Goal: Complete application form: Complete application form

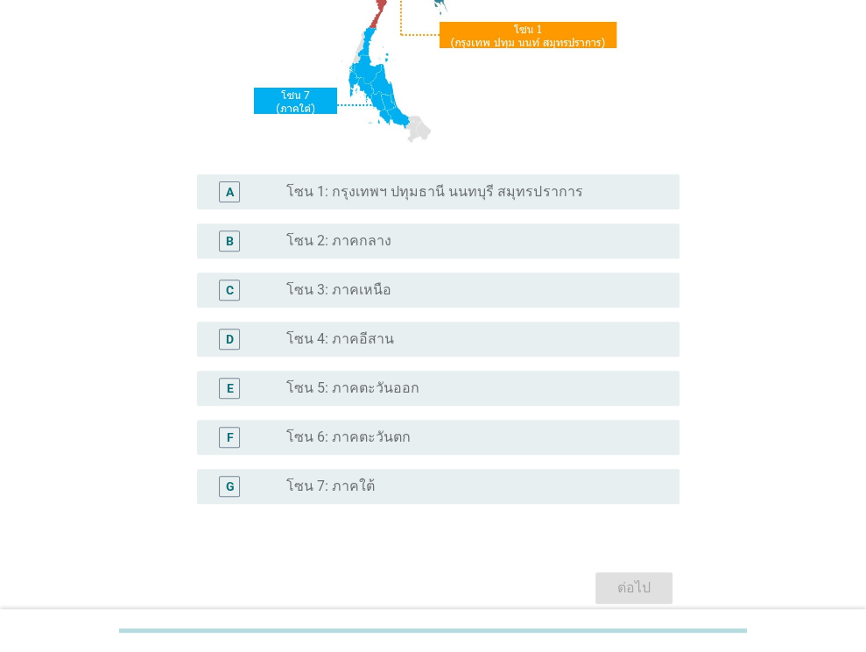
scroll to position [350, 0]
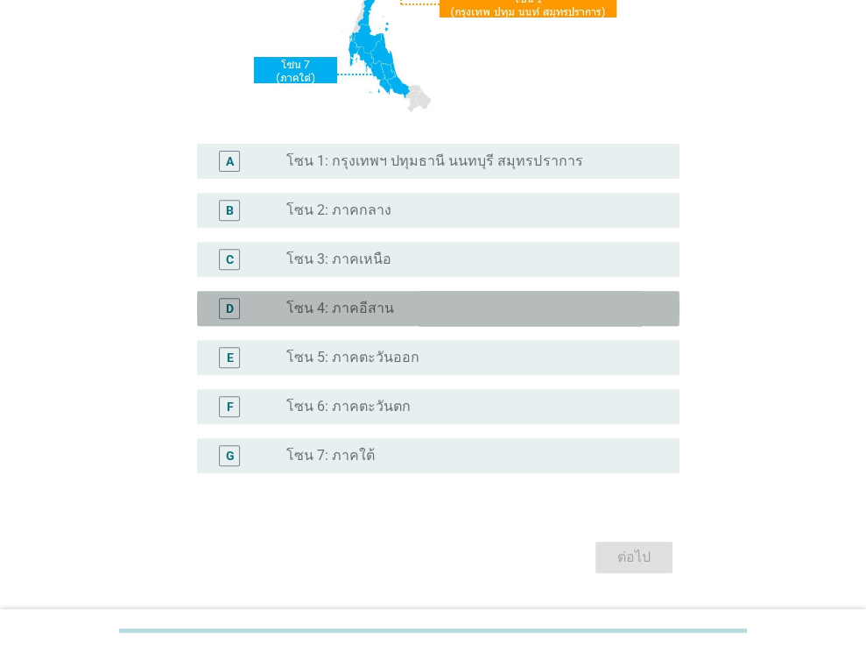
click at [377, 313] on label "โซน 4: ภาคอีสาน" at bounding box center [340, 309] width 108 height 18
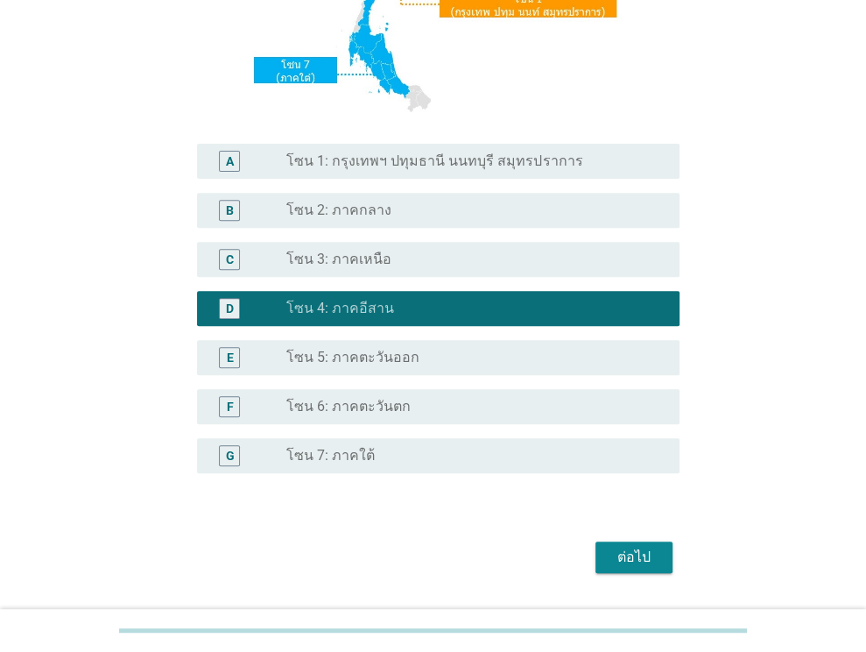
click at [631, 550] on div "ต่อไป" at bounding box center [634, 557] width 49 height 21
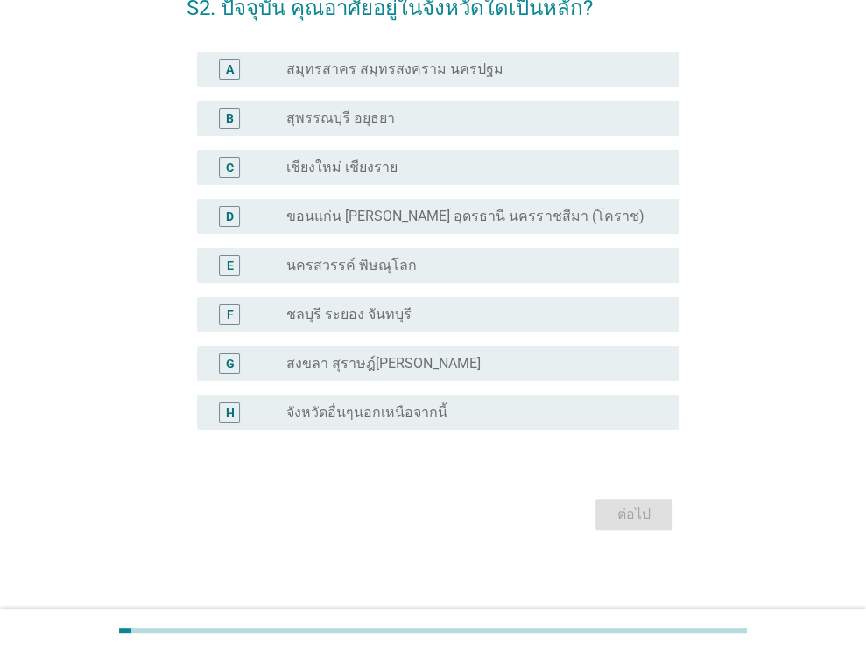
scroll to position [107, 0]
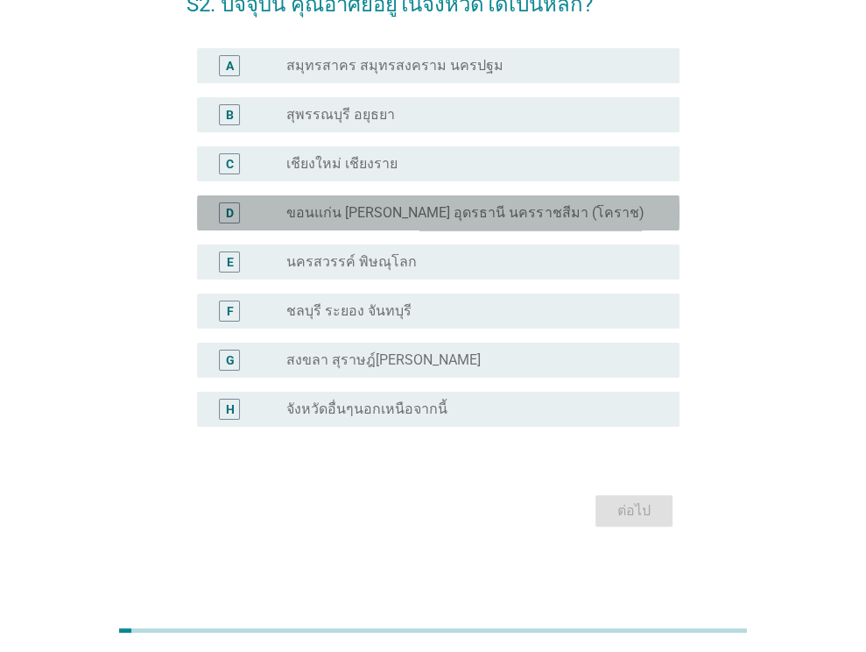
click at [513, 222] on div "radio_button_unchecked ขอนแก่น [PERSON_NAME] อุดรธานี นครราชสีมา (โคราช)" at bounding box center [475, 212] width 379 height 21
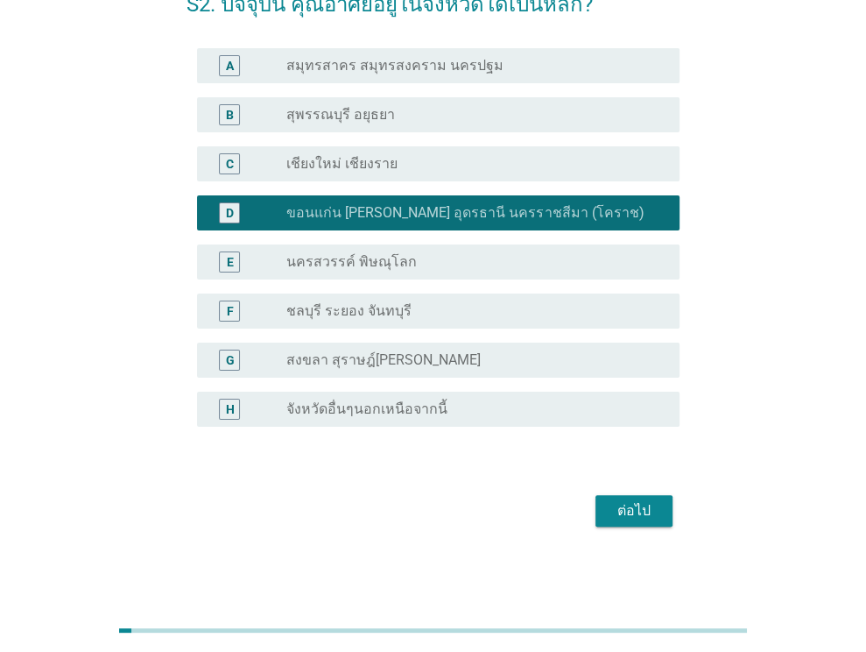
click at [634, 509] on div "ต่อไป" at bounding box center [634, 510] width 49 height 21
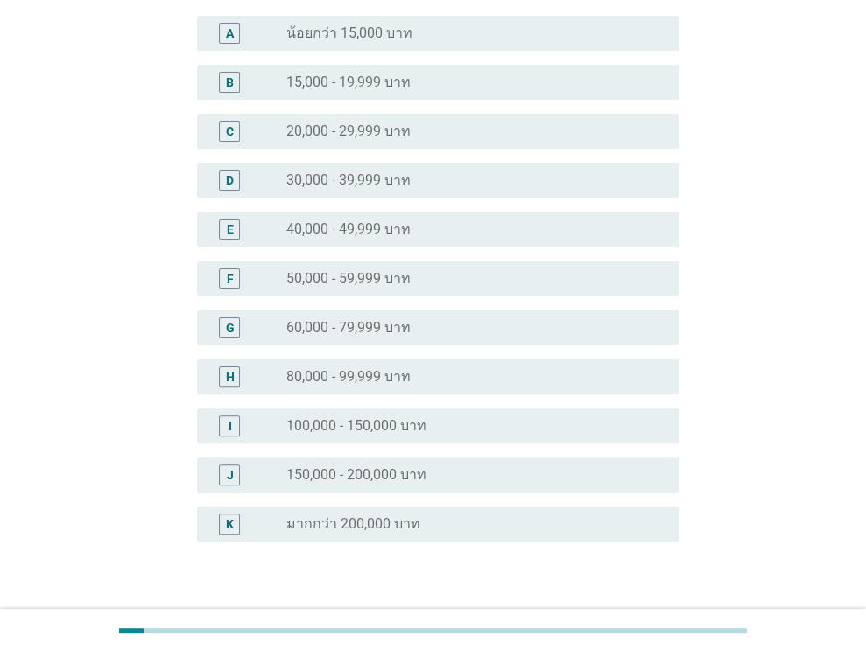
scroll to position [175, 0]
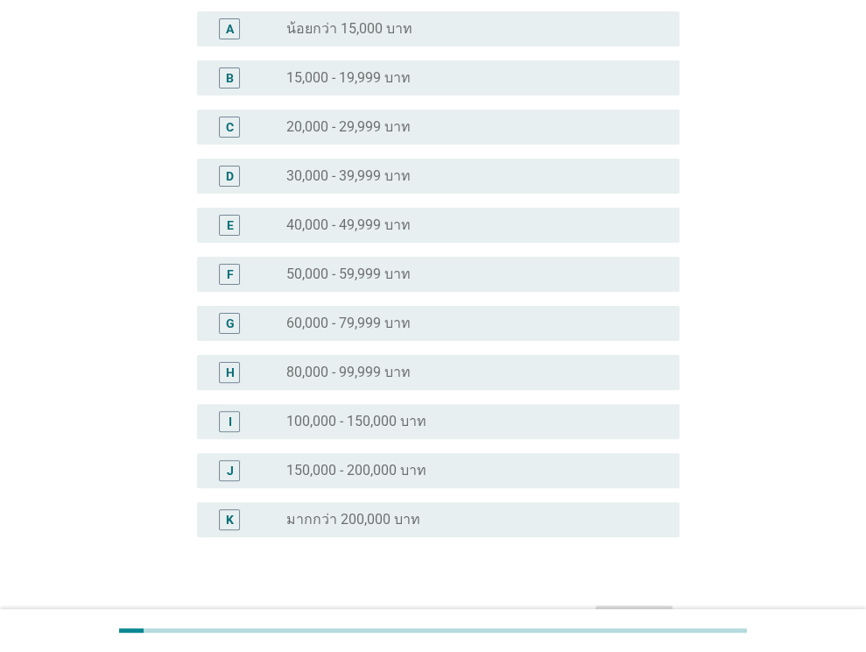
click at [435, 425] on div "radio_button_unchecked 100,000 - 150,000 บาท" at bounding box center [468, 422] width 365 height 18
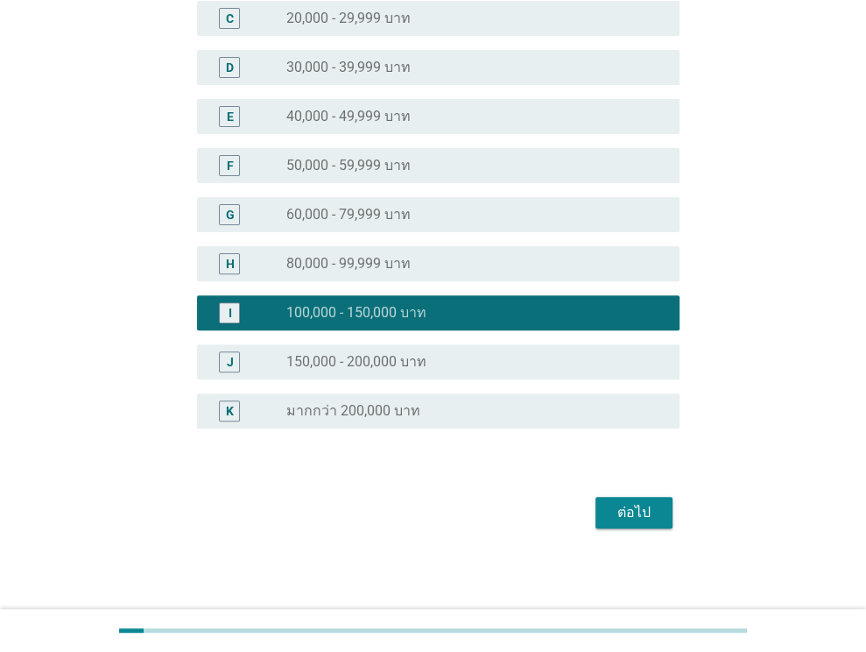
scroll to position [286, 0]
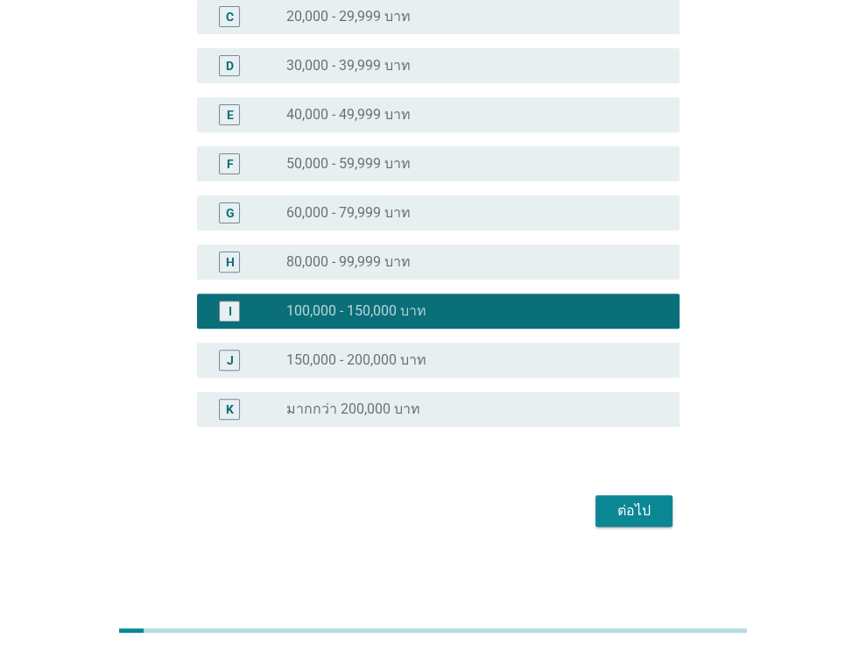
click at [630, 509] on div "ต่อไป" at bounding box center [634, 510] width 49 height 21
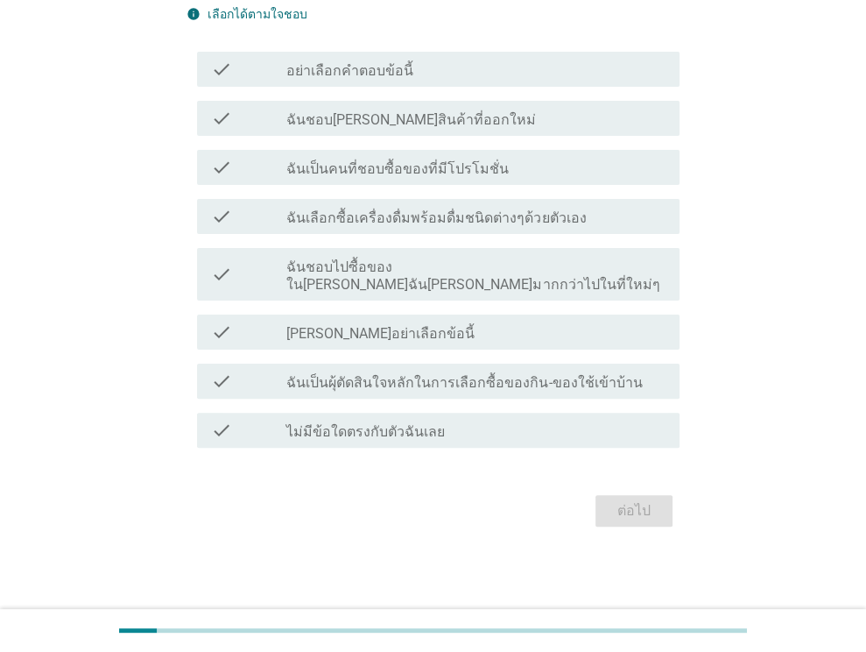
scroll to position [0, 0]
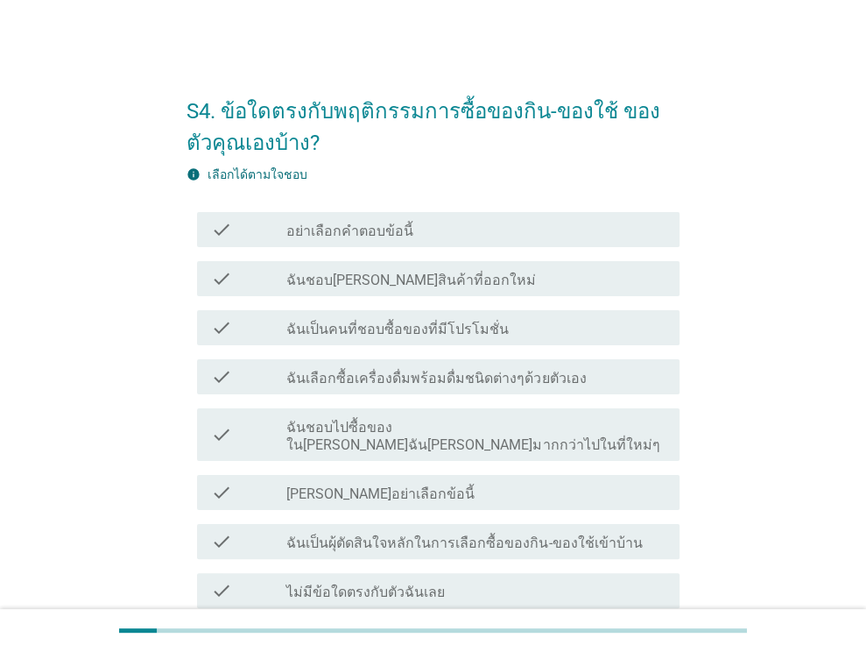
click at [437, 279] on label "ฉันชอบ[PERSON_NAME]สินค้าที่ออกใหม่" at bounding box center [411, 281] width 250 height 18
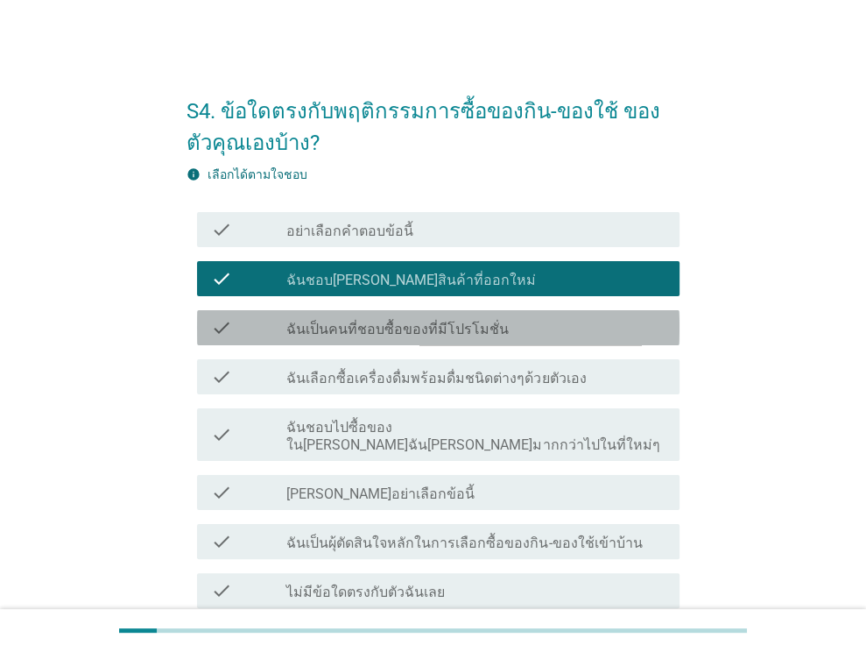
click at [445, 319] on div "check_box_outline_blank ฉันเป็นคนที่ชอบซื้อของที่มีโปรโมชั่น" at bounding box center [475, 327] width 379 height 21
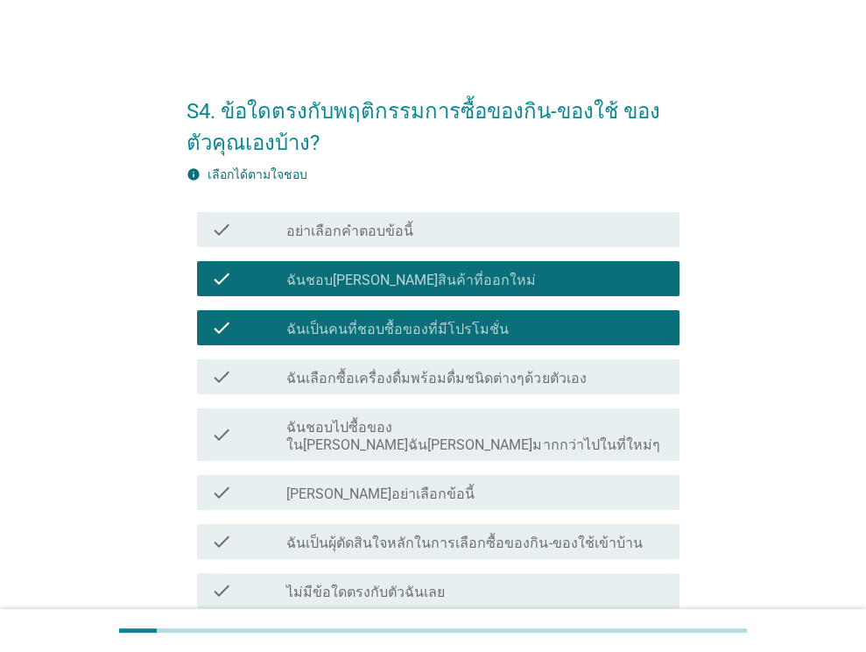
click at [449, 371] on label "ฉันเลือกซื้อเครื่องดื่มพร้อมดื่มชนิดต่างๆด้วยตัวเอง" at bounding box center [436, 379] width 300 height 18
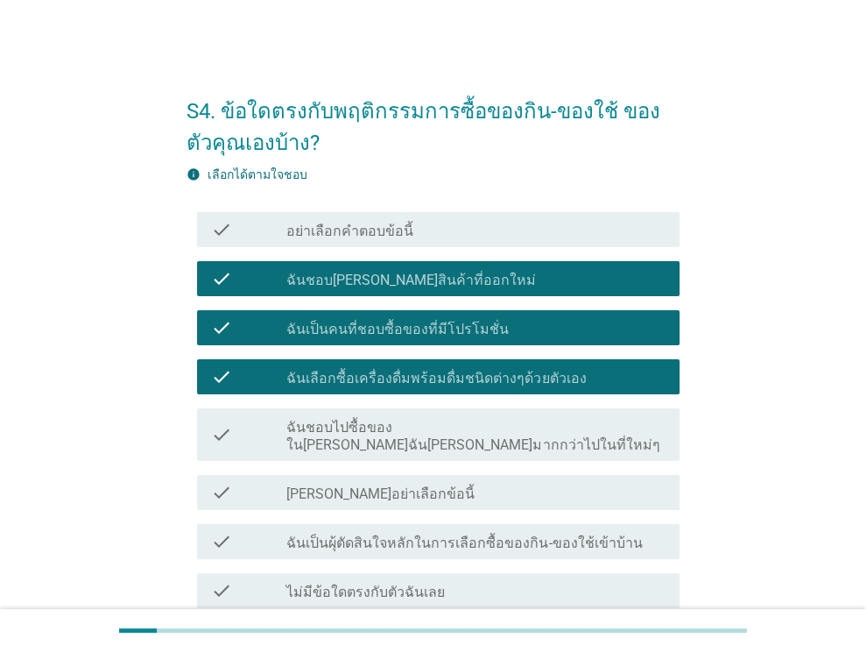
click at [449, 422] on label "ฉันชอบไปซื้อของใน[PERSON_NAME]ฉัน[PERSON_NAME]มากกว่าไปในที่ใหม่ๆ" at bounding box center [475, 436] width 379 height 35
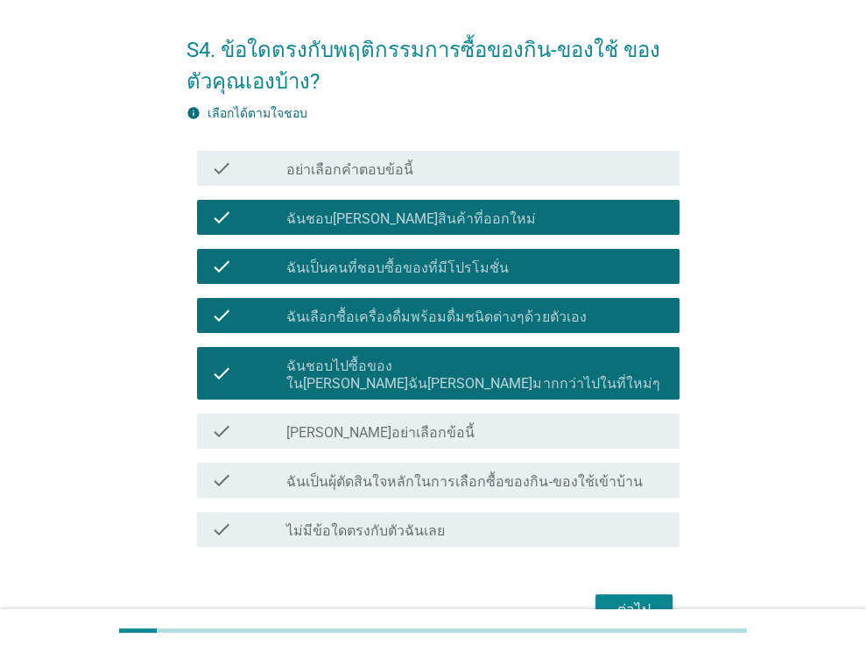
scroll to position [143, 0]
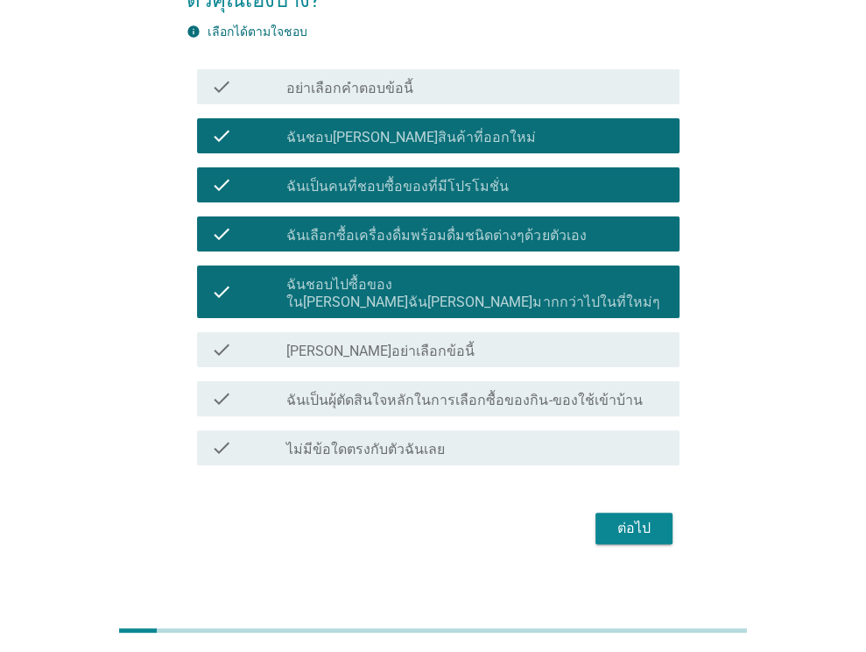
click at [448, 392] on label "ฉันเป็นผุ้ตัดสินใจหลักในการเลือกซื้อของกิน-ของใช้เข้าบ้าน" at bounding box center [464, 401] width 356 height 18
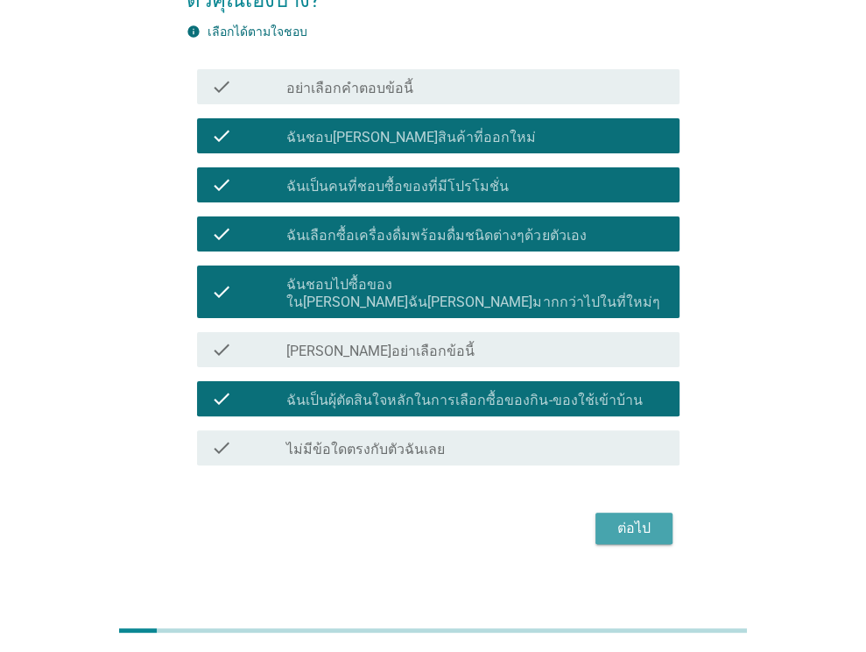
click at [625, 518] on div "ต่อไป" at bounding box center [634, 528] width 49 height 21
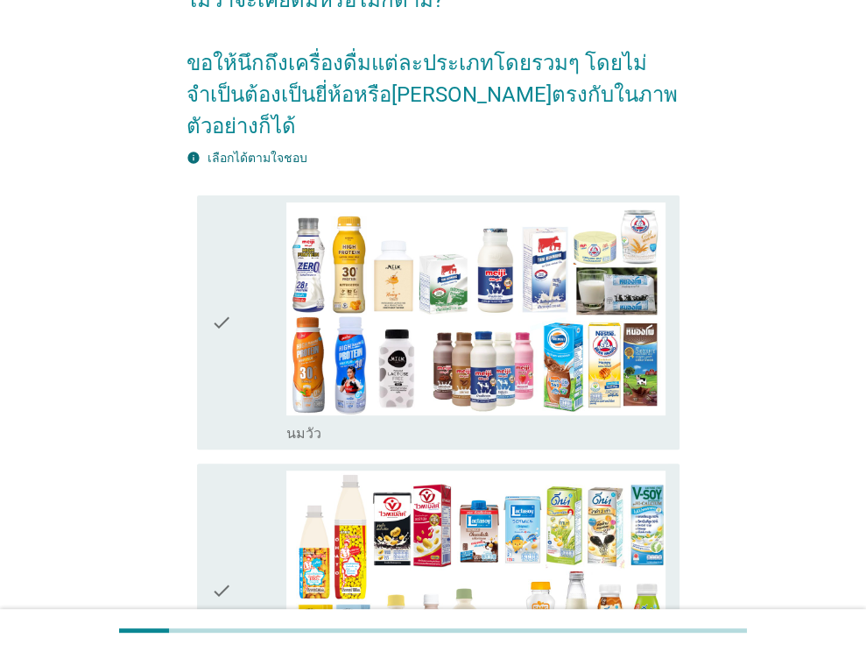
scroll to position [0, 0]
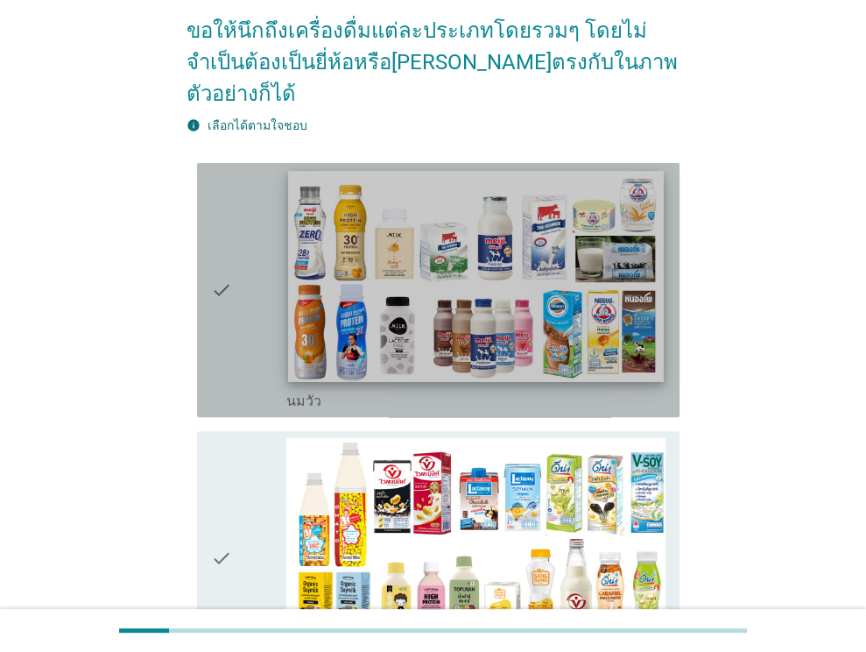
click at [537, 297] on img at bounding box center [476, 276] width 375 height 211
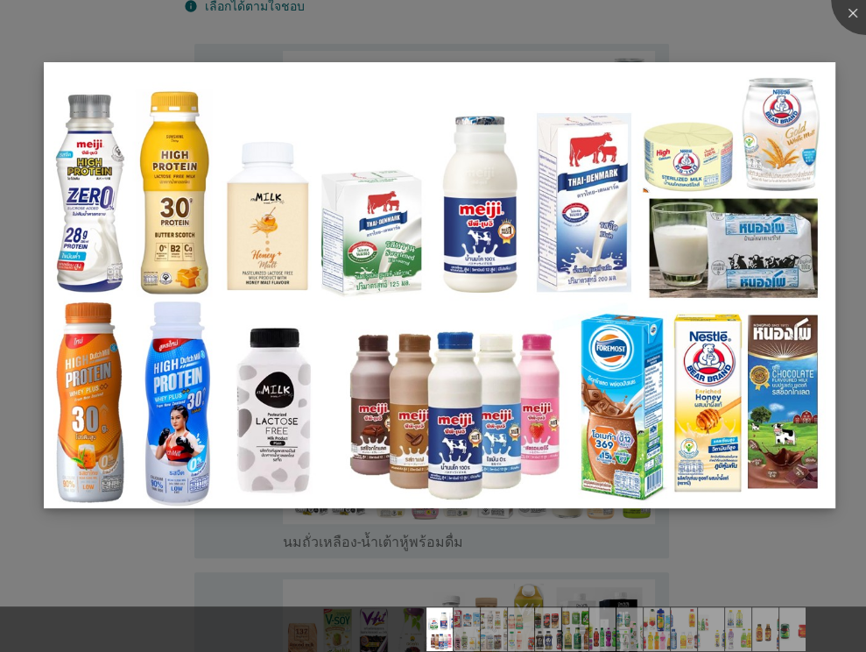
scroll to position [350, 0]
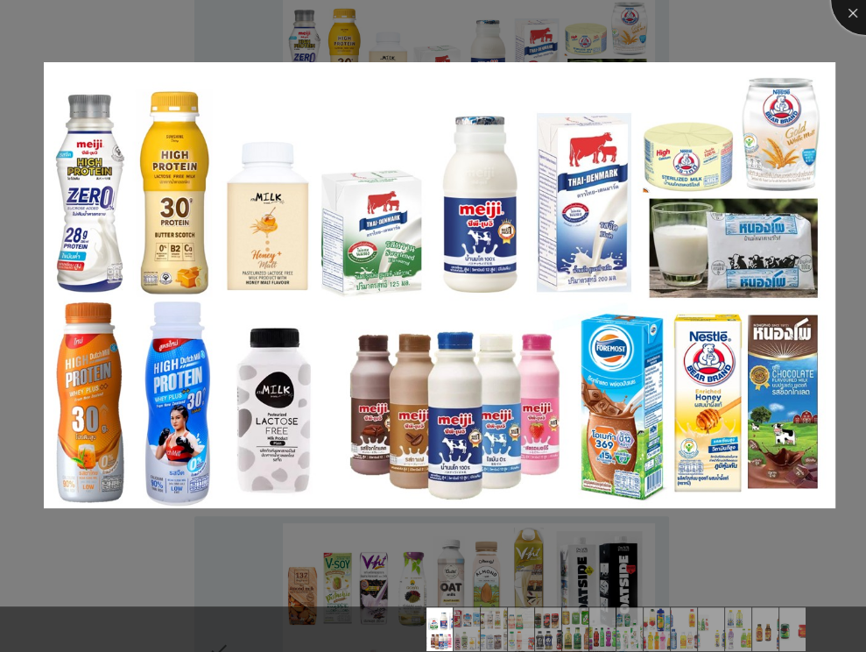
click at [855, 9] on div at bounding box center [866, 0] width 70 height 70
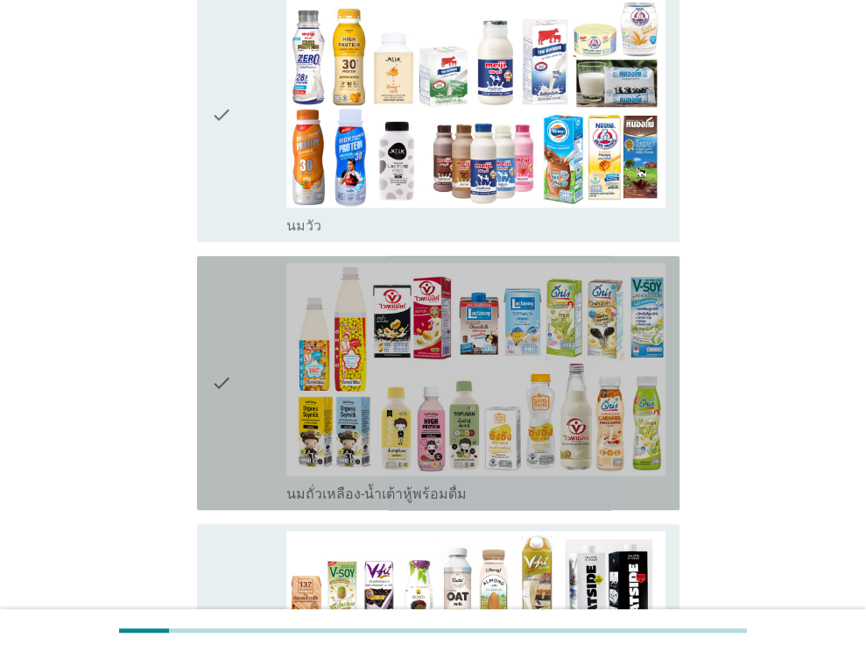
click at [219, 343] on icon "check" at bounding box center [221, 383] width 21 height 240
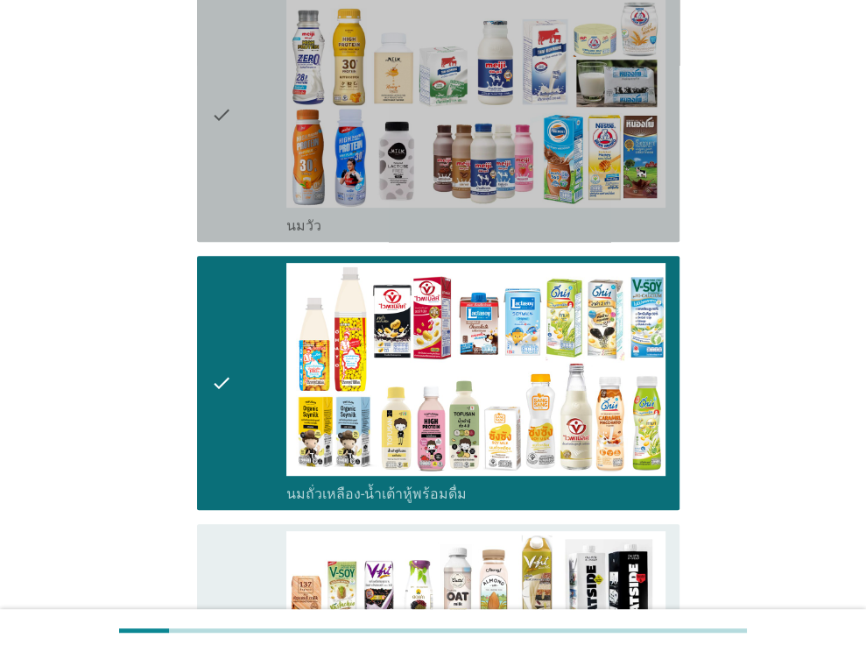
click at [229, 83] on icon "check" at bounding box center [221, 115] width 21 height 240
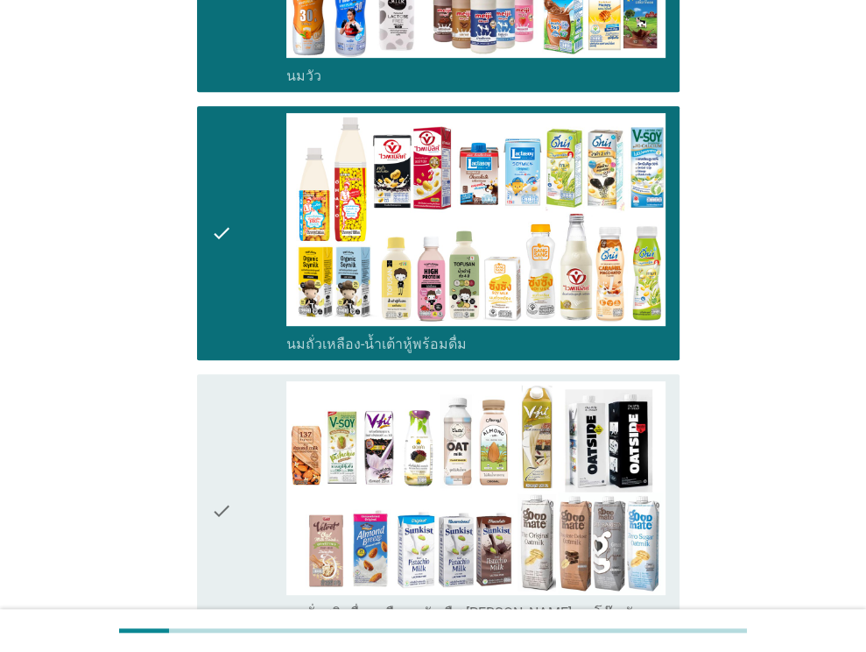
scroll to position [701, 0]
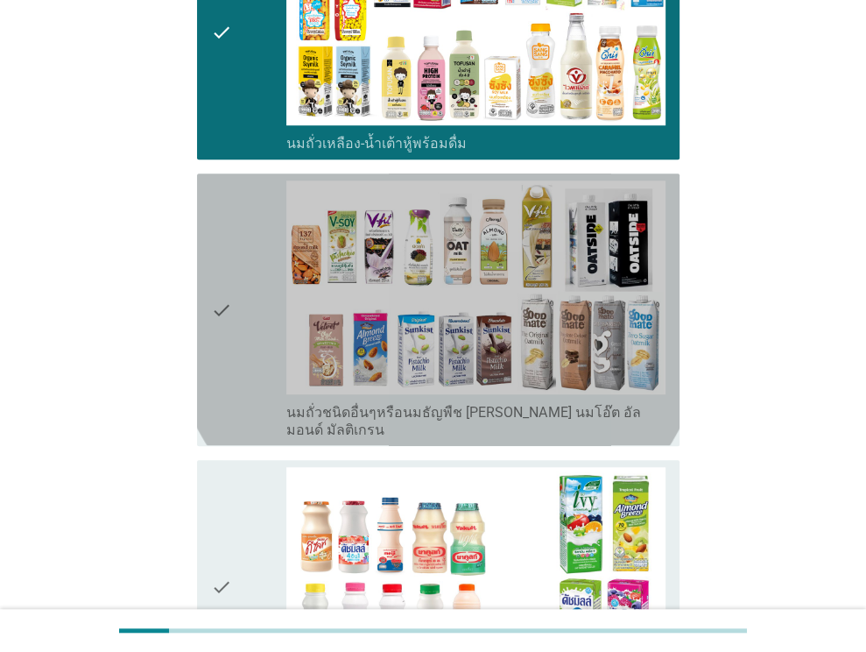
click at [235, 269] on div "check" at bounding box center [249, 309] width 76 height 258
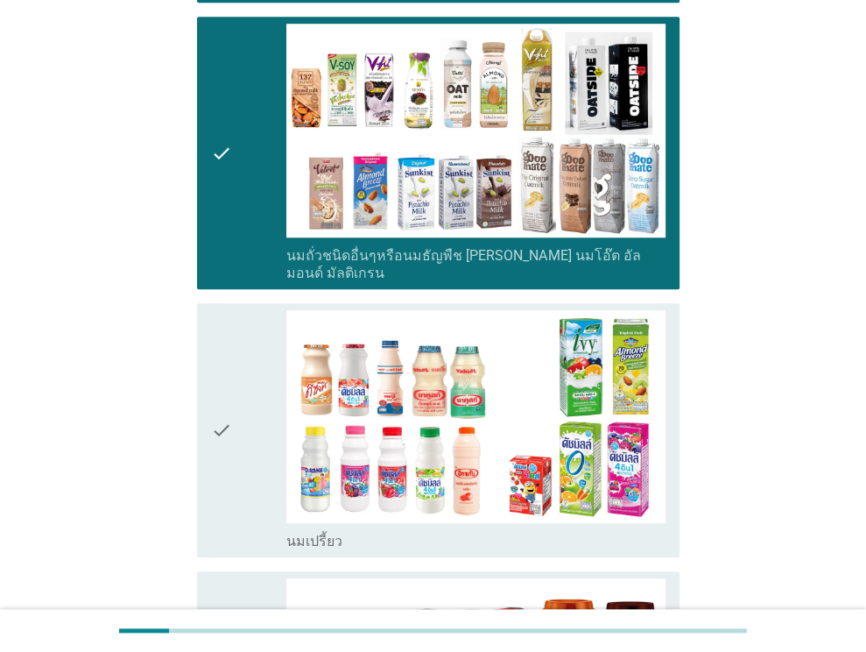
scroll to position [1051, 0]
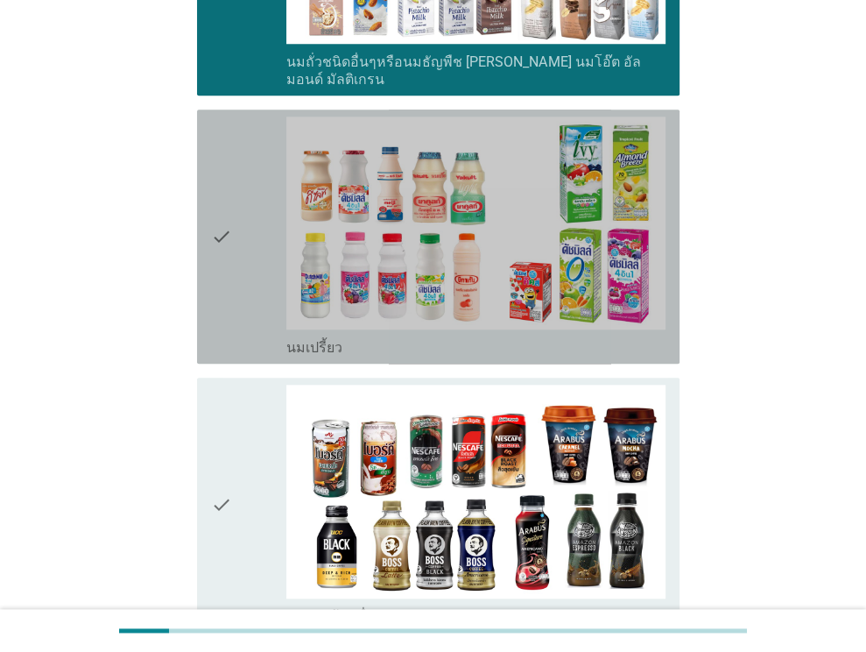
click at [206, 211] on div "check check_box_outline_blank นมเปรี้ยว" at bounding box center [438, 237] width 483 height 254
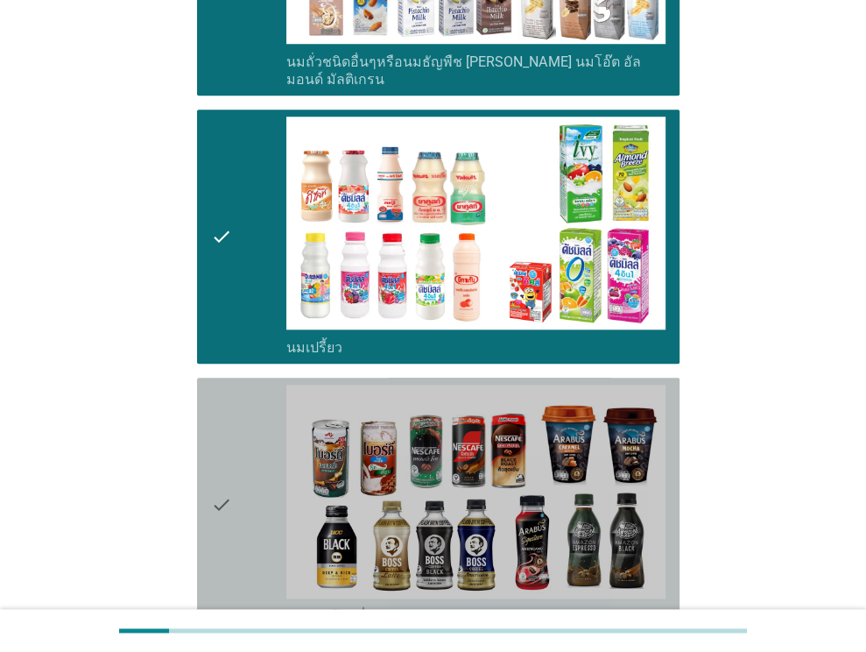
click at [214, 470] on icon "check" at bounding box center [221, 505] width 21 height 240
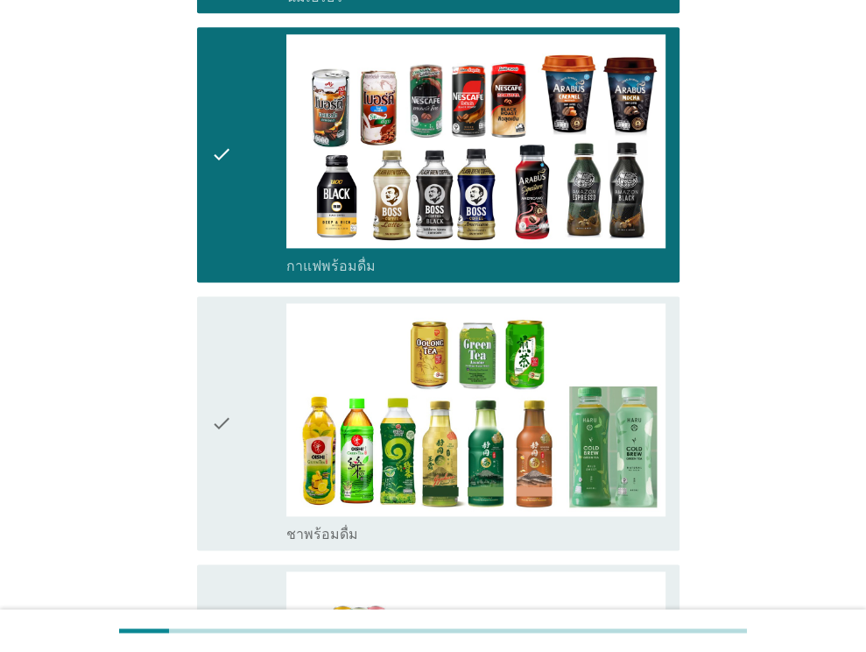
click at [222, 371] on icon "check" at bounding box center [221, 423] width 21 height 240
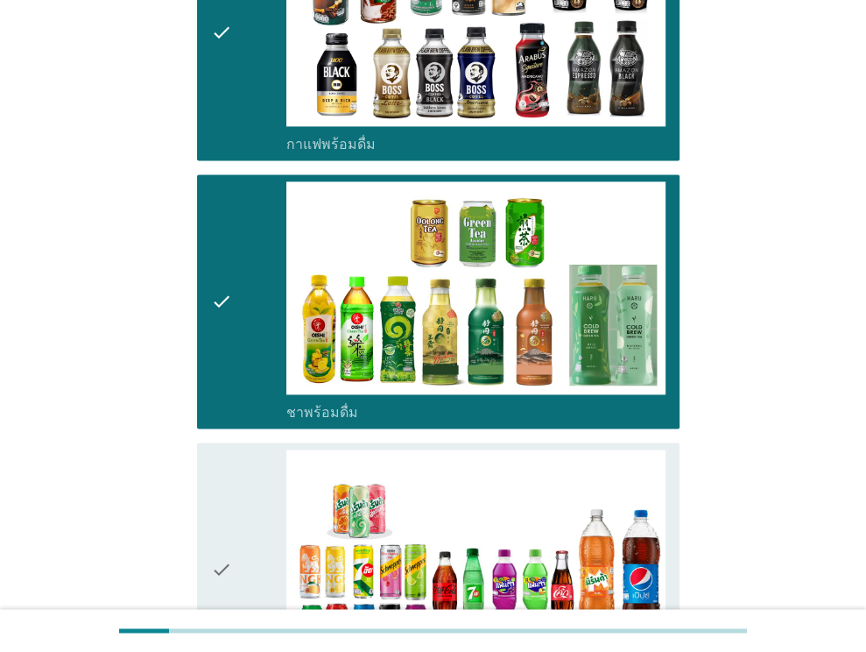
scroll to position [1752, 0]
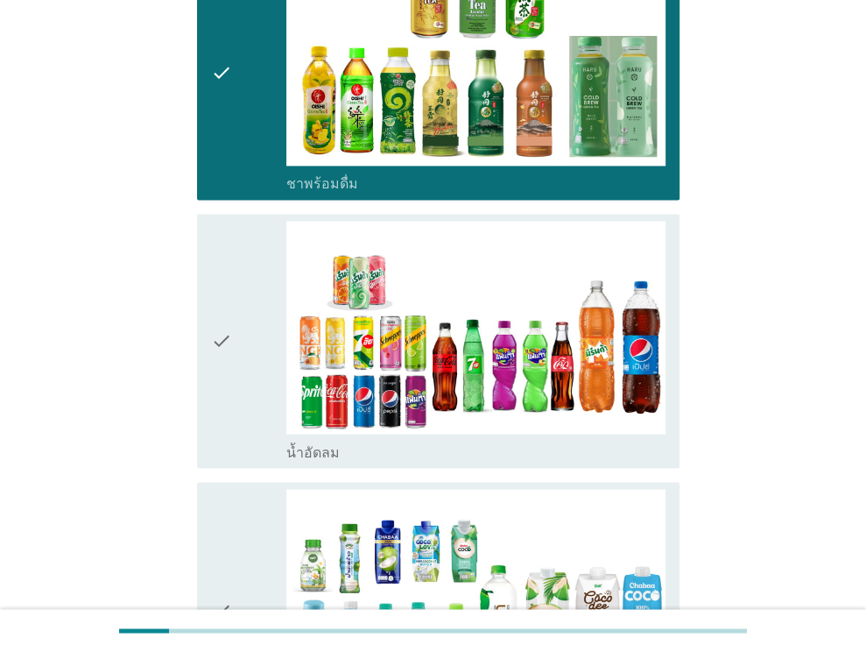
click at [203, 276] on div "check check_box_outline_blank น้ำอัดลม" at bounding box center [438, 341] width 483 height 254
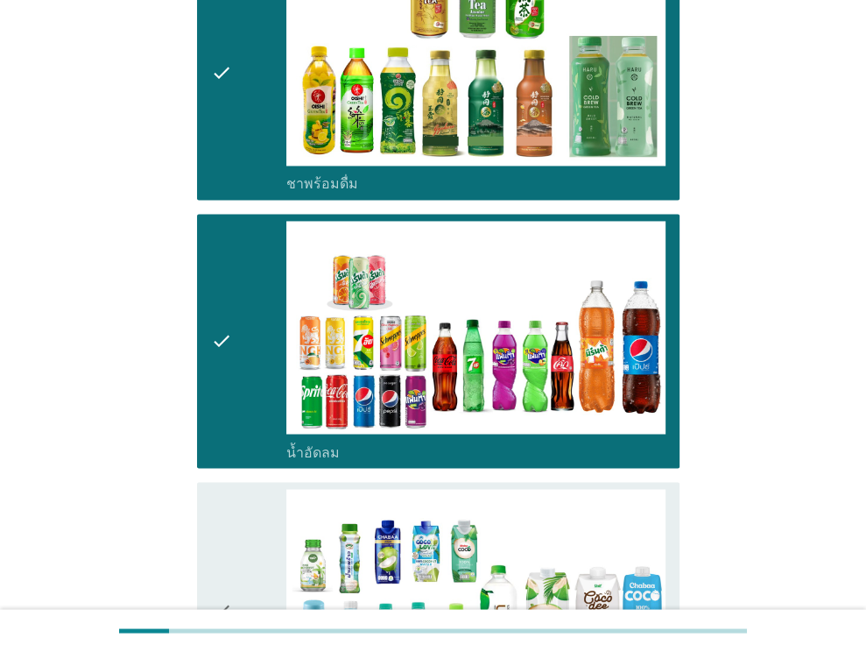
drag, startPoint x: 216, startPoint y: 542, endPoint x: 226, endPoint y: 528, distance: 17.5
click at [217, 542] on icon "check" at bounding box center [221, 609] width 21 height 240
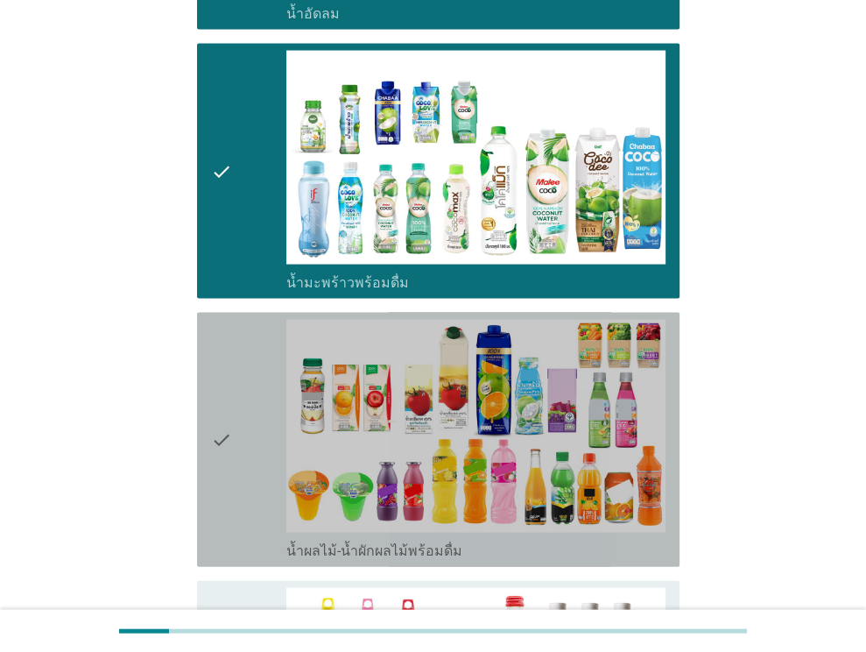
click at [214, 385] on icon "check" at bounding box center [221, 440] width 21 height 240
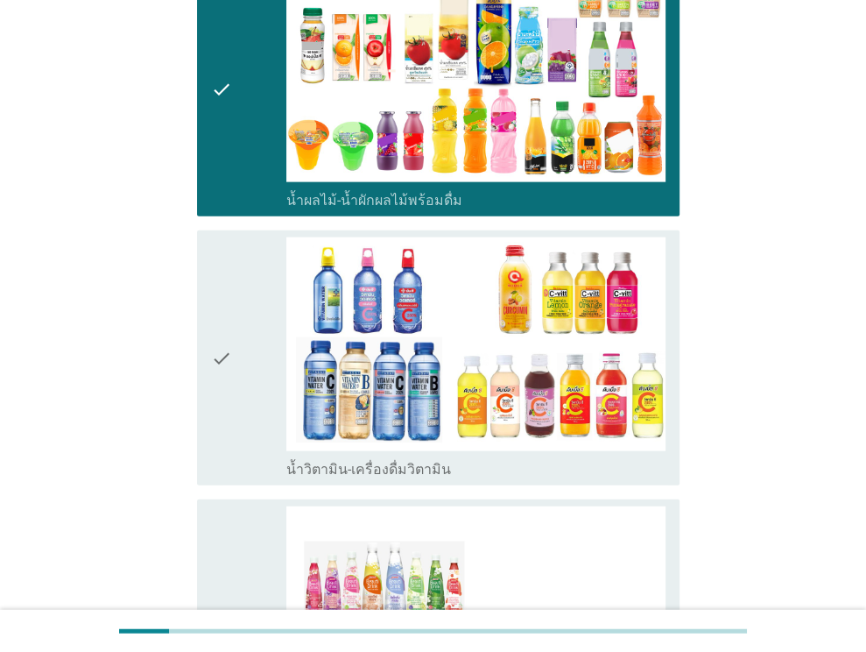
click at [216, 300] on icon "check" at bounding box center [221, 357] width 21 height 240
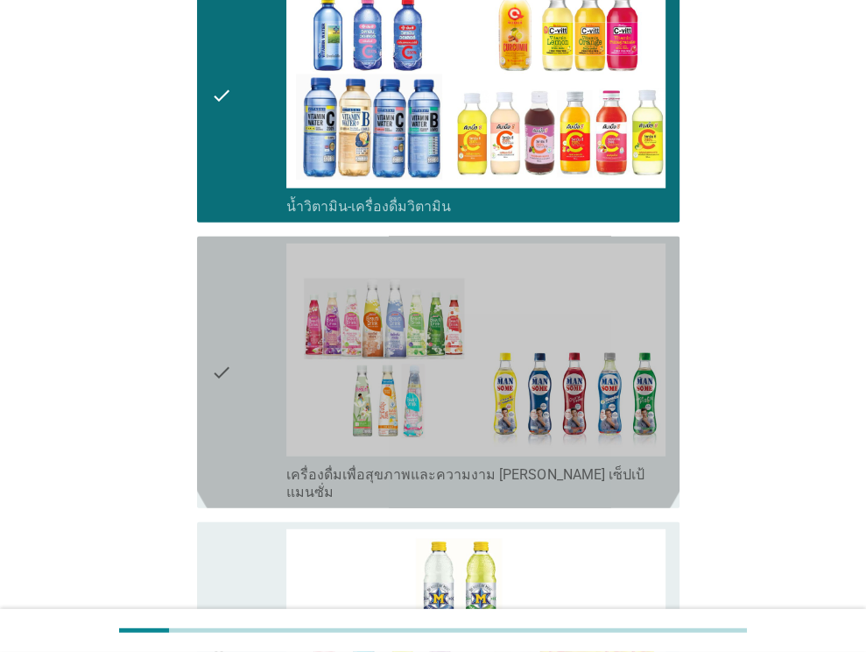
click at [222, 312] on icon "check" at bounding box center [221, 373] width 21 height 258
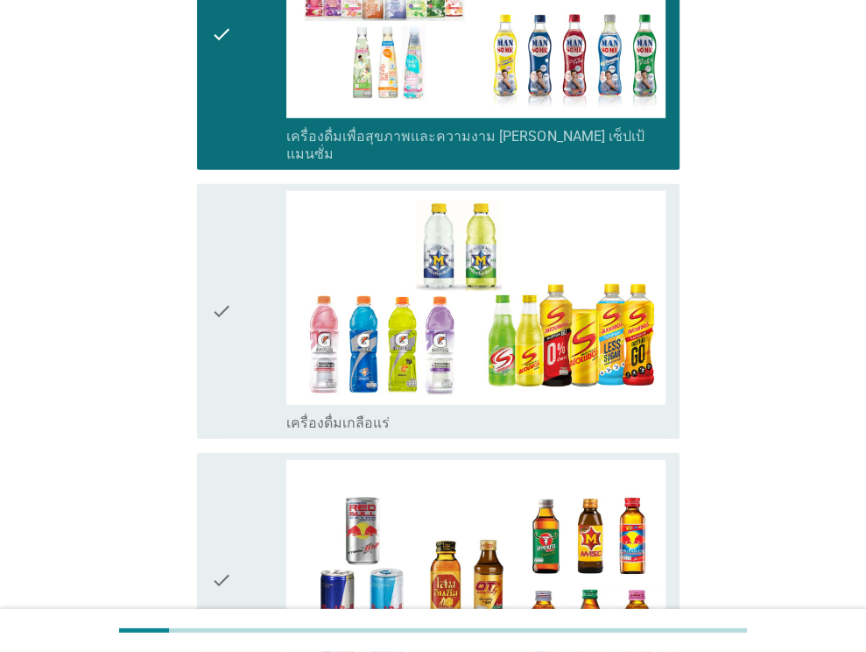
scroll to position [3154, 0]
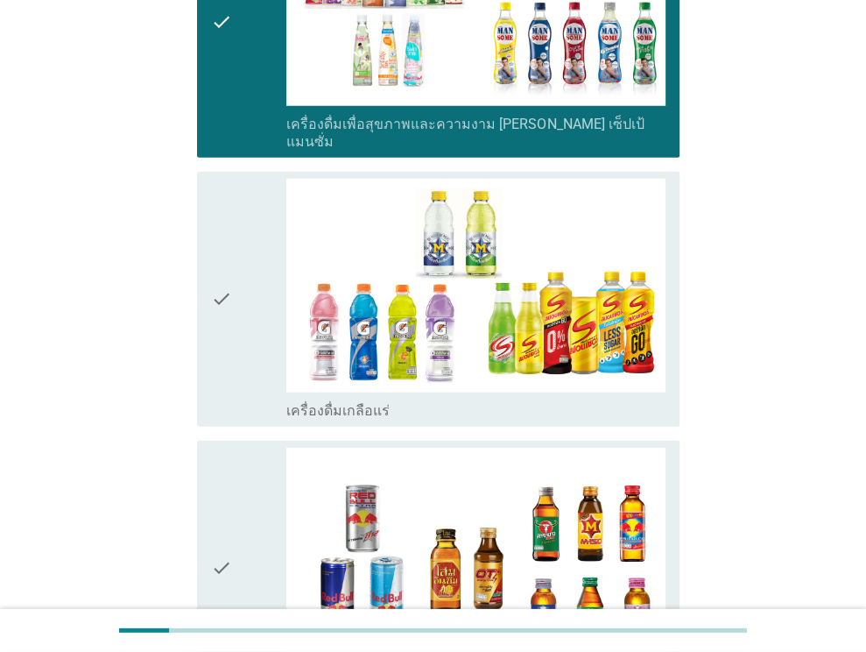
click at [214, 251] on icon "check" at bounding box center [221, 299] width 21 height 240
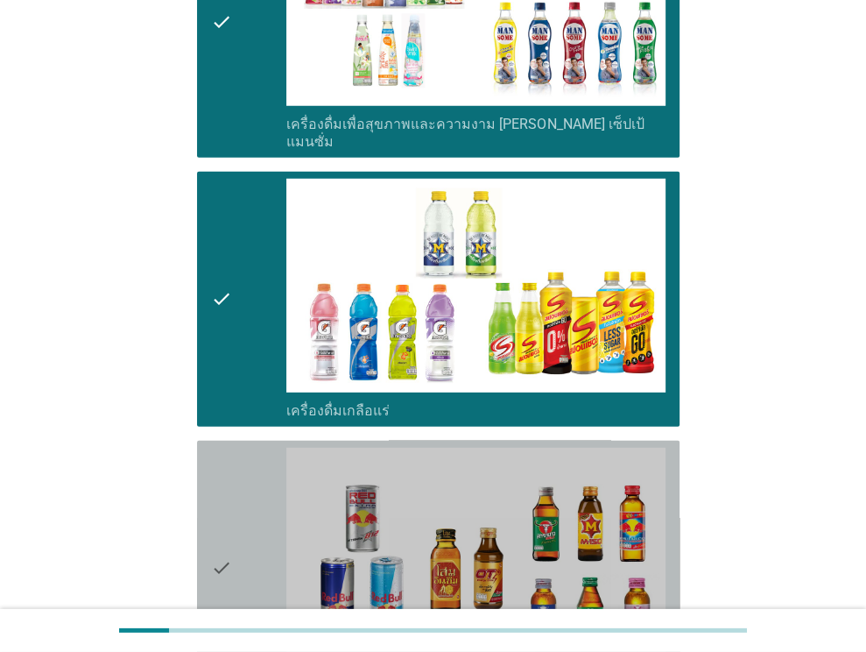
click at [233, 470] on div "check" at bounding box center [249, 568] width 76 height 240
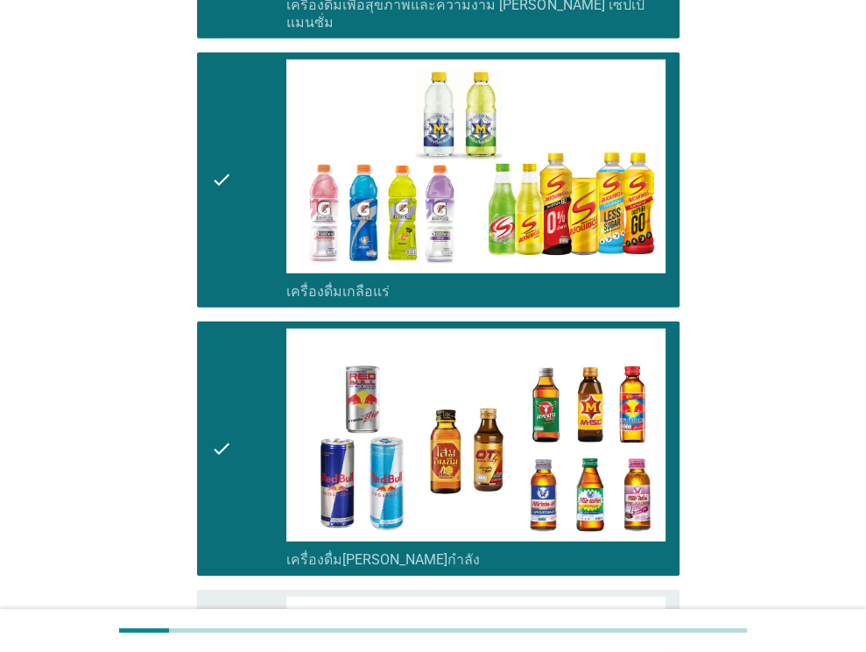
scroll to position [3592, 0]
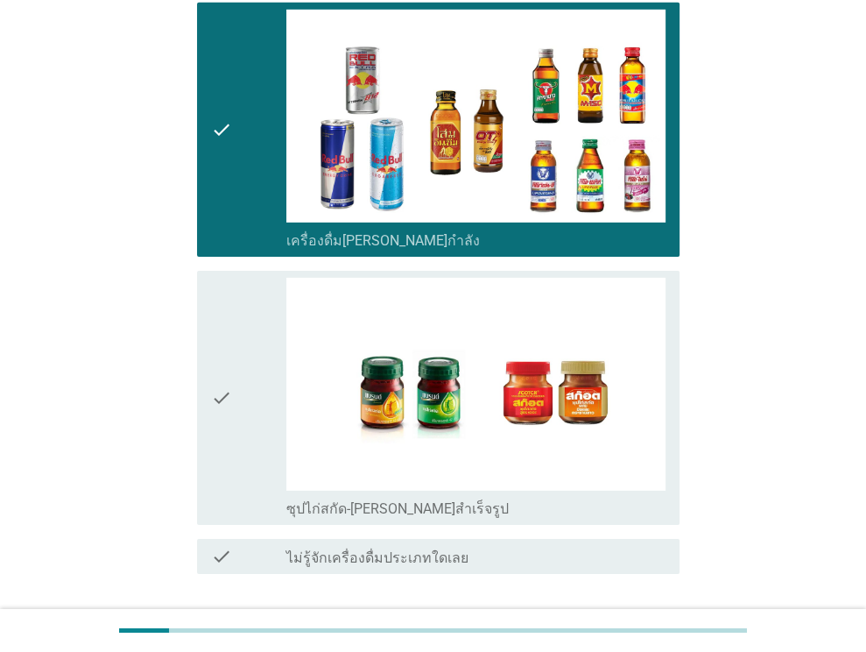
click at [208, 341] on div "check check_box_outline_blank ซุปไก่สกัด-[PERSON_NAME]สำเร็จรูป" at bounding box center [438, 398] width 483 height 254
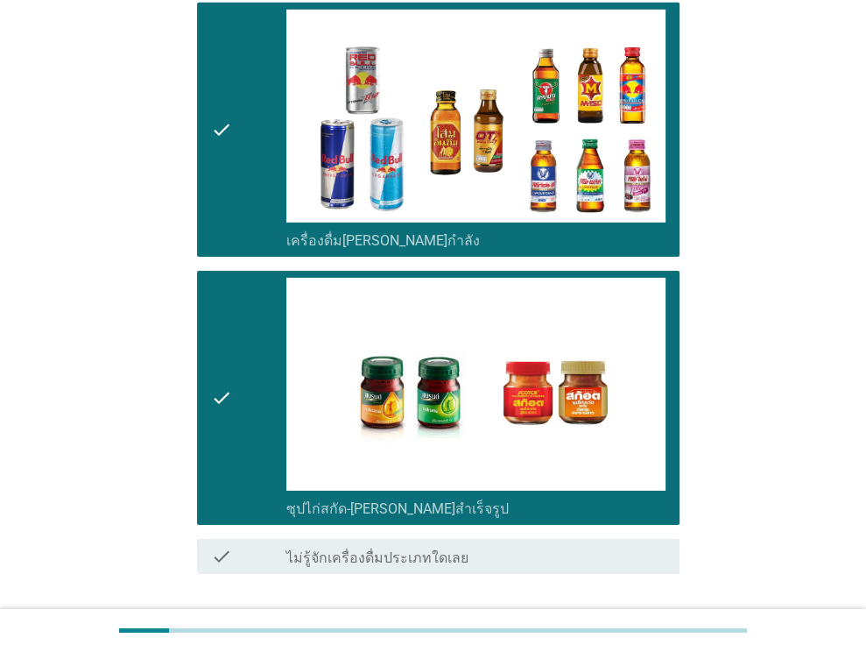
click at [625, 626] on div "ต่อไป" at bounding box center [634, 636] width 49 height 21
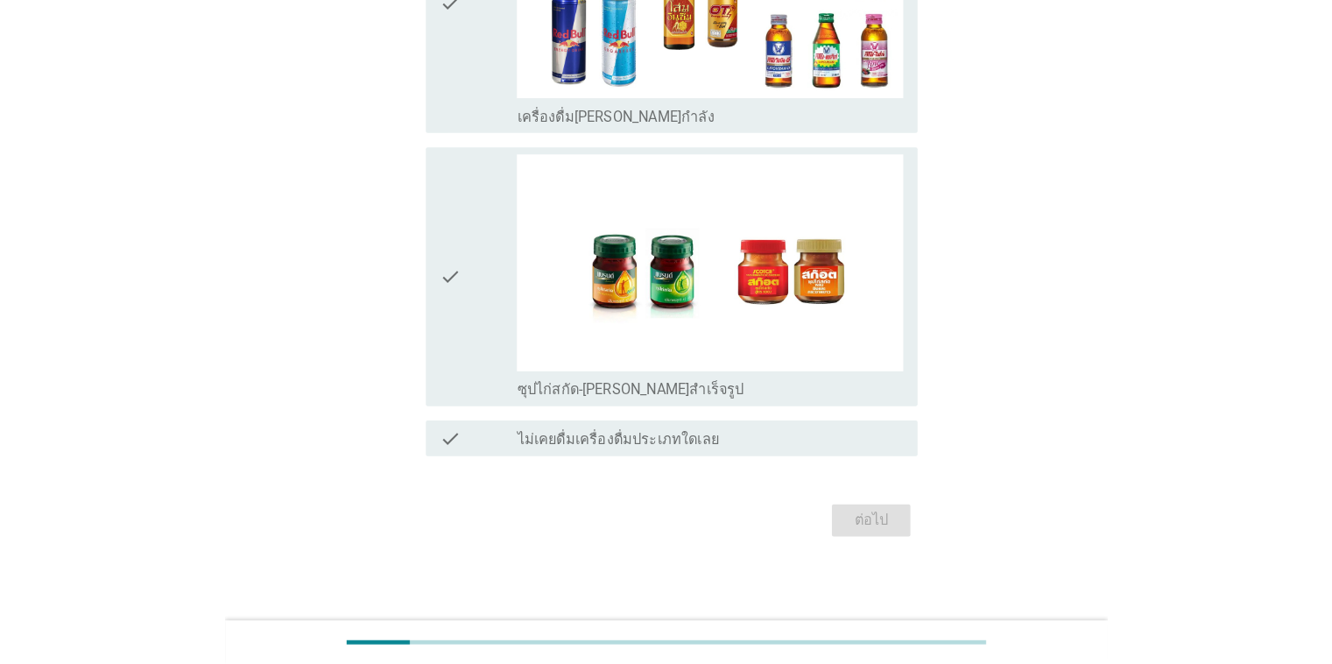
scroll to position [0, 0]
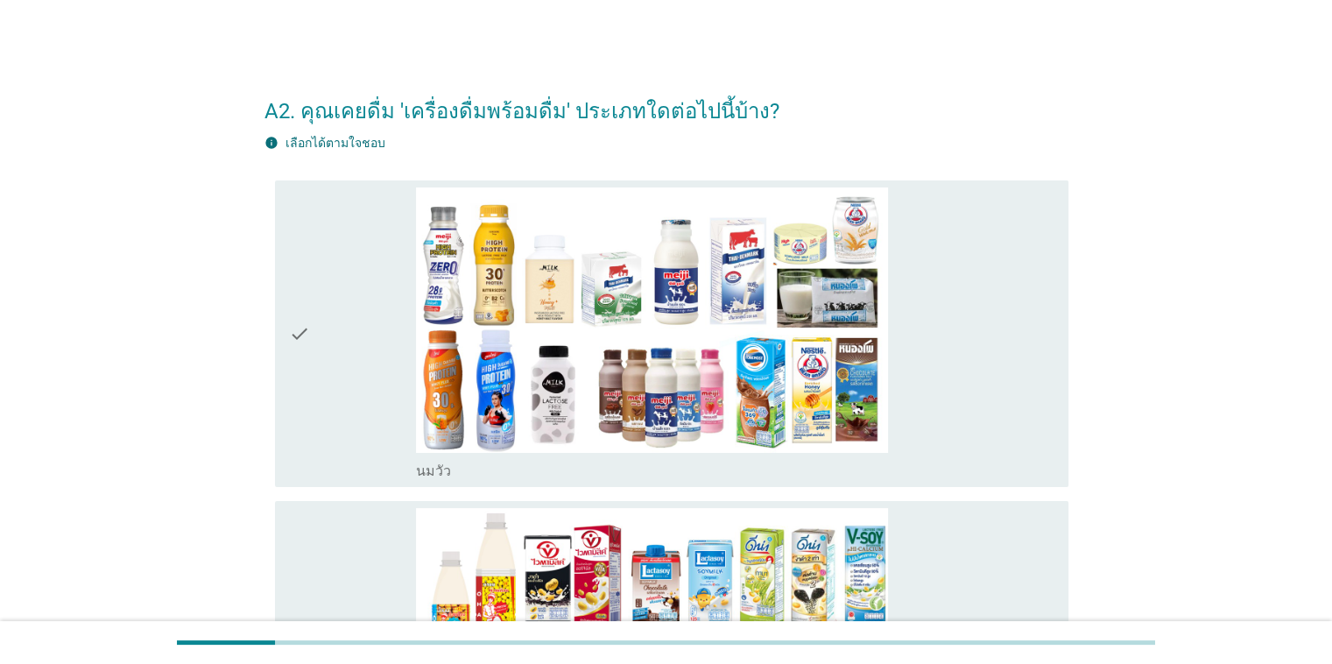
click at [304, 331] on icon "check" at bounding box center [299, 333] width 21 height 293
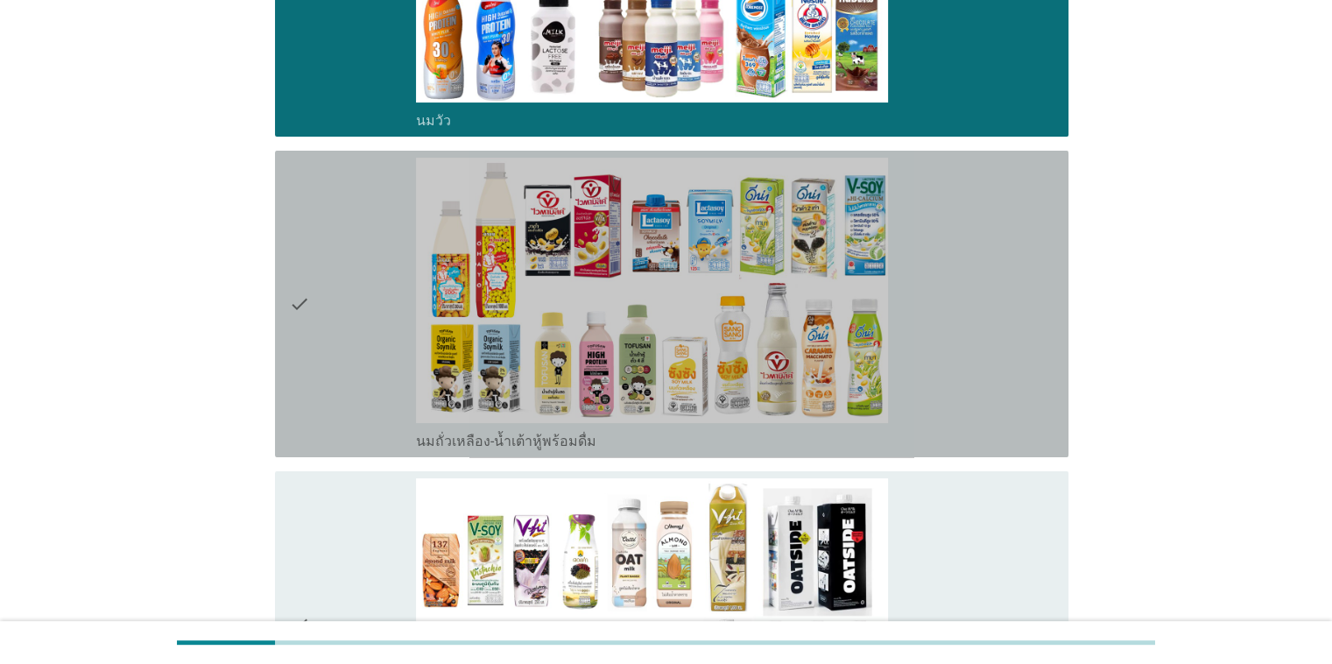
click at [321, 313] on div "check" at bounding box center [353, 304] width 128 height 293
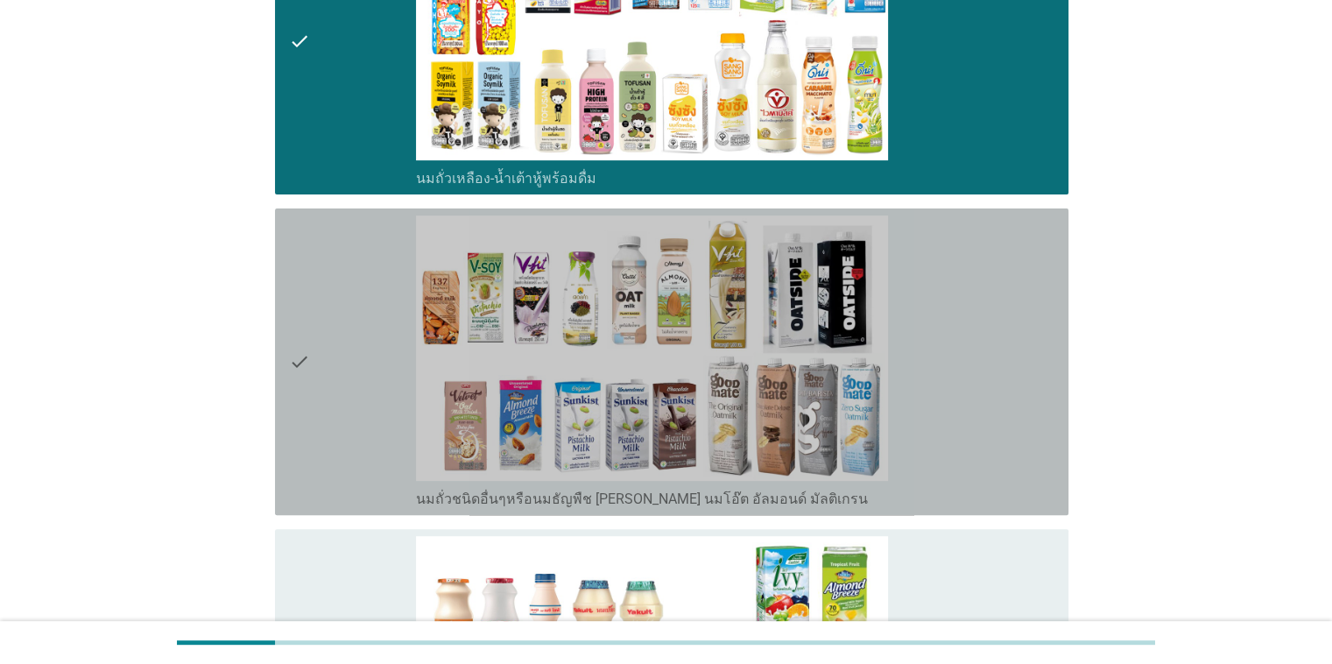
click at [299, 364] on icon "check" at bounding box center [299, 362] width 21 height 293
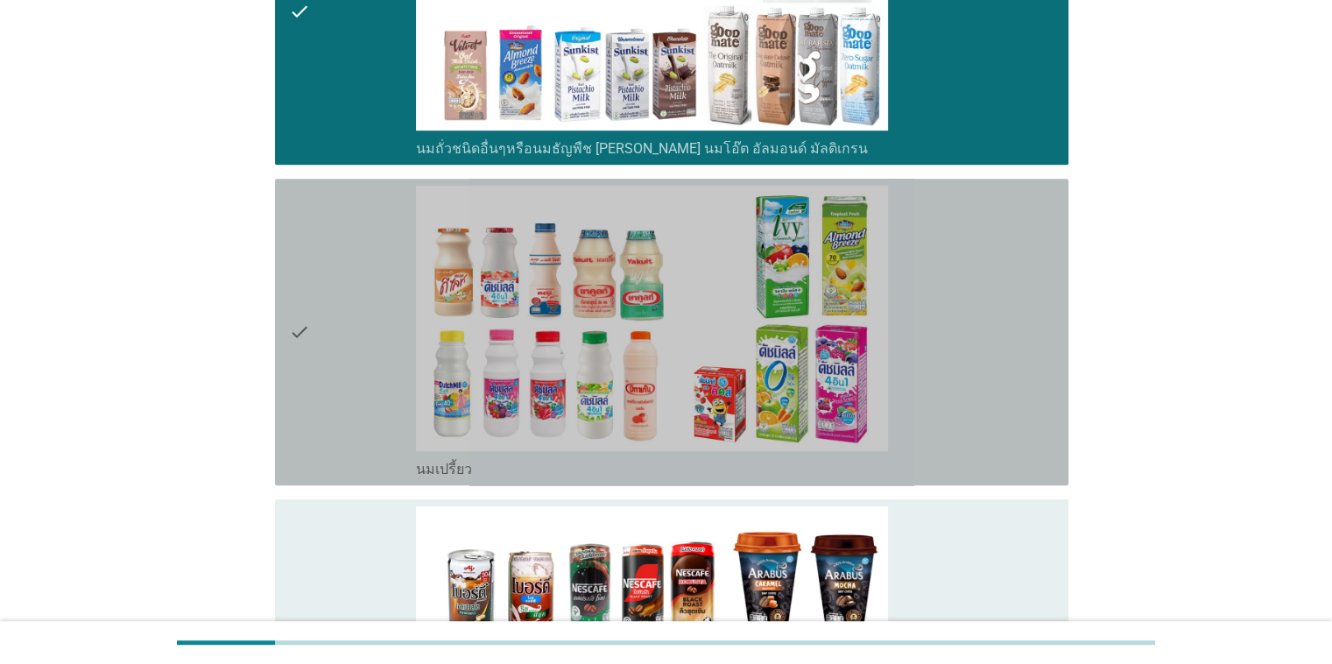
click at [303, 342] on icon "check" at bounding box center [299, 332] width 21 height 293
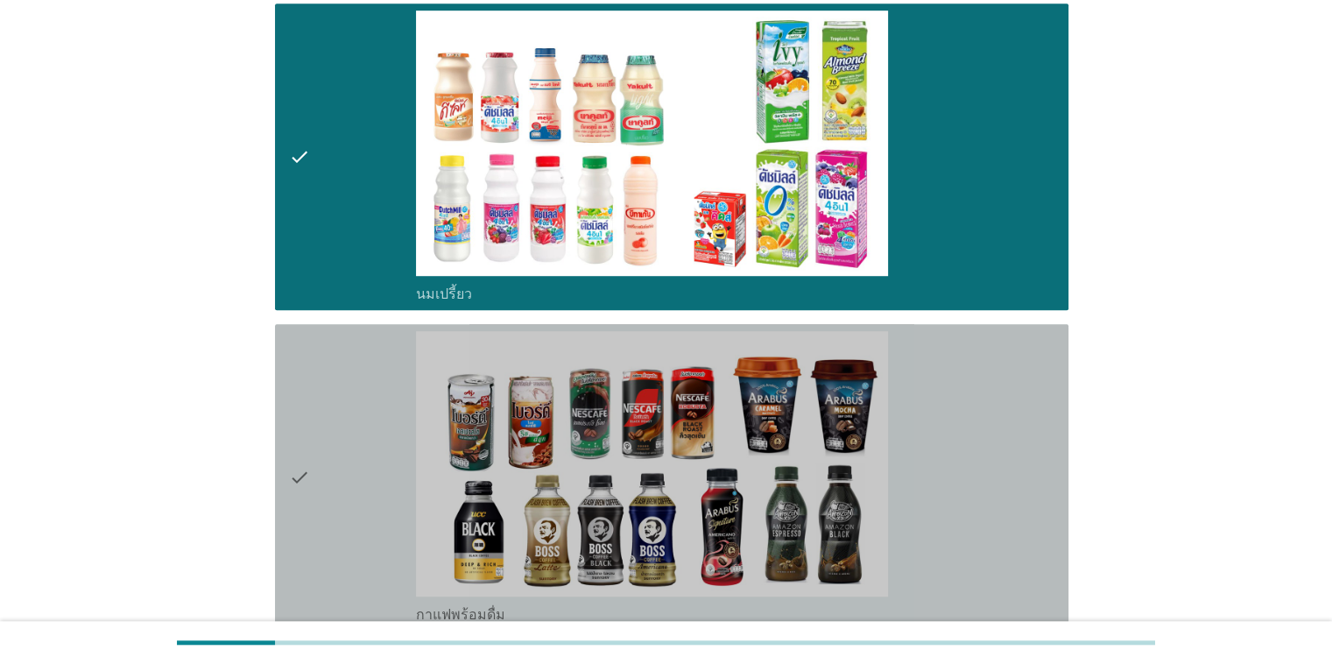
click at [308, 475] on icon "check" at bounding box center [299, 477] width 21 height 293
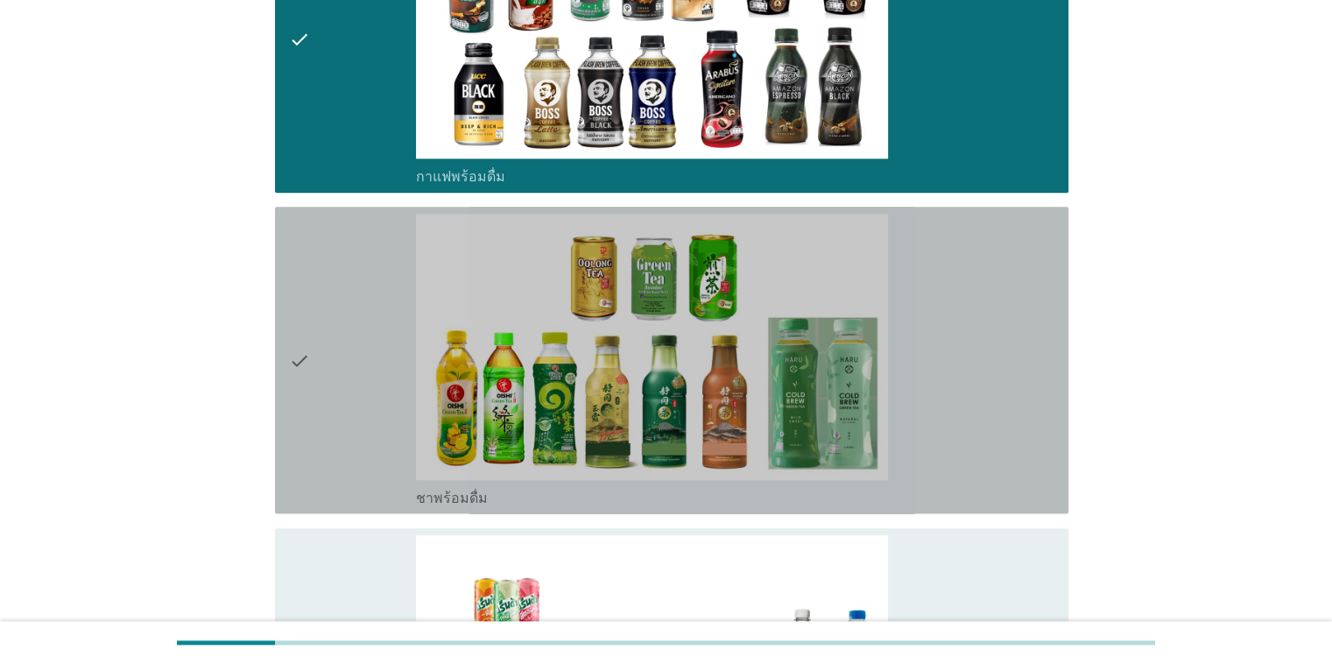
click at [293, 387] on icon "check" at bounding box center [299, 360] width 21 height 293
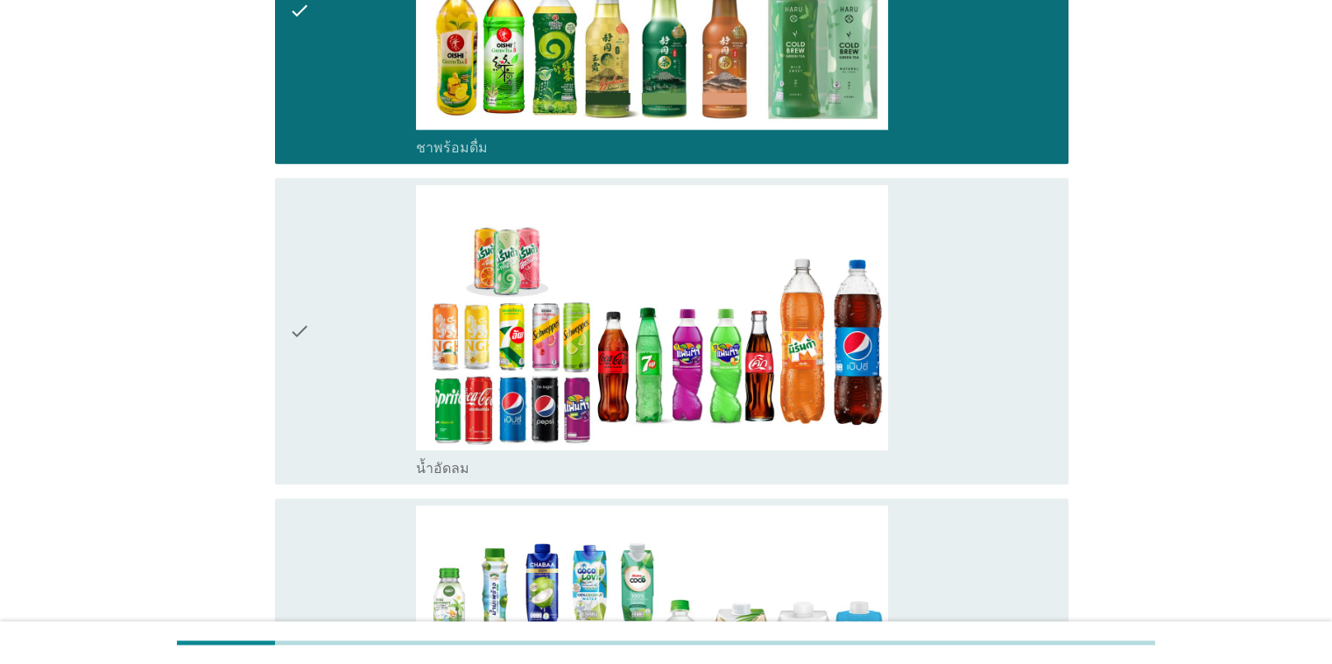
click at [292, 335] on icon "check" at bounding box center [299, 331] width 21 height 293
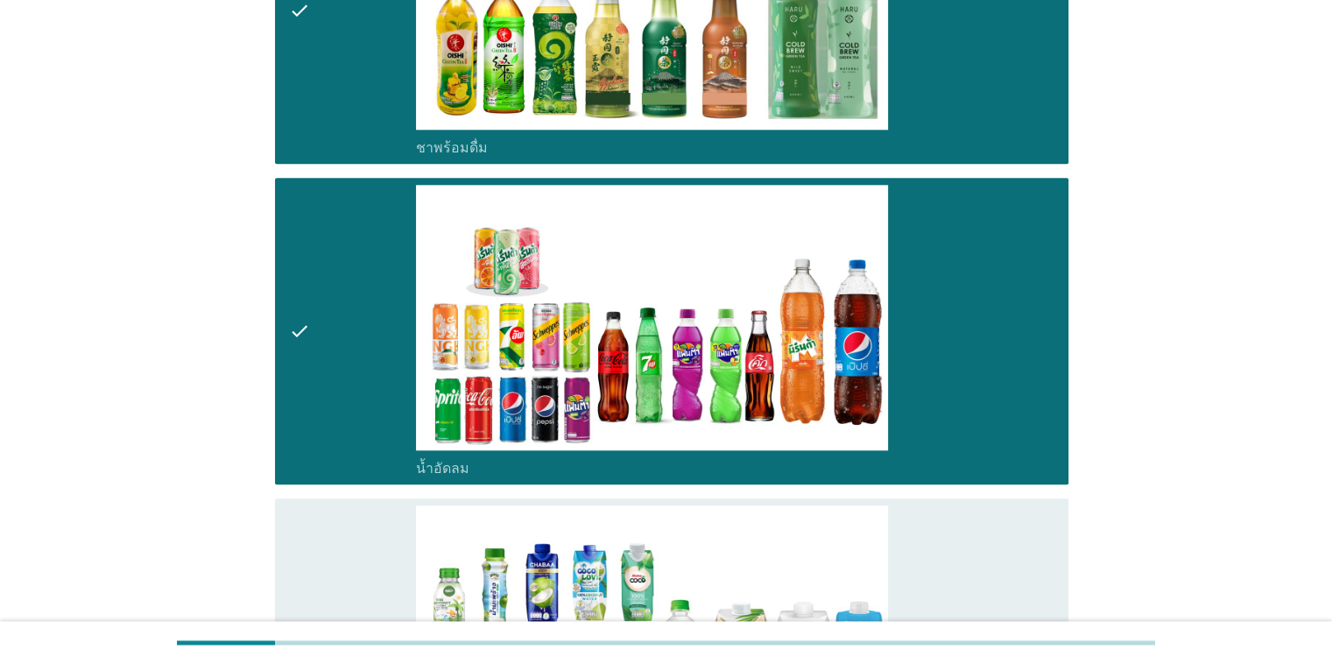
scroll to position [2365, 0]
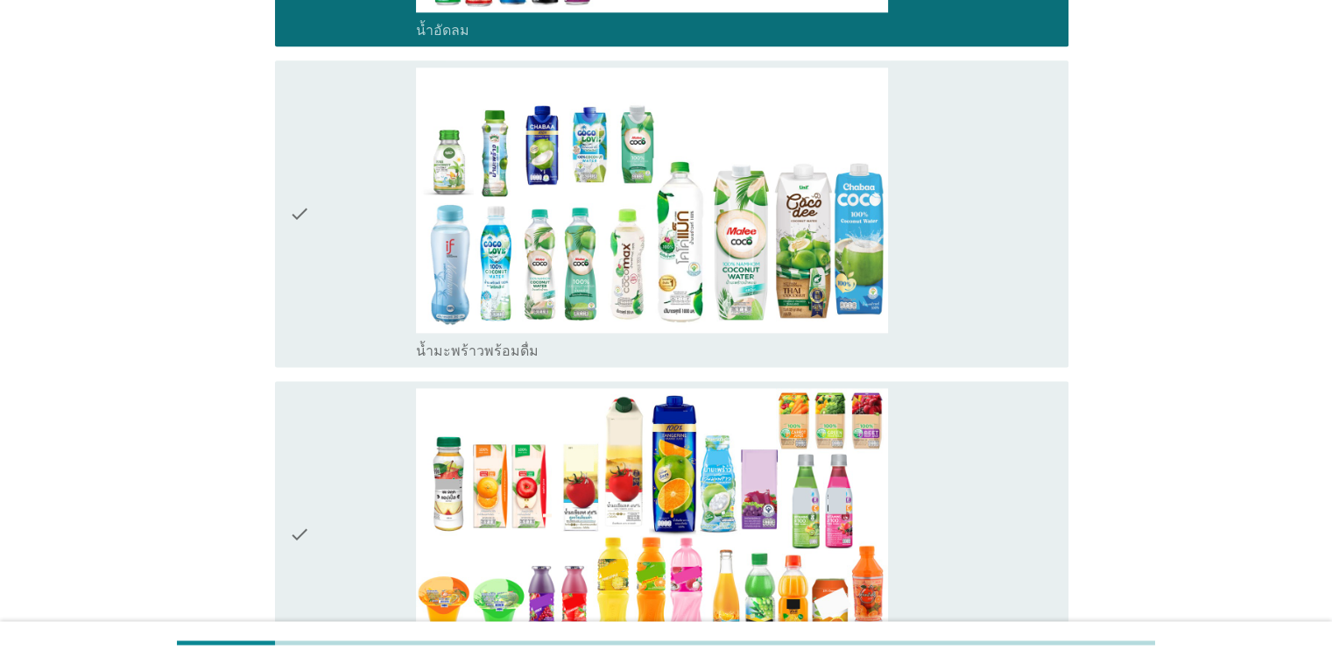
click at [270, 228] on div "check check_box_outline_blank น้ำมะพร้าวพร้อมดื่ม" at bounding box center [667, 213] width 804 height 321
click at [287, 228] on div "check check_box_outline_blank น้ำมะพร้าวพร้อมดื่ม" at bounding box center [672, 213] width 794 height 307
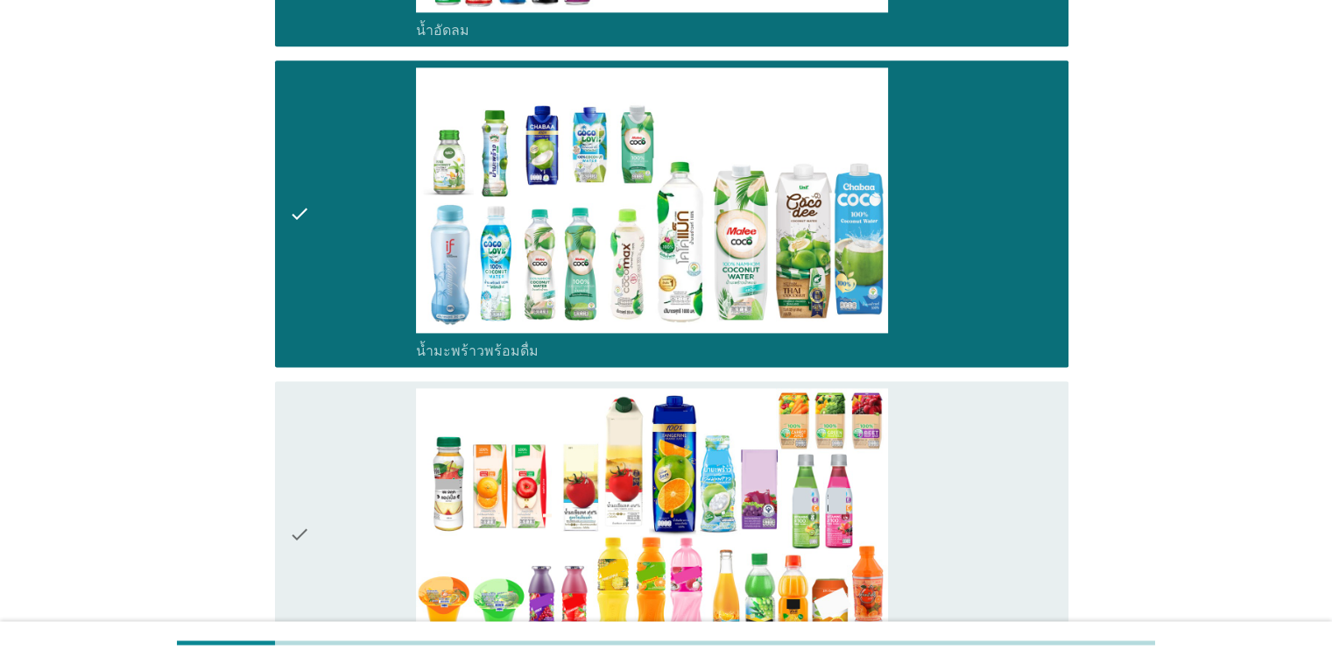
click at [319, 519] on div "check" at bounding box center [353, 534] width 128 height 293
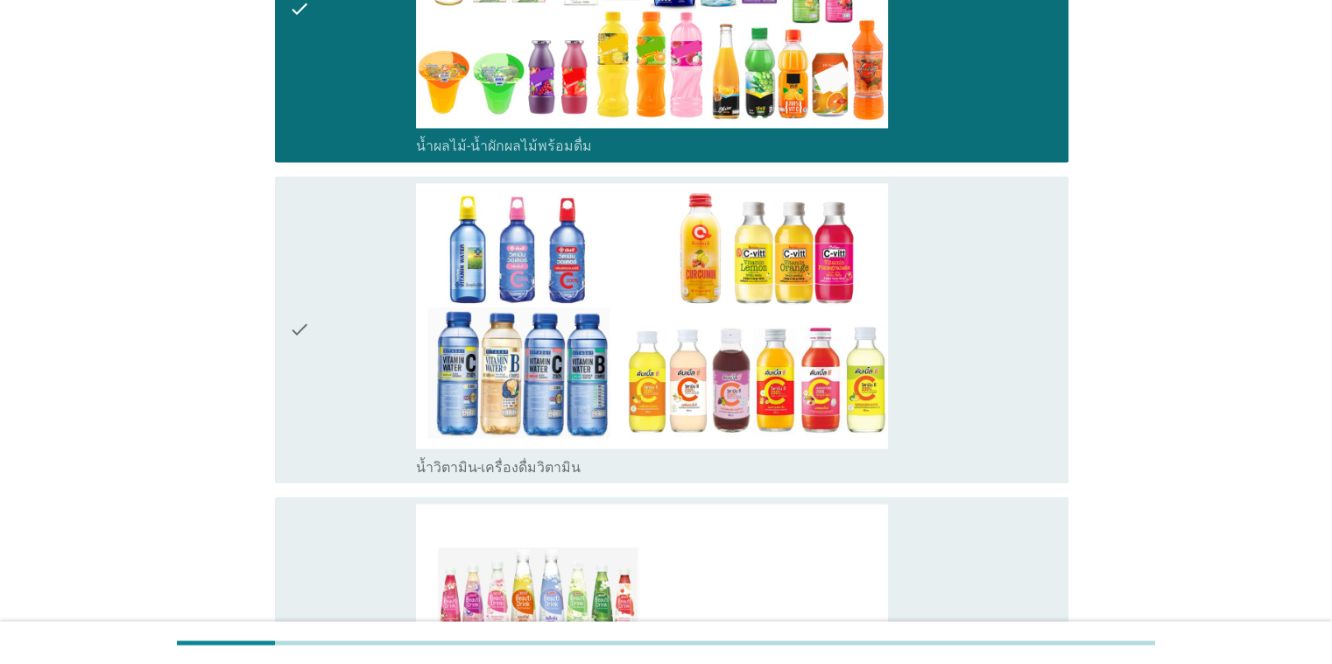
click at [300, 332] on icon "check" at bounding box center [299, 329] width 21 height 293
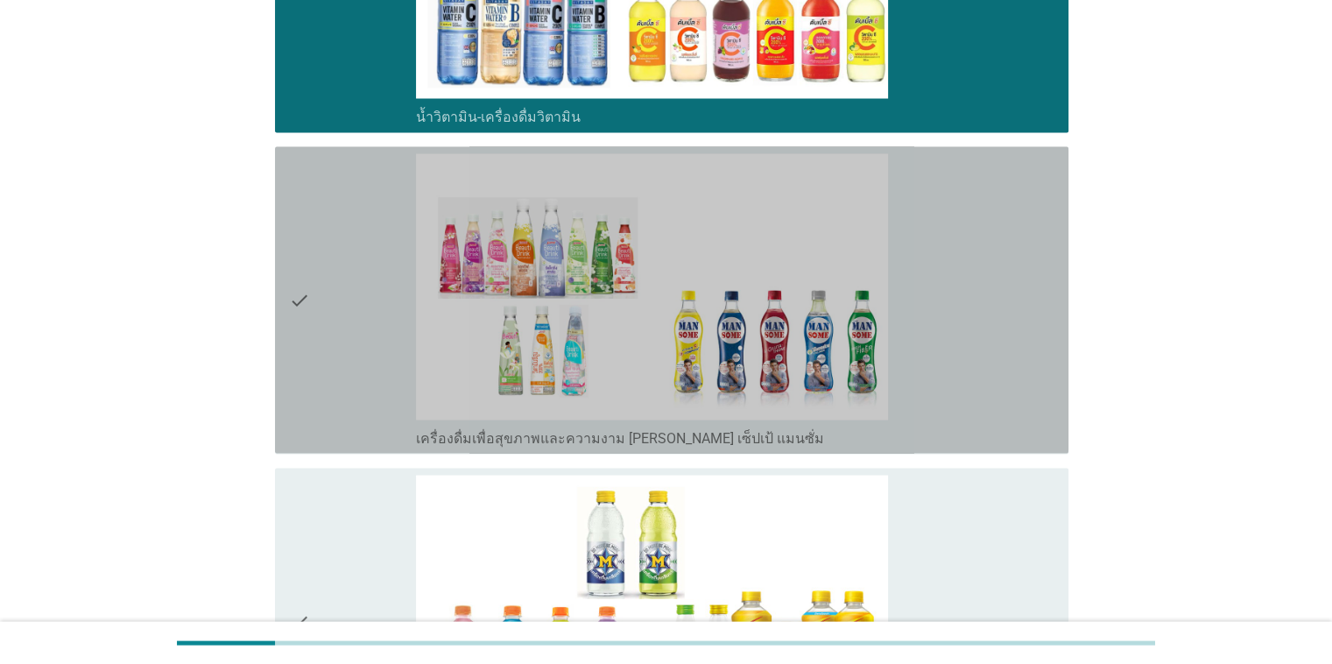
click at [301, 285] on icon "check" at bounding box center [299, 299] width 21 height 293
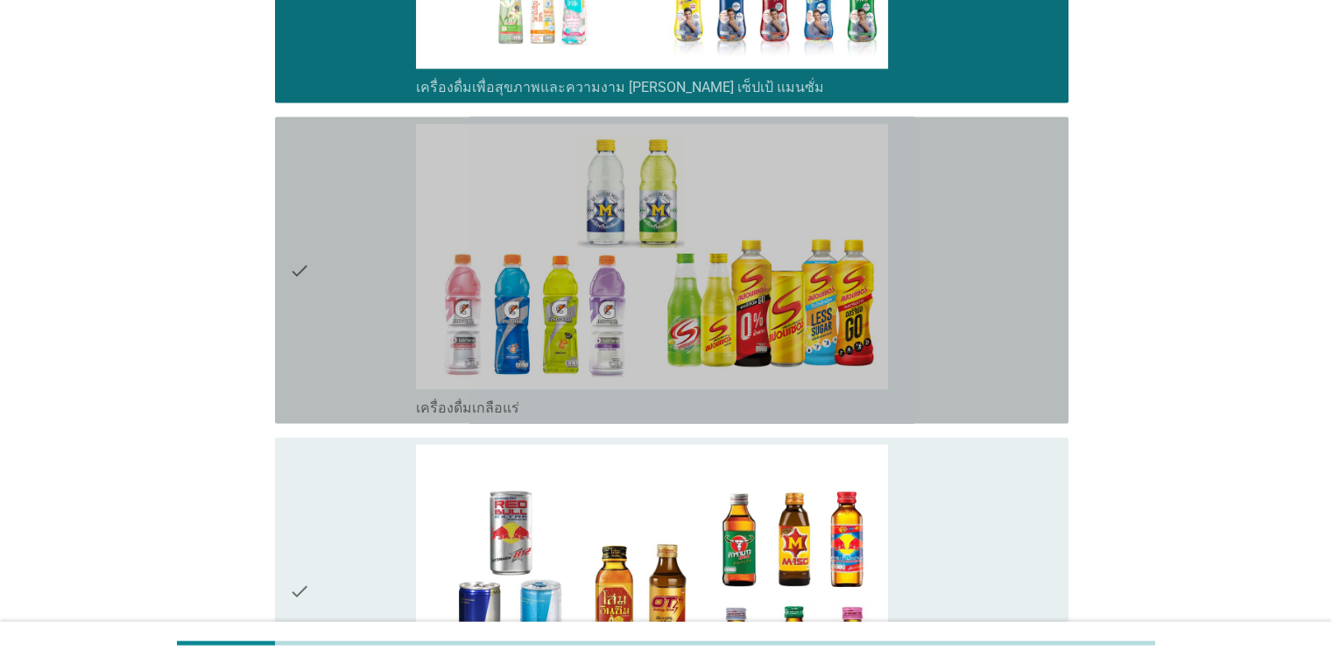
click at [301, 288] on icon "check" at bounding box center [299, 270] width 21 height 293
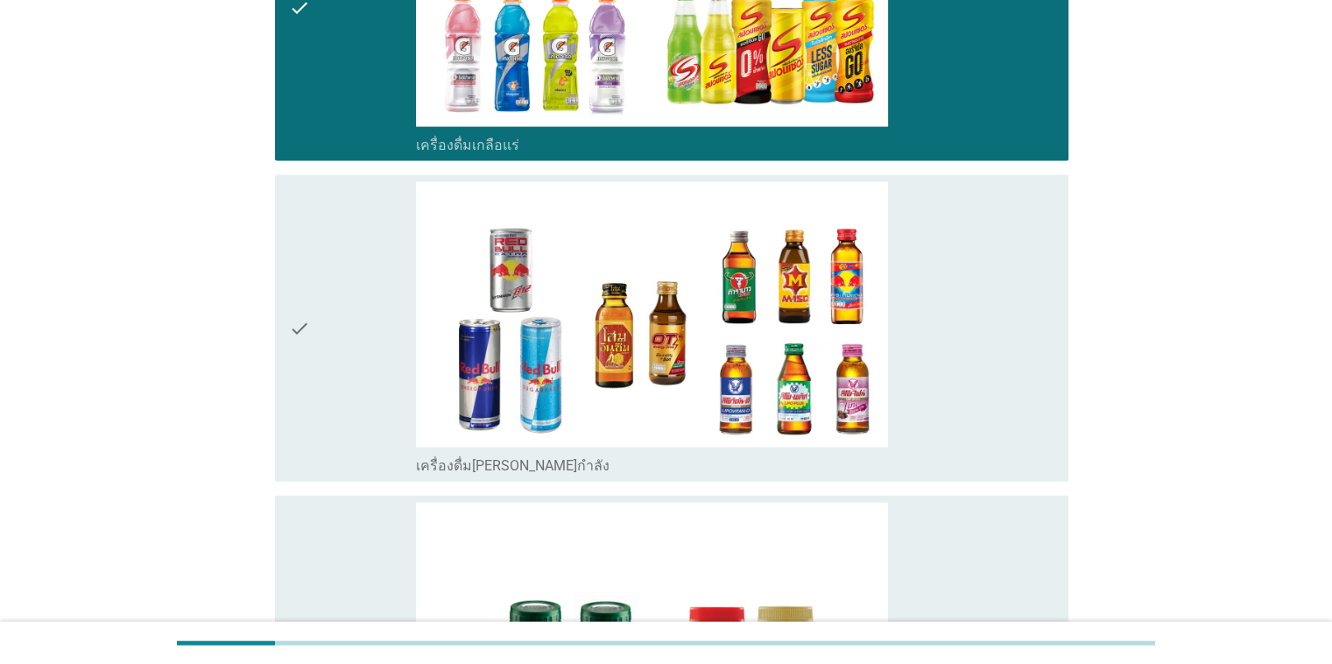
click at [301, 289] on icon "check" at bounding box center [299, 328] width 21 height 293
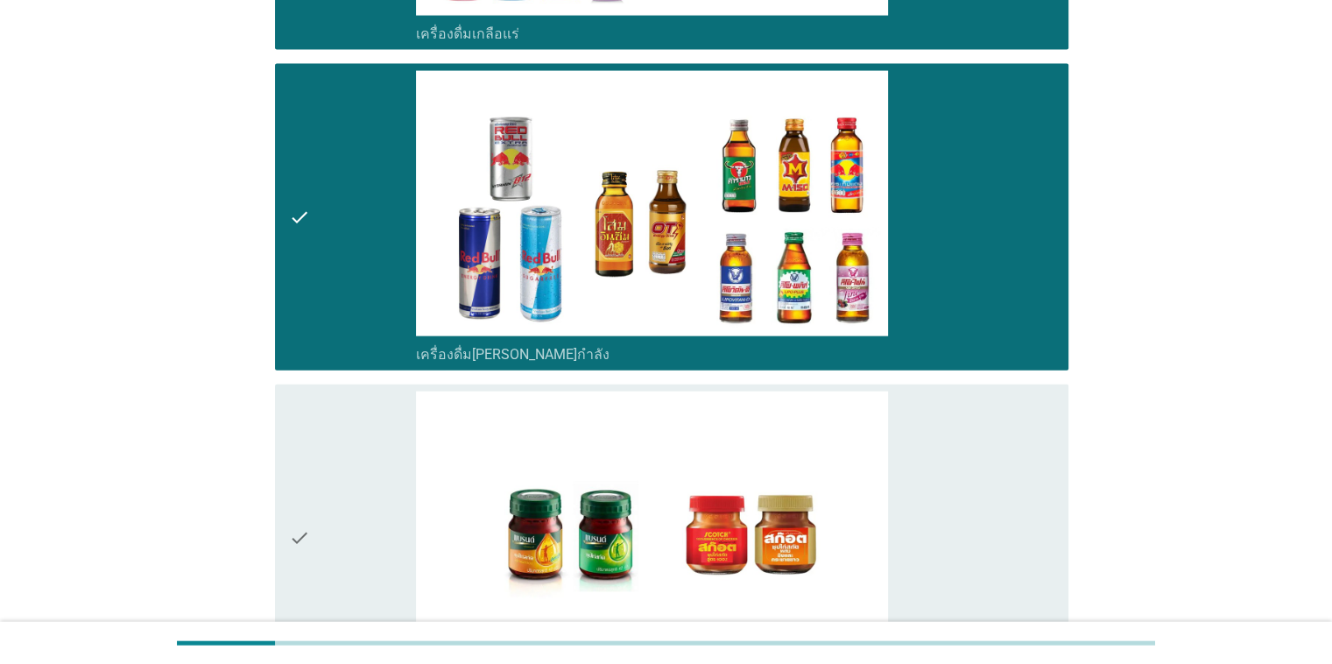
scroll to position [4205, 0]
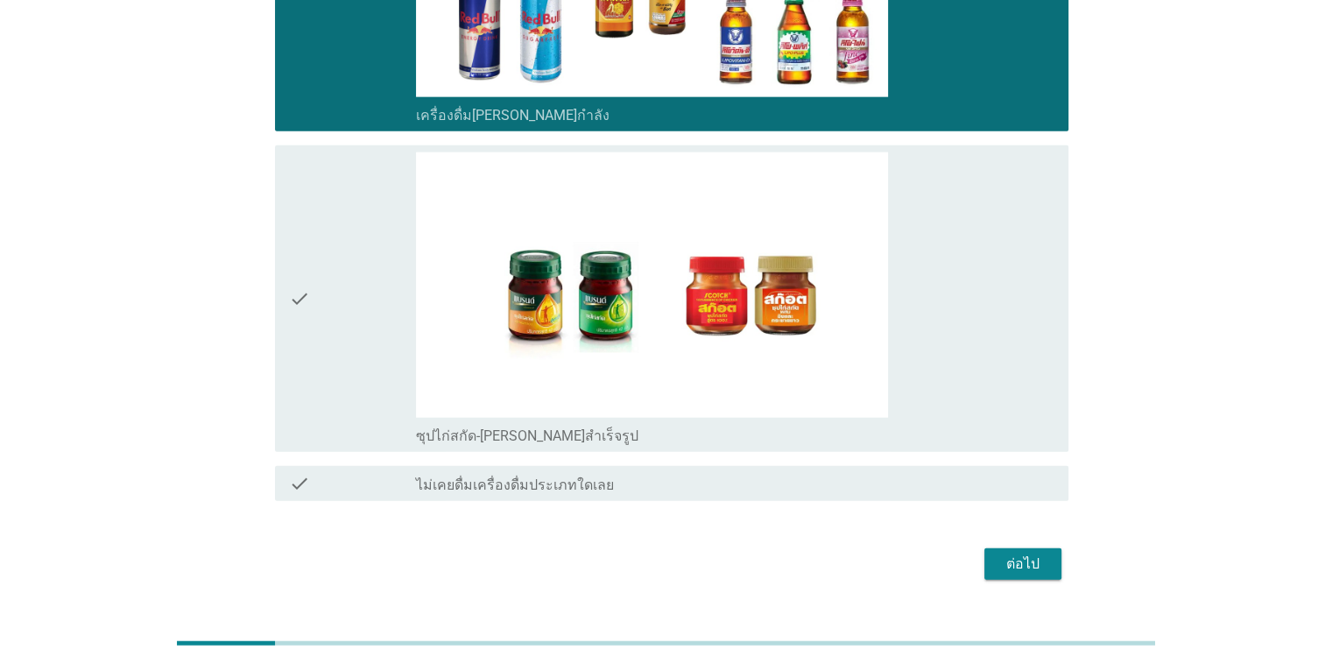
click at [301, 289] on icon "check" at bounding box center [299, 298] width 21 height 293
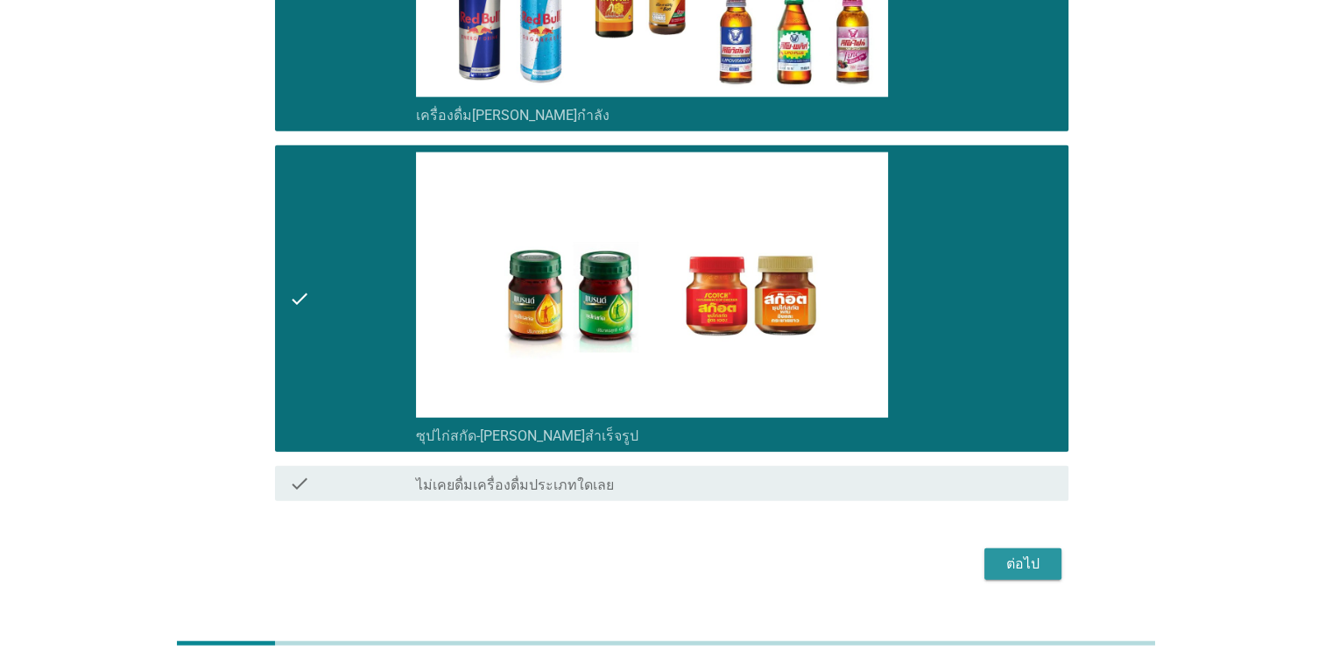
click at [866, 554] on div "ต่อไป" at bounding box center [1023, 564] width 49 height 21
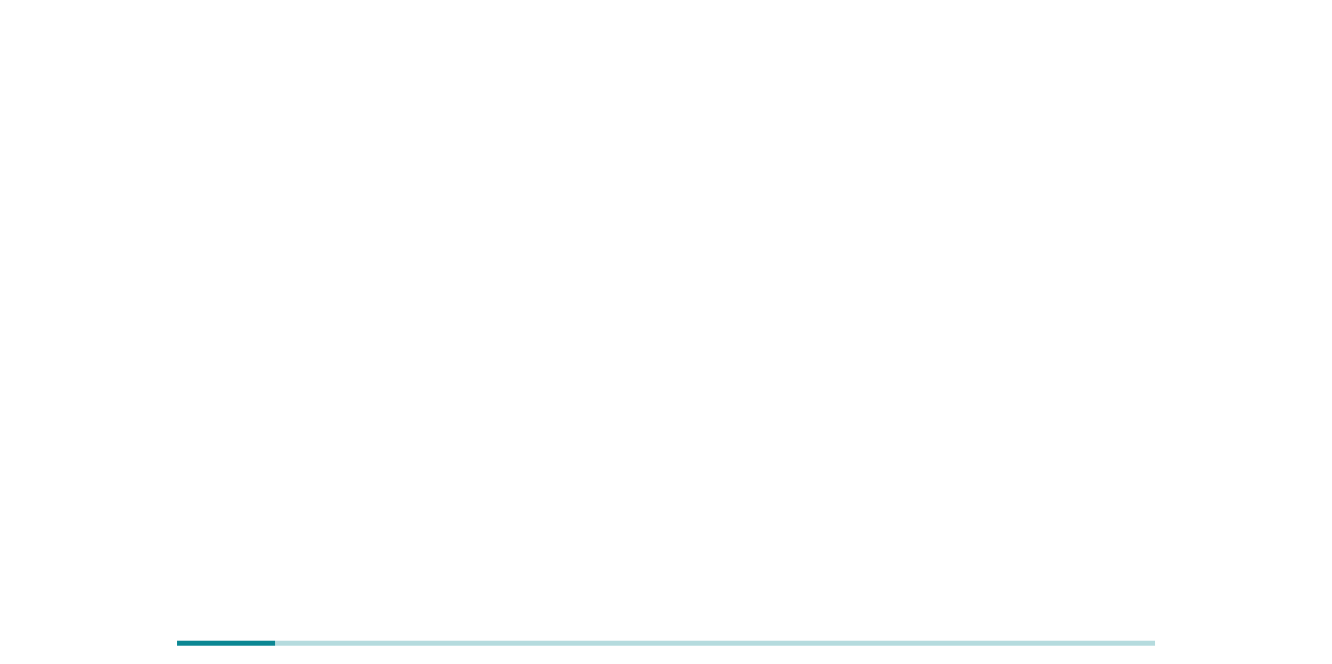
scroll to position [0, 0]
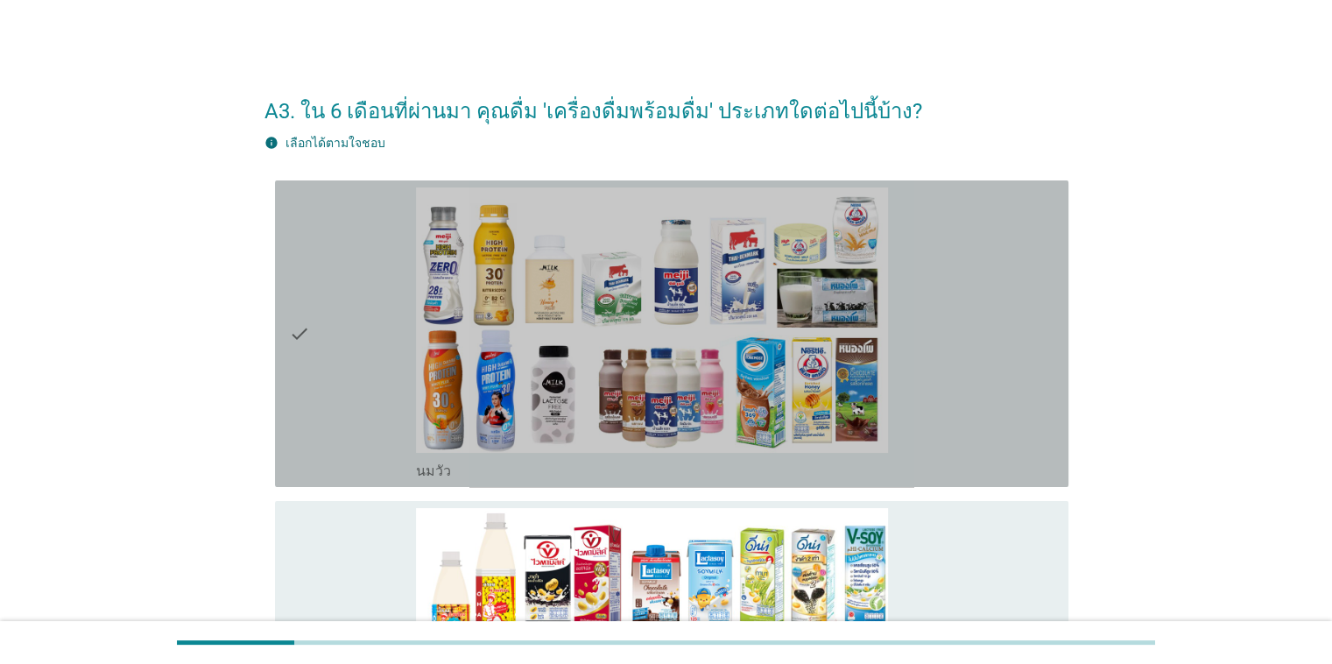
click at [312, 332] on div "check" at bounding box center [353, 333] width 128 height 293
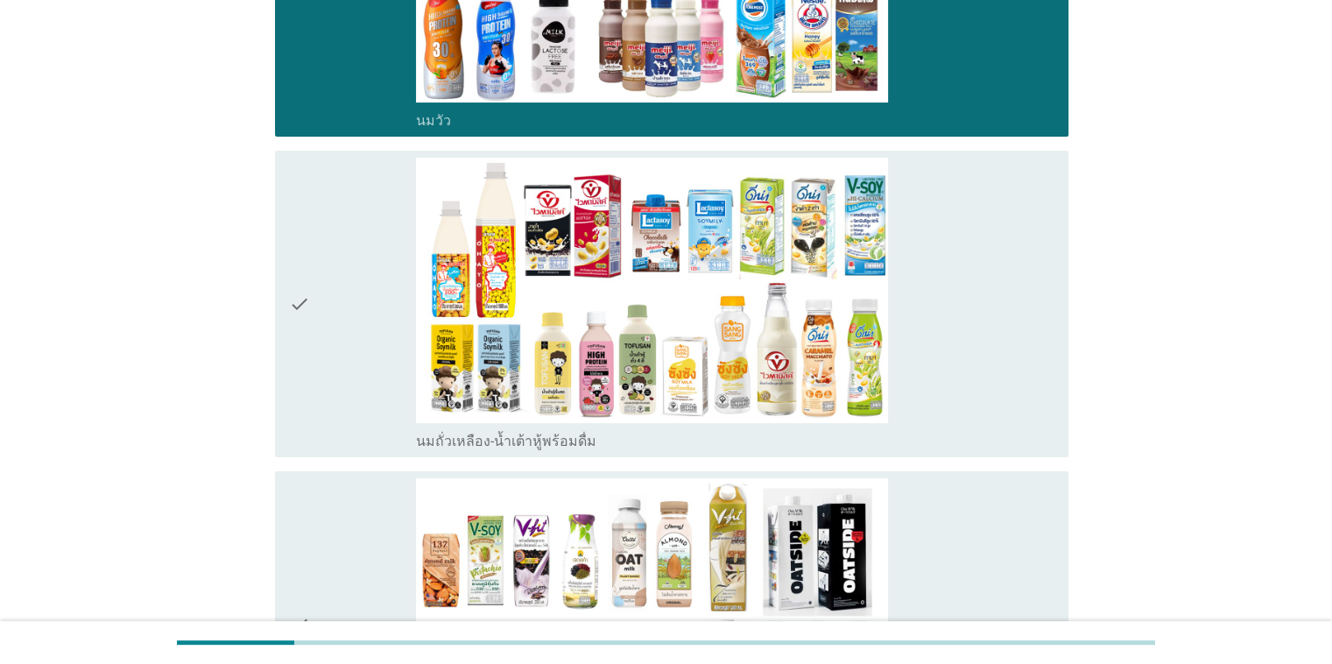
click at [318, 323] on div "check" at bounding box center [353, 304] width 128 height 293
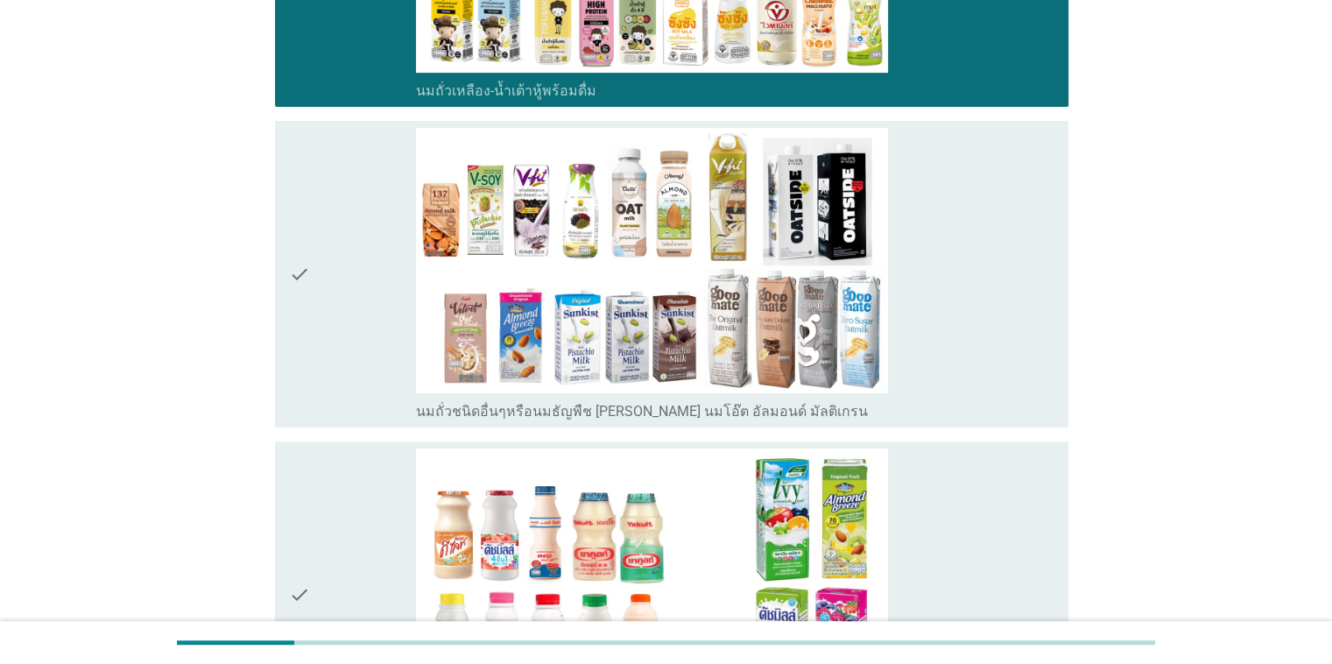
click at [320, 266] on div "check" at bounding box center [353, 274] width 128 height 293
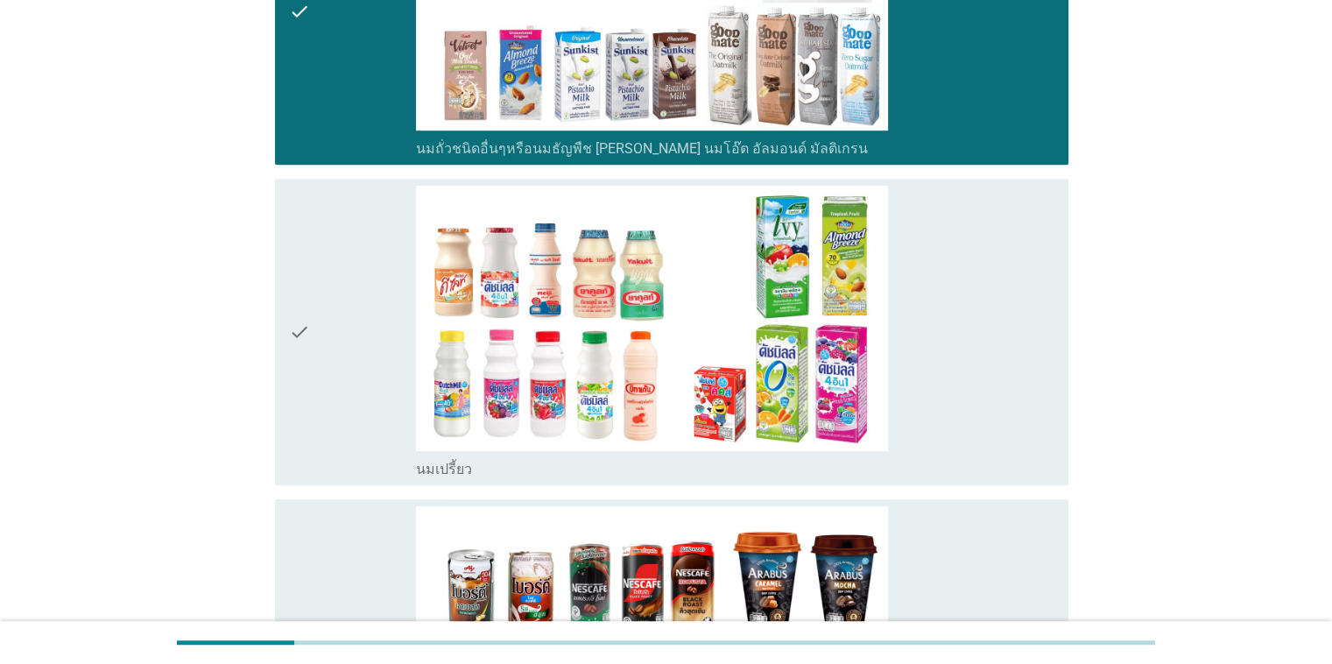
click at [315, 329] on div "check" at bounding box center [353, 332] width 128 height 293
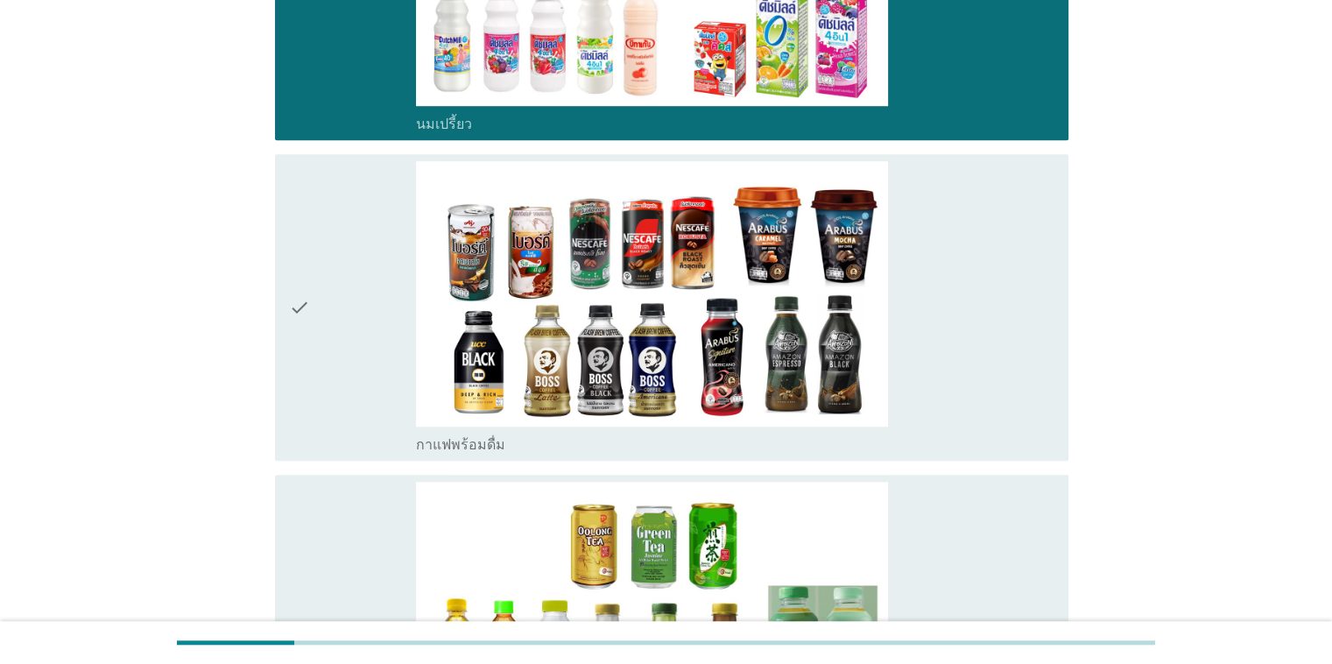
scroll to position [1314, 0]
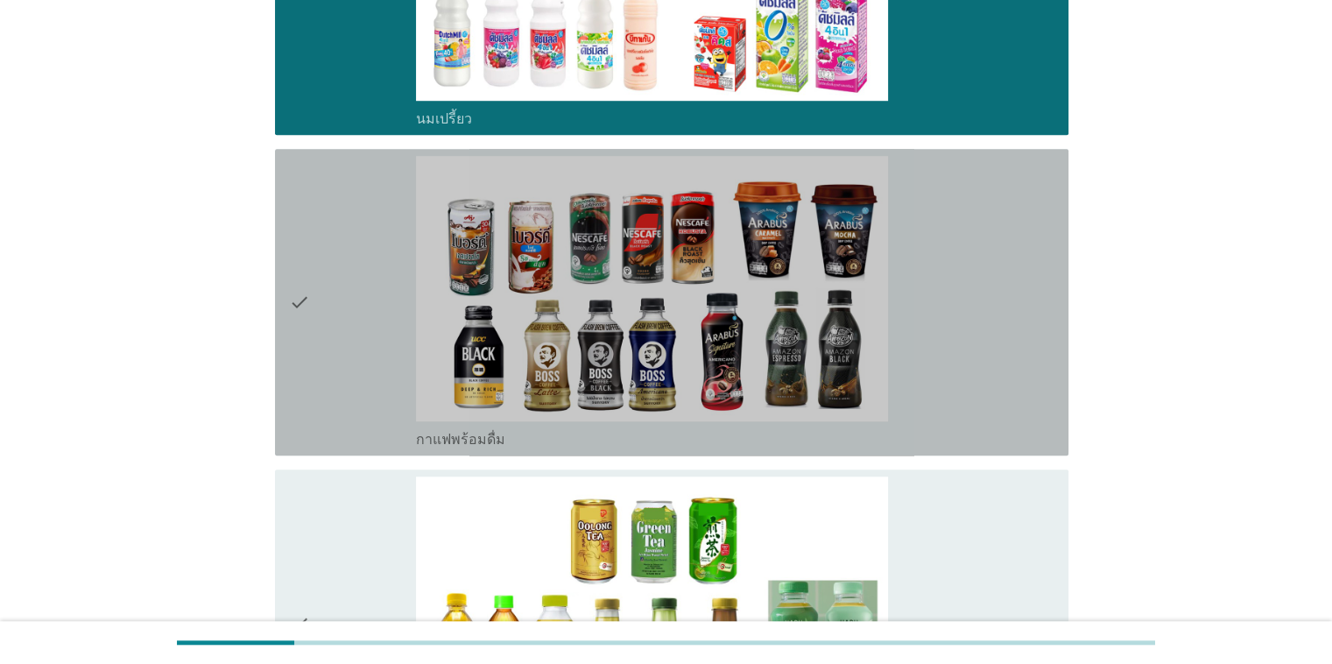
click at [322, 308] on div "check" at bounding box center [353, 302] width 128 height 293
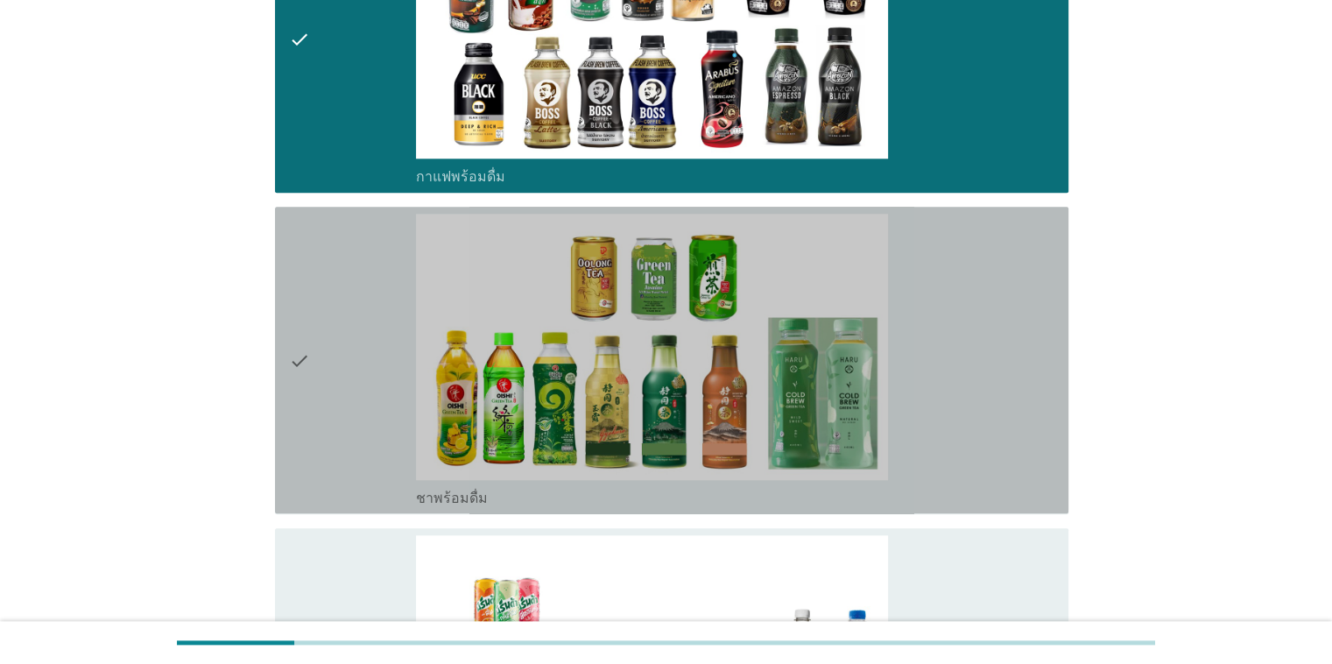
click at [311, 354] on div "check" at bounding box center [353, 360] width 128 height 293
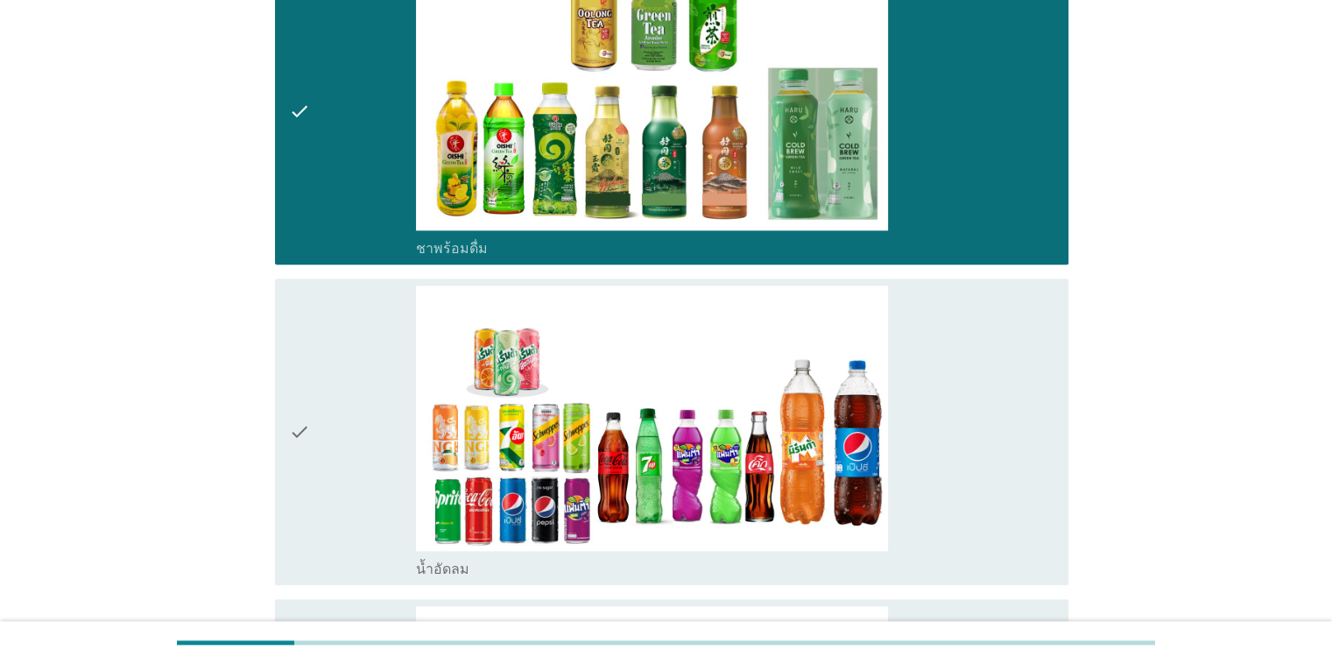
scroll to position [1840, 0]
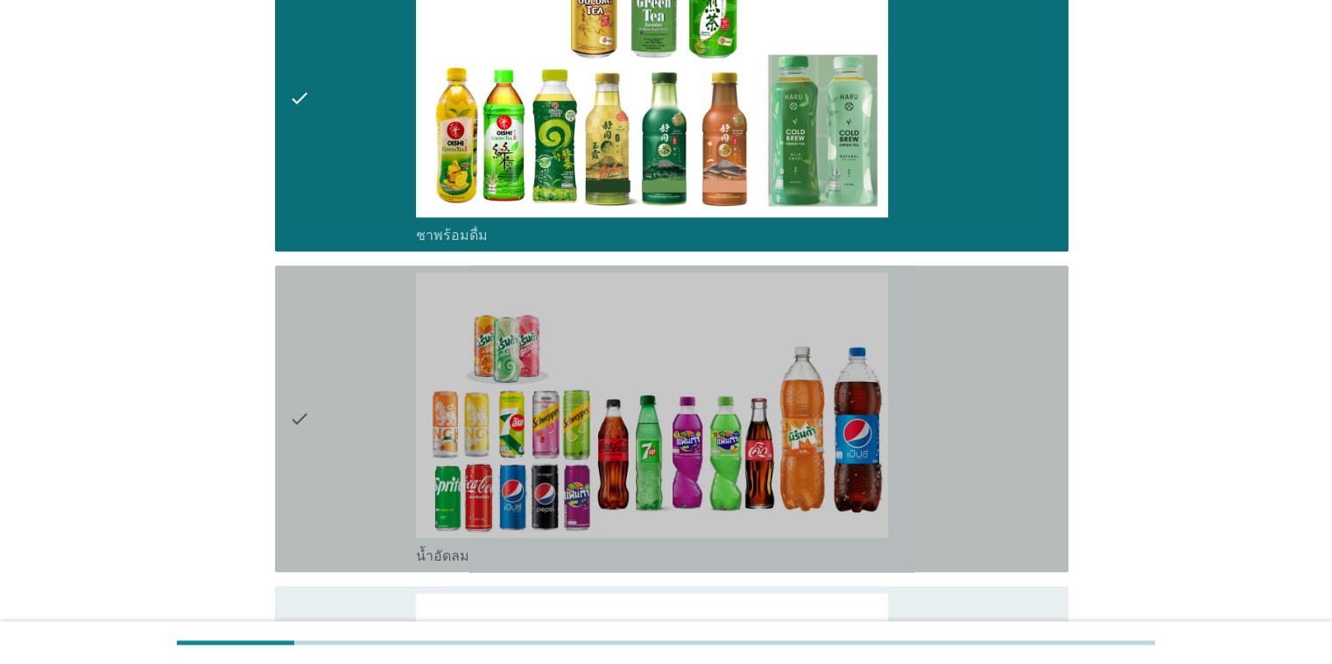
click at [307, 410] on icon "check" at bounding box center [299, 418] width 21 height 293
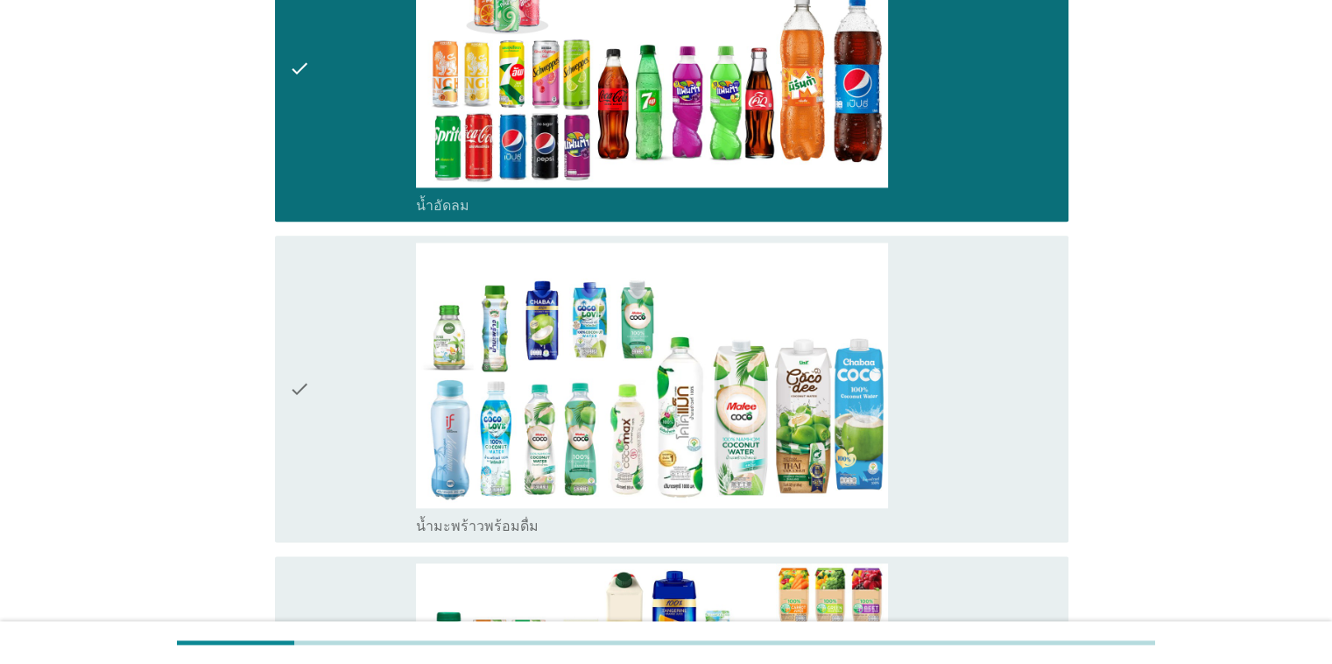
click at [304, 381] on icon "check" at bounding box center [299, 389] width 21 height 293
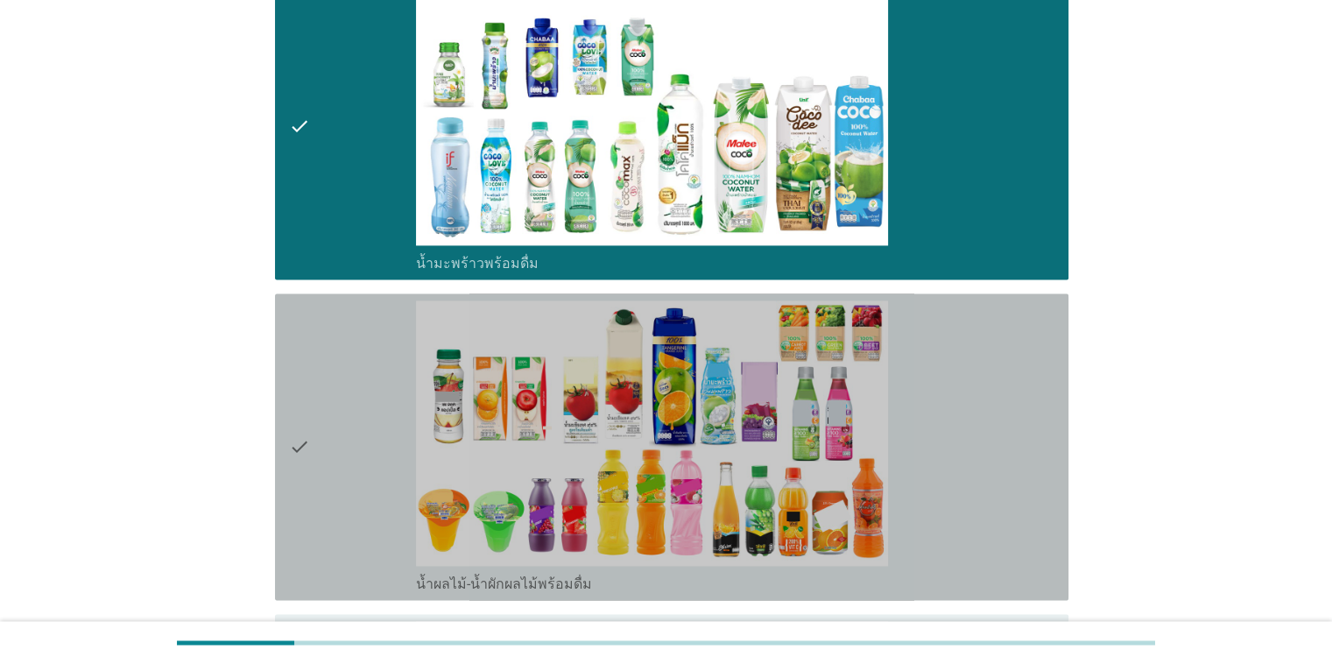
click at [308, 432] on icon "check" at bounding box center [299, 446] width 21 height 293
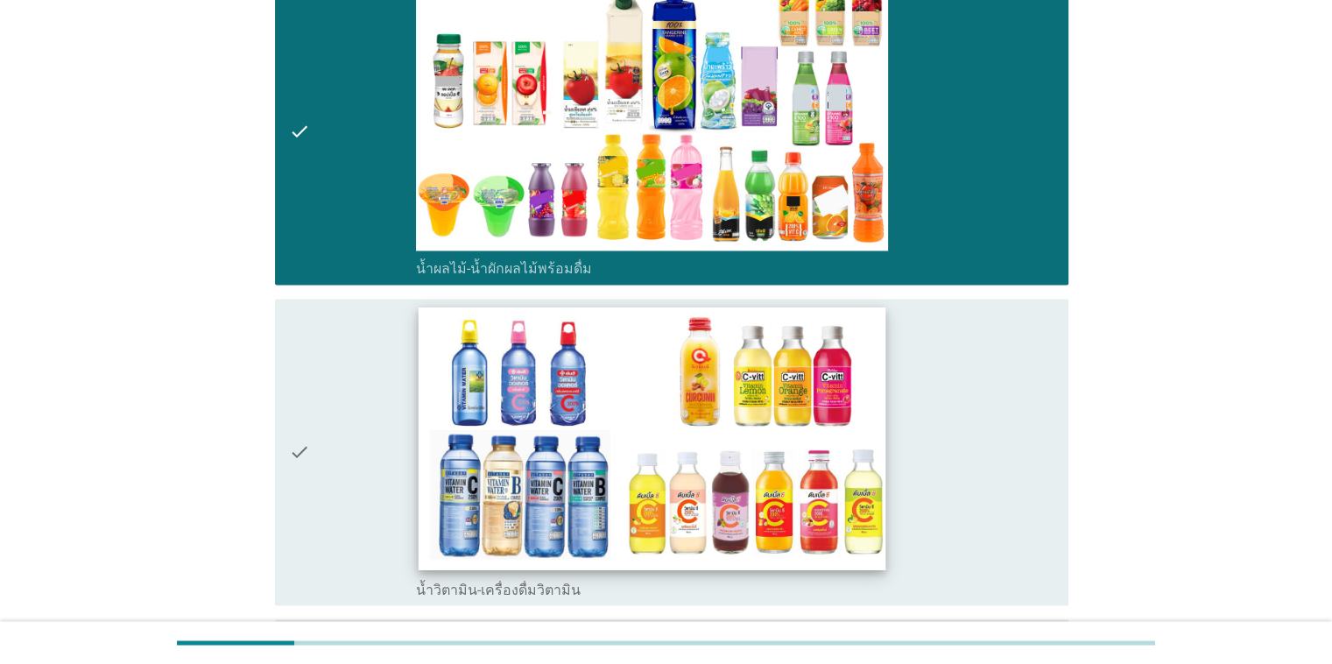
scroll to position [2803, 0]
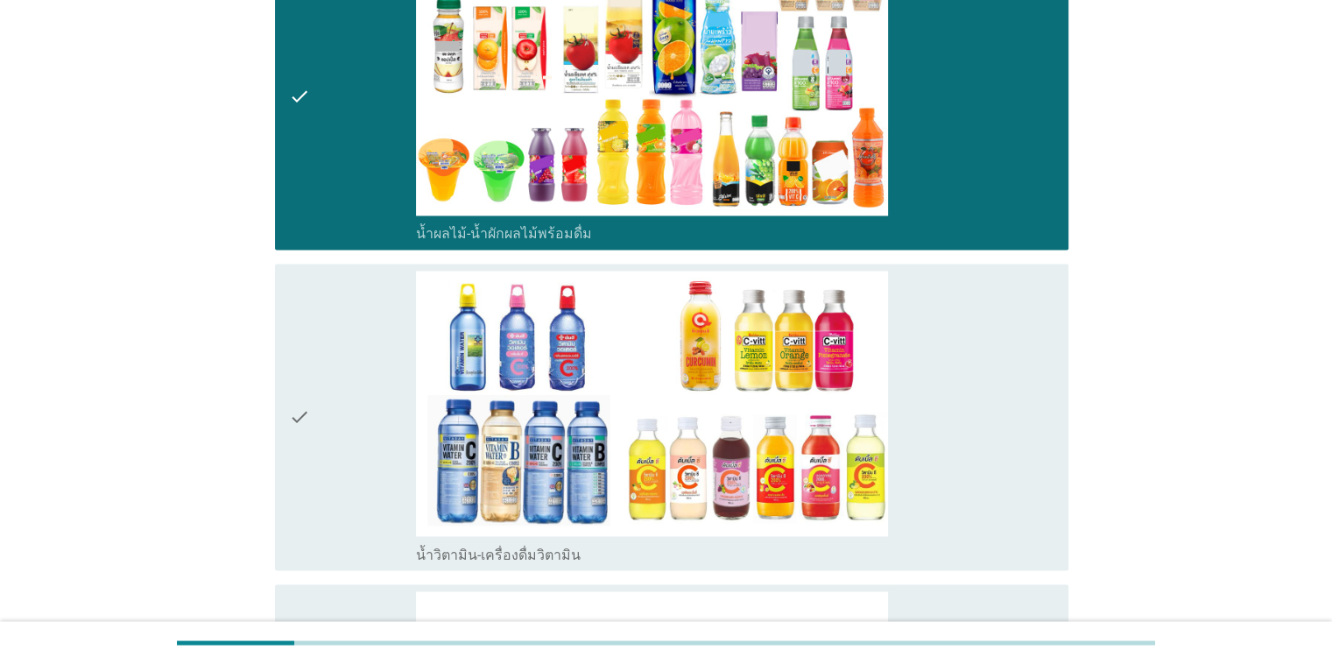
click at [298, 418] on icon "check" at bounding box center [299, 417] width 21 height 293
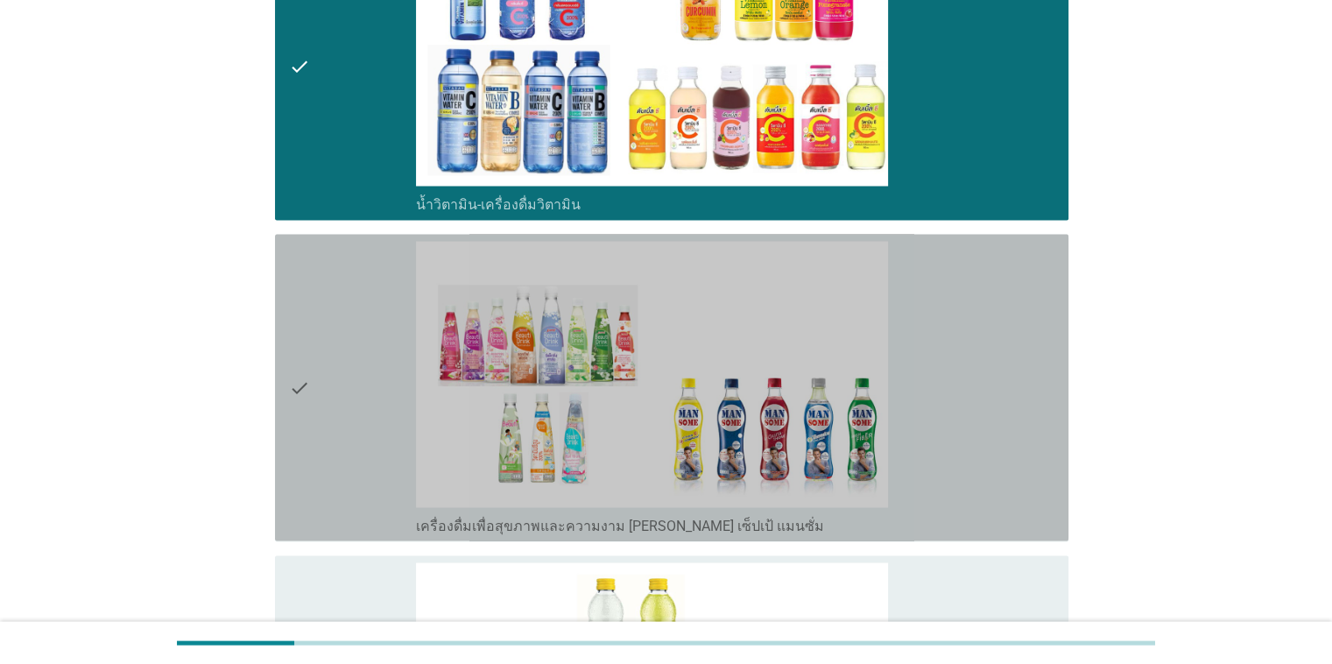
click at [308, 398] on icon "check" at bounding box center [299, 387] width 21 height 293
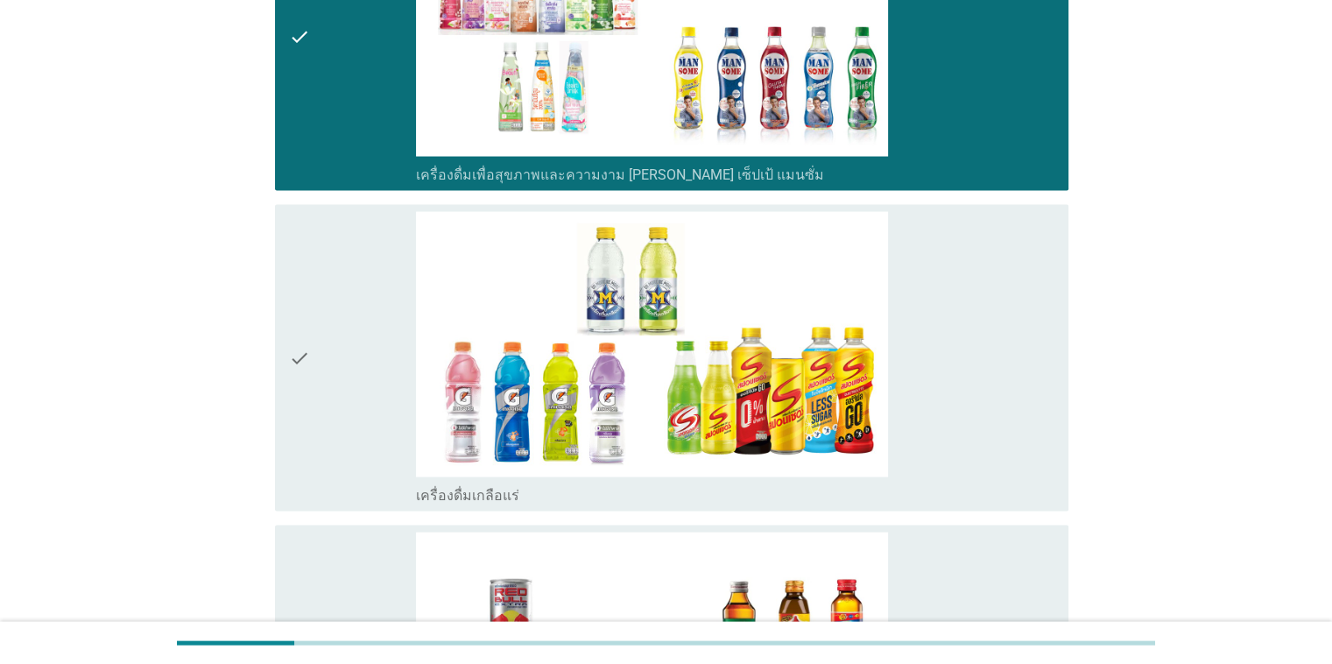
click at [304, 344] on icon "check" at bounding box center [299, 358] width 21 height 293
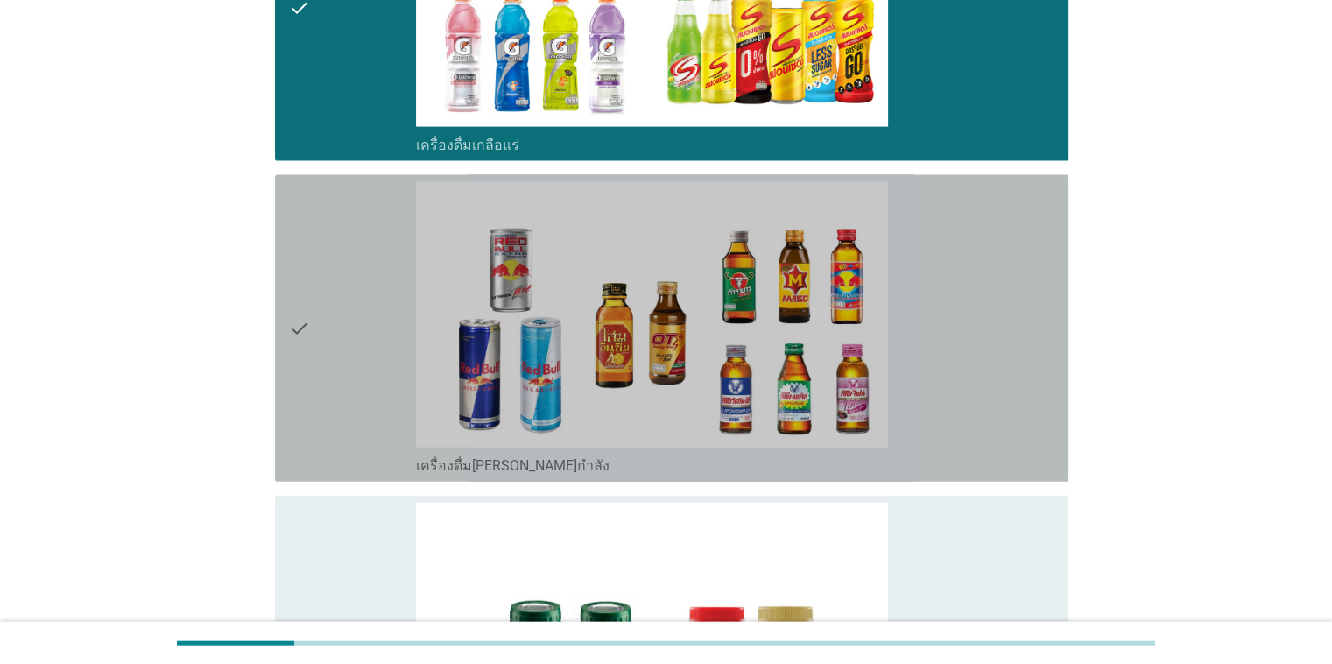
click at [307, 325] on icon "check" at bounding box center [299, 328] width 21 height 293
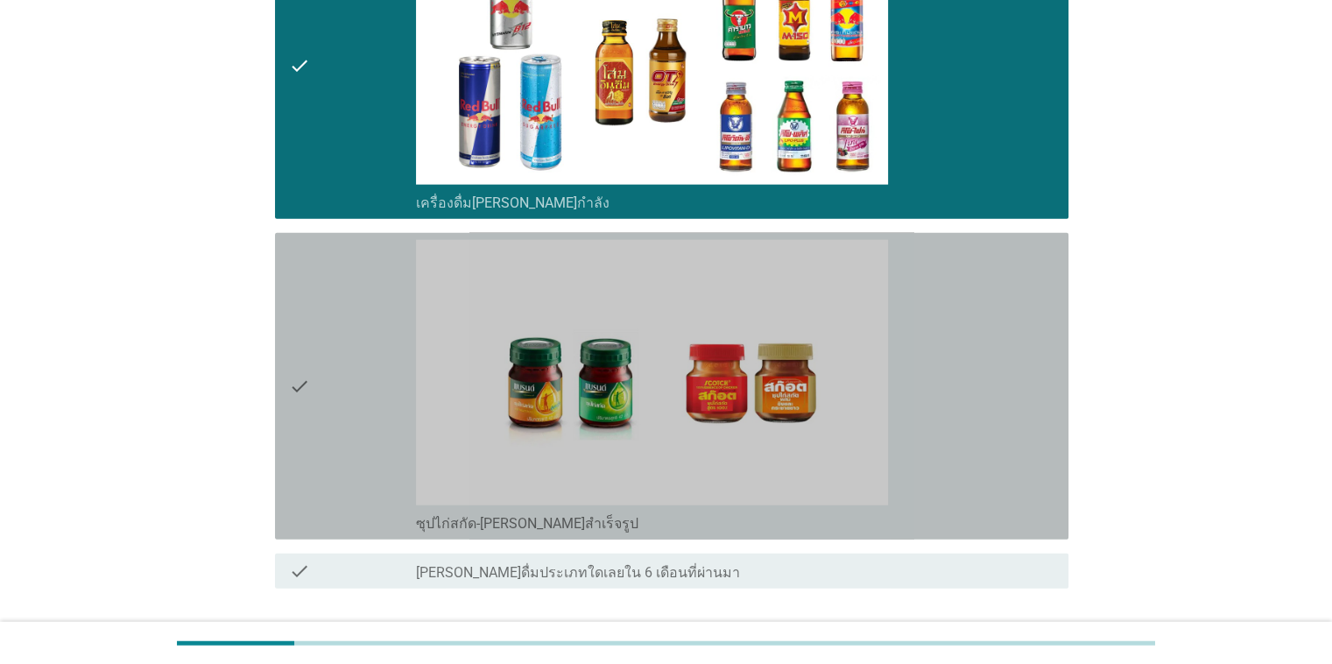
click at [291, 363] on icon "check" at bounding box center [299, 386] width 21 height 293
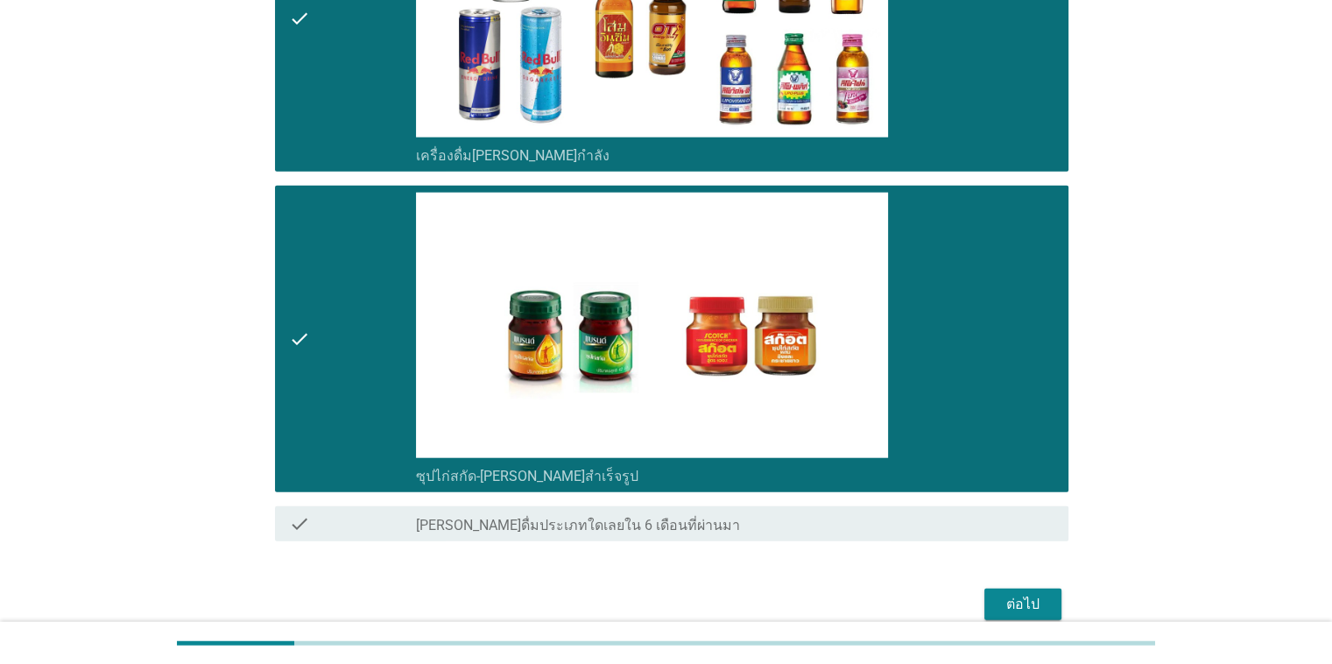
scroll to position [4240, 0]
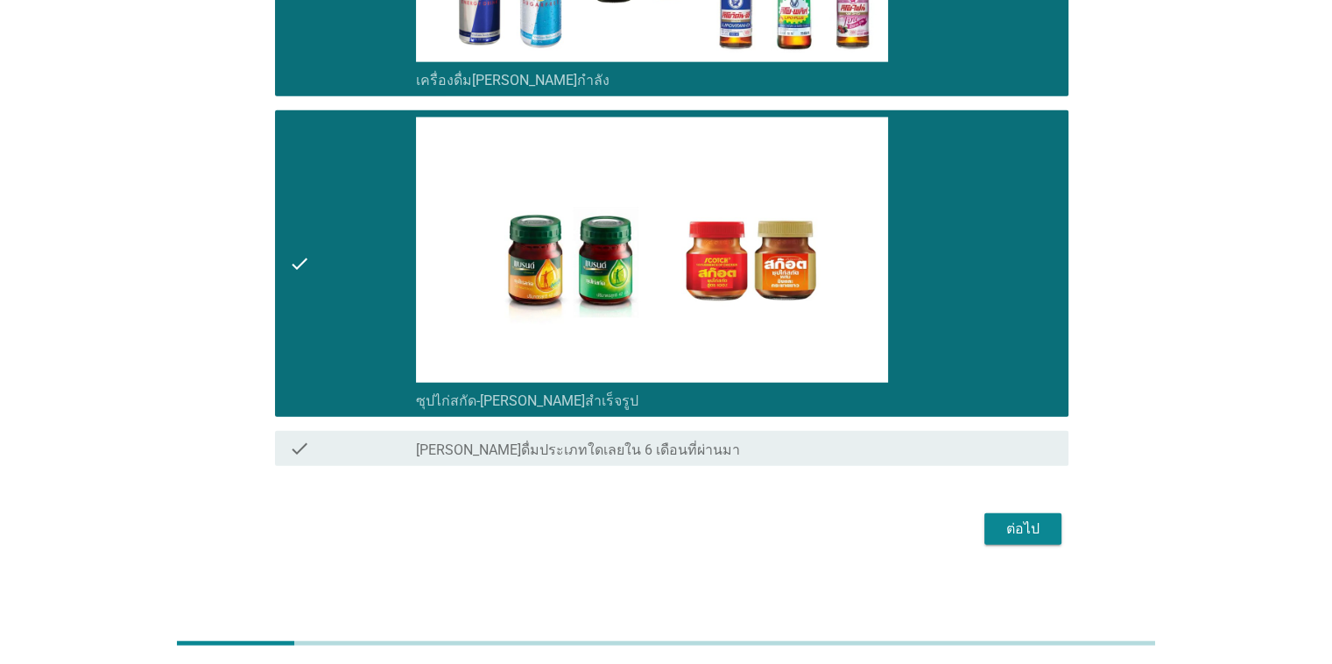
click at [866, 529] on div "ต่อไป" at bounding box center [1023, 529] width 49 height 21
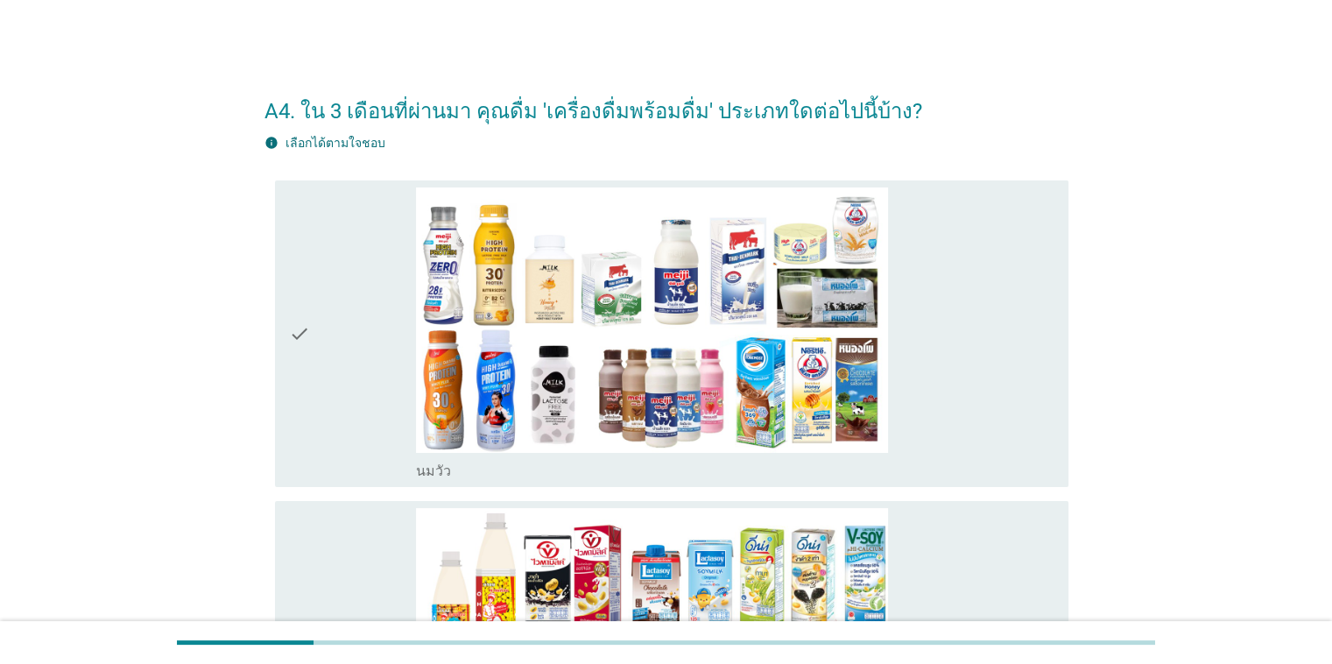
click at [300, 336] on icon "check" at bounding box center [299, 333] width 21 height 293
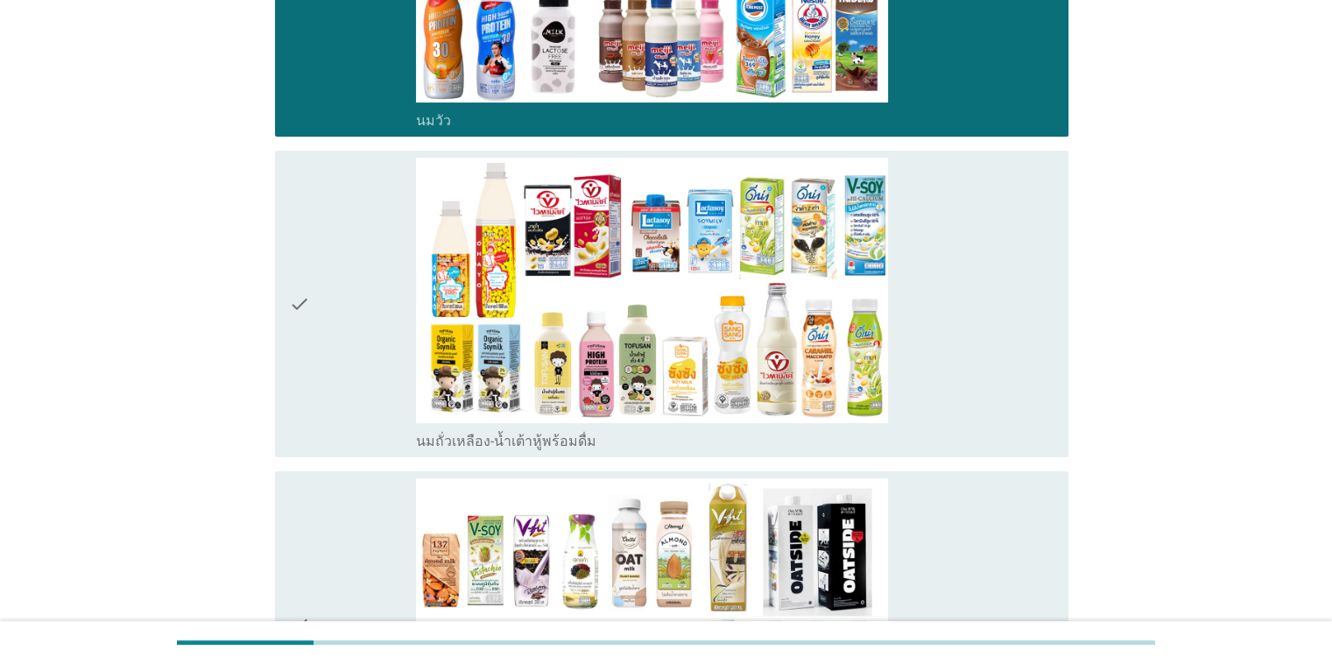
click at [306, 321] on icon "check" at bounding box center [299, 304] width 21 height 293
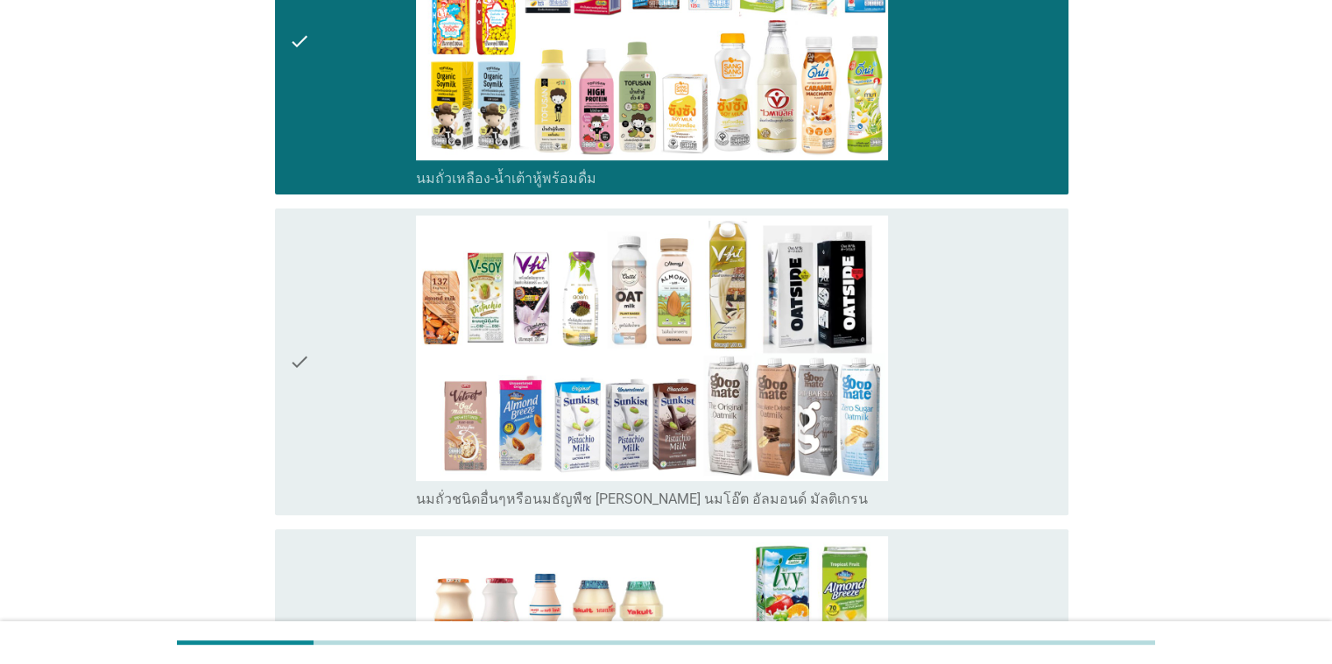
click at [298, 339] on icon "check" at bounding box center [299, 362] width 21 height 293
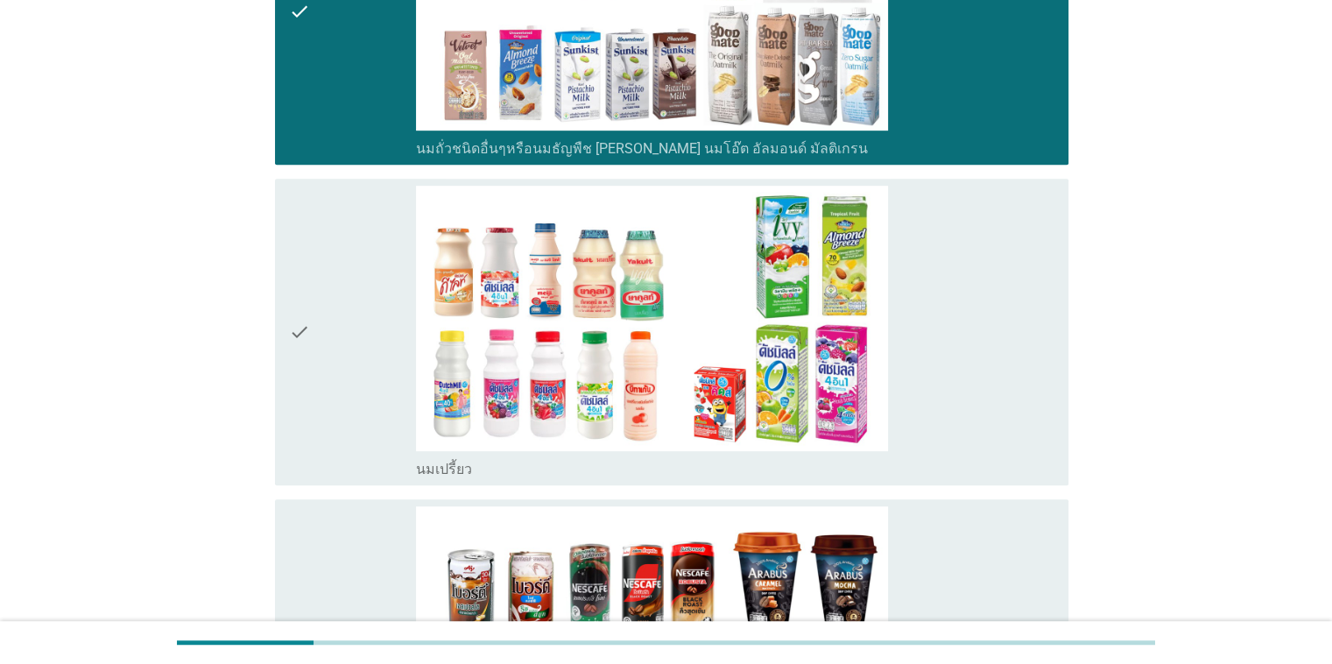
click at [299, 341] on icon "check" at bounding box center [299, 332] width 21 height 293
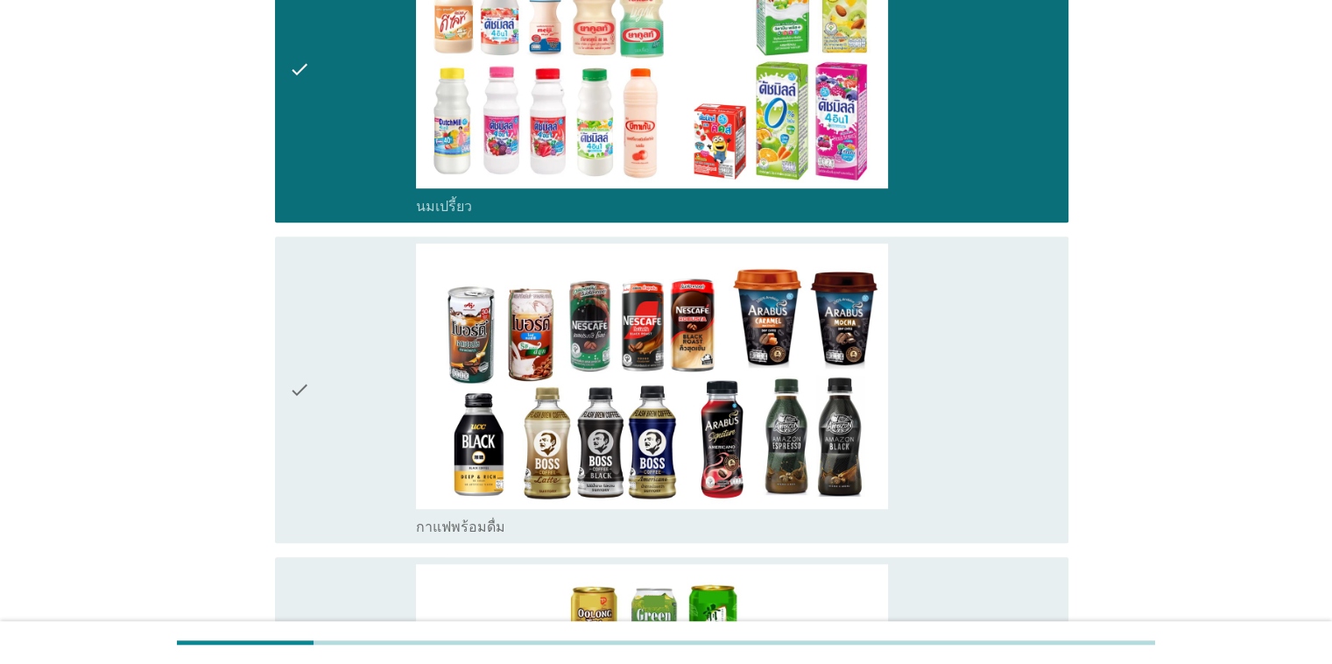
click at [299, 341] on icon "check" at bounding box center [299, 390] width 21 height 293
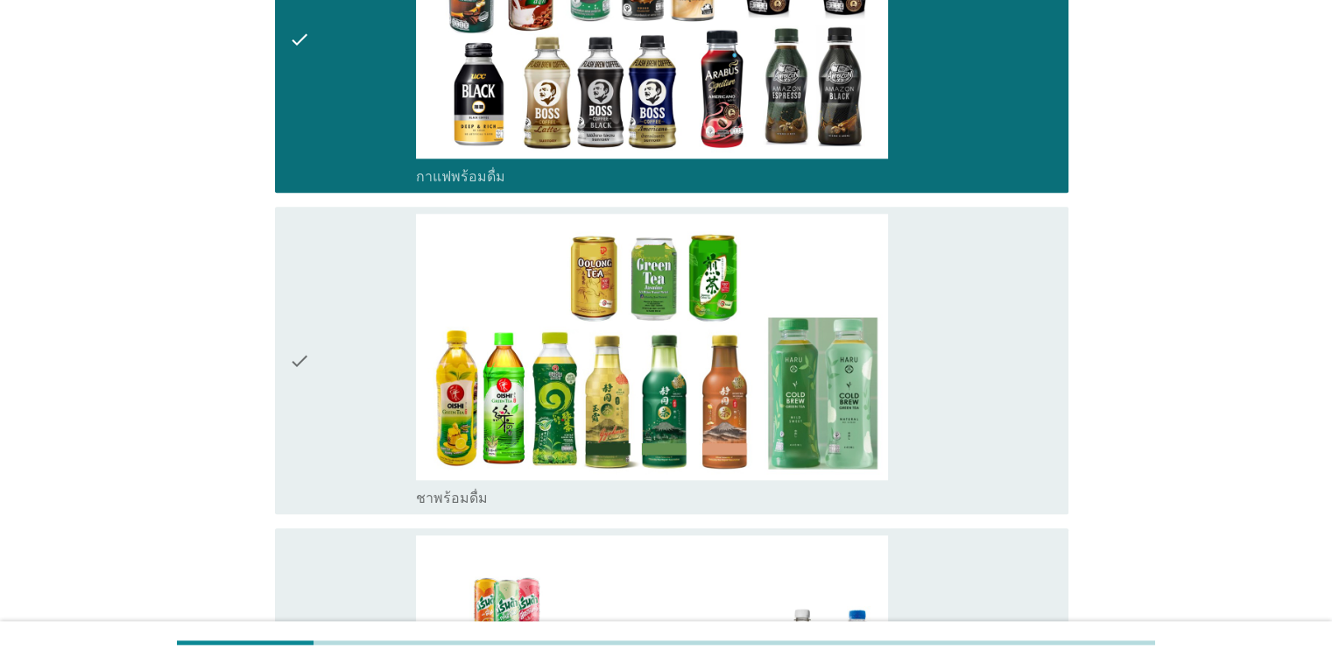
click at [300, 341] on icon "check" at bounding box center [299, 360] width 21 height 293
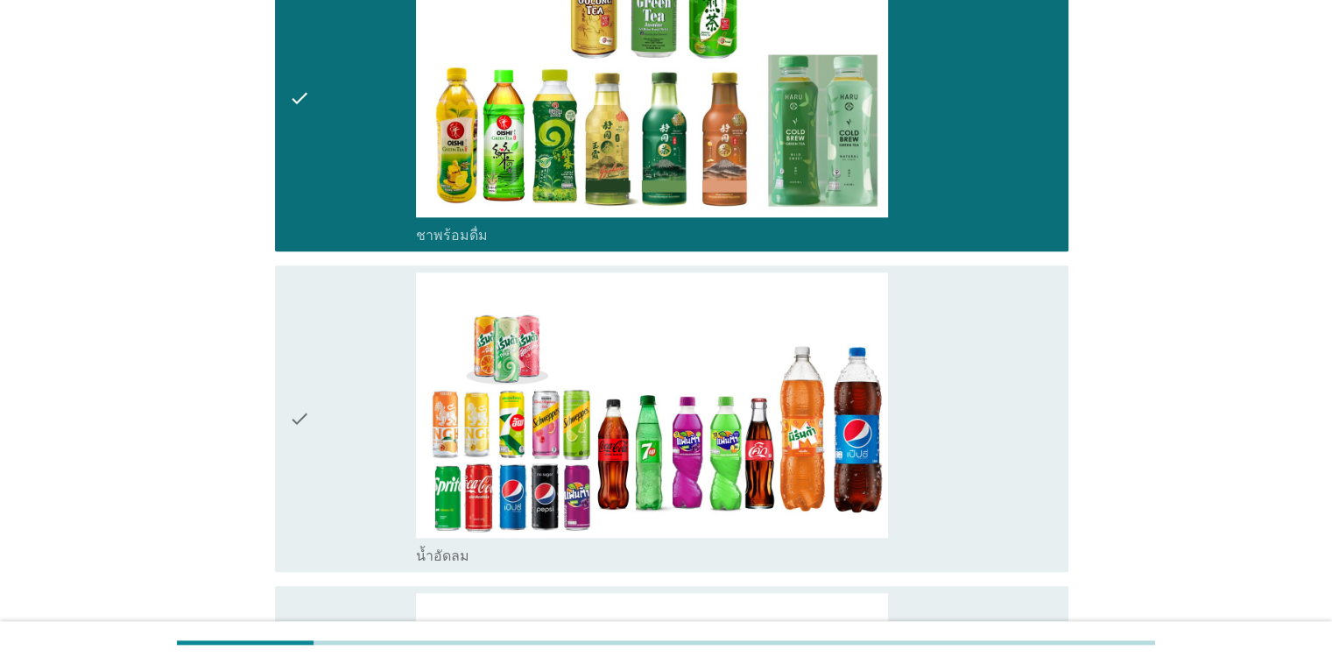
click at [300, 341] on icon "check" at bounding box center [299, 418] width 21 height 293
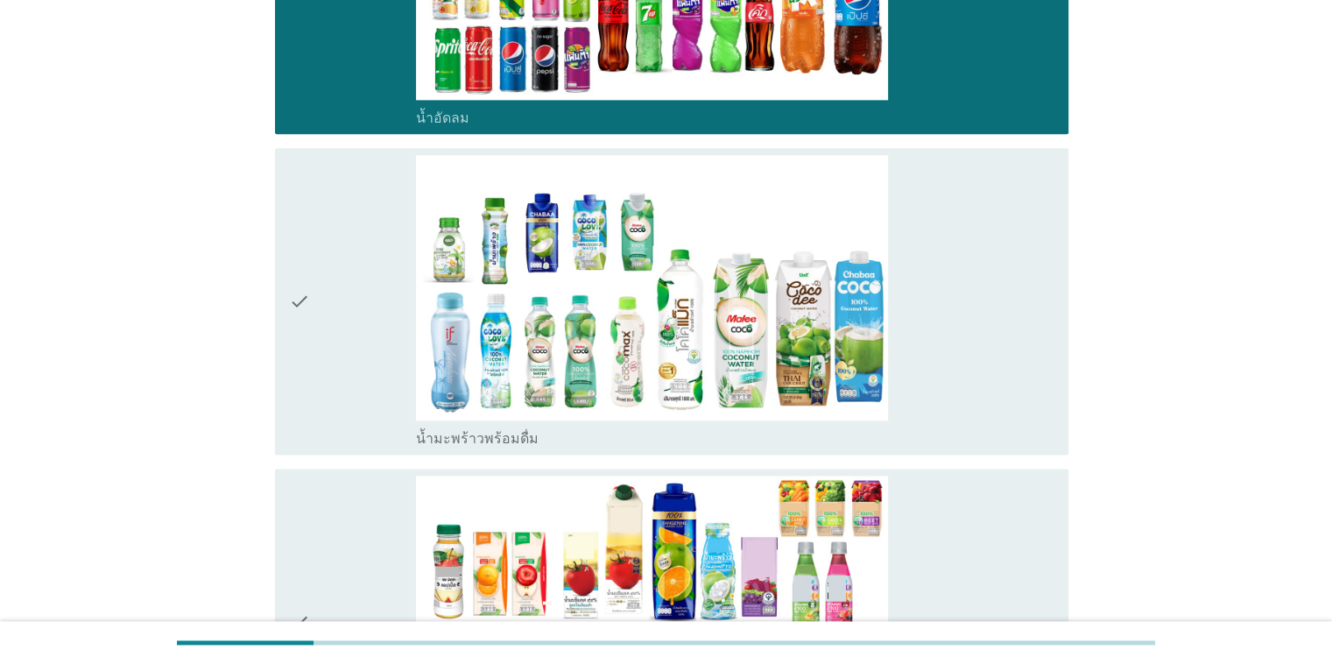
click at [301, 342] on icon "check" at bounding box center [299, 301] width 21 height 293
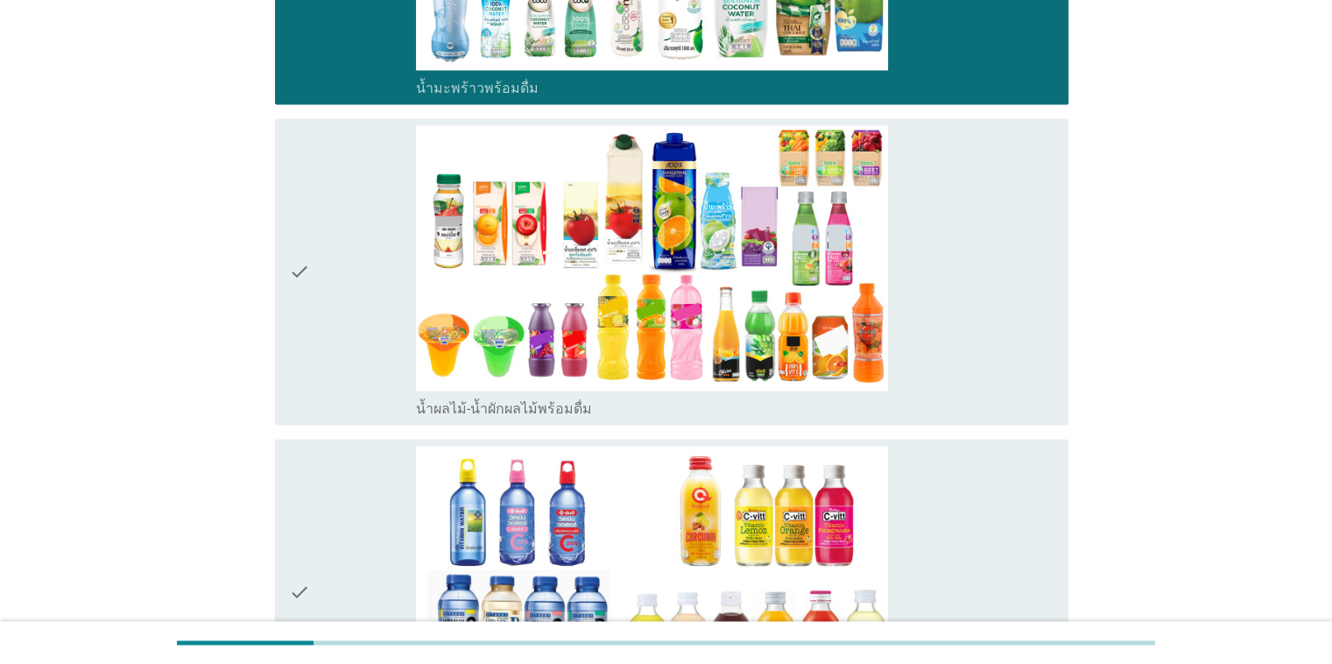
click at [301, 342] on icon "check" at bounding box center [299, 271] width 21 height 293
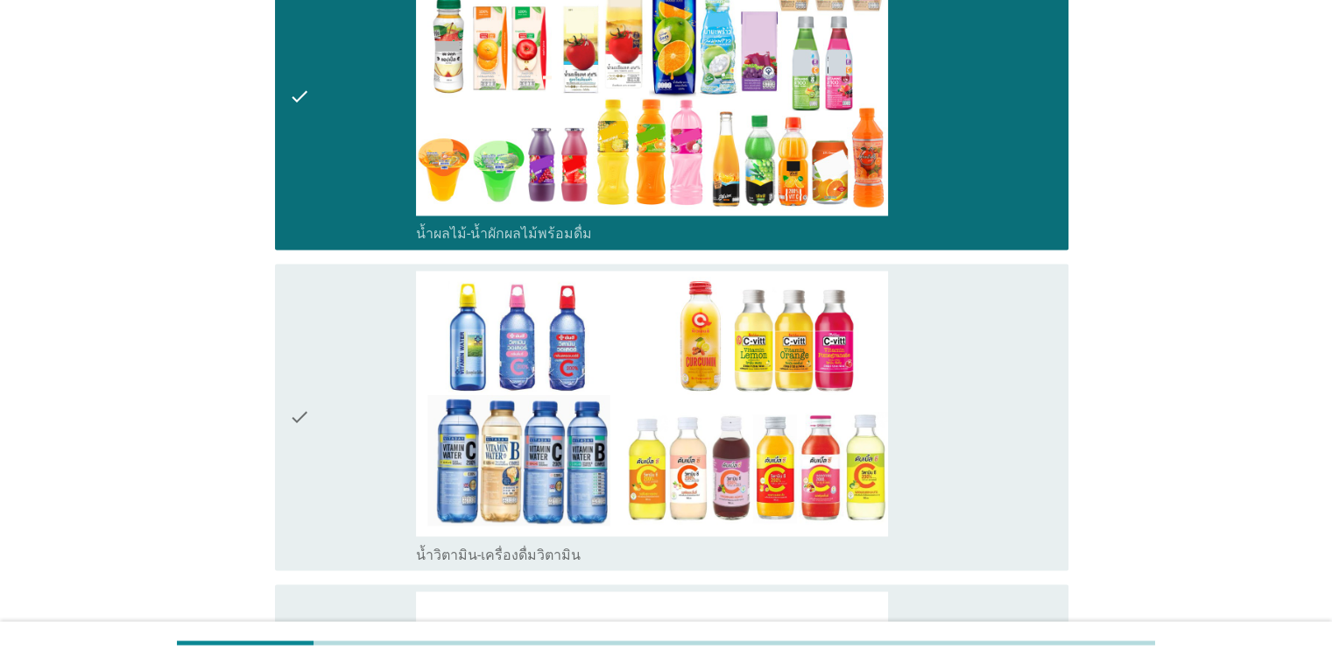
click at [301, 342] on icon "check" at bounding box center [299, 417] width 21 height 293
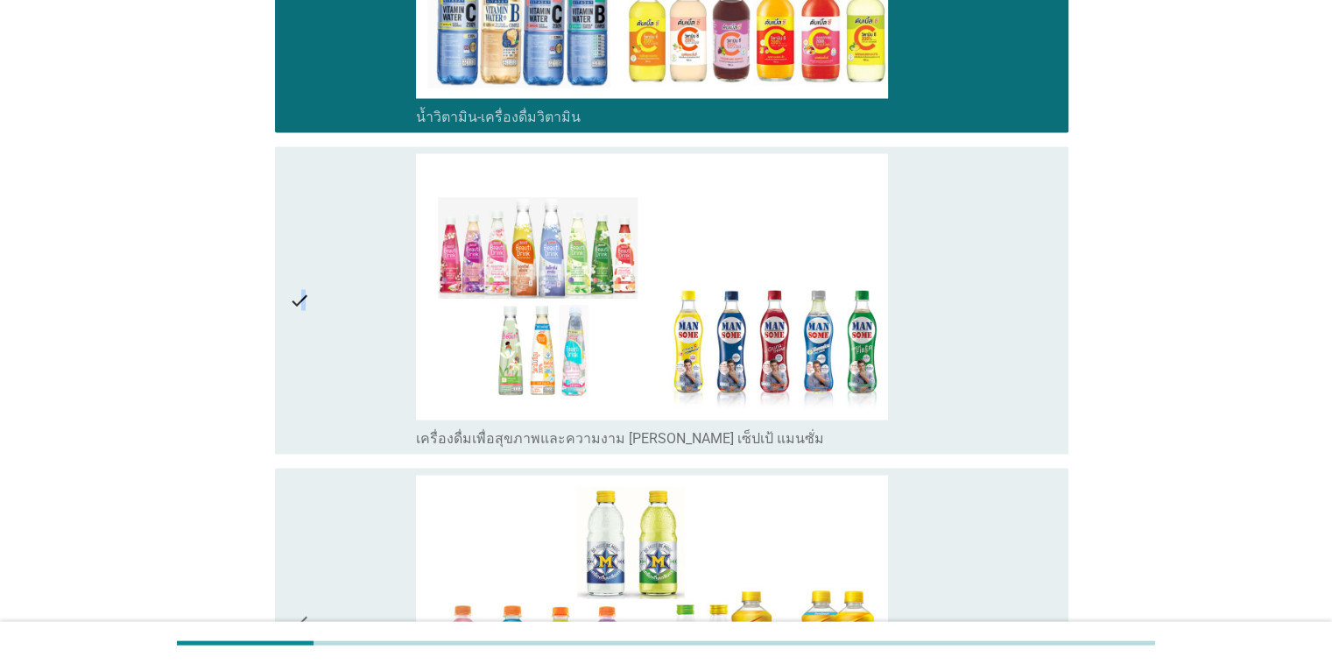
click at [303, 340] on icon "check" at bounding box center [299, 299] width 21 height 293
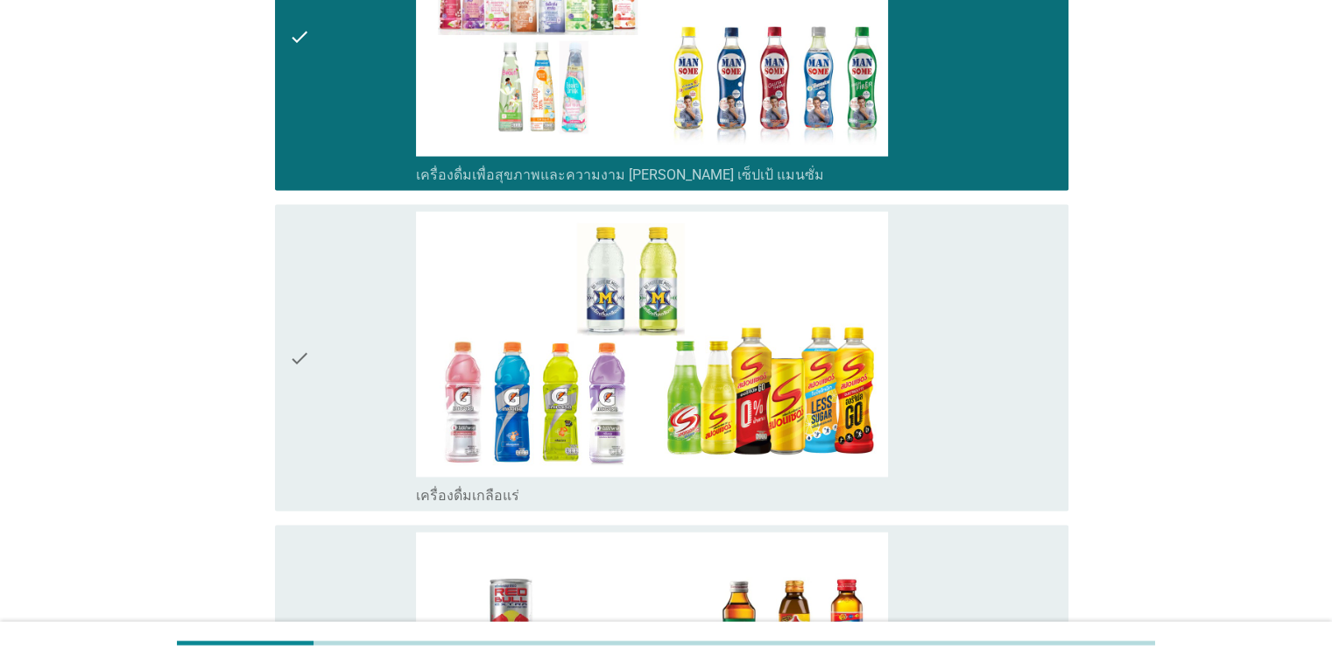
click at [303, 340] on icon "check" at bounding box center [299, 358] width 21 height 293
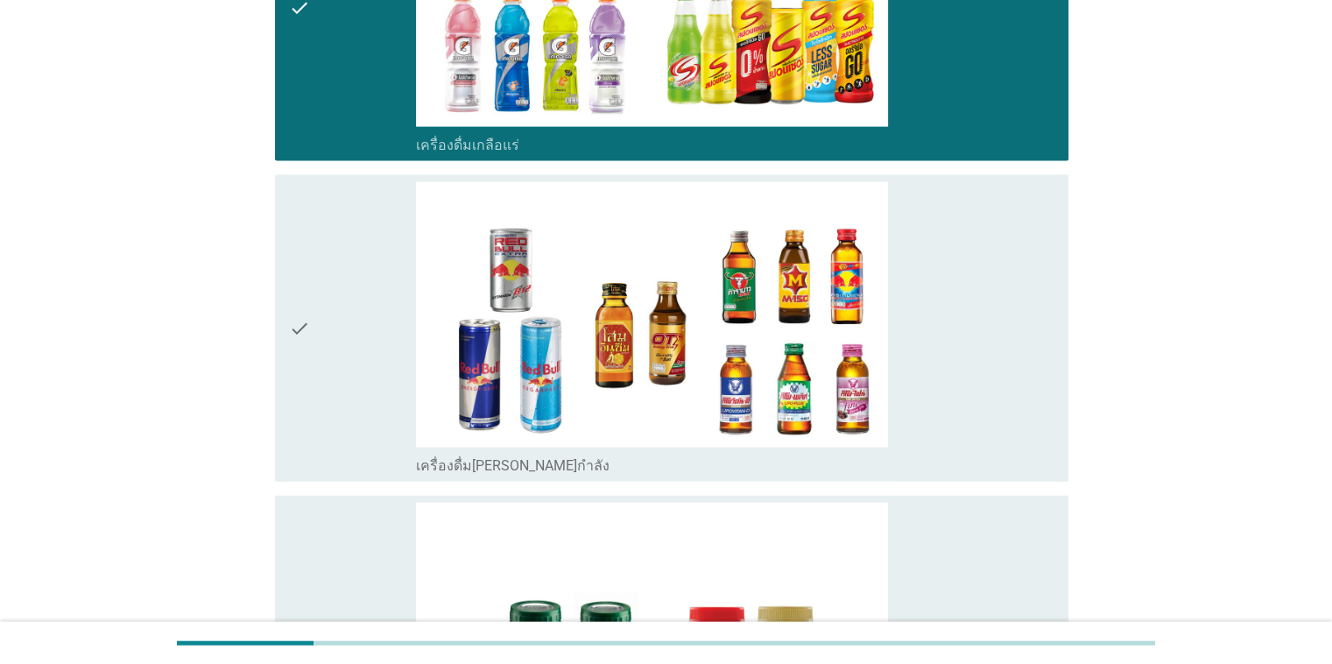
click at [303, 340] on icon "check" at bounding box center [299, 328] width 21 height 293
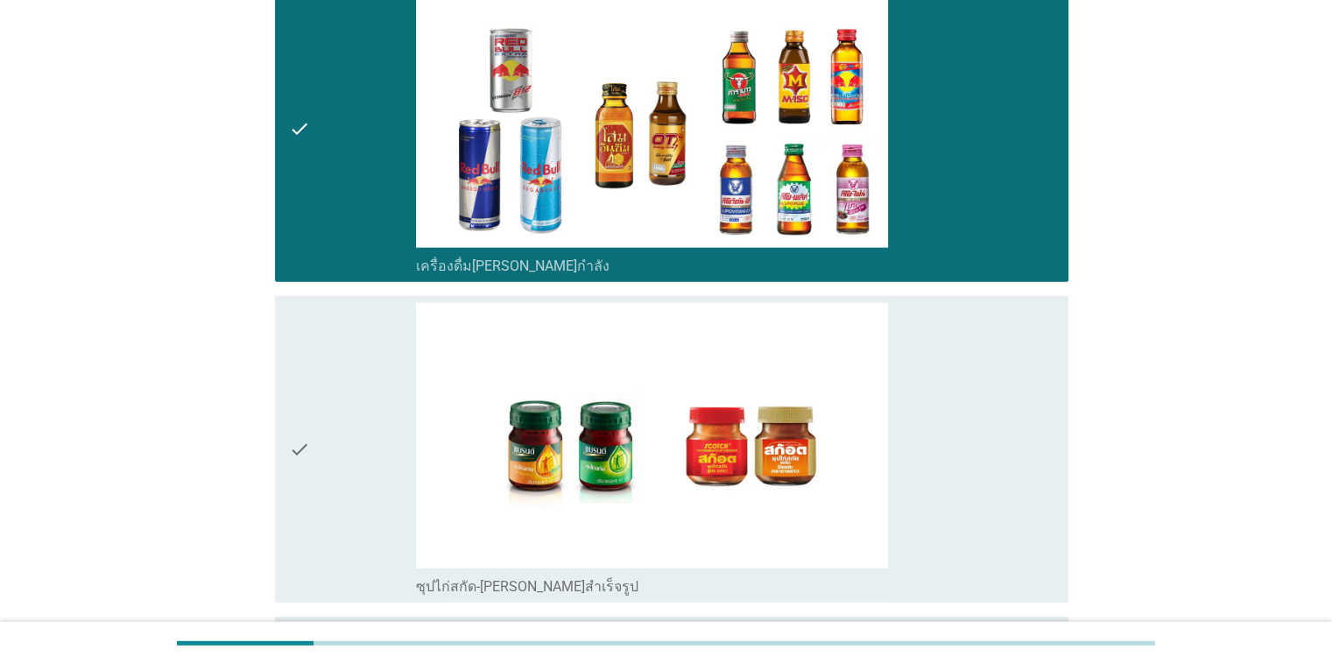
scroll to position [4205, 0]
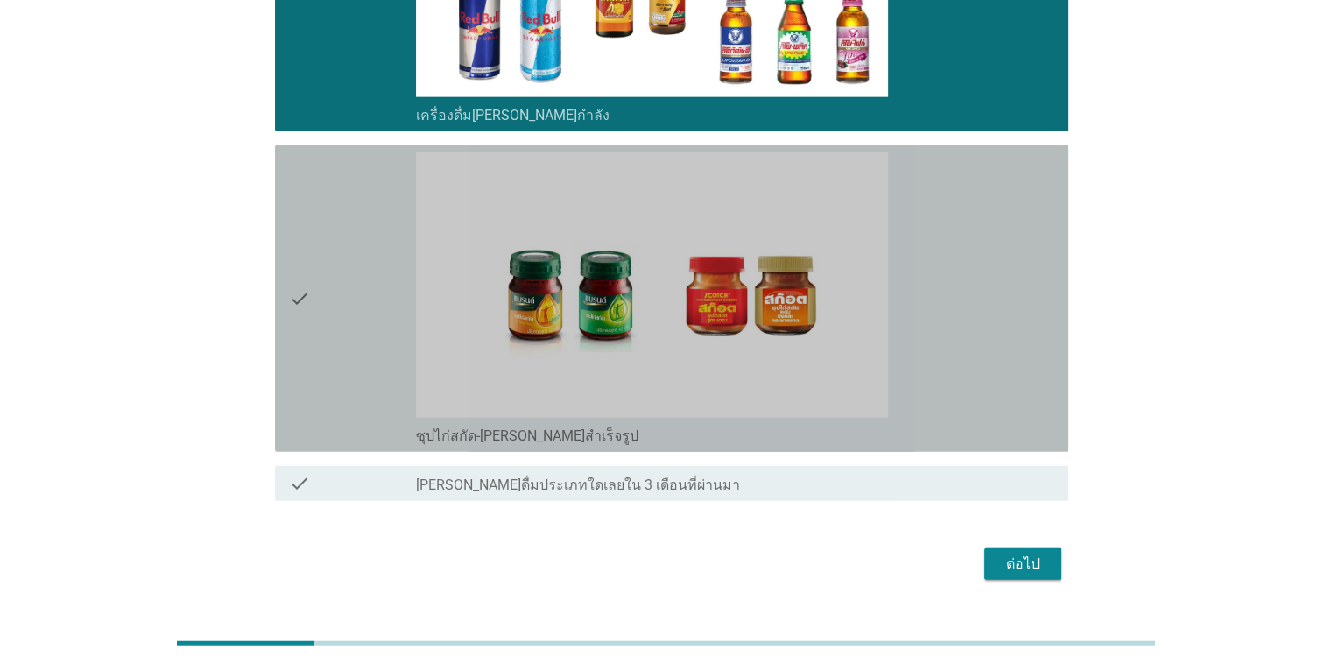
click at [311, 317] on div "check" at bounding box center [353, 298] width 128 height 293
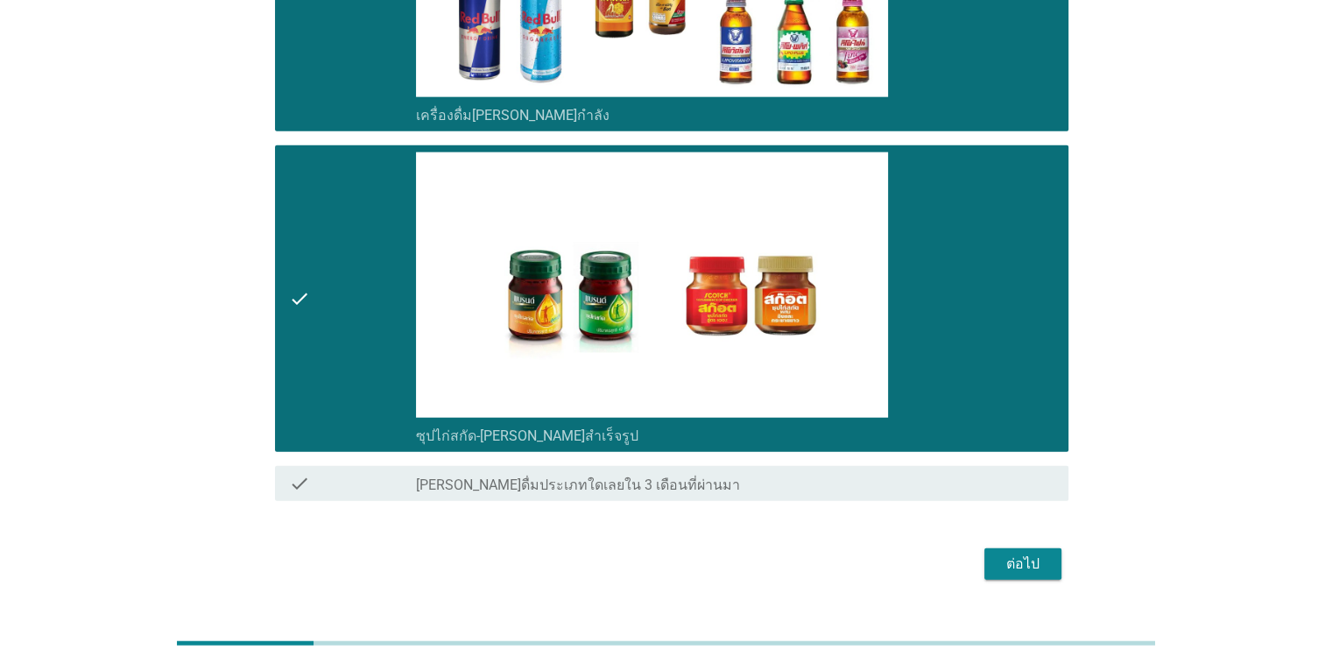
click at [866, 561] on div "ต่อไป" at bounding box center [1023, 564] width 49 height 21
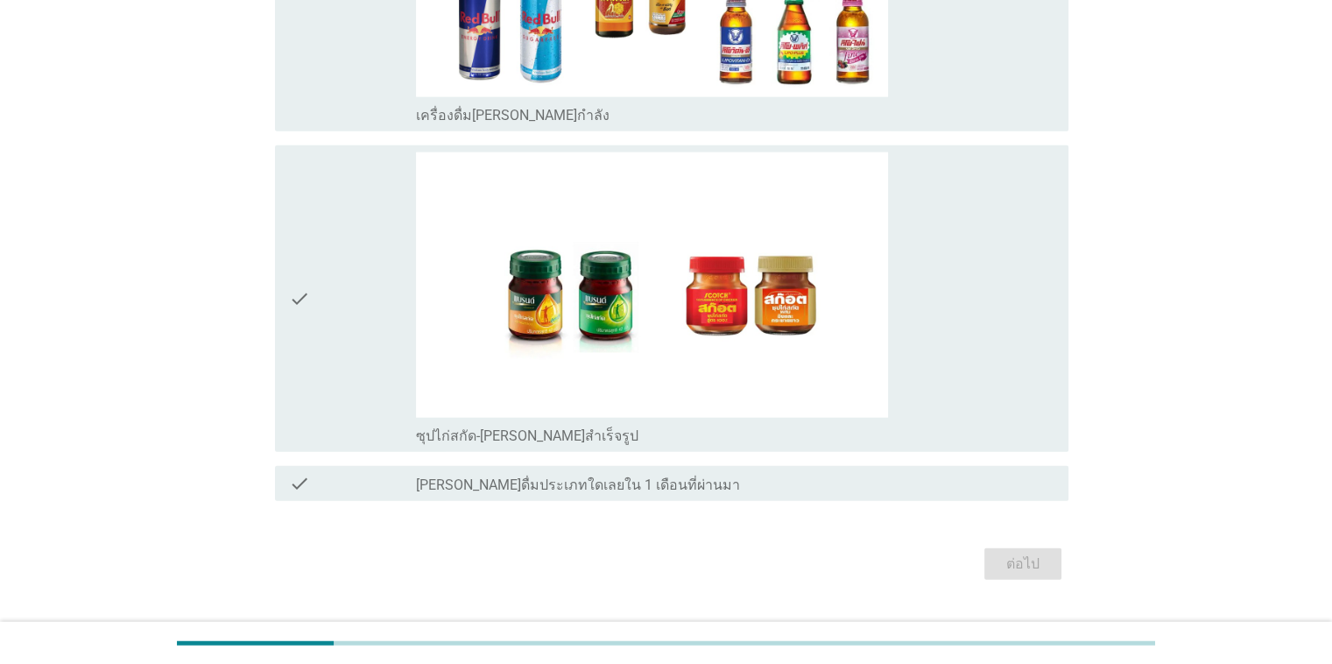
scroll to position [0, 0]
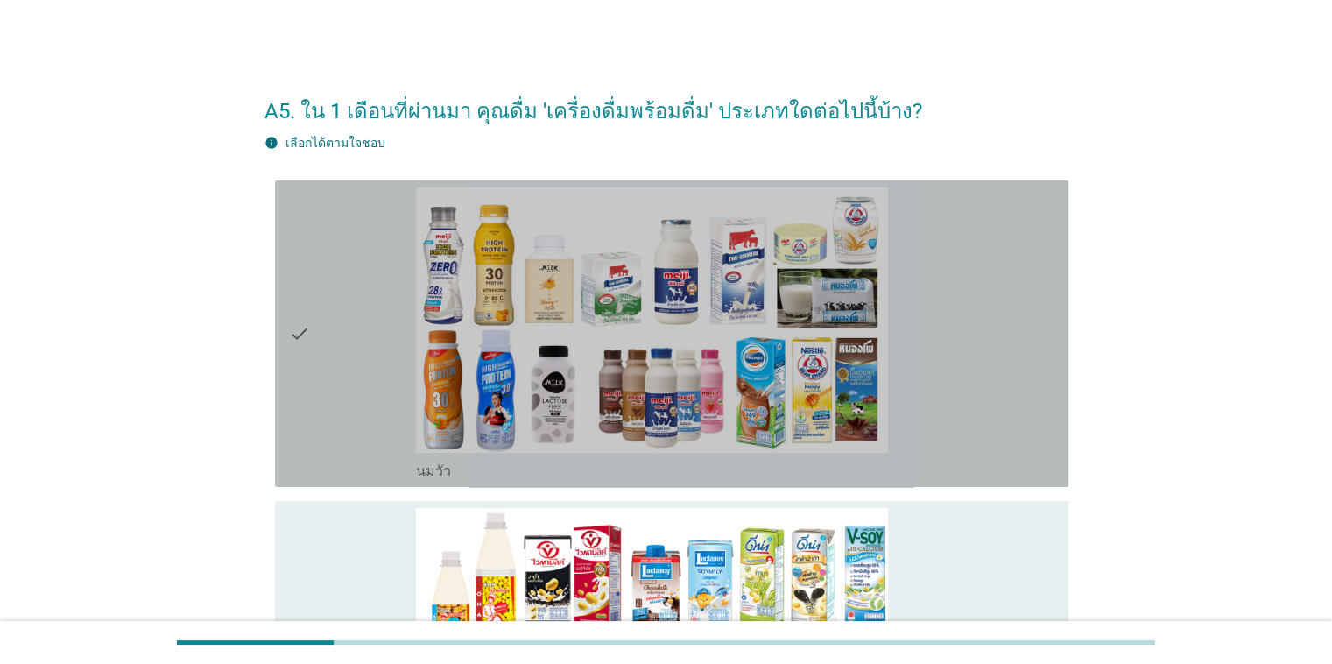
click at [308, 359] on icon "check" at bounding box center [299, 333] width 21 height 293
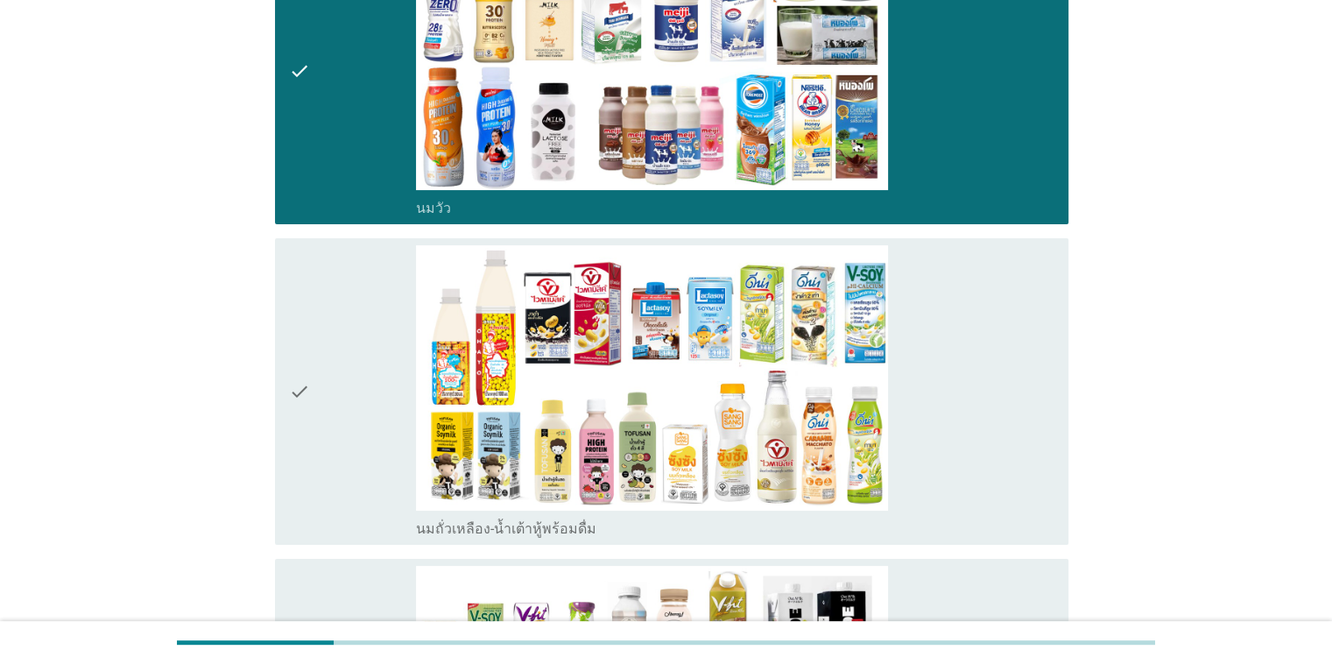
click at [308, 377] on icon "check" at bounding box center [299, 391] width 21 height 293
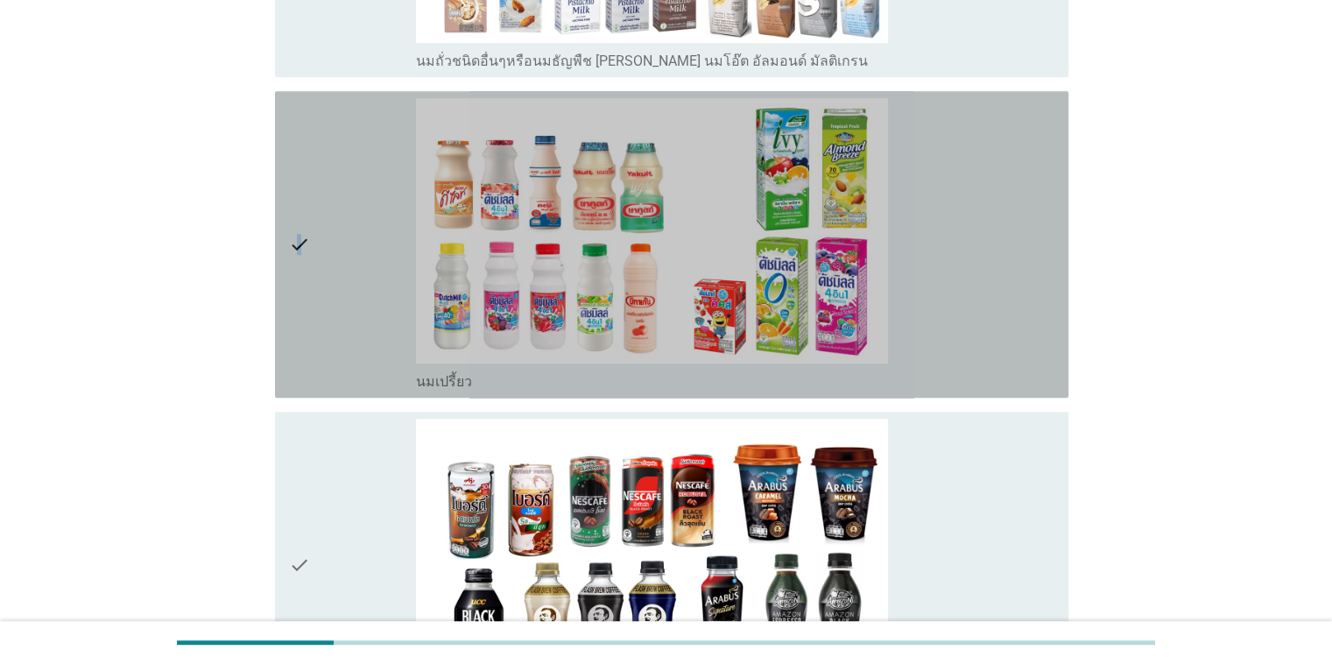
click at [300, 242] on icon "check" at bounding box center [299, 244] width 21 height 293
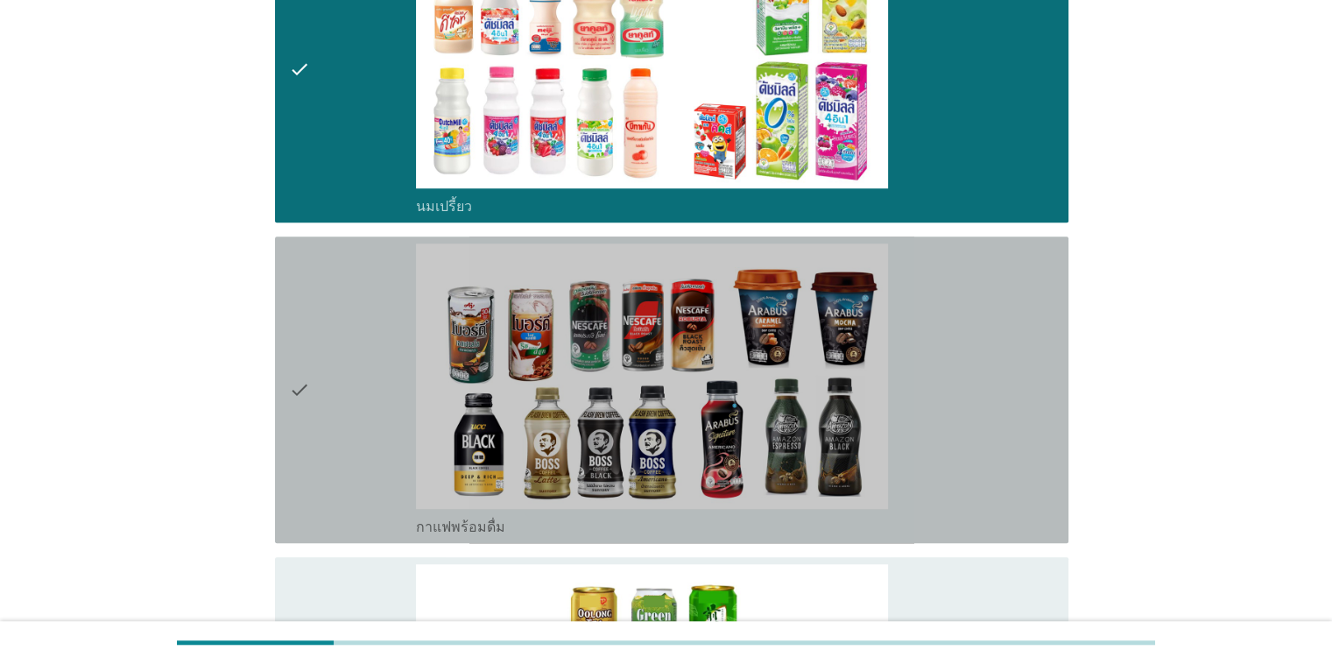
click at [315, 374] on div "check" at bounding box center [353, 390] width 128 height 293
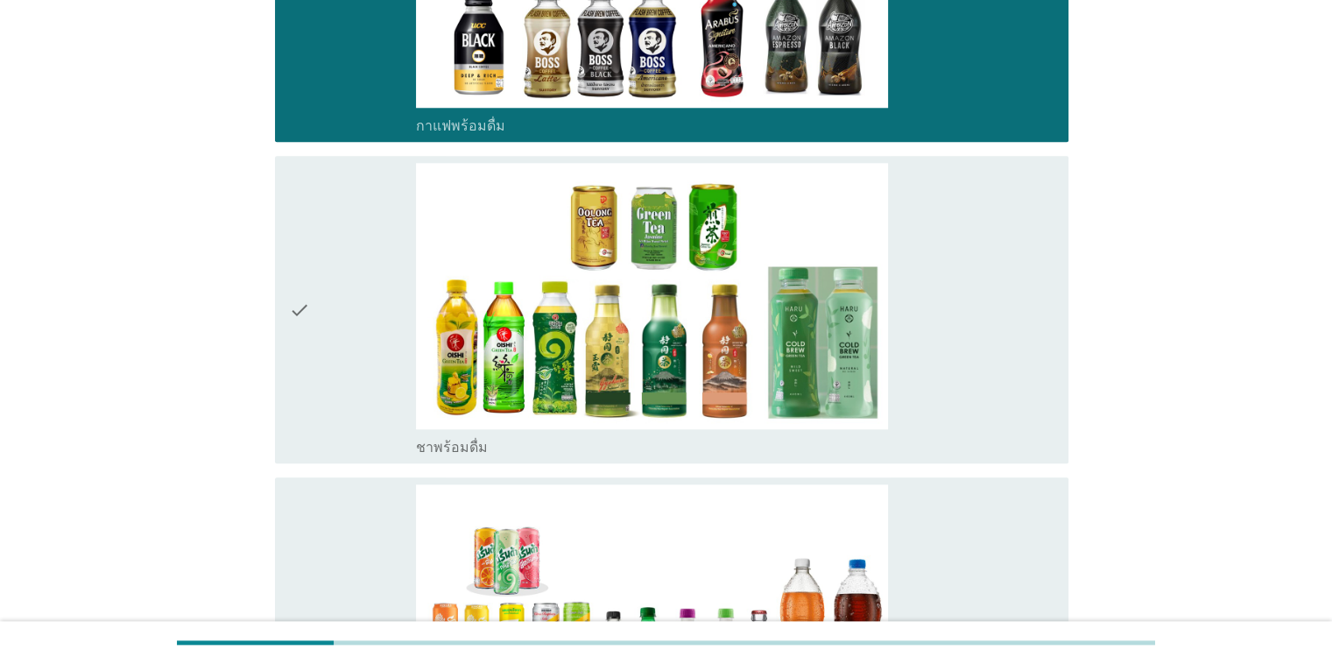
scroll to position [1664, 0]
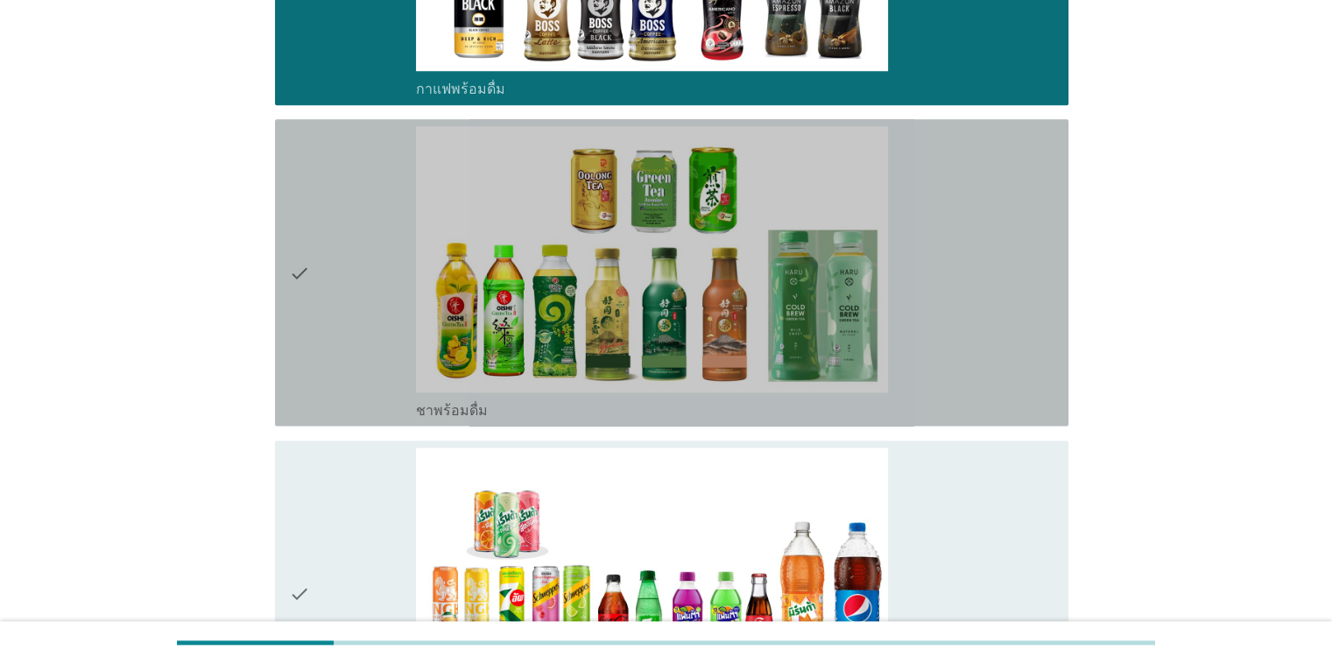
click at [305, 322] on icon "check" at bounding box center [299, 272] width 21 height 293
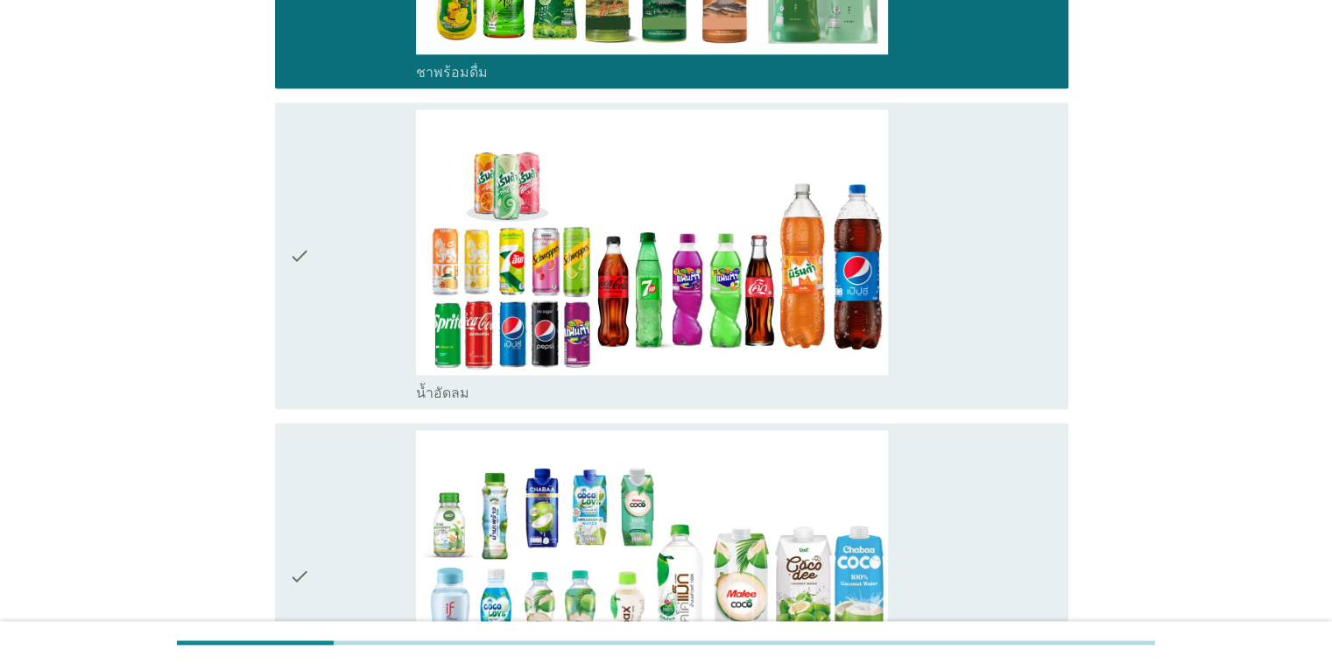
scroll to position [2015, 0]
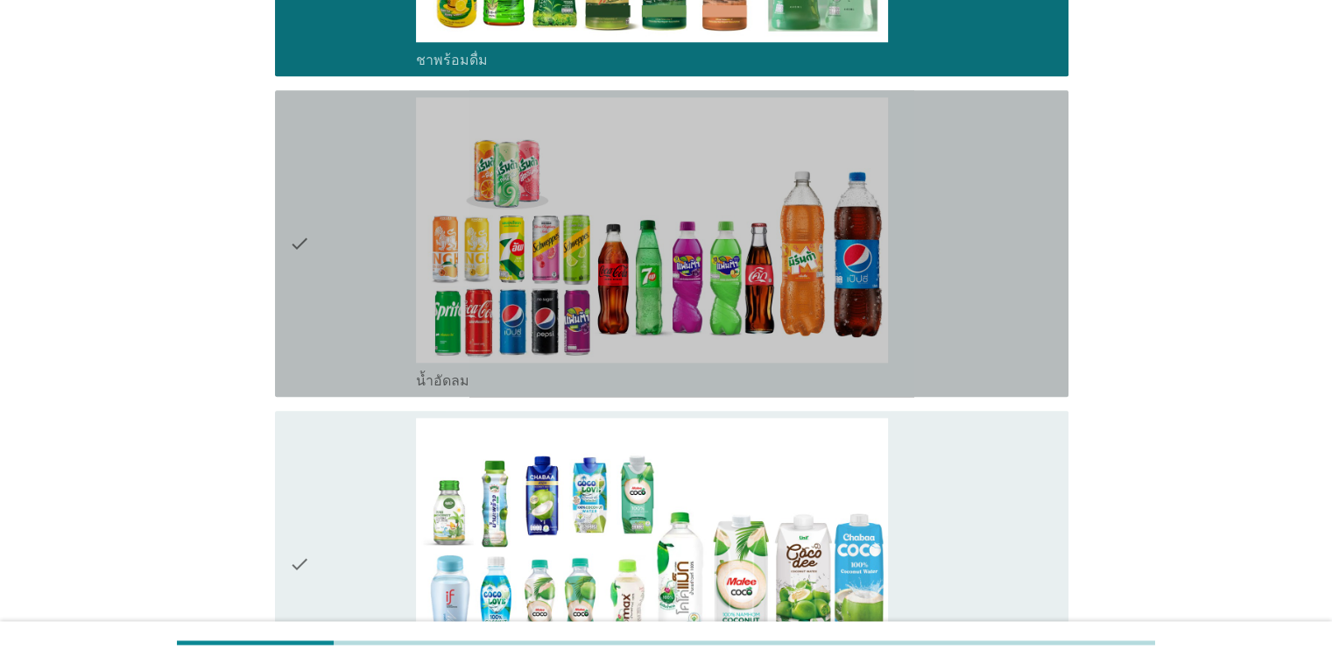
click at [314, 295] on div "check" at bounding box center [353, 243] width 128 height 293
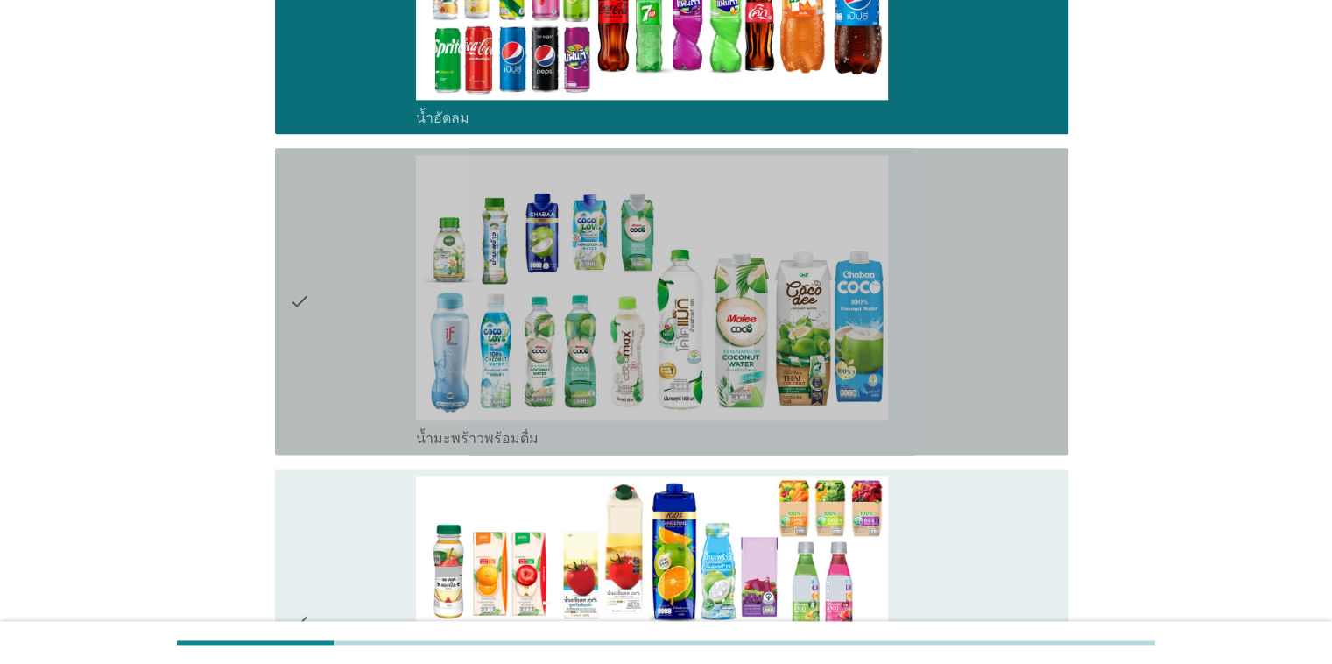
click at [312, 297] on div "check" at bounding box center [353, 301] width 128 height 293
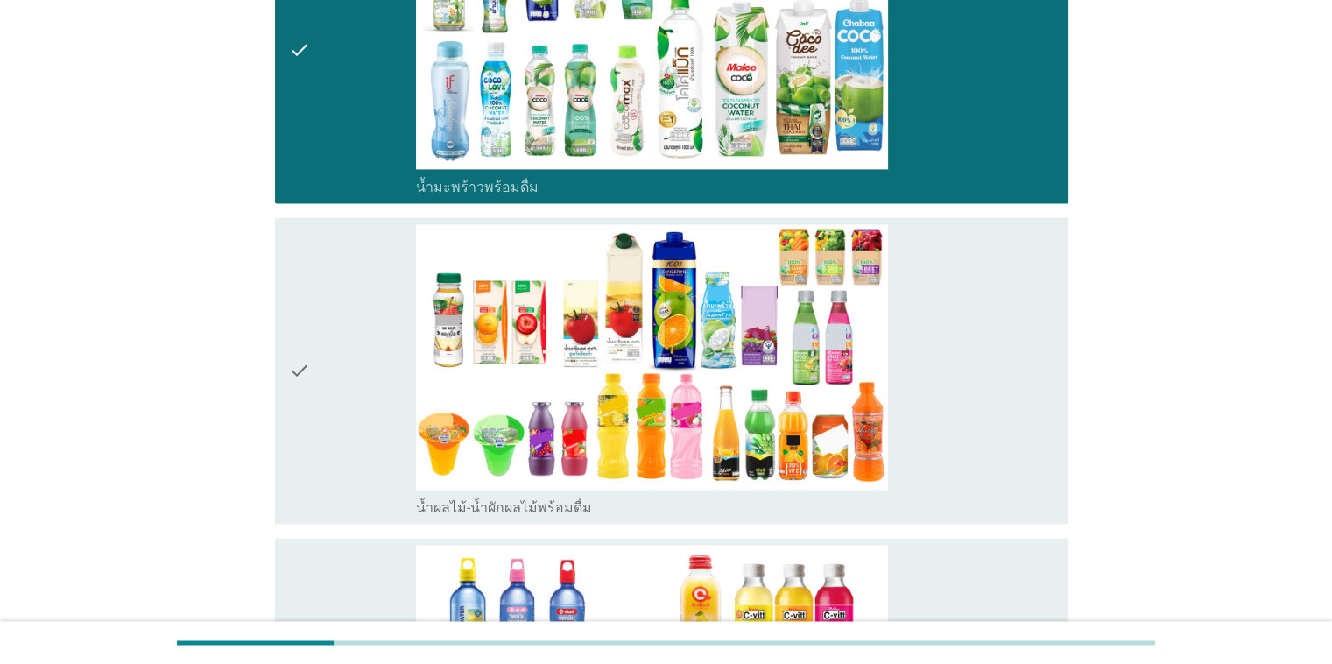
scroll to position [2540, 0]
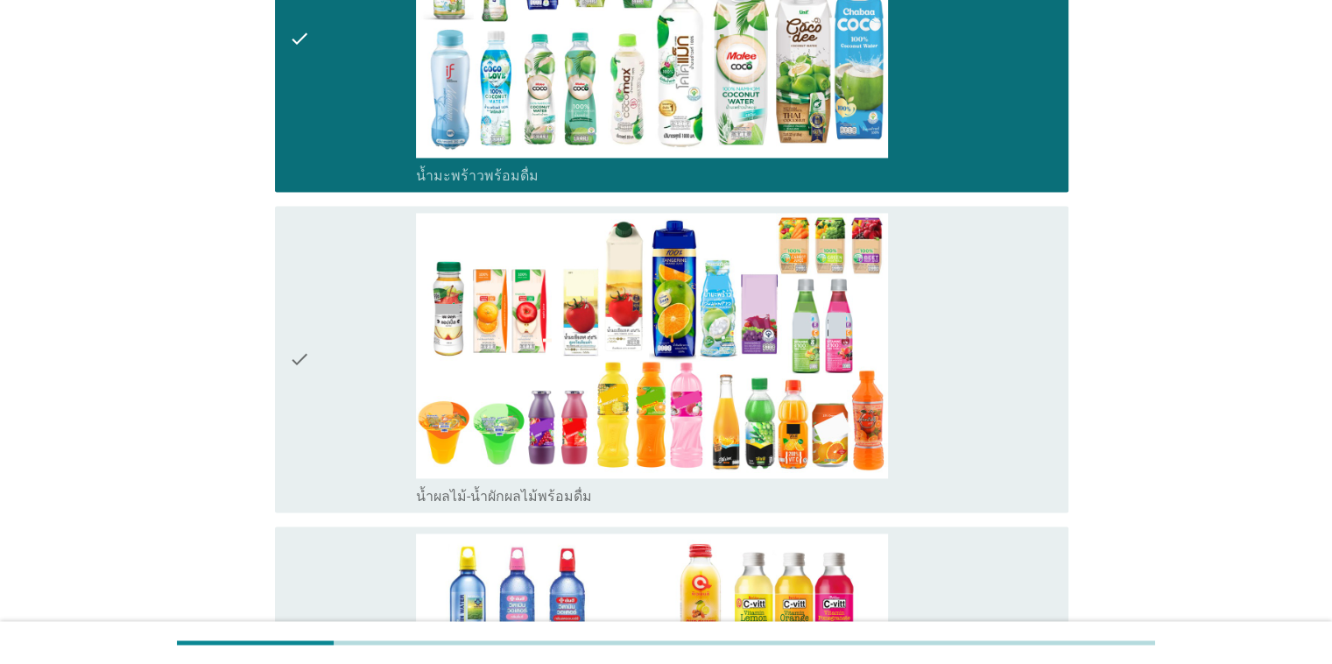
click at [294, 335] on icon "check" at bounding box center [299, 359] width 21 height 293
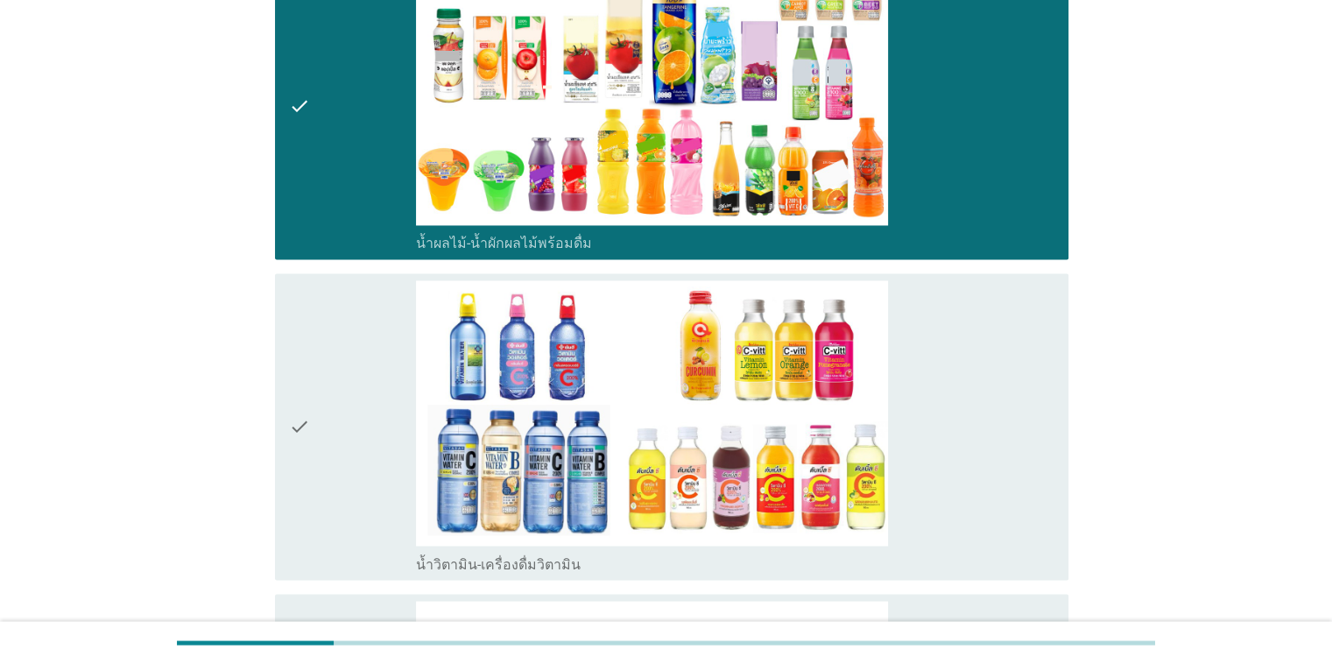
scroll to position [2803, 0]
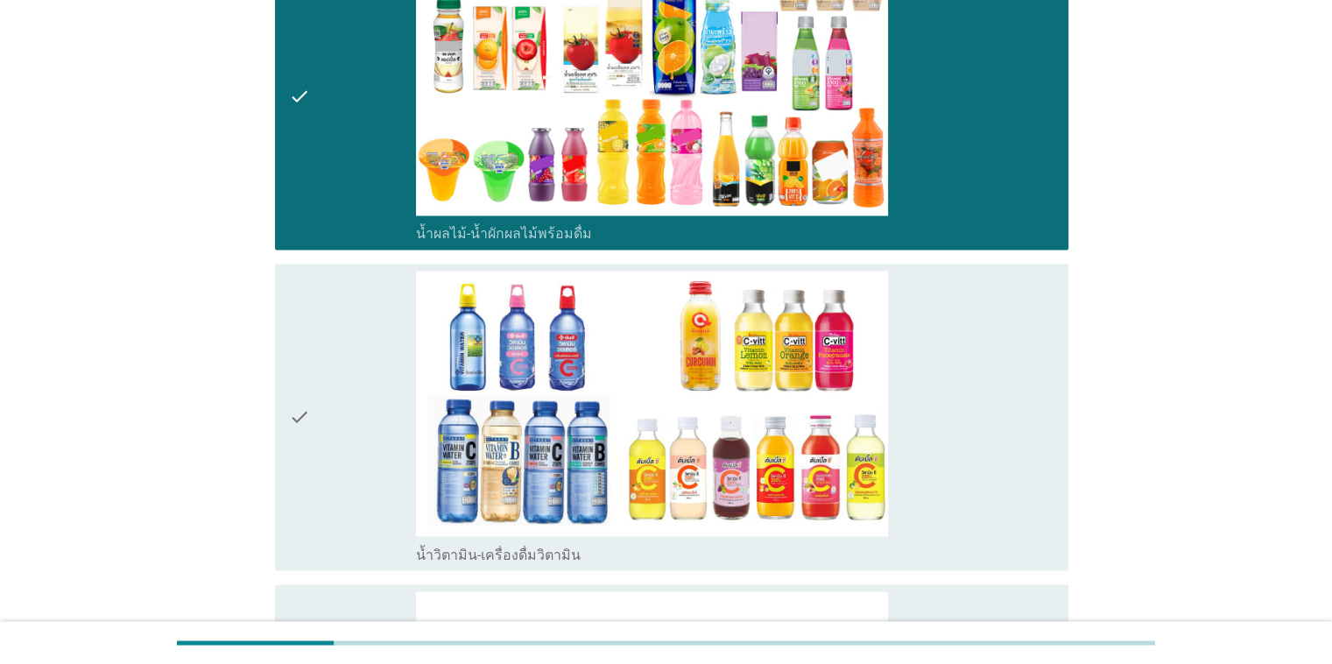
click at [306, 403] on icon "check" at bounding box center [299, 417] width 21 height 293
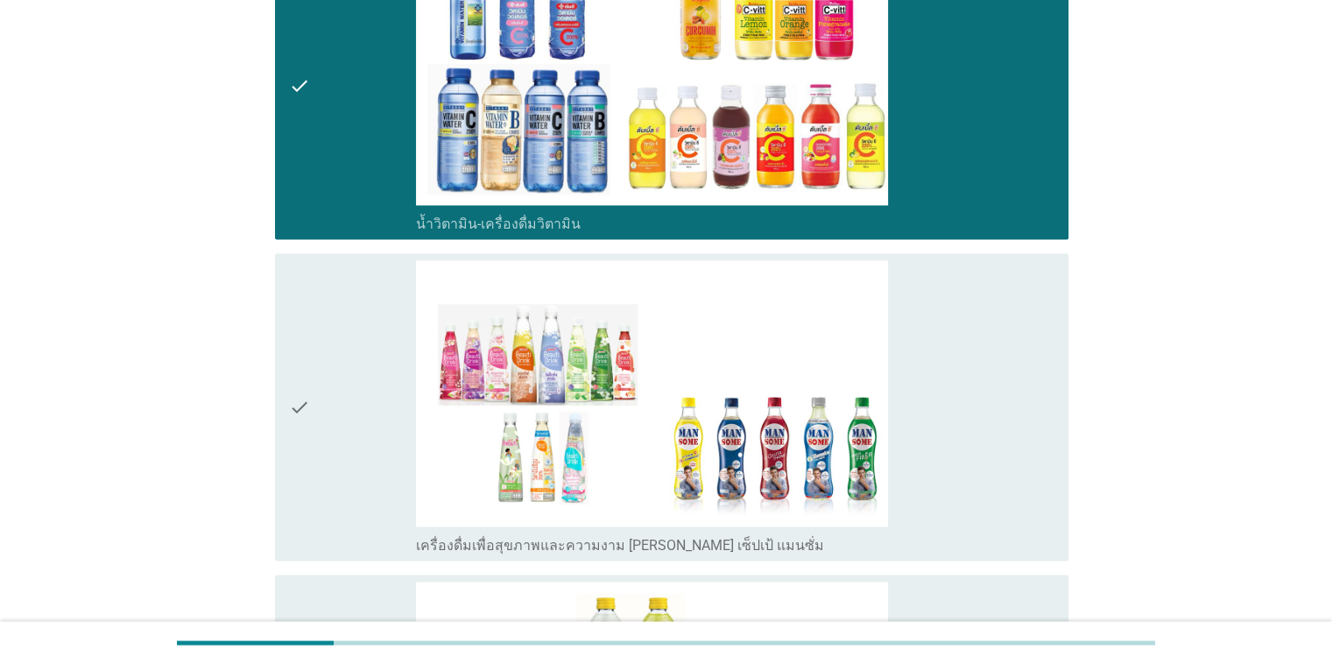
scroll to position [3154, 0]
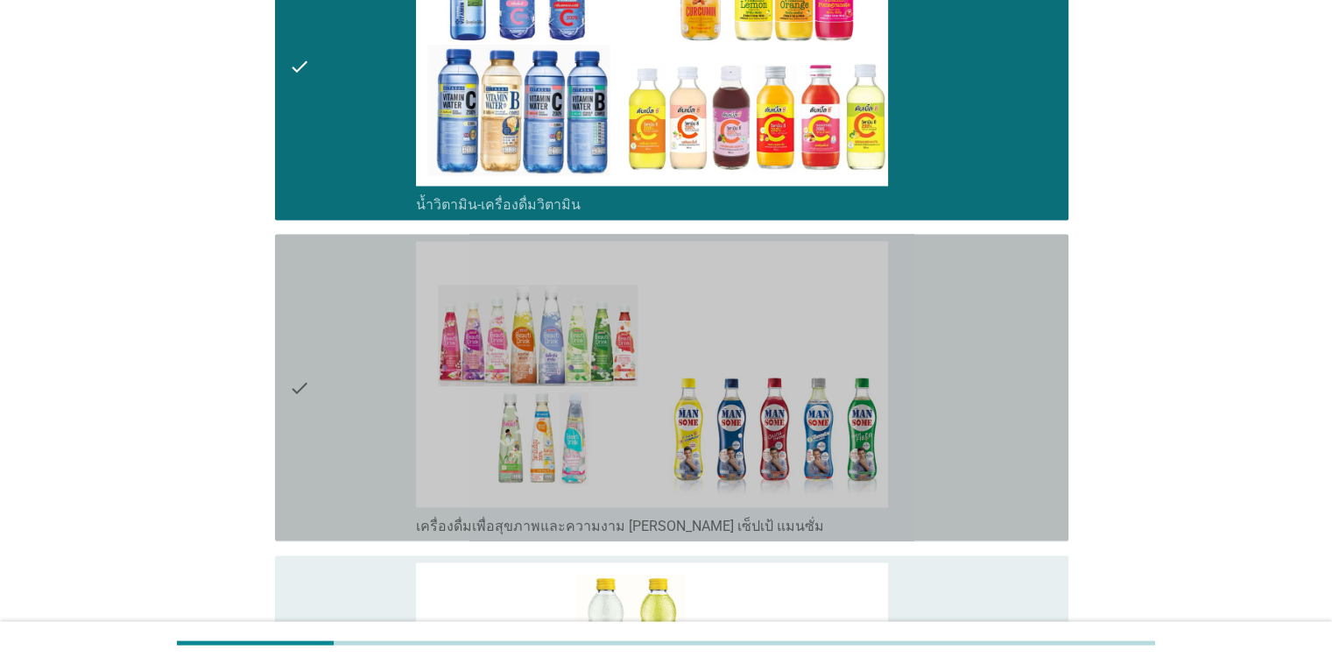
click at [298, 391] on icon "check" at bounding box center [299, 387] width 21 height 293
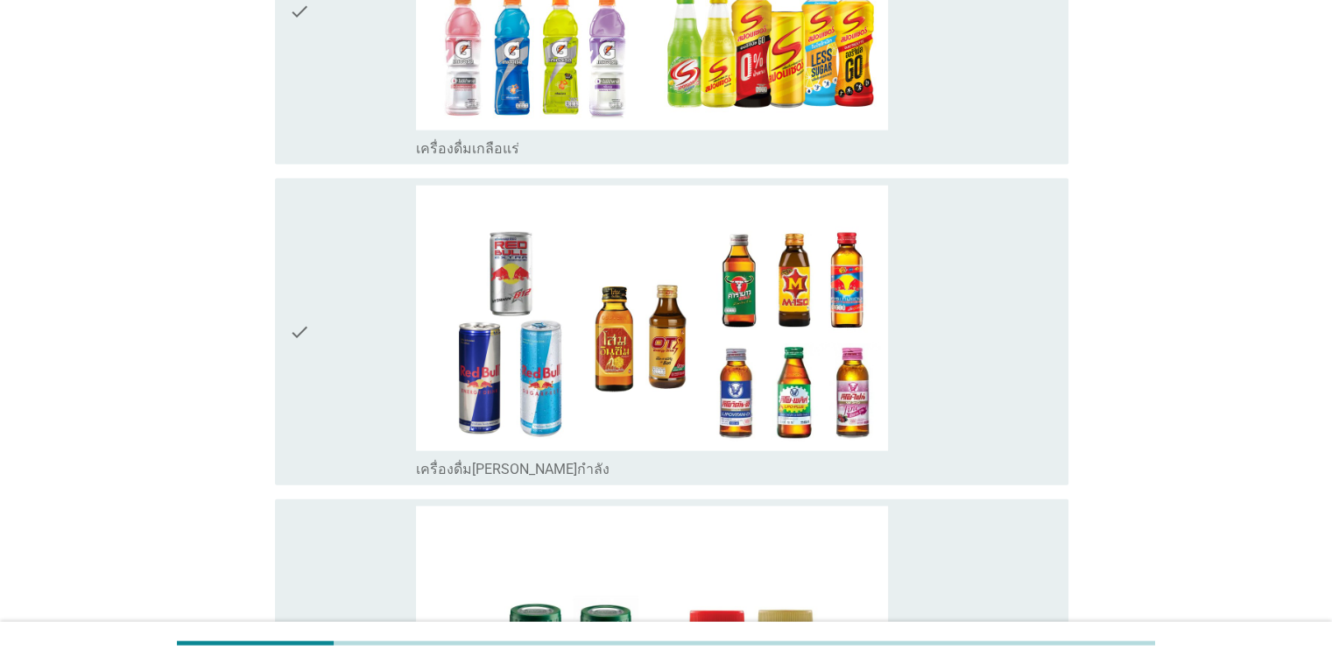
scroll to position [3855, 0]
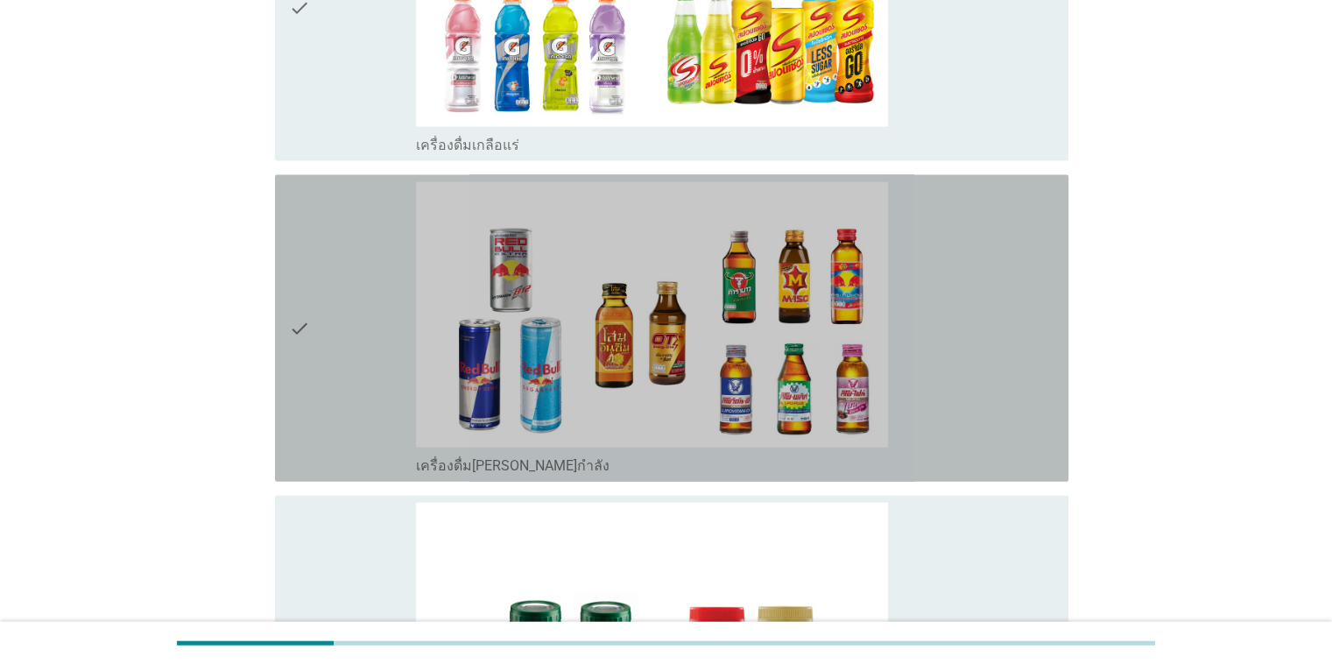
click at [314, 343] on div "check" at bounding box center [353, 328] width 128 height 293
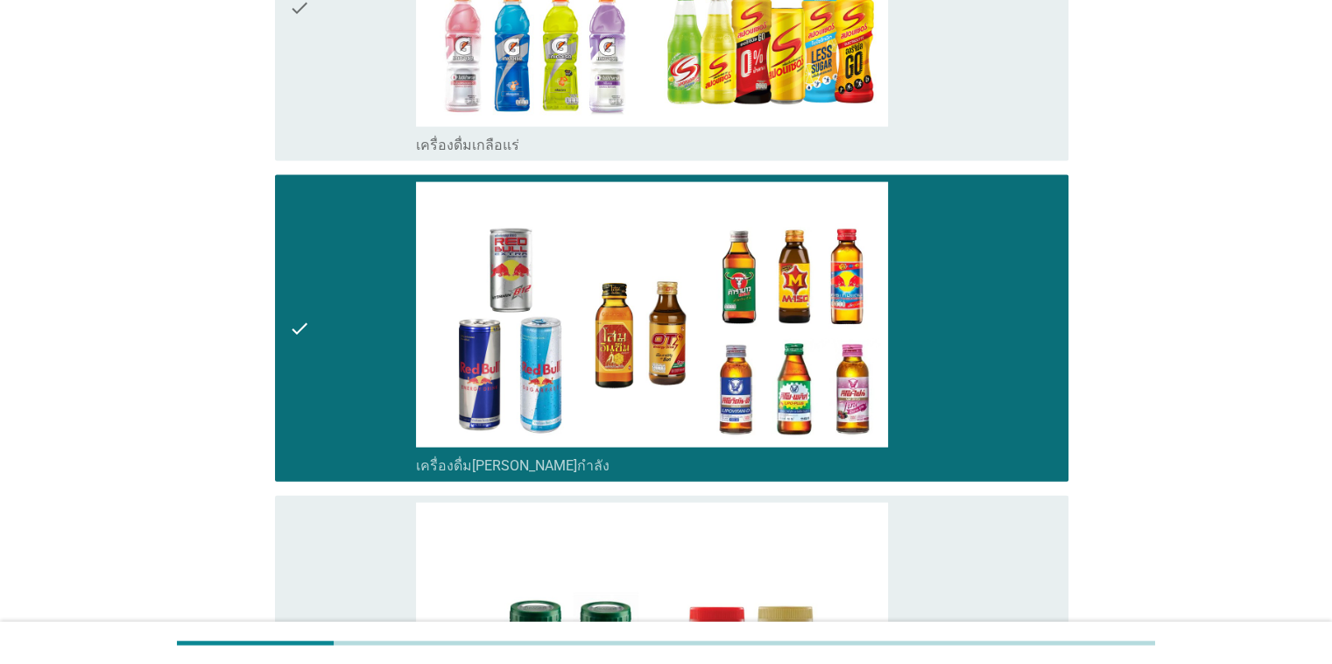
click at [312, 337] on div "check" at bounding box center [353, 328] width 128 height 293
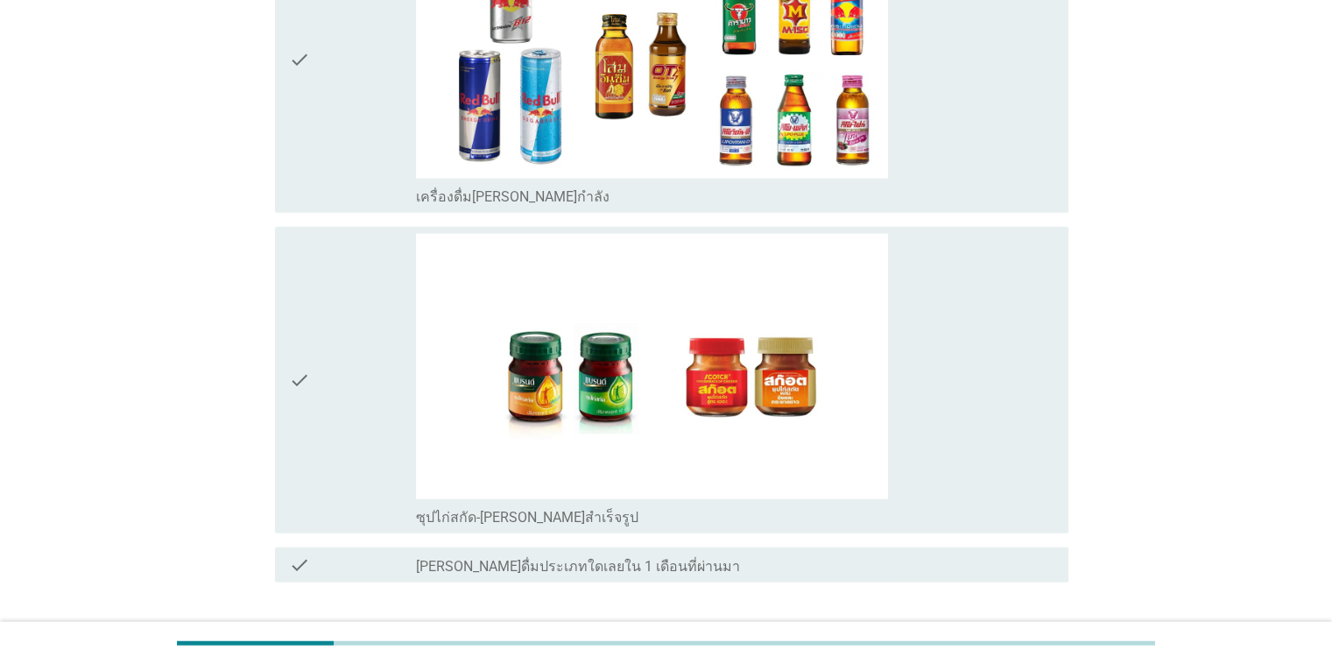
scroll to position [4240, 0]
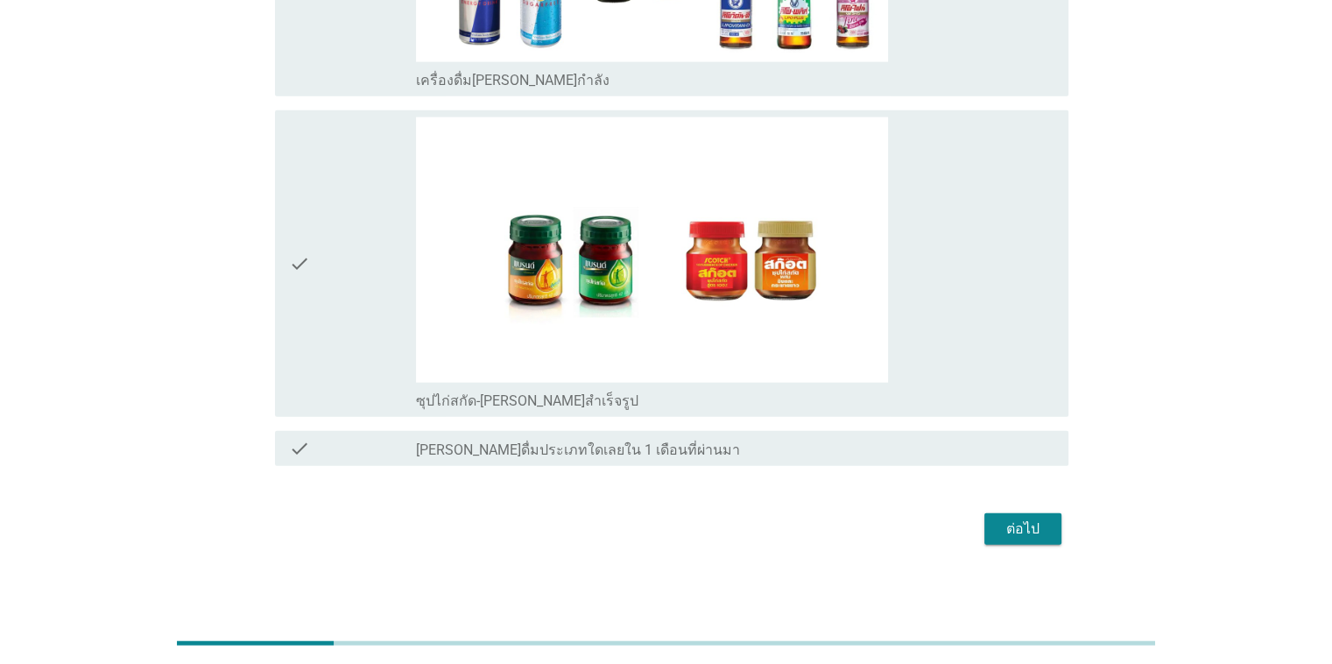
click at [309, 289] on div "check" at bounding box center [353, 263] width 128 height 293
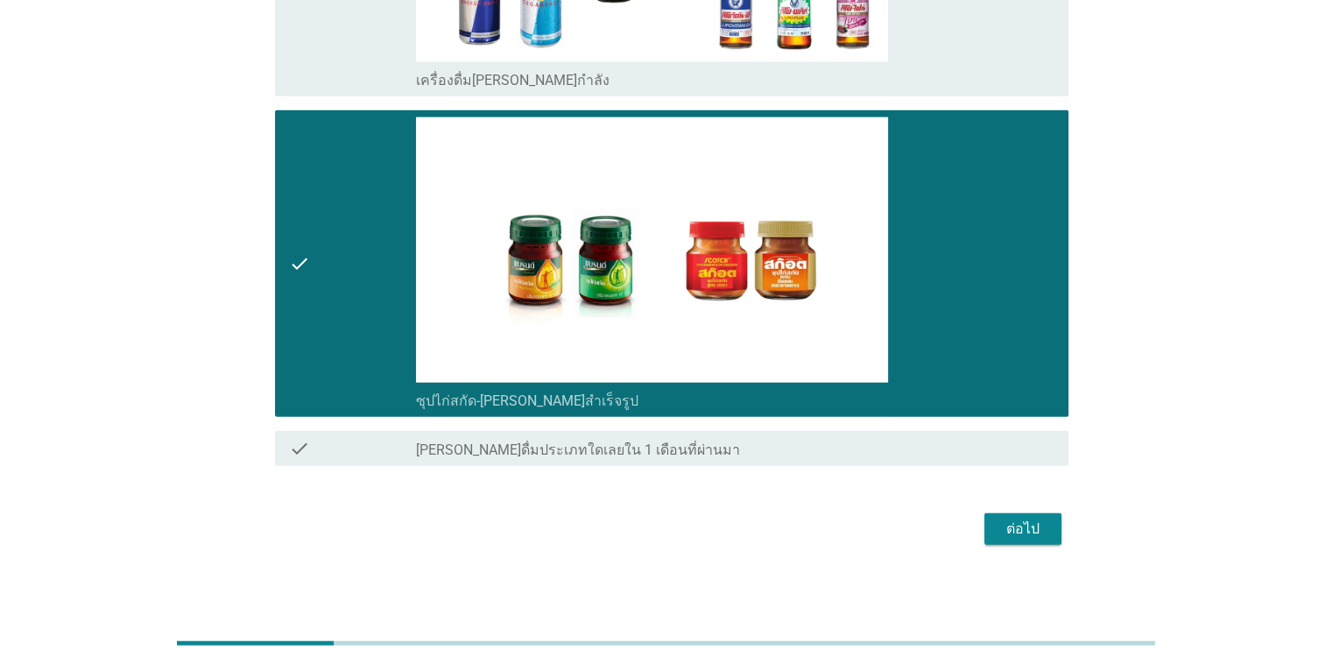
click at [866, 533] on div "ต่อไป" at bounding box center [1023, 529] width 49 height 21
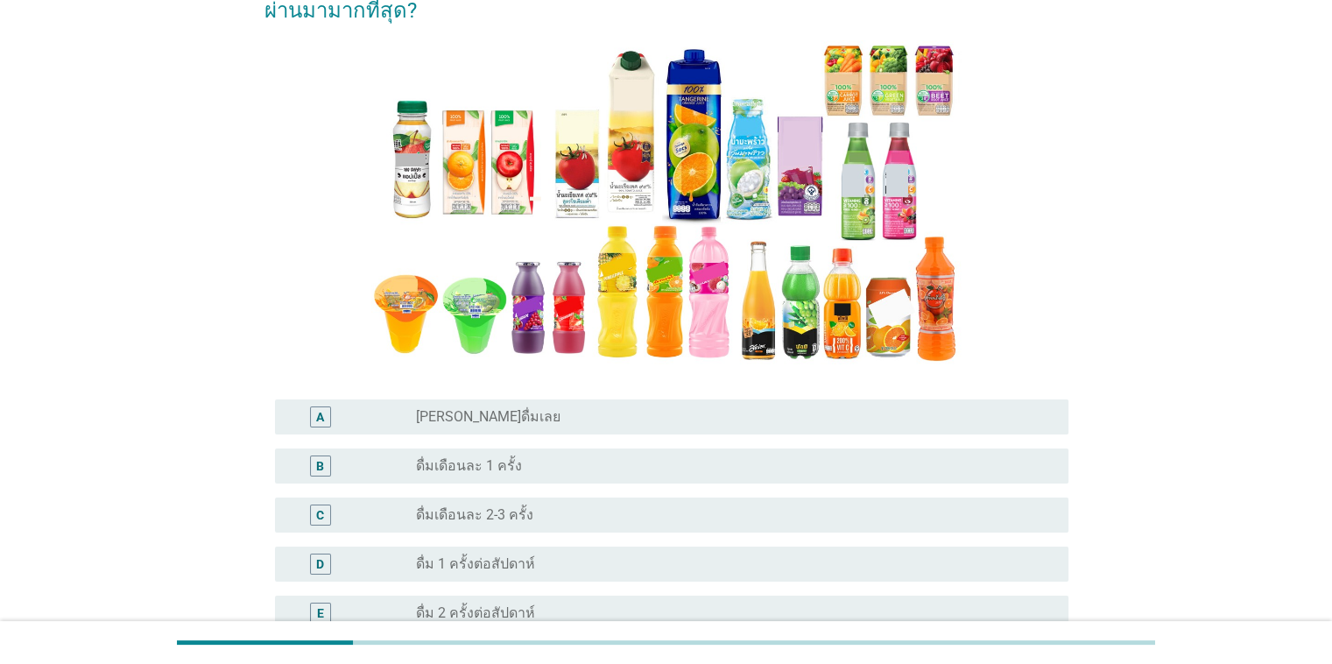
scroll to position [438, 0]
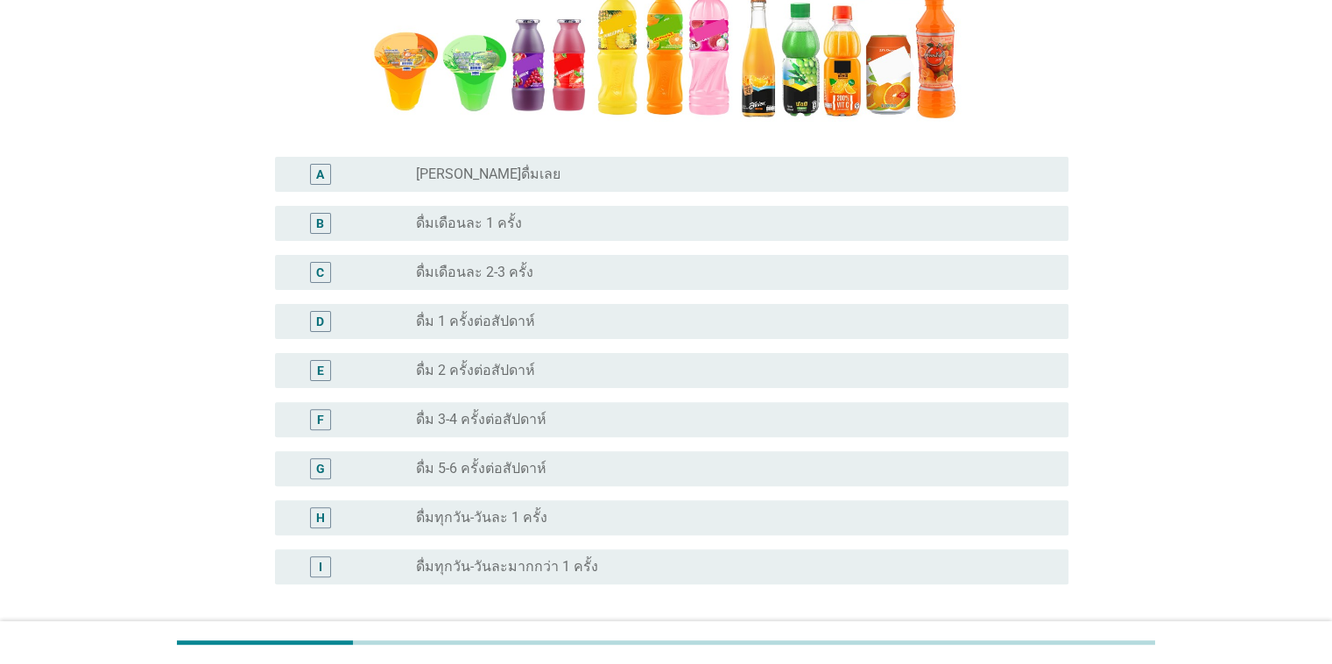
click at [583, 279] on div "radio_button_unchecked ดื่มเดือนละ 2-3 ครั้ง" at bounding box center [728, 273] width 624 height 18
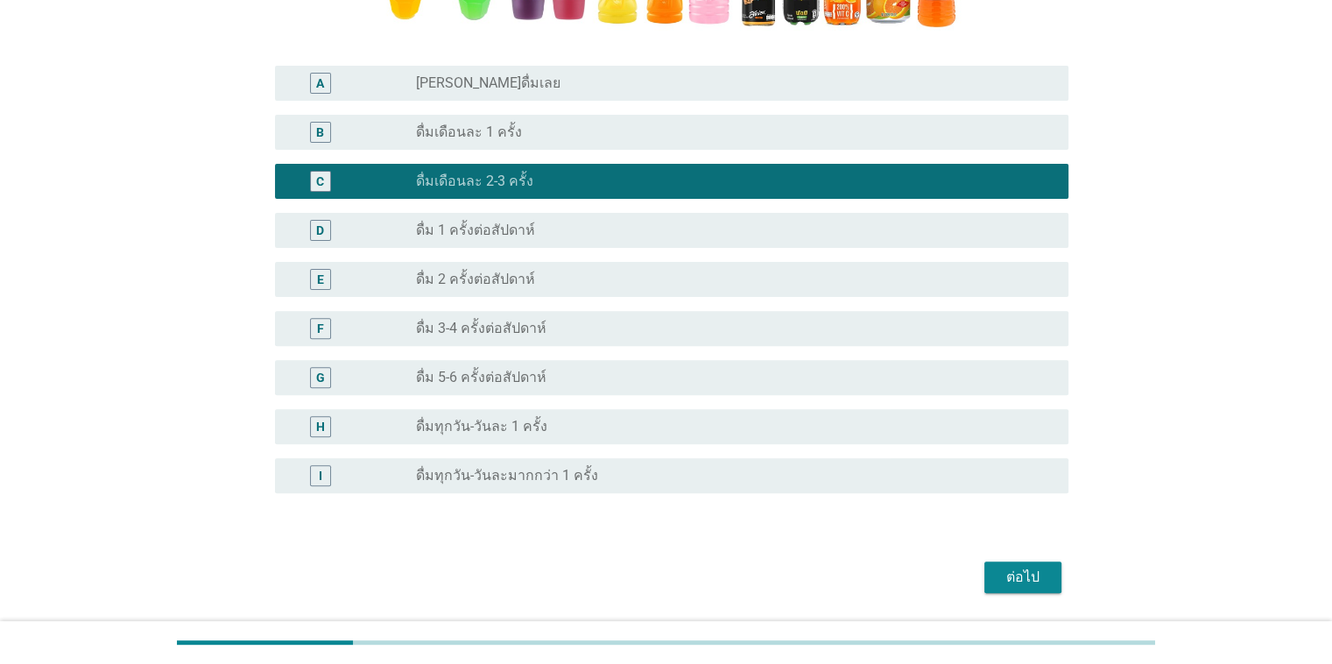
scroll to position [583, 0]
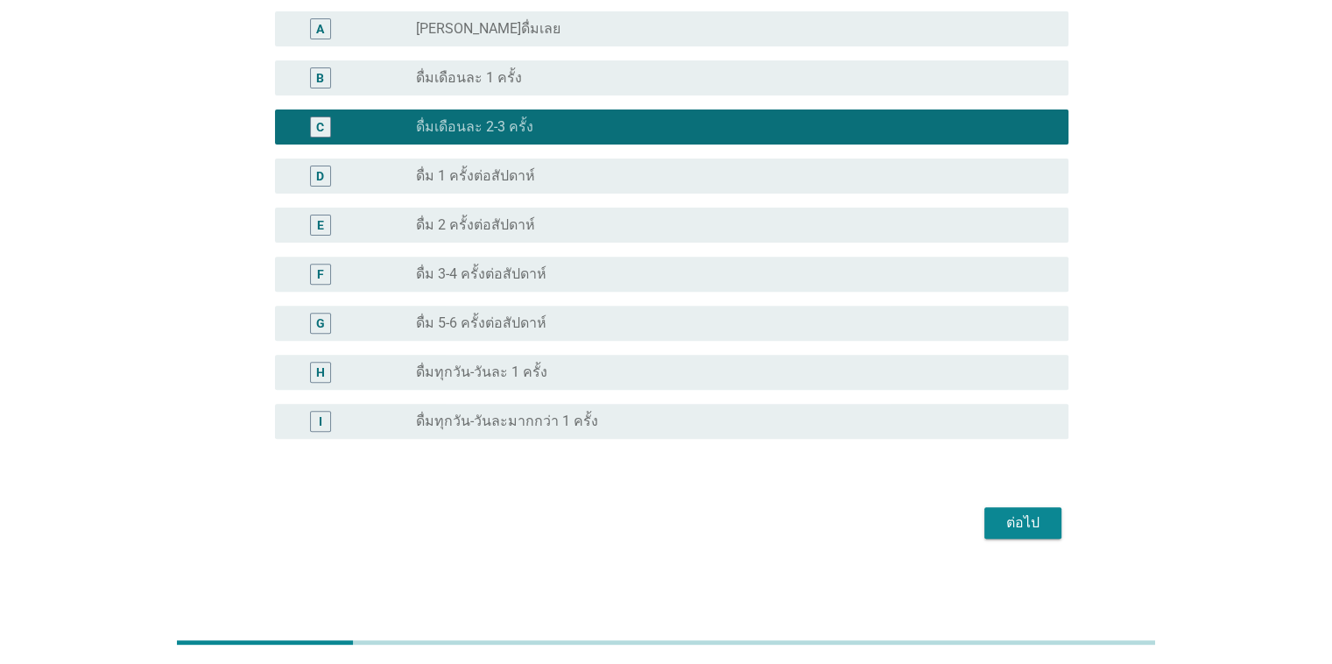
click at [866, 528] on div "ต่อไป" at bounding box center [1023, 522] width 49 height 21
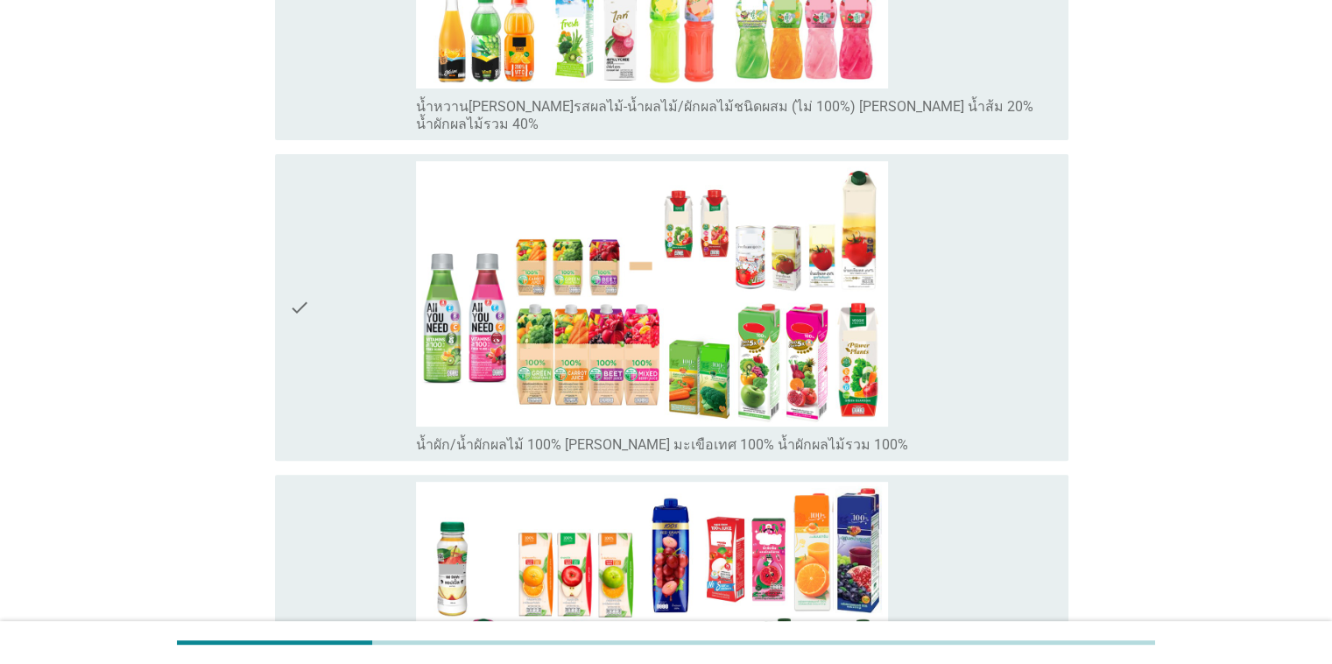
scroll to position [438, 0]
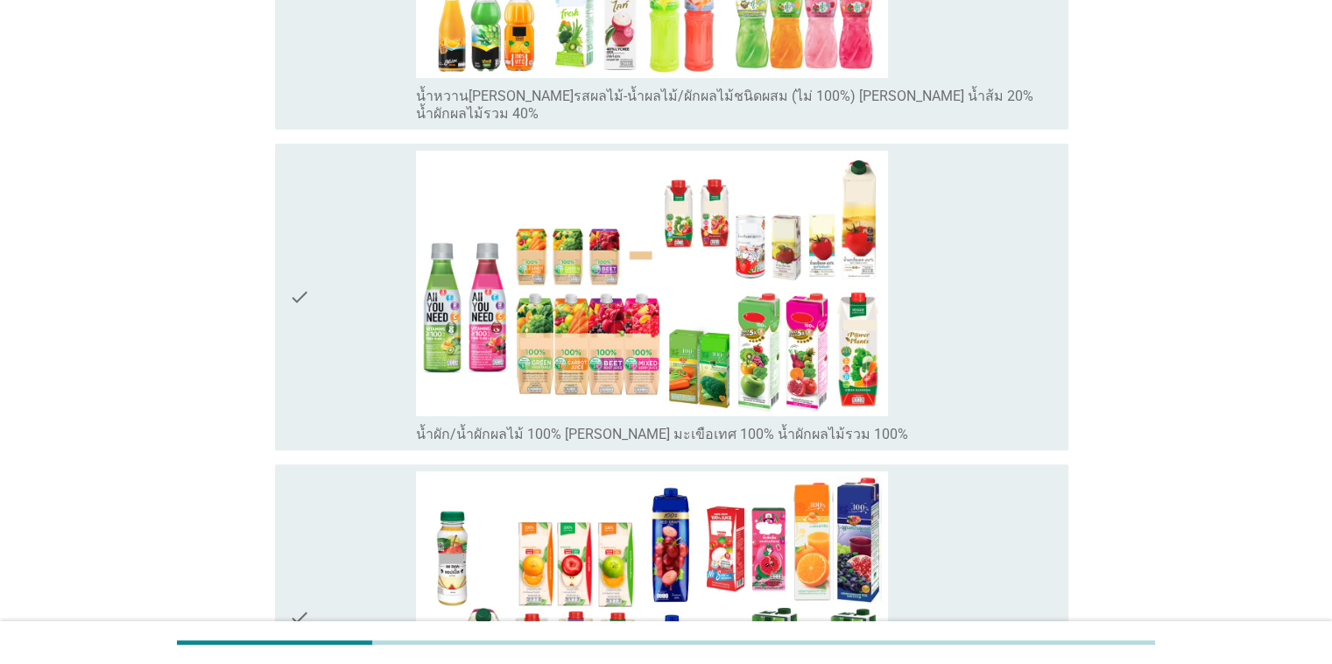
click at [322, 333] on div "check" at bounding box center [353, 297] width 128 height 293
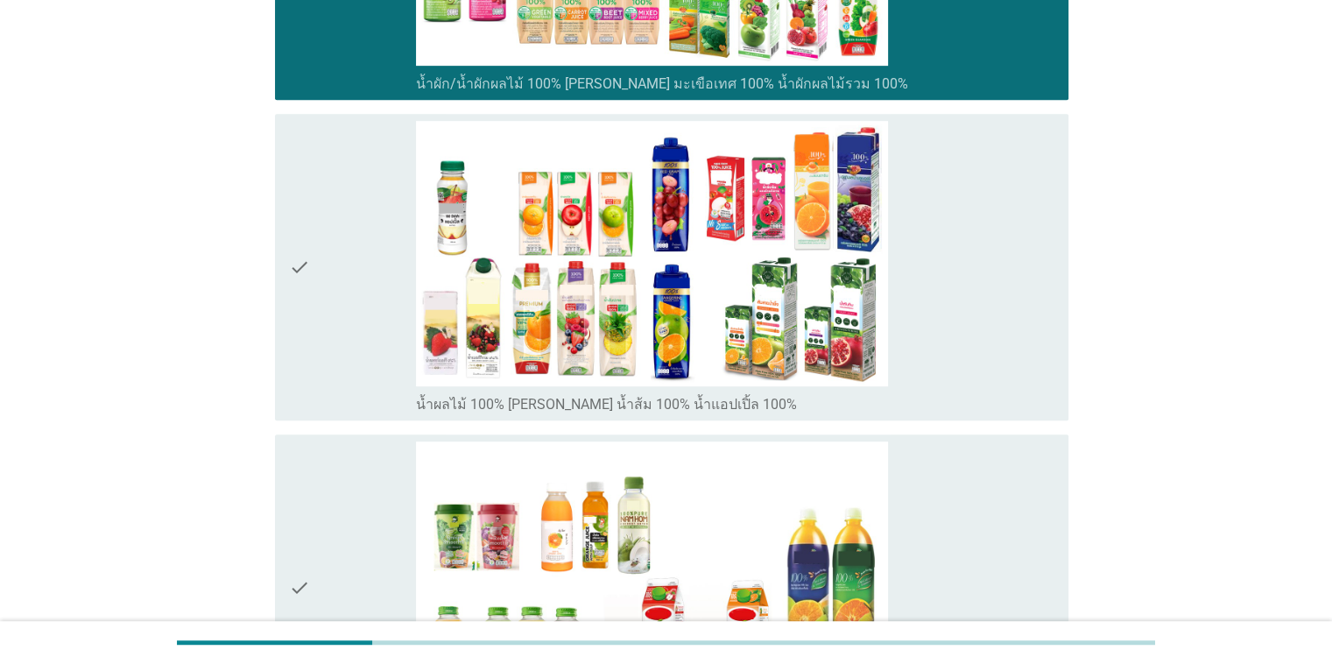
click at [323, 335] on div "check" at bounding box center [353, 267] width 128 height 293
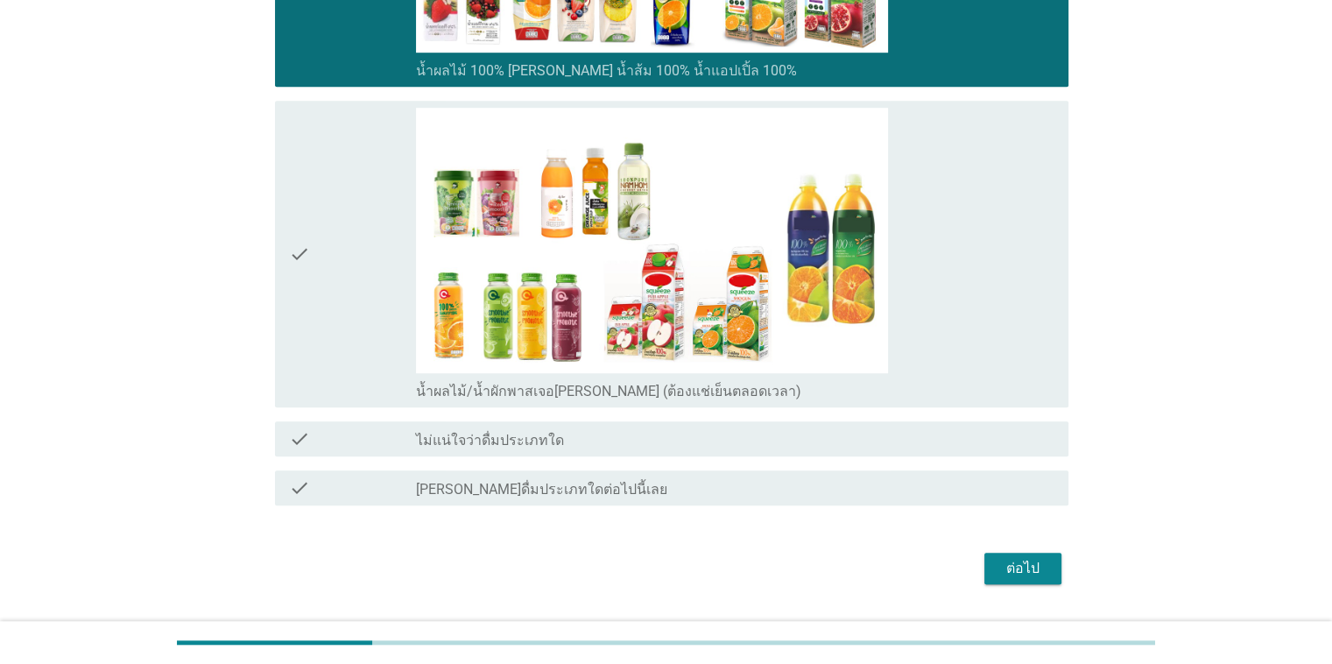
scroll to position [1139, 0]
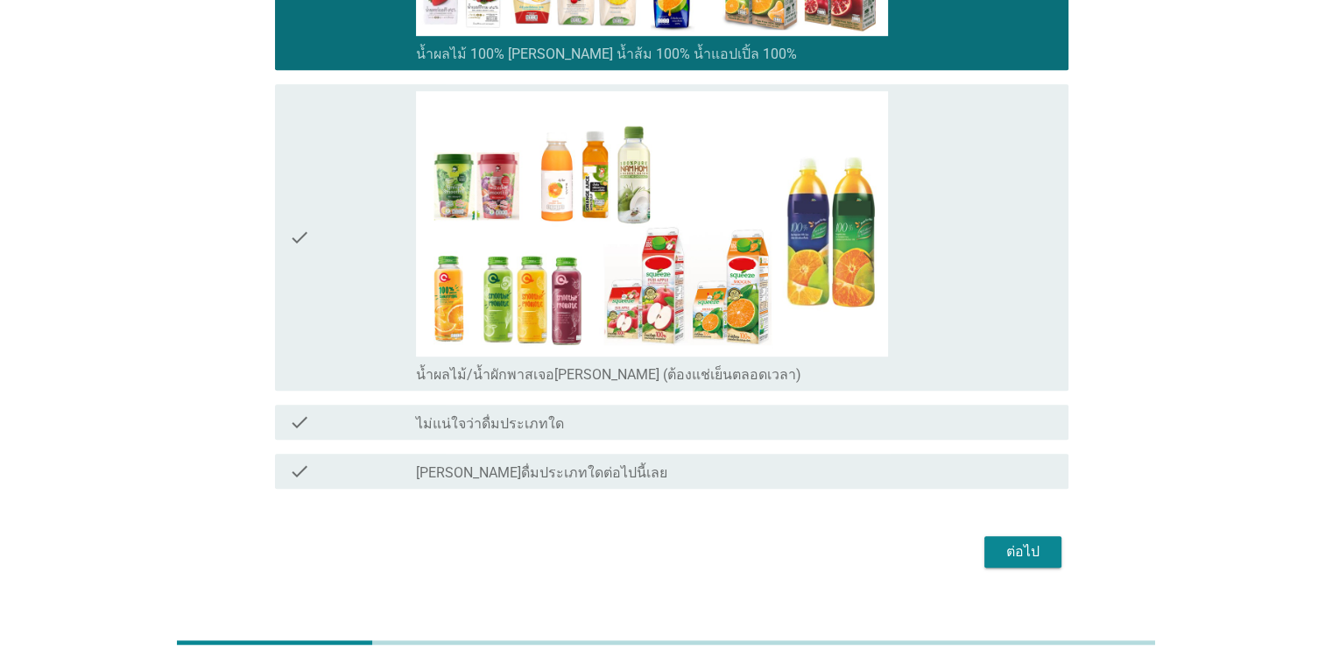
click at [866, 541] on div "ต่อไป" at bounding box center [1023, 551] width 49 height 21
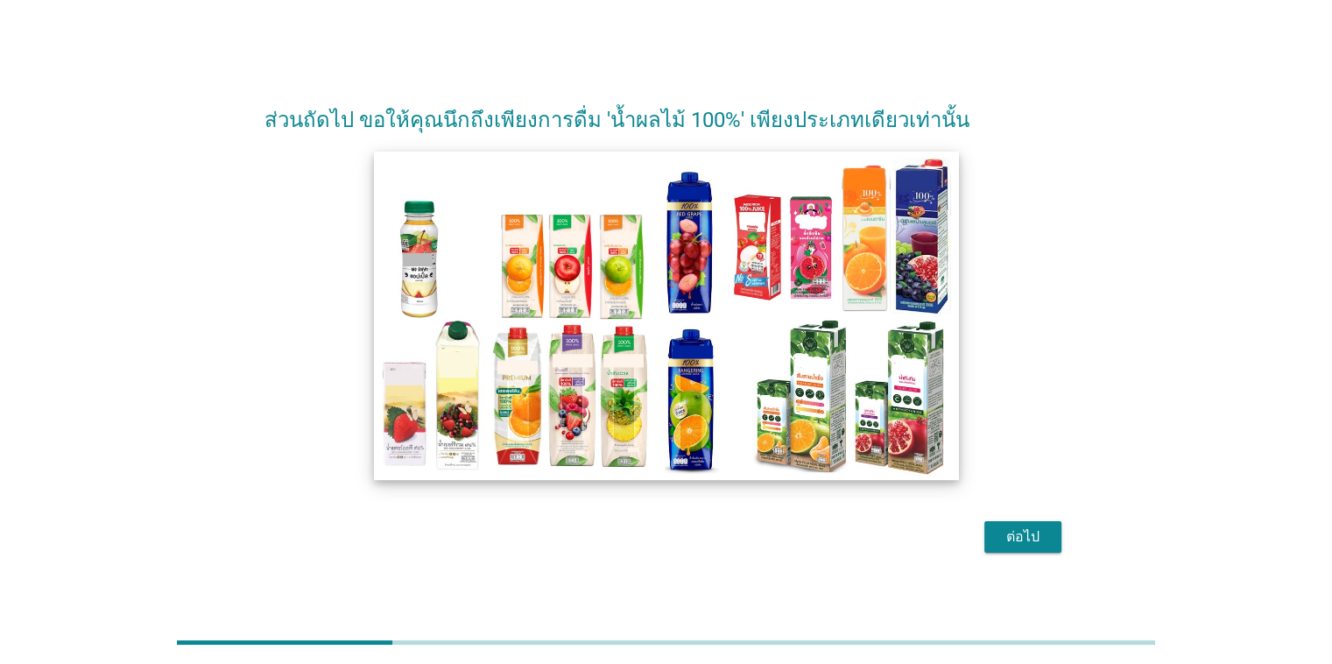
scroll to position [42, 0]
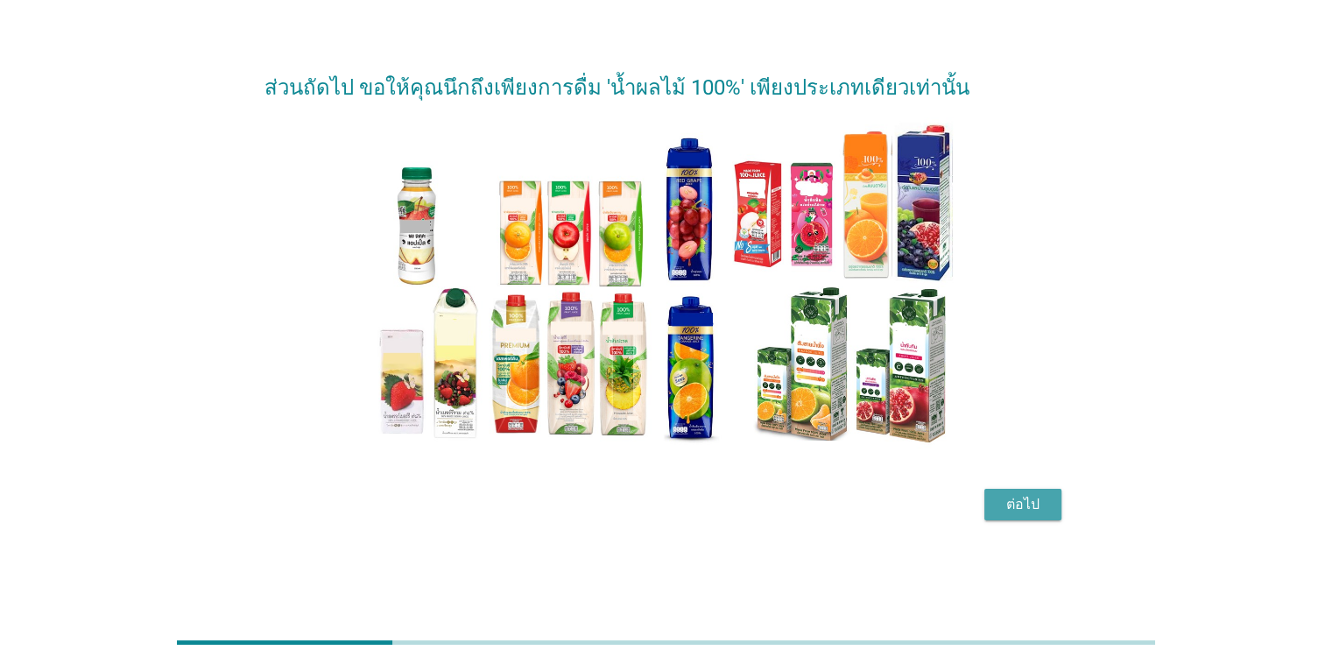
click at [866, 494] on div "ต่อไป" at bounding box center [1023, 504] width 49 height 21
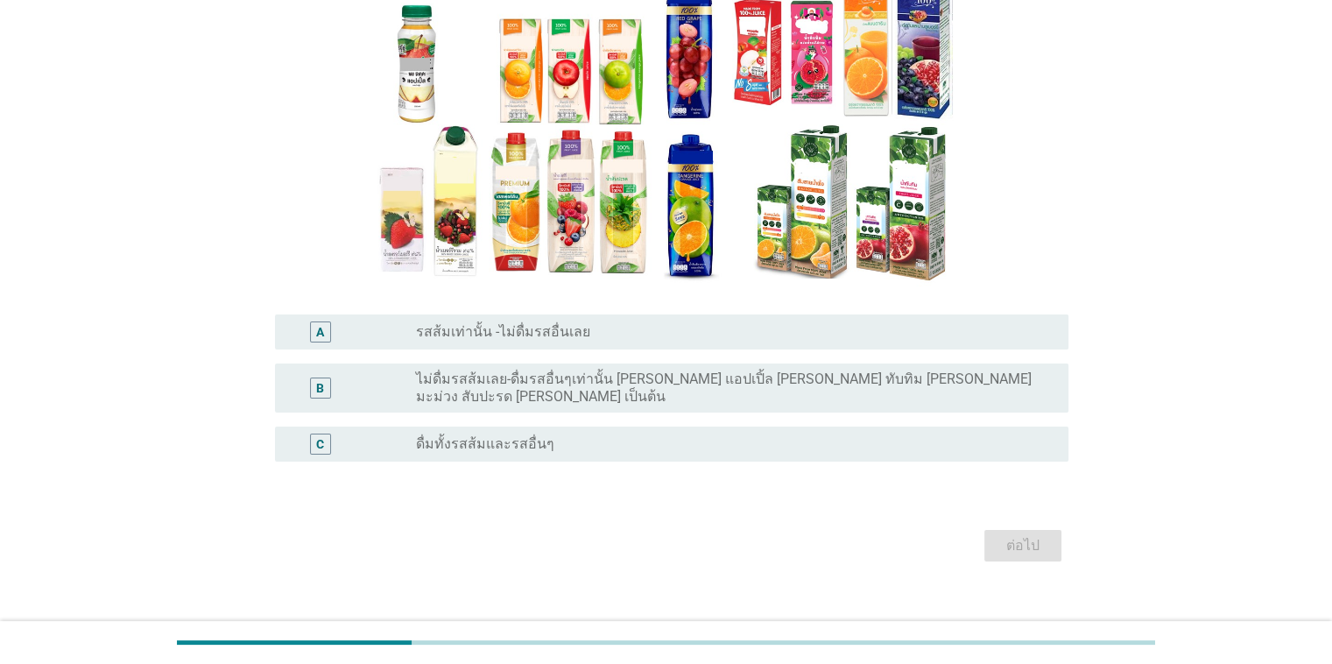
scroll to position [194, 0]
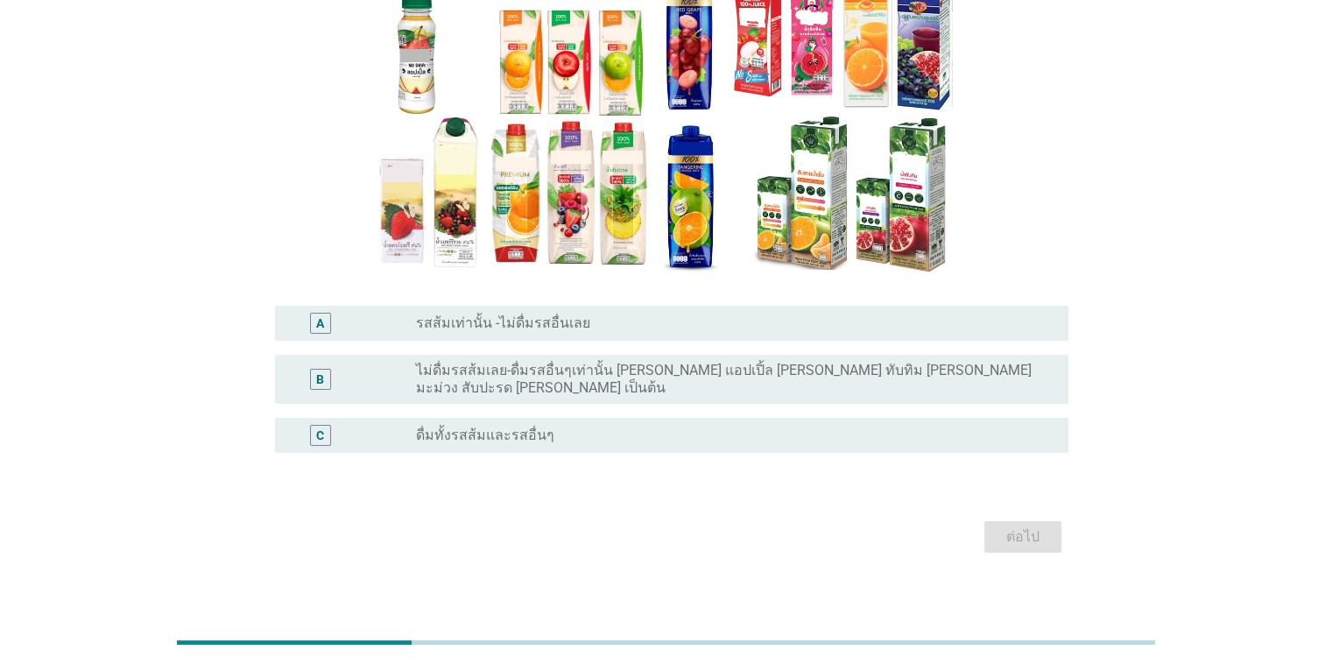
click at [301, 425] on div "C" at bounding box center [321, 435] width 64 height 21
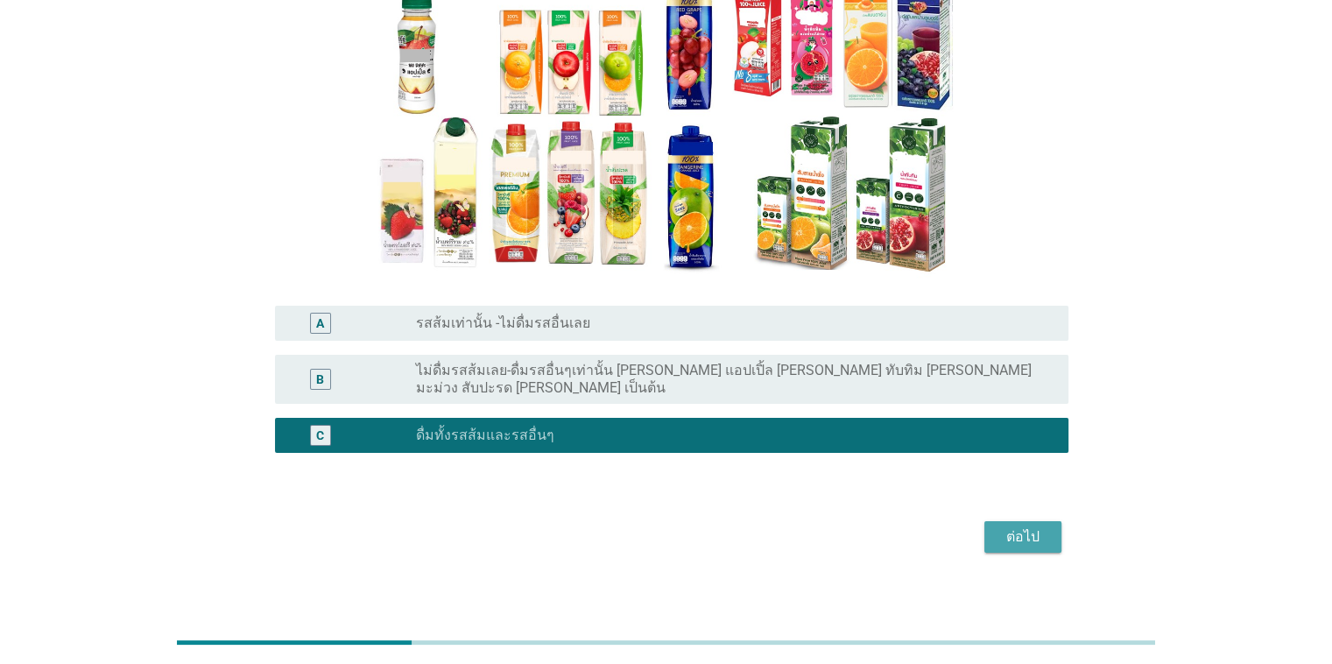
click at [866, 526] on div "ต่อไป" at bounding box center [1023, 536] width 49 height 21
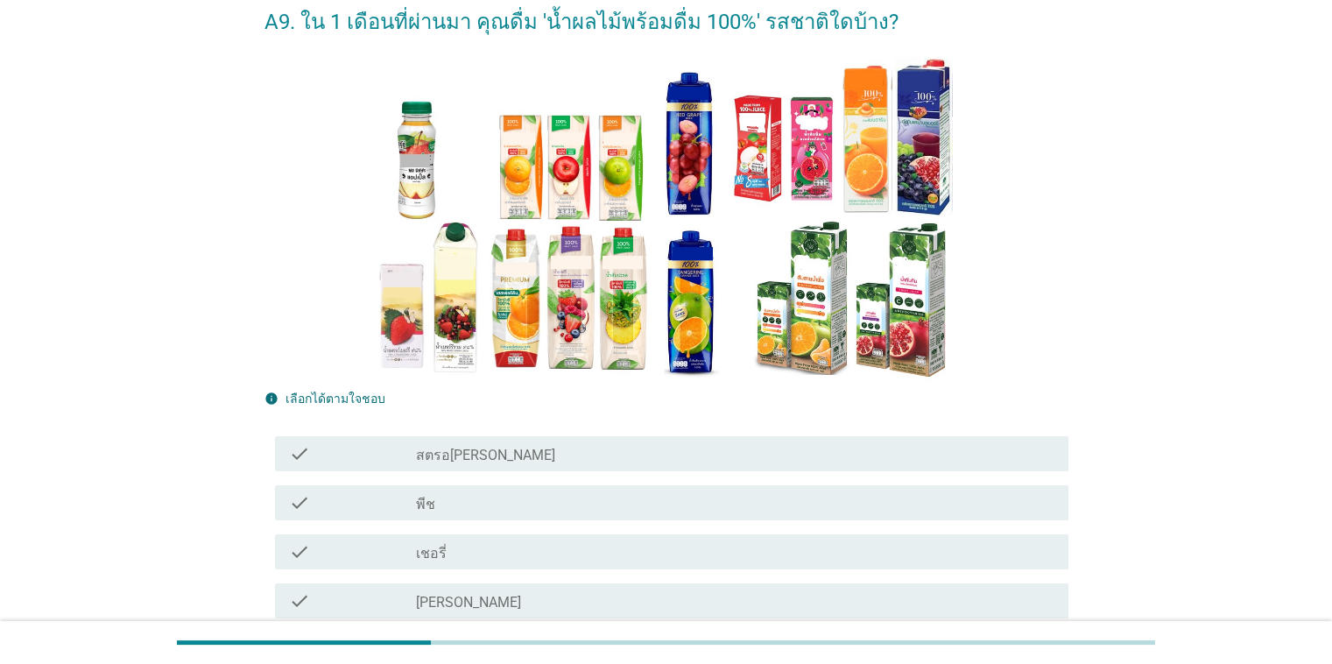
scroll to position [263, 0]
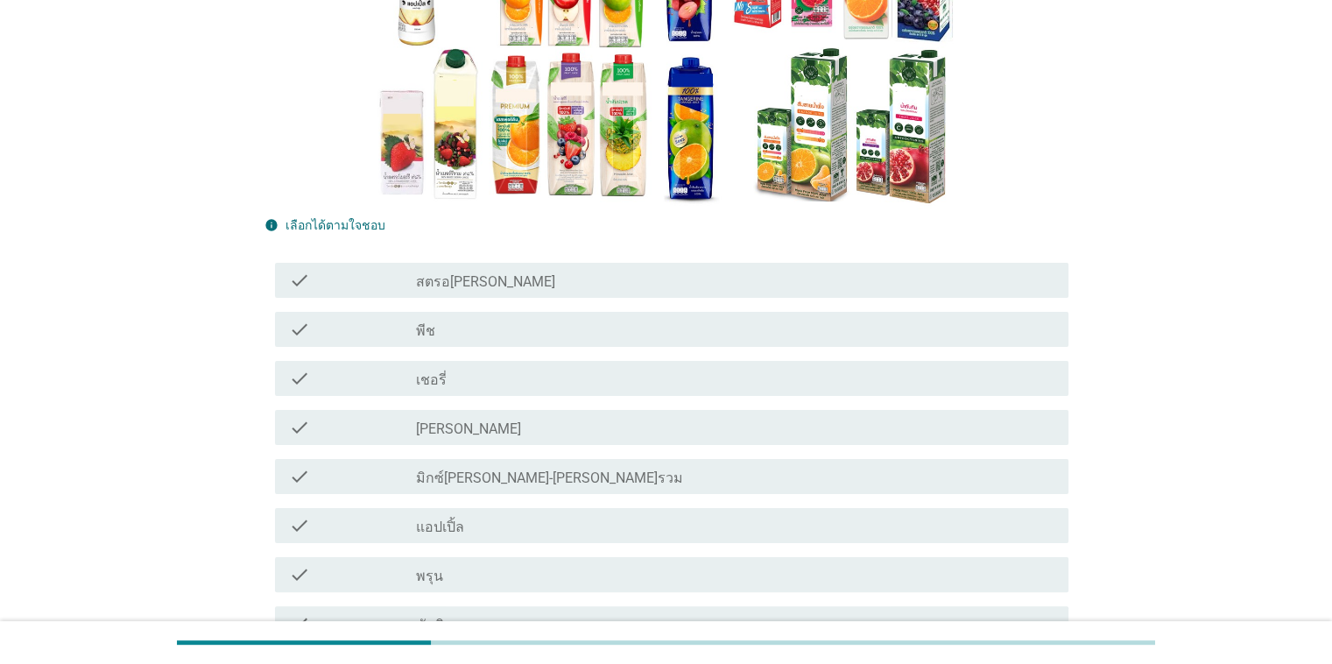
click at [336, 335] on div "check" at bounding box center [353, 329] width 128 height 21
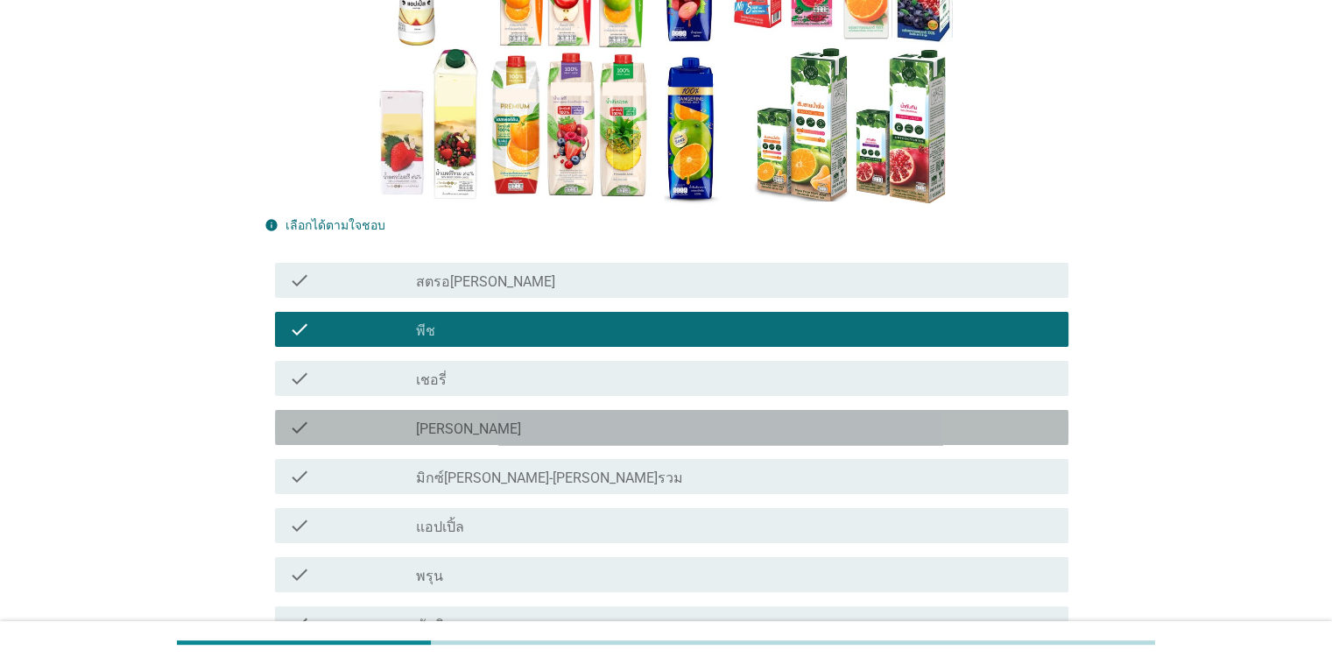
click at [329, 433] on div "check" at bounding box center [353, 427] width 128 height 21
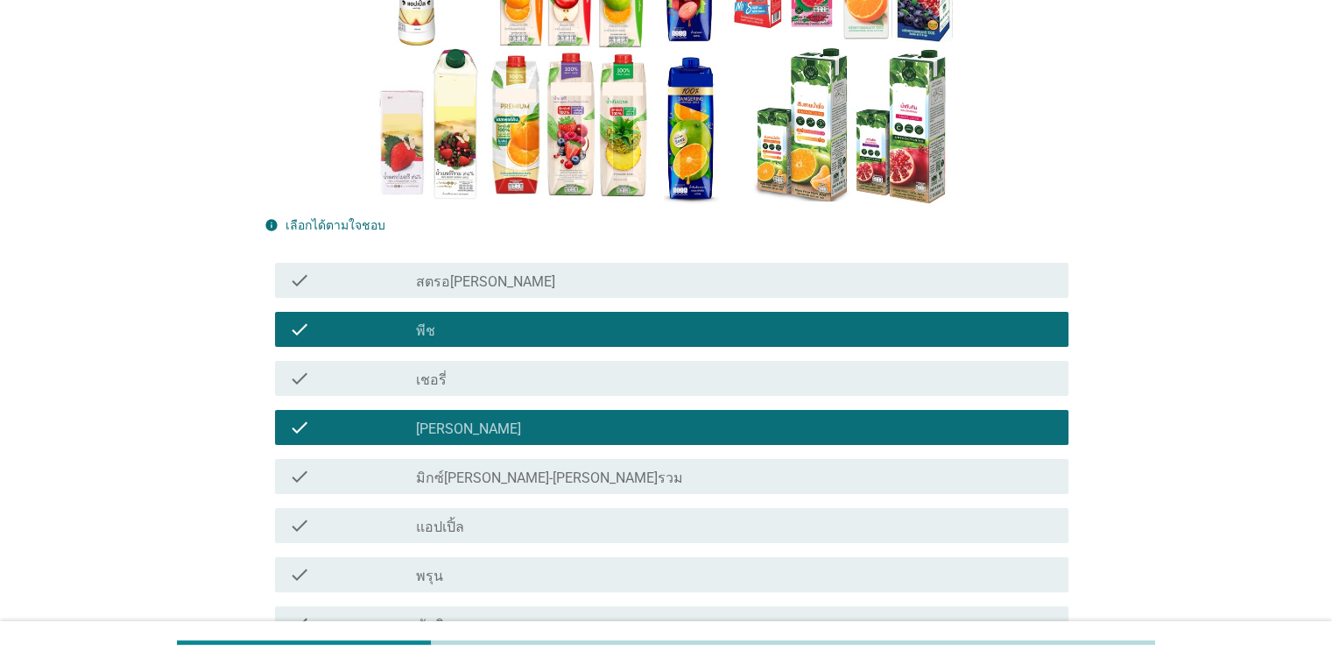
click at [336, 484] on div "check" at bounding box center [353, 476] width 128 height 21
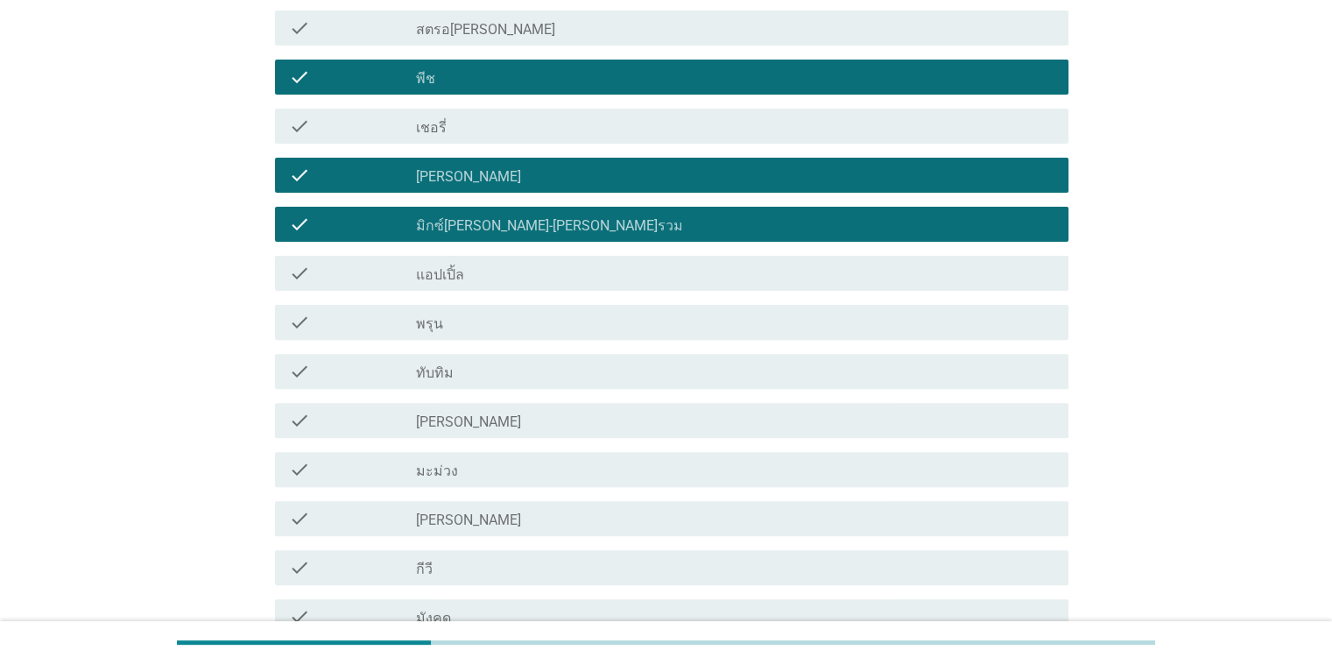
scroll to position [526, 0]
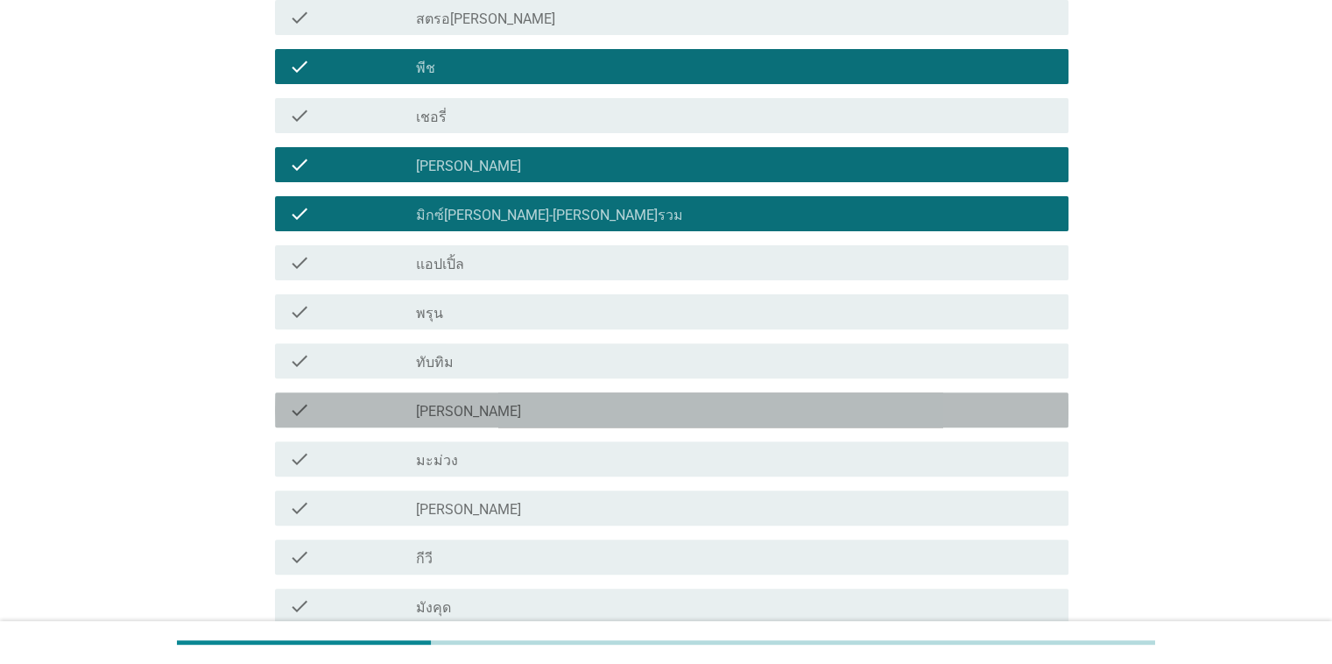
click at [333, 408] on div "check" at bounding box center [353, 409] width 128 height 21
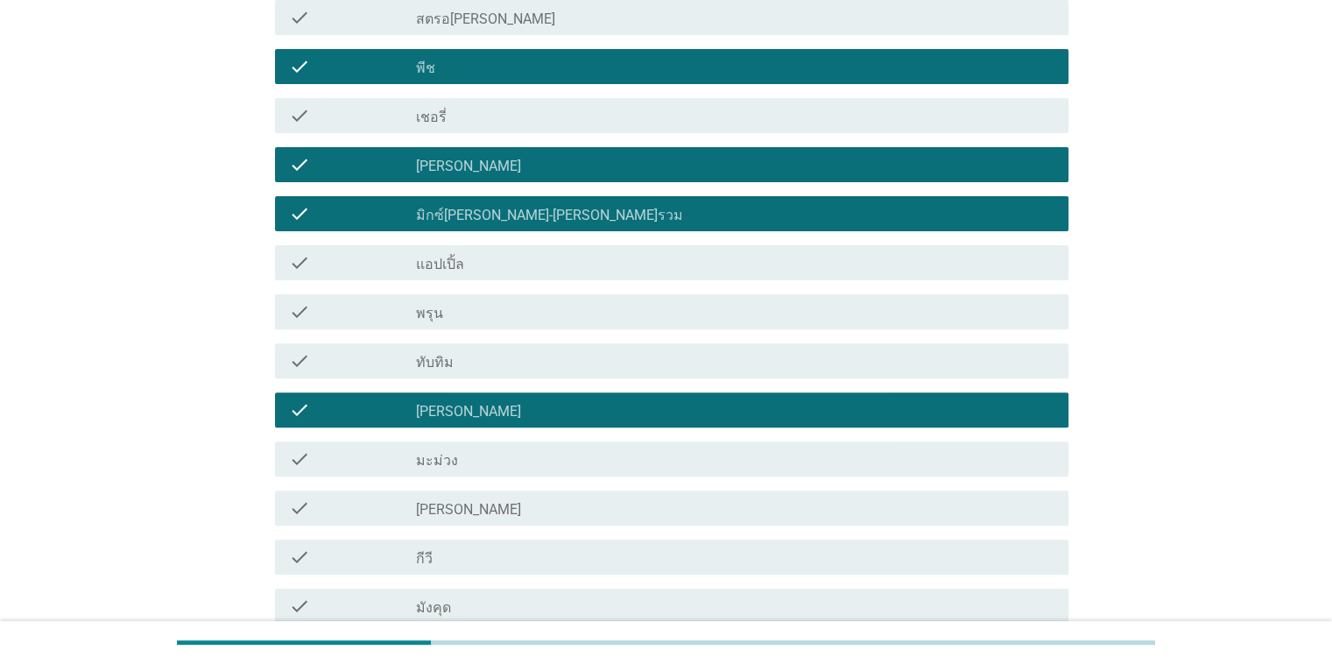
click at [333, 370] on div "check" at bounding box center [353, 360] width 128 height 21
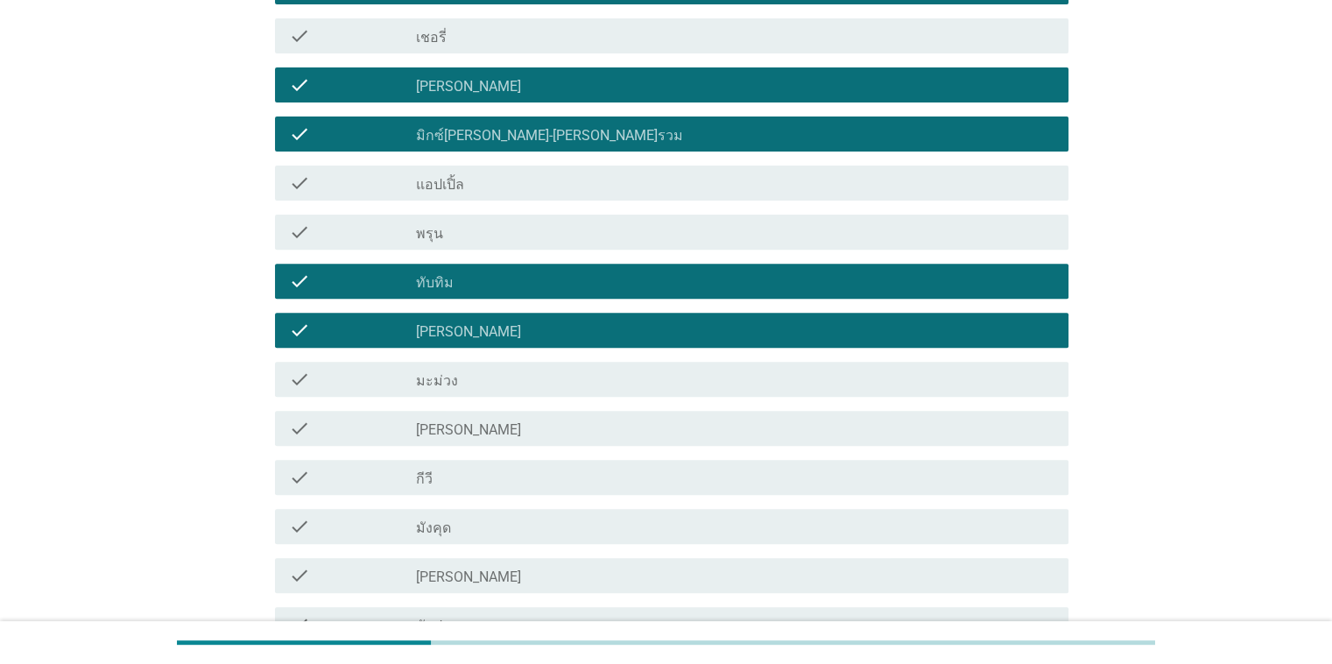
scroll to position [701, 0]
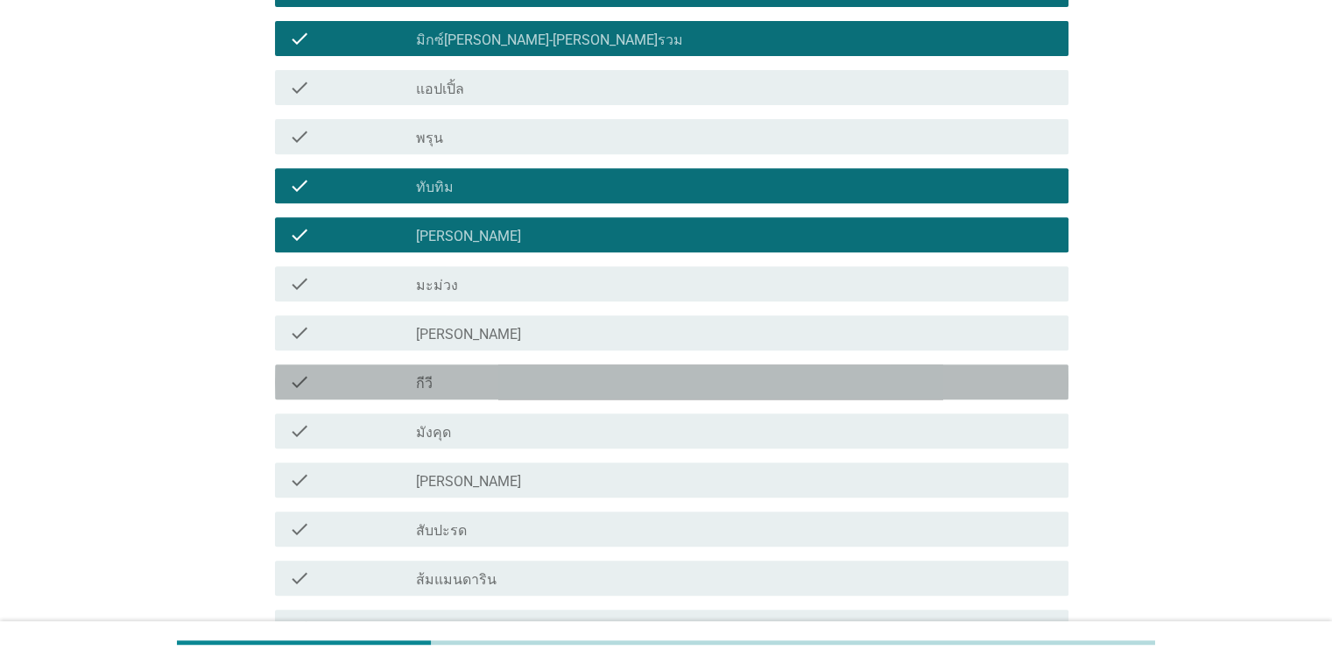
click at [339, 383] on div "check" at bounding box center [353, 381] width 128 height 21
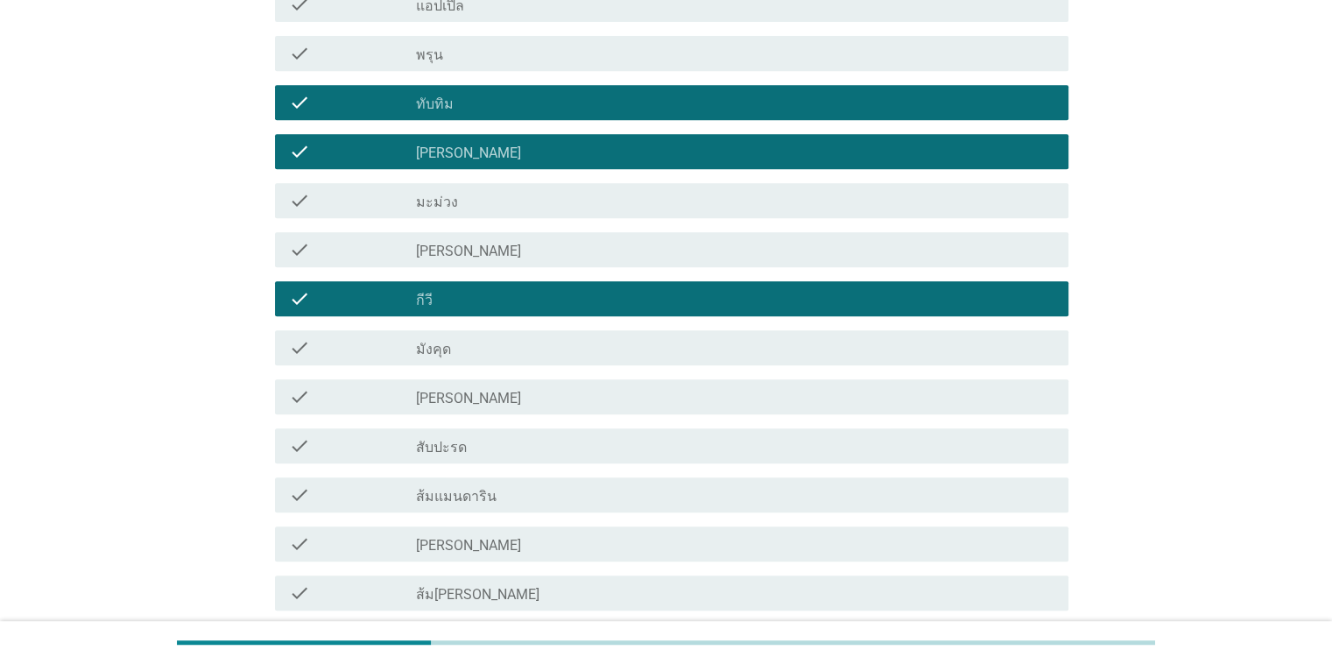
scroll to position [876, 0]
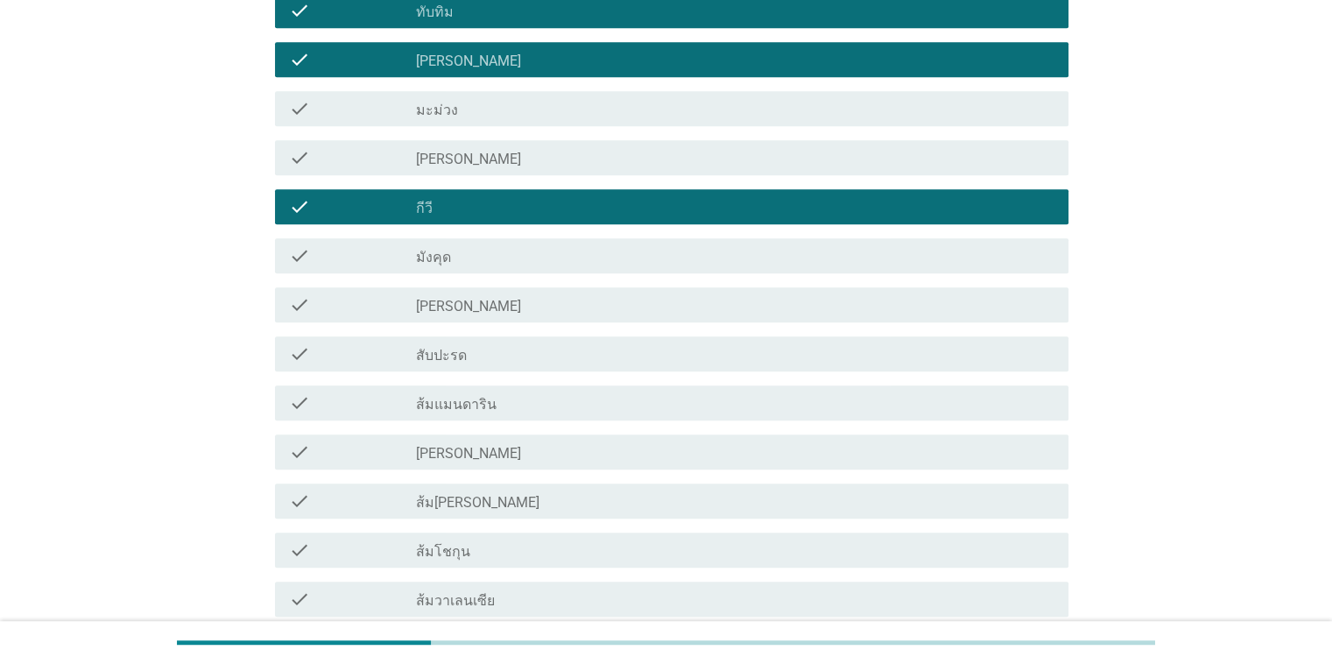
click at [339, 398] on div "check" at bounding box center [353, 402] width 128 height 21
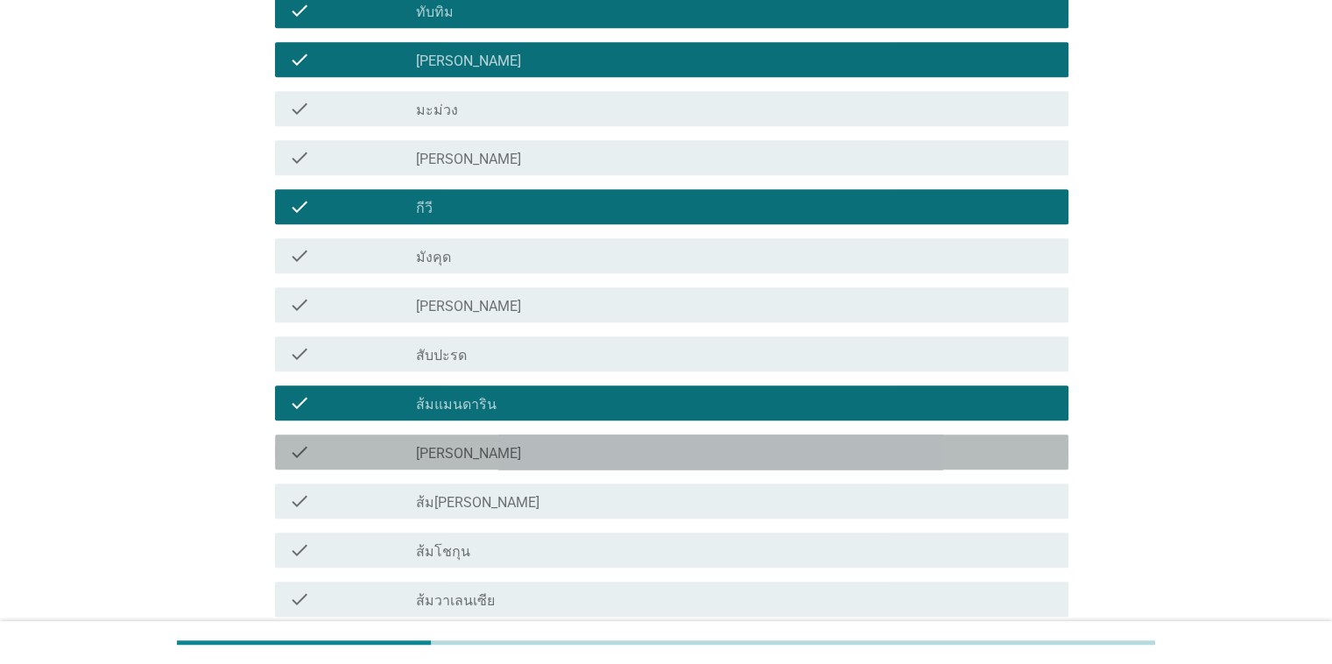
click at [347, 443] on div "check" at bounding box center [353, 452] width 128 height 21
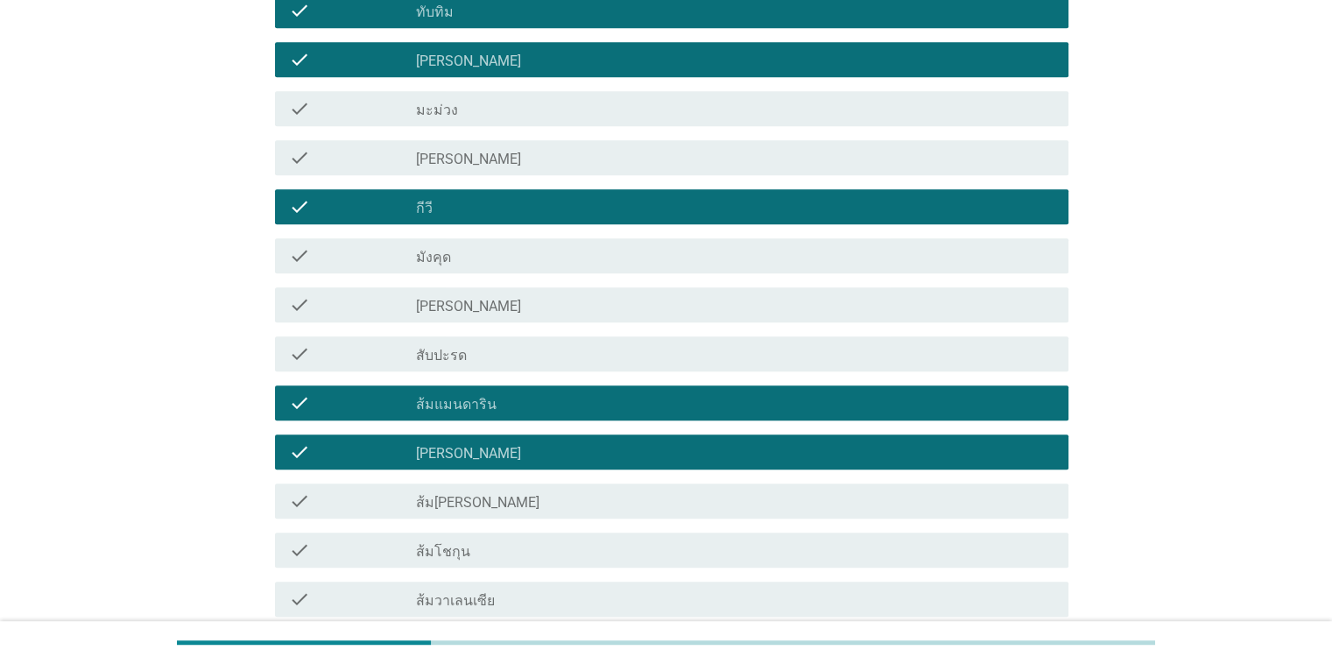
click at [336, 495] on div "check" at bounding box center [353, 501] width 128 height 21
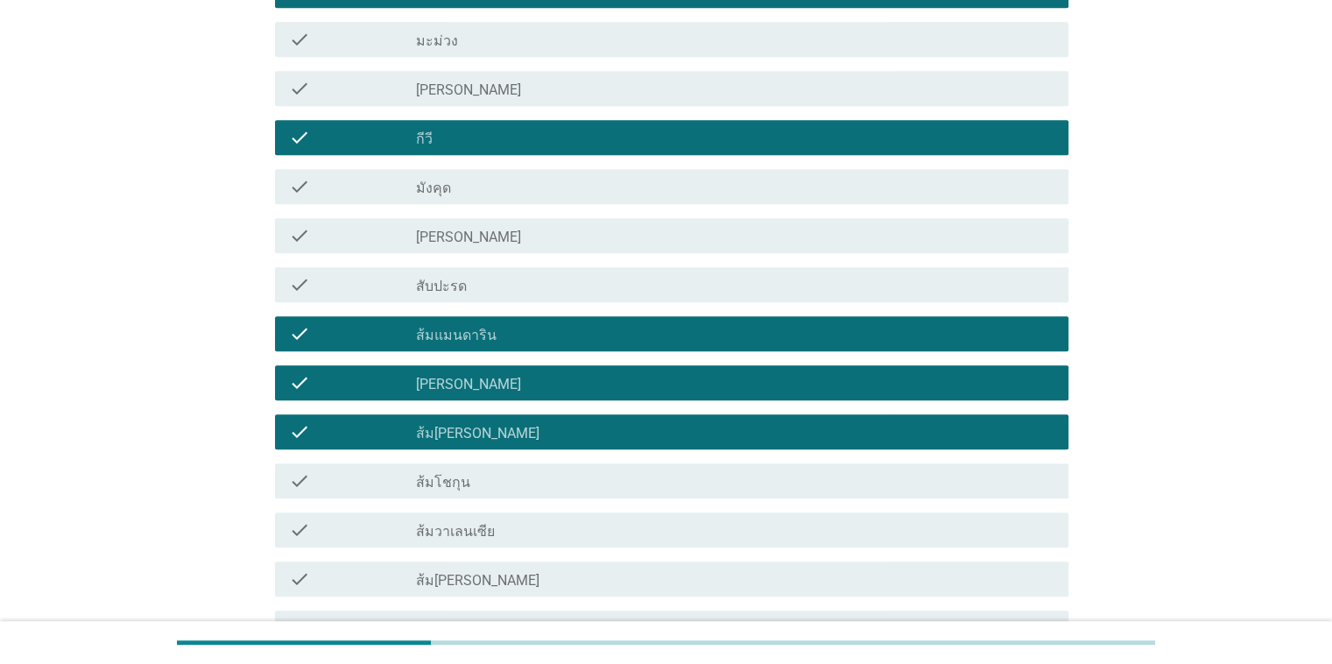
scroll to position [1051, 0]
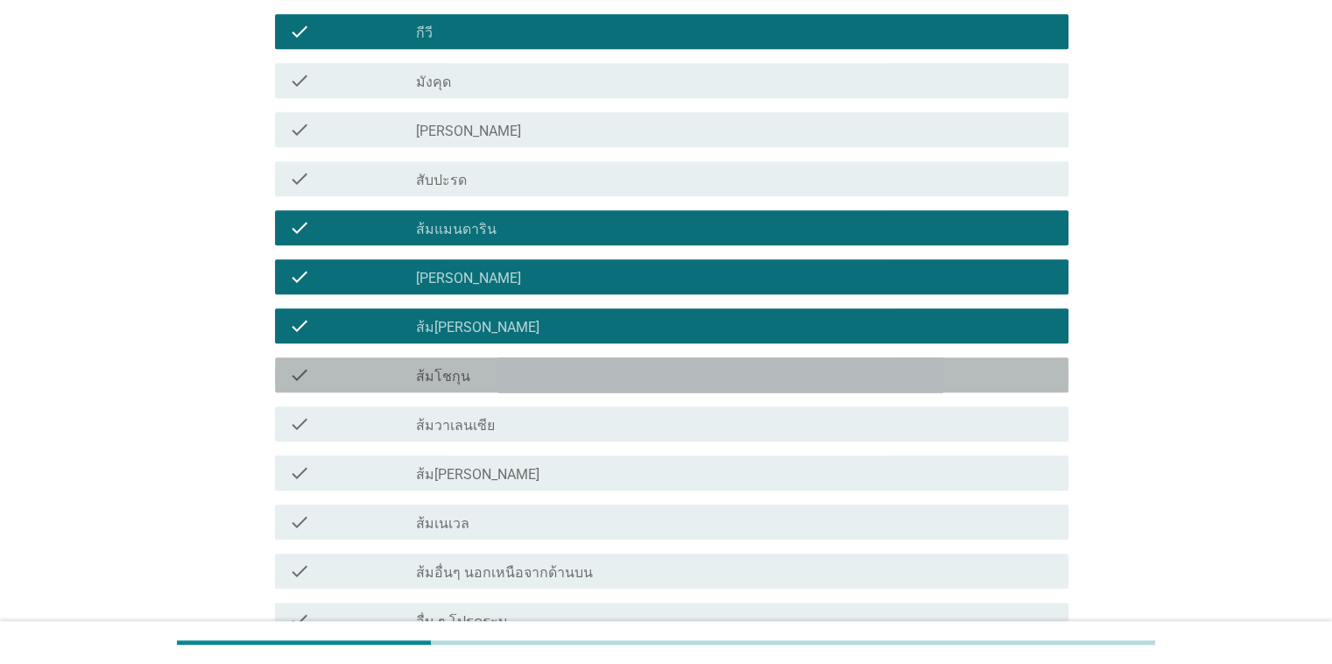
click at [348, 384] on div "check" at bounding box center [353, 374] width 128 height 21
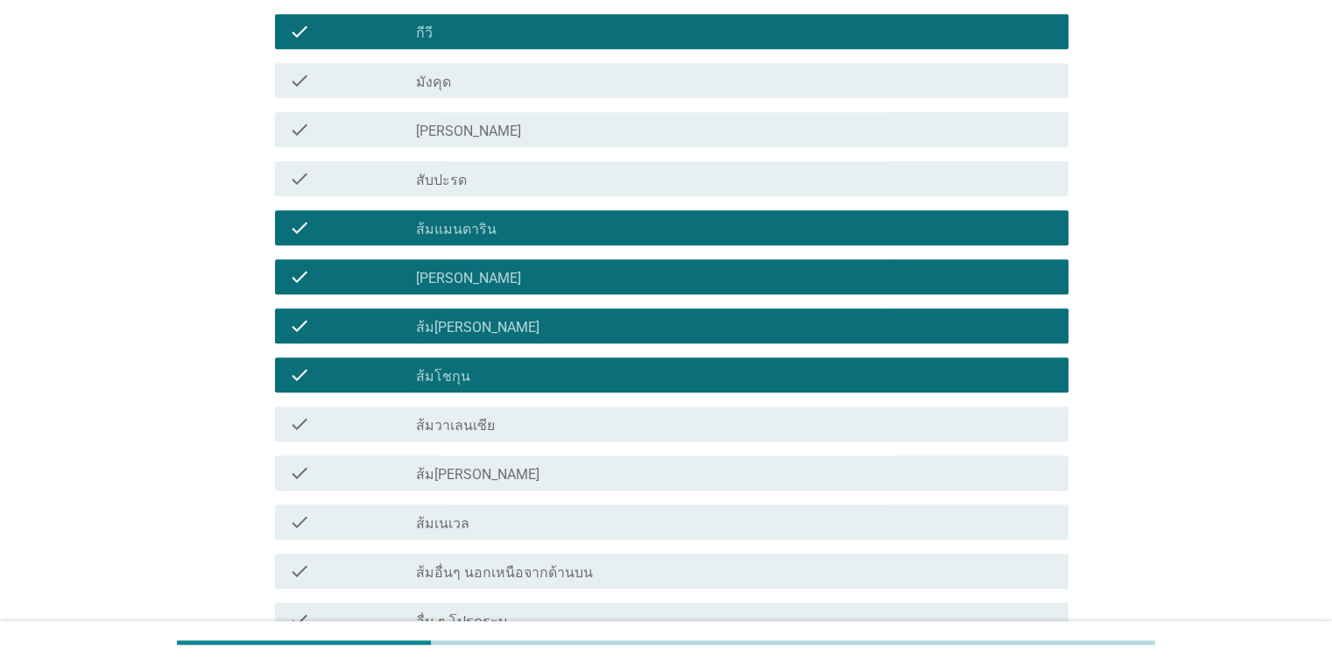
click at [350, 422] on div "check" at bounding box center [353, 423] width 128 height 21
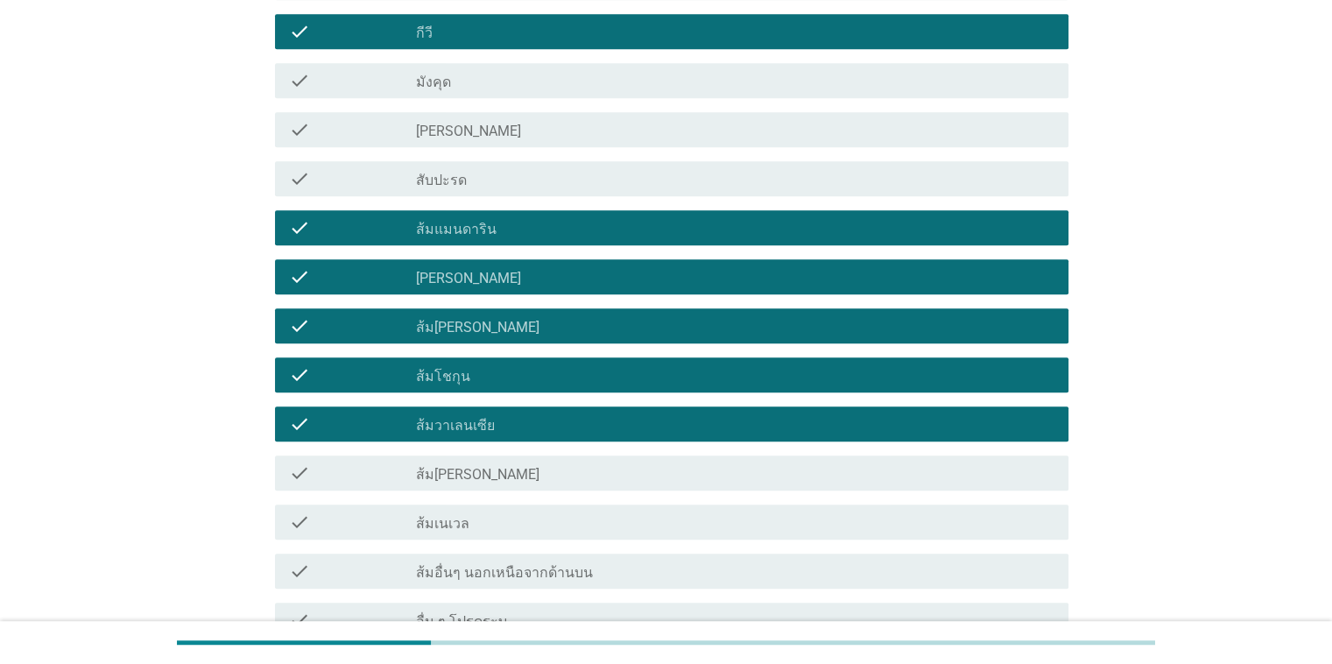
click at [345, 464] on div "check" at bounding box center [353, 473] width 128 height 21
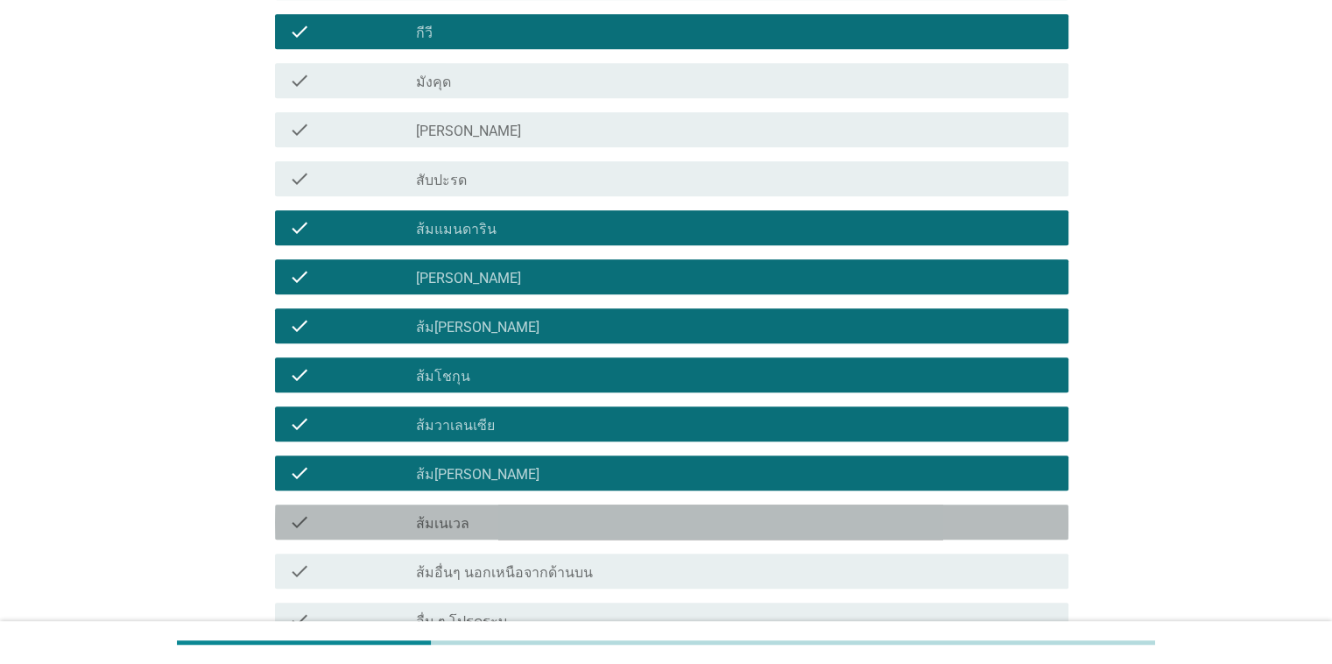
click at [343, 519] on div "check" at bounding box center [353, 522] width 128 height 21
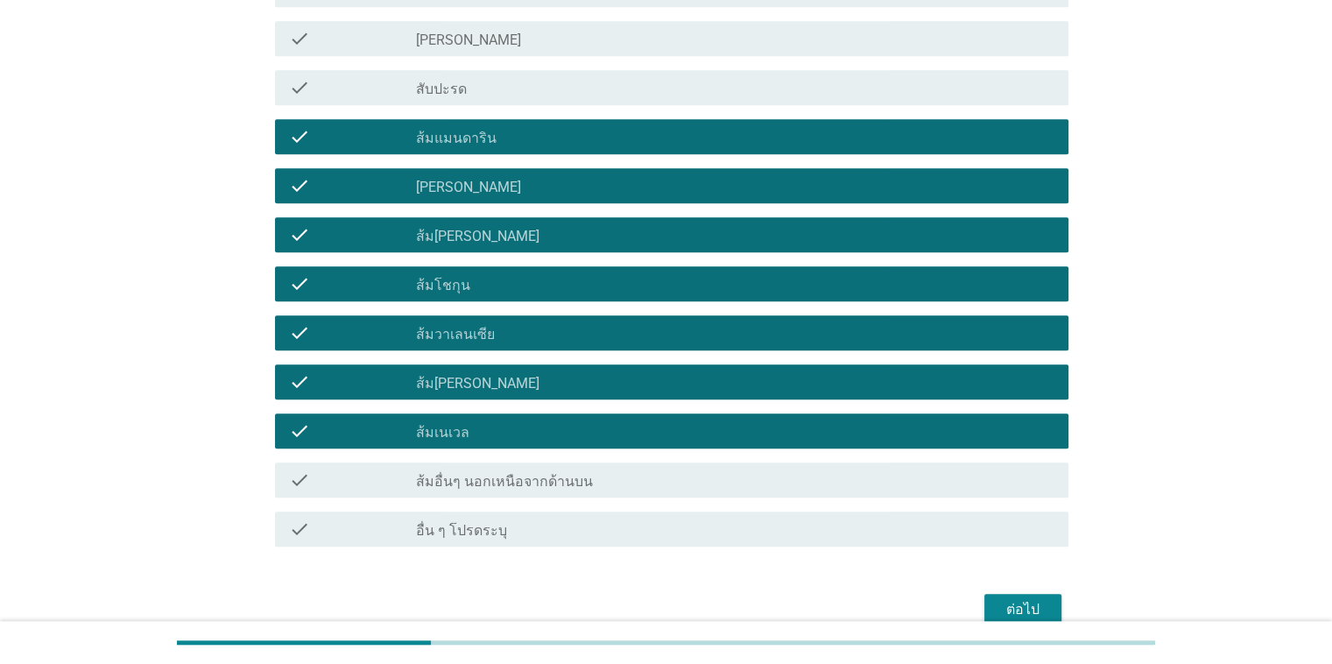
scroll to position [1226, 0]
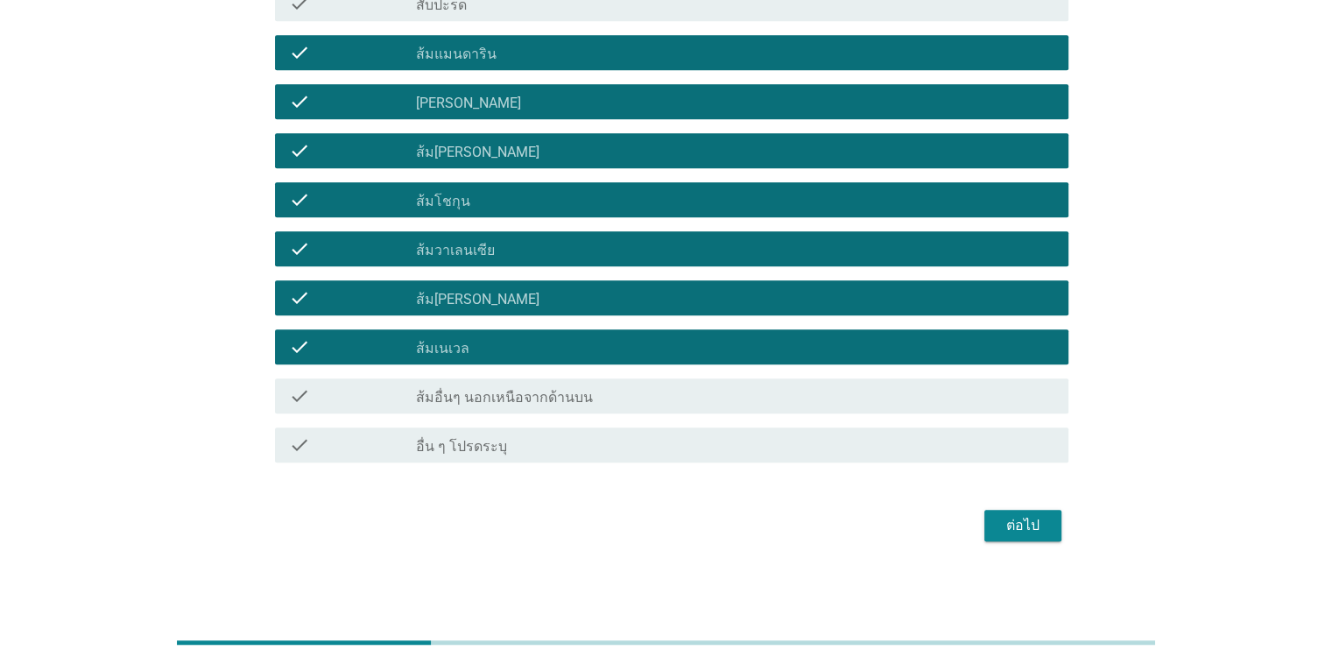
click at [866, 531] on div "ต่อไป" at bounding box center [1023, 525] width 49 height 21
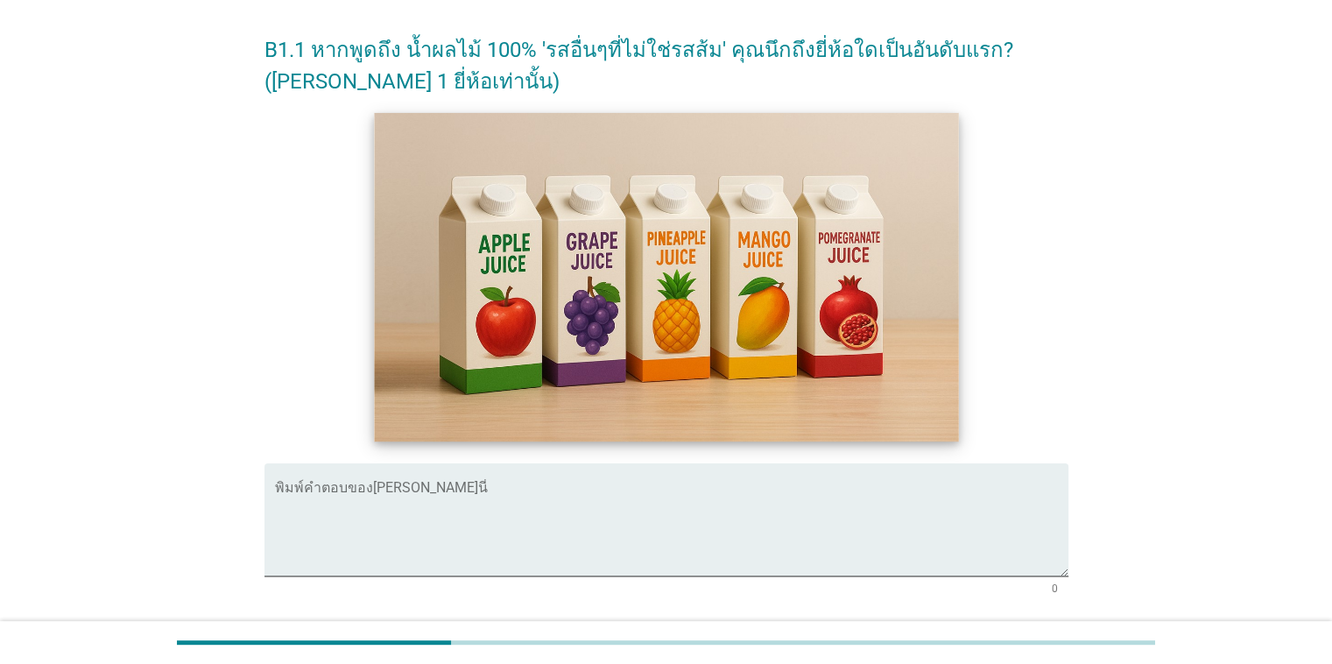
scroll to position [263, 0]
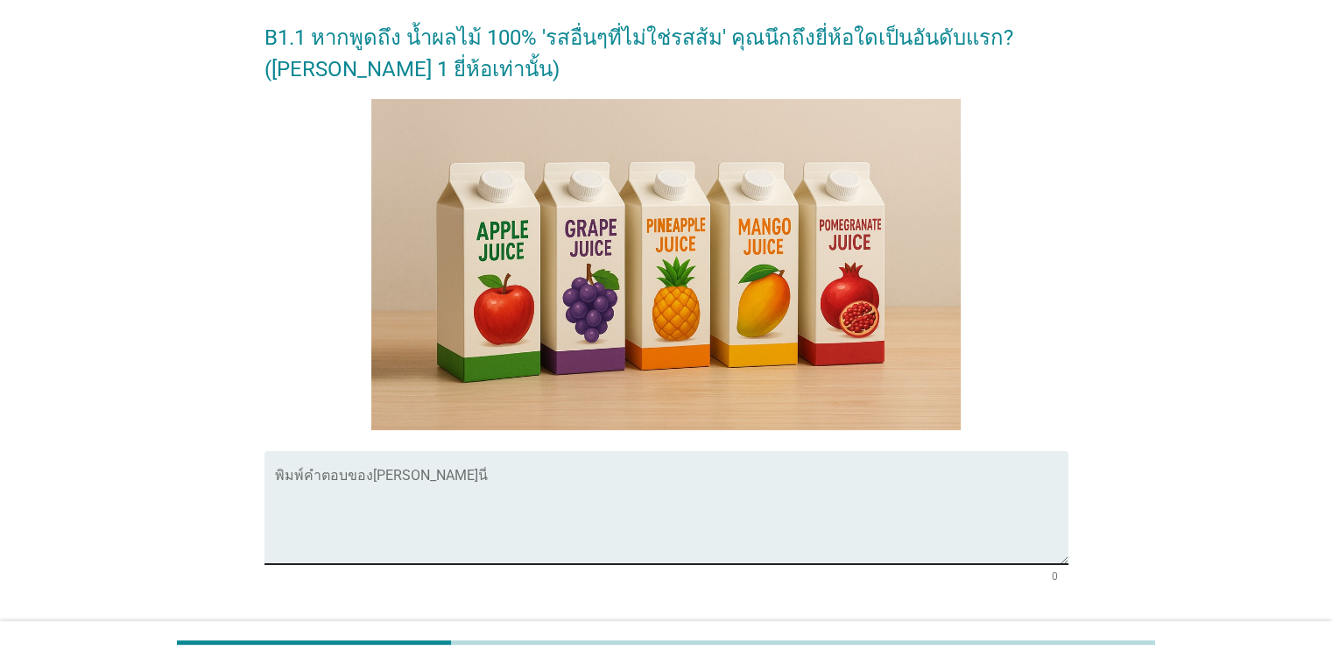
click at [773, 478] on textarea "พิมพ์คำตอบของคุณ ที่นี่" at bounding box center [672, 518] width 794 height 92
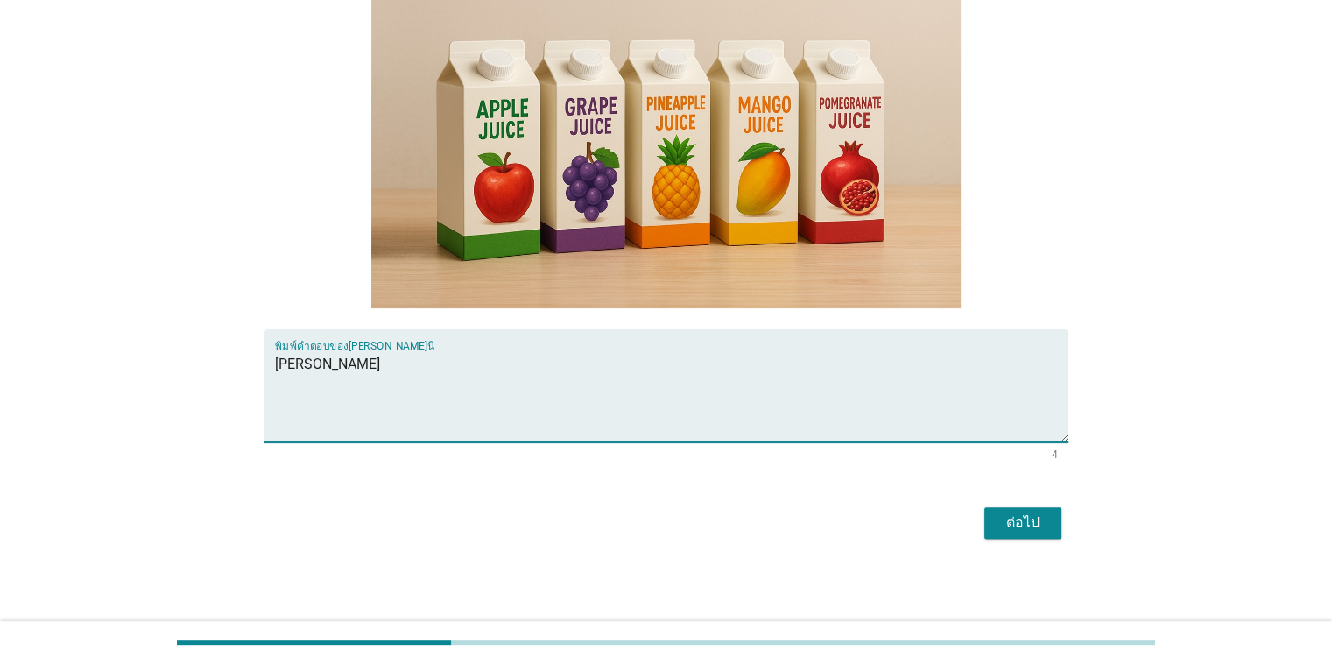
scroll to position [385, 0]
type textarea "[PERSON_NAME]"
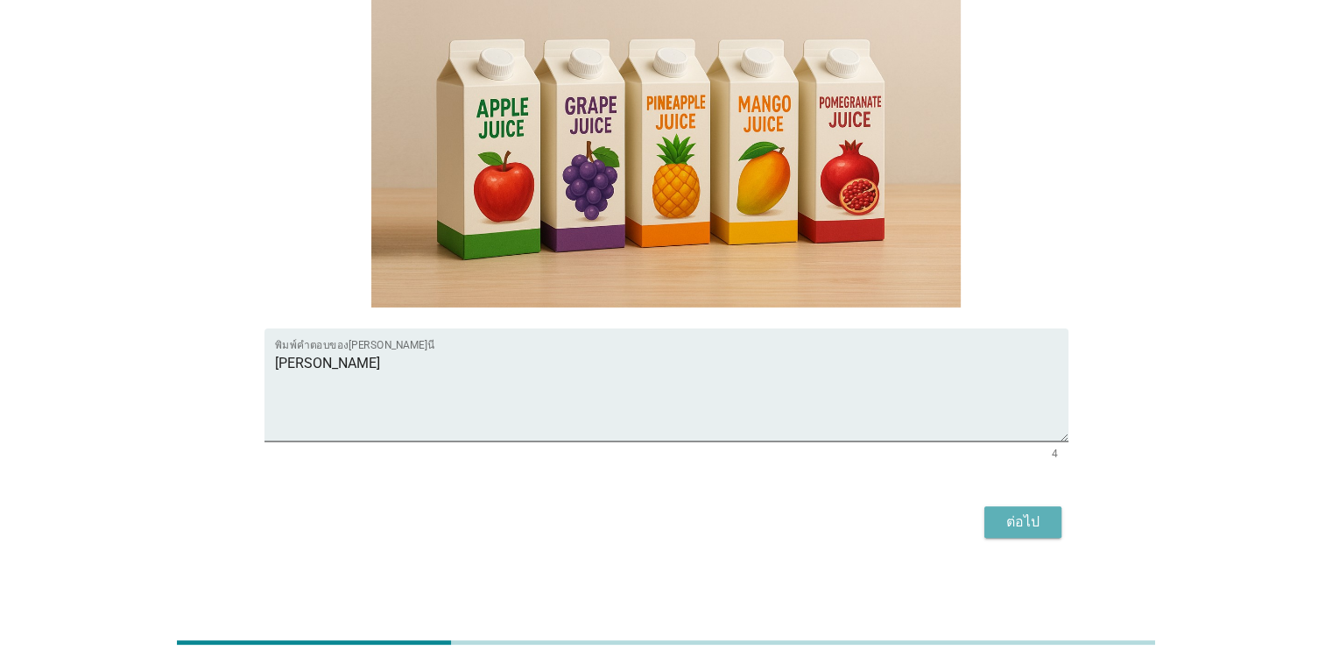
click at [866, 523] on button "ต่อไป" at bounding box center [1023, 522] width 77 height 32
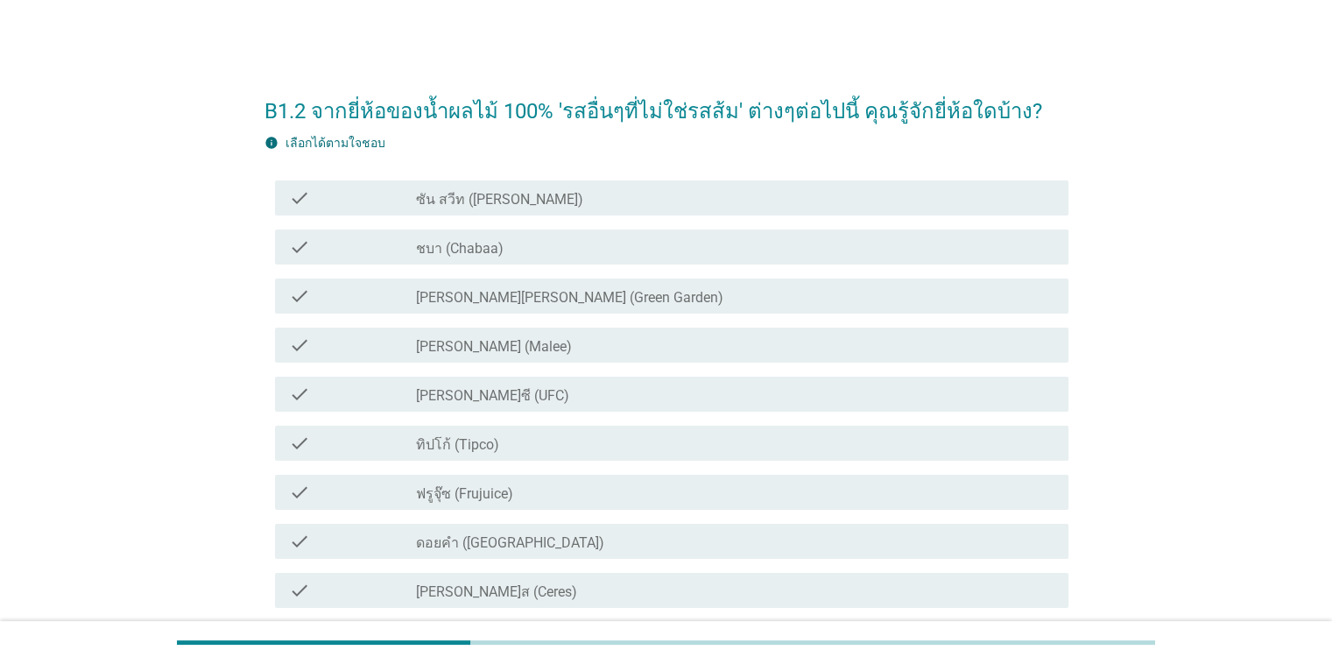
click at [603, 200] on div "check_box_outline_blank ซัน สวีท (Sun sweet)" at bounding box center [735, 197] width 638 height 21
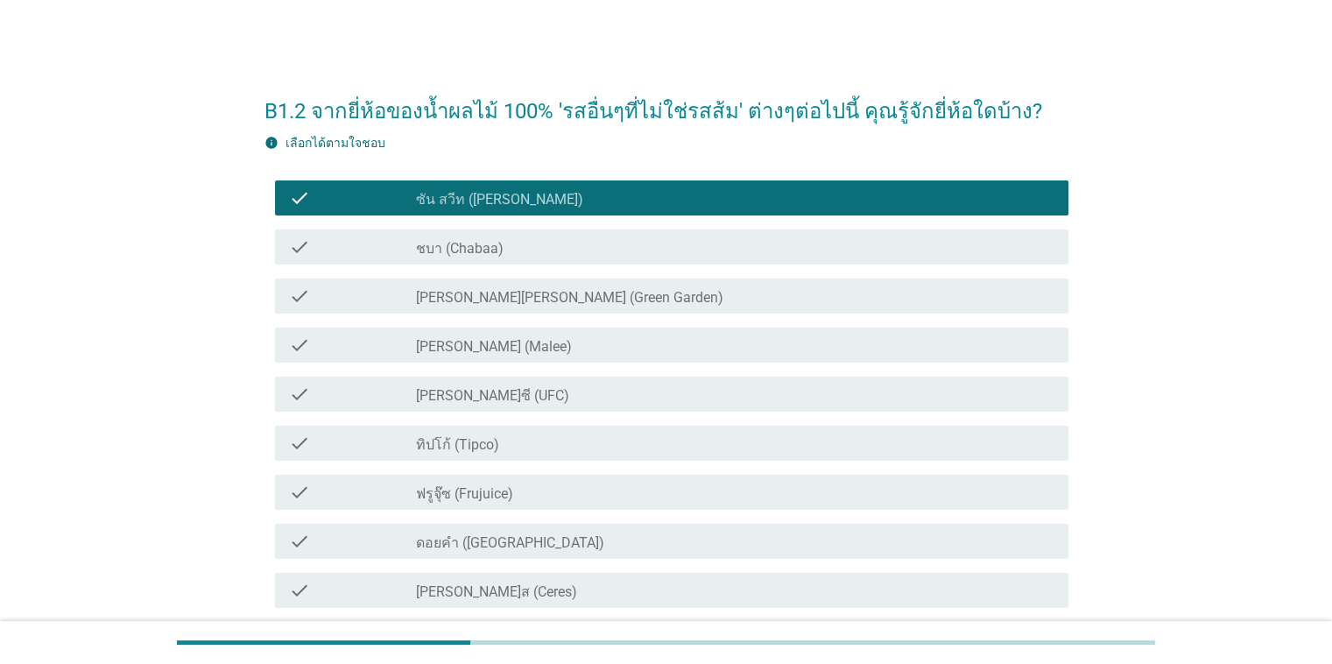
click at [588, 248] on div "check_box_outline_blank ชบา (Chabaa)" at bounding box center [735, 247] width 638 height 21
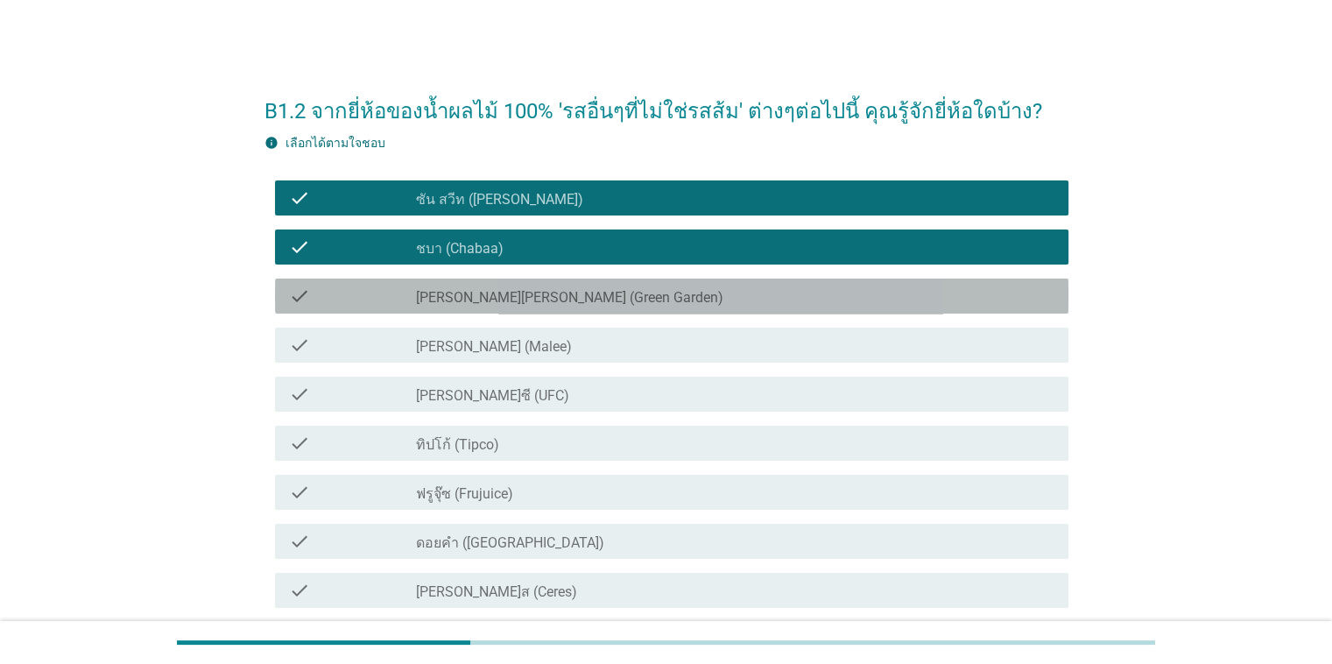
click at [595, 294] on div "check_box_outline_blank [PERSON_NAME][PERSON_NAME] (Green Garden)" at bounding box center [735, 296] width 638 height 21
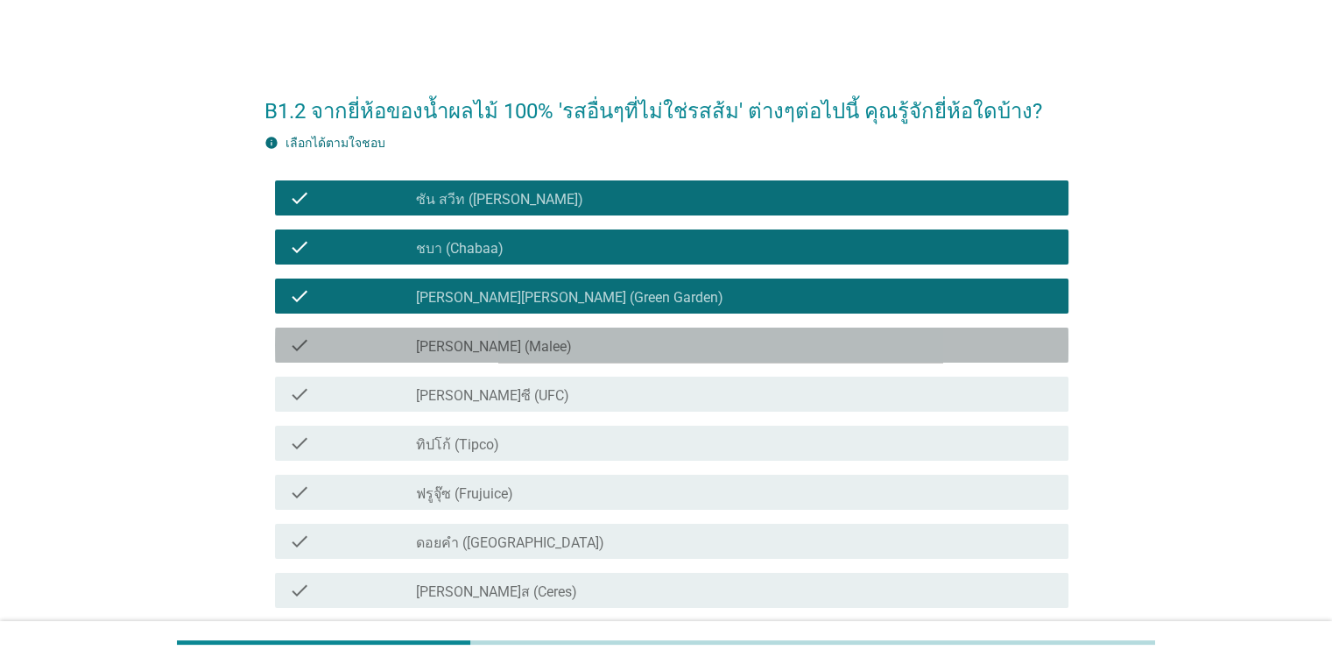
click at [587, 350] on div "check_box_outline_blank [PERSON_NAME] (Malee)" at bounding box center [735, 345] width 638 height 21
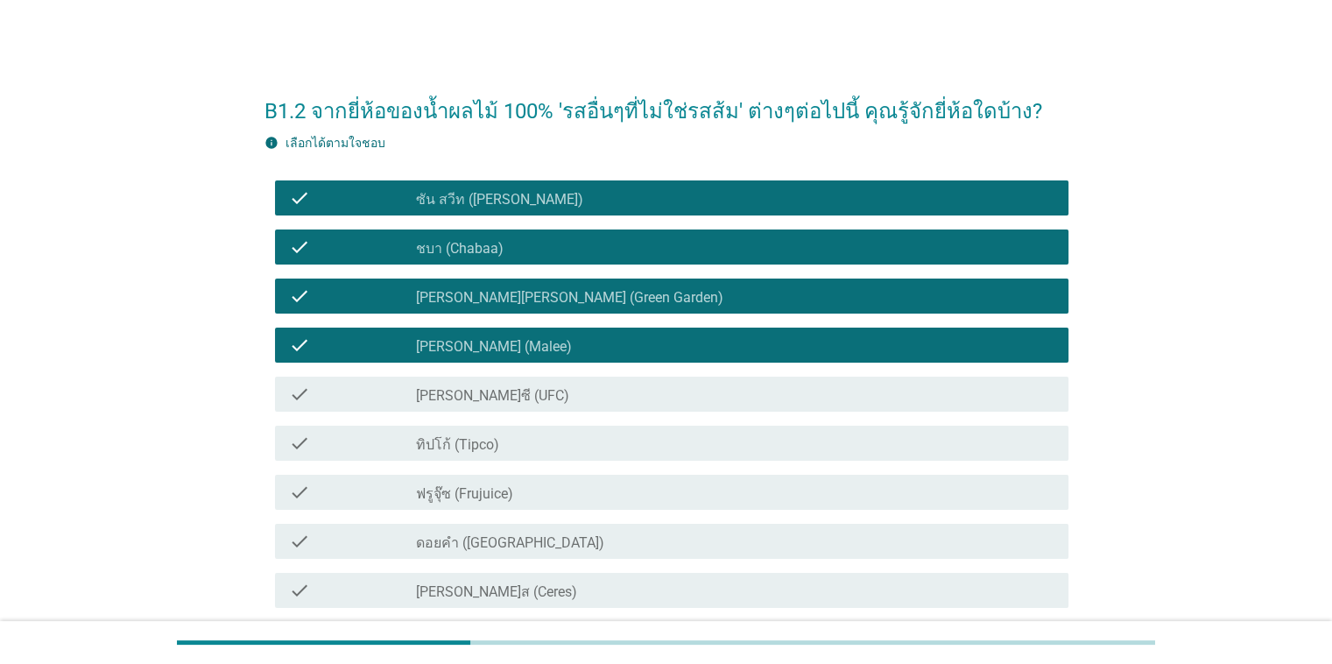
click at [569, 401] on div "check_box_outline_blank [PERSON_NAME]ซี (UFC)" at bounding box center [735, 394] width 638 height 21
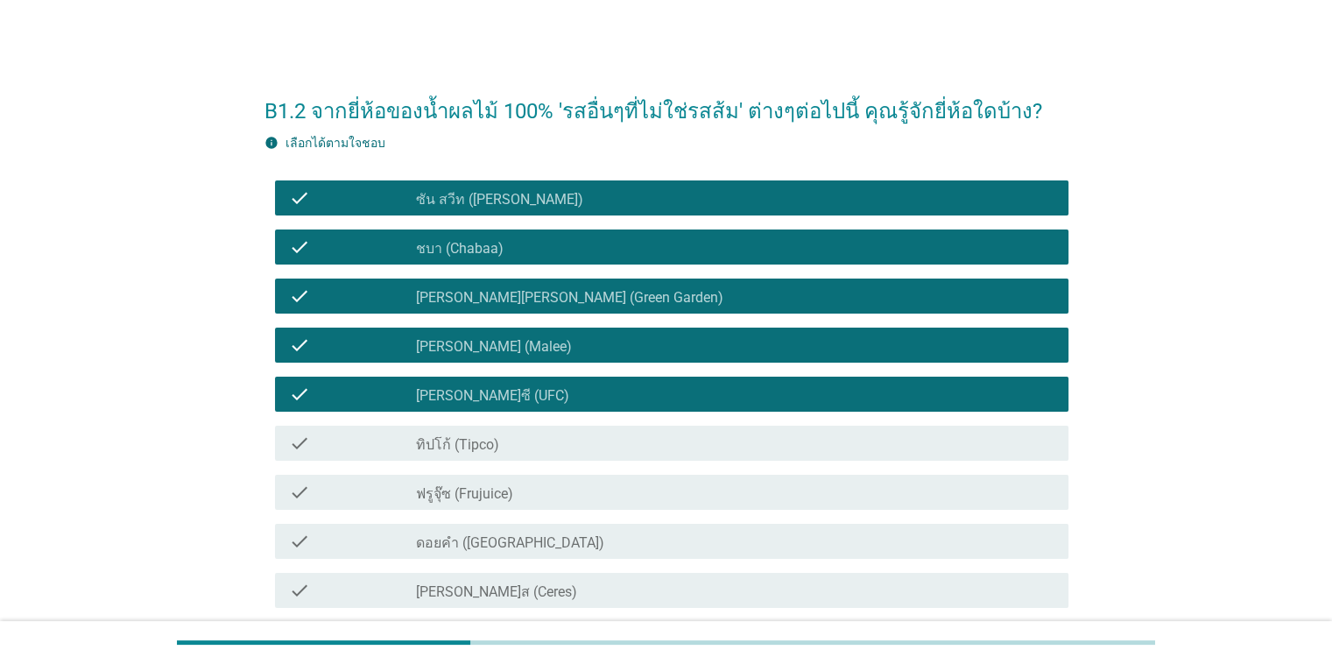
click at [574, 444] on div "check_box_outline_blank ทิปโก้ (Tipco)" at bounding box center [735, 443] width 638 height 21
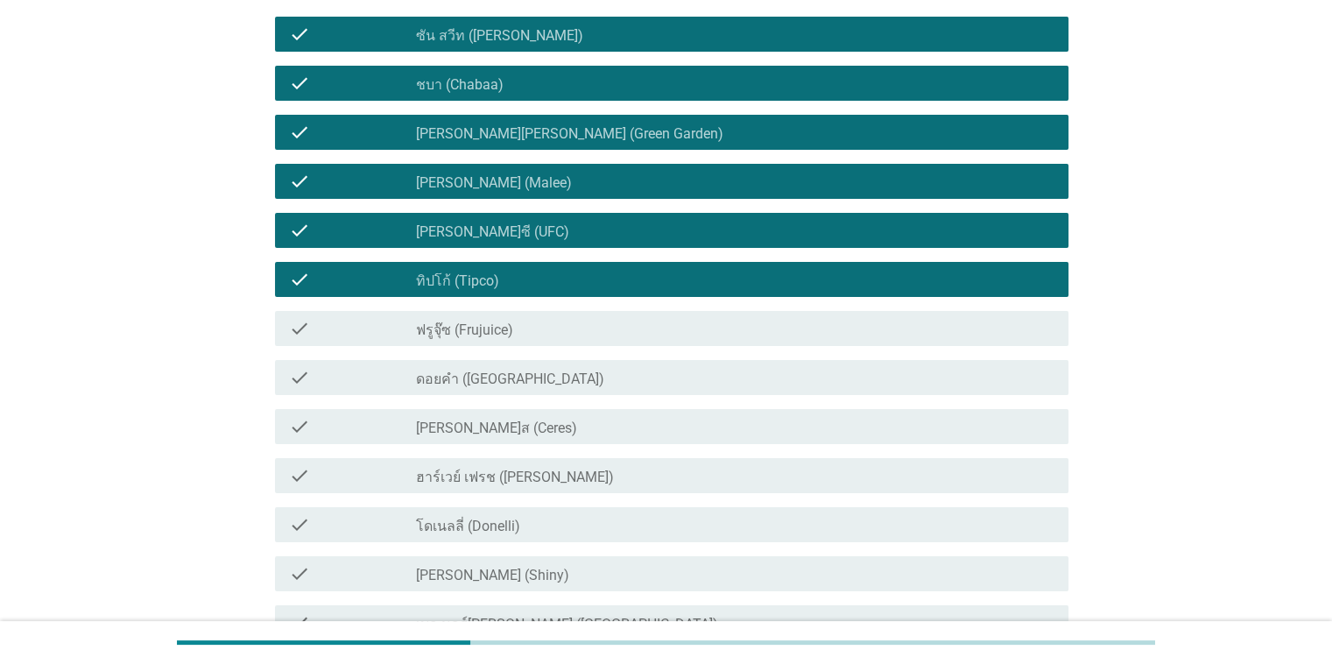
scroll to position [175, 0]
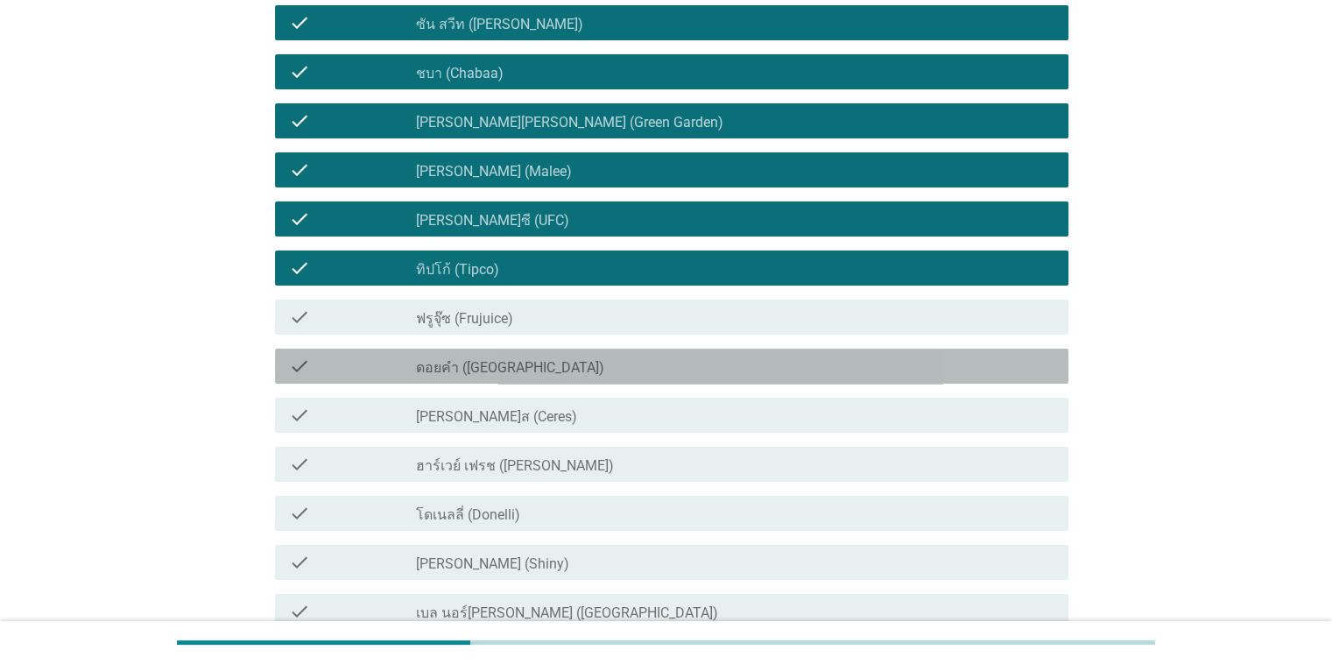
click at [583, 365] on div "check_box_outline_blank ดอยคำ (Doi-Khham)" at bounding box center [735, 366] width 638 height 21
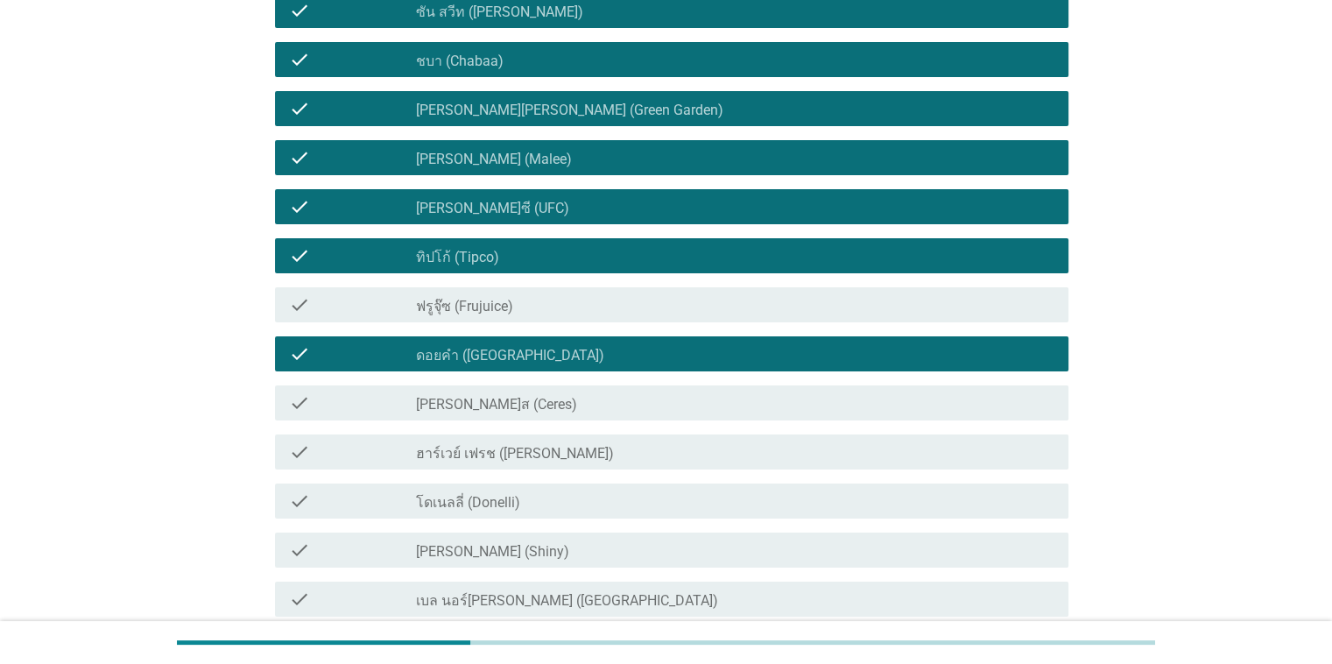
scroll to position [350, 0]
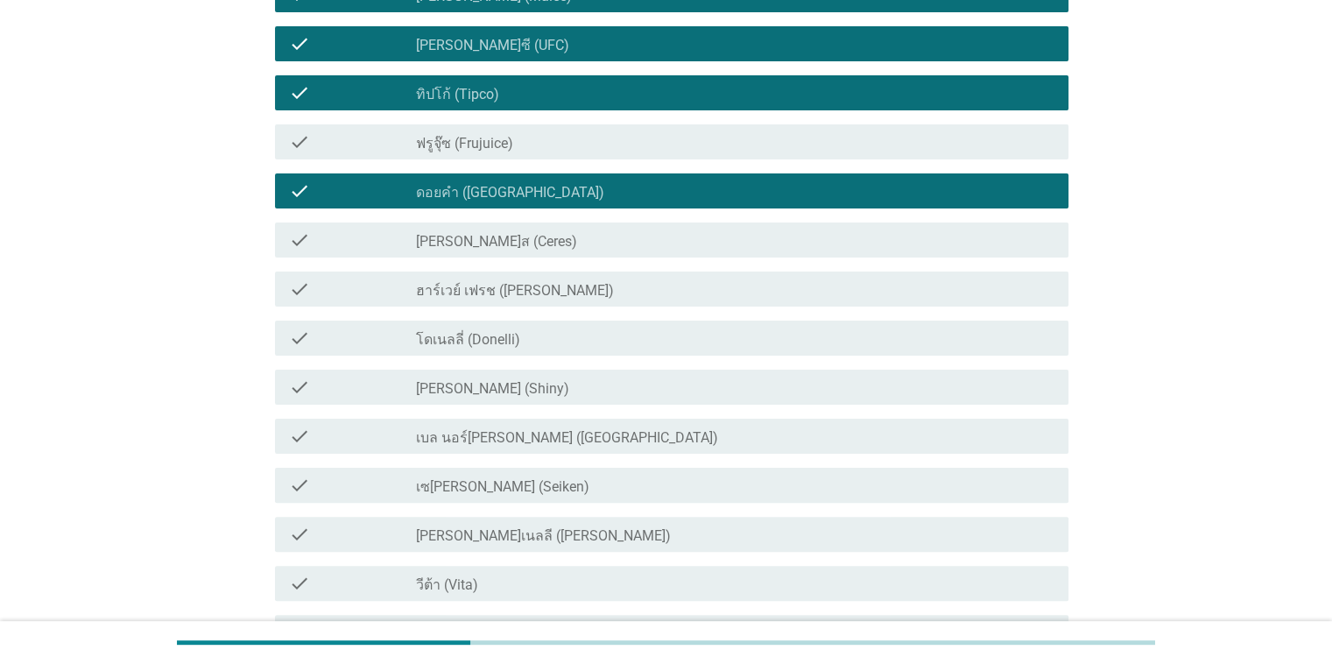
click at [560, 398] on div "check check_box_outline_blank [PERSON_NAME] (Shiny)" at bounding box center [672, 387] width 794 height 35
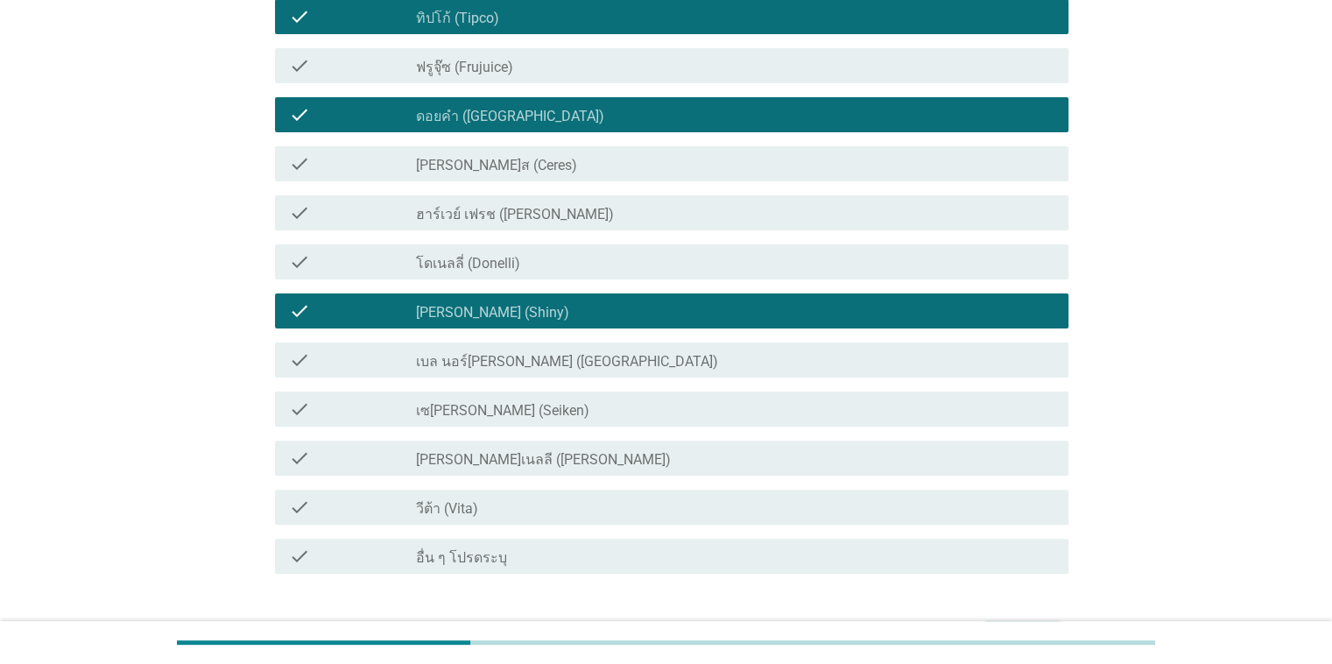
scroll to position [526, 0]
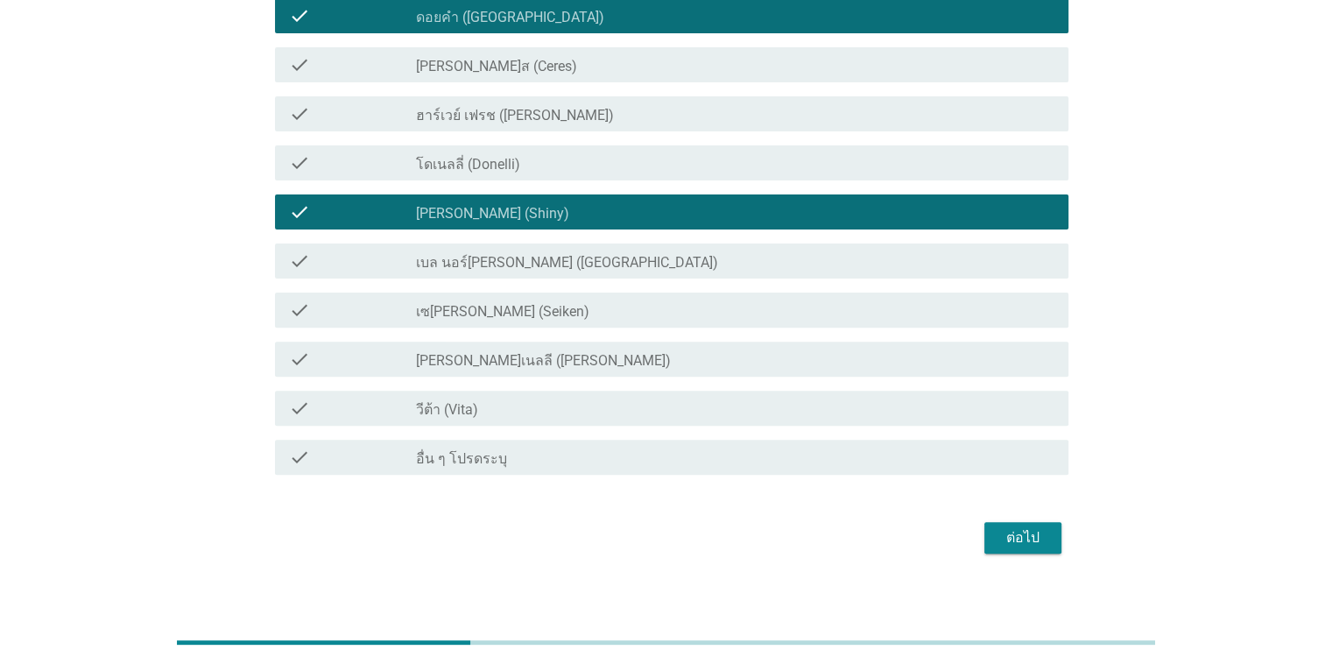
click at [578, 409] on div "check_box_outline_blank วีต้า (Vita)" at bounding box center [735, 408] width 638 height 21
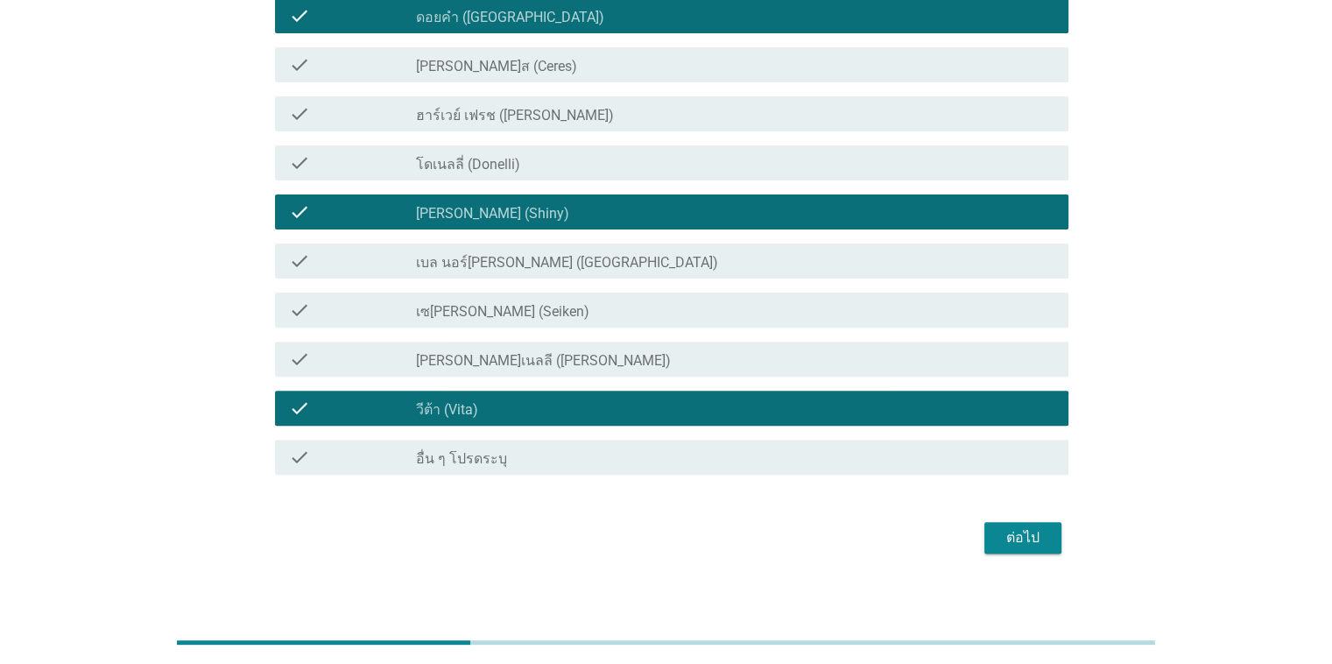
click at [866, 537] on div "ต่อไป" at bounding box center [1023, 537] width 49 height 21
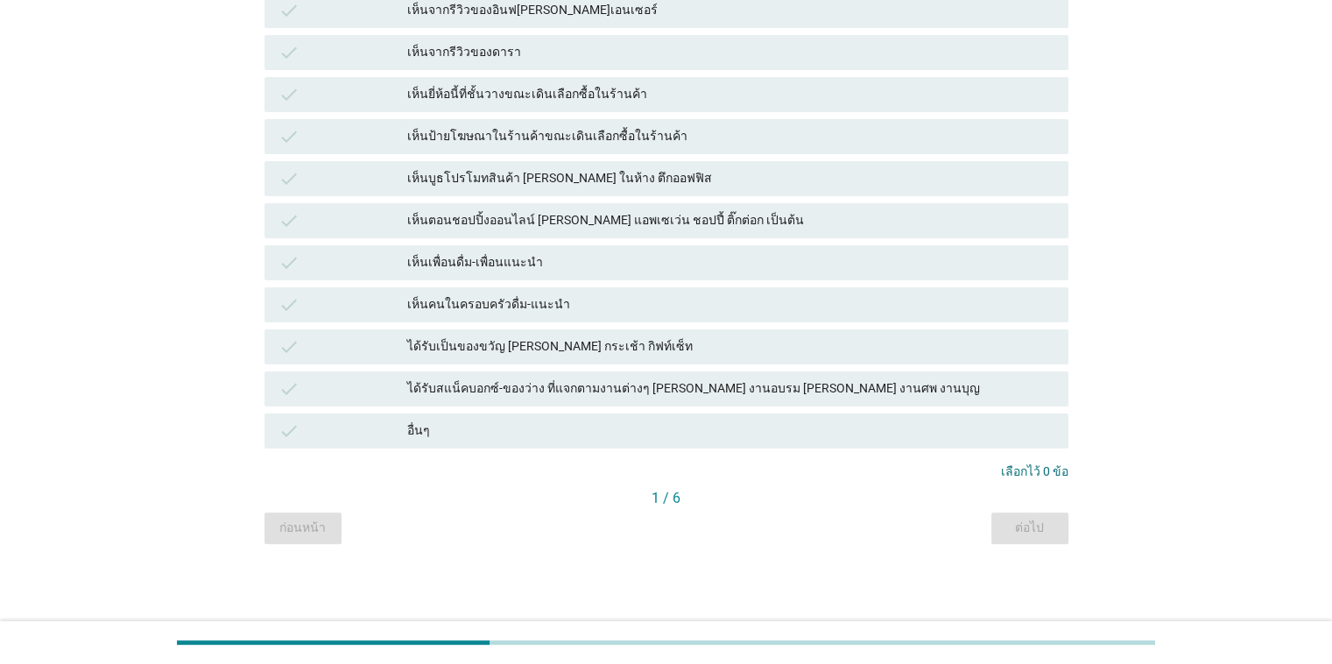
scroll to position [0, 0]
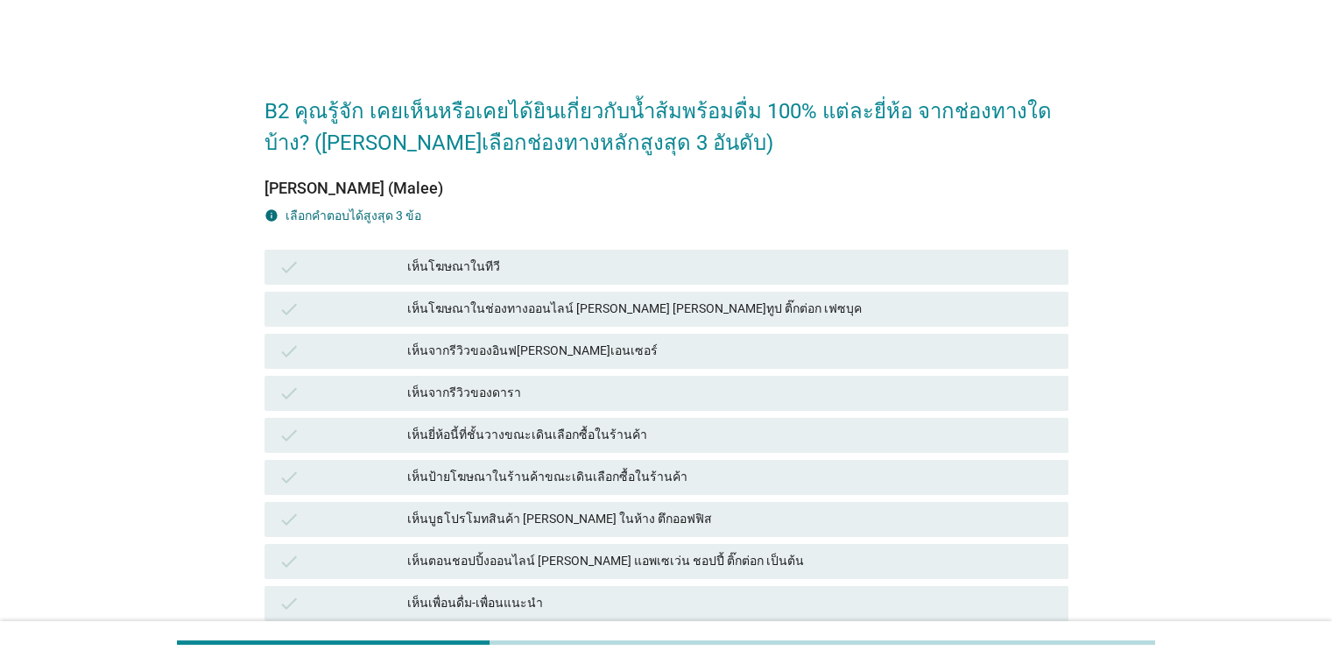
click at [584, 310] on div "เห็นโฆษณาในช่องทางออนไลน์ [PERSON_NAME] [PERSON_NAME]ทูป ติ๊กต่อก เฟซบุค" at bounding box center [730, 309] width 647 height 21
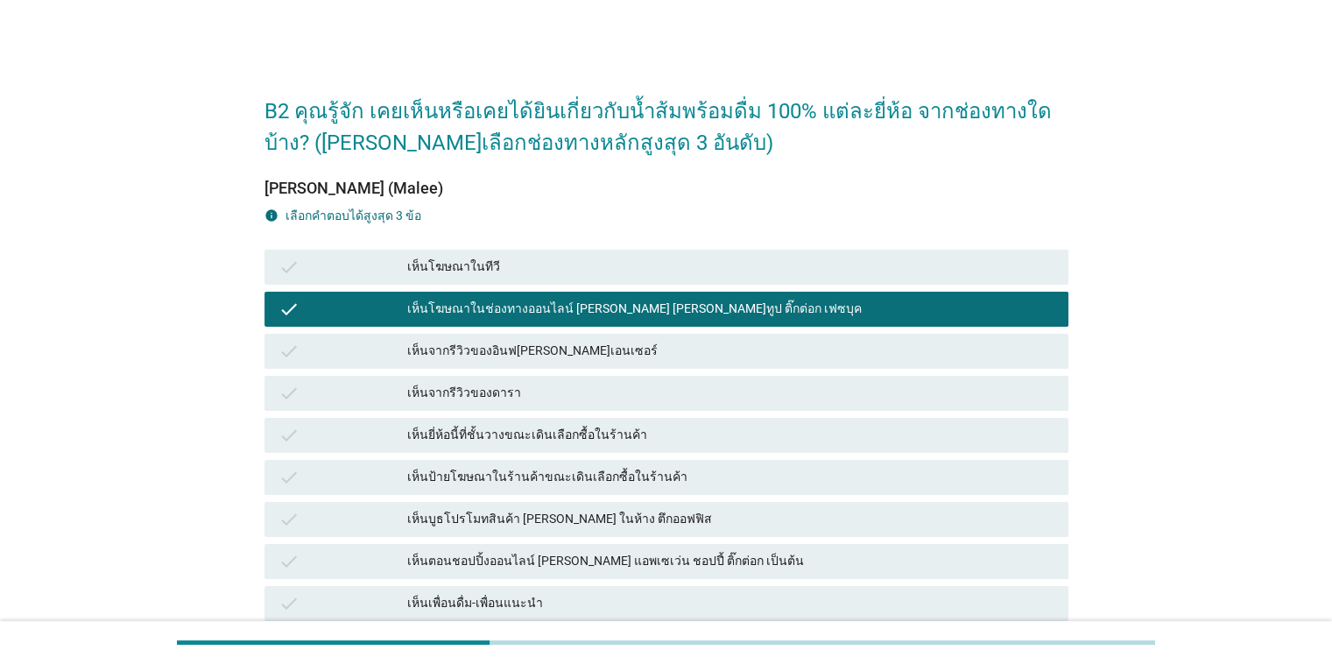
click at [631, 436] on div "เห็นยี่ห้อนี้ที่ชั้นวางขณะเดินเลือกซื้อในร้านค้า" at bounding box center [730, 435] width 647 height 21
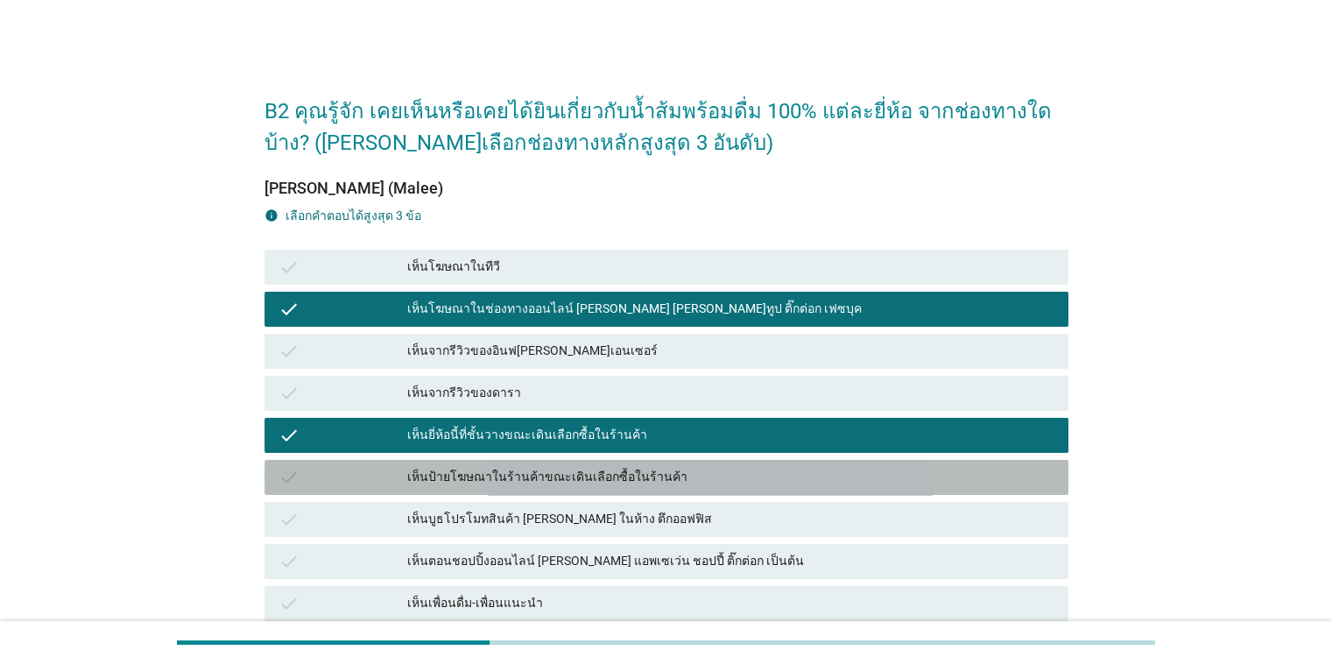
click at [650, 478] on div "เห็นป้ายโฆษณาในร้านค้าขณะเดินเลือกซื้อในร้านค้า" at bounding box center [730, 477] width 647 height 21
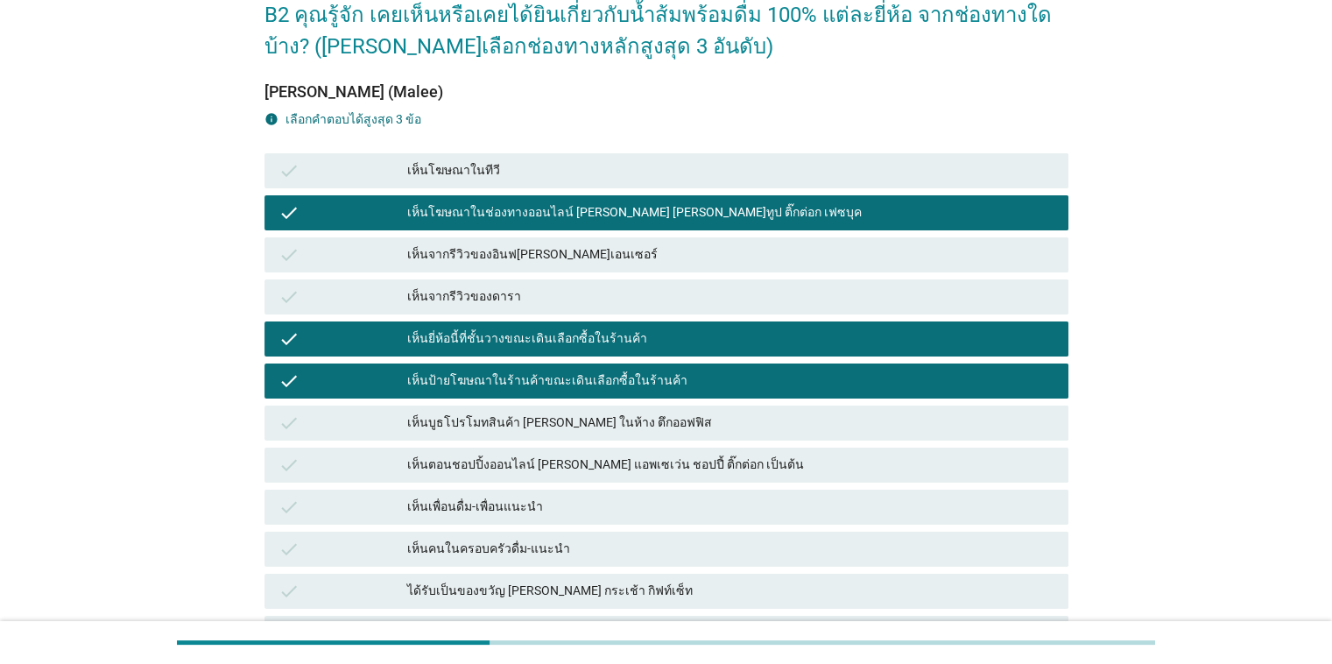
scroll to position [340, 0]
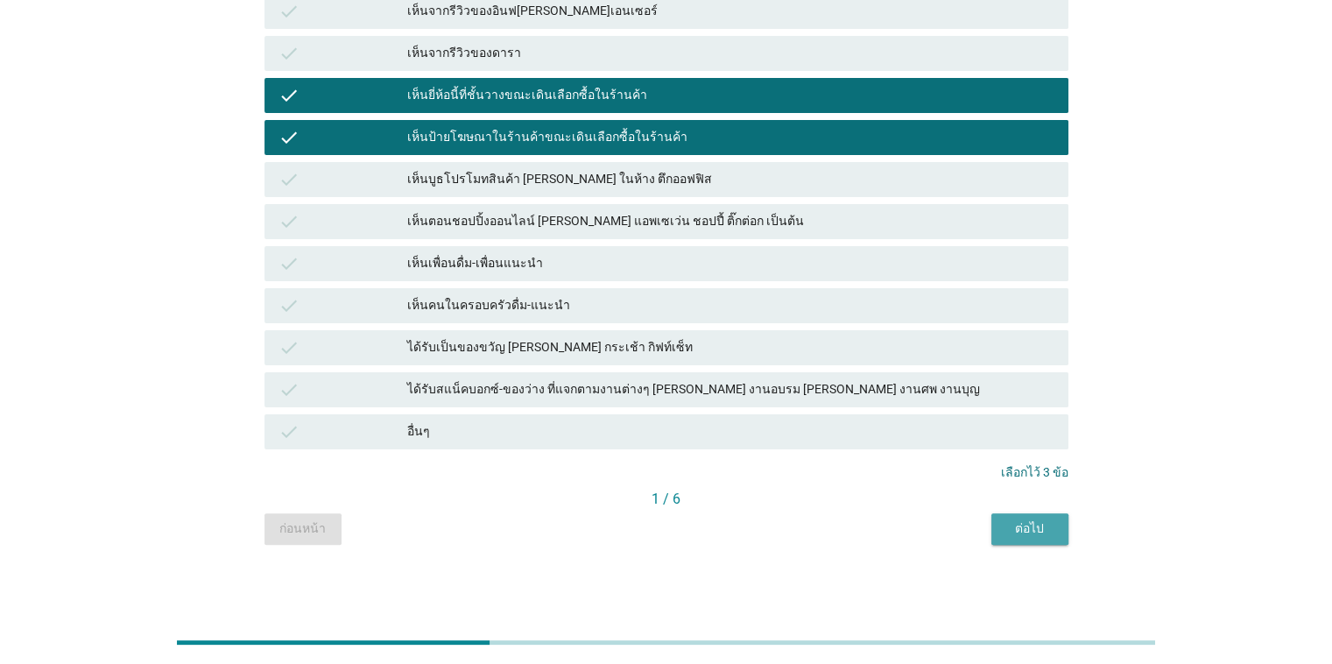
click at [866, 530] on div "ต่อไป" at bounding box center [1030, 528] width 49 height 18
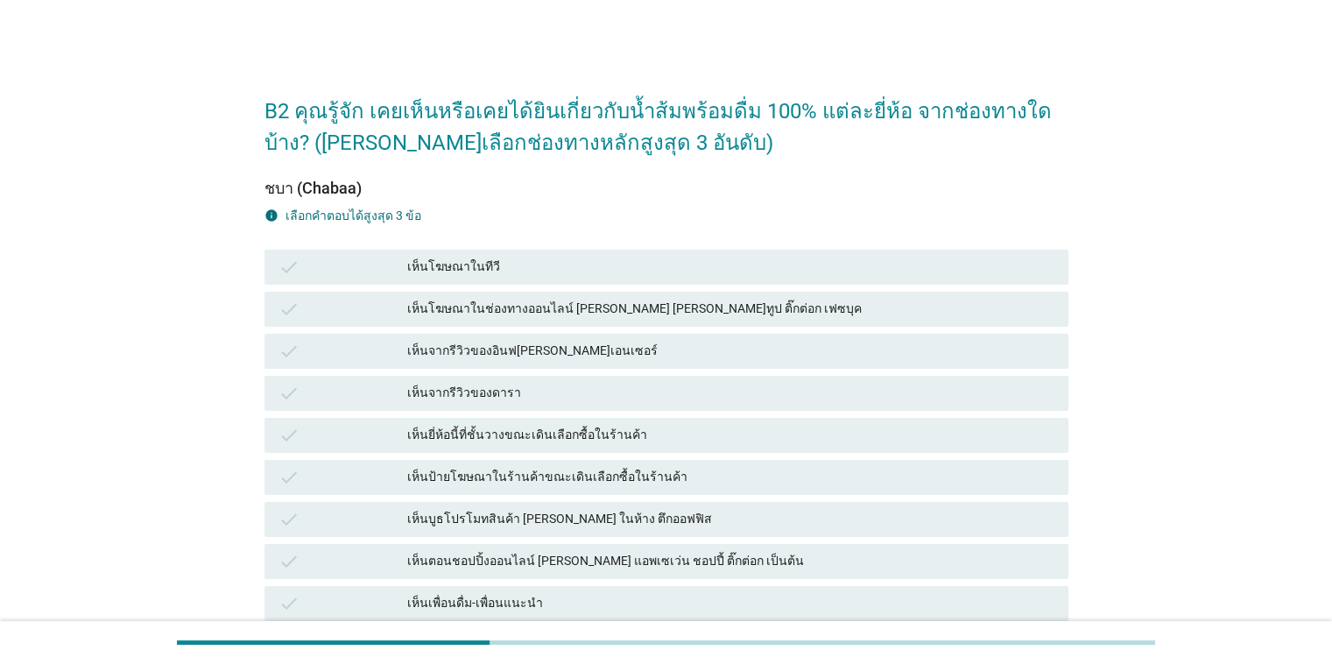
click at [648, 519] on div "เห็นบูธโปรโมทสินค้า [PERSON_NAME] ในห้าง ตึกออฟฟิส" at bounding box center [730, 519] width 647 height 21
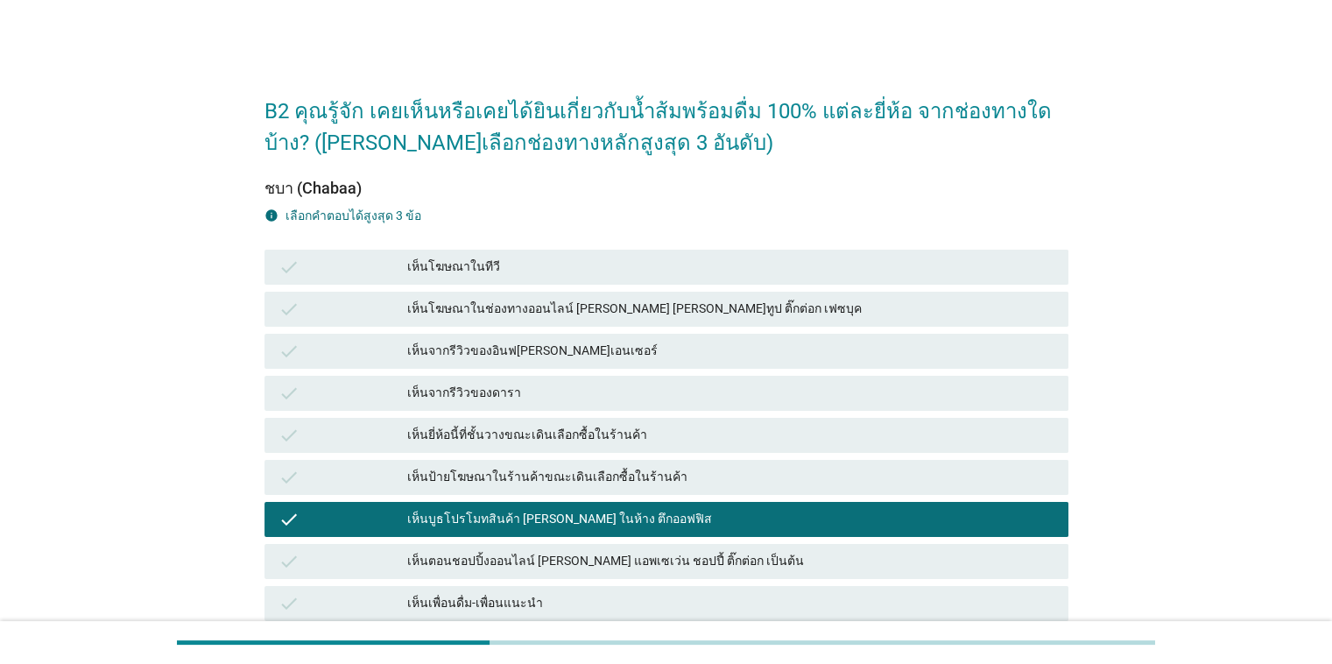
click at [639, 491] on div "check เห็นป้ายโฆษณาในร้านค้าขณะเดินเลือกซื้อในร้านค้า" at bounding box center [667, 477] width 804 height 35
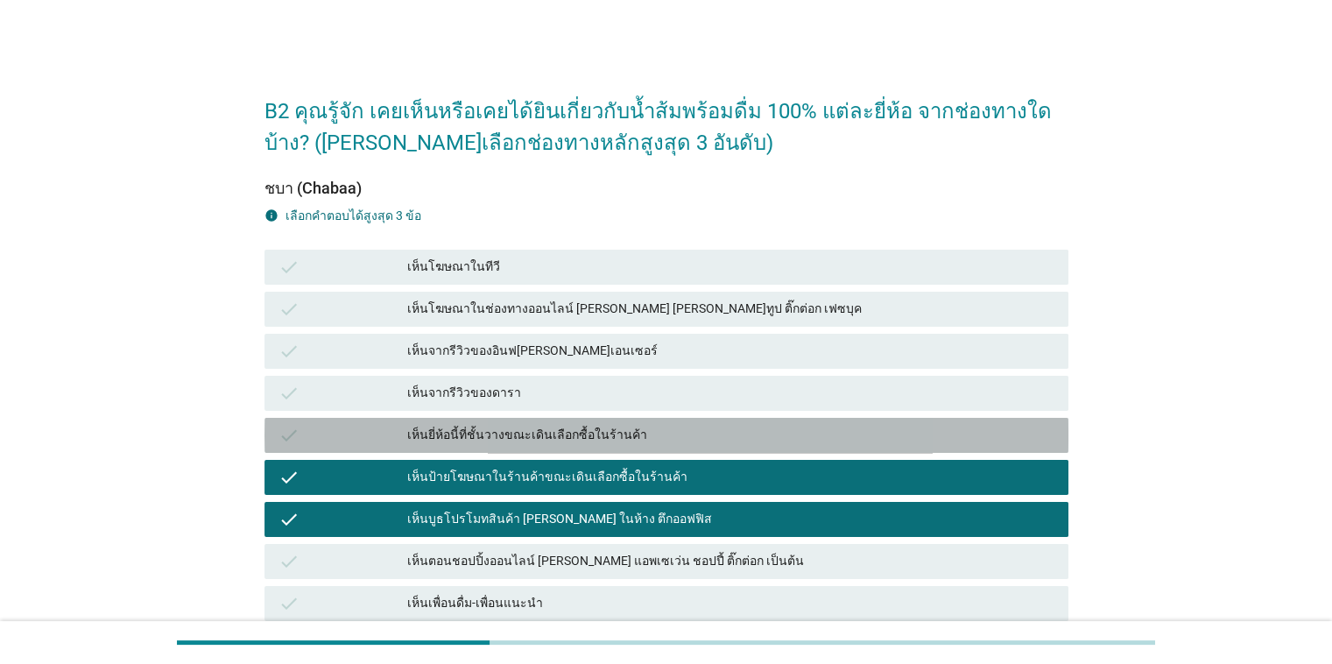
click at [624, 442] on div "เห็นยี่ห้อนี้ที่ชั้นวางขณะเดินเลือกซื้อในร้านค้า" at bounding box center [730, 435] width 647 height 21
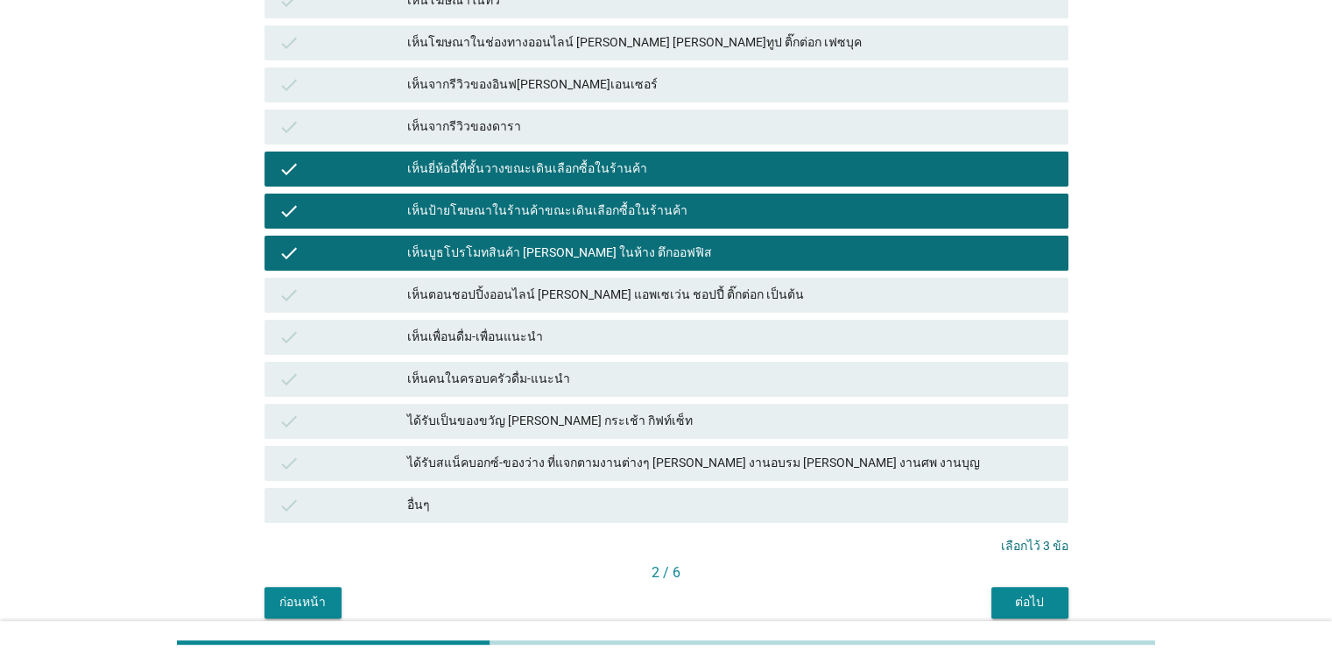
scroll to position [340, 0]
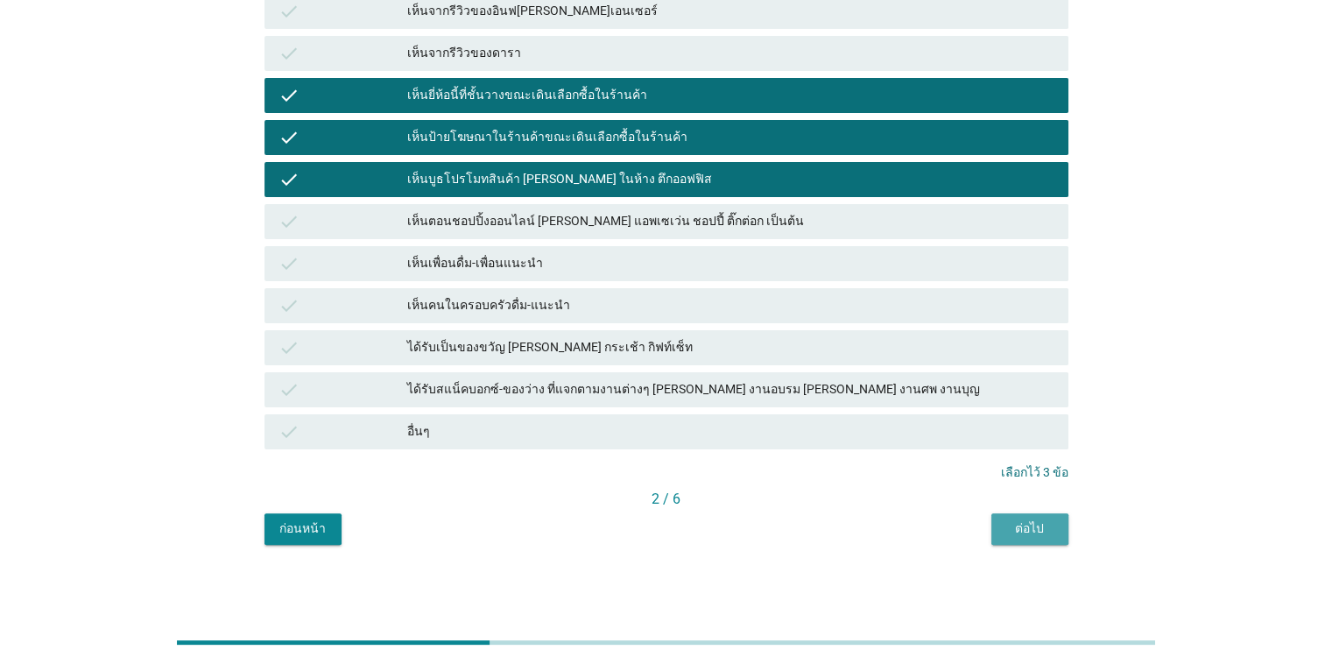
click at [866, 532] on div "ต่อไป" at bounding box center [1030, 528] width 49 height 18
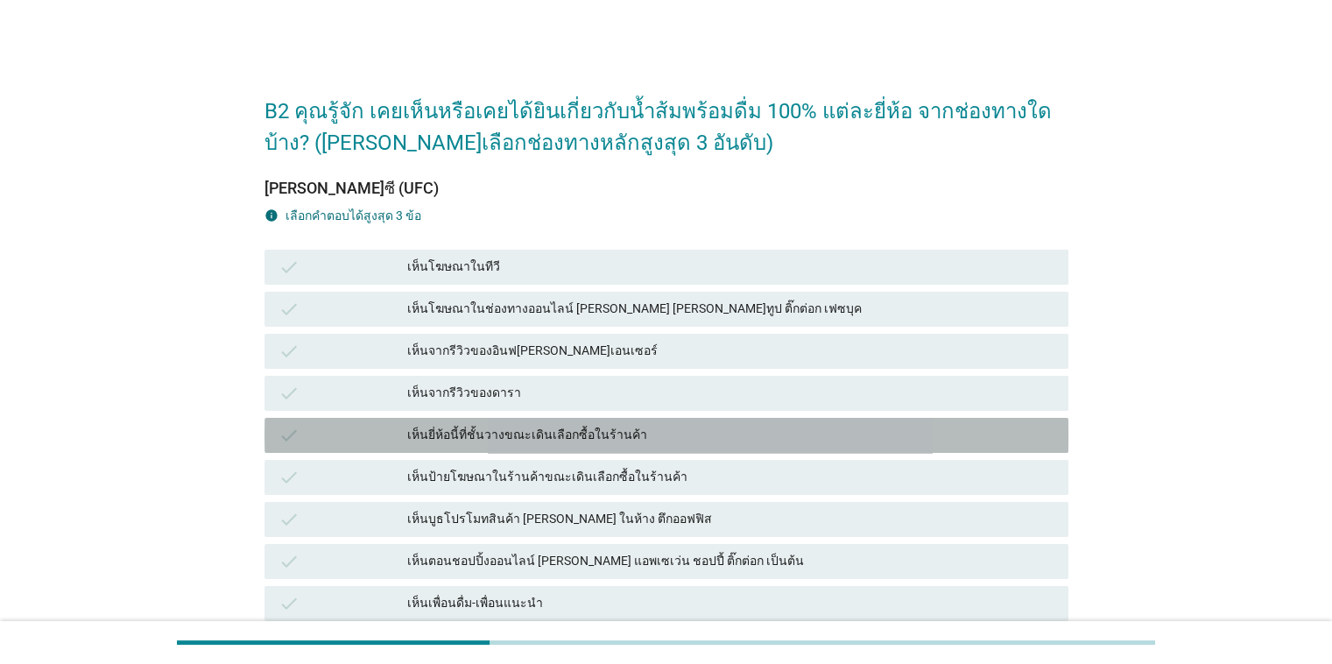
click at [623, 435] on div "เห็นยี่ห้อนี้ที่ชั้นวางขณะเดินเลือกซื้อในร้านค้า" at bounding box center [730, 435] width 647 height 21
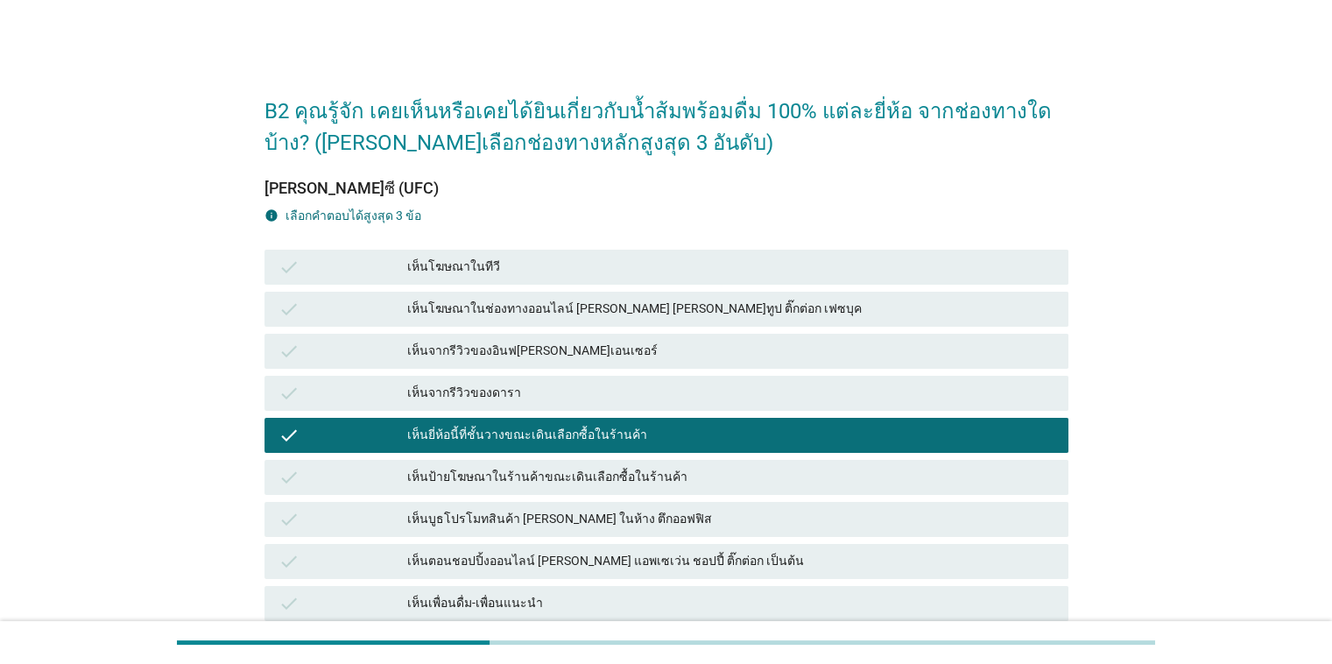
click at [632, 477] on div "เห็นป้ายโฆษณาในร้านค้าขณะเดินเลือกซื้อในร้านค้า" at bounding box center [730, 477] width 647 height 21
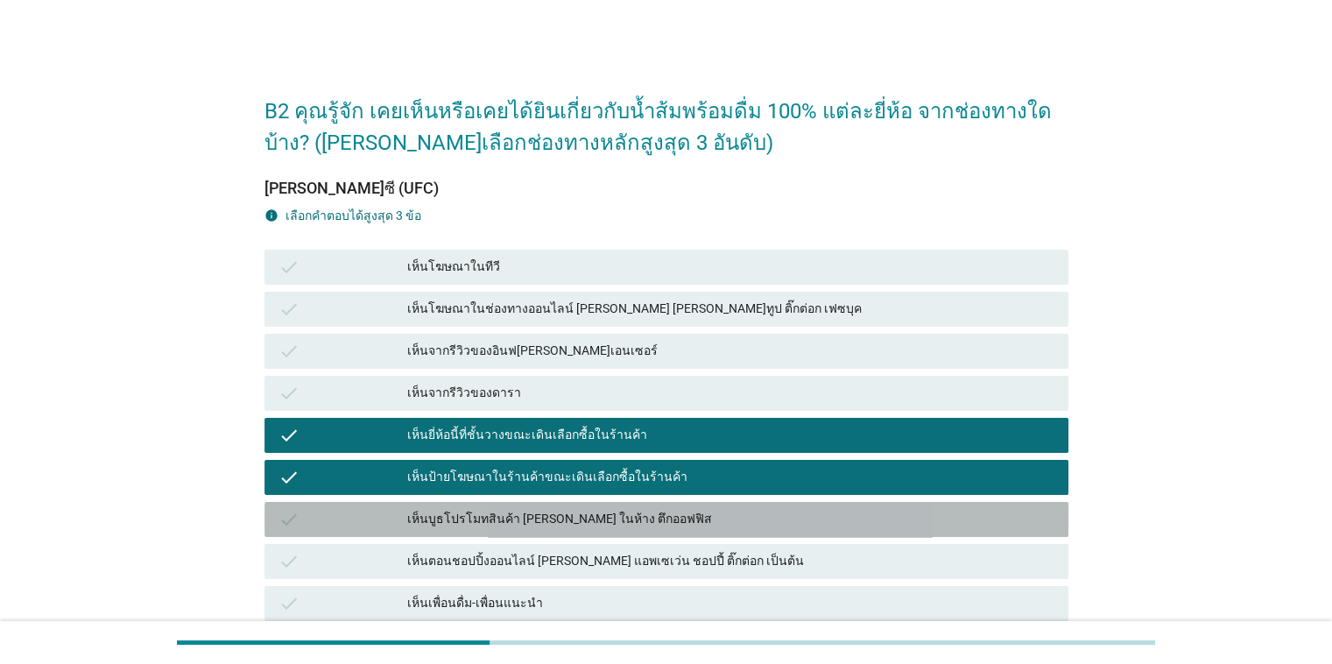
click at [631, 510] on div "เห็นบูธโปรโมทสินค้า [PERSON_NAME] ในห้าง ตึกออฟฟิส" at bounding box center [730, 519] width 647 height 21
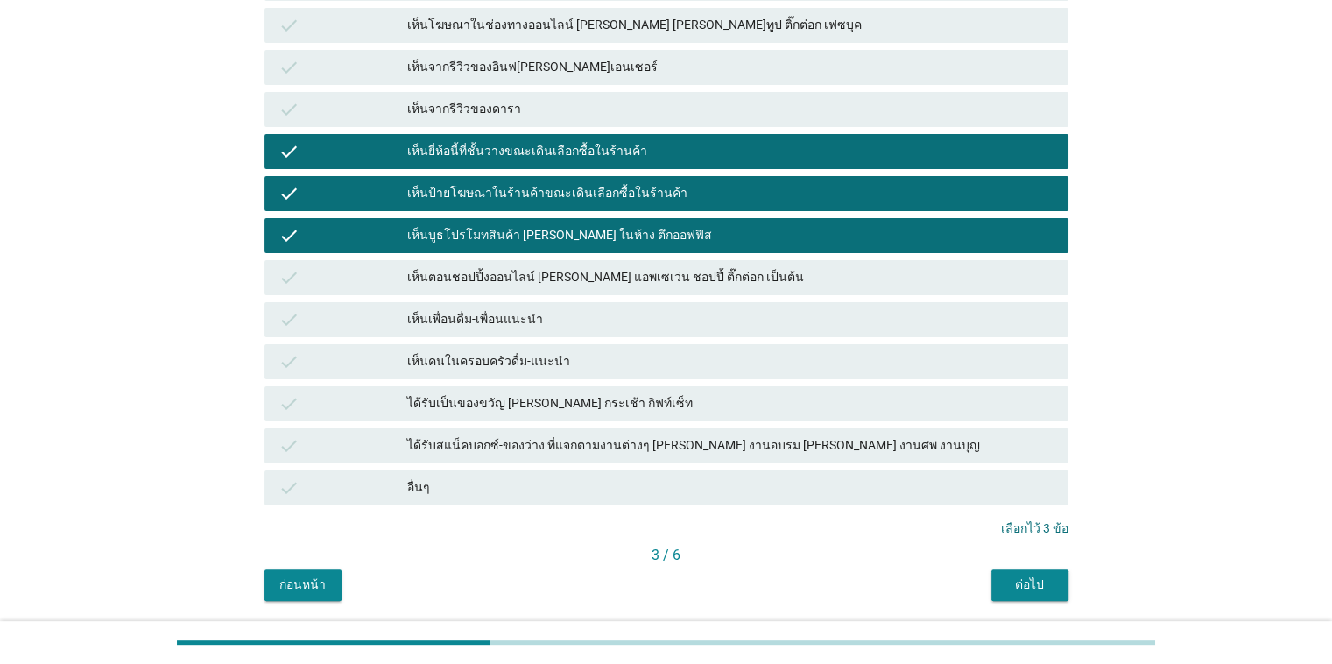
scroll to position [340, 0]
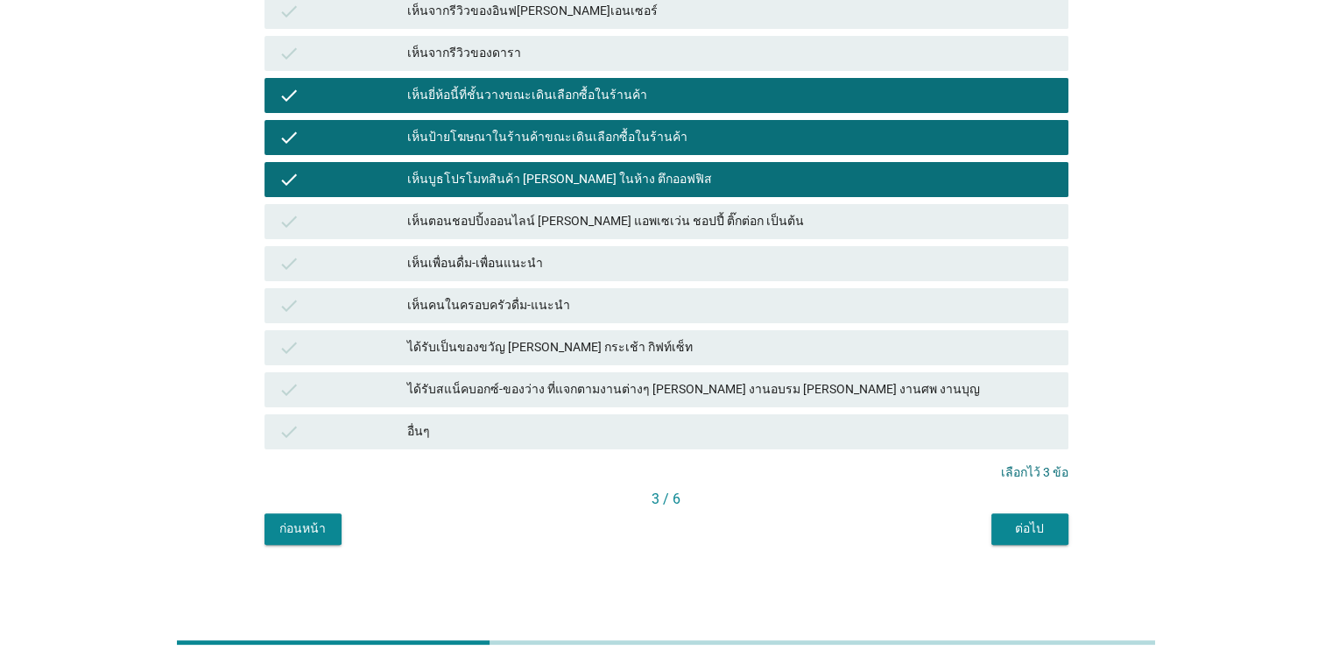
click at [866, 539] on button "ต่อไป" at bounding box center [1030, 529] width 77 height 32
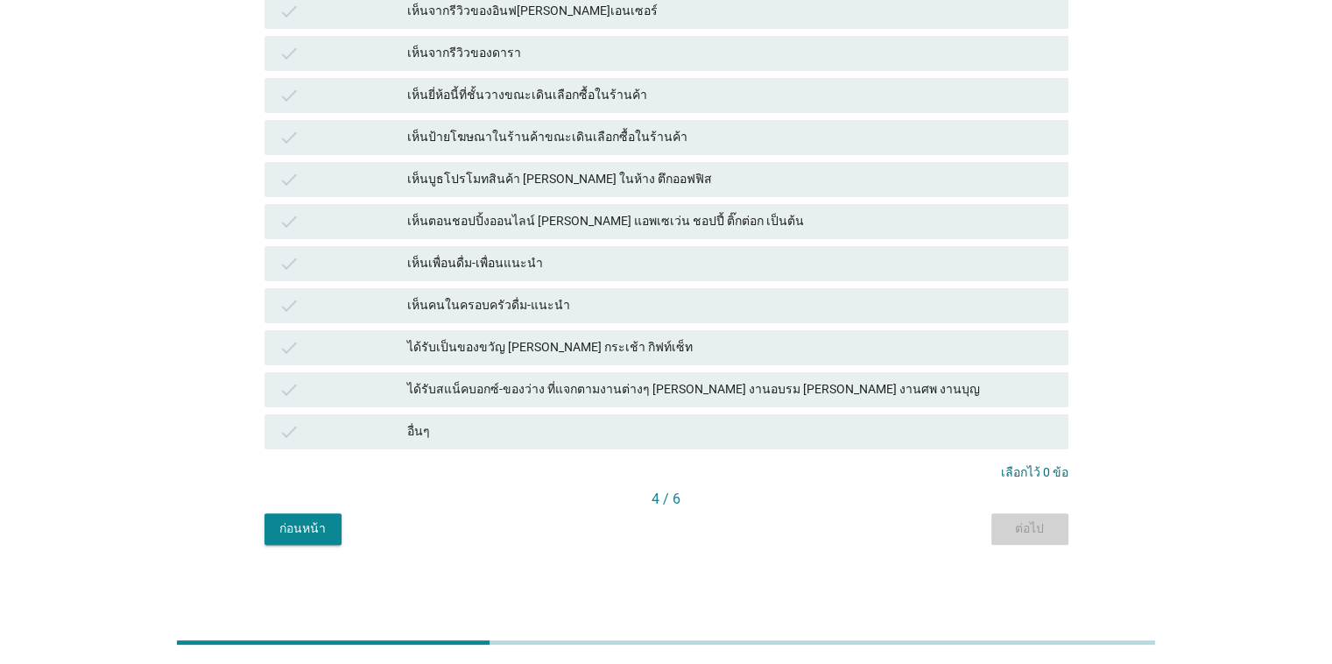
scroll to position [0, 0]
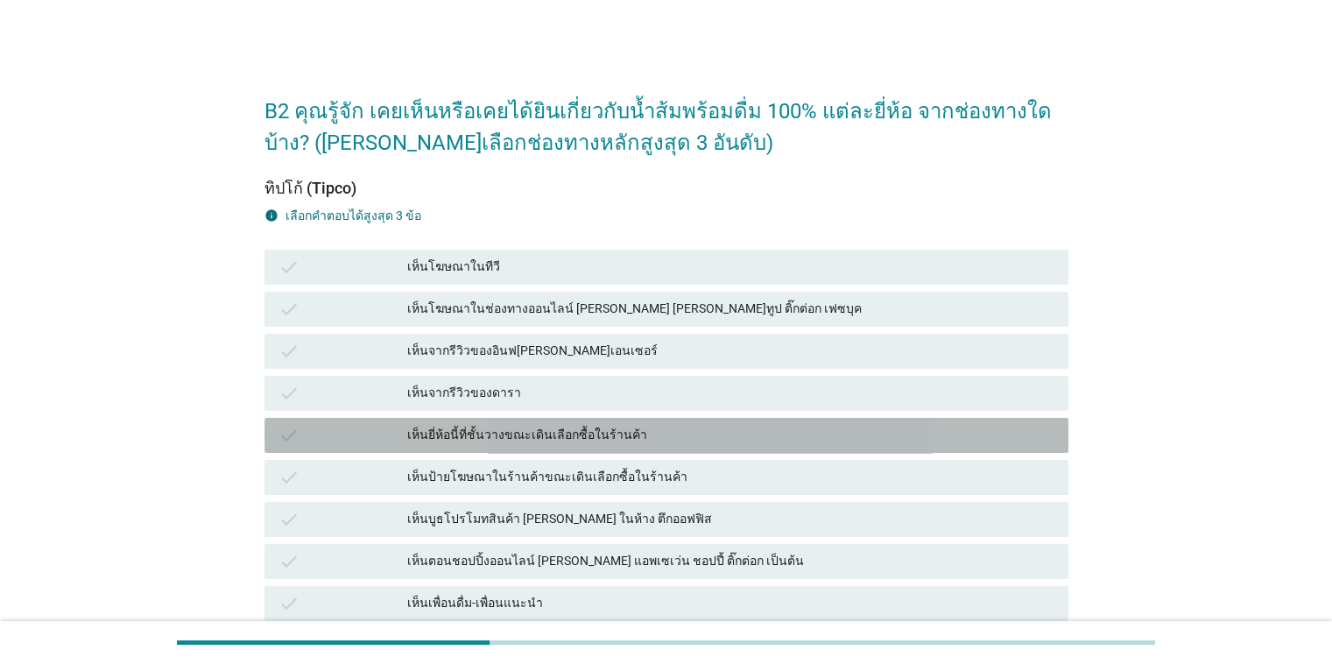
click at [585, 431] on div "เห็นยี่ห้อนี้ที่ชั้นวางขณะเดินเลือกซื้อในร้านค้า" at bounding box center [730, 435] width 647 height 21
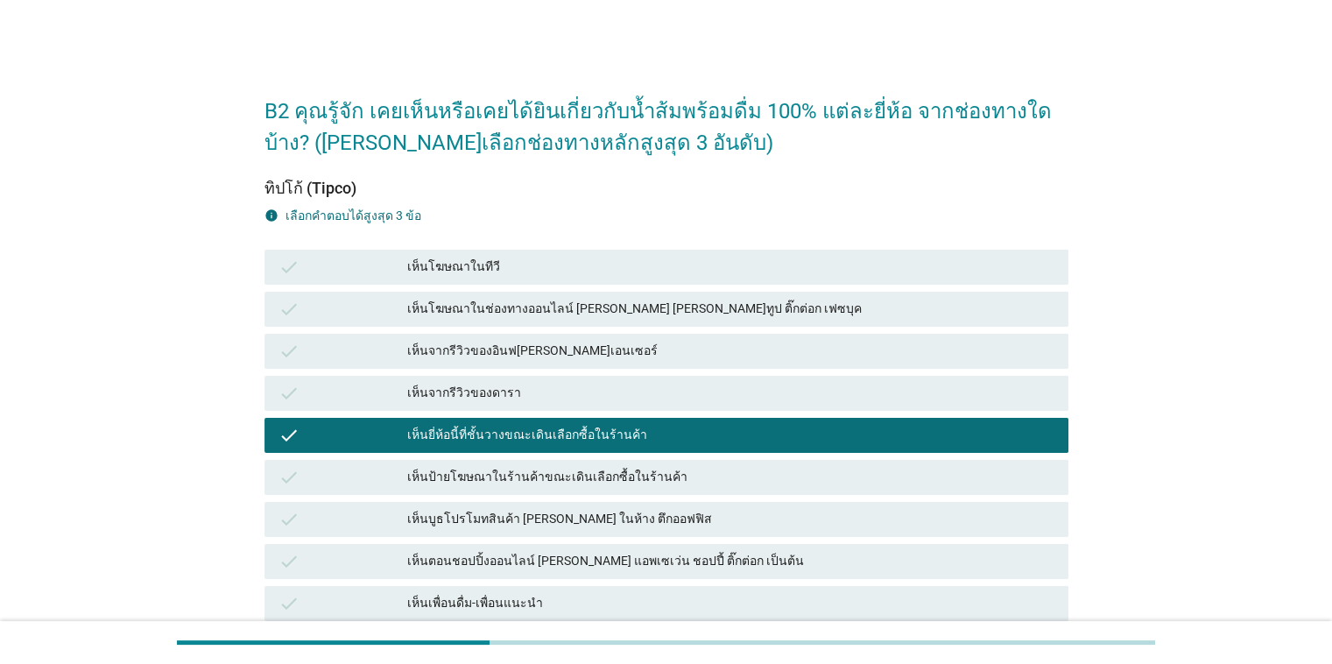
click at [599, 468] on div "เห็นป้ายโฆษณาในร้านค้าขณะเดินเลือกซื้อในร้านค้า" at bounding box center [730, 477] width 647 height 21
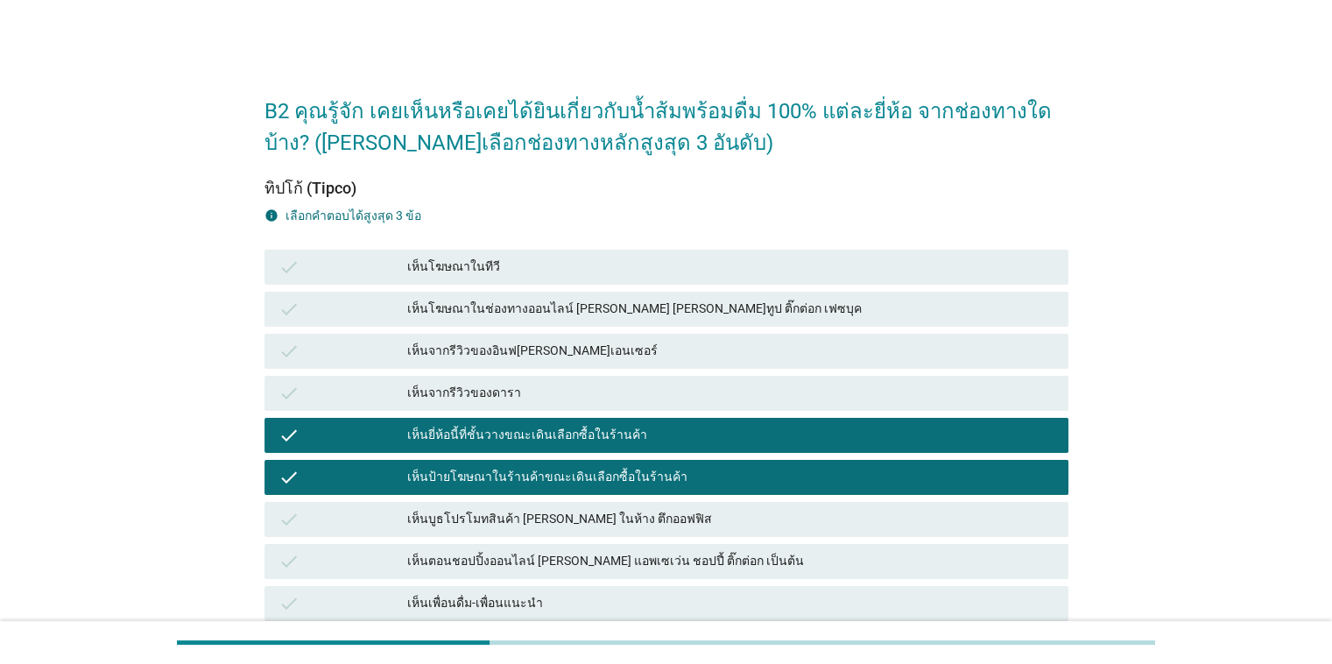
click at [620, 512] on div "เห็นบูธโปรโมทสินค้า [PERSON_NAME] ในห้าง ตึกออฟฟิส" at bounding box center [730, 519] width 647 height 21
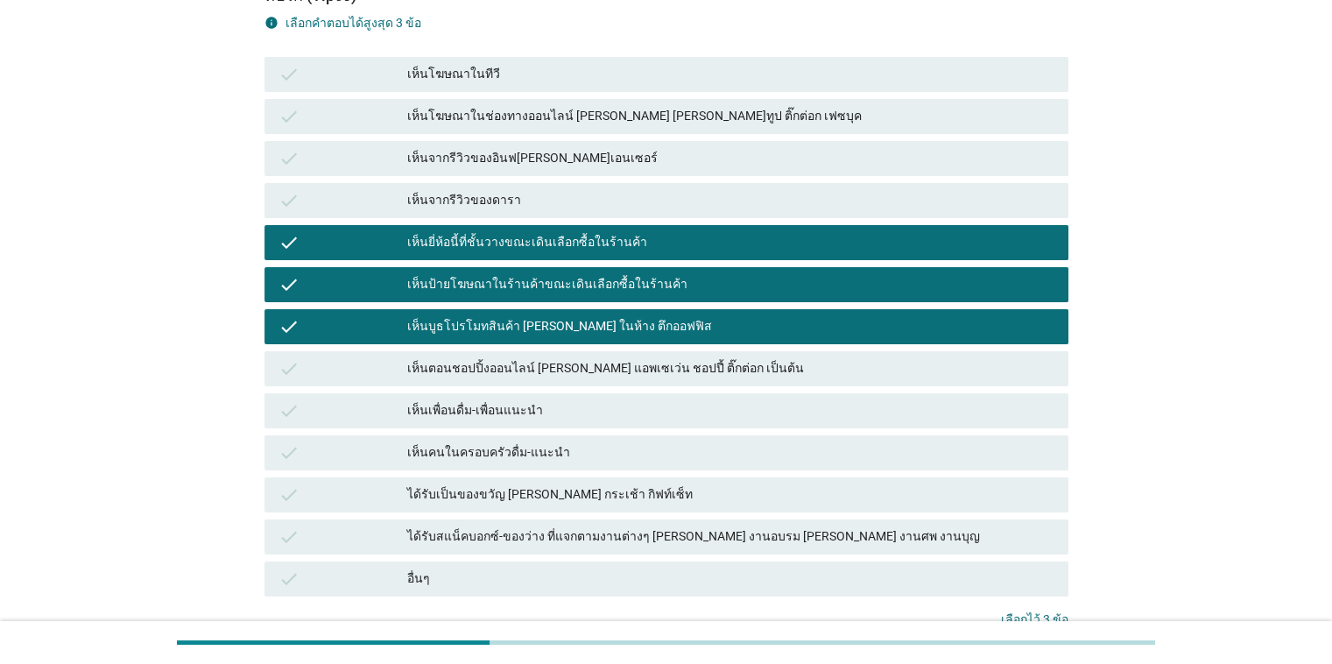
scroll to position [340, 0]
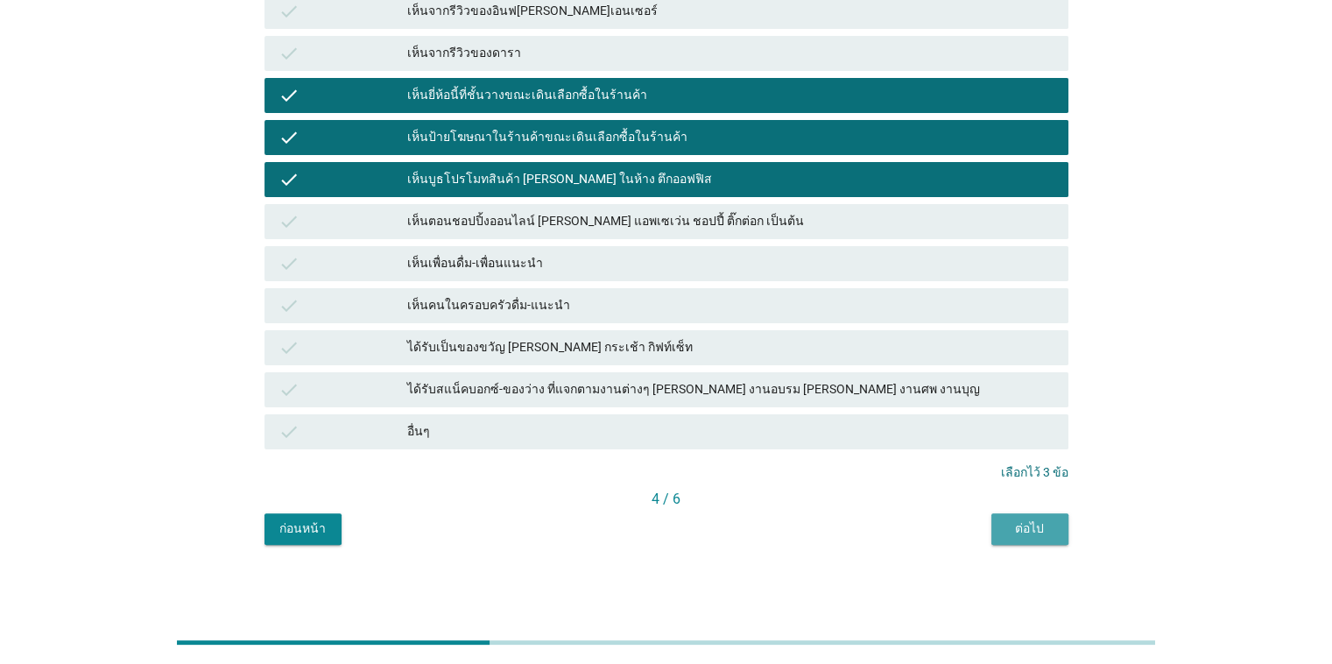
click at [866, 535] on div "ต่อไป" at bounding box center [1030, 528] width 49 height 18
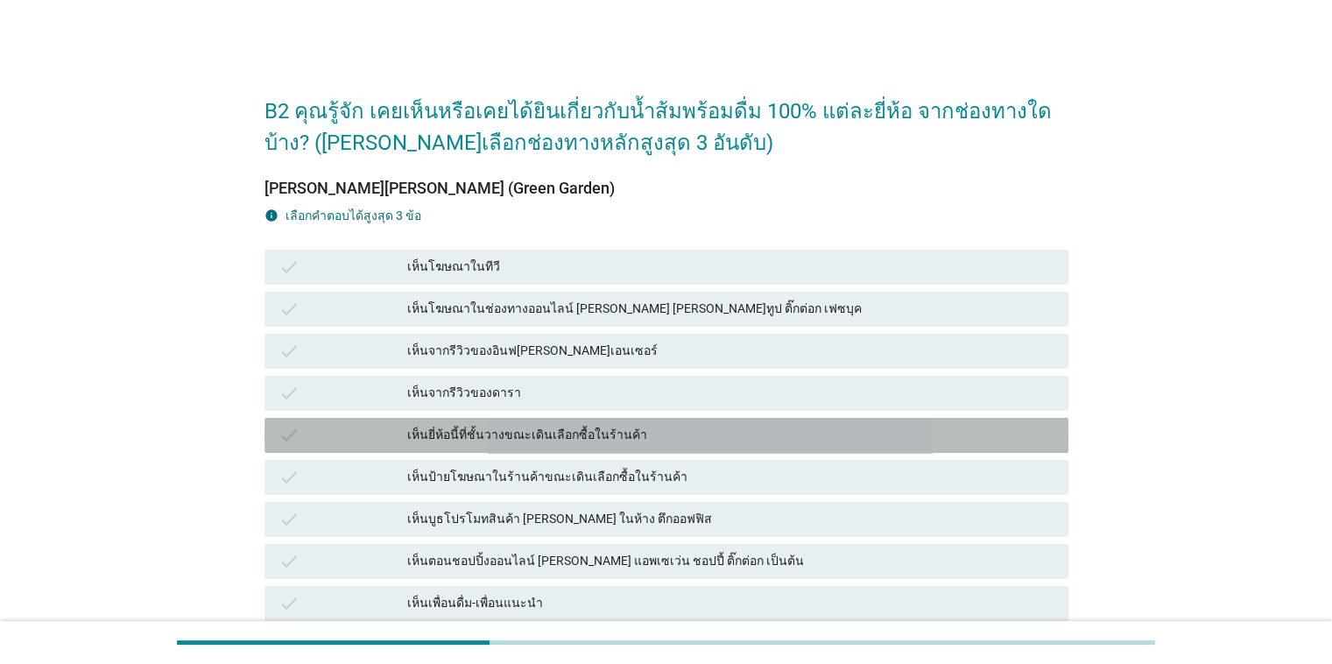
click at [570, 439] on div "เห็นยี่ห้อนี้ที่ชั้นวางขณะเดินเลือกซื้อในร้านค้า" at bounding box center [730, 435] width 647 height 21
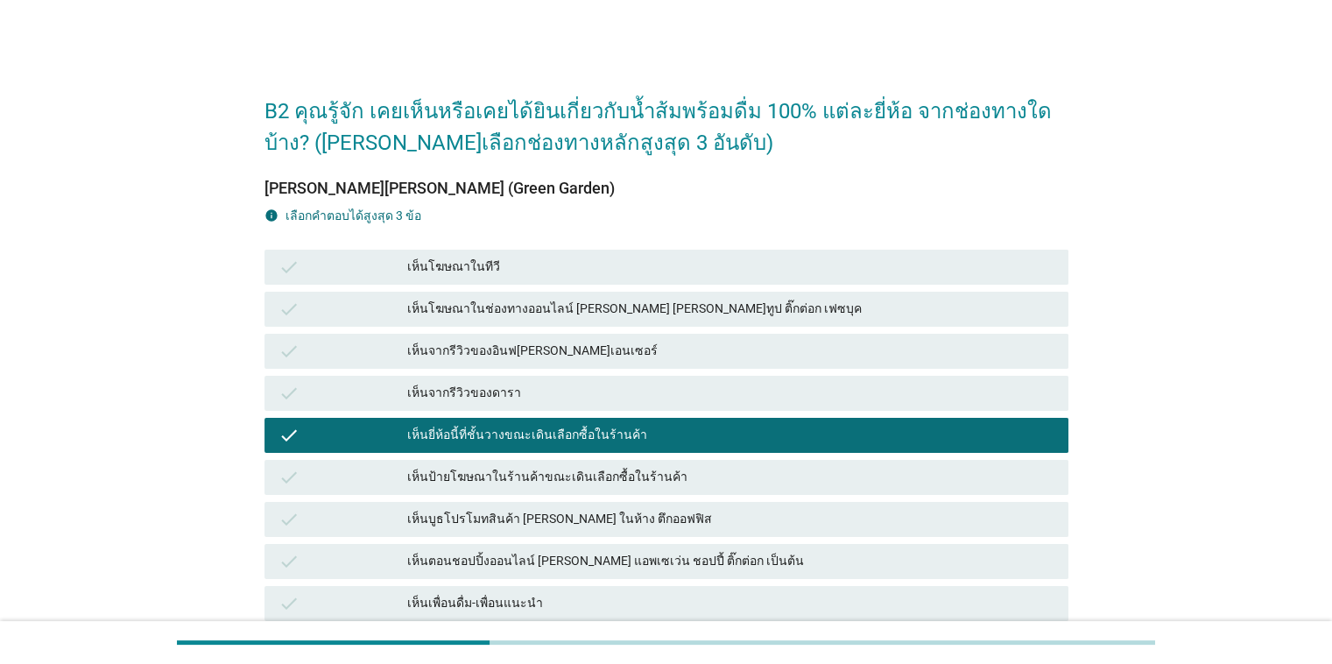
click at [585, 470] on div "เห็นป้ายโฆษณาในร้านค้าขณะเดินเลือกซื้อในร้านค้า" at bounding box center [730, 477] width 647 height 21
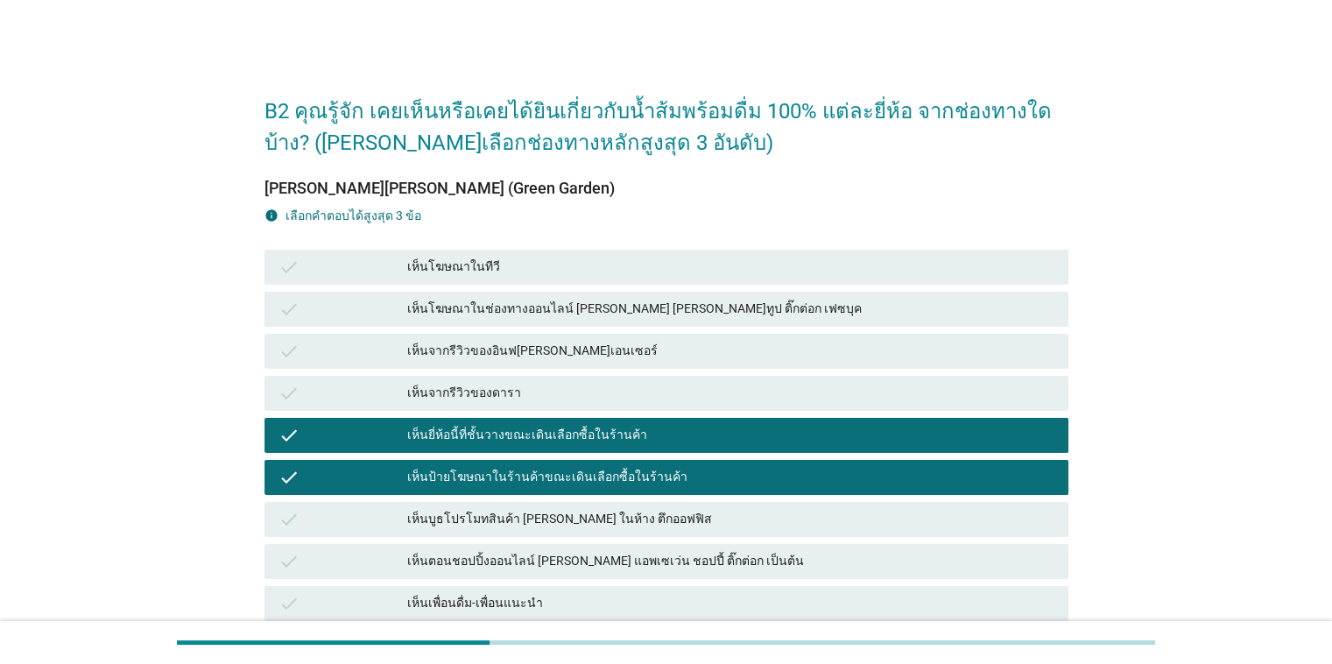
click at [594, 512] on div "เห็นบูธโปรโมทสินค้า [PERSON_NAME] ในห้าง ตึกออฟฟิส" at bounding box center [730, 519] width 647 height 21
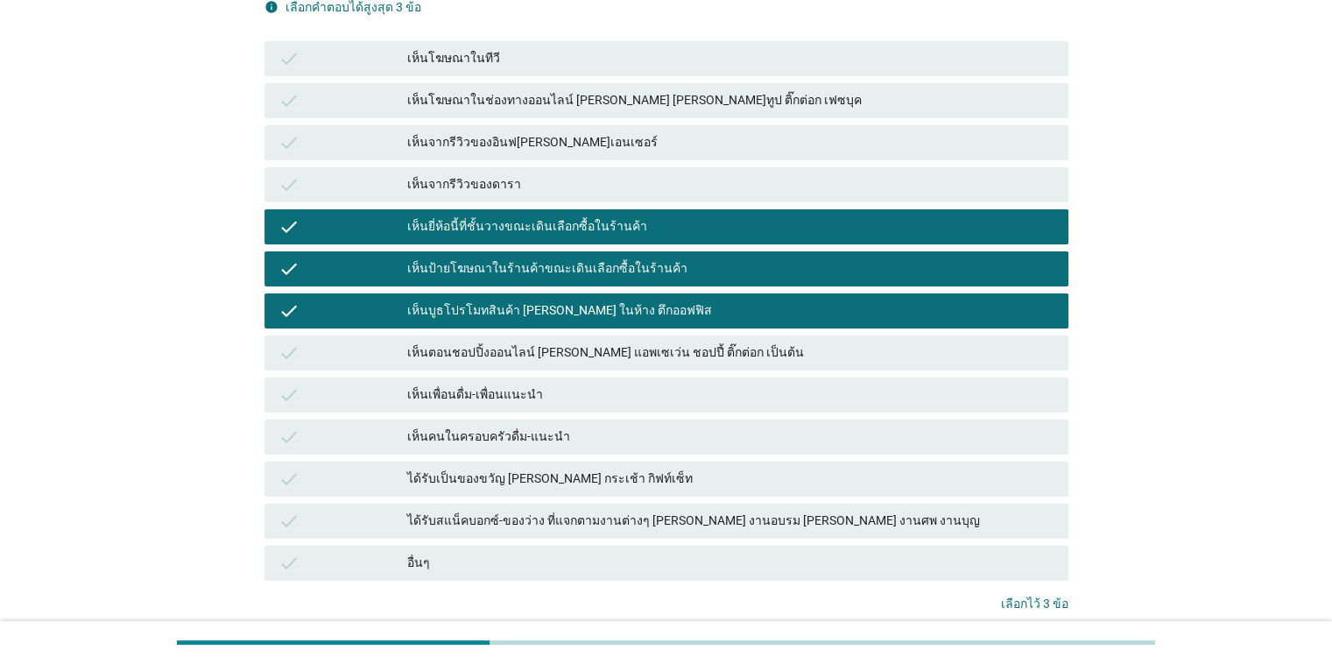
scroll to position [340, 0]
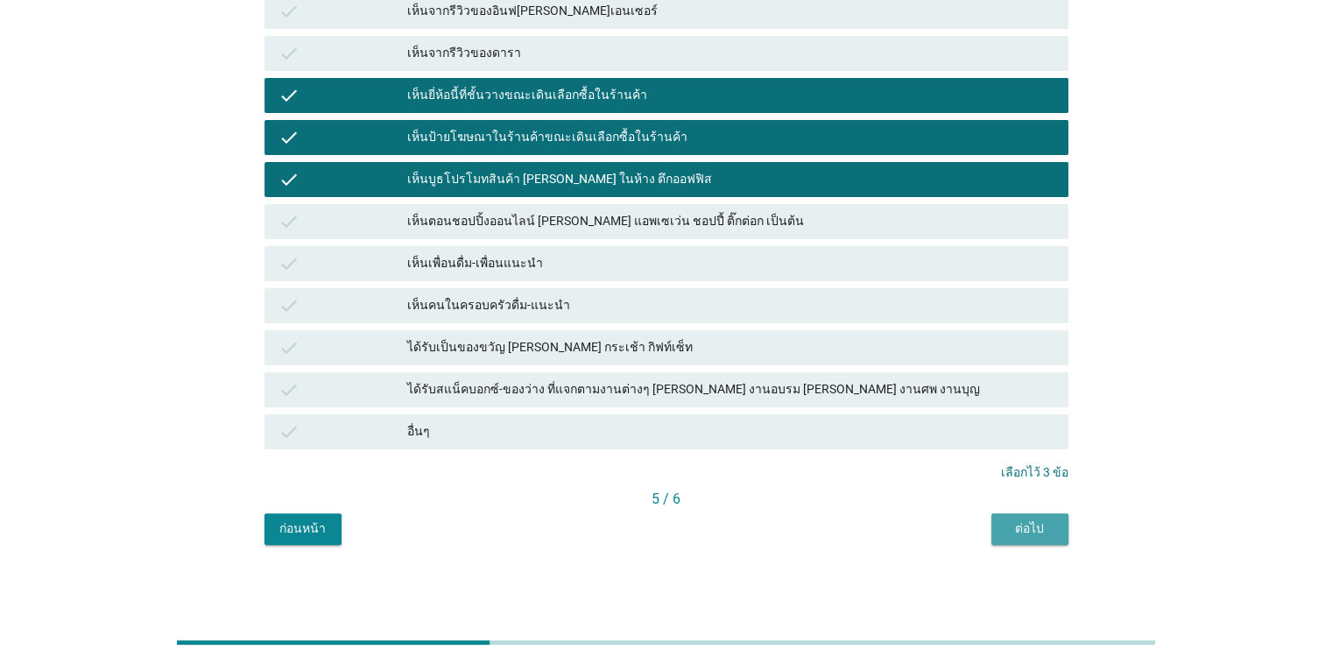
click at [866, 528] on div "ต่อไป" at bounding box center [1030, 528] width 49 height 18
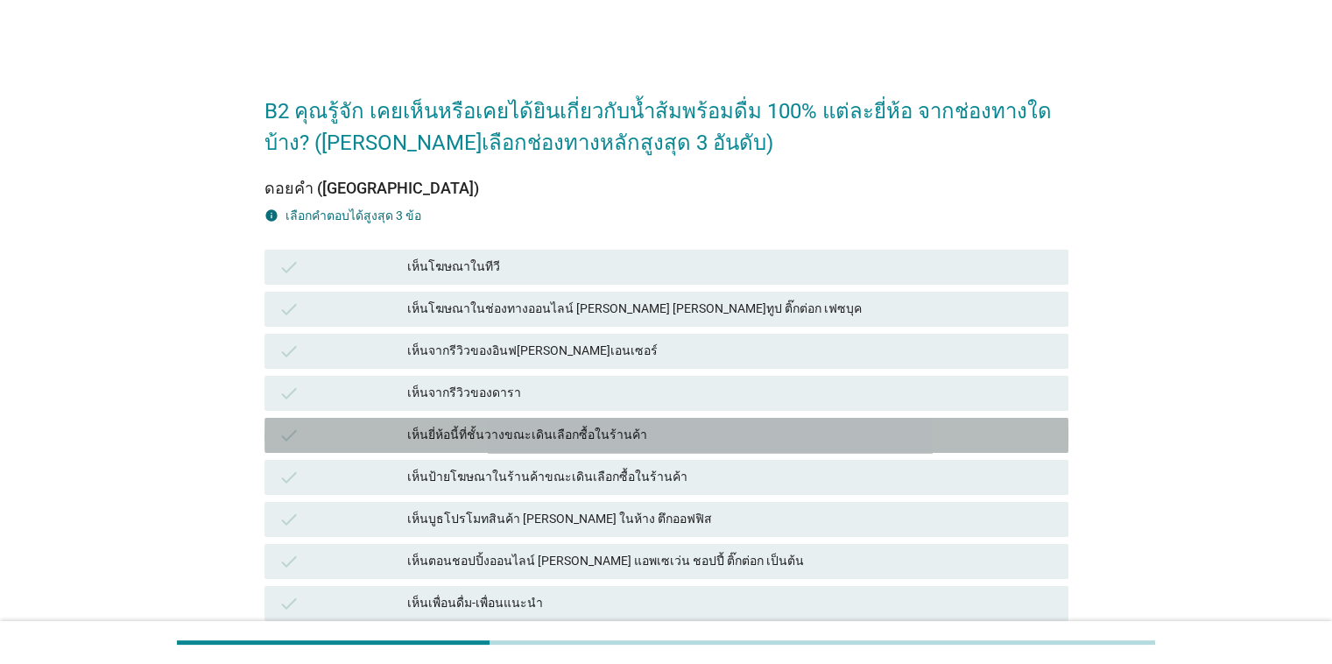
click at [565, 441] on div "เห็นยี่ห้อนี้ที่ชั้นวางขณะเดินเลือกซื้อในร้านค้า" at bounding box center [730, 435] width 647 height 21
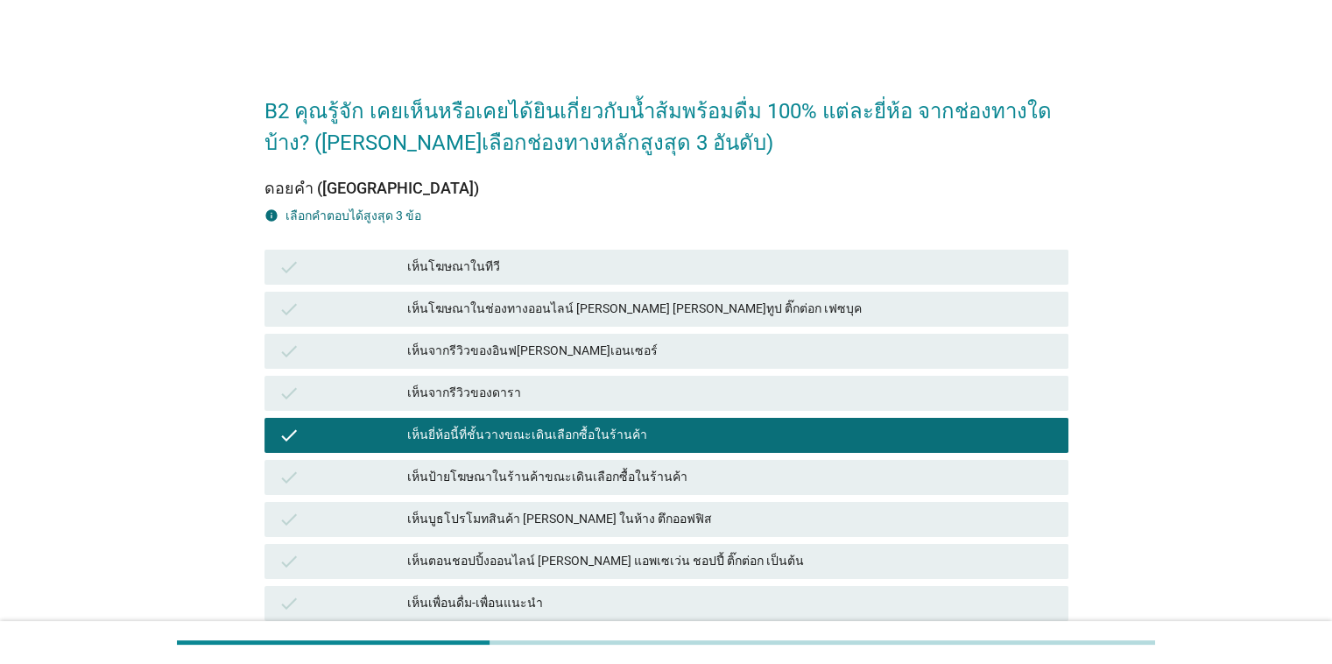
click at [587, 478] on div "เห็นป้ายโฆษณาในร้านค้าขณะเดินเลือกซื้อในร้านค้า" at bounding box center [730, 477] width 647 height 21
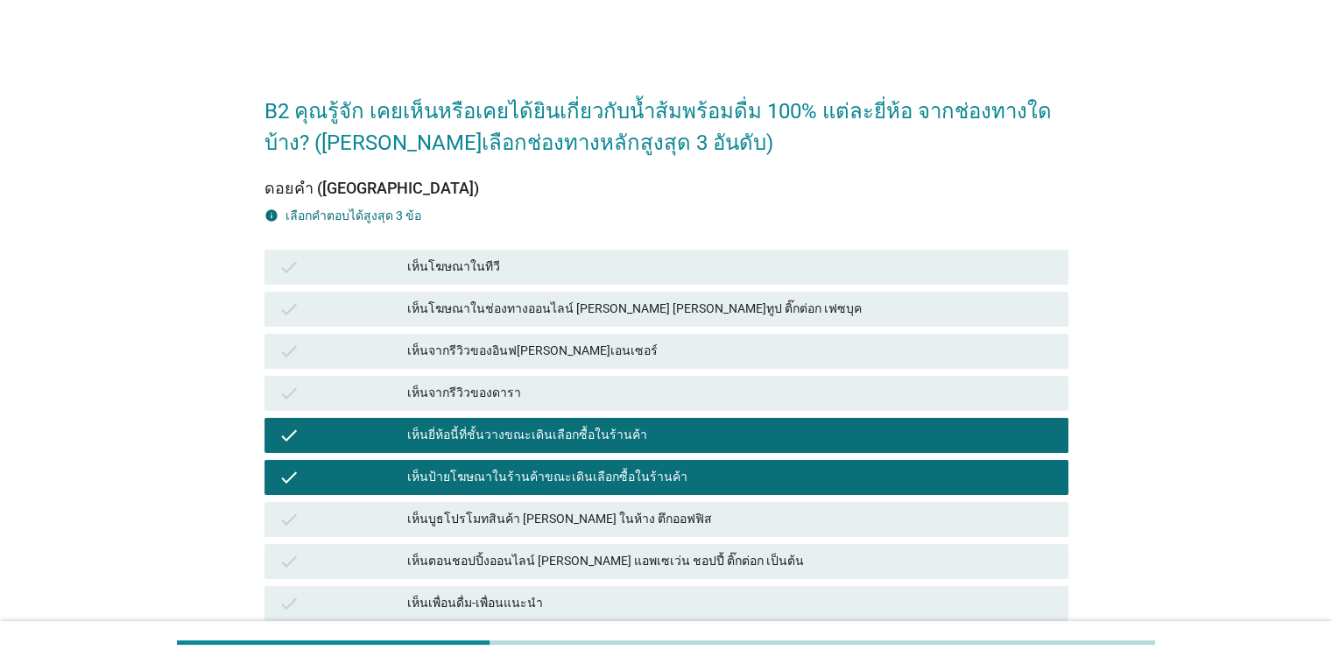
click at [594, 506] on div "check เห็นบูธโปรโมทสินค้า [PERSON_NAME] ในห้าง ตึกออฟฟิส" at bounding box center [667, 519] width 804 height 35
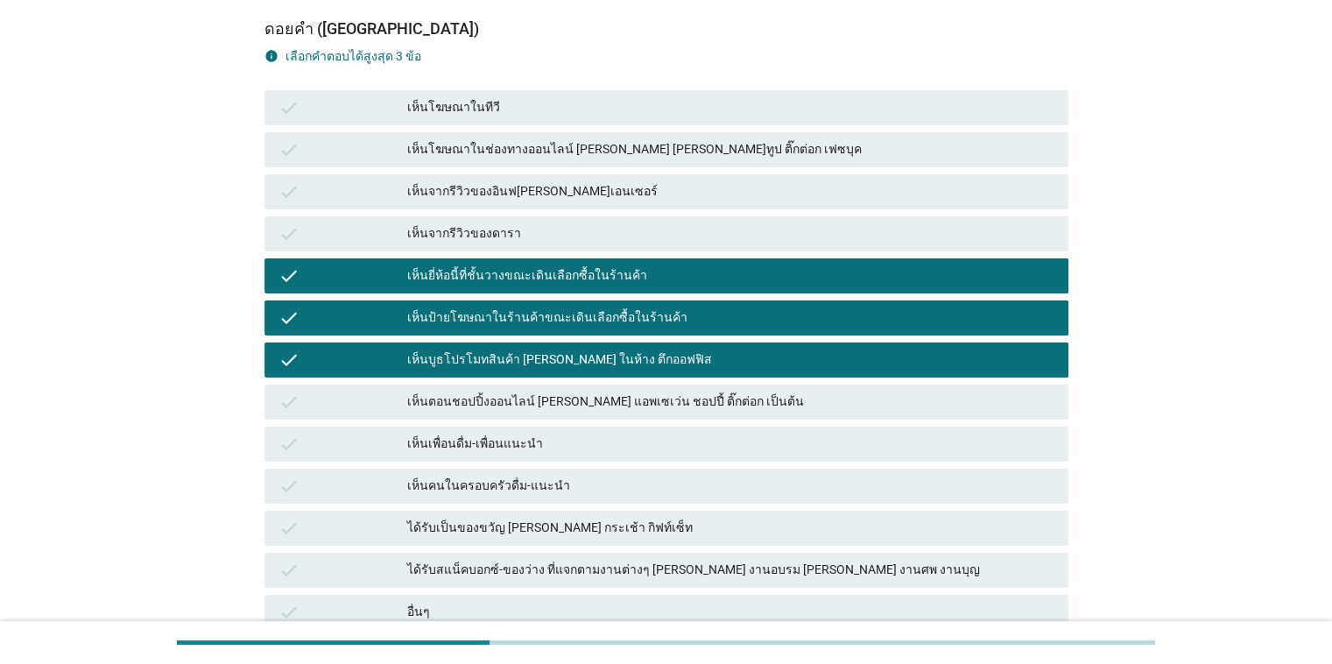
scroll to position [340, 0]
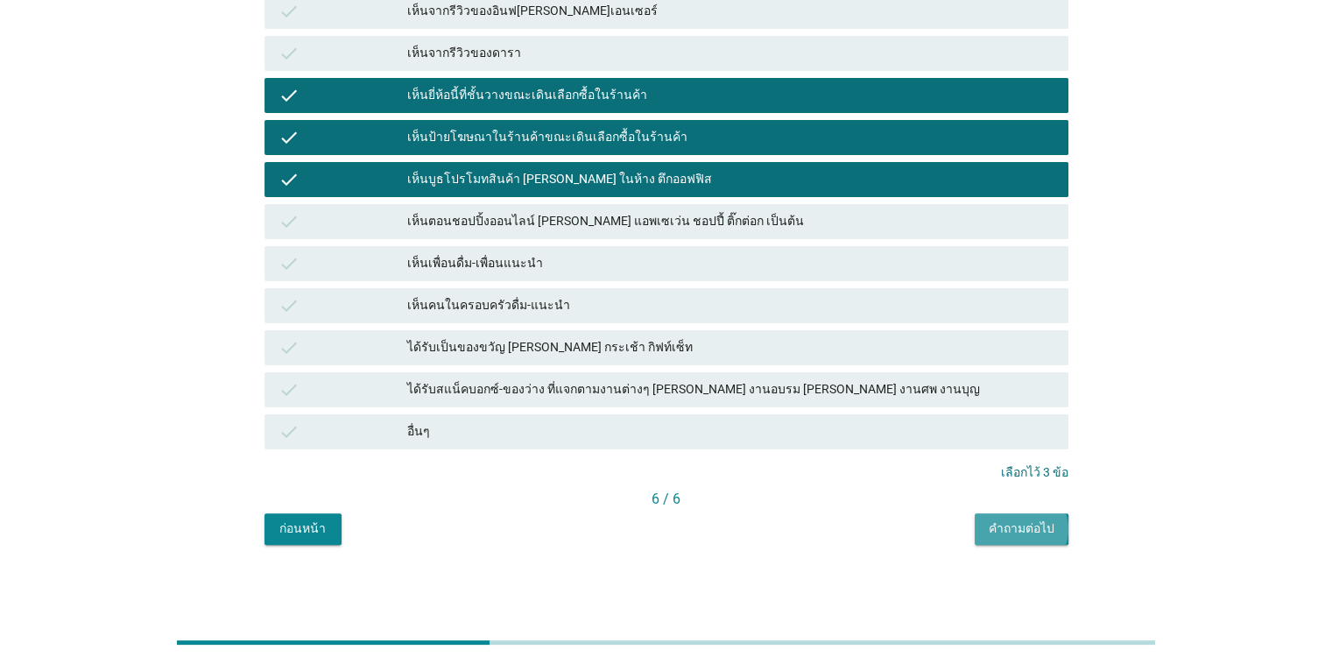
click at [866, 531] on div "คำถามต่อไป" at bounding box center [1022, 528] width 66 height 18
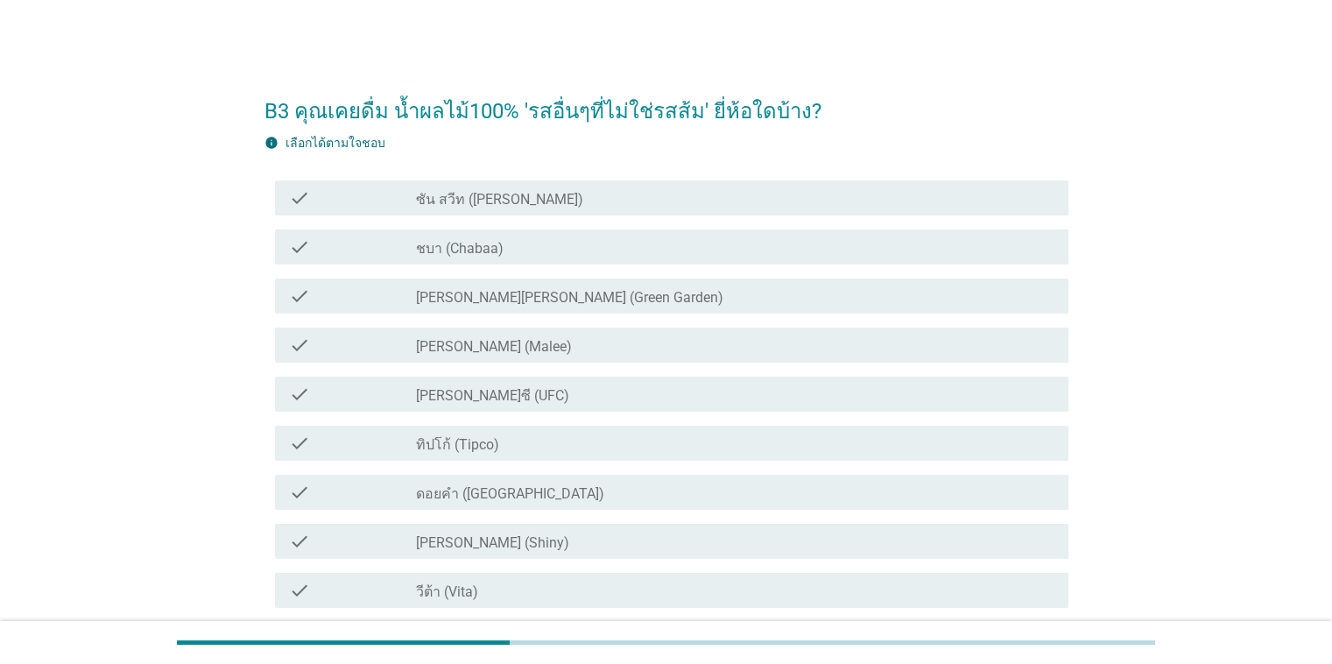
click at [499, 201] on label "ซัน สวีท ([PERSON_NAME])" at bounding box center [499, 200] width 167 height 18
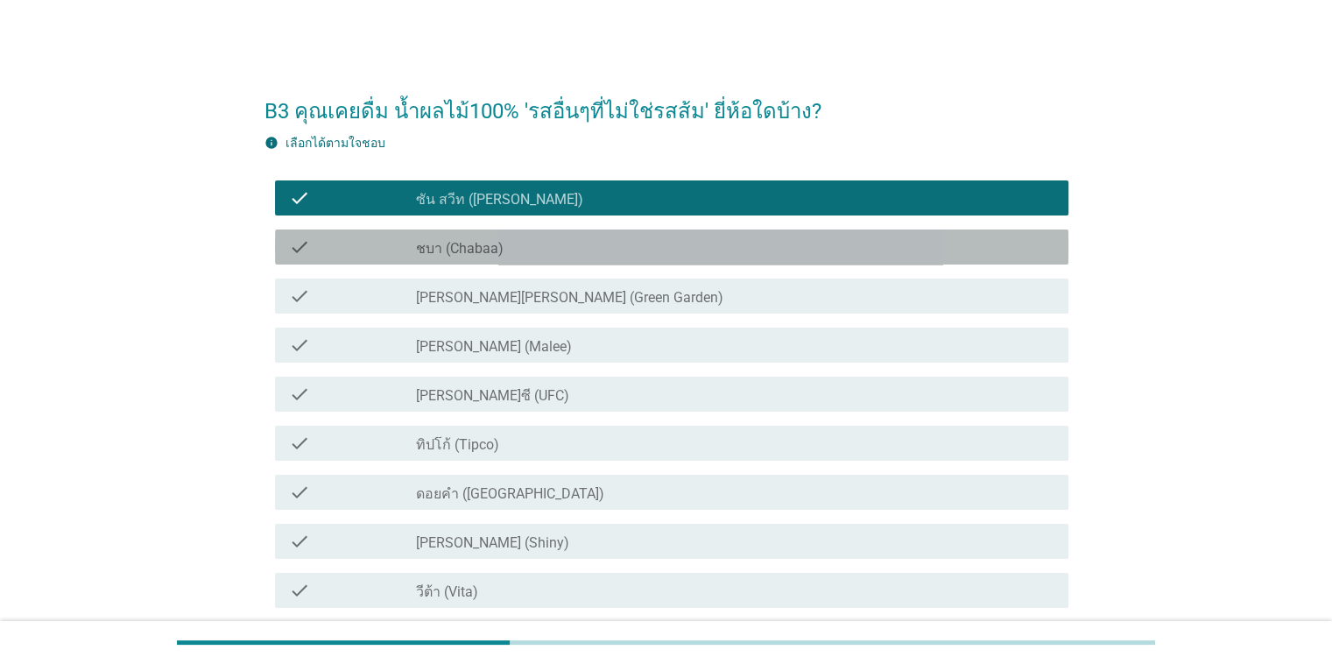
click at [498, 241] on label "ชบา (Chabaa)" at bounding box center [460, 249] width 88 height 18
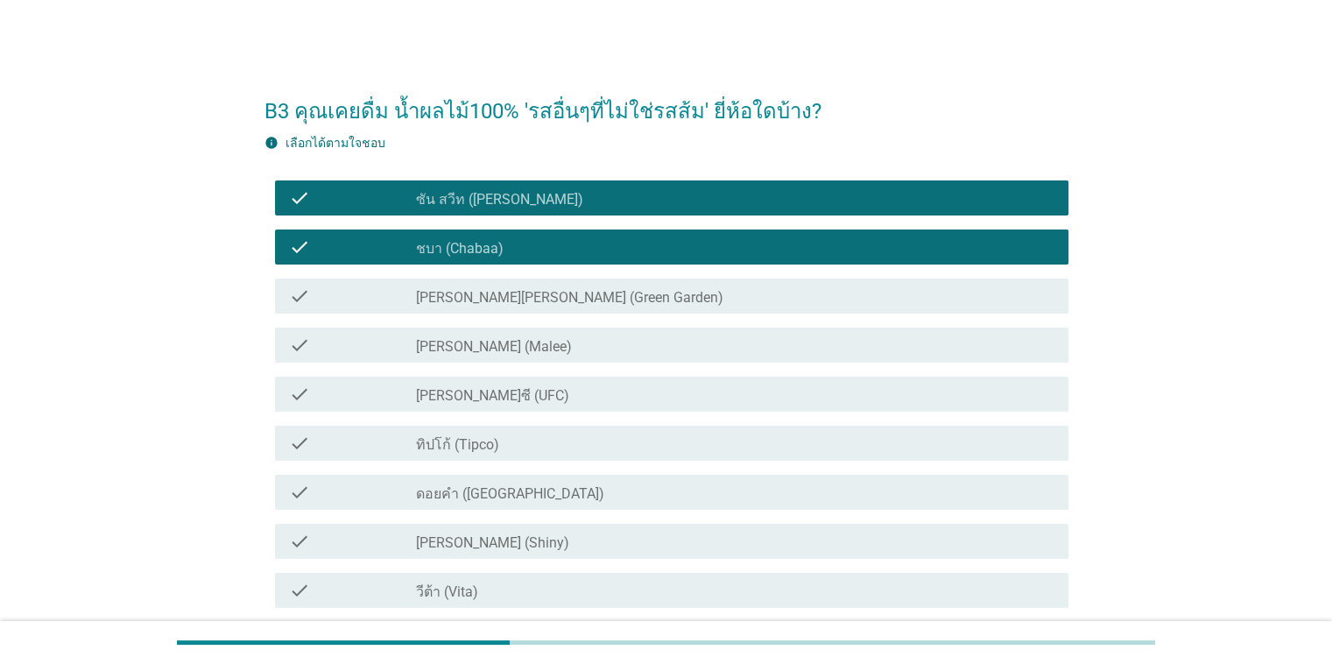
click at [520, 304] on label "[PERSON_NAME][PERSON_NAME] (Green Garden)" at bounding box center [569, 298] width 307 height 18
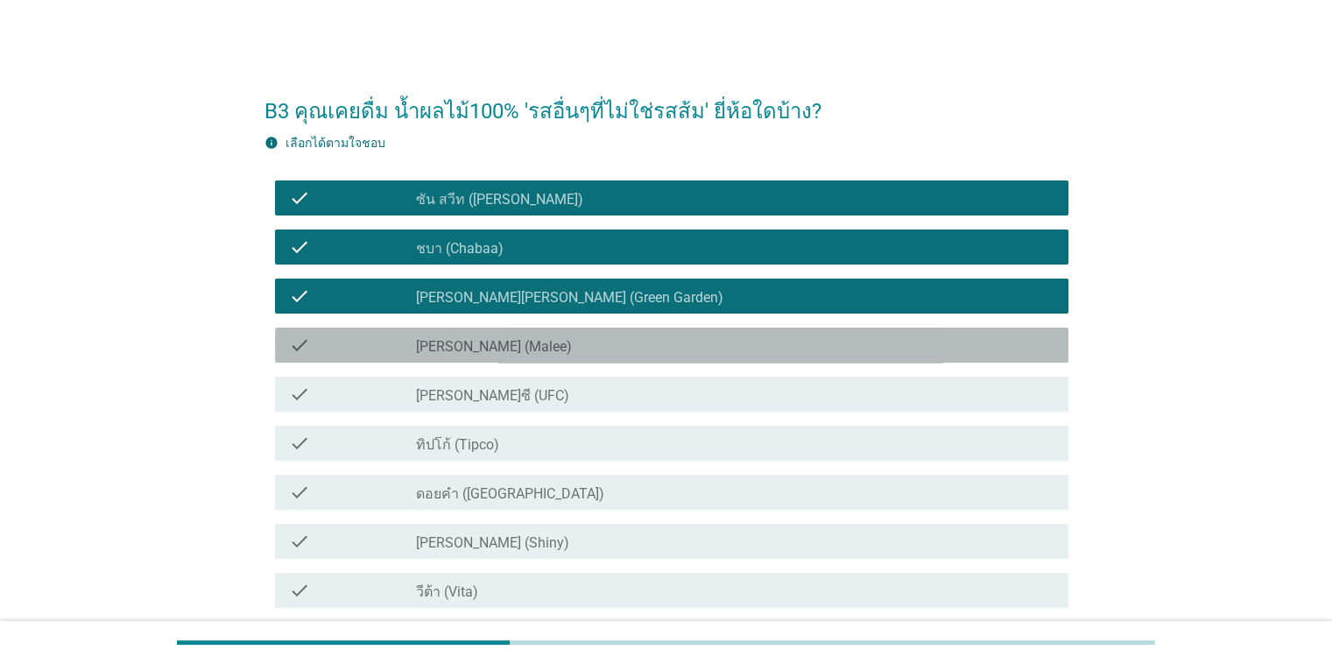
click at [522, 342] on div "check_box_outline_blank [PERSON_NAME] (Malee)" at bounding box center [735, 345] width 638 height 21
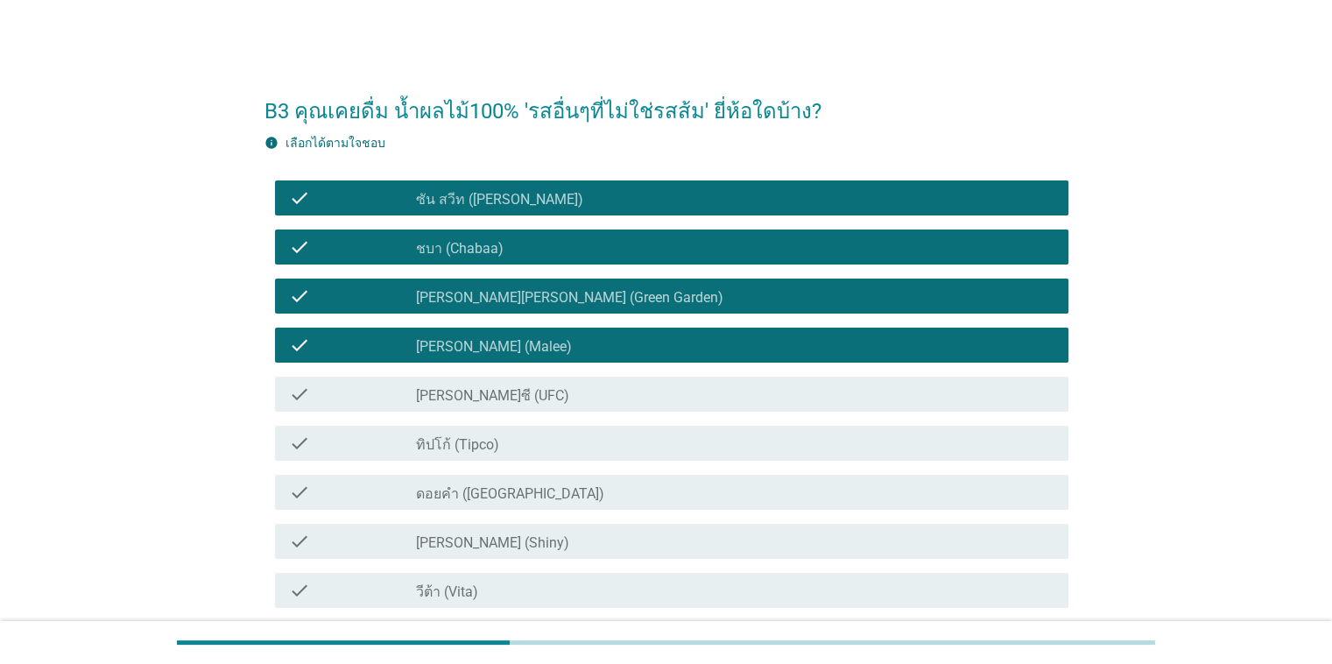
click at [528, 390] on div "check_box_outline_blank [PERSON_NAME]ซี (UFC)" at bounding box center [735, 394] width 638 height 21
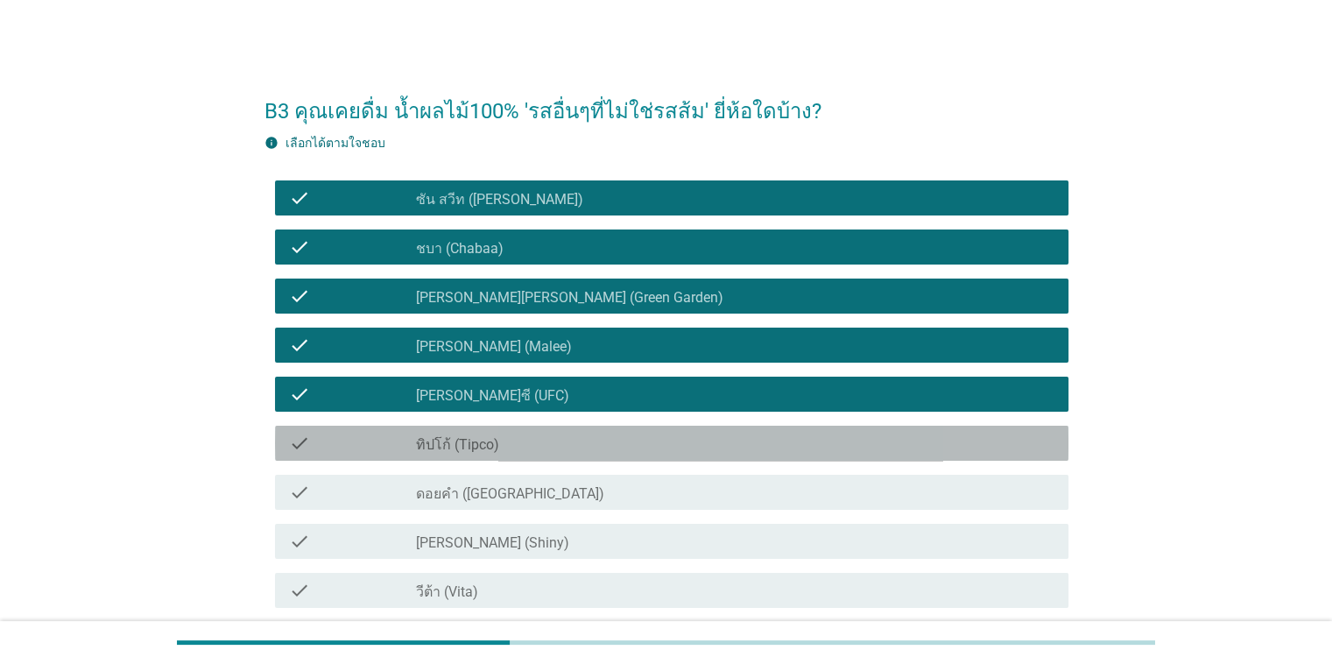
drag, startPoint x: 543, startPoint y: 443, endPoint x: 548, endPoint y: 478, distance: 35.4
click at [544, 443] on div "check_box_outline_blank ทิปโก้ (Tipco)" at bounding box center [735, 443] width 638 height 21
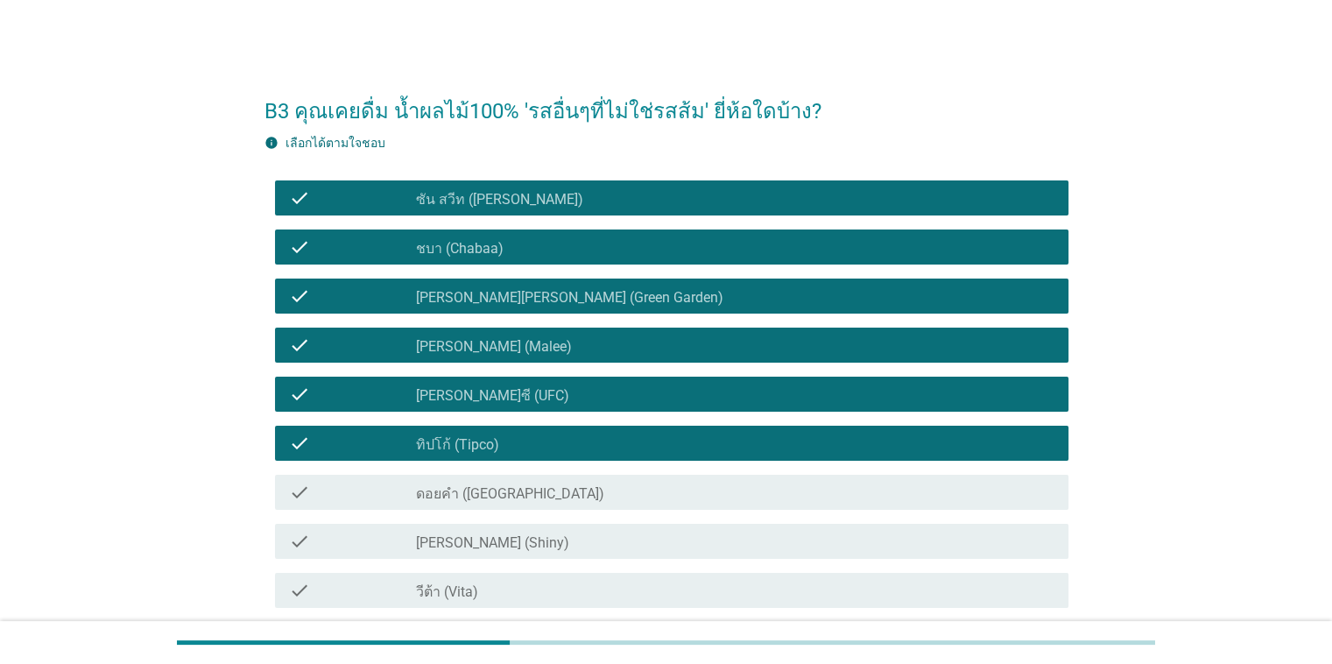
click at [554, 485] on div "check_box_outline_blank ดอยคำ (Doi-Khham)" at bounding box center [735, 492] width 638 height 21
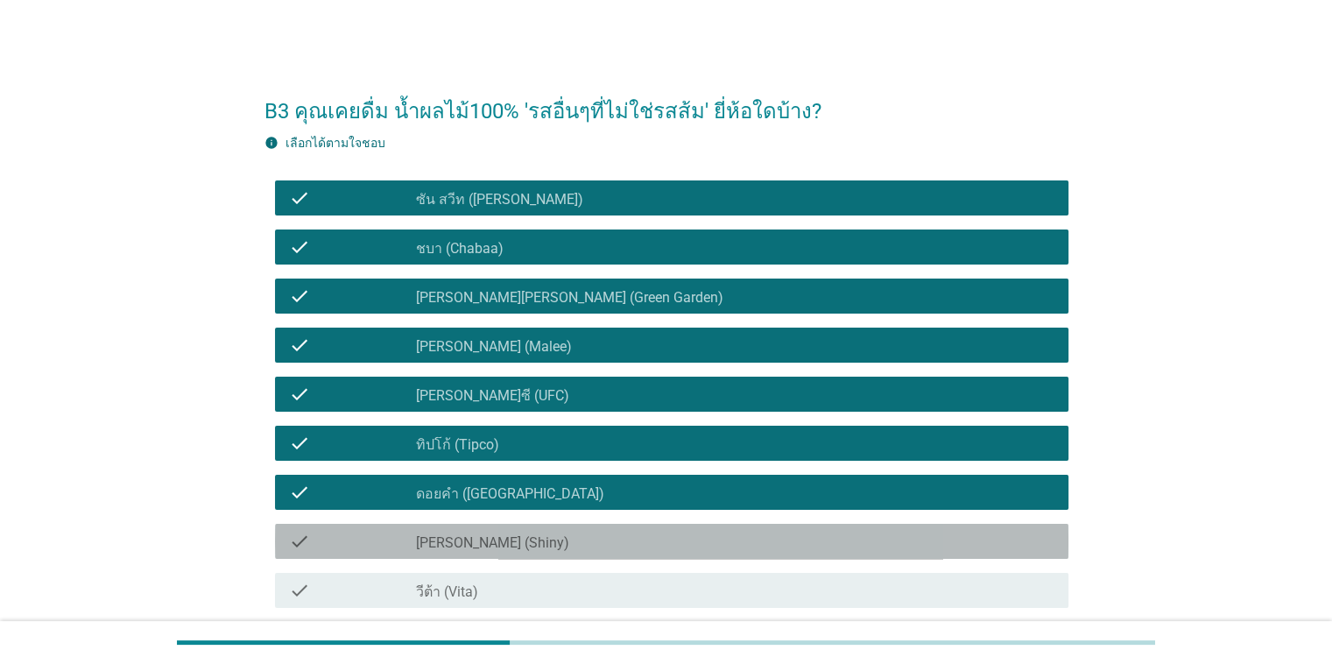
click at [560, 541] on div "check_box_outline_blank [PERSON_NAME] (Shiny)" at bounding box center [735, 541] width 638 height 21
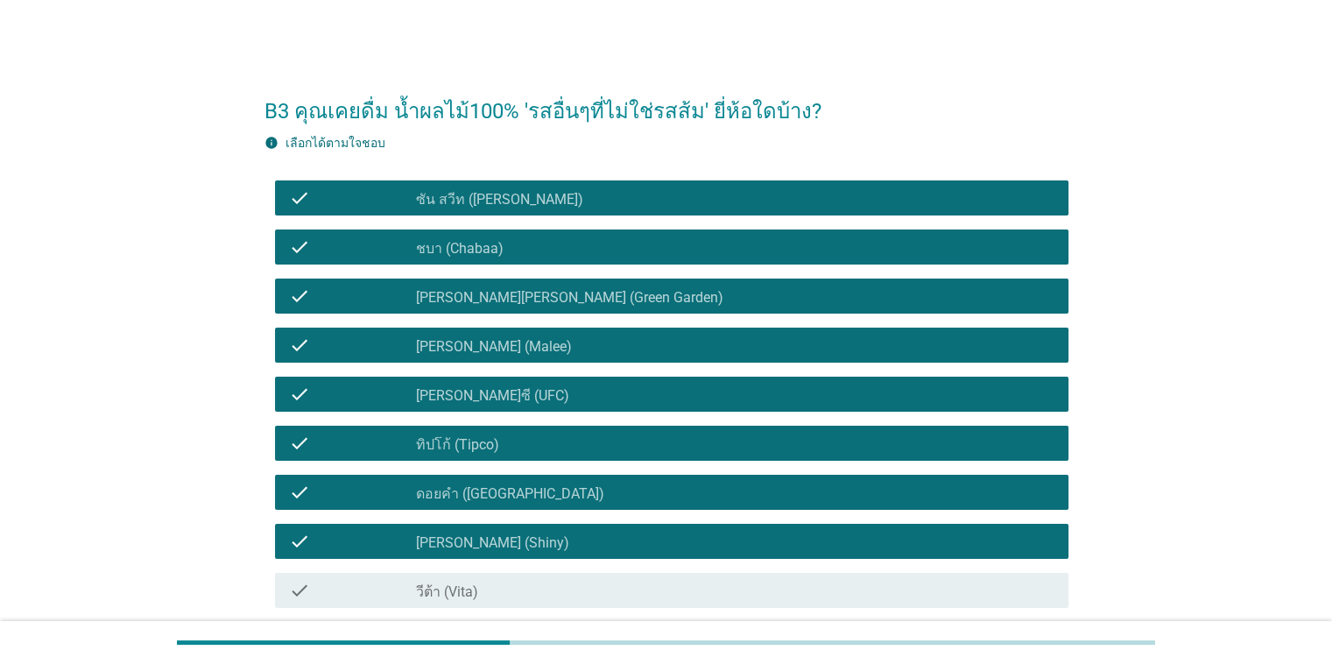
click at [557, 577] on div "check check_box_outline_blank วีต้า (Vita)" at bounding box center [672, 590] width 794 height 35
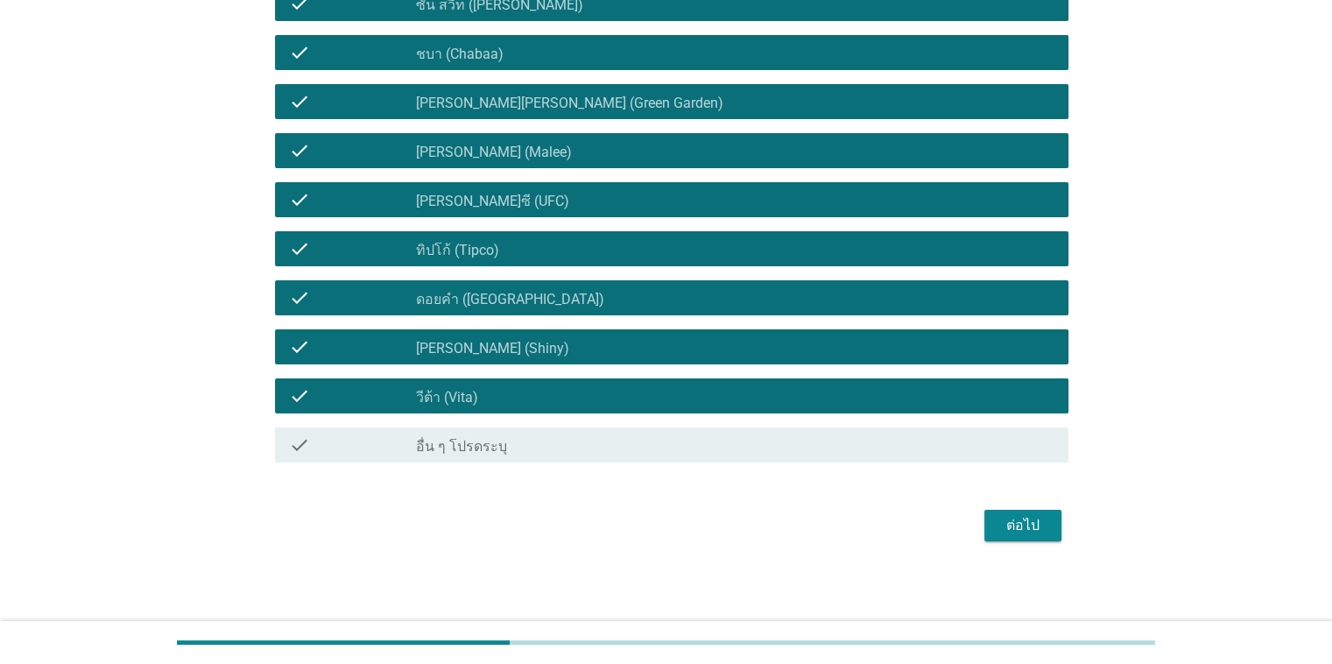
scroll to position [196, 0]
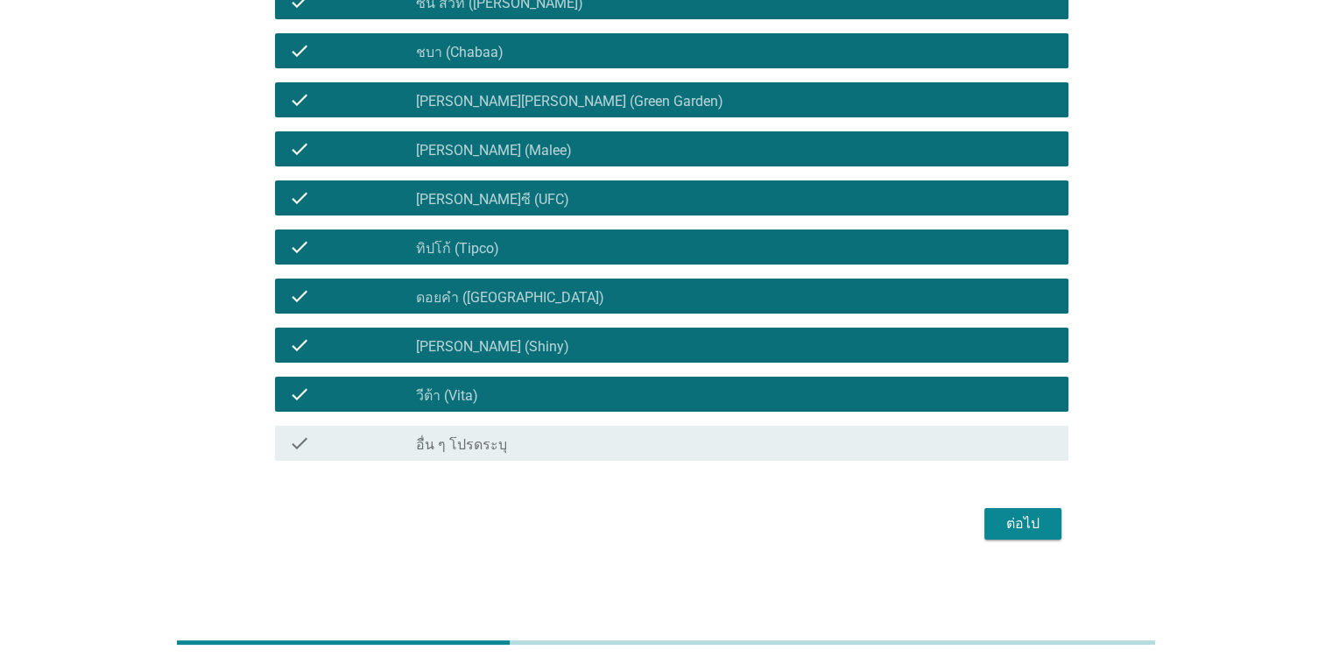
click at [866, 526] on div "ต่อไป" at bounding box center [1023, 523] width 49 height 21
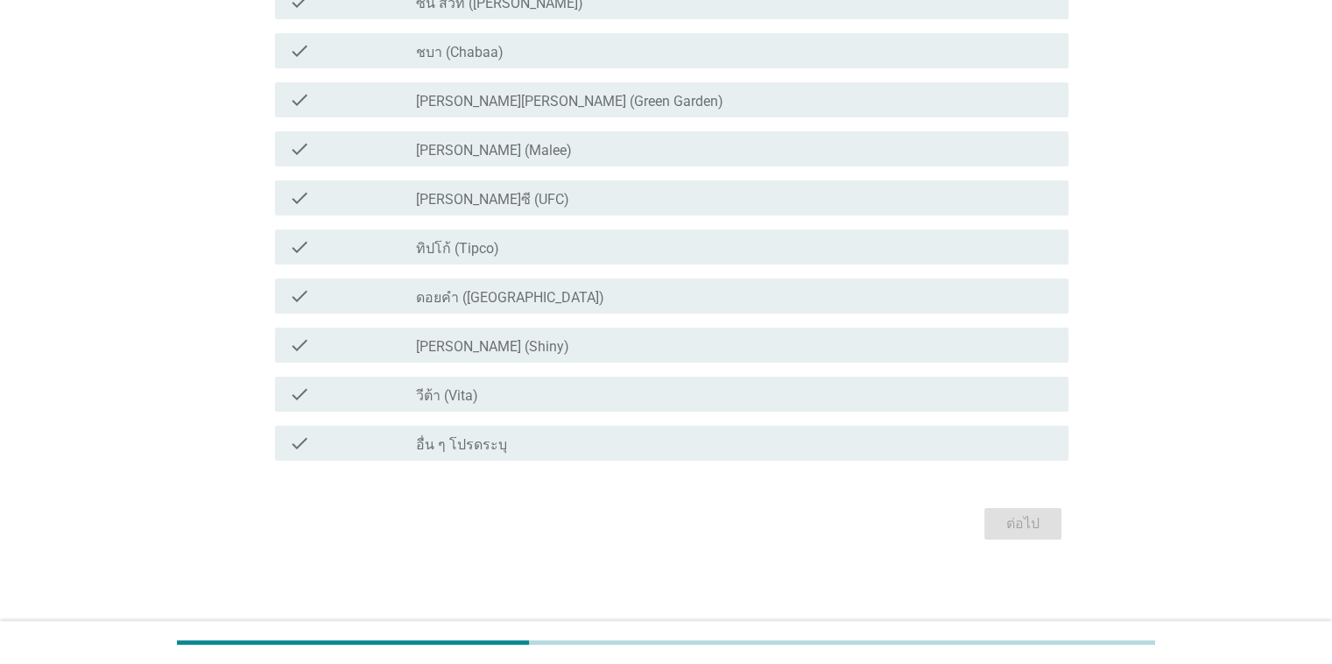
scroll to position [0, 0]
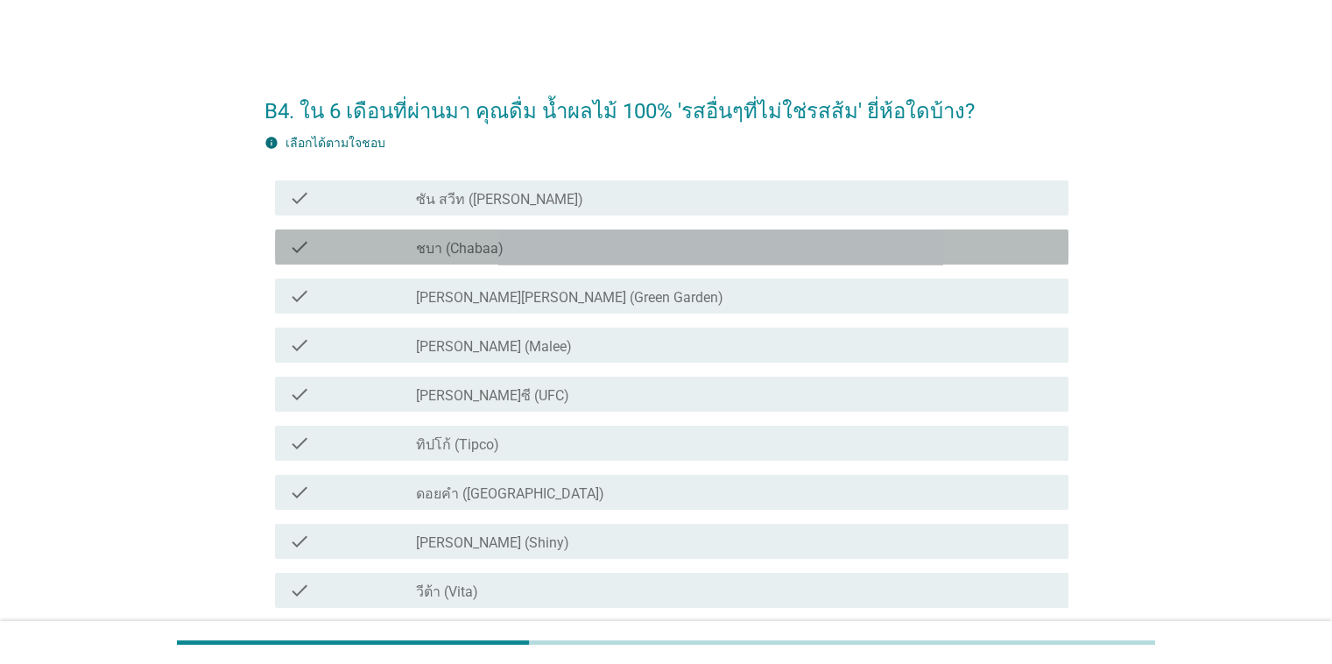
click at [510, 256] on div "check_box ชบา (Chabaa)" at bounding box center [735, 247] width 638 height 21
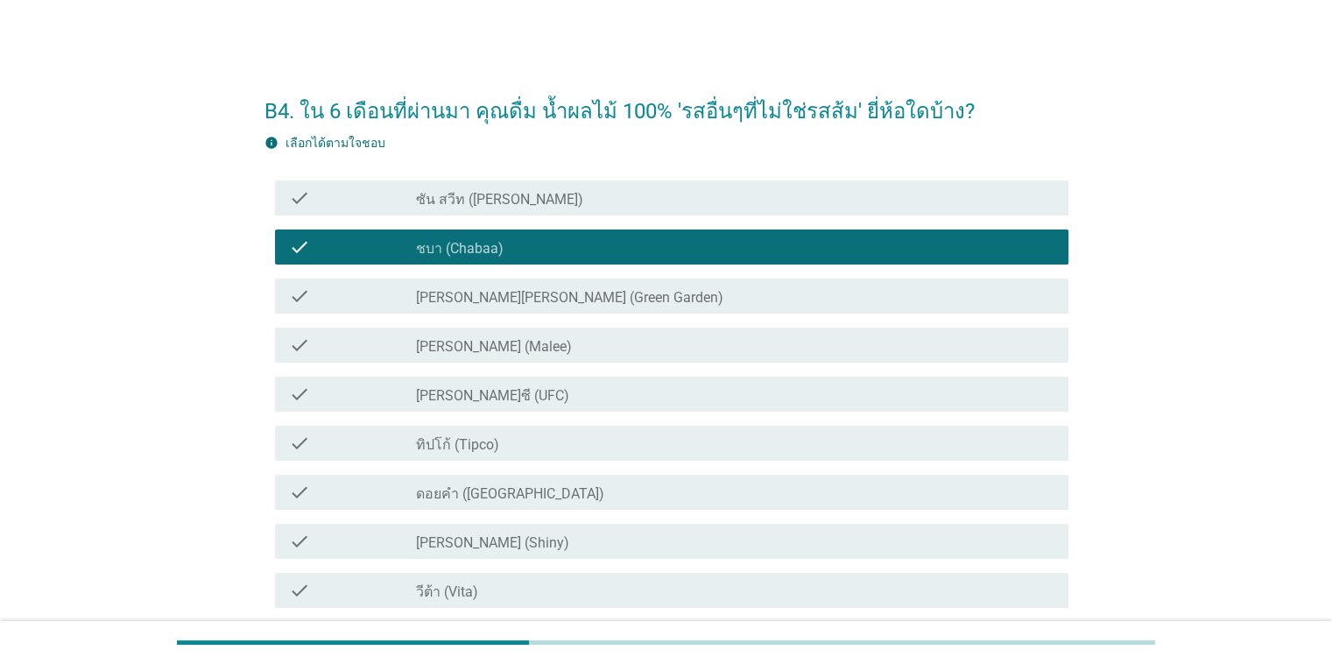
click at [531, 211] on div "check check_box ซัน สวีท (Sun sweet)" at bounding box center [672, 197] width 794 height 35
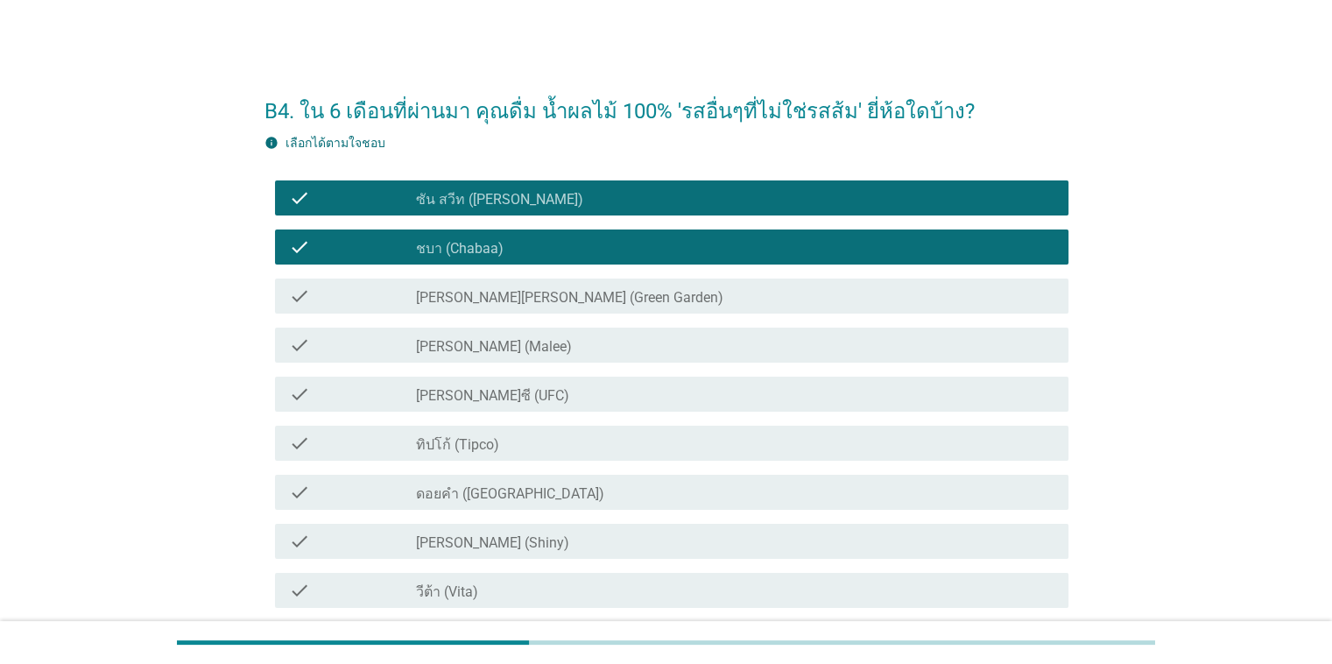
click at [559, 296] on label "[PERSON_NAME][PERSON_NAME] (Green Garden)" at bounding box center [569, 298] width 307 height 18
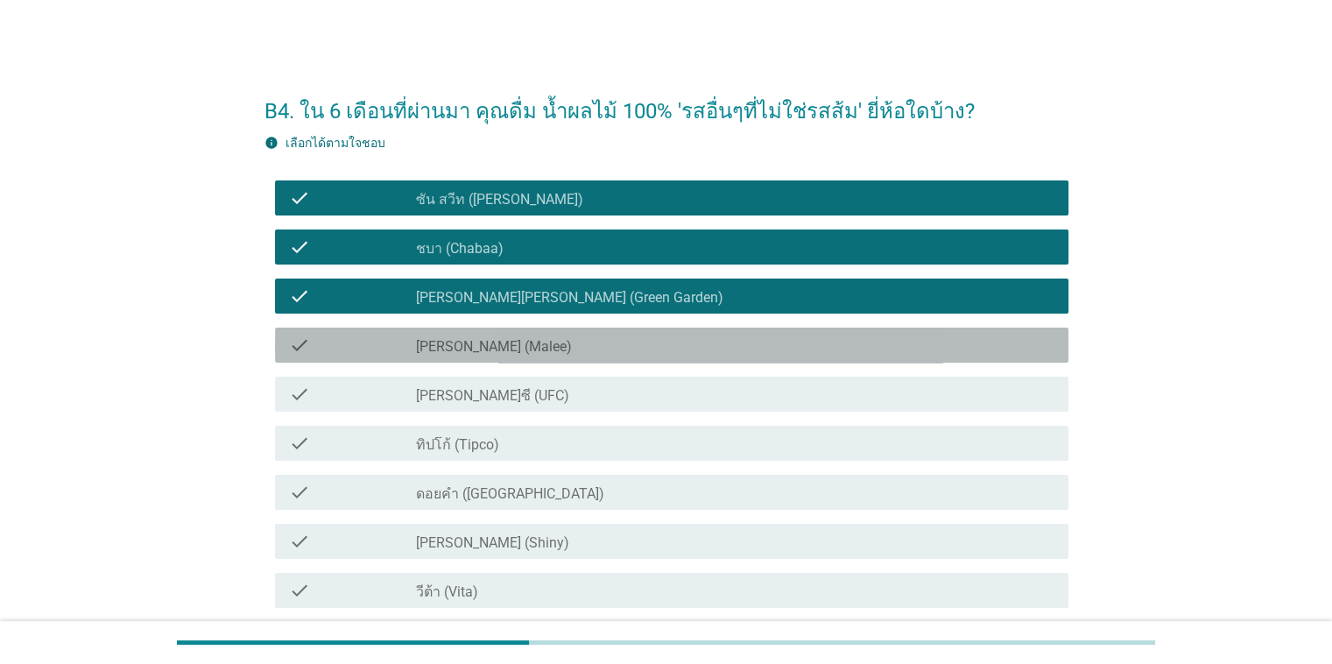
click at [553, 332] on div "check check_box_outline_blank [PERSON_NAME] (Malee)" at bounding box center [672, 345] width 794 height 35
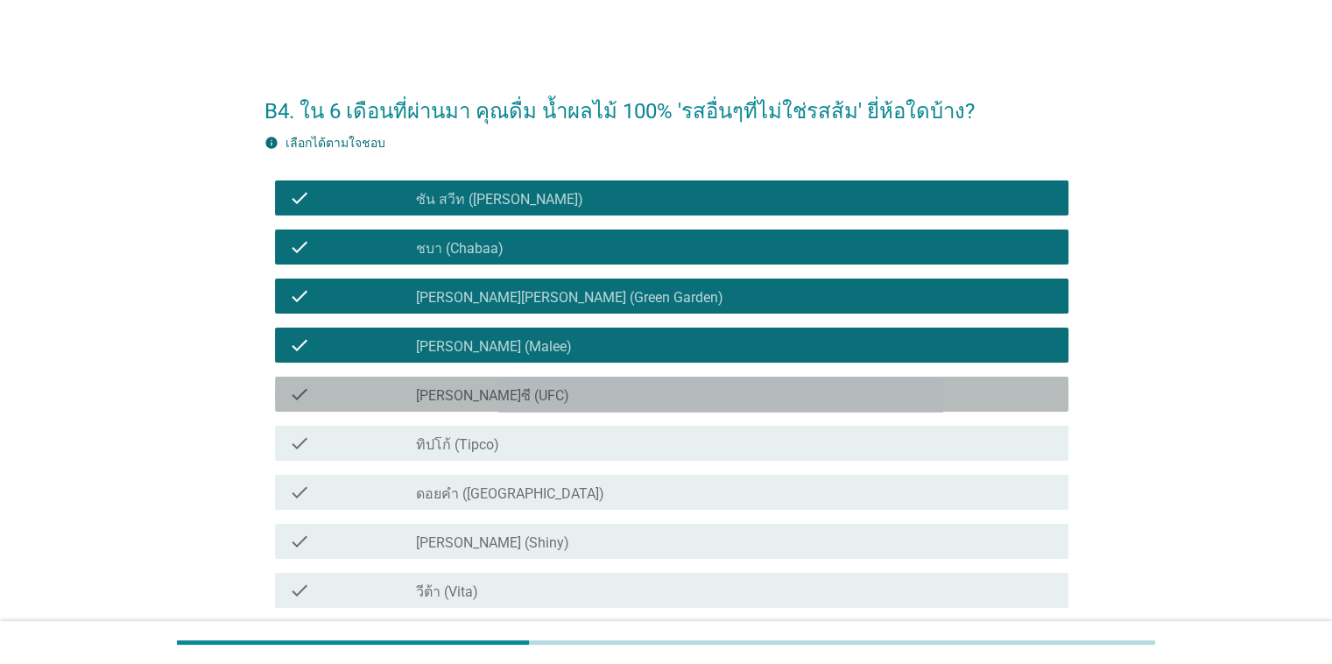
click at [531, 408] on div "check check_box_outline_blank [PERSON_NAME]ซี (UFC)" at bounding box center [672, 394] width 794 height 35
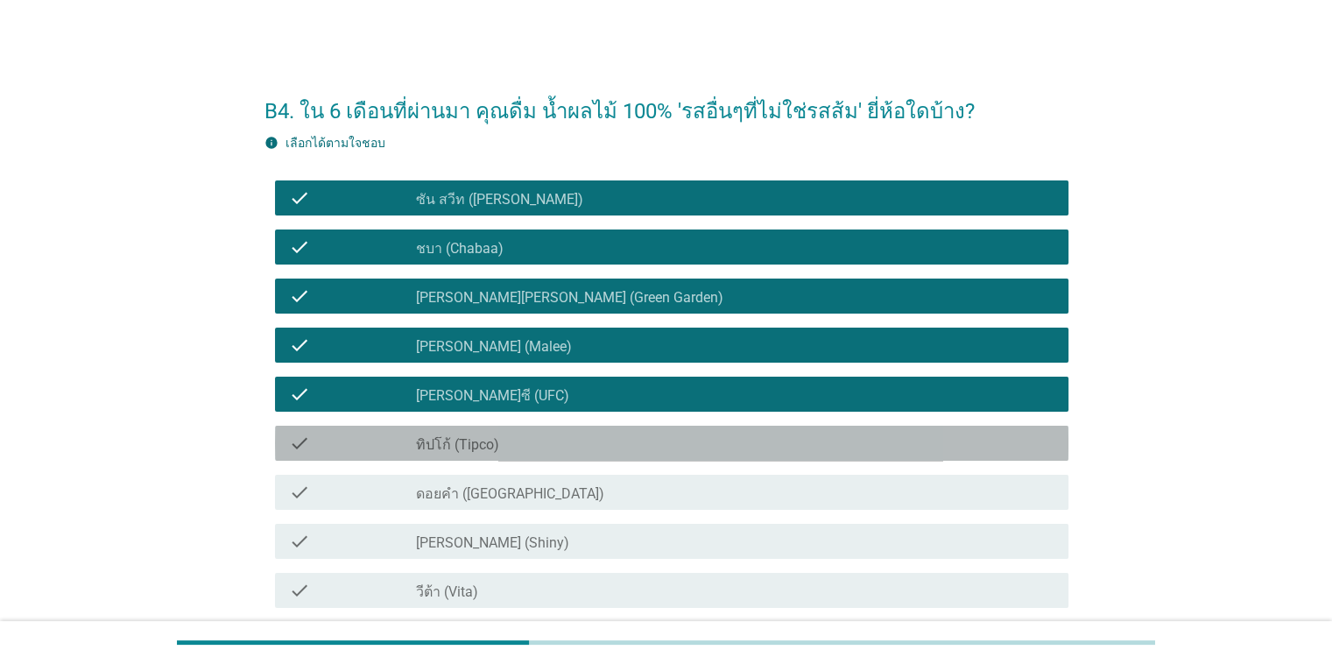
click at [531, 450] on div "check_box_outline_blank ทิปโก้ (Tipco)" at bounding box center [735, 443] width 638 height 21
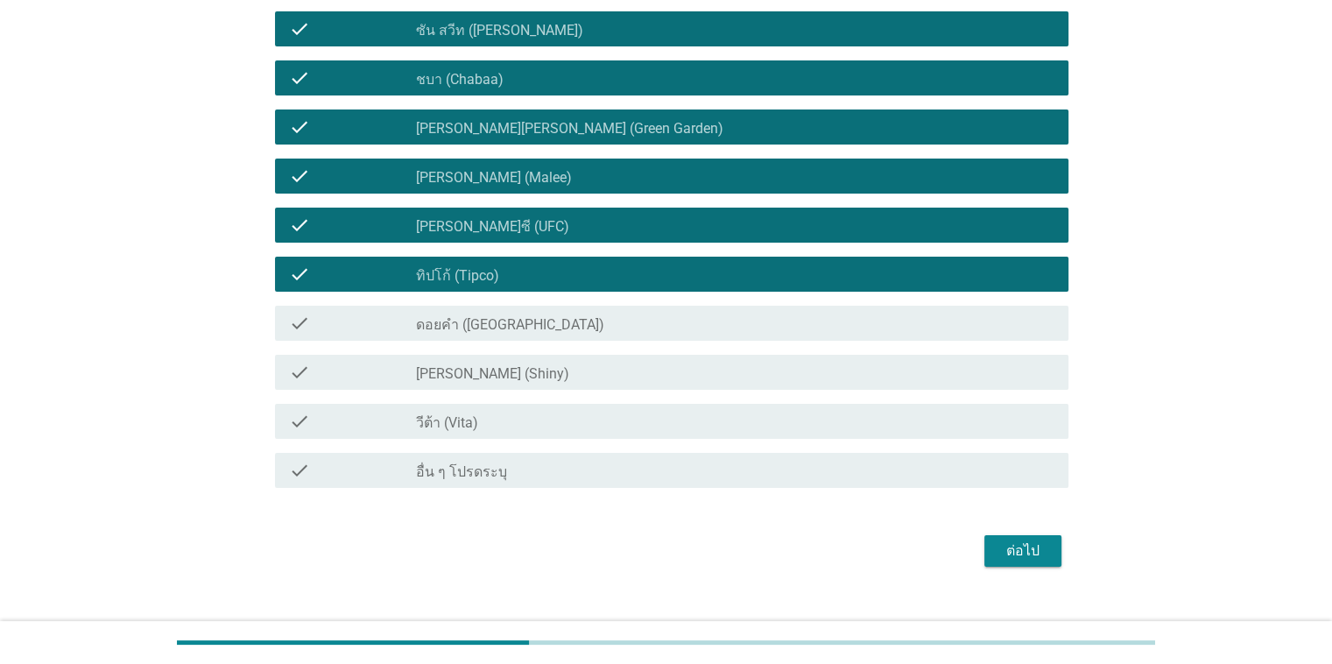
scroll to position [175, 0]
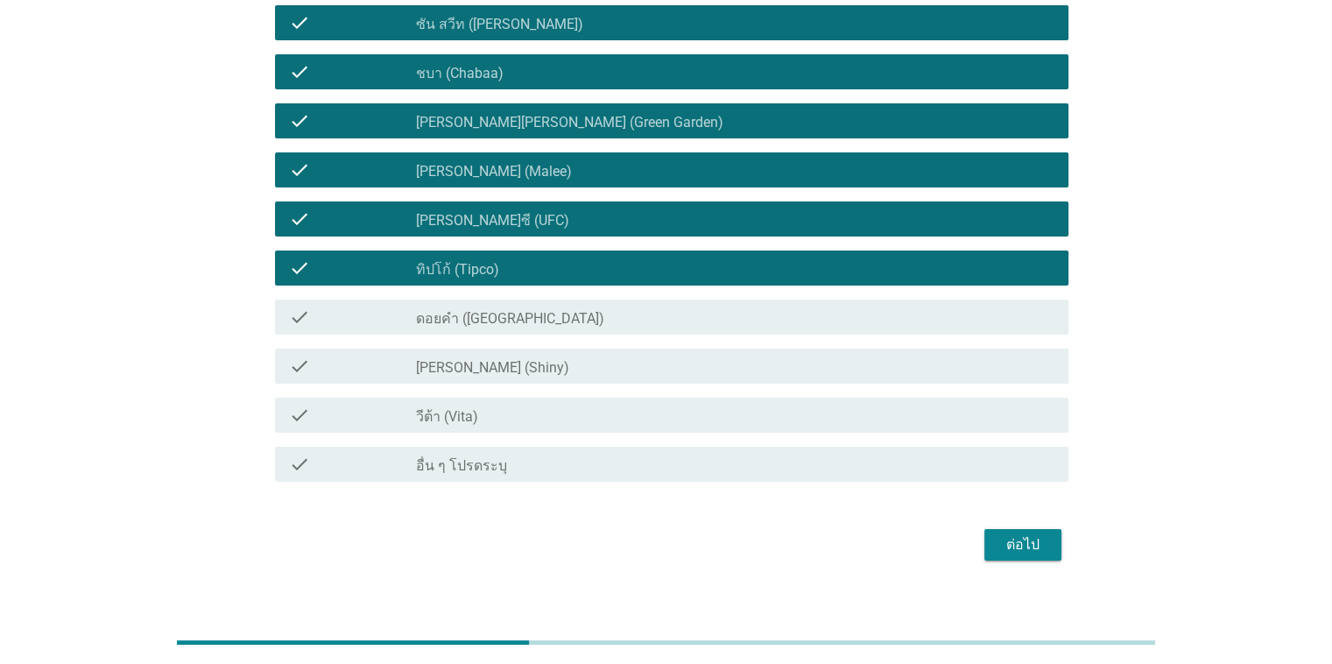
click at [560, 335] on div "check check_box_outline_blank ดอยคำ (Doi-Khham)" at bounding box center [667, 317] width 804 height 49
click at [561, 322] on div "check_box_outline_blank ดอยคำ (Doi-Khham)" at bounding box center [735, 317] width 638 height 21
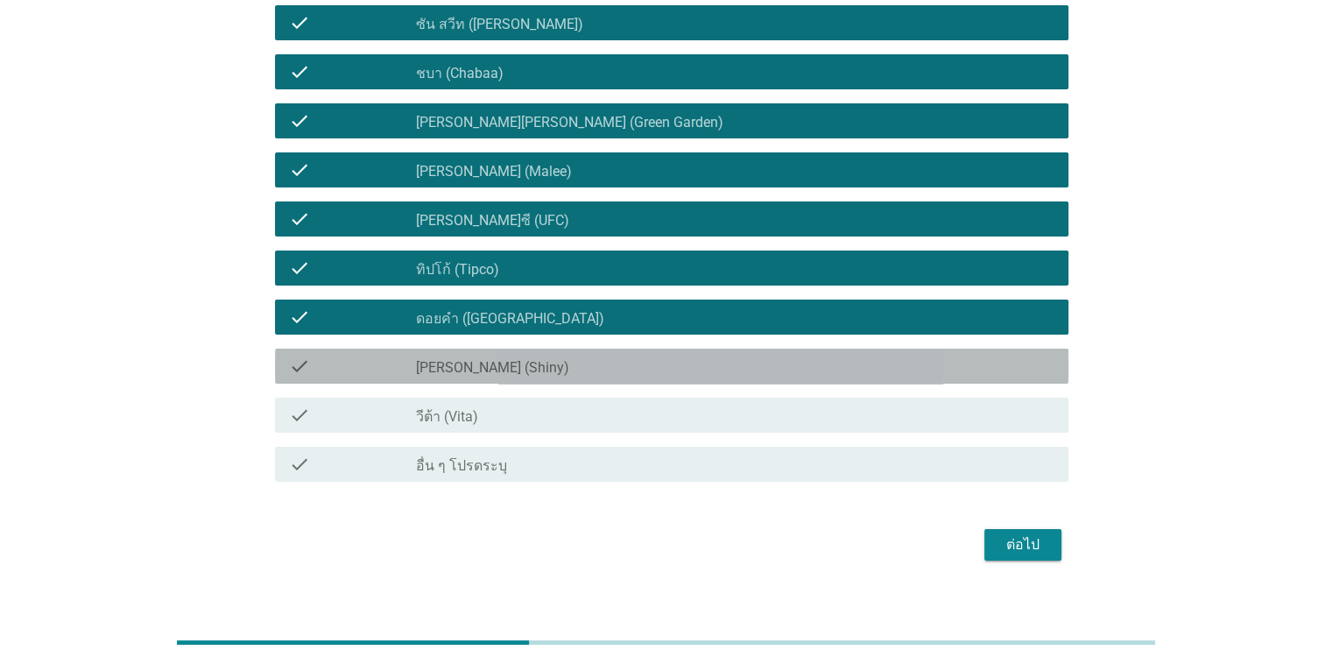
click at [550, 356] on div "check_box_outline_blank [PERSON_NAME] (Shiny)" at bounding box center [735, 366] width 638 height 21
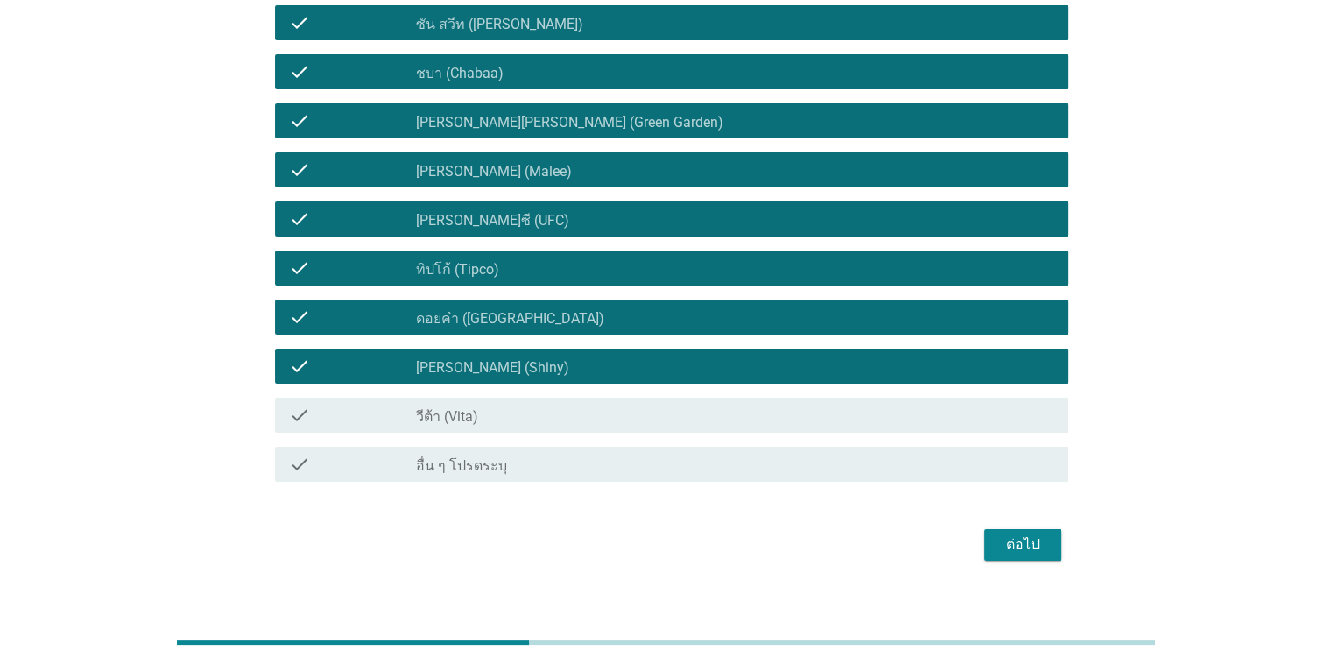
click at [567, 431] on div "check check_box_outline_blank วีต้า (Vita)" at bounding box center [672, 415] width 794 height 35
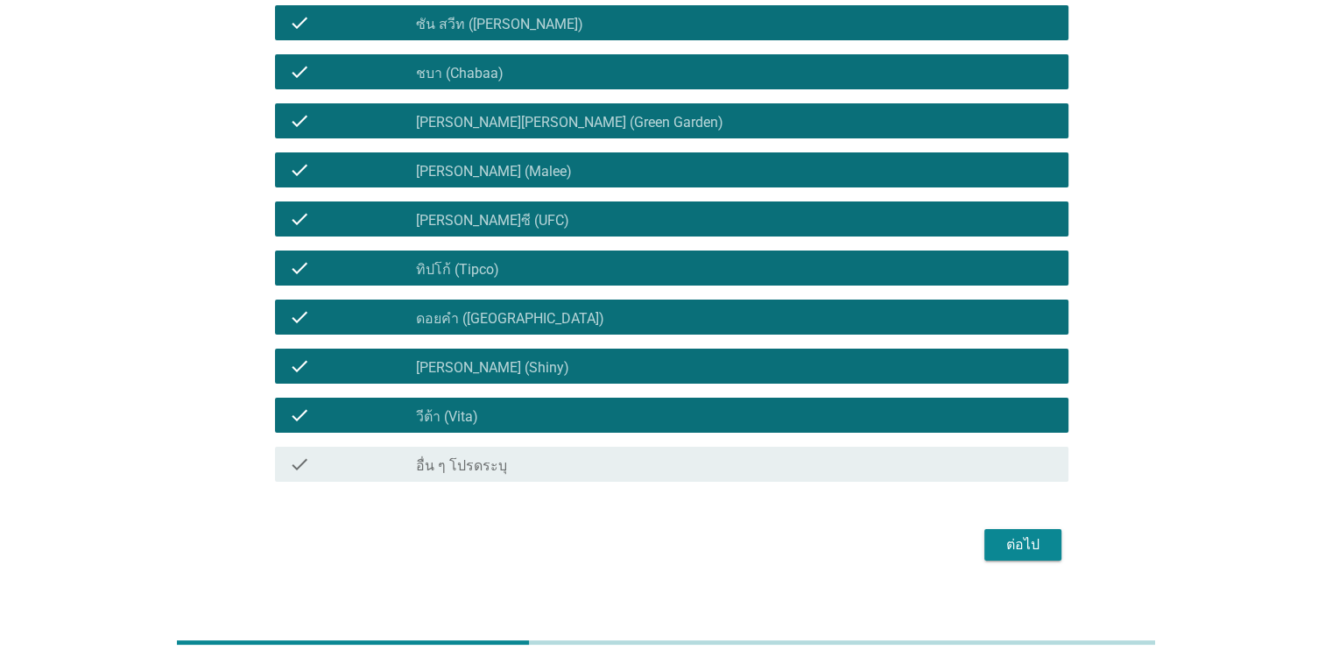
click at [866, 551] on div "ต่อไป" at bounding box center [1023, 544] width 49 height 21
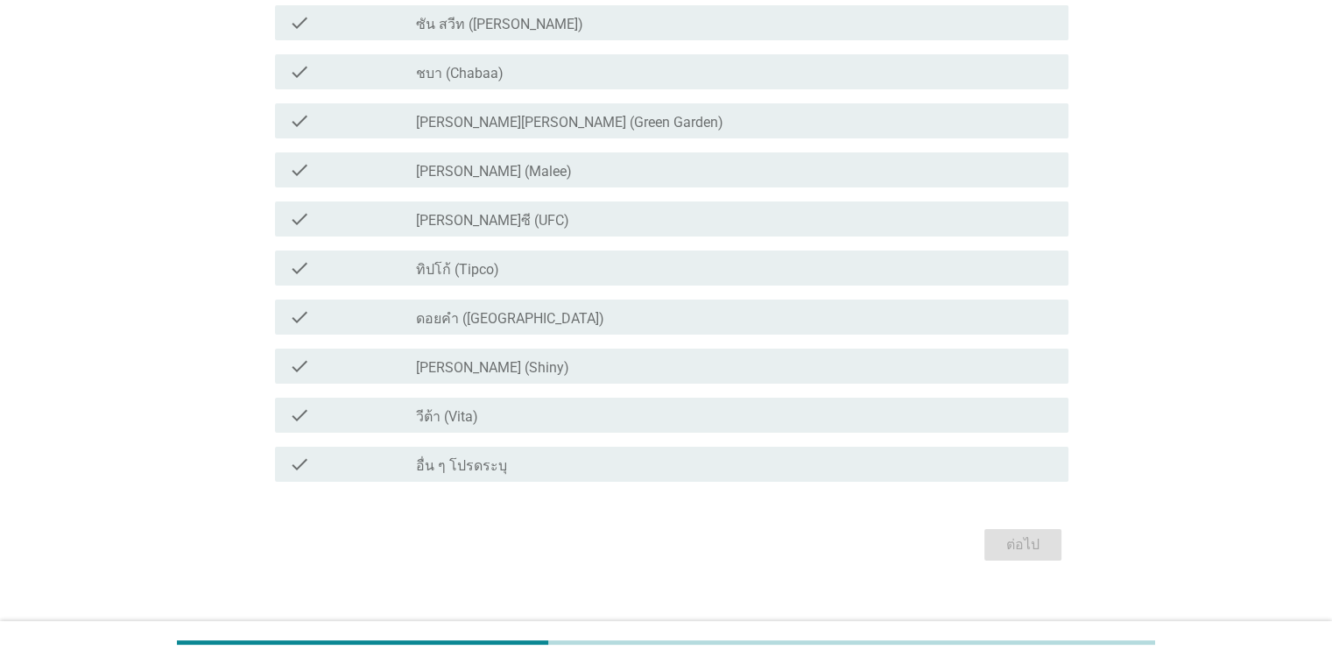
scroll to position [0, 0]
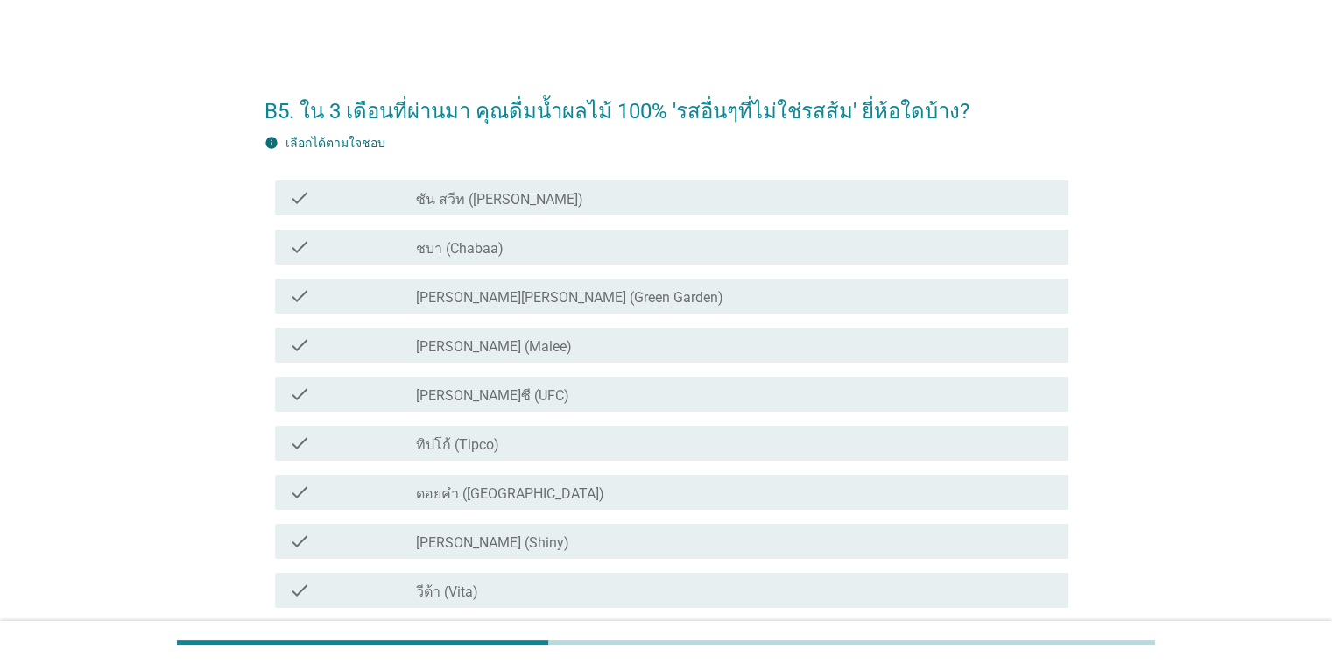
click at [597, 202] on div "check_box ซัน สวีท (Sun sweet)" at bounding box center [735, 197] width 638 height 21
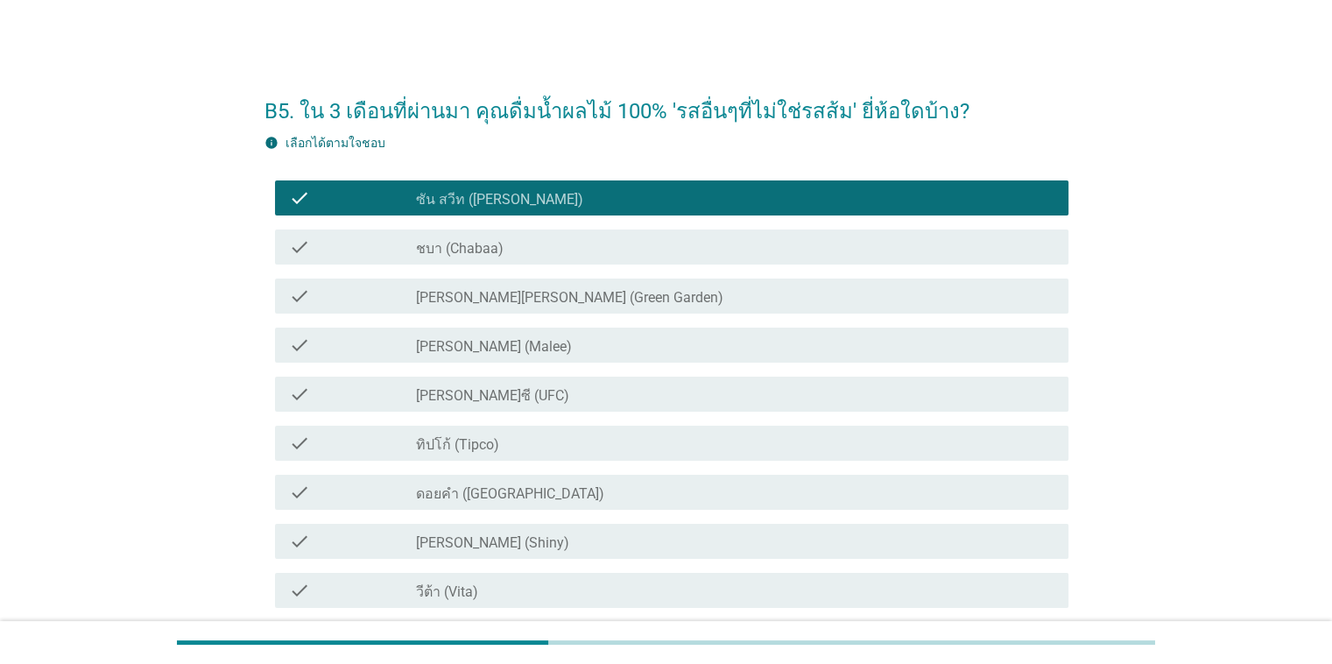
click at [577, 245] on div "check_box ชบา (Chabaa)" at bounding box center [735, 247] width 638 height 21
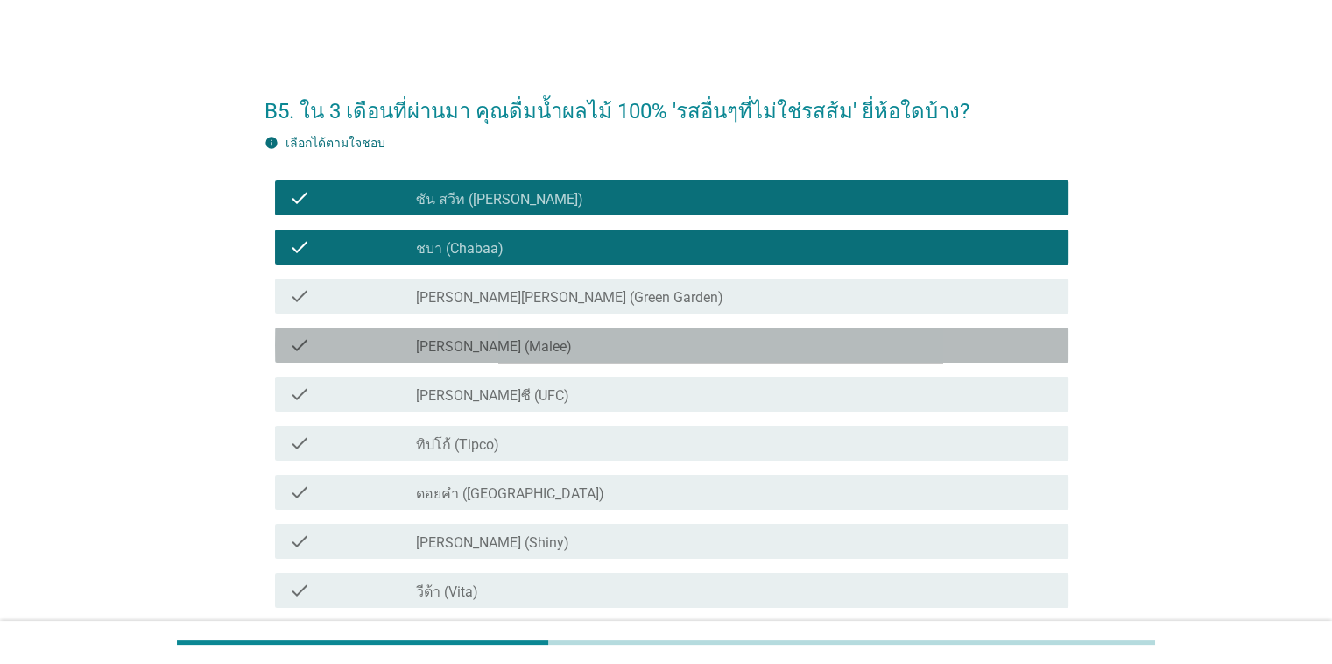
click at [541, 345] on div "check_box_outline_blank [PERSON_NAME] (Malee)" at bounding box center [735, 345] width 638 height 21
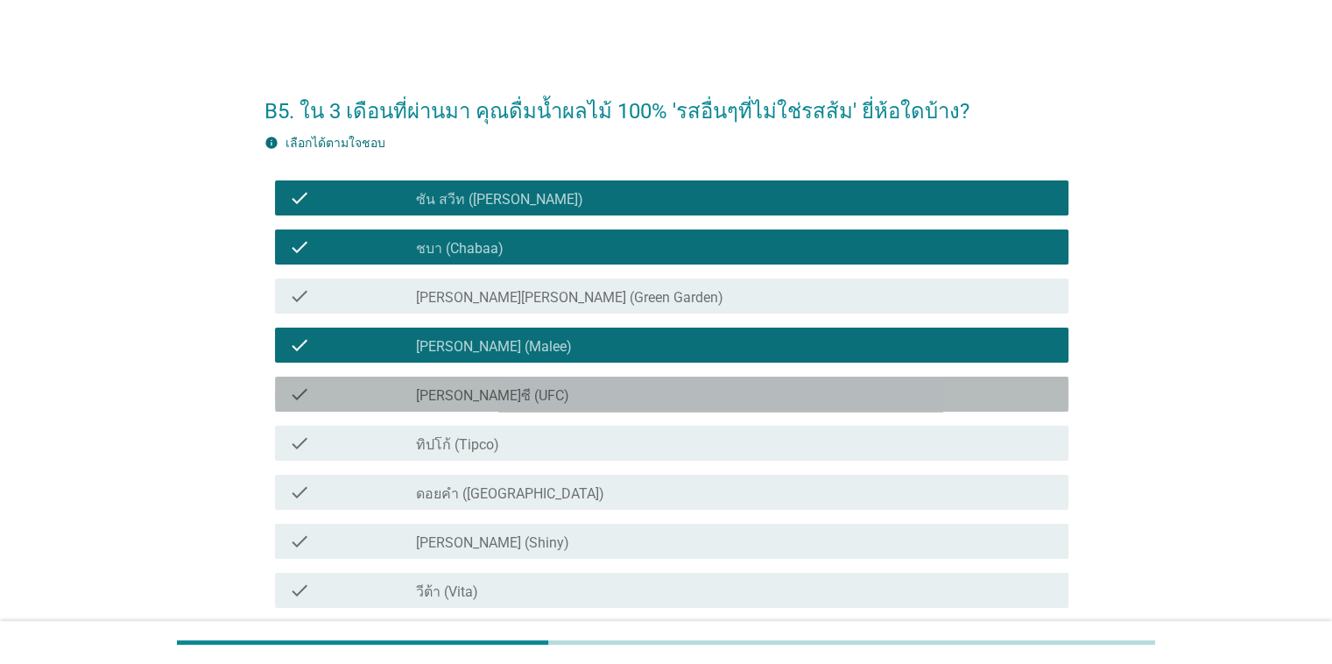
click at [540, 397] on div "check_box_outline_blank [PERSON_NAME]ซี (UFC)" at bounding box center [735, 394] width 638 height 21
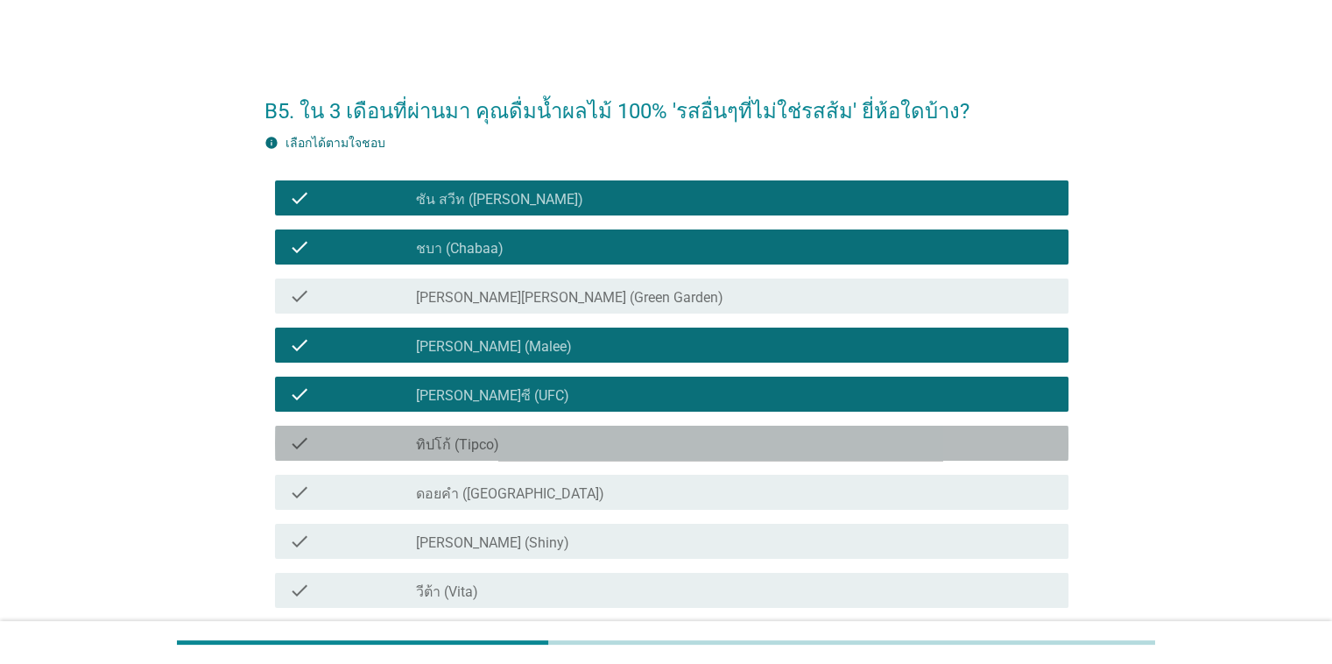
click at [526, 447] on div "check_box_outline_blank ทิปโก้ (Tipco)" at bounding box center [735, 443] width 638 height 21
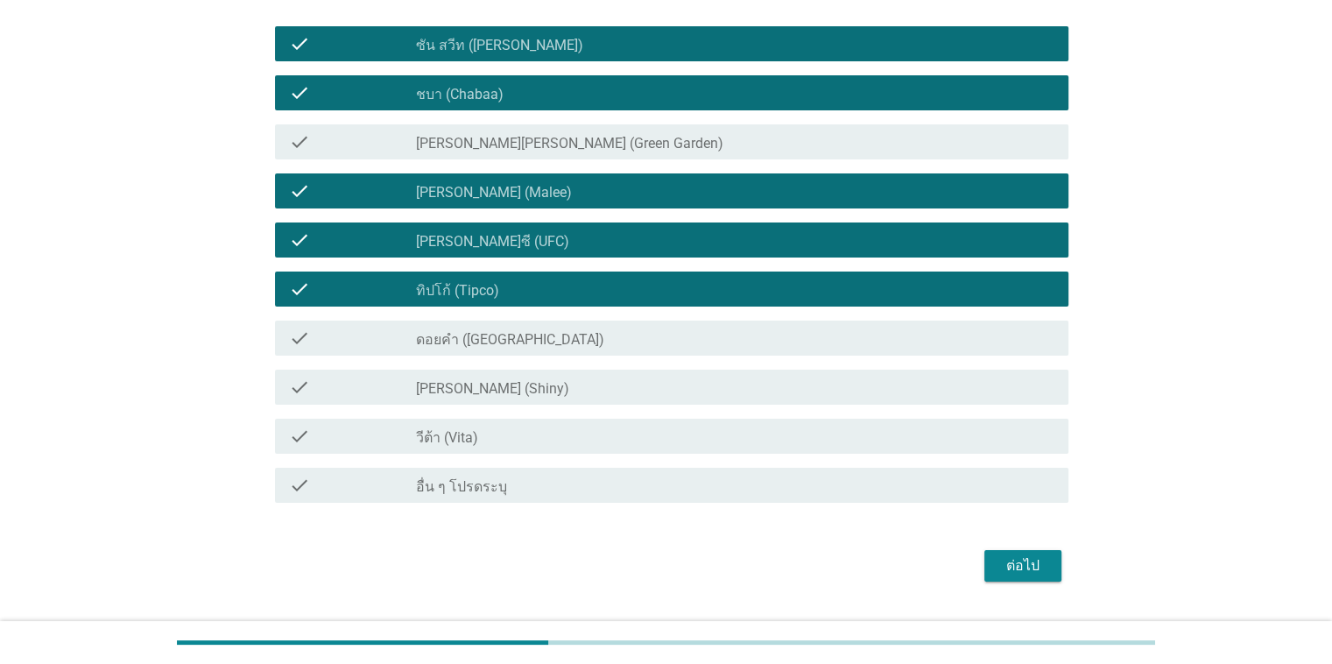
scroll to position [175, 0]
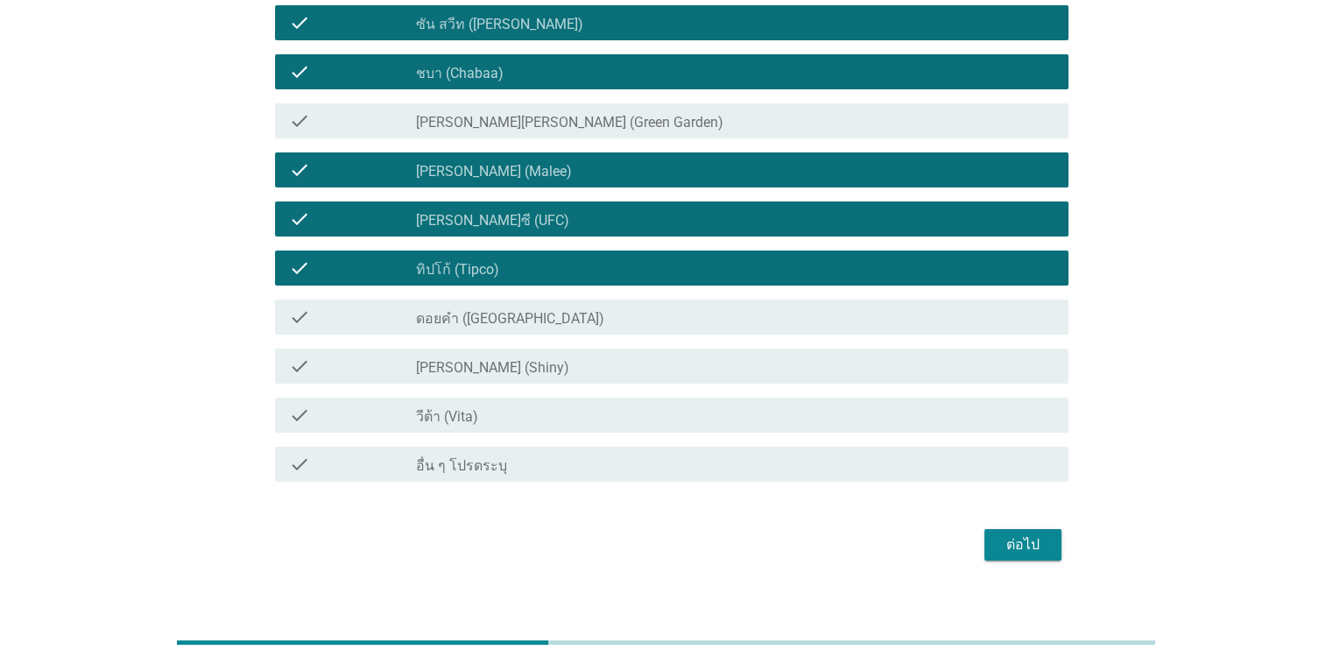
click at [589, 329] on div "check check_box_outline_blank ดอยคำ (Doi-Khham)" at bounding box center [672, 317] width 794 height 35
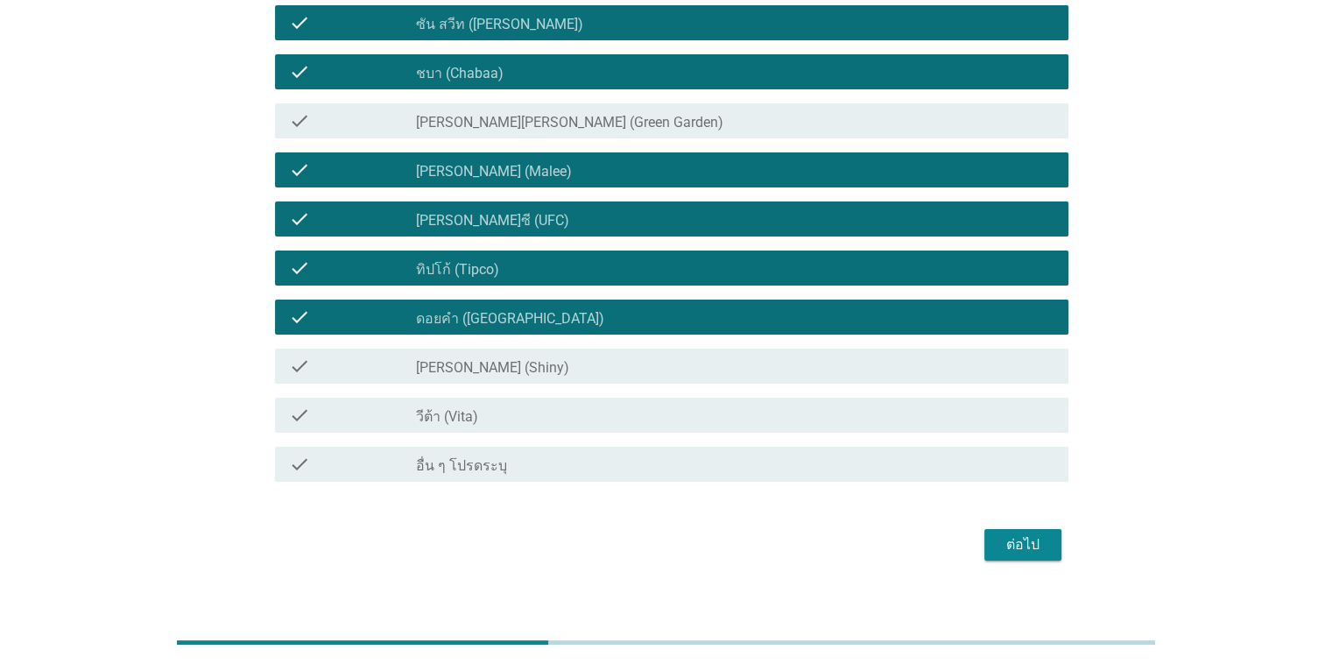
click at [866, 549] on div "ต่อไป" at bounding box center [1023, 544] width 49 height 21
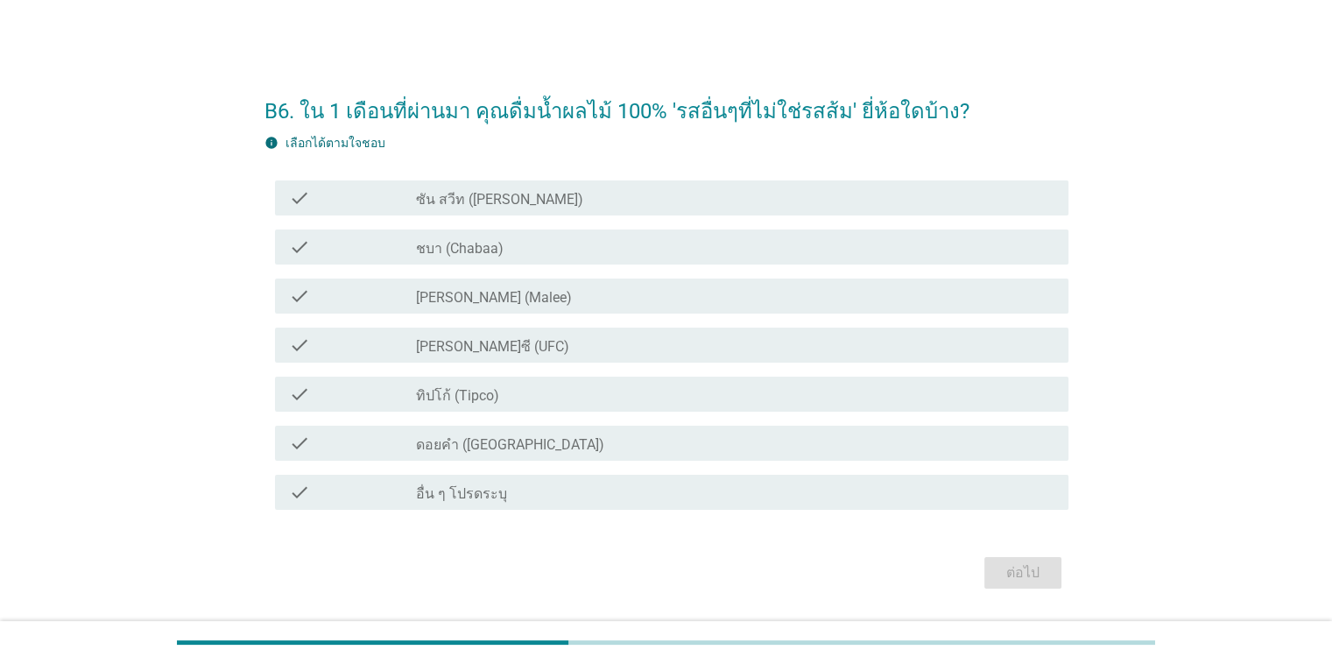
click at [547, 244] on div "check_box ชบา (Chabaa)" at bounding box center [735, 247] width 638 height 21
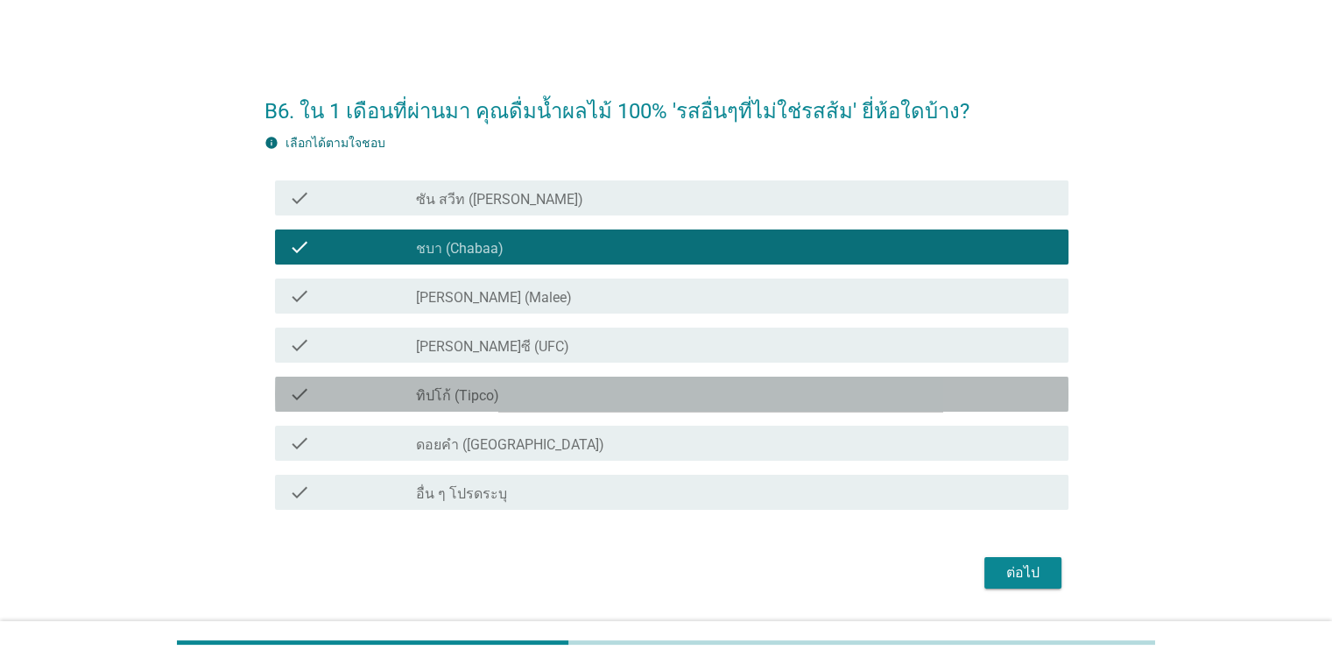
click at [543, 391] on div "check_box ทิปโก้ (Tipco)" at bounding box center [735, 394] width 638 height 21
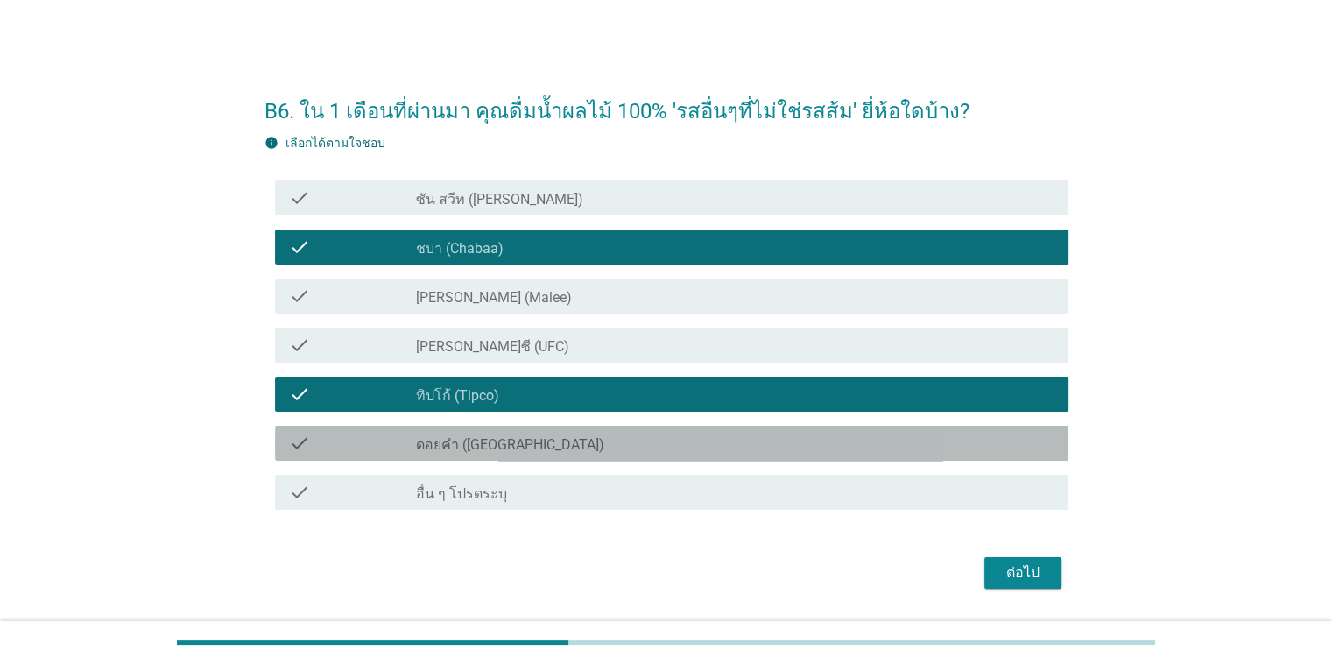
drag, startPoint x: 567, startPoint y: 448, endPoint x: 767, endPoint y: 495, distance: 205.3
click at [568, 449] on div "check_box ดอยคำ ([GEOGRAPHIC_DATA])" at bounding box center [735, 443] width 638 height 21
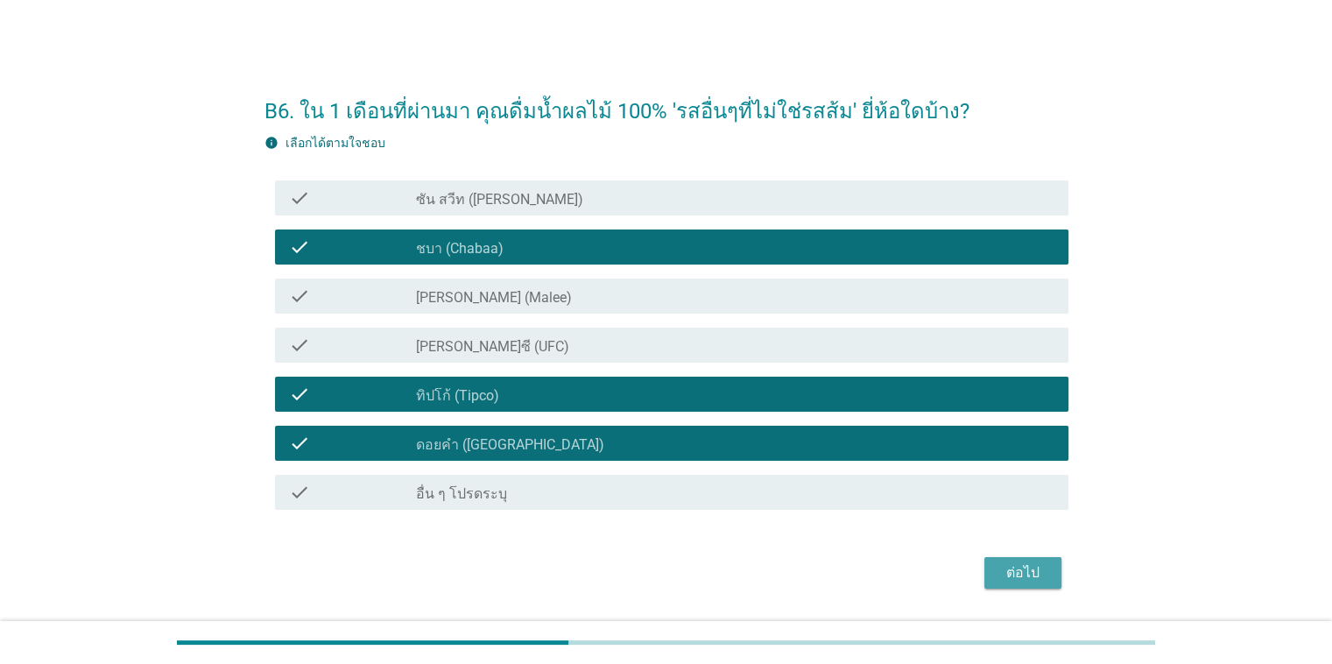
click at [866, 583] on button "ต่อไป" at bounding box center [1023, 573] width 77 height 32
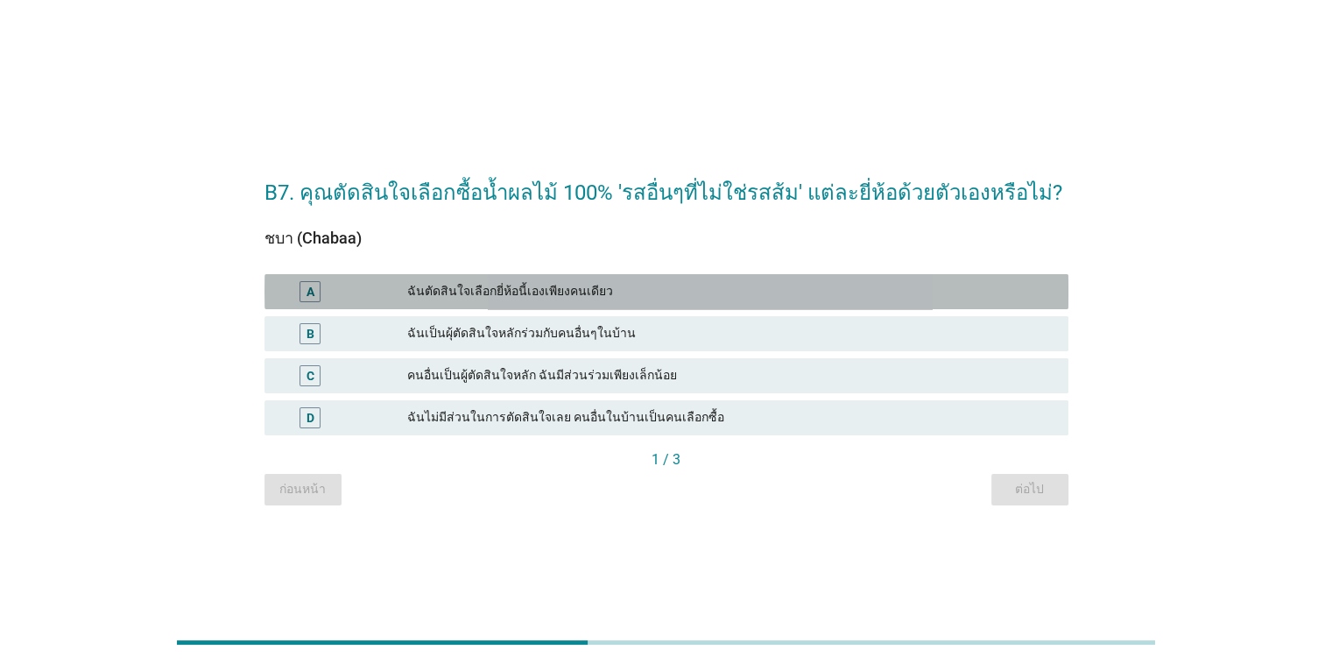
click at [641, 296] on div "ฉันตัดสินใจเลือกยี่ห้อนี้เองเพียงคนเดียว" at bounding box center [730, 291] width 647 height 21
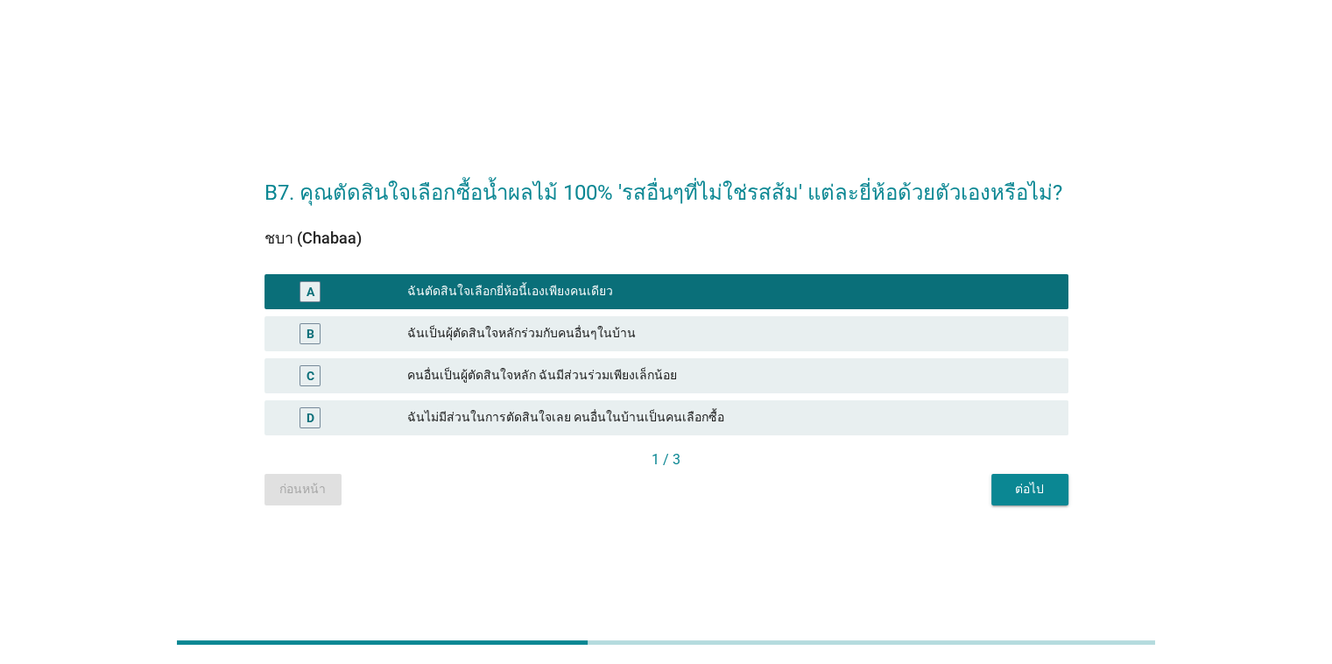
click at [866, 507] on div "B7. คุณตัดสินใจเลือกซื้อน้ำผลไม้ 100% 'รสอื่นๆที่ไม่ใช่รสส้ม' แต่ละยี่ห้อด้วยตั…" at bounding box center [667, 332] width 832 height 374
click at [866, 487] on div "ต่อไป" at bounding box center [1030, 489] width 49 height 18
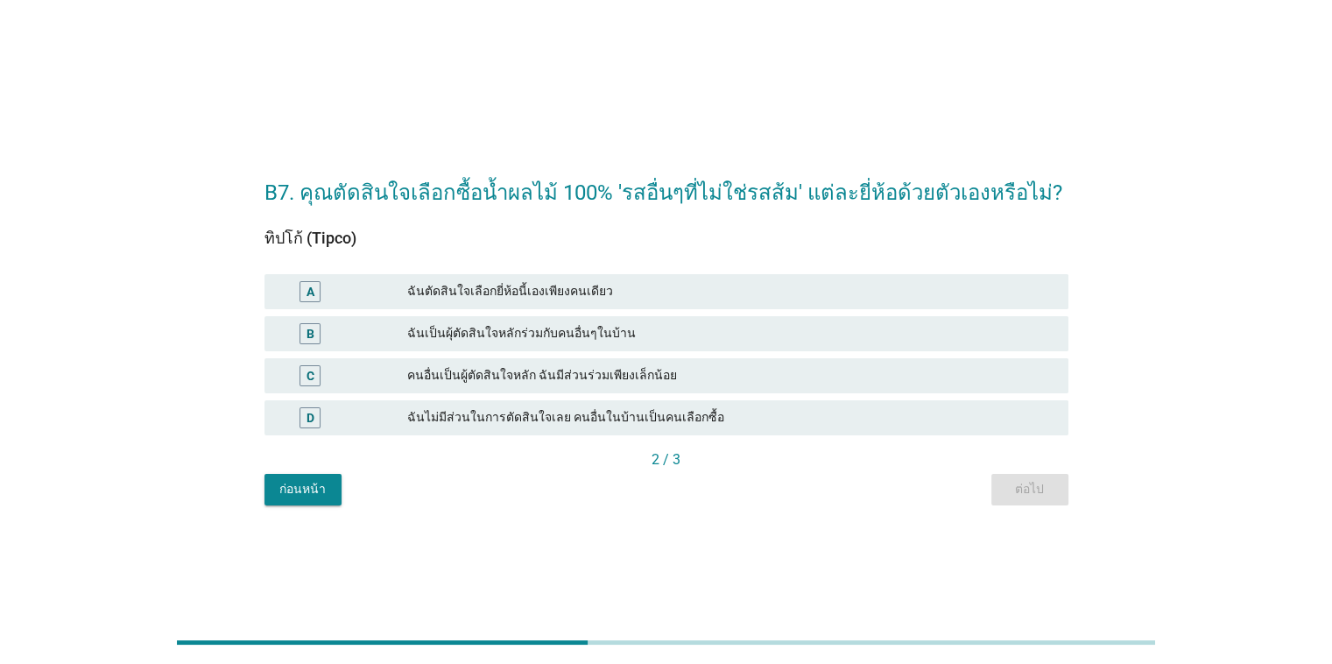
click at [644, 301] on div "ฉันตัดสินใจเลือกยี่ห้อนี้เองเพียงคนเดียว" at bounding box center [730, 291] width 647 height 21
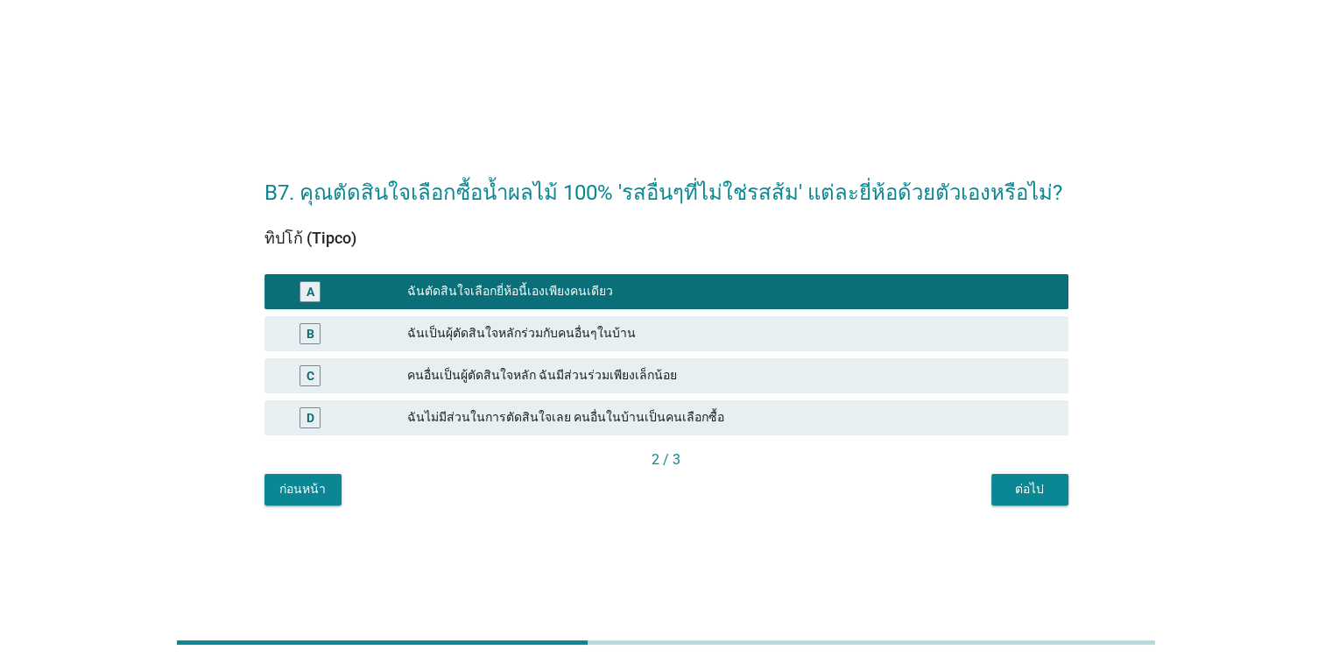
click at [866, 491] on div "ต่อไป" at bounding box center [1030, 489] width 49 height 18
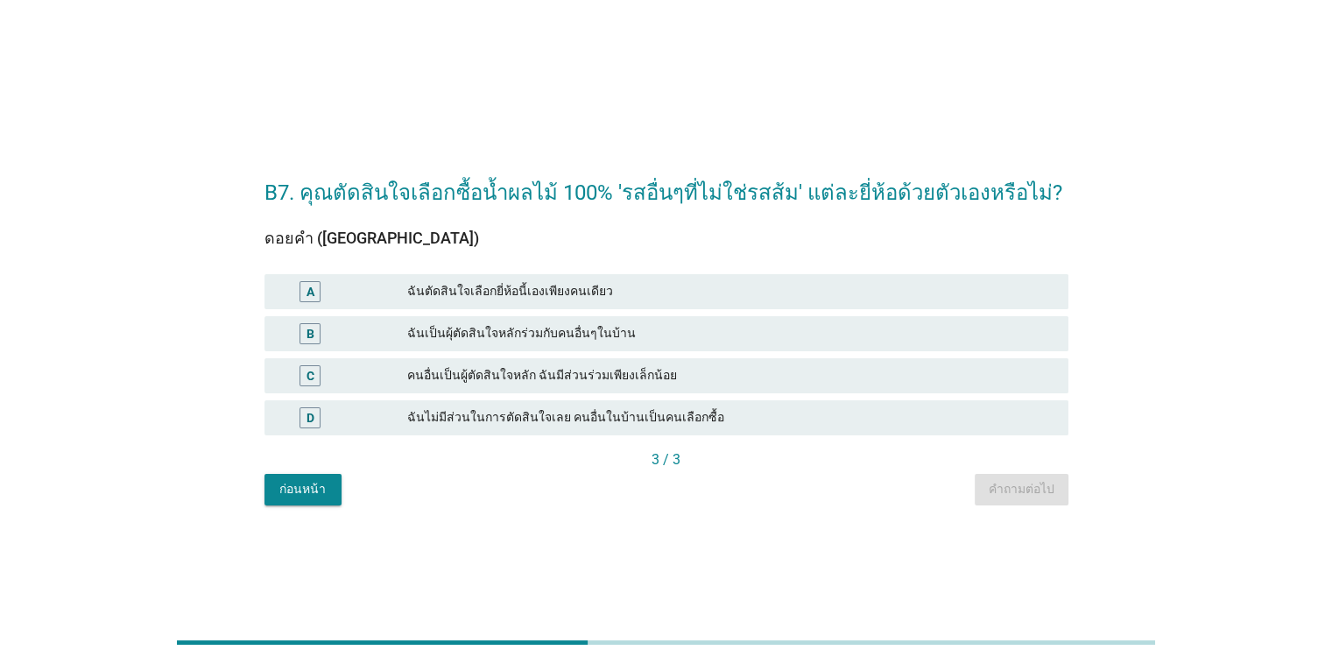
click at [657, 289] on div "ฉันตัดสินใจเลือกยี่ห้อนี้เองเพียงคนเดียว" at bounding box center [730, 291] width 647 height 21
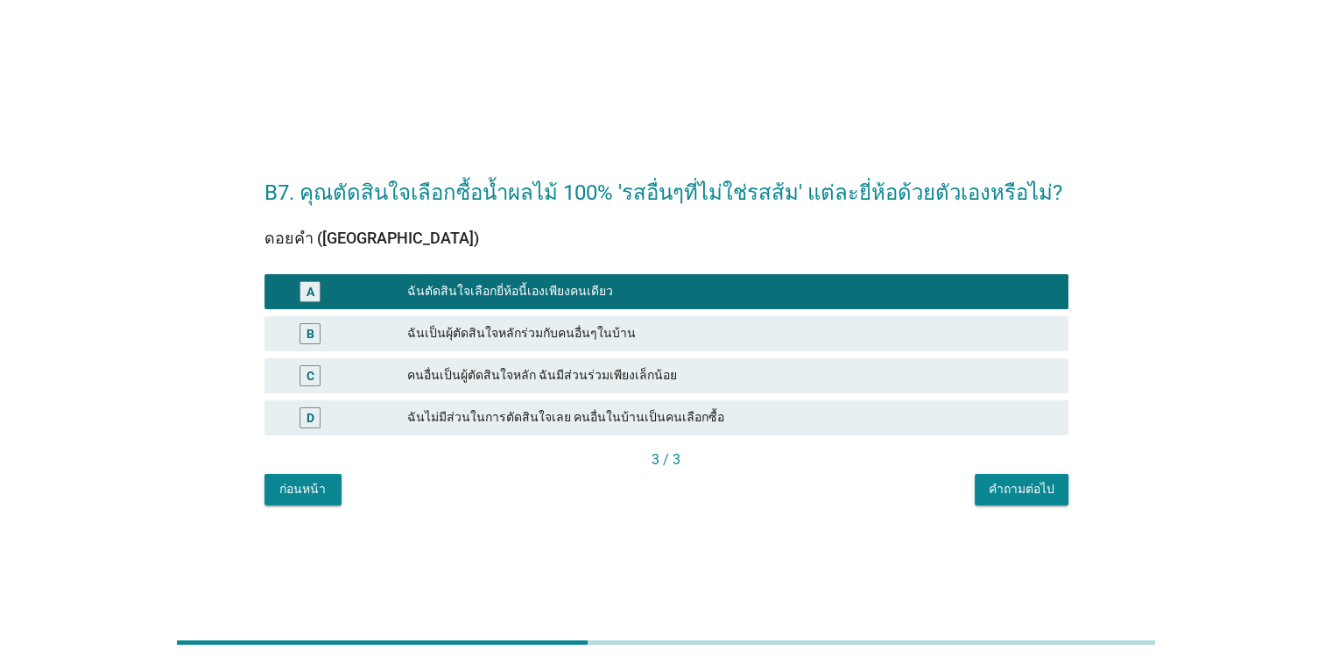
click at [866, 491] on div "คำถามต่อไป" at bounding box center [1022, 489] width 66 height 18
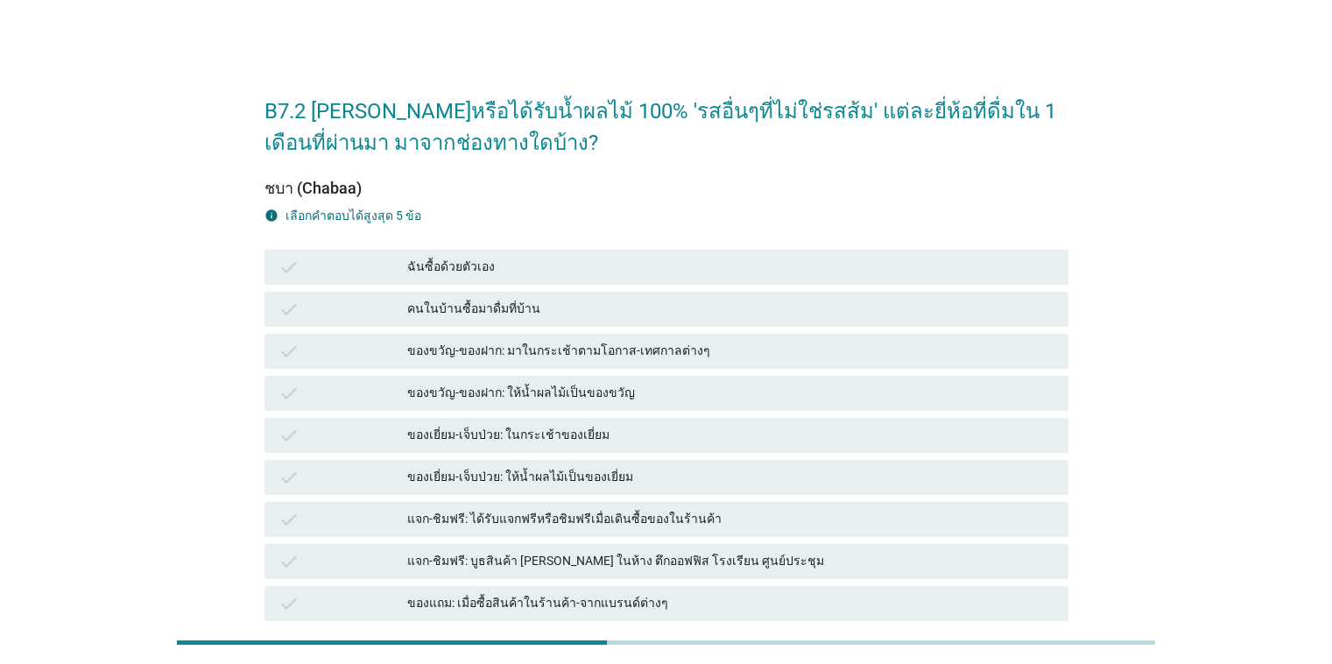
click at [585, 267] on div "ฉันซื้อด้วยตัวเอง" at bounding box center [730, 267] width 647 height 21
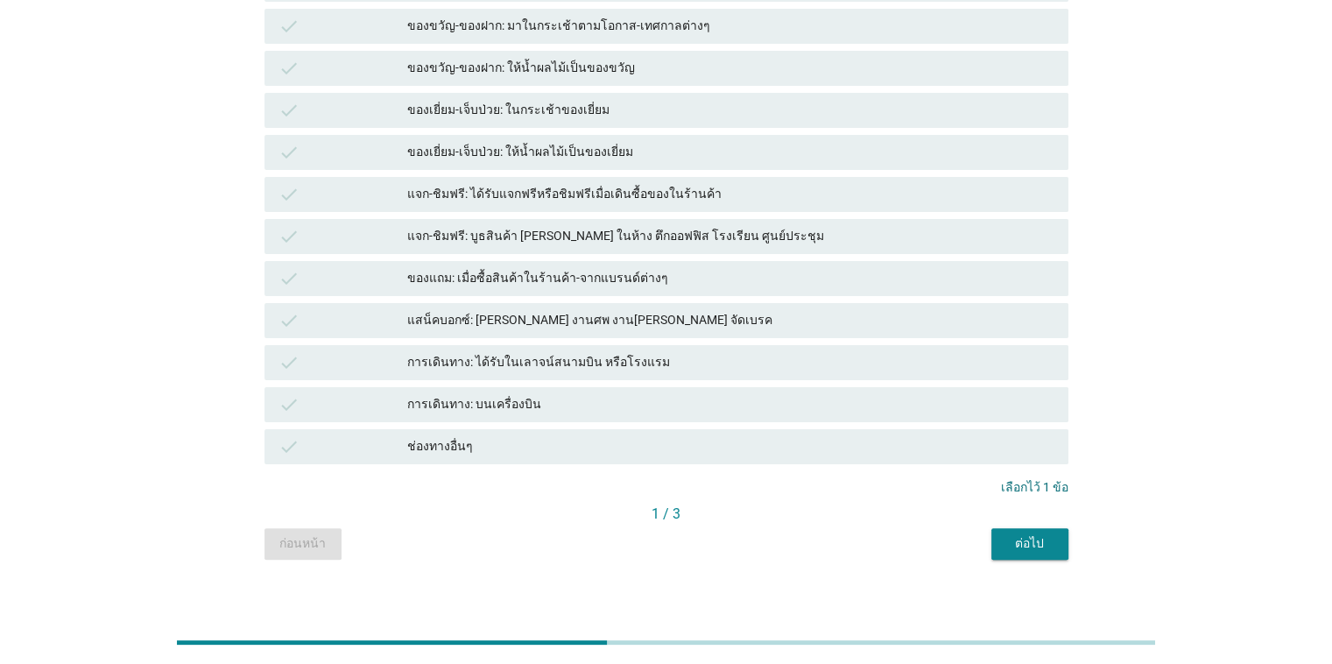
scroll to position [340, 0]
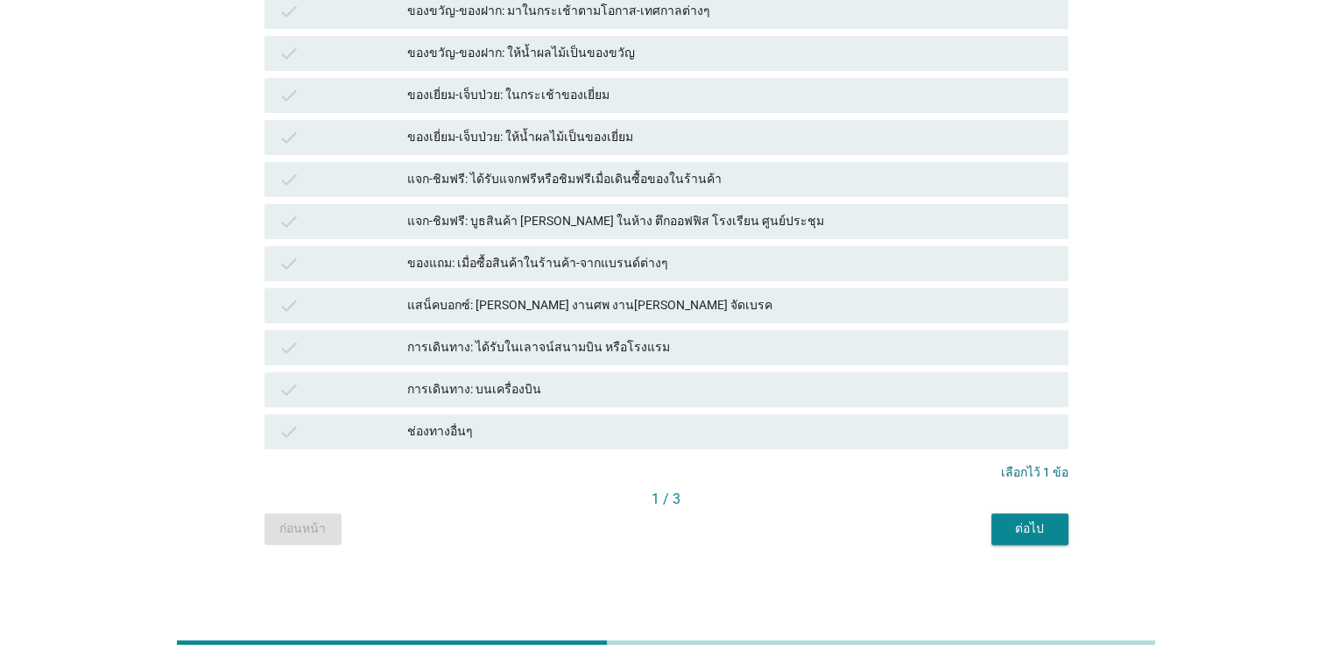
click at [866, 543] on button "ต่อไป" at bounding box center [1030, 529] width 77 height 32
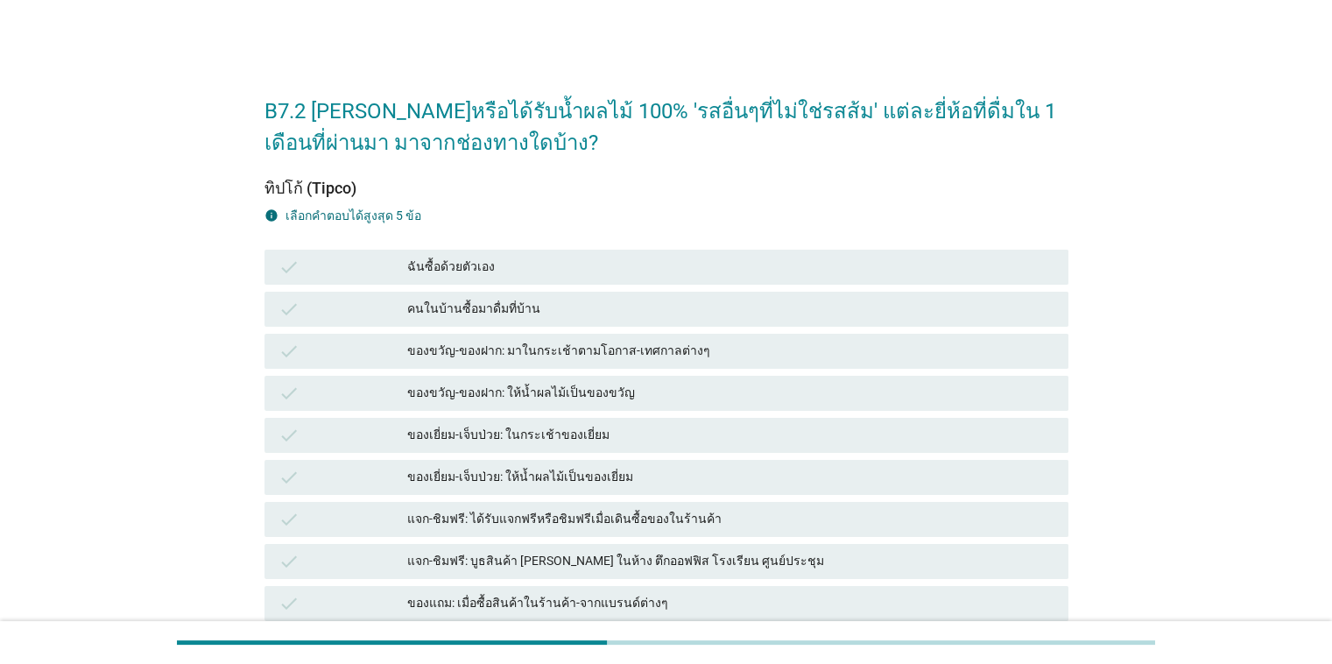
click at [534, 272] on div "ฉันซื้อด้วยตัวเอง" at bounding box center [730, 267] width 647 height 21
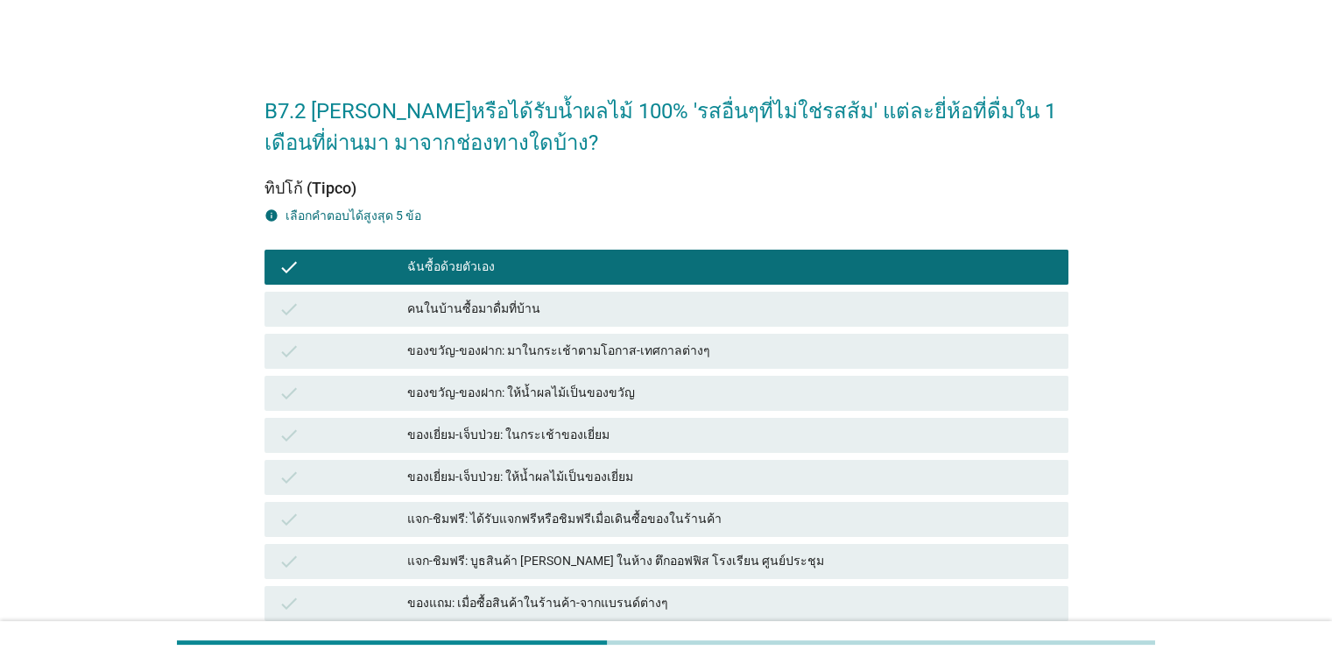
scroll to position [340, 0]
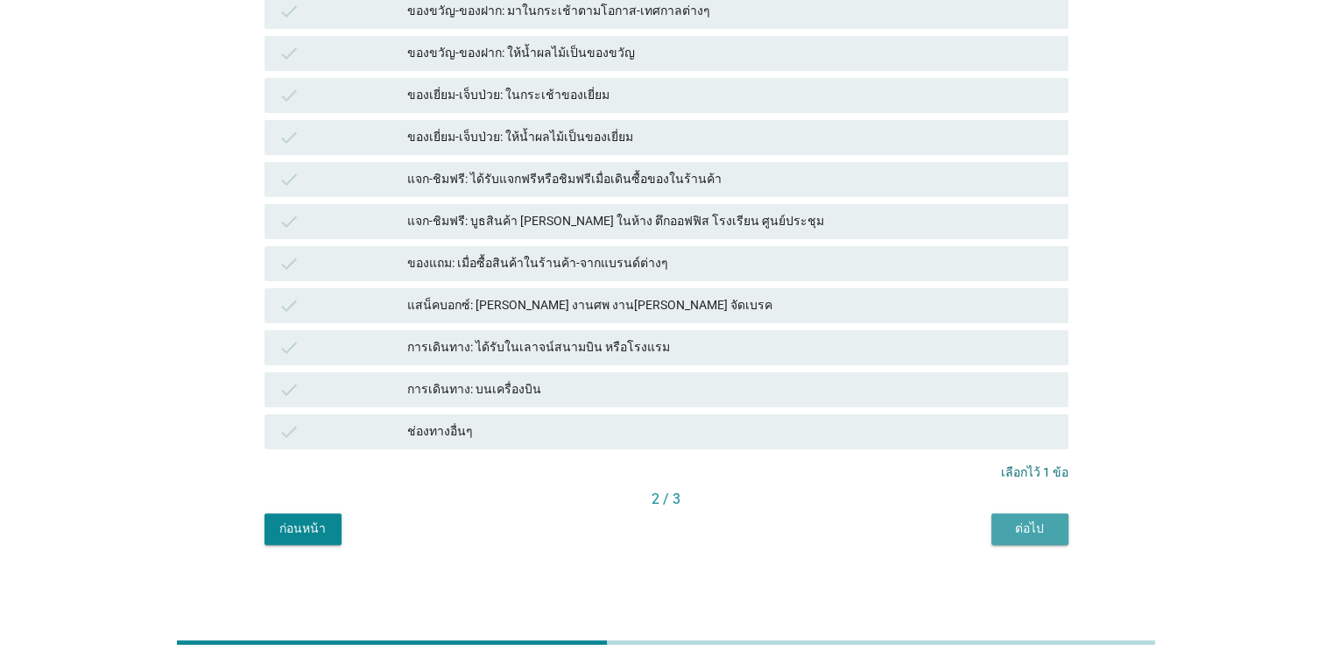
click at [866, 528] on div "ต่อไป" at bounding box center [1030, 528] width 49 height 18
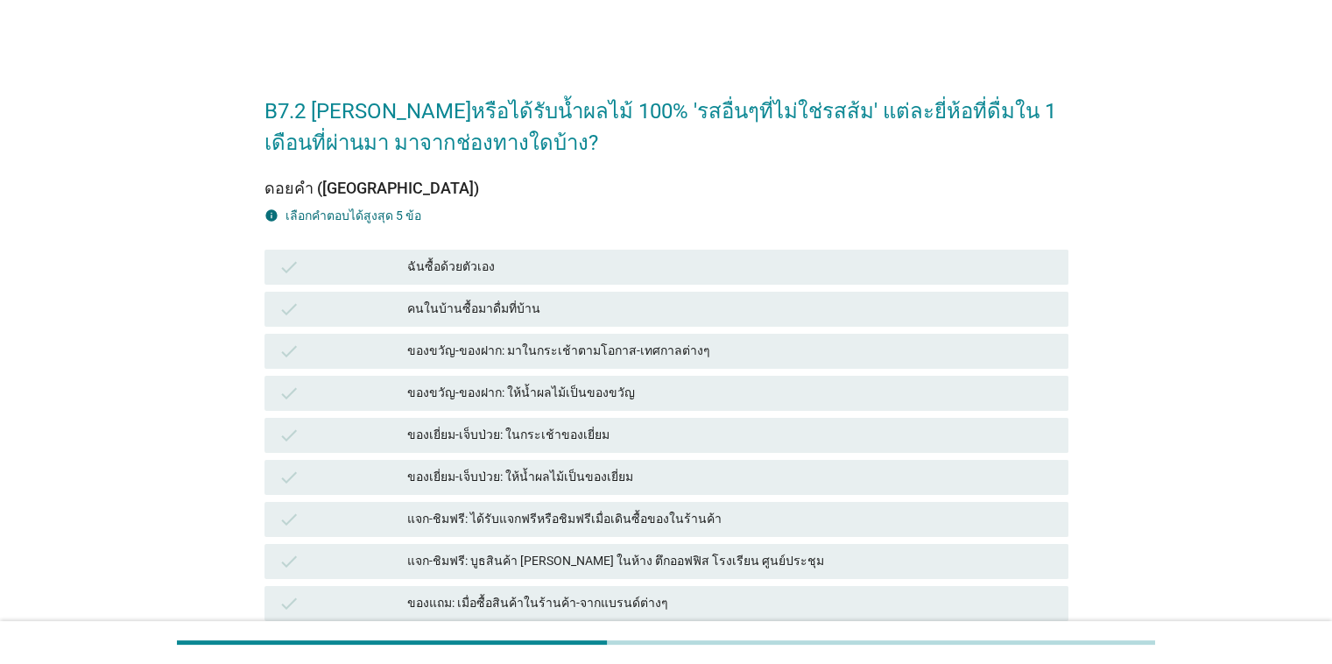
click at [558, 260] on div "ฉันซื้อด้วยตัวเอง" at bounding box center [730, 267] width 647 height 21
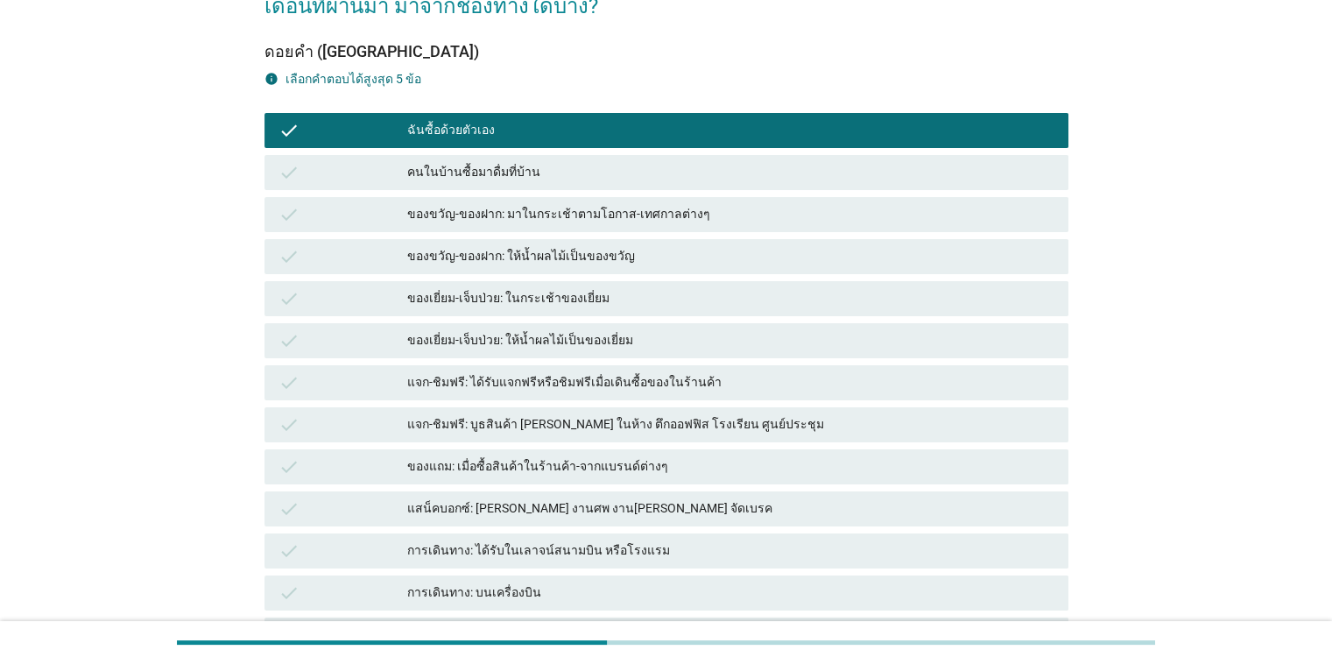
scroll to position [263, 0]
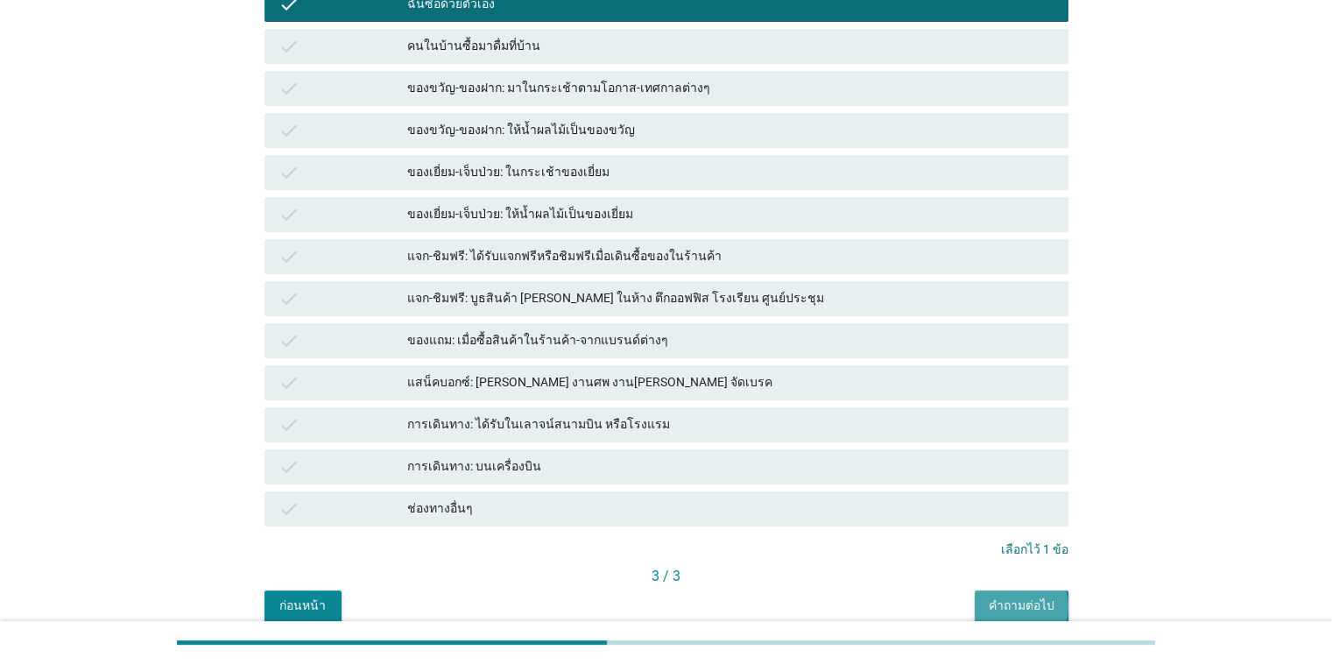
click at [866, 599] on div "คำถามต่อไป" at bounding box center [1022, 606] width 66 height 18
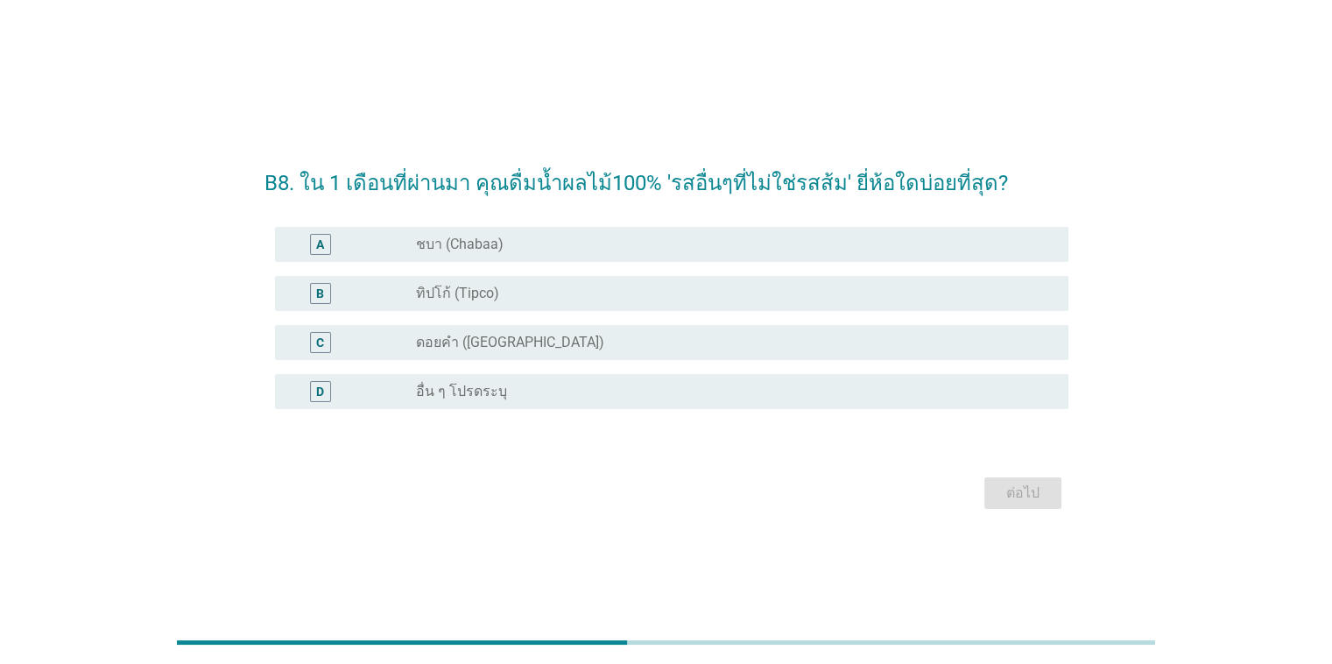
click at [597, 288] on div "radio_button_unchecked ทิปโก้ (Tipco)" at bounding box center [728, 294] width 624 height 18
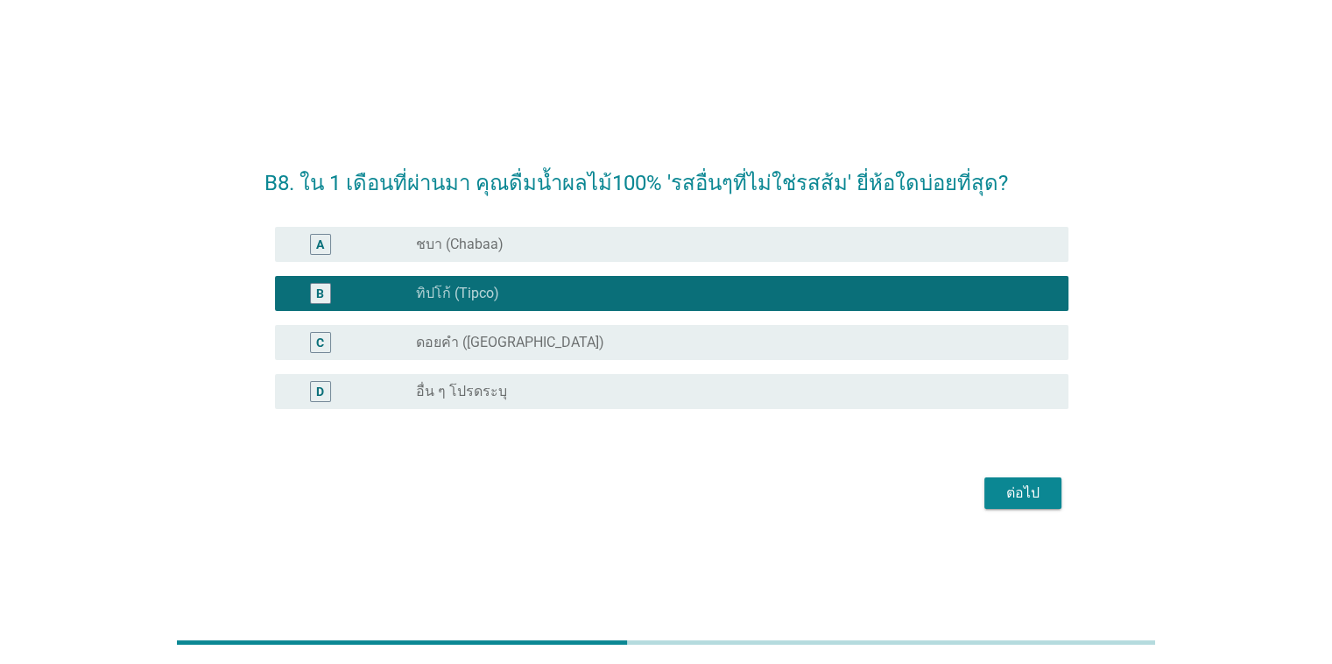
click at [866, 499] on div "ต่อไป" at bounding box center [1023, 493] width 49 height 21
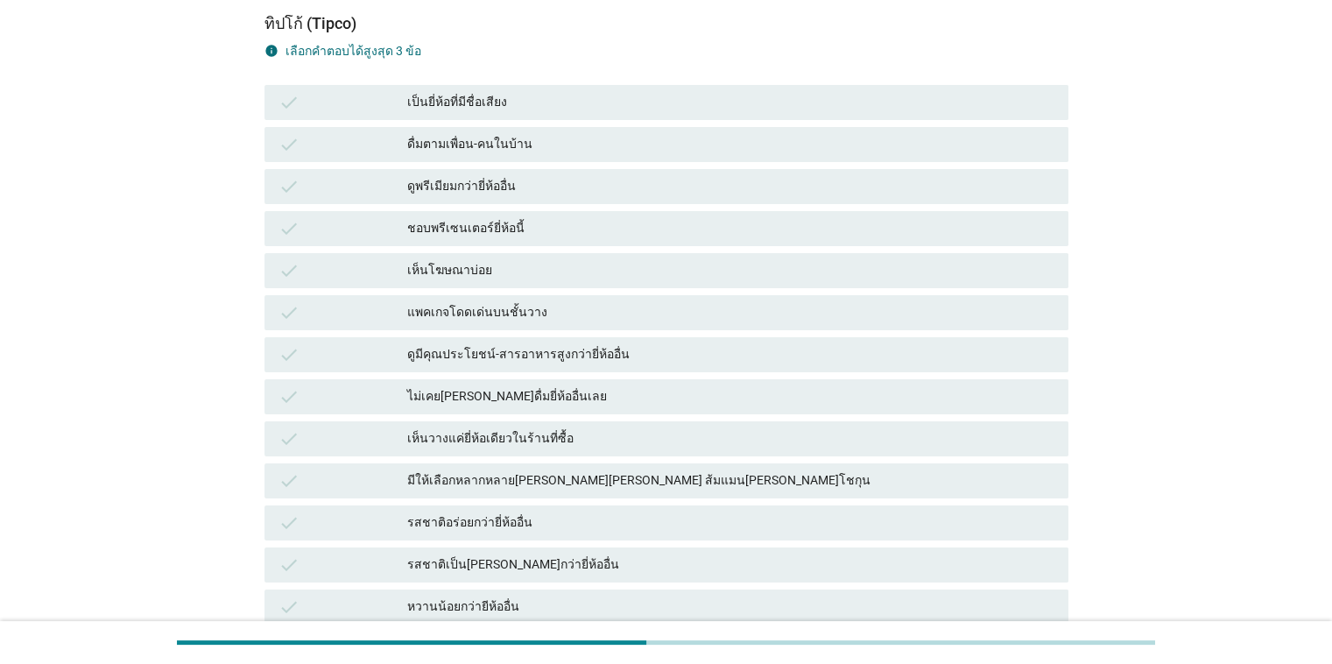
scroll to position [175, 0]
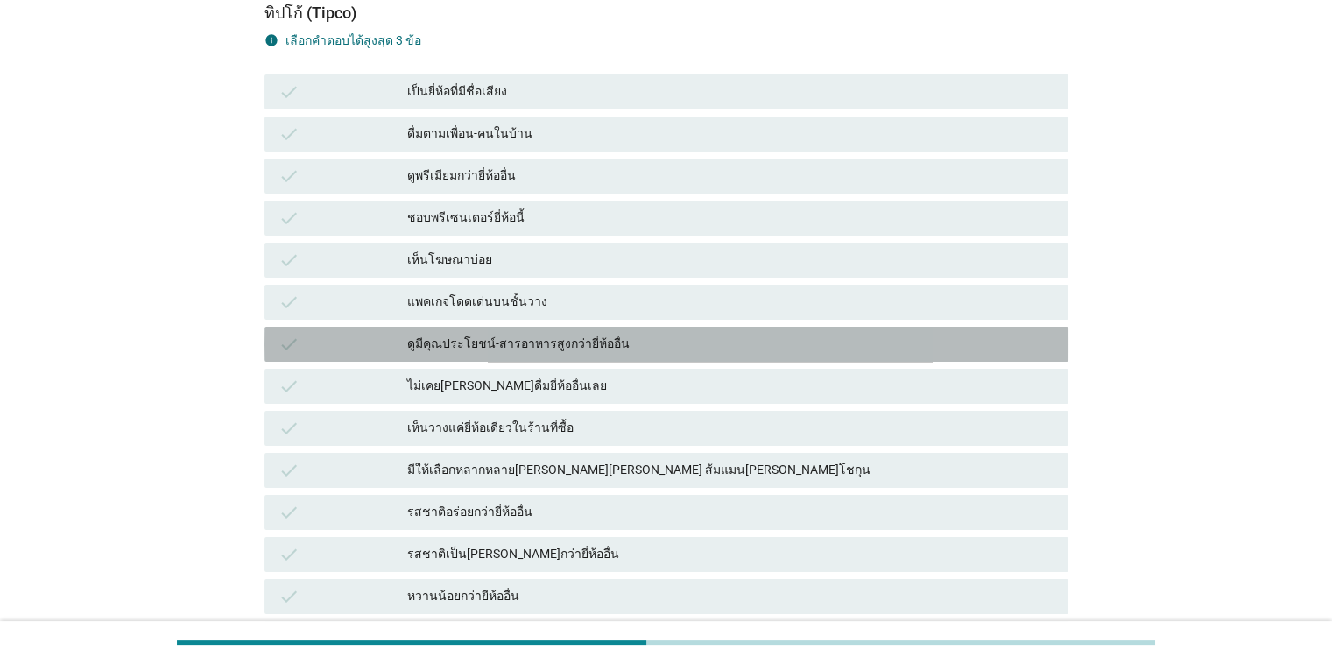
click at [580, 343] on div "ดูมีคุณประโยชน์-สารอาหารสูงกว่ายี่ห้ออื่น" at bounding box center [730, 344] width 647 height 21
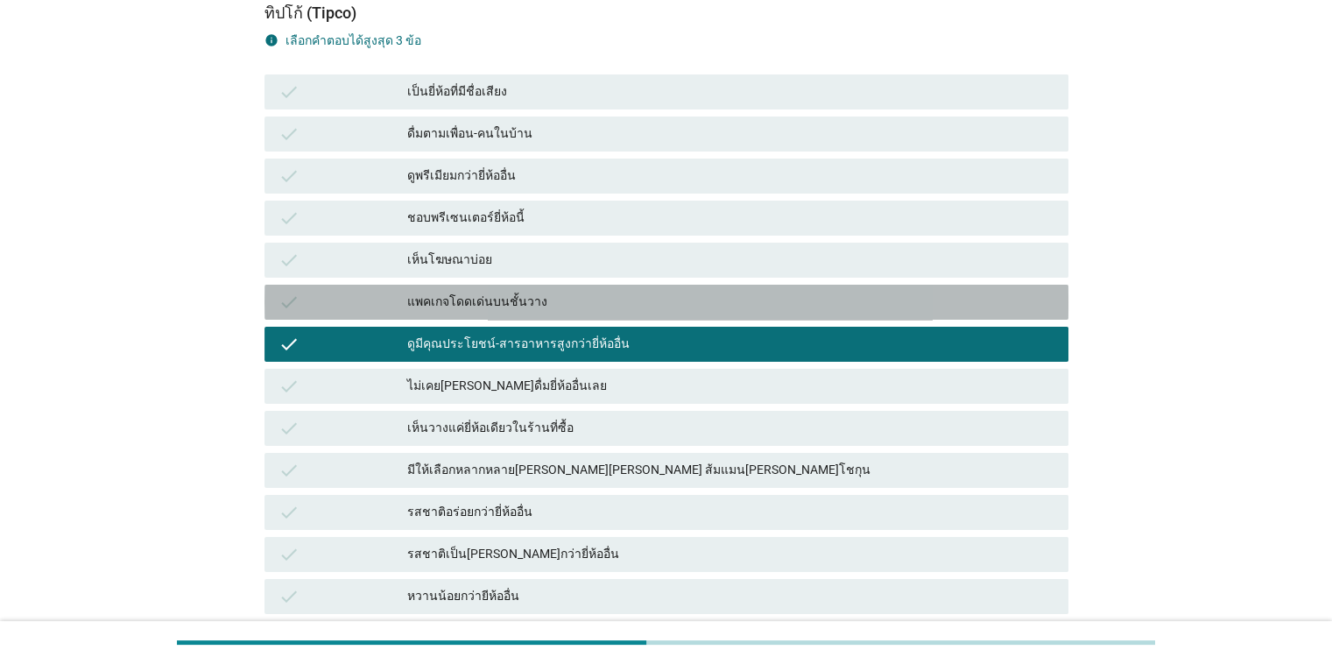
click at [559, 307] on div "แพคเกจโดดเด่นบนชั้นวาง" at bounding box center [730, 302] width 647 height 21
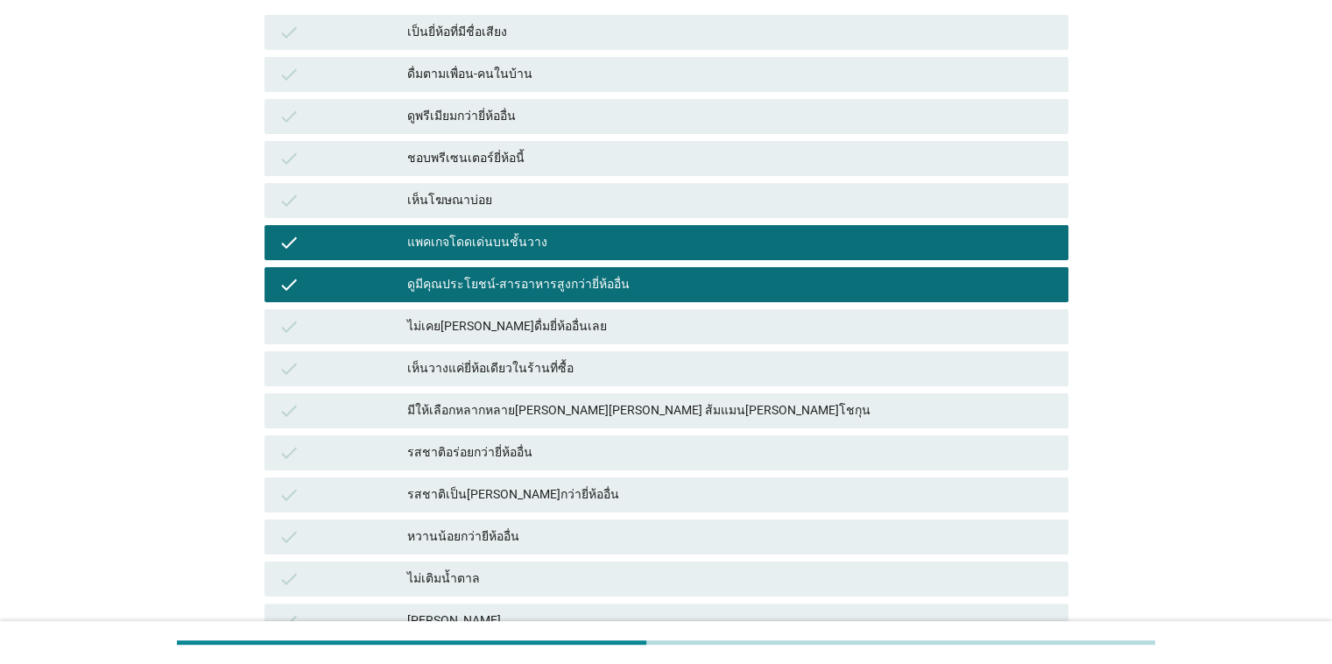
scroll to position [263, 0]
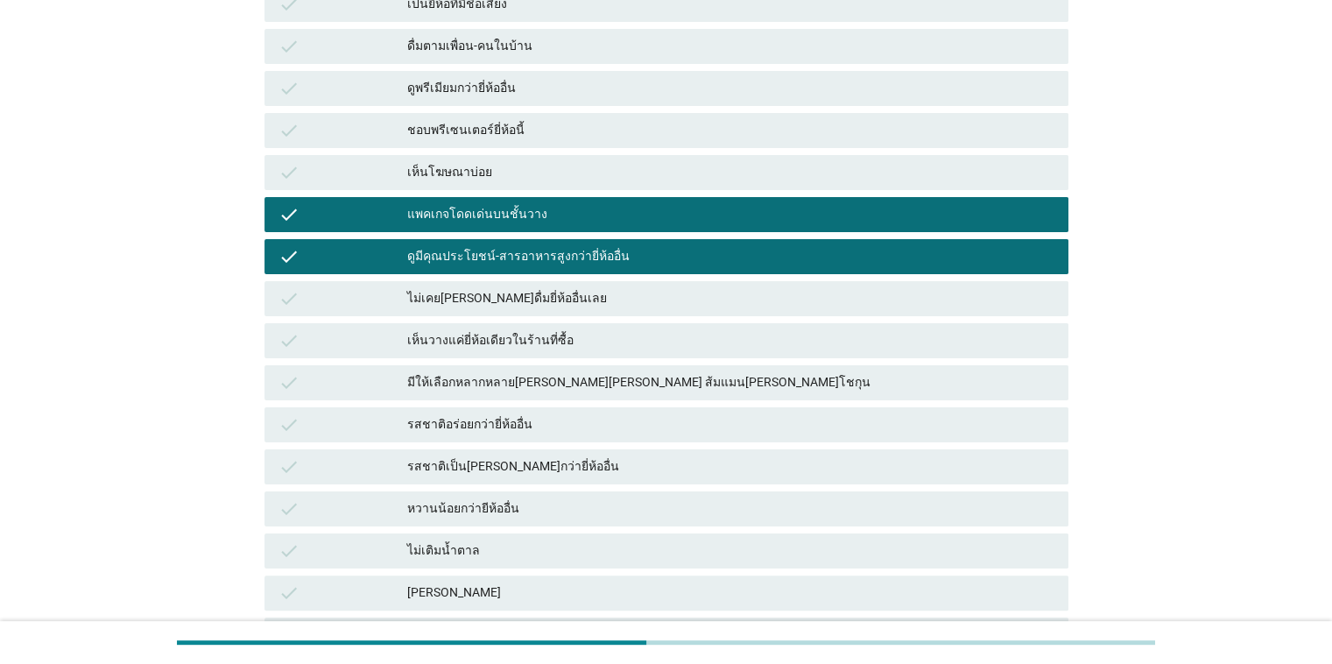
click at [628, 383] on div "มีให้เลือกหลากหลาย[PERSON_NAME][PERSON_NAME] ส้มแมน[PERSON_NAME]โชกุน" at bounding box center [730, 382] width 647 height 21
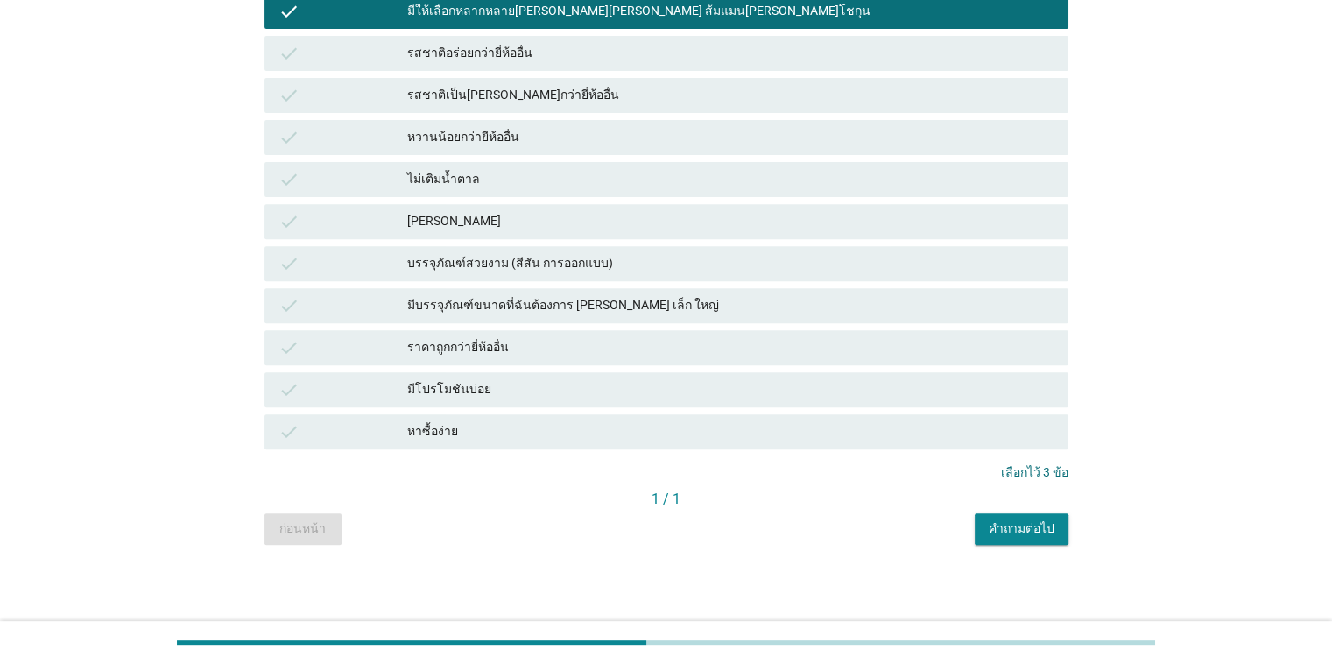
scroll to position [634, 0]
click at [866, 534] on div "คำถามต่อไป" at bounding box center [1022, 528] width 66 height 18
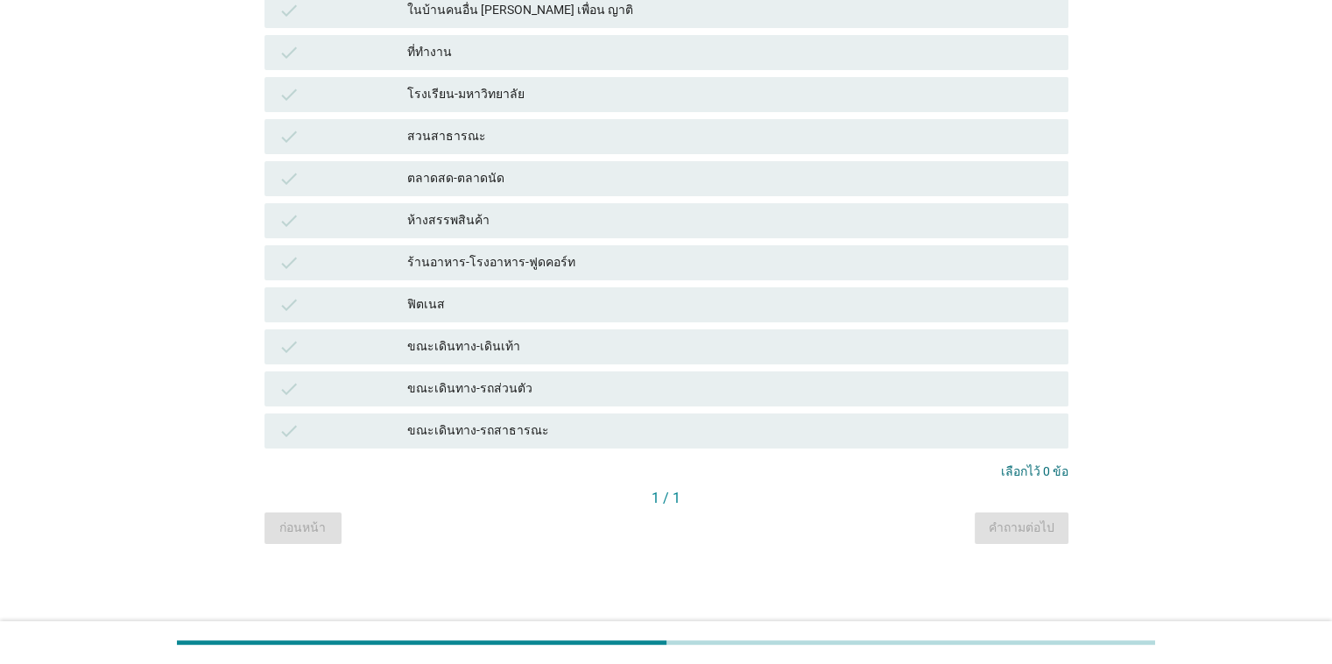
scroll to position [0, 0]
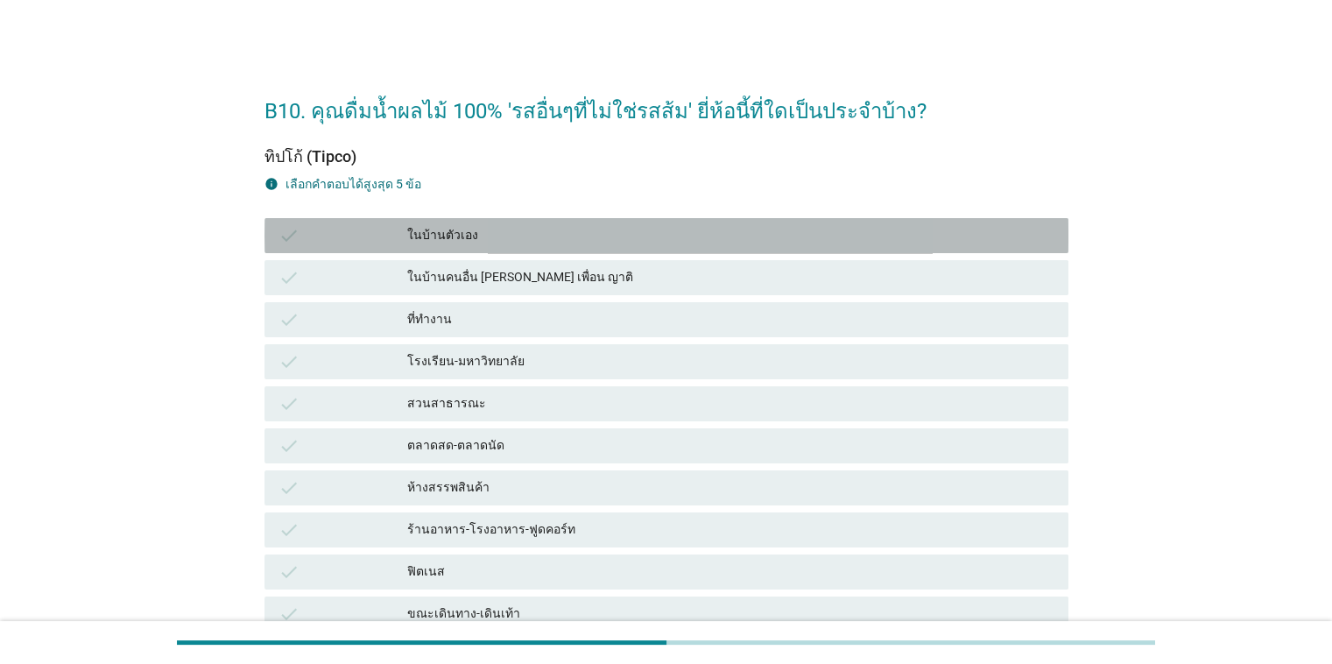
click at [514, 240] on div "ในบ้านตัวเอง" at bounding box center [730, 235] width 647 height 21
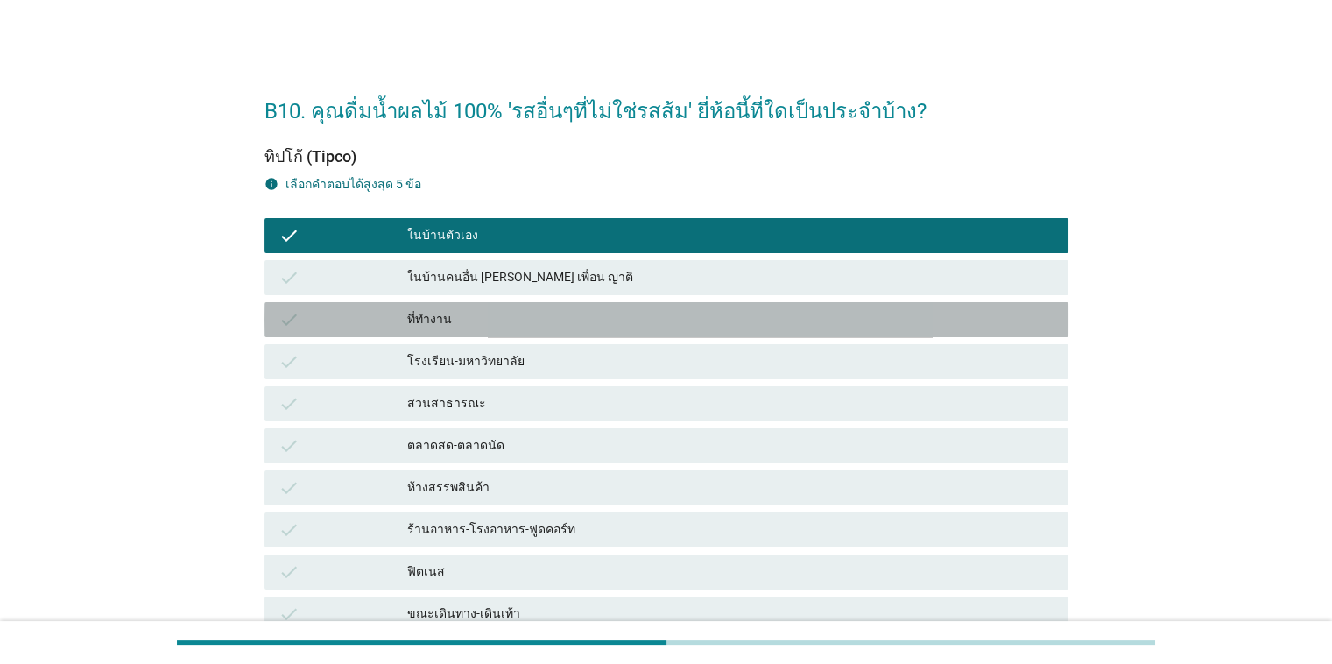
click at [521, 314] on div "ที่ทำงาน" at bounding box center [730, 319] width 647 height 21
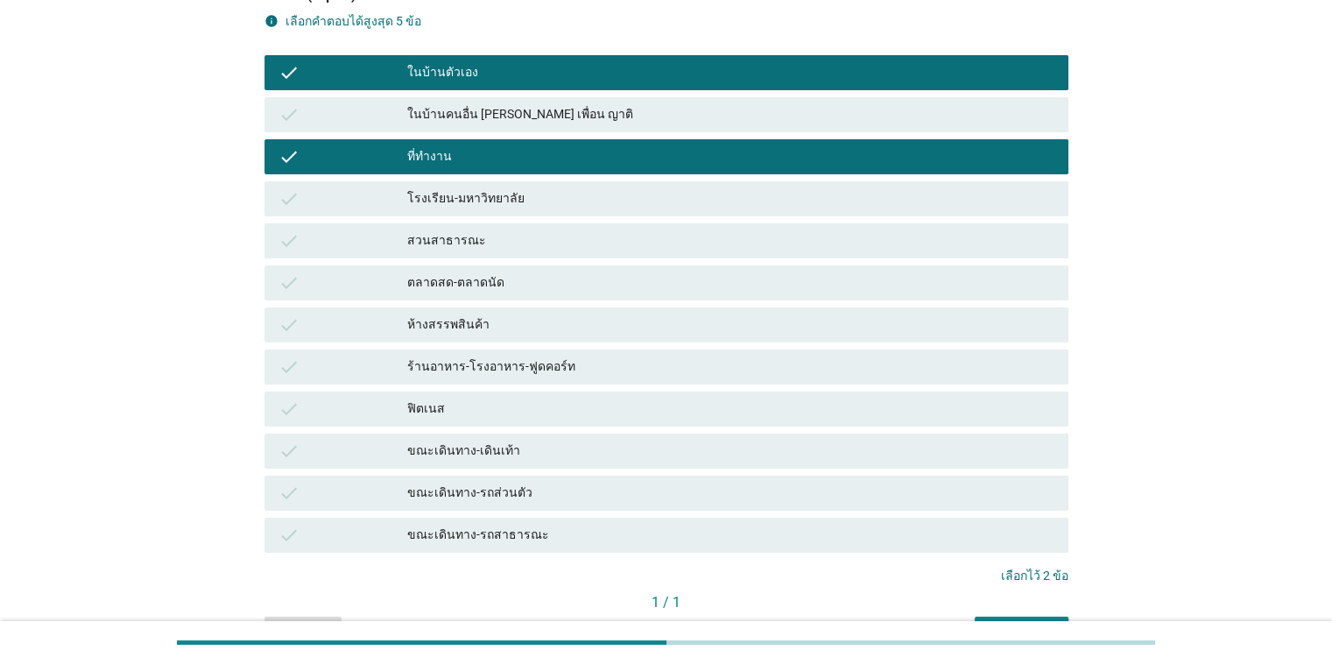
scroll to position [266, 0]
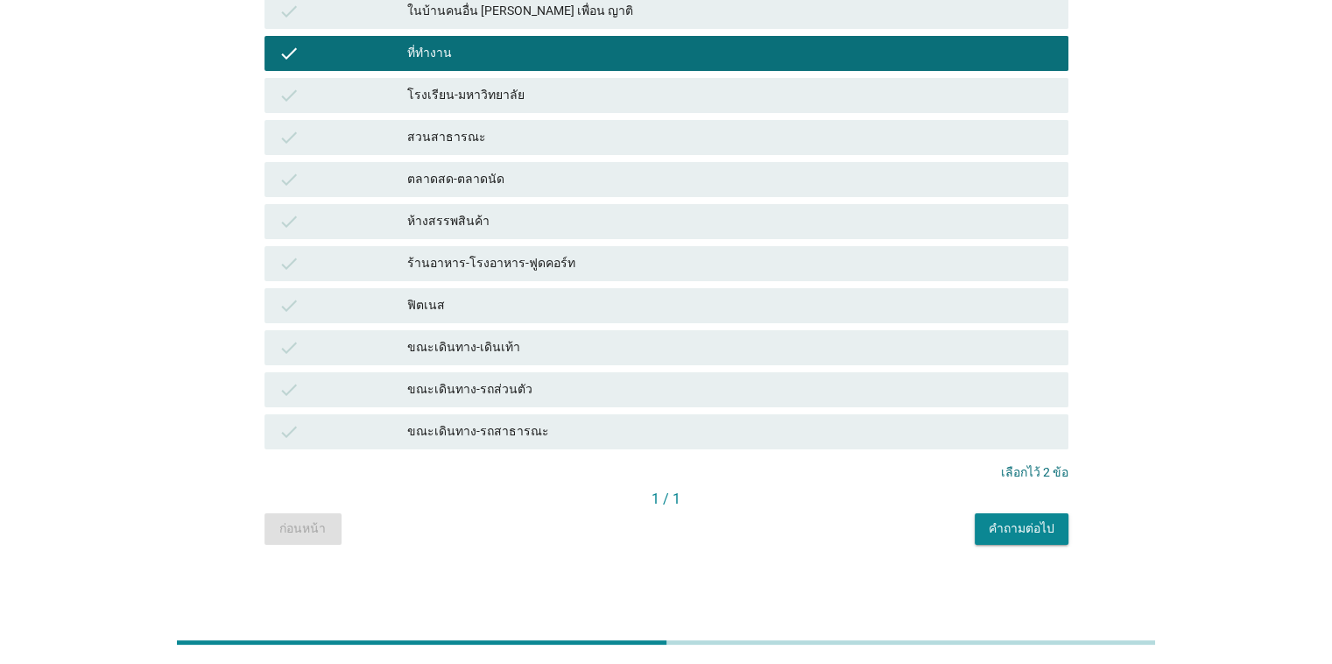
click at [866, 534] on div "คำถามต่อไป" at bounding box center [1022, 528] width 66 height 18
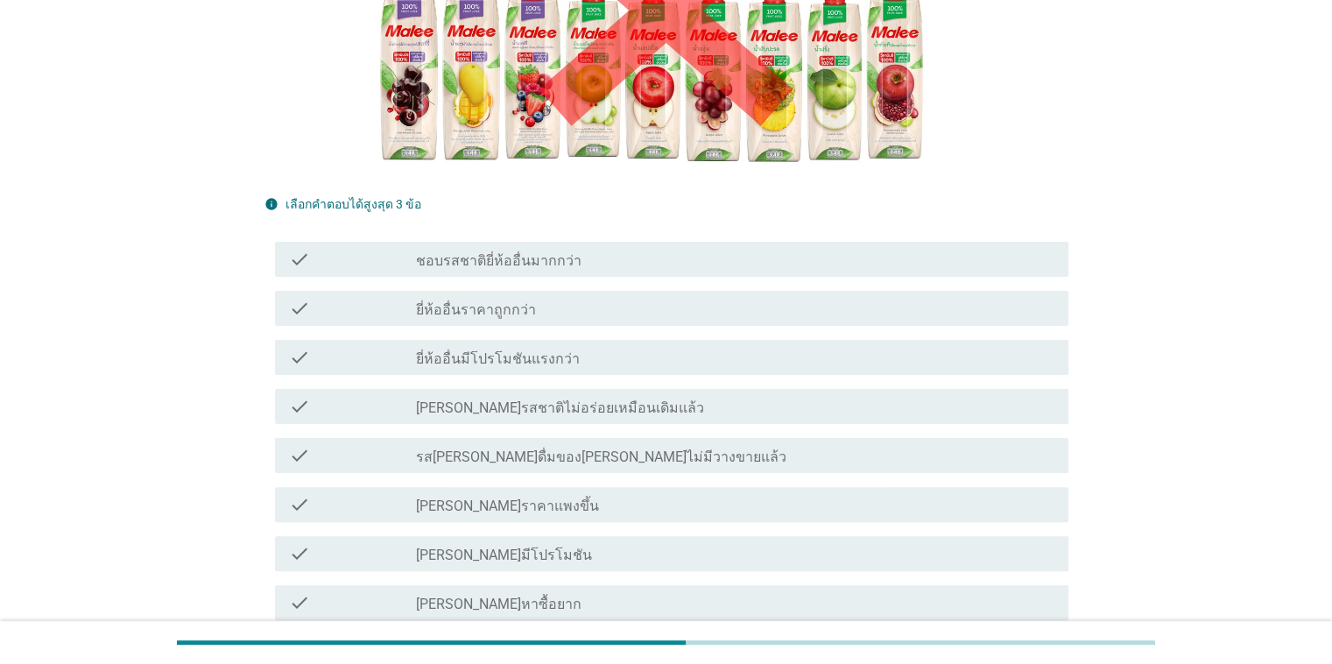
scroll to position [350, 0]
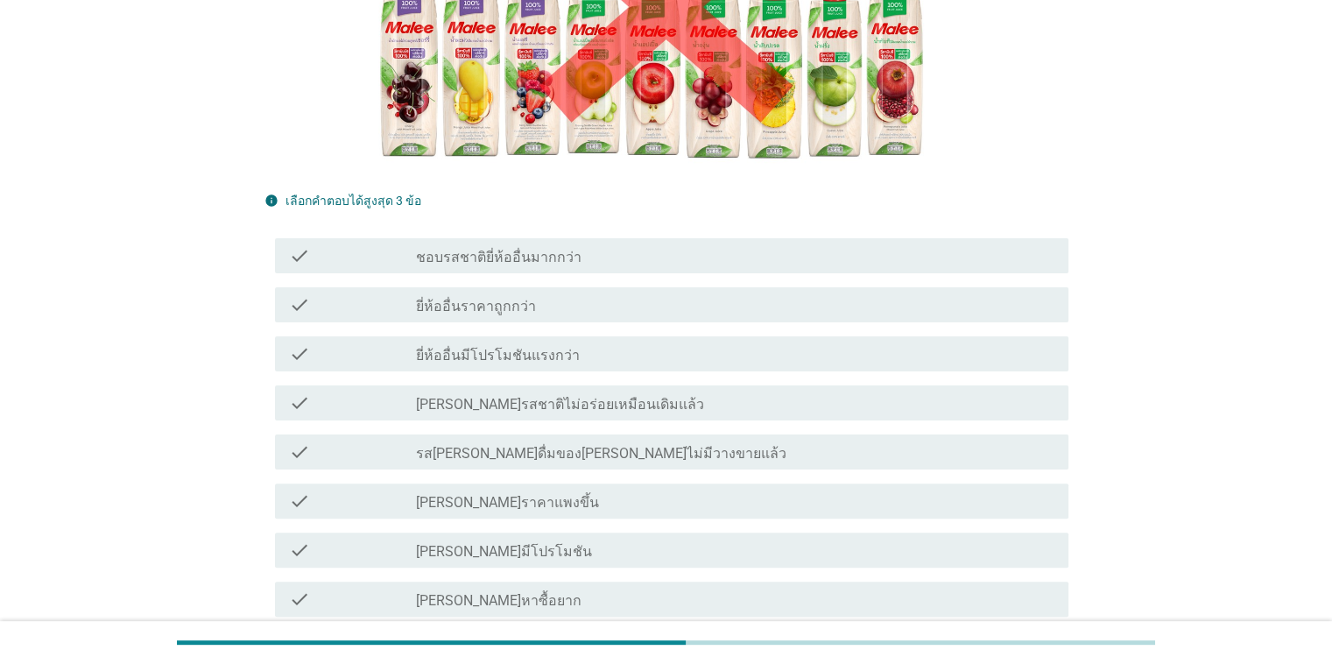
click at [617, 358] on div "check_box_outline_blank ยี่ห้ออื่นมีโปรโมชันแรงกว่า" at bounding box center [735, 353] width 638 height 21
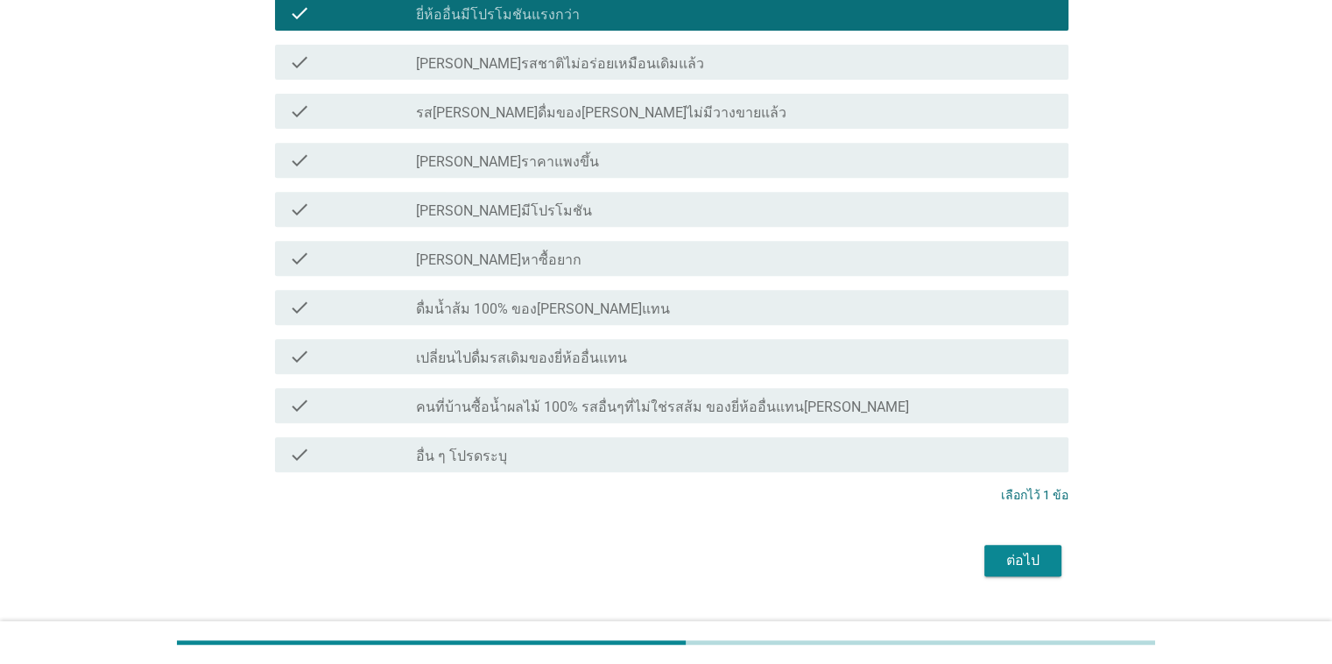
scroll to position [701, 0]
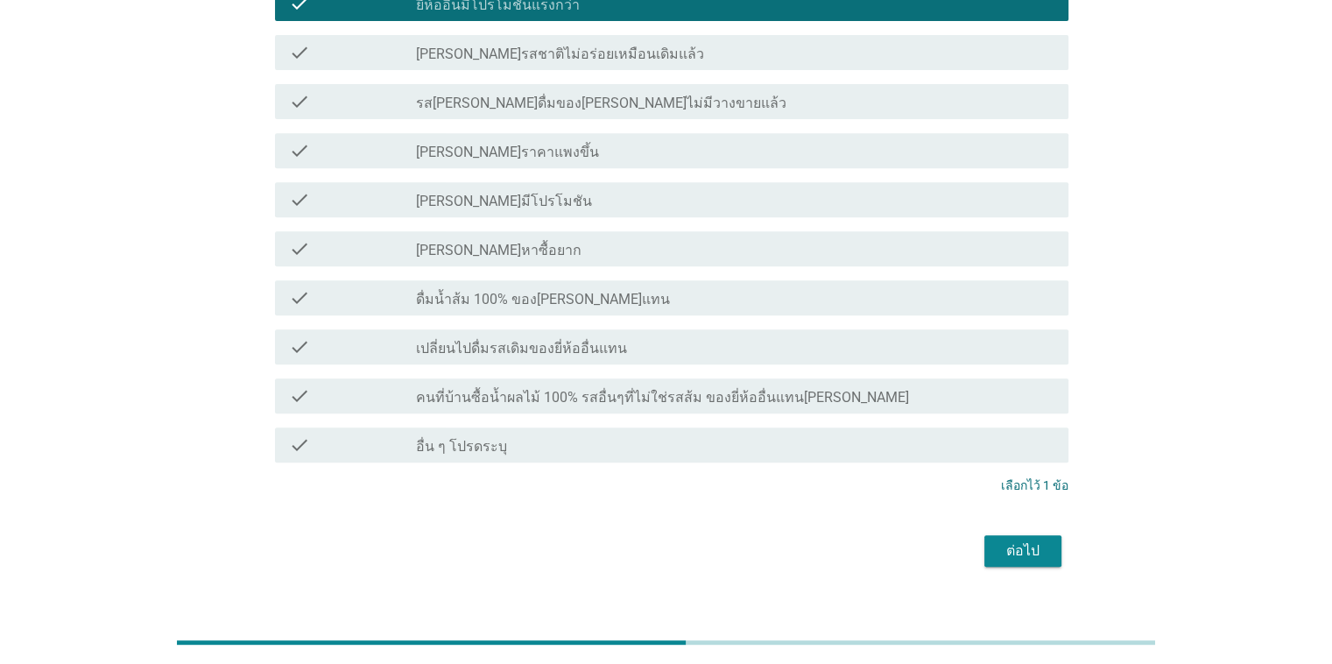
click at [866, 555] on div "ต่อไป" at bounding box center [1023, 551] width 49 height 21
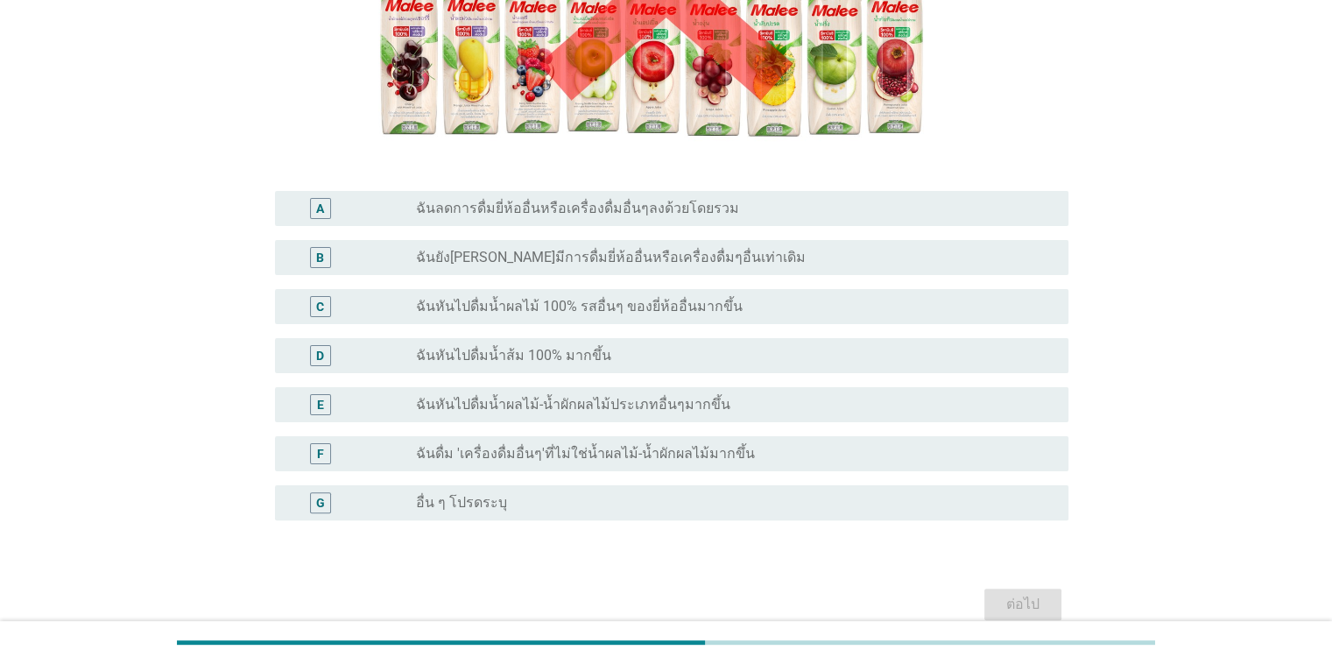
scroll to position [350, 0]
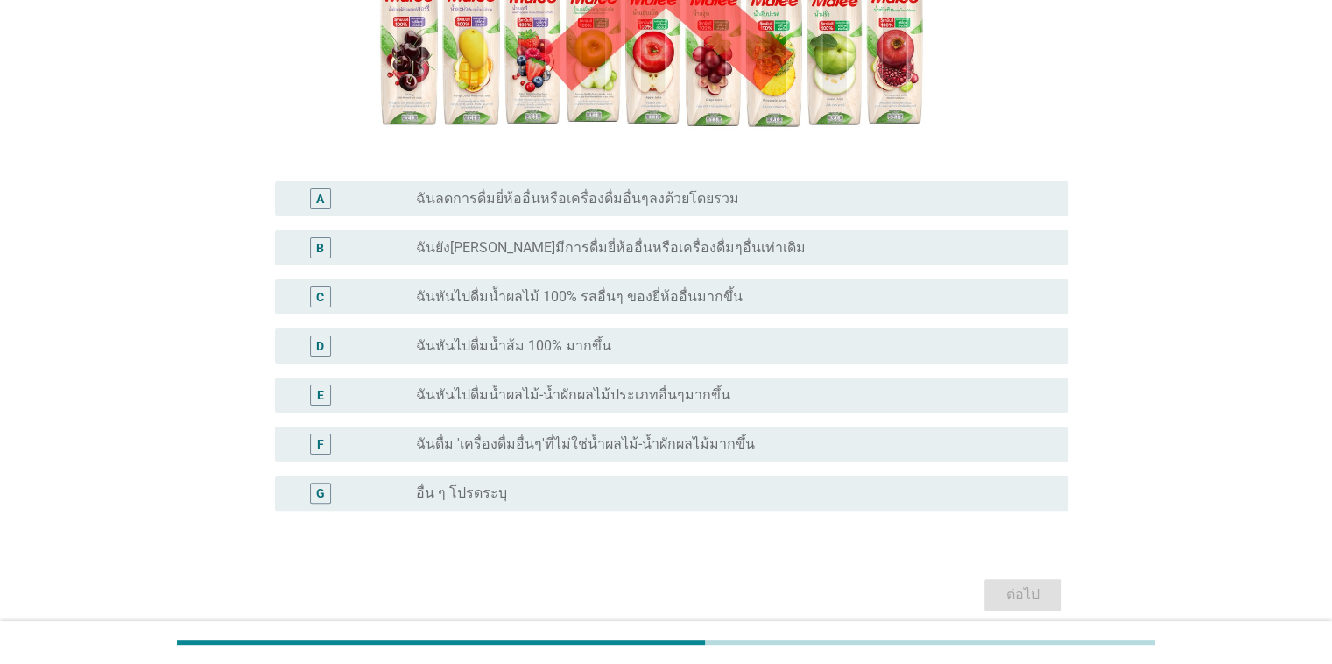
click at [645, 336] on div "radio_button_unchecked ฉันหันไปดื่มน้ำส้ม 100% มากขึ้น" at bounding box center [735, 346] width 638 height 21
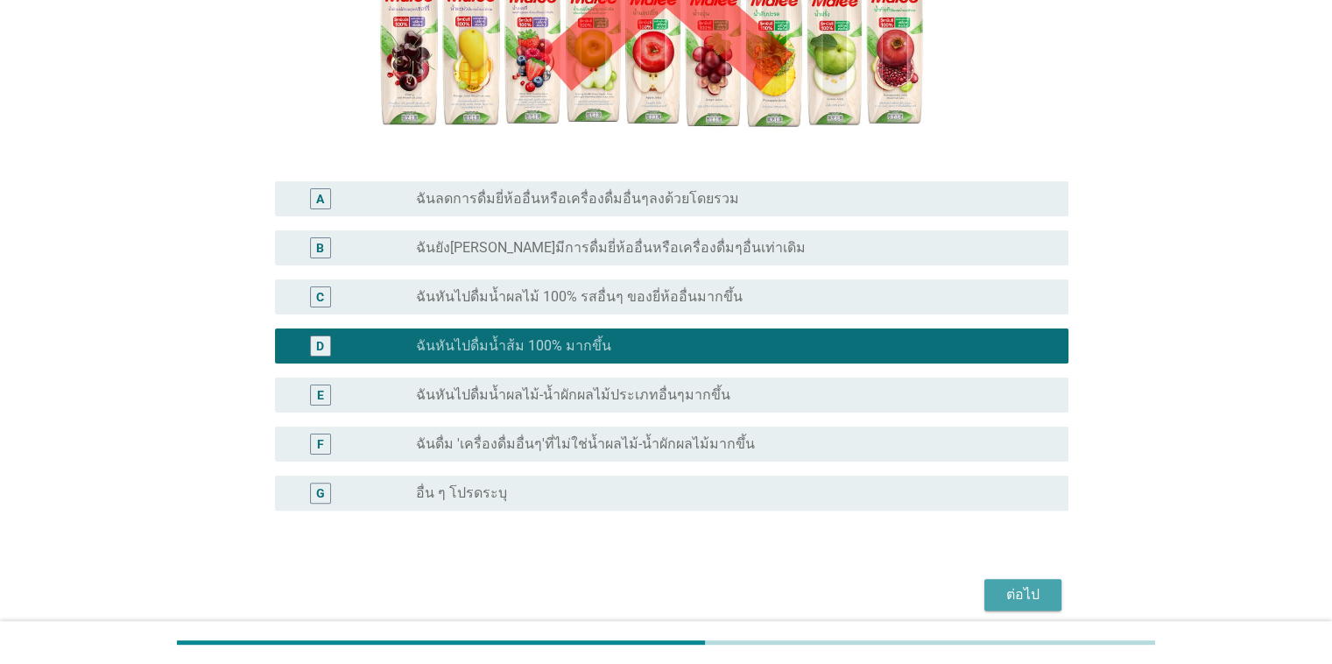
click at [866, 603] on div "ต่อไป" at bounding box center [1023, 594] width 49 height 21
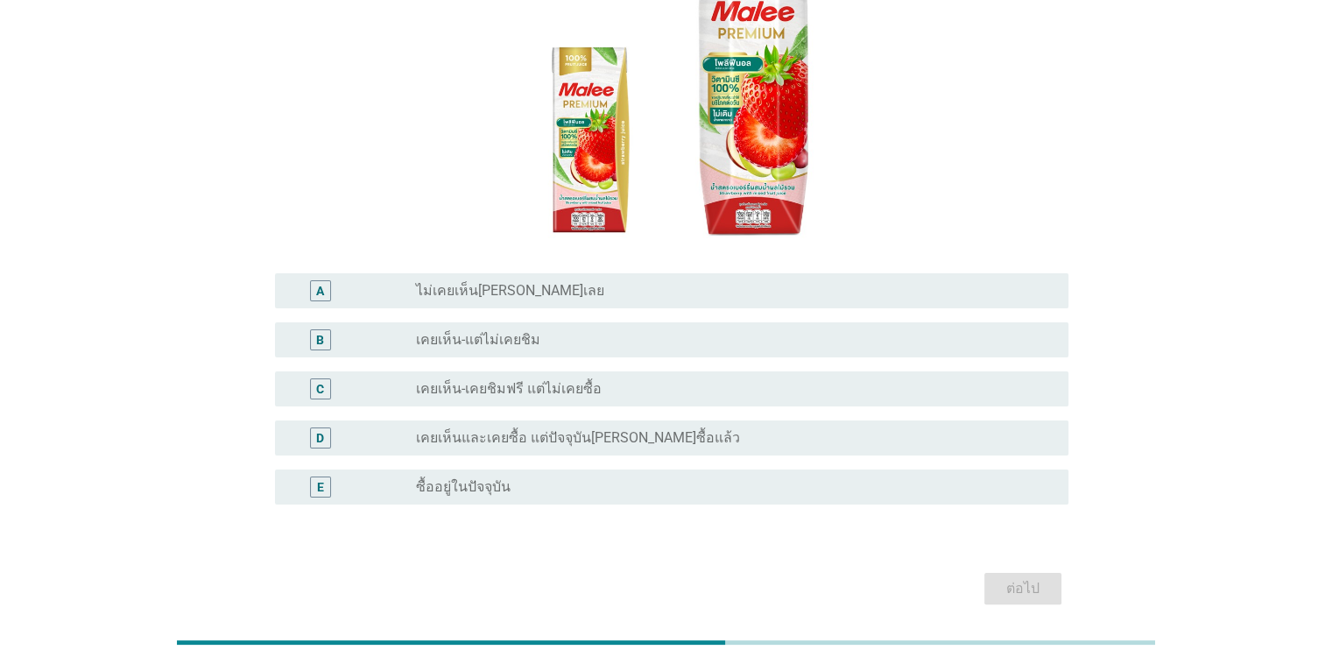
scroll to position [263, 0]
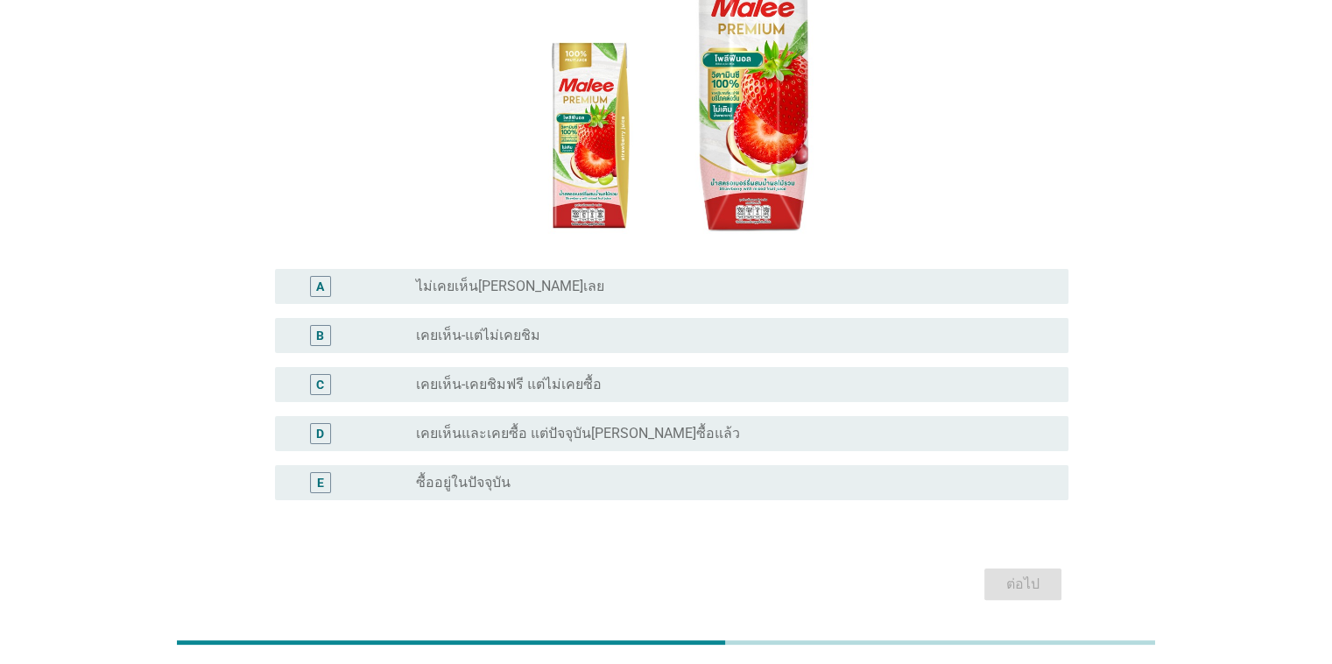
click at [597, 376] on div "radio_button_unchecked เคยเห็น-เคยชิมฟรี แต่ไม่เคยซื้อ" at bounding box center [728, 385] width 624 height 18
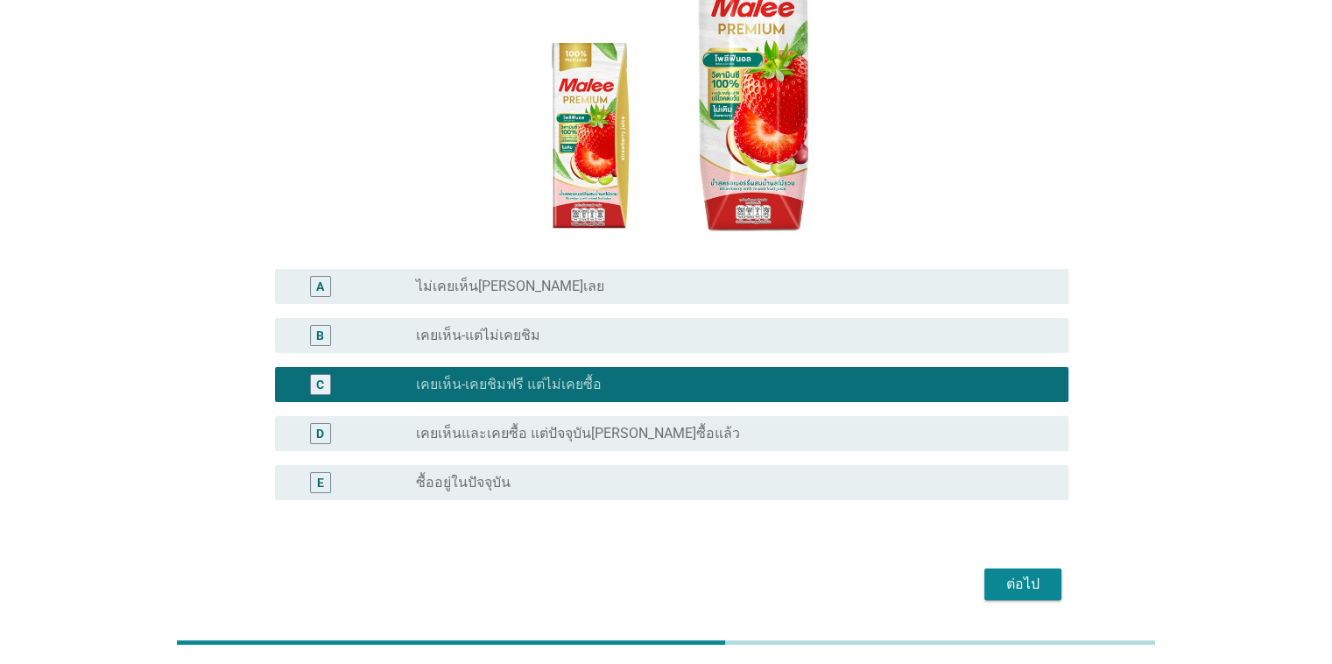
click at [866, 569] on button "ต่อไป" at bounding box center [1023, 585] width 77 height 32
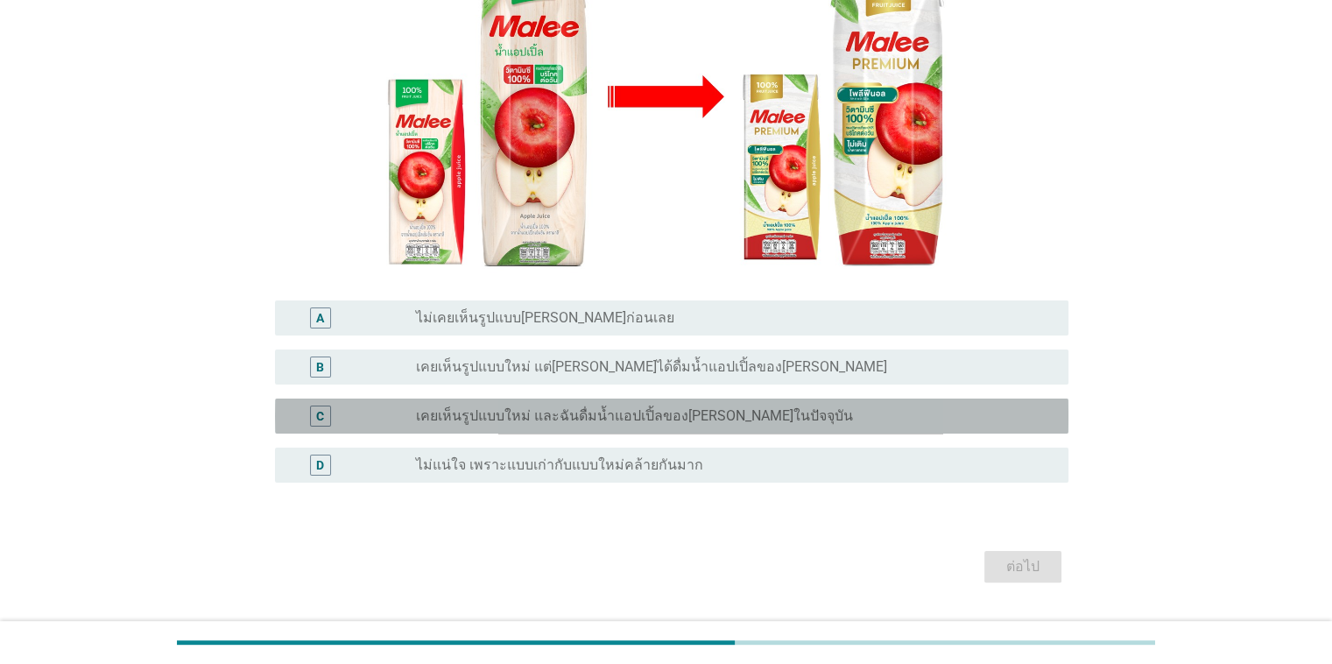
click at [696, 417] on label "เคยเห็นรูปแบบใหม่ และฉันดื่มน้ำแอปเปิ้ลของ[PERSON_NAME]ในปัจจุบัน" at bounding box center [634, 416] width 437 height 18
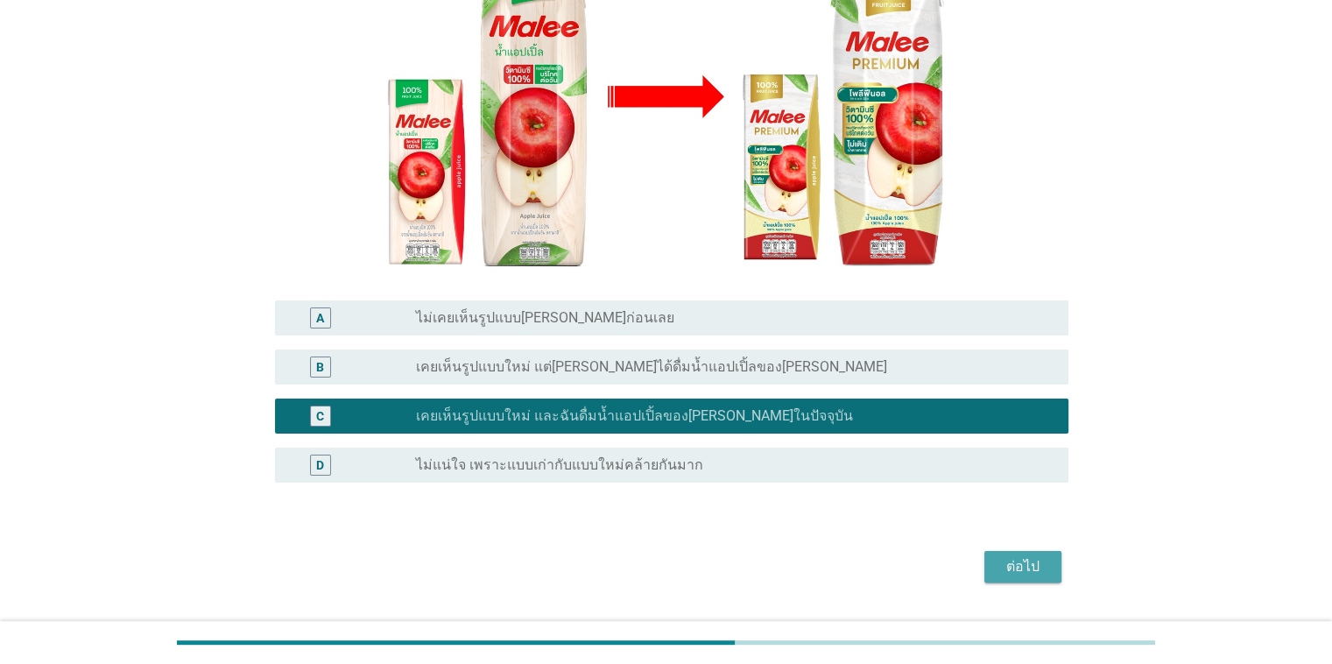
click at [866, 553] on button "ต่อไป" at bounding box center [1023, 567] width 77 height 32
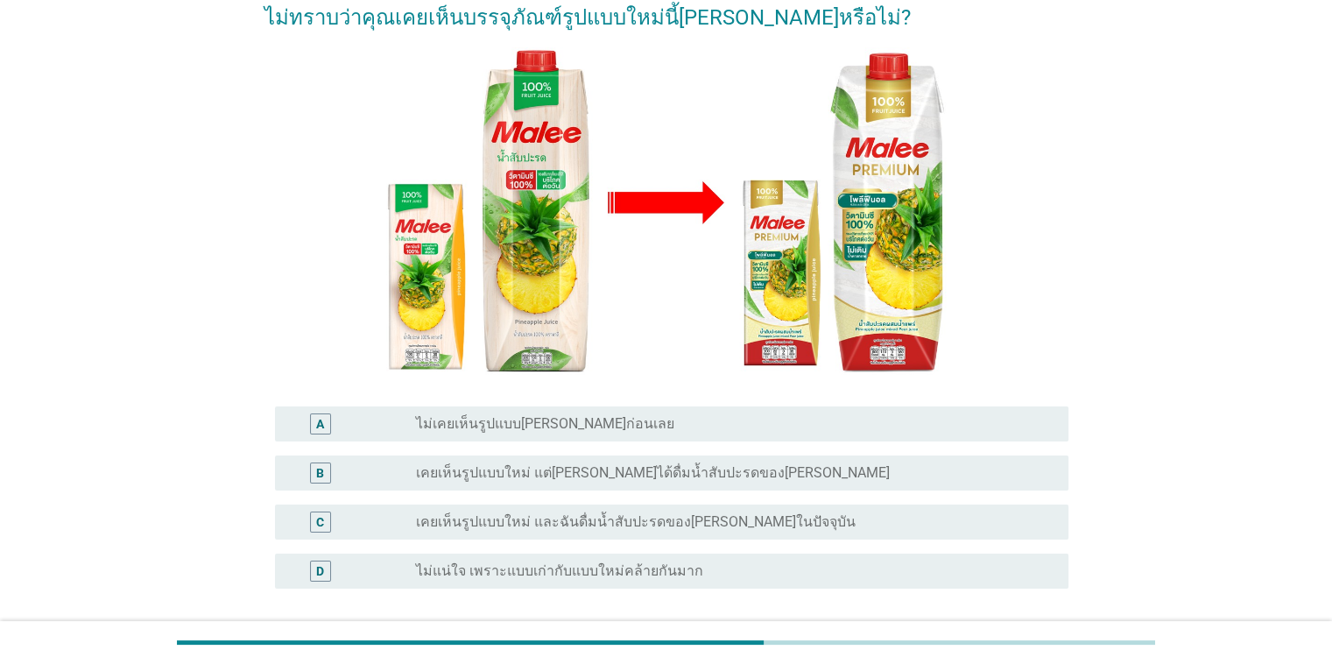
scroll to position [307, 0]
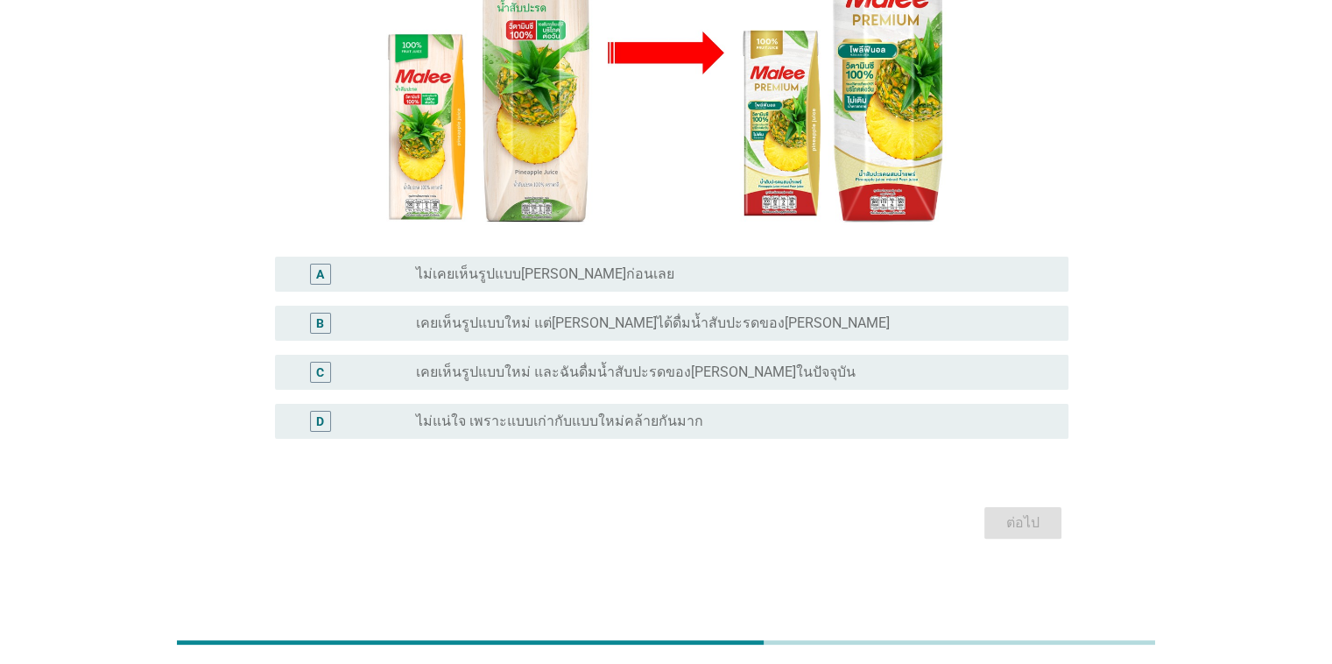
click at [669, 371] on label "เคยเห็นรูปแบบใหม่ และฉันดื่มน้ำสับปะรดของ[PERSON_NAME]ในปัจจุบัน" at bounding box center [636, 373] width 440 height 18
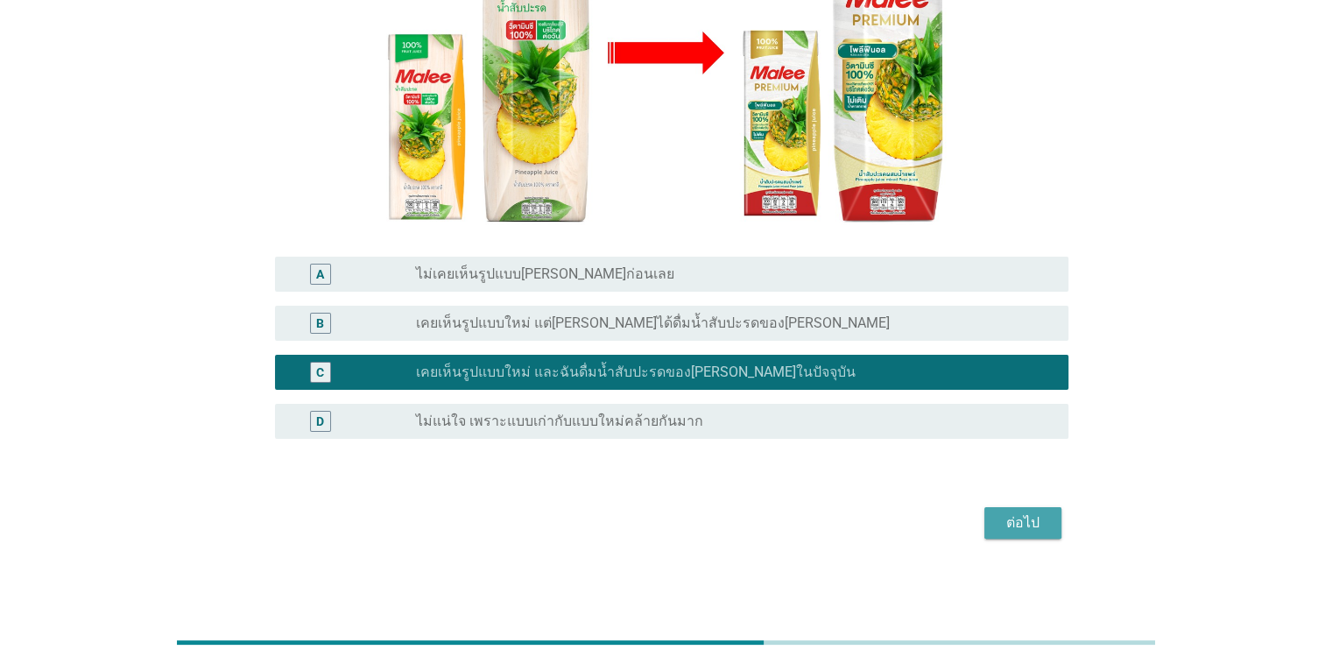
click at [866, 518] on div "ต่อไป" at bounding box center [1023, 522] width 49 height 21
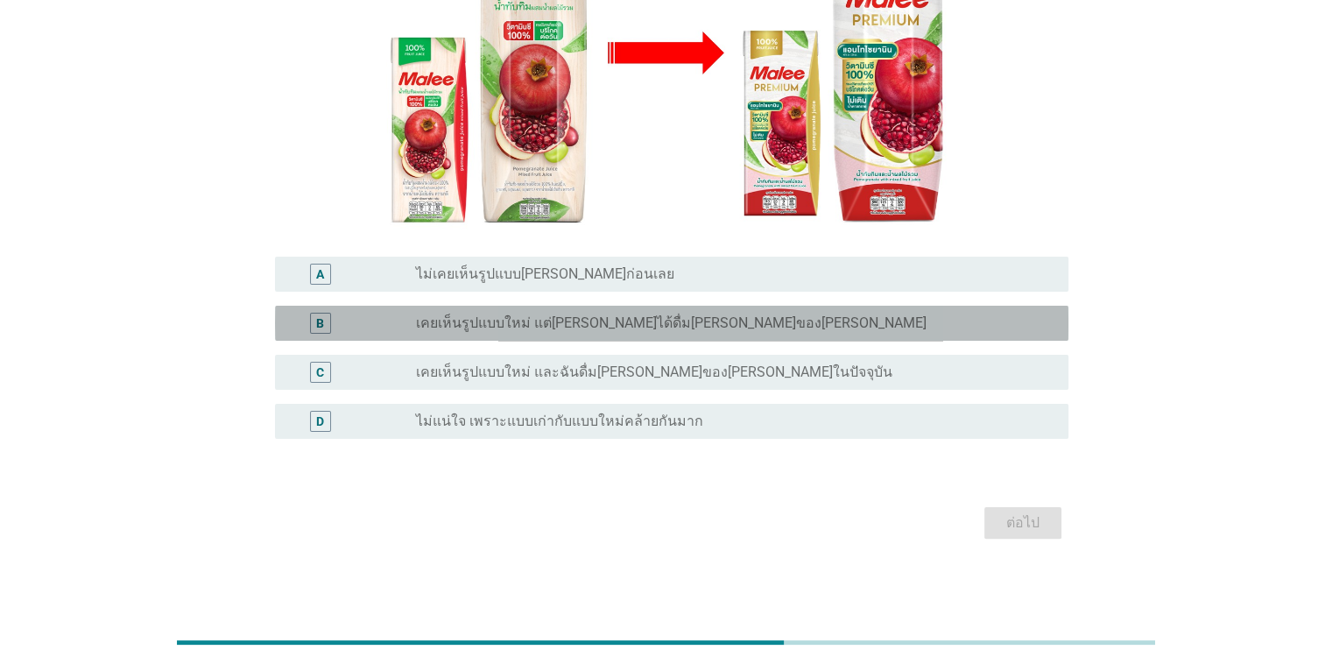
click at [678, 321] on label "เคยเห็นรูปแบบใหม่ แต่[PERSON_NAME]ได้ดื่ม[PERSON_NAME]ของ[PERSON_NAME]" at bounding box center [671, 323] width 511 height 18
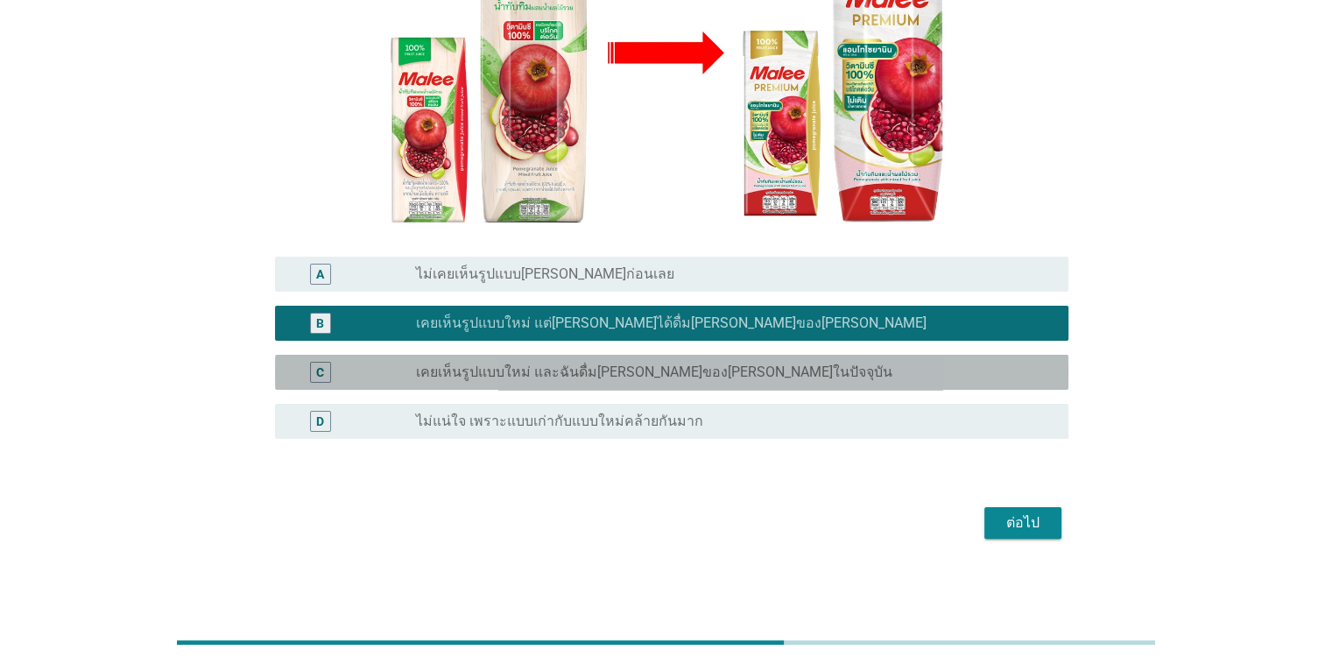
click at [807, 373] on div "radio_button_unchecked เคยเห็นรูปแบบใหม่ และฉันดื่ม[PERSON_NAME]ของ[PERSON_NAME…" at bounding box center [728, 373] width 624 height 18
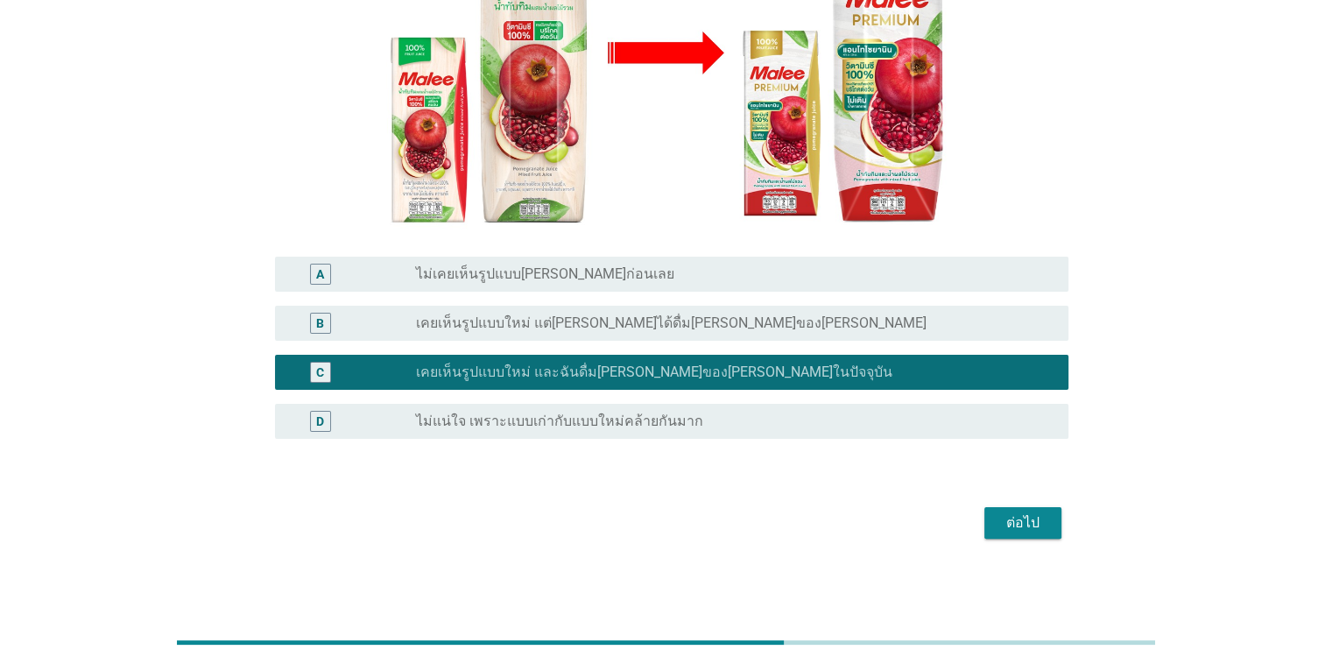
click at [866, 523] on div "ต่อไป" at bounding box center [1023, 522] width 49 height 21
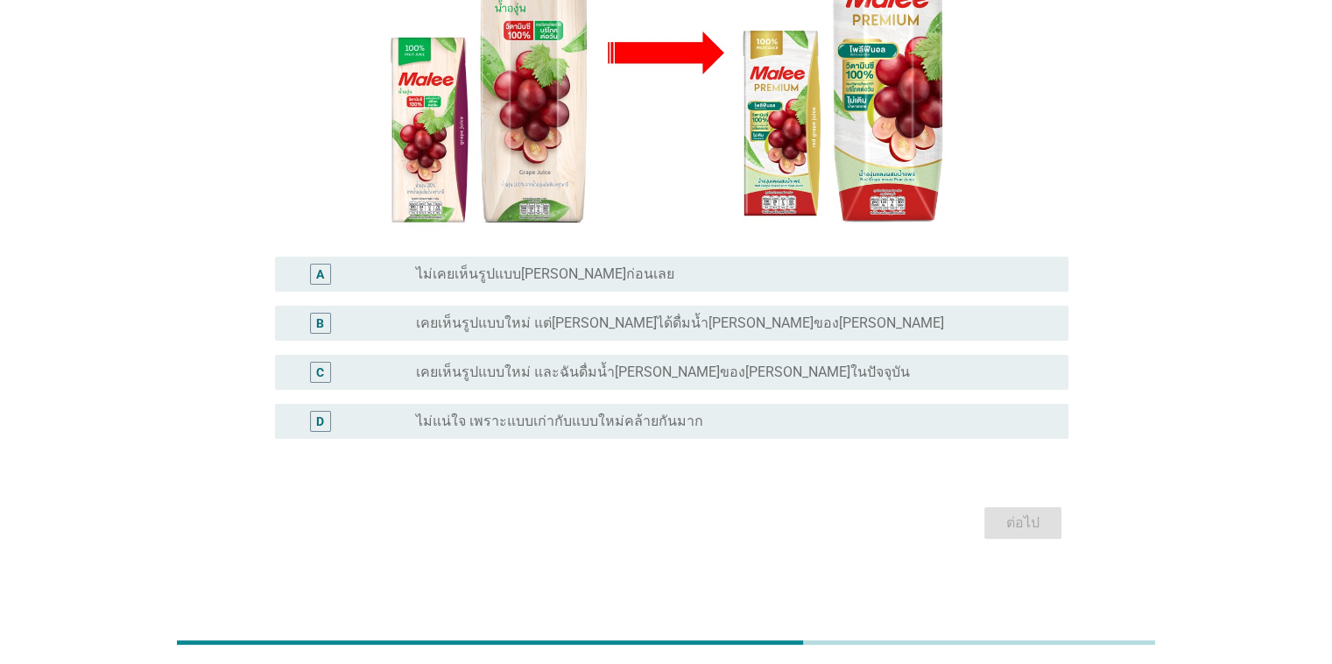
click at [702, 384] on div "C radio_button_unchecked เคยเห็นรูปแบบใหม่ และฉันดื่มน้ำ[PERSON_NAME]ของ[PERSON…" at bounding box center [672, 372] width 794 height 35
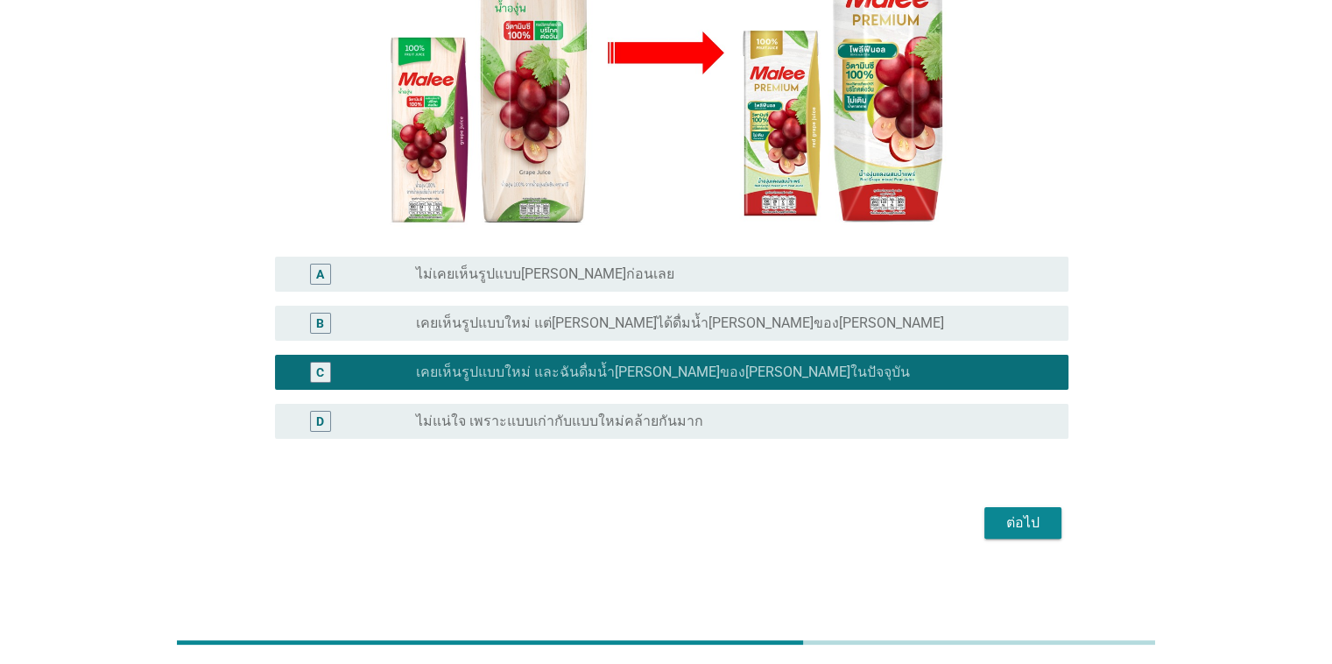
click at [866, 516] on div "ต่อไป" at bounding box center [1023, 522] width 49 height 21
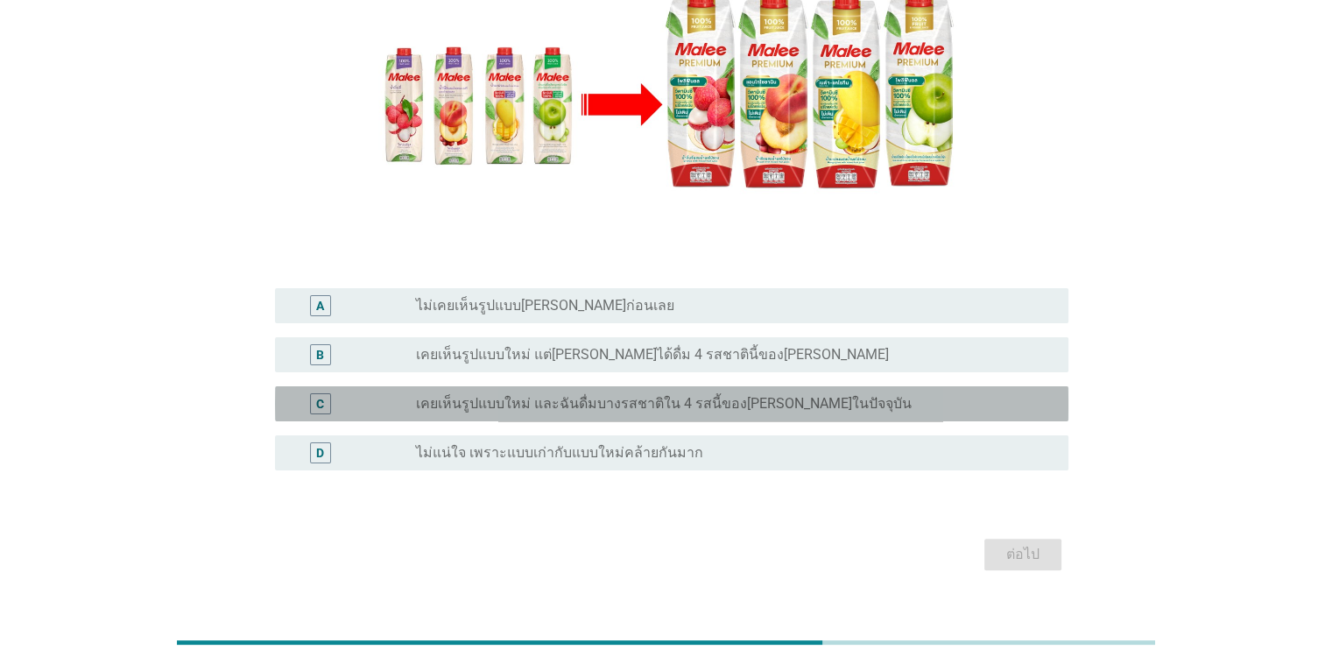
click at [767, 395] on label "เคยเห็นรูปแบบใหม่ และฉันดื่มบางรสชาติใน 4 รสนี้ของ[PERSON_NAME]ในปัจจุบัน" at bounding box center [664, 404] width 496 height 18
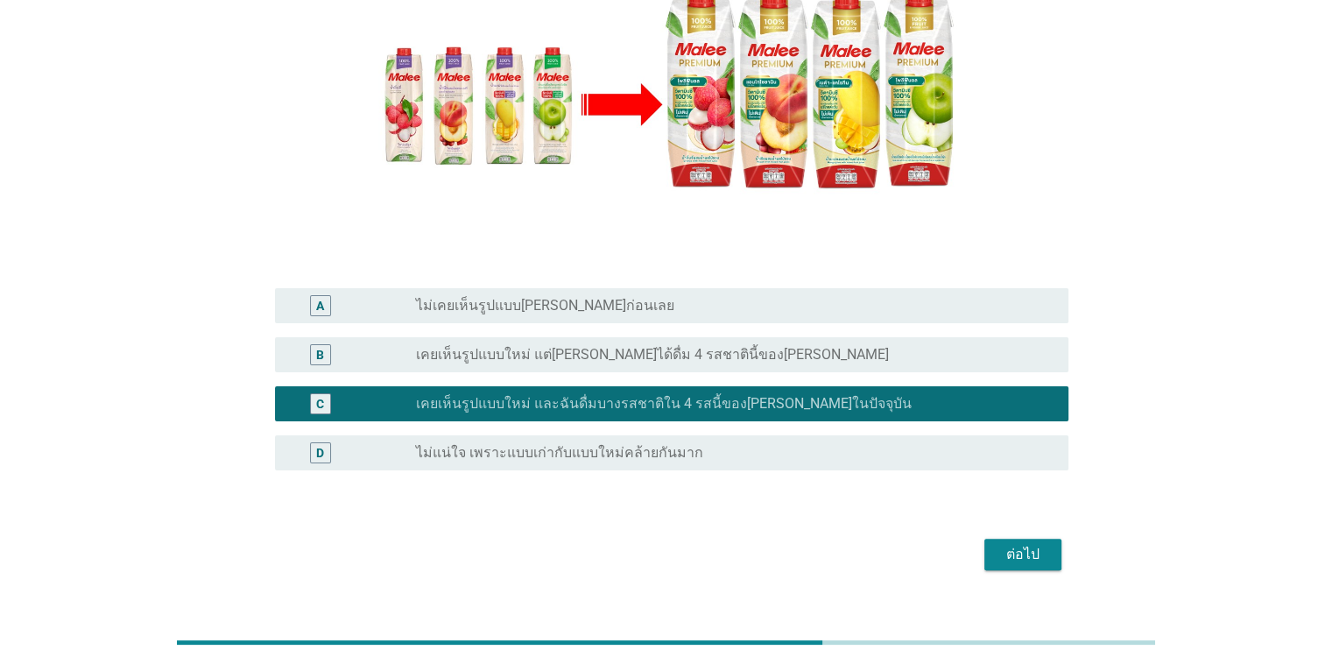
click at [866, 544] on div "ต่อไป" at bounding box center [1023, 554] width 49 height 21
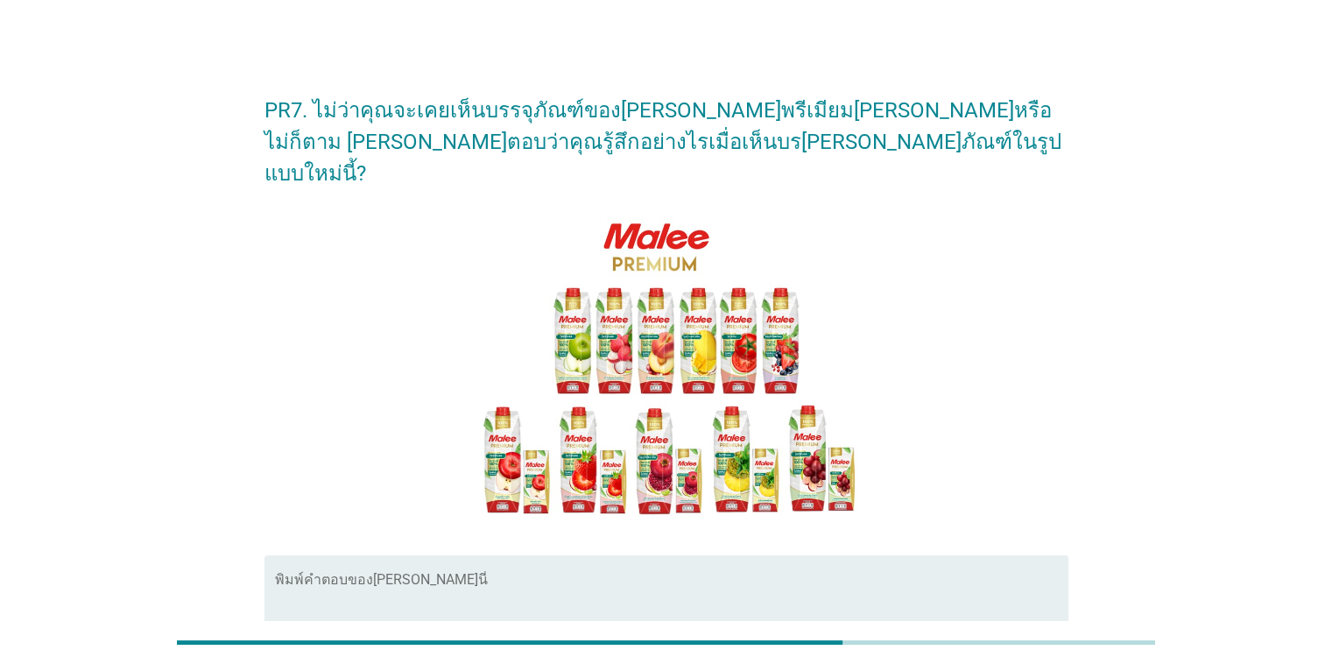
scroll to position [0, 0]
click at [866, 577] on textarea "พิมพ์คำตอบของคุณ ที่นี่" at bounding box center [672, 623] width 794 height 92
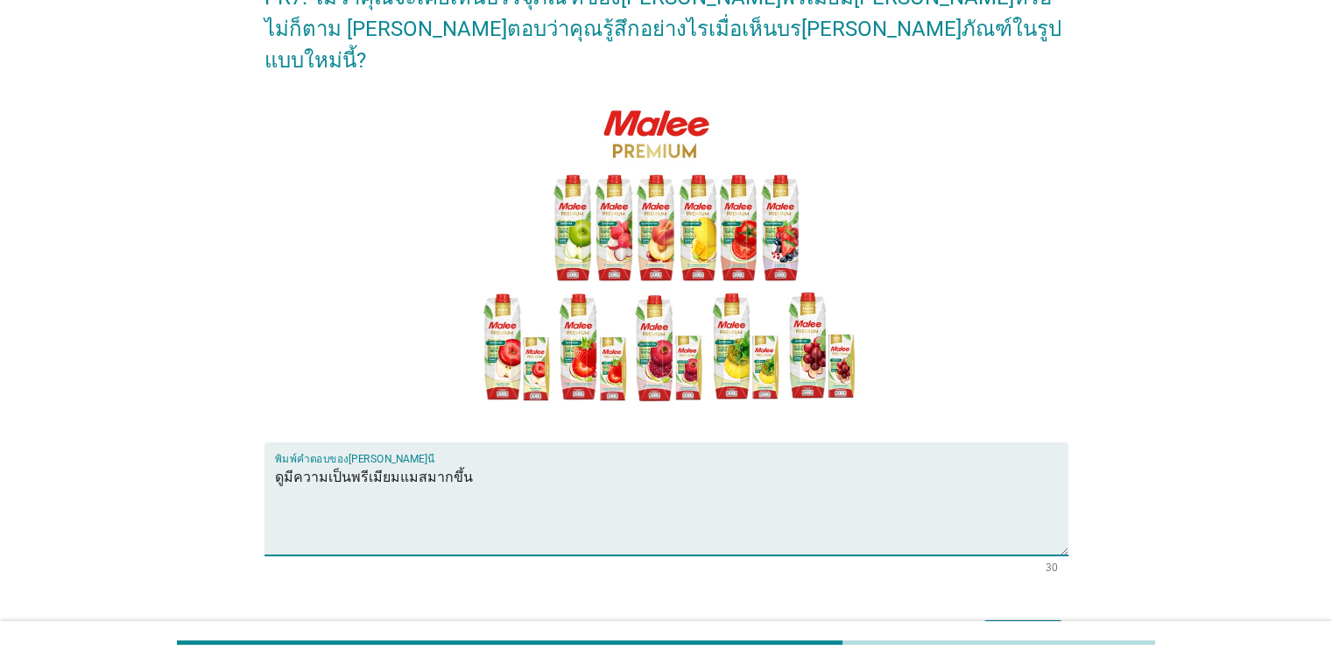
scroll to position [196, 0]
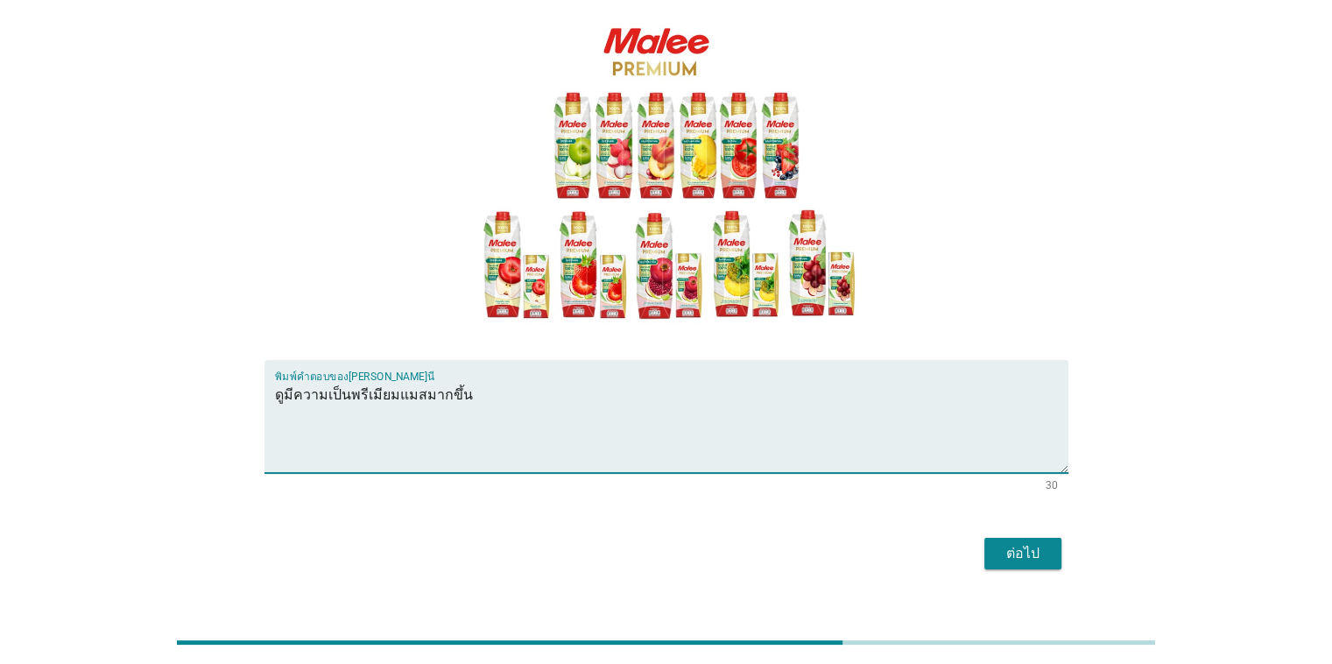
type textarea "ดูมีความเป็นพรีเมียมแมสมากขึ้น"
click at [866, 543] on div "ต่อไป" at bounding box center [1023, 553] width 49 height 21
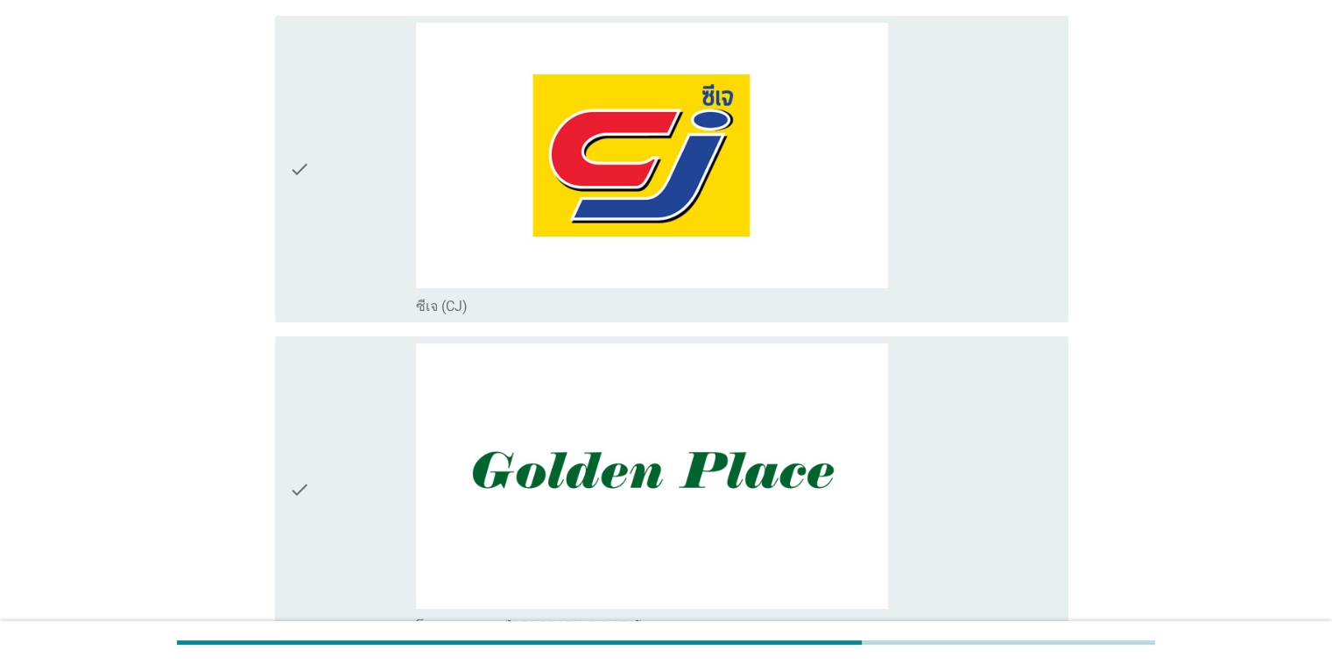
scroll to position [0, 0]
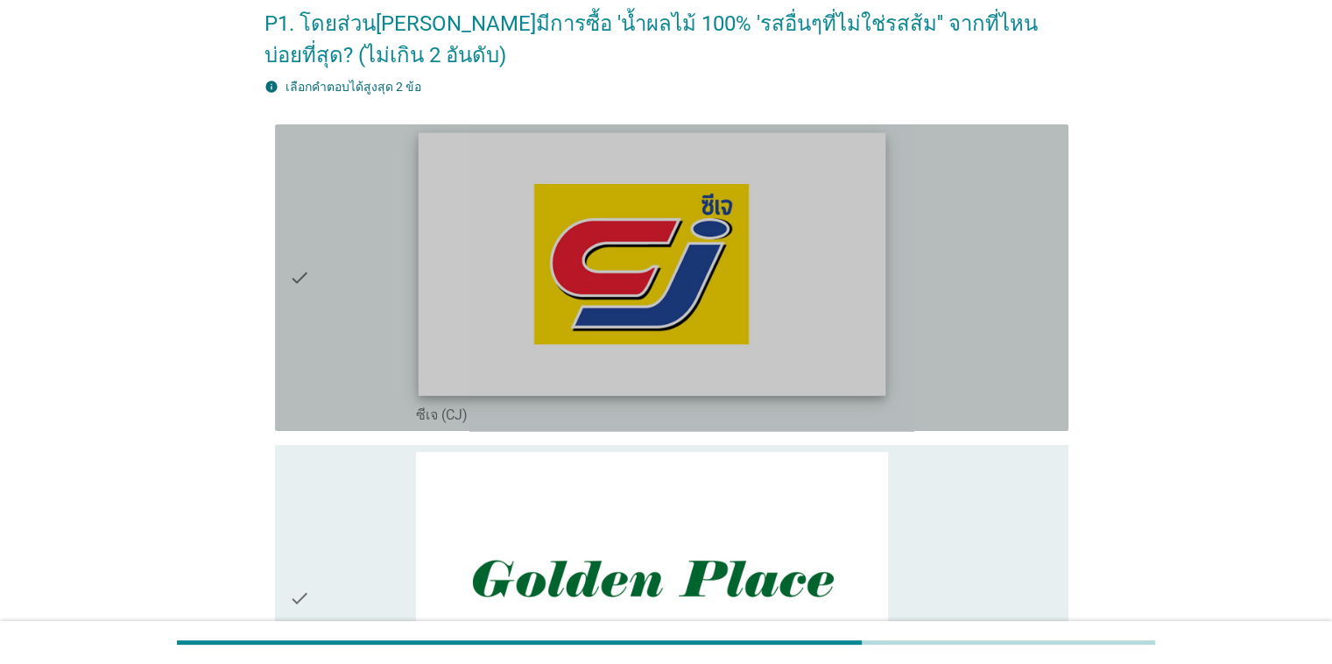
click at [823, 286] on img at bounding box center [653, 263] width 468 height 263
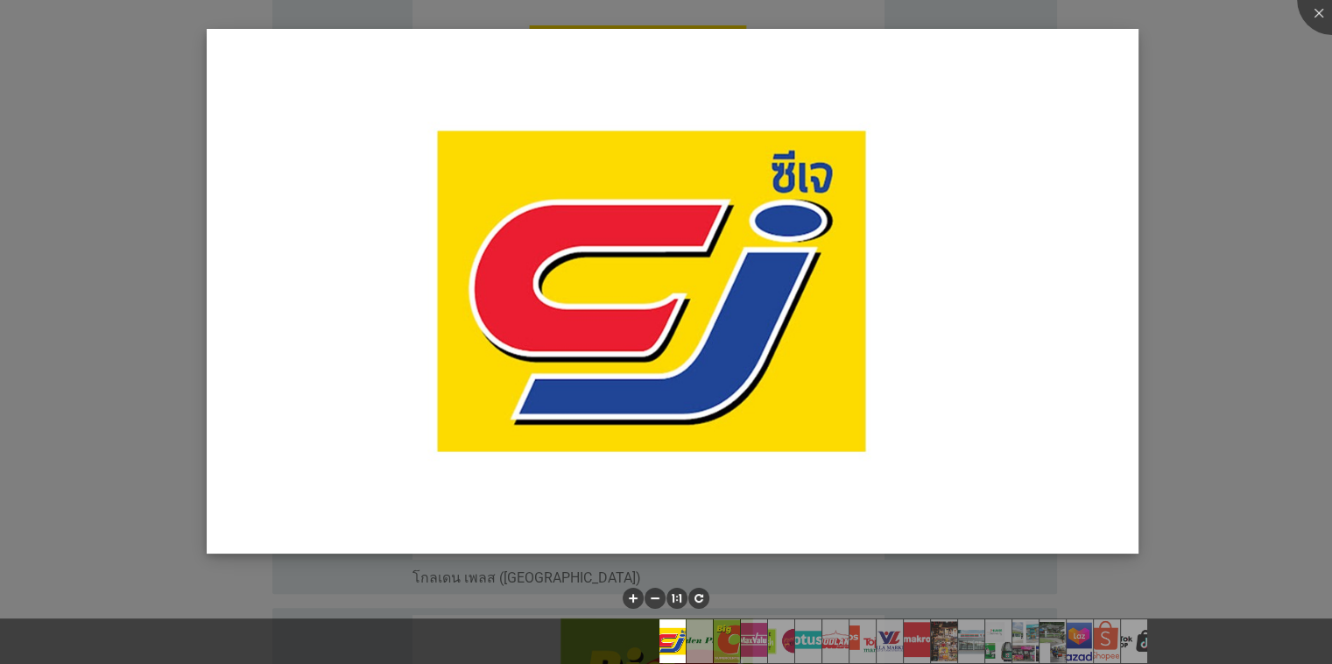
scroll to position [438, 0]
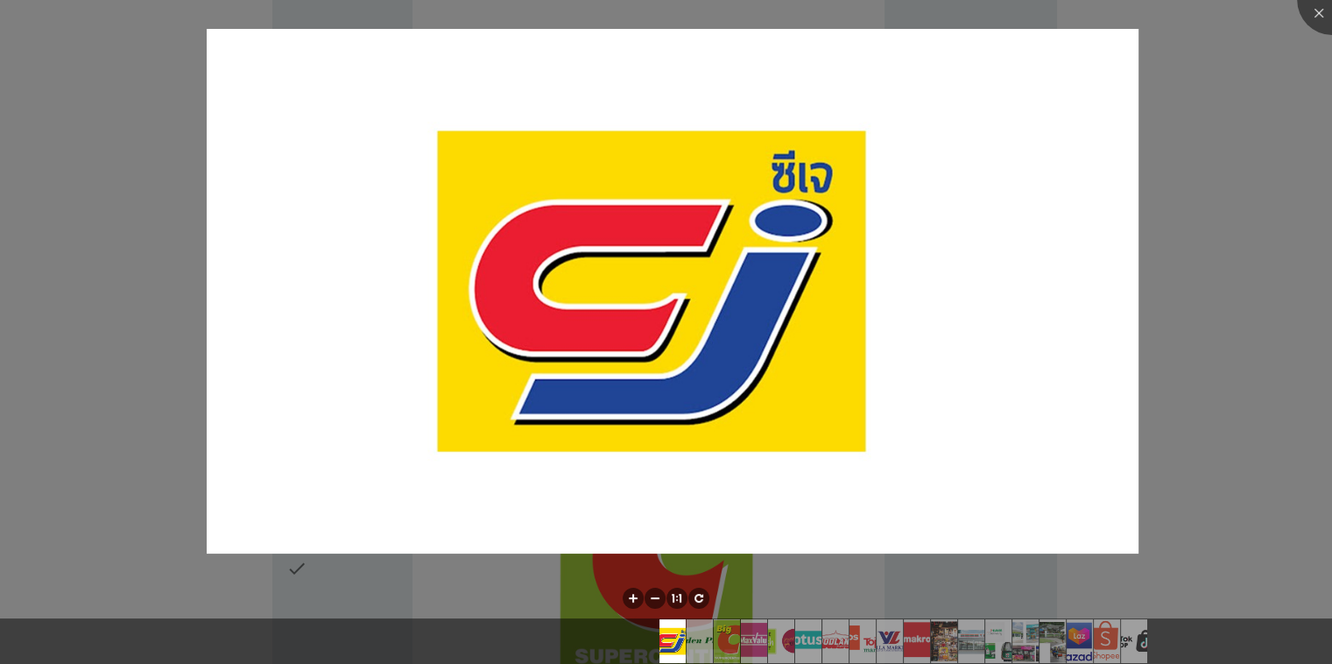
click at [866, 327] on div at bounding box center [666, 332] width 1332 height 664
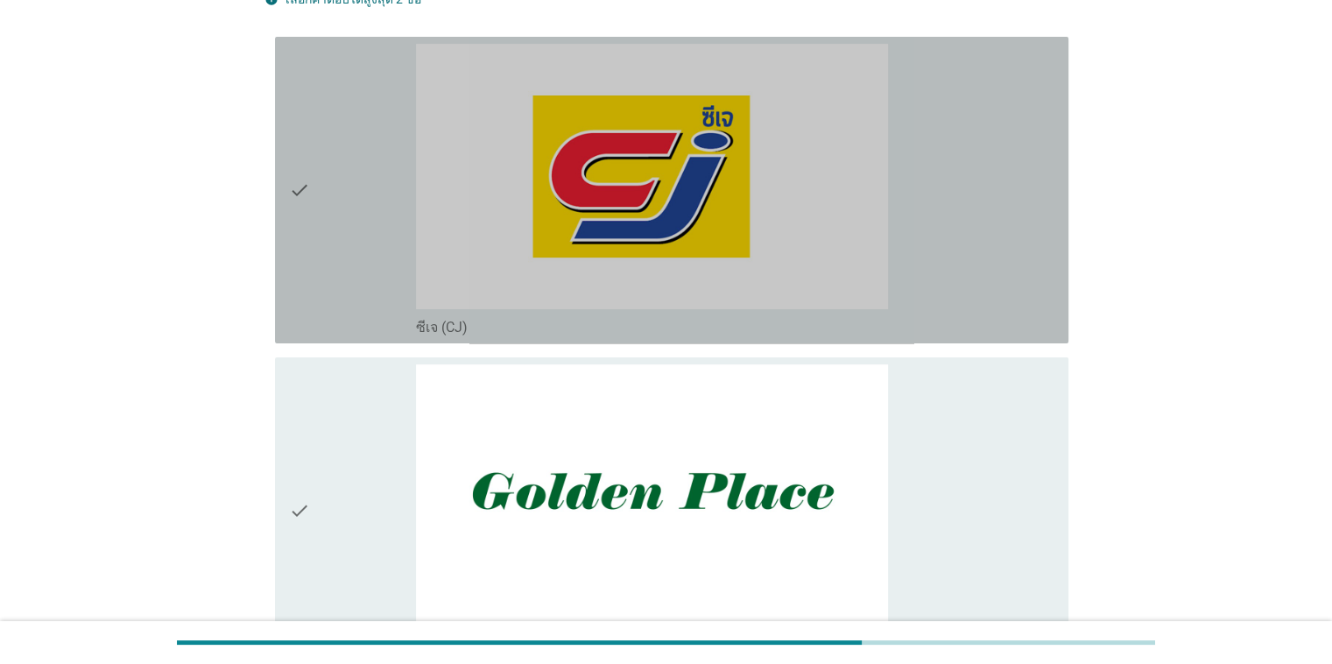
click at [312, 190] on div "check" at bounding box center [353, 190] width 128 height 293
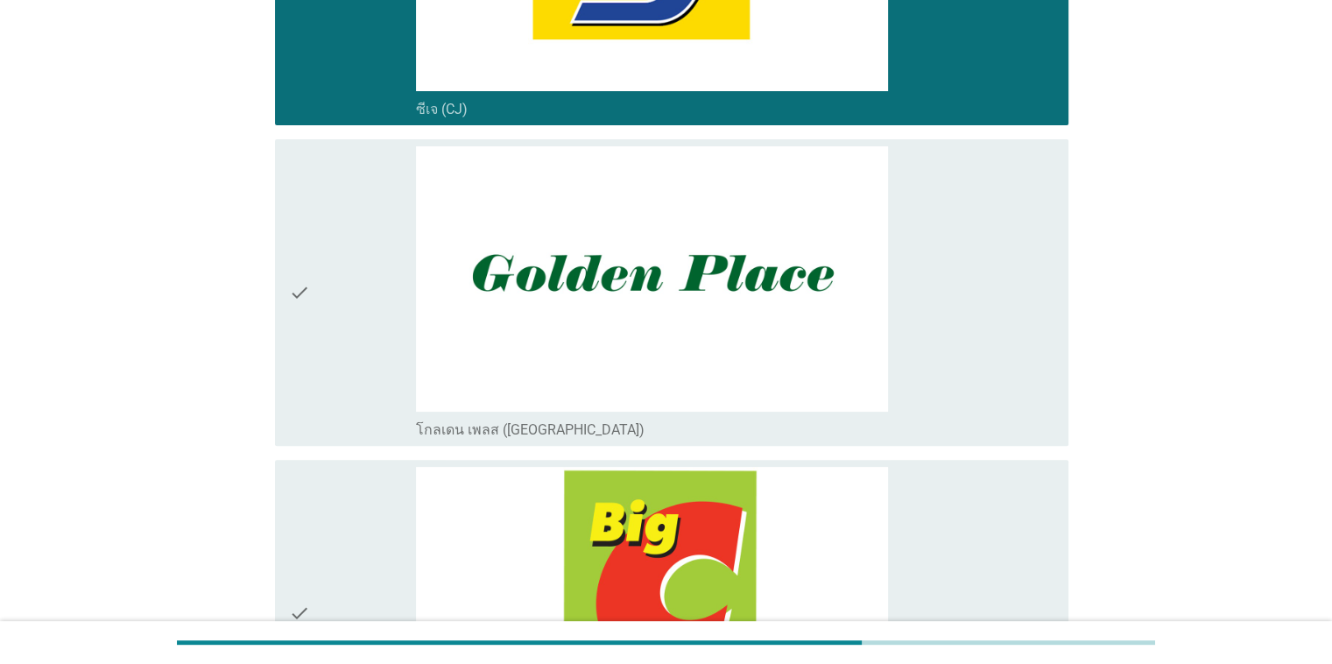
scroll to position [613, 0]
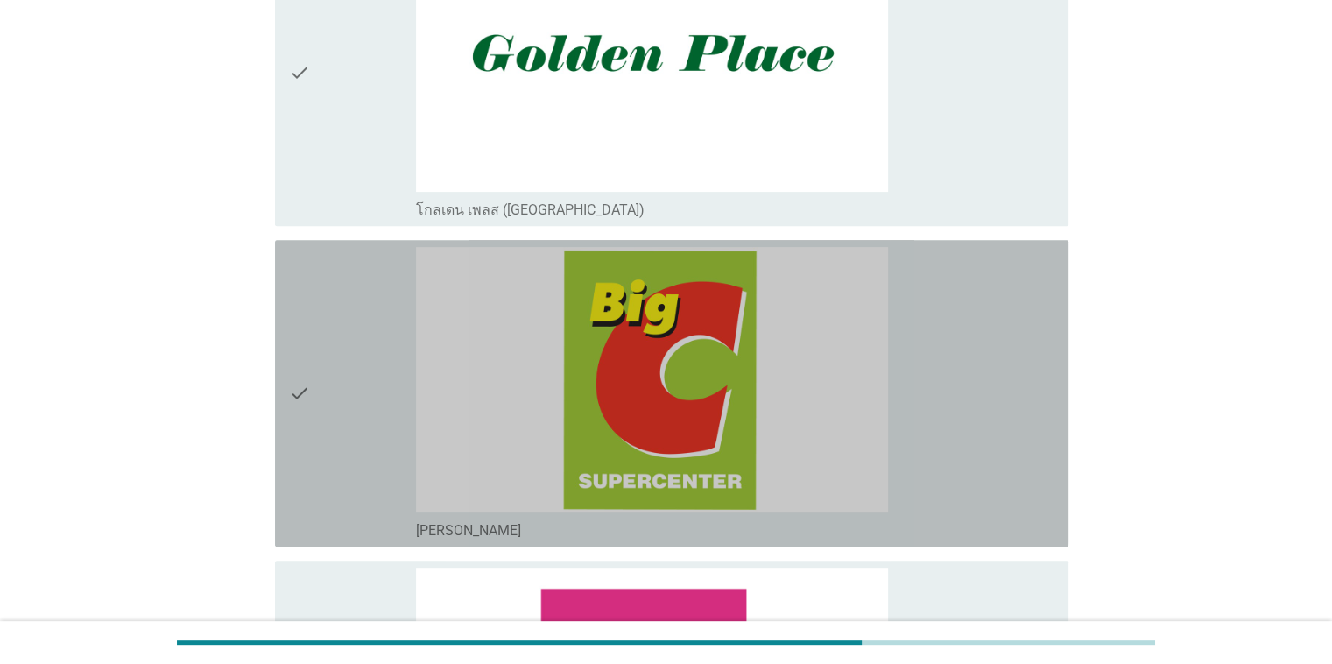
click at [287, 384] on div "check check_box_outline_blank [PERSON_NAME]" at bounding box center [672, 393] width 794 height 307
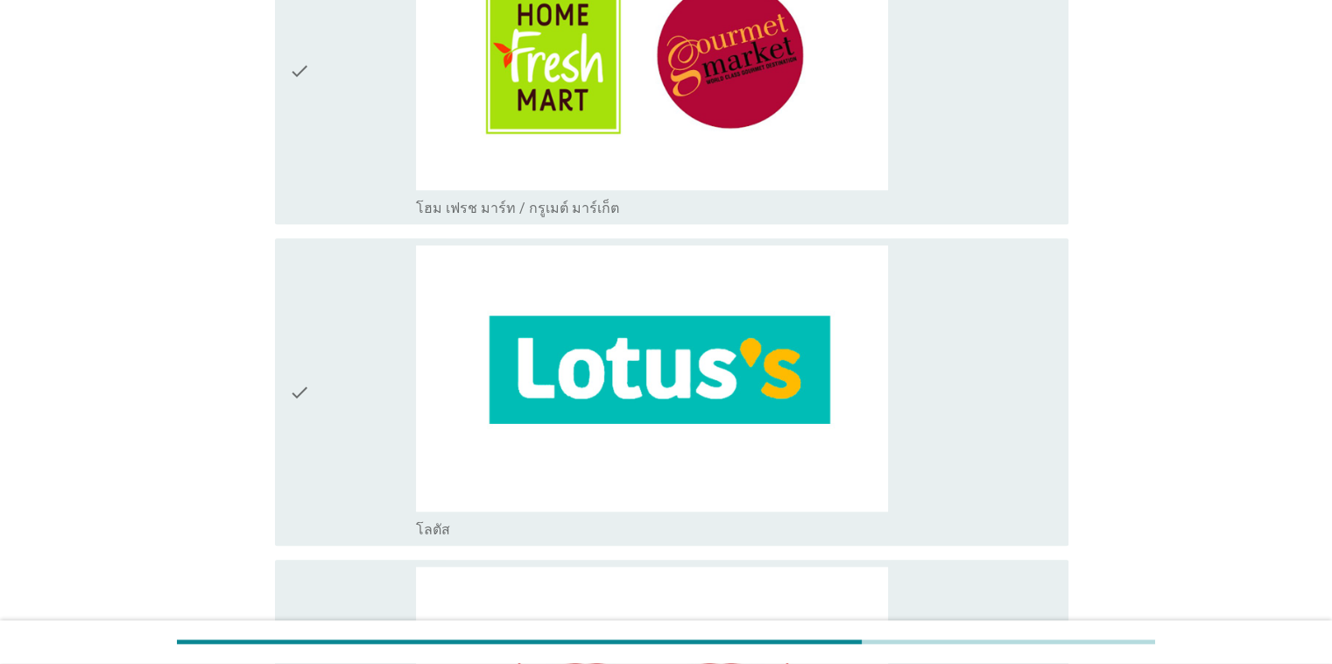
click at [307, 387] on icon "check" at bounding box center [299, 391] width 21 height 293
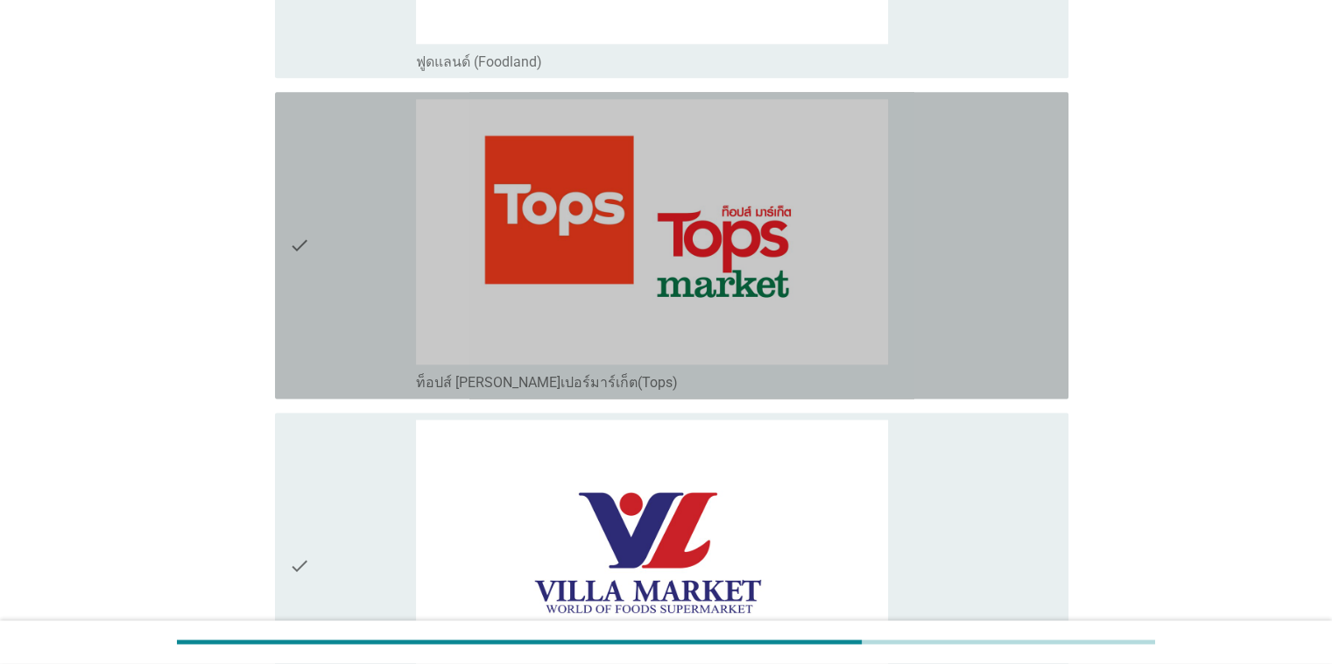
click at [304, 245] on icon "check" at bounding box center [299, 245] width 21 height 293
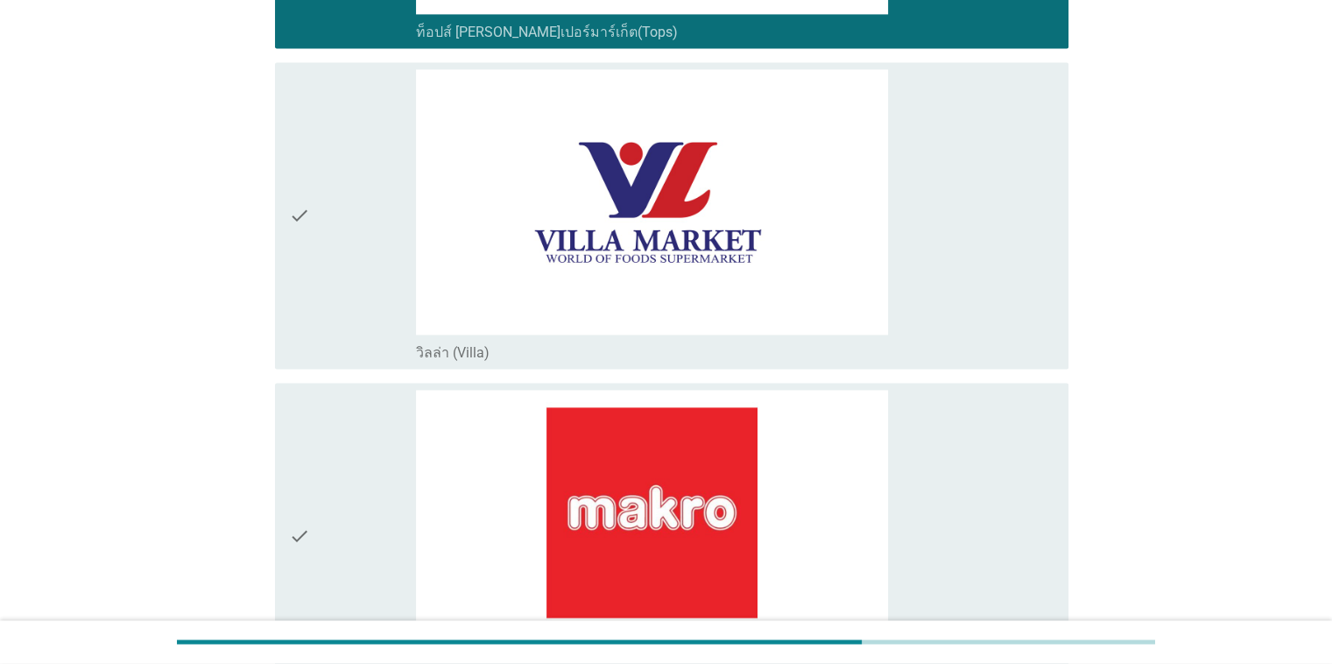
click at [300, 243] on icon "check" at bounding box center [299, 215] width 21 height 293
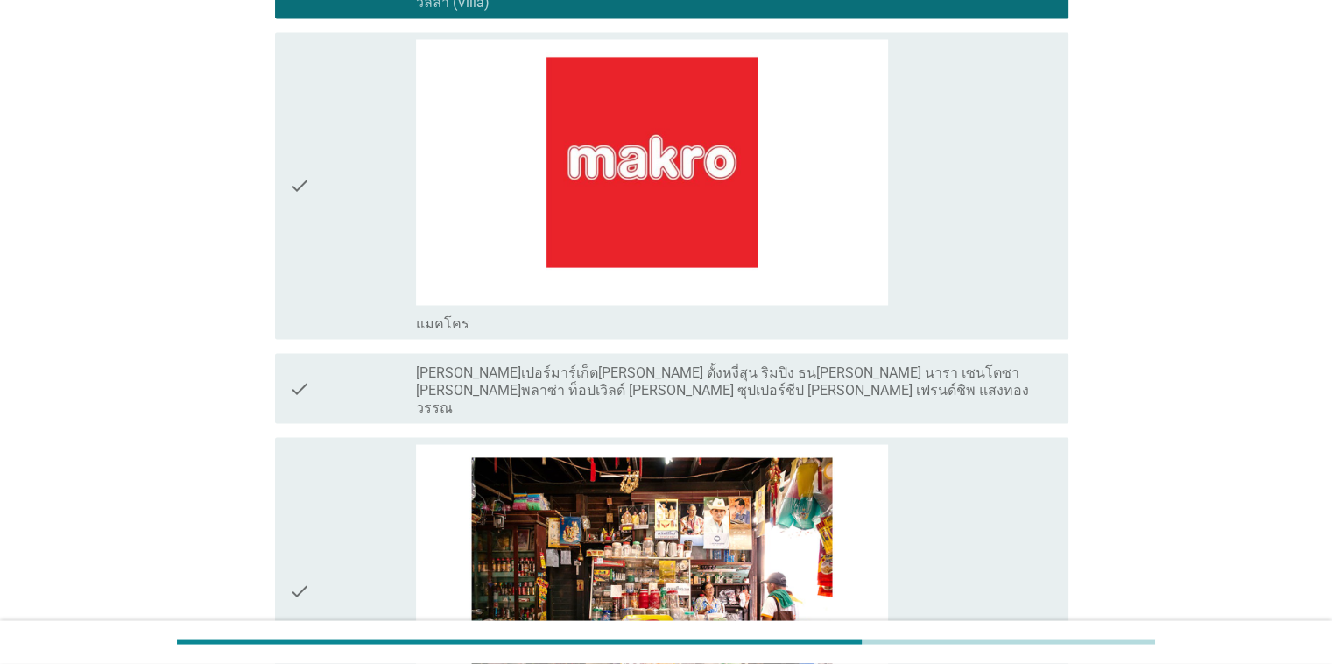
click at [307, 201] on icon "check" at bounding box center [299, 185] width 21 height 293
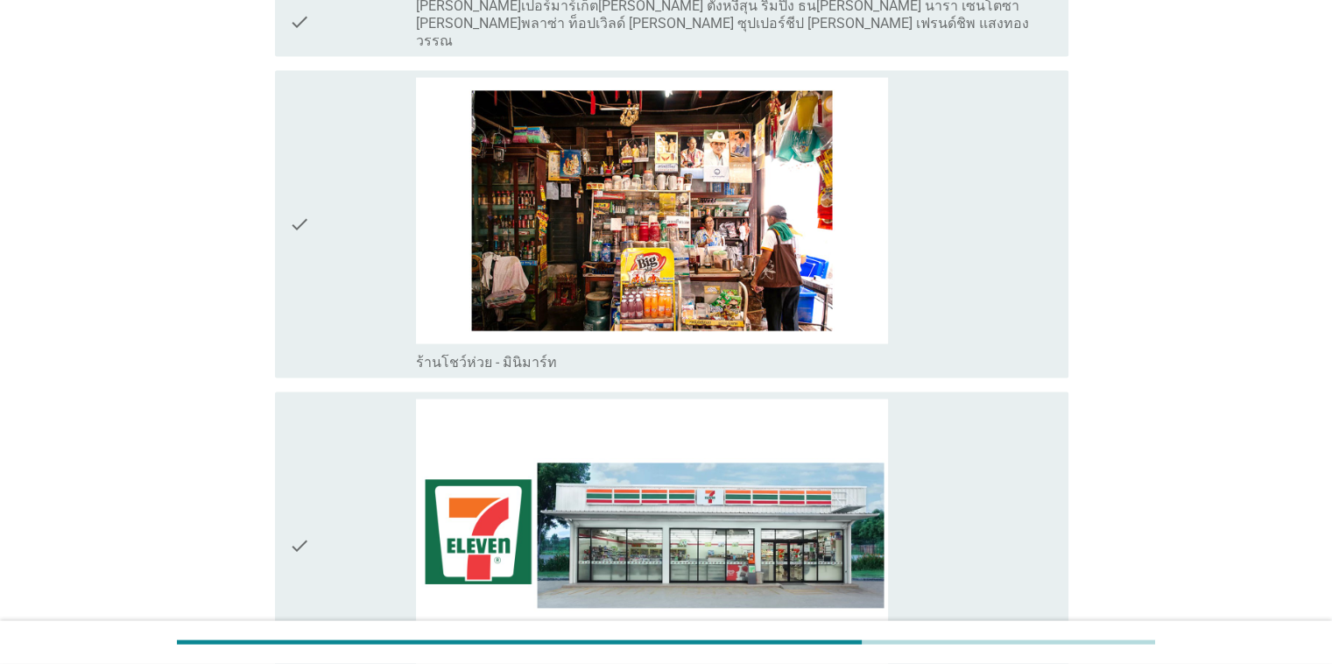
scroll to position [3329, 0]
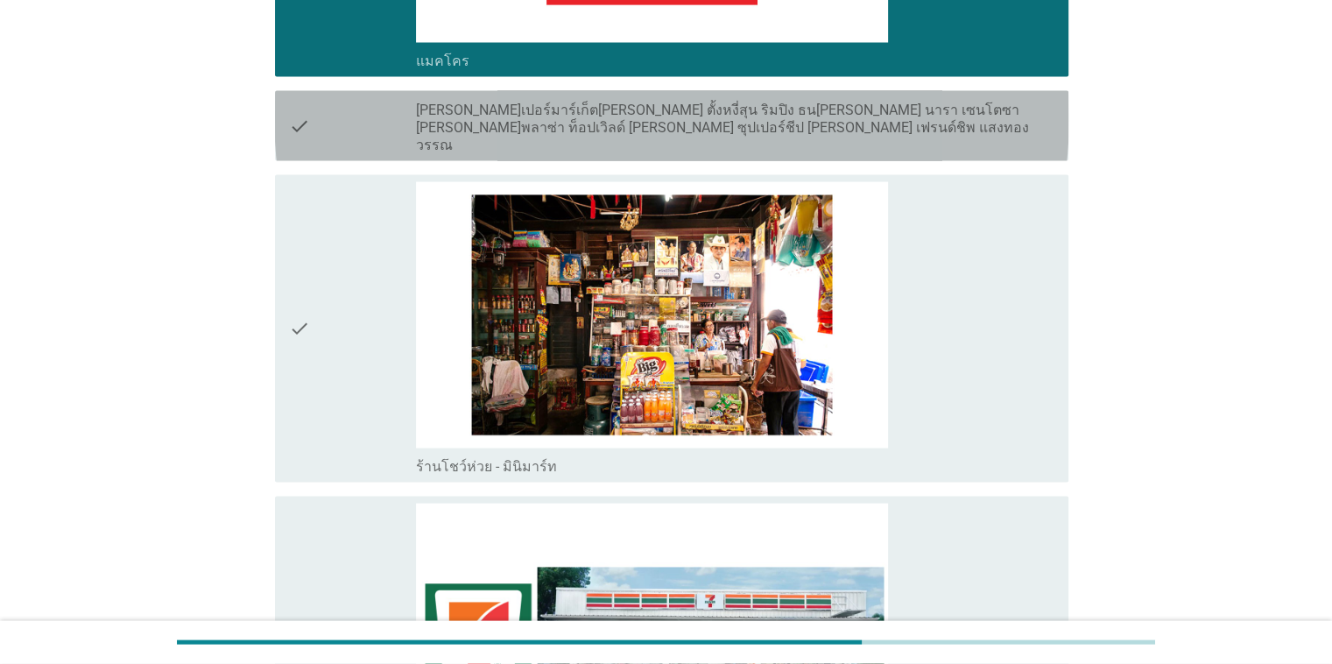
click at [300, 117] on icon "check" at bounding box center [299, 125] width 21 height 56
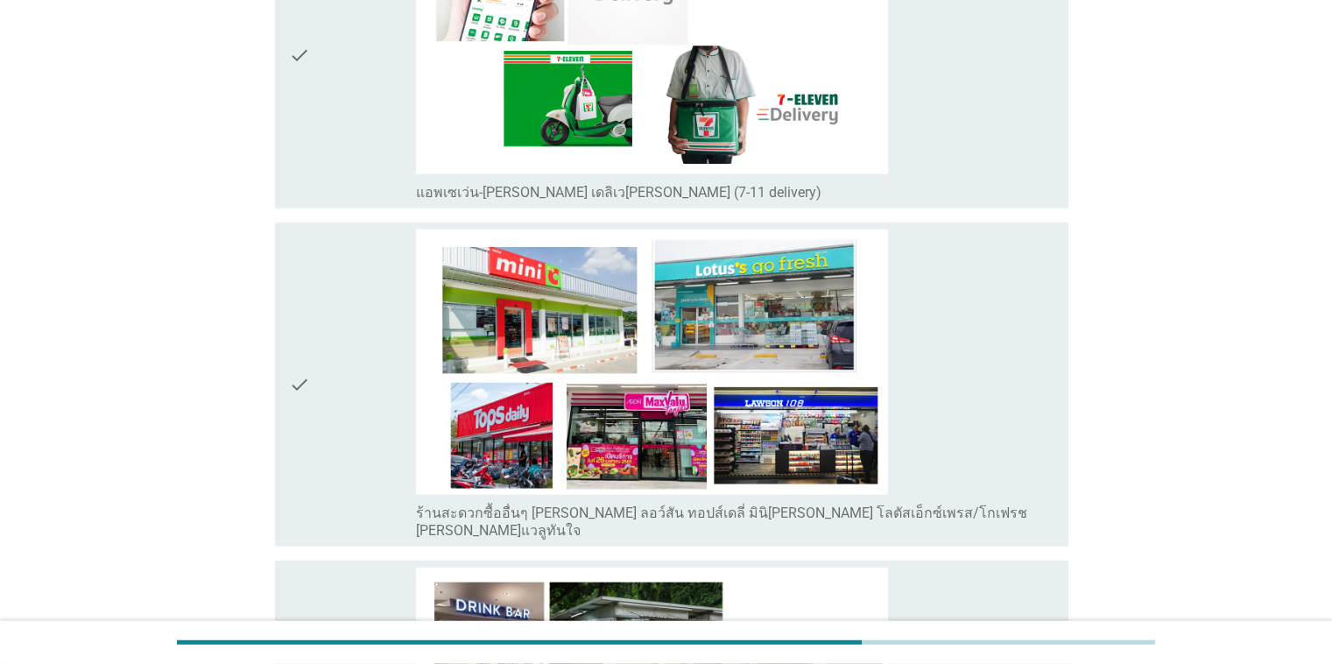
scroll to position [4468, 0]
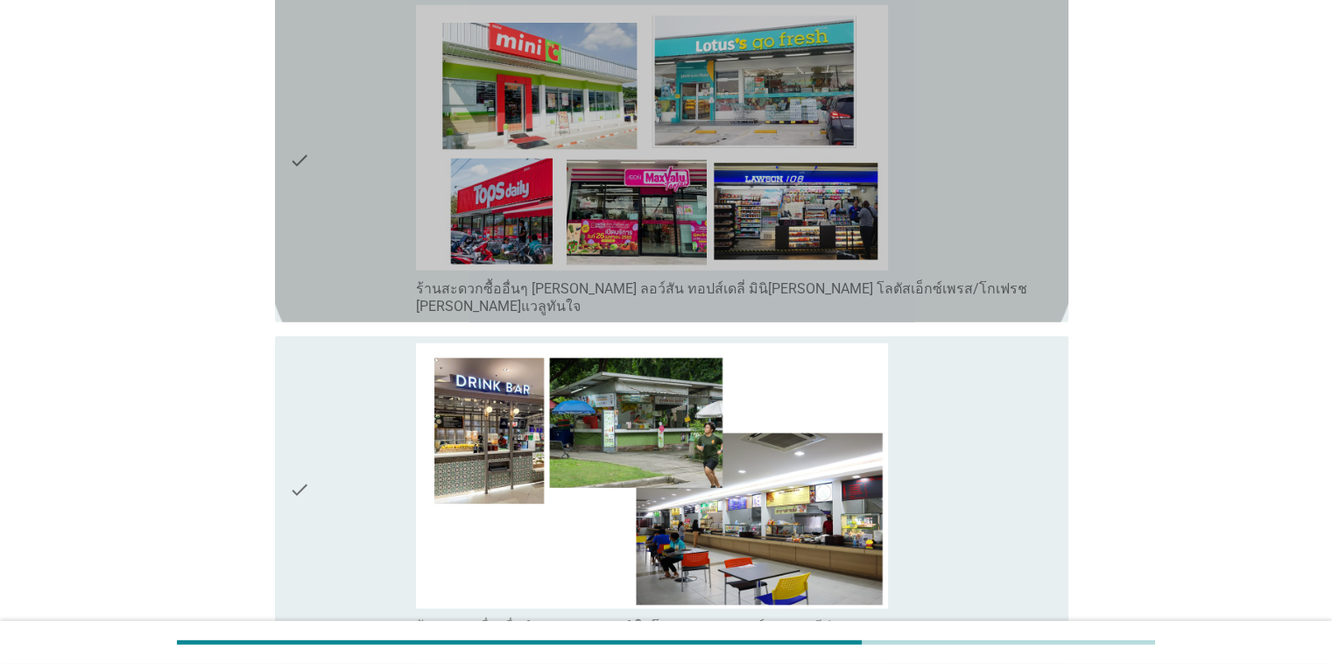
click at [313, 132] on div "check" at bounding box center [353, 160] width 128 height 310
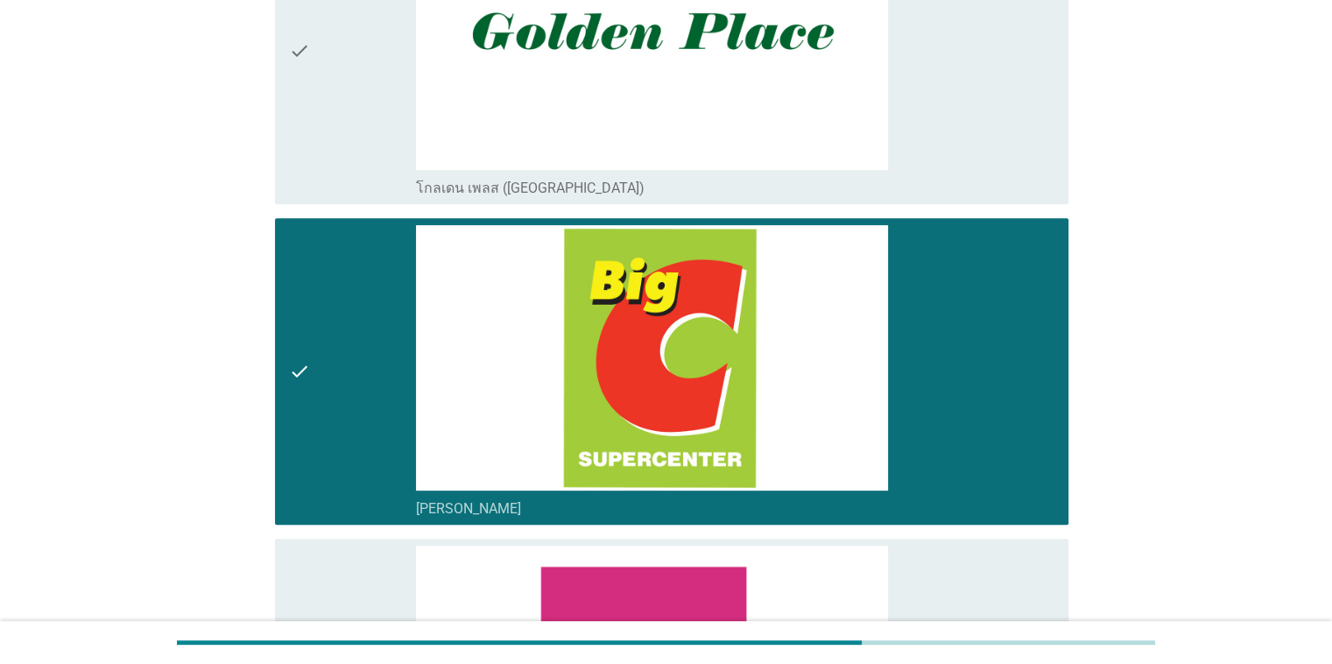
scroll to position [614, 0]
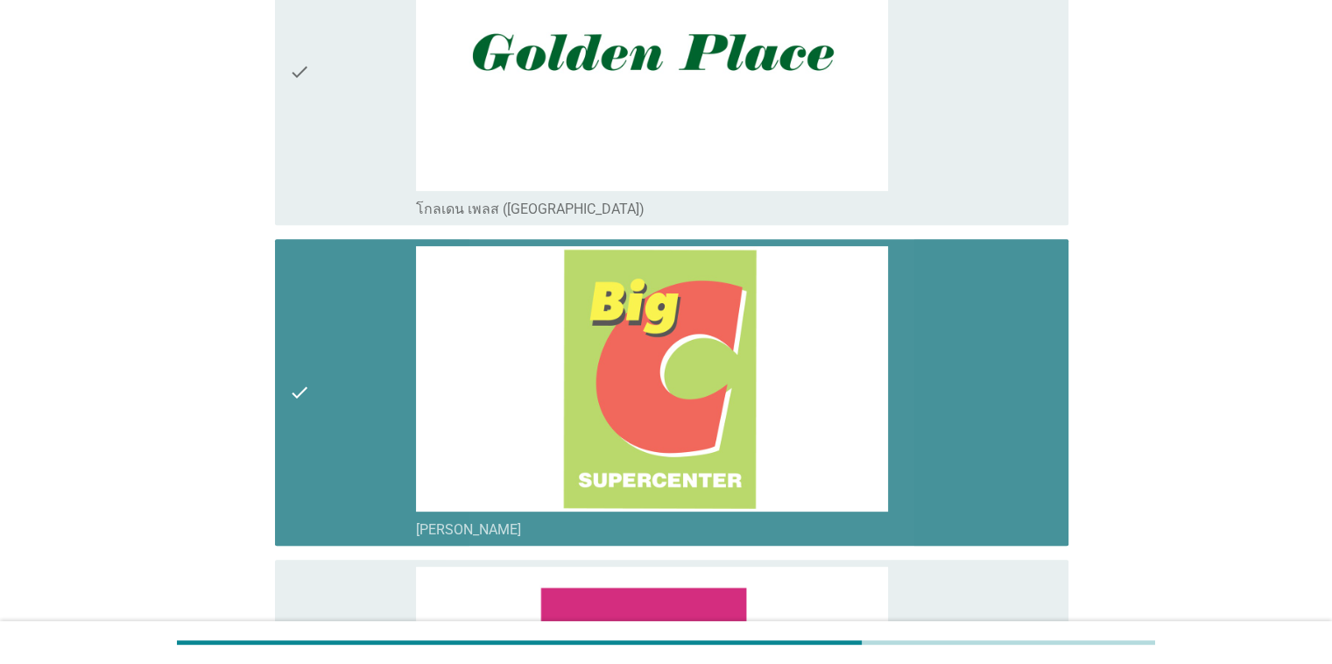
click at [301, 376] on icon "check" at bounding box center [299, 392] width 21 height 293
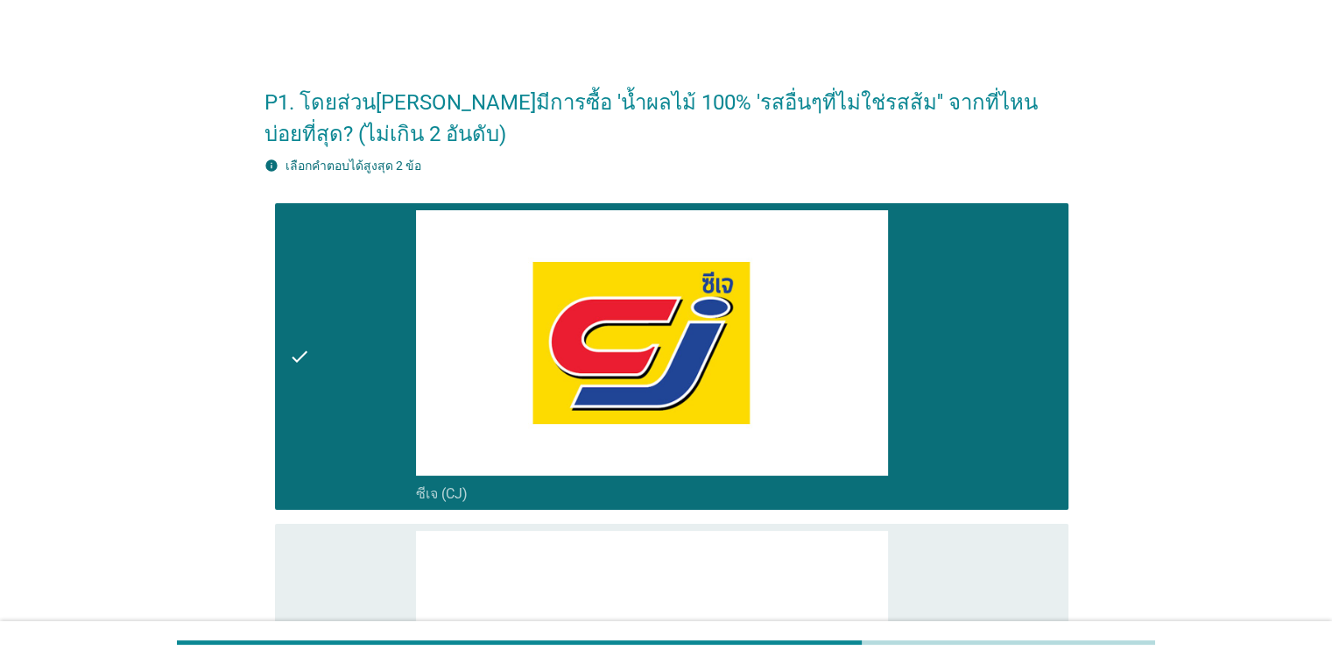
scroll to position [0, 0]
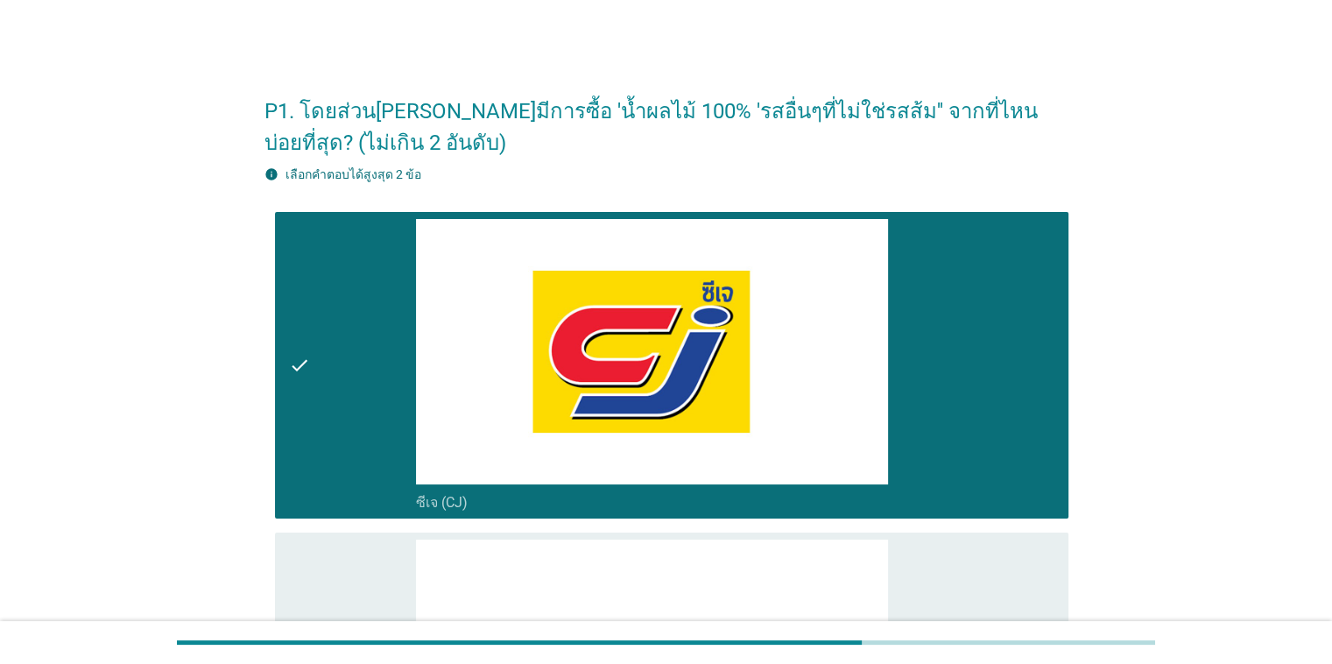
click at [312, 370] on div "check" at bounding box center [353, 365] width 128 height 293
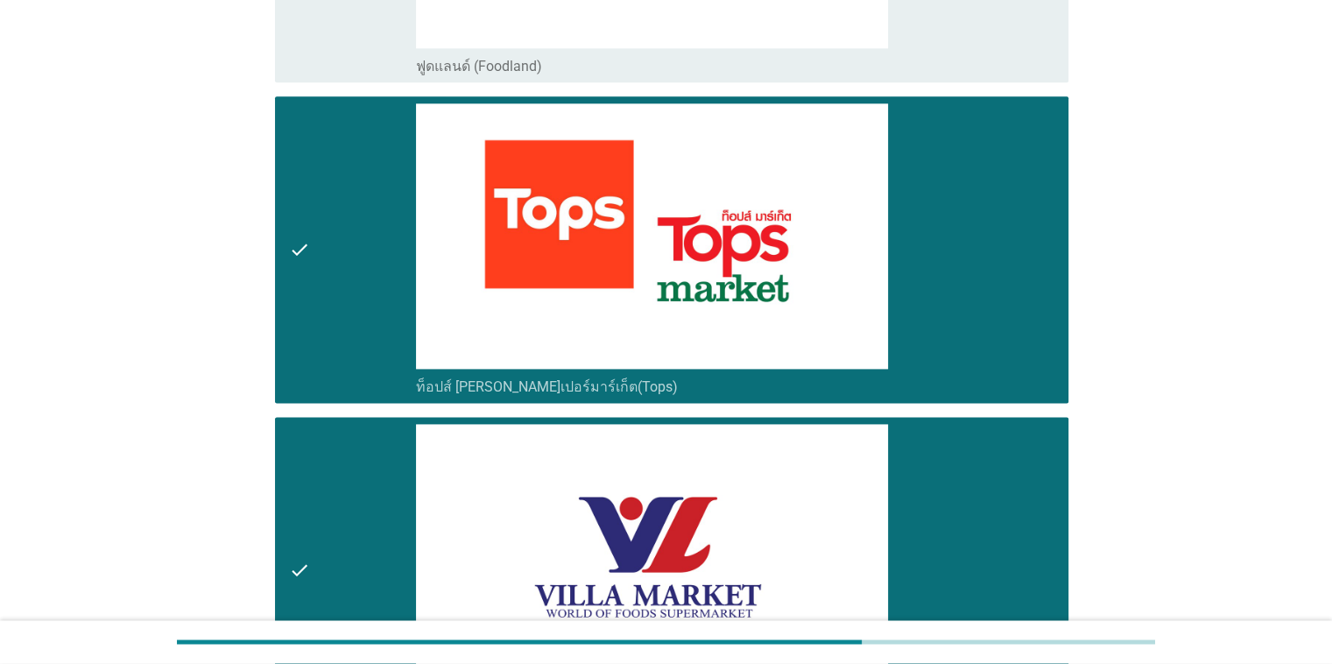
scroll to position [2453, 0]
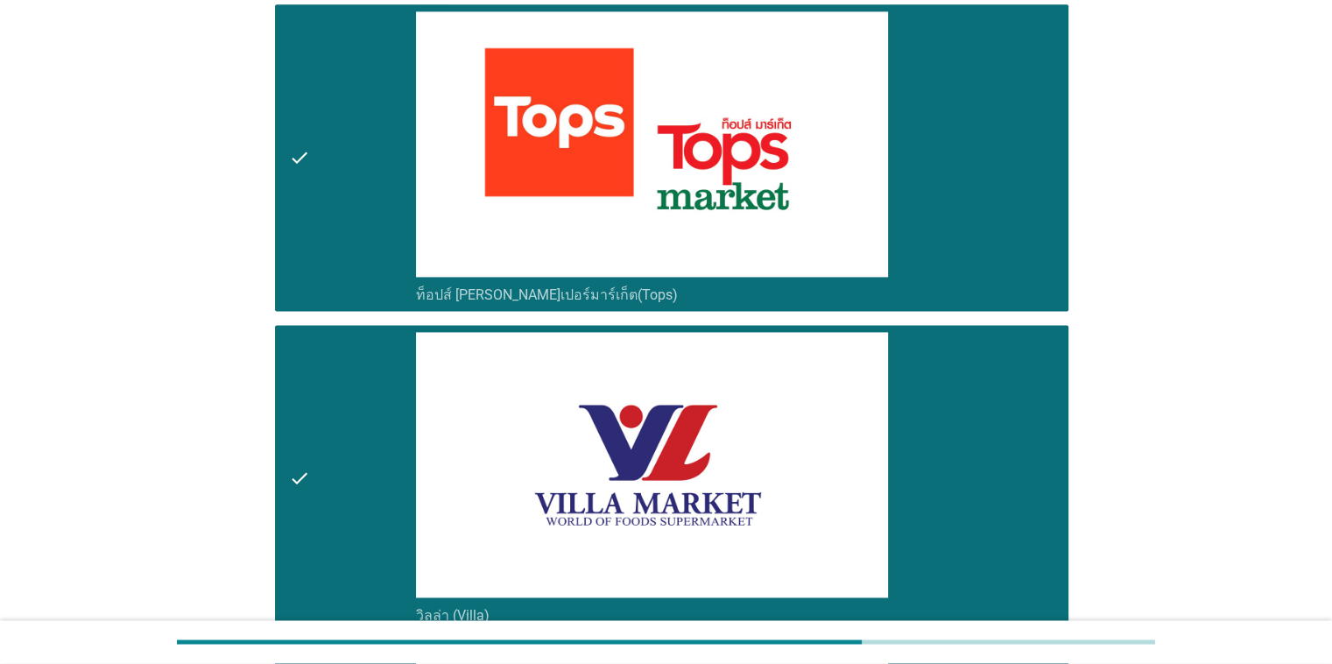
click at [318, 183] on div "check" at bounding box center [353, 157] width 128 height 293
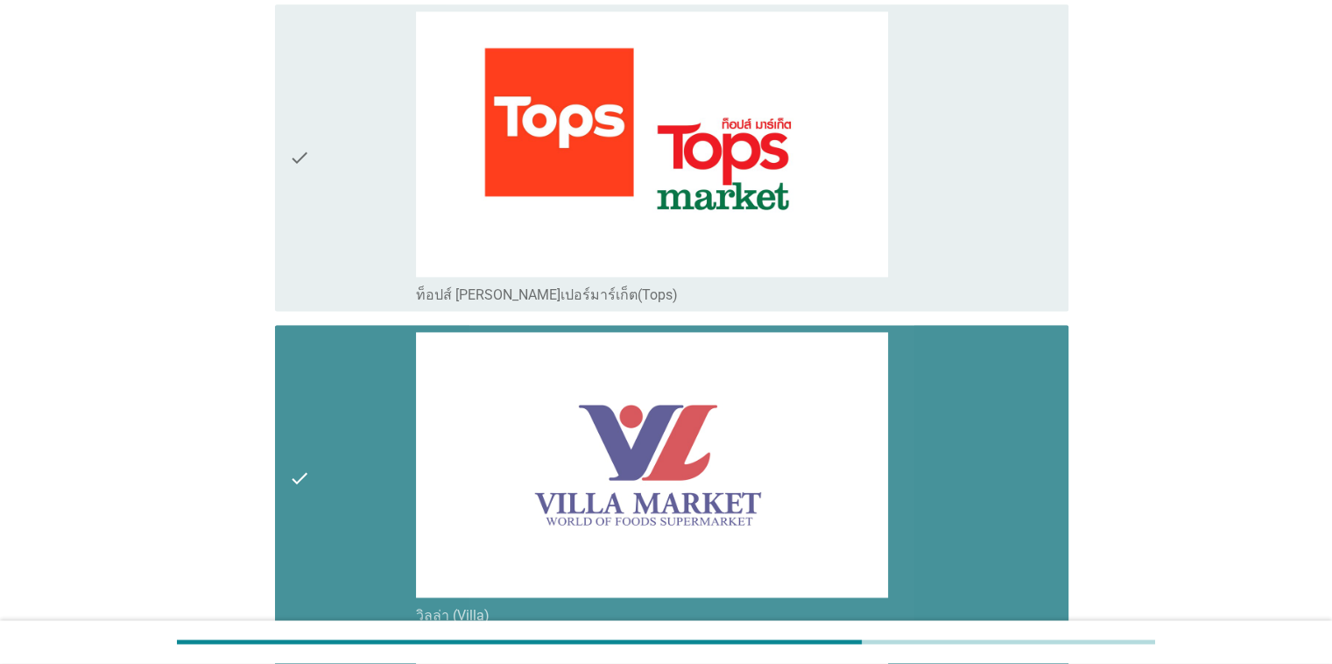
click at [312, 463] on div "check" at bounding box center [353, 478] width 128 height 293
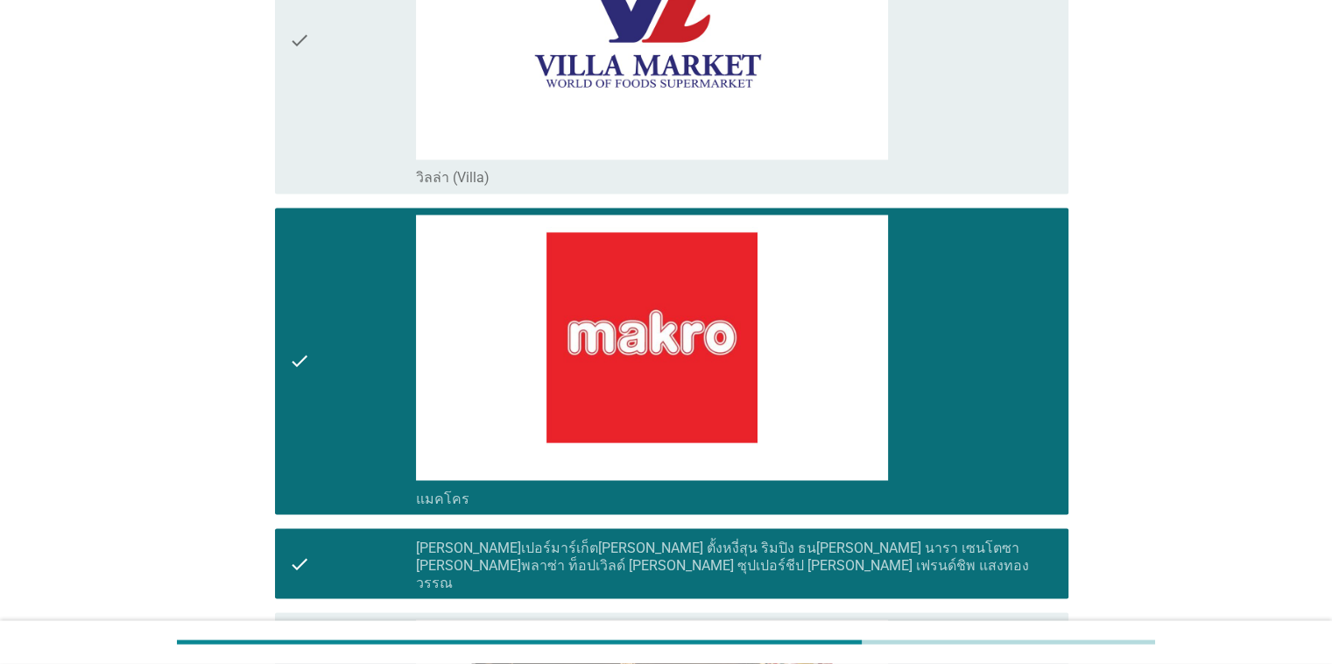
click at [317, 411] on div "check" at bounding box center [353, 361] width 128 height 293
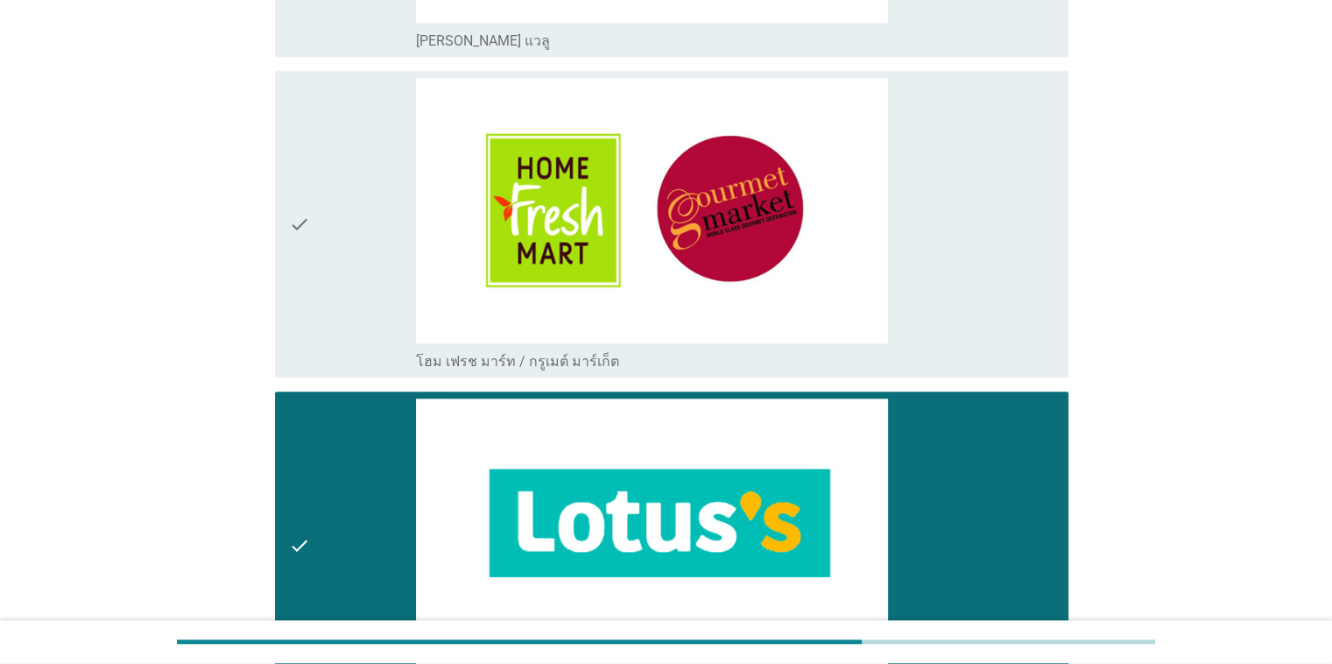
scroll to position [1304, 0]
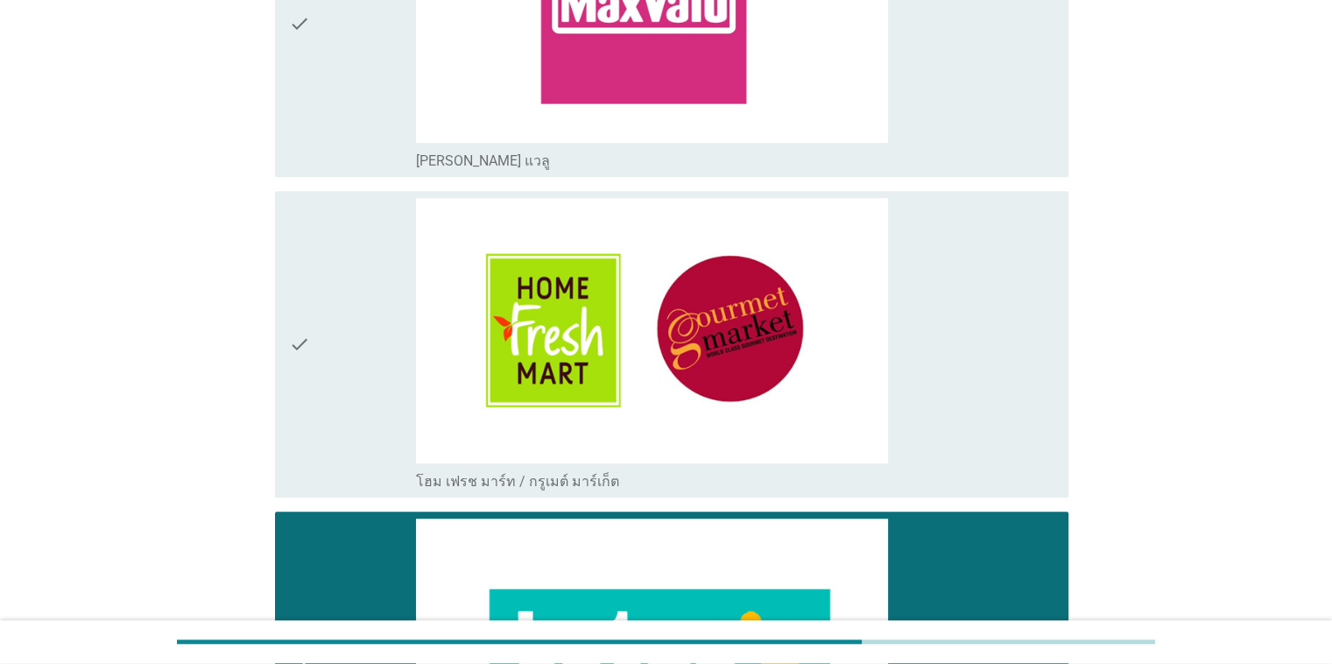
click at [336, 564] on div "check" at bounding box center [353, 665] width 128 height 293
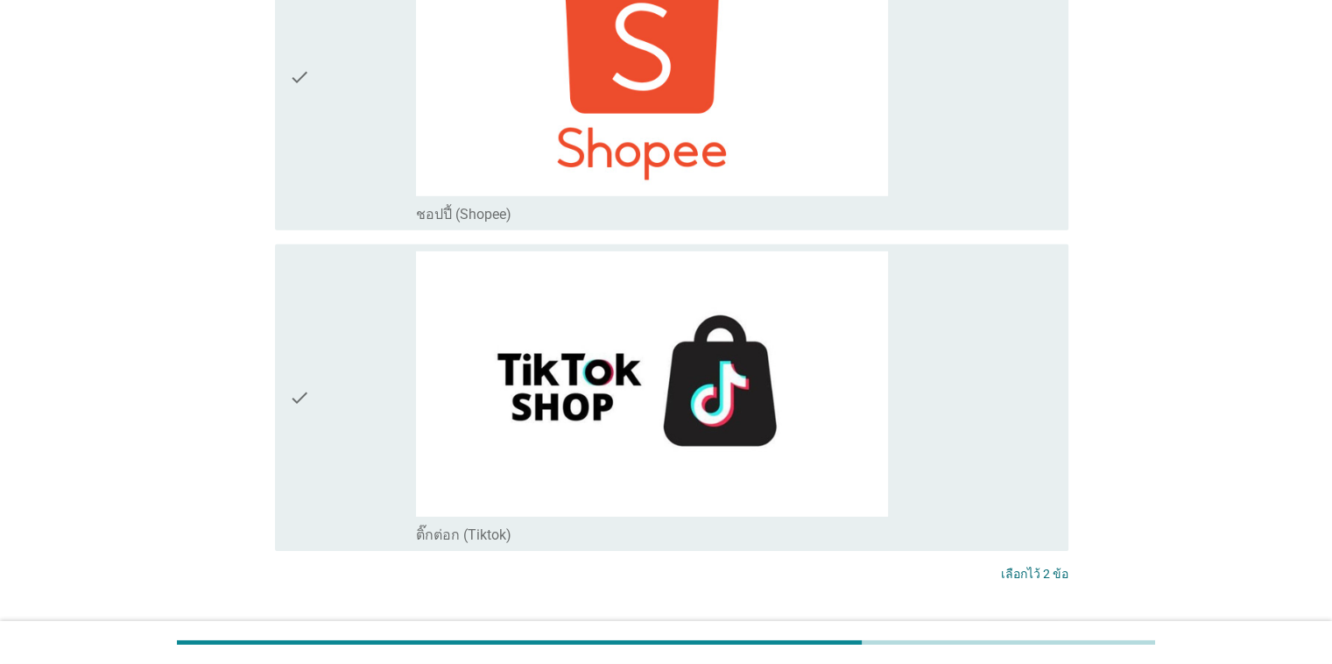
scroll to position [5596, 0]
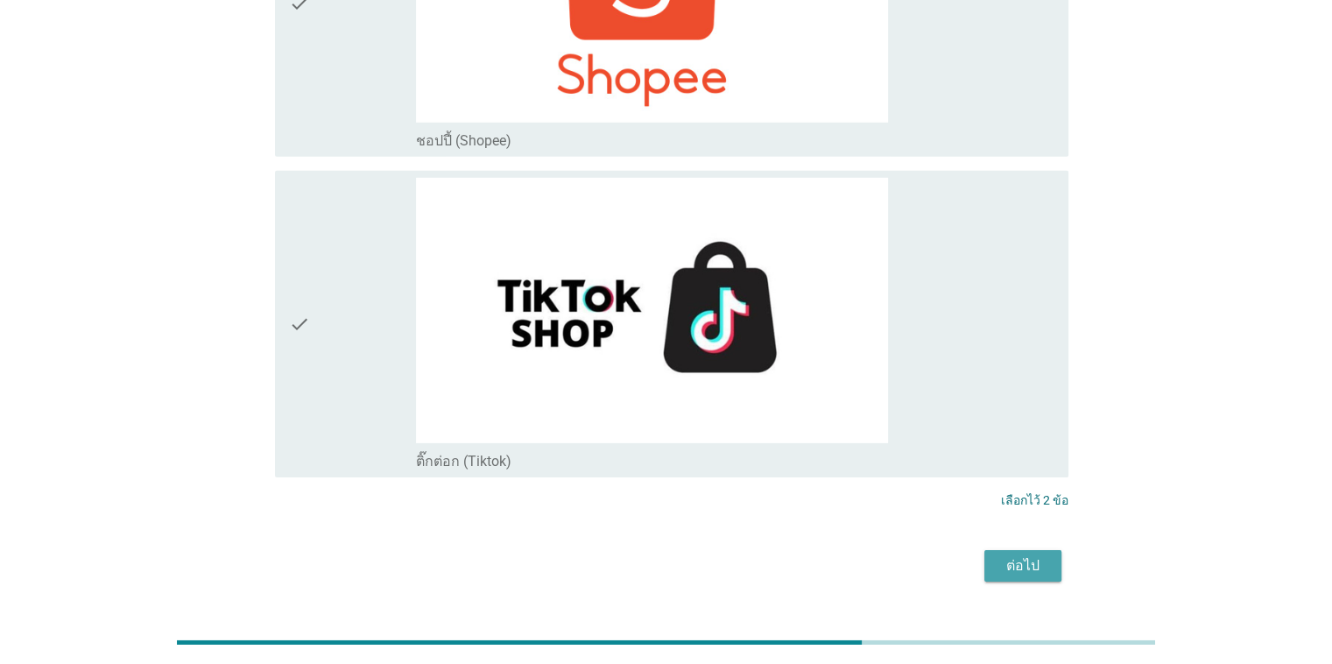
click at [866, 555] on div "ต่อไป" at bounding box center [1023, 565] width 49 height 21
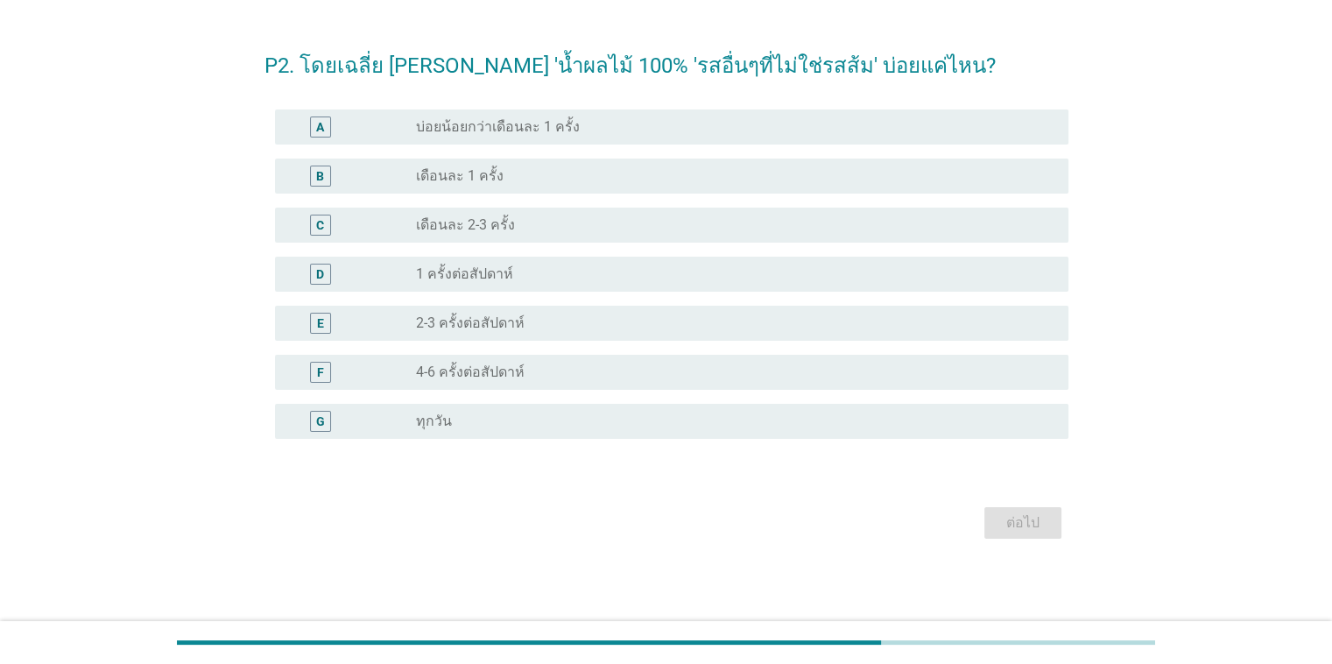
scroll to position [0, 0]
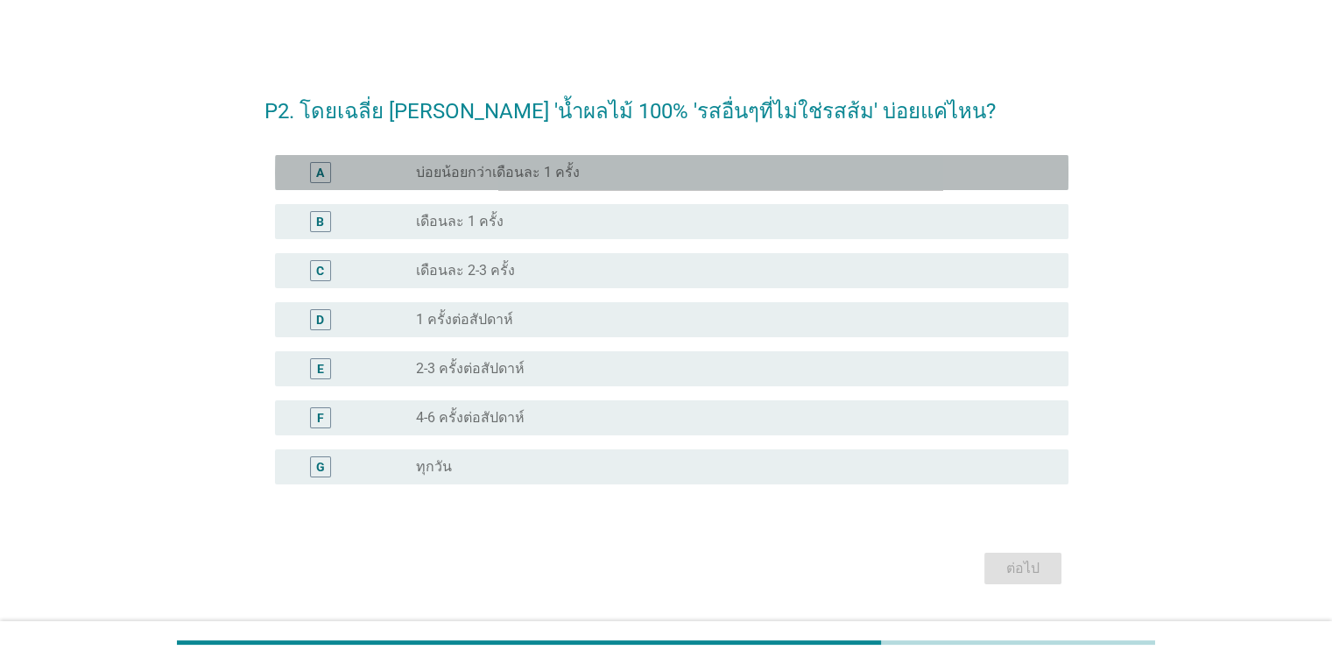
click at [456, 178] on label "บ่อยน้อยกว่าเดือนละ 1 ครั้ง" at bounding box center [498, 173] width 164 height 18
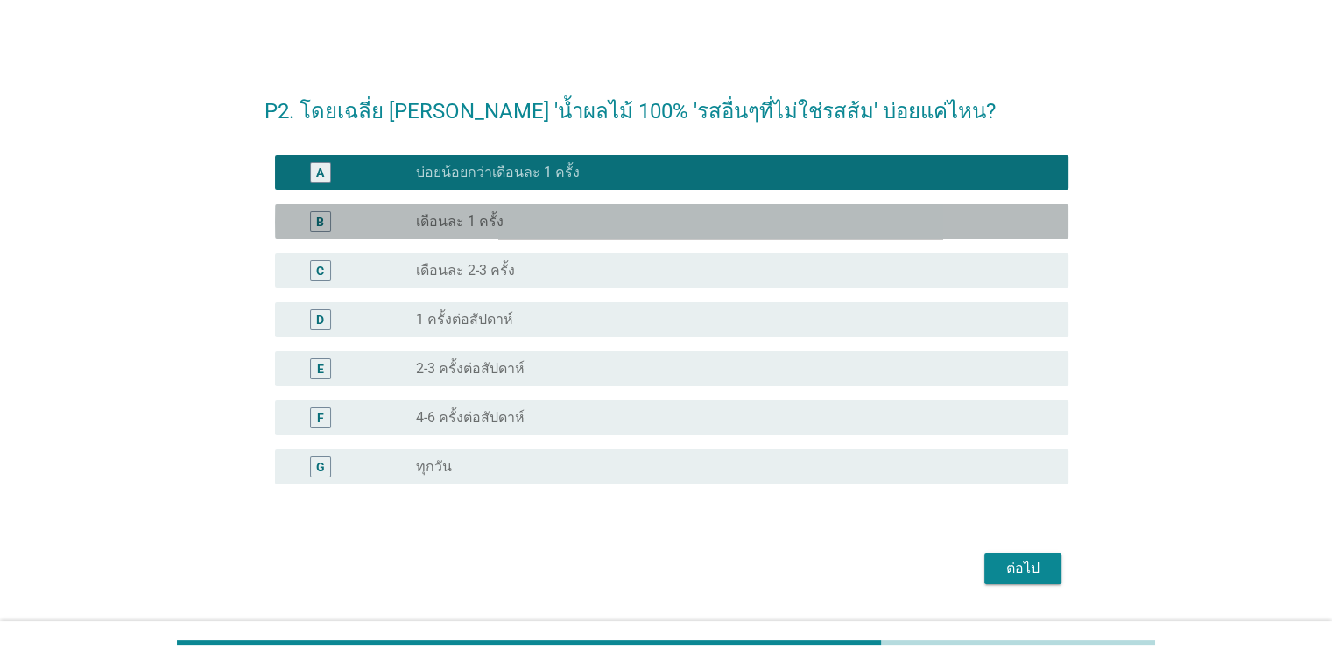
click at [587, 226] on div "radio_button_unchecked เดือนละ 1 ครั้ง" at bounding box center [728, 222] width 624 height 18
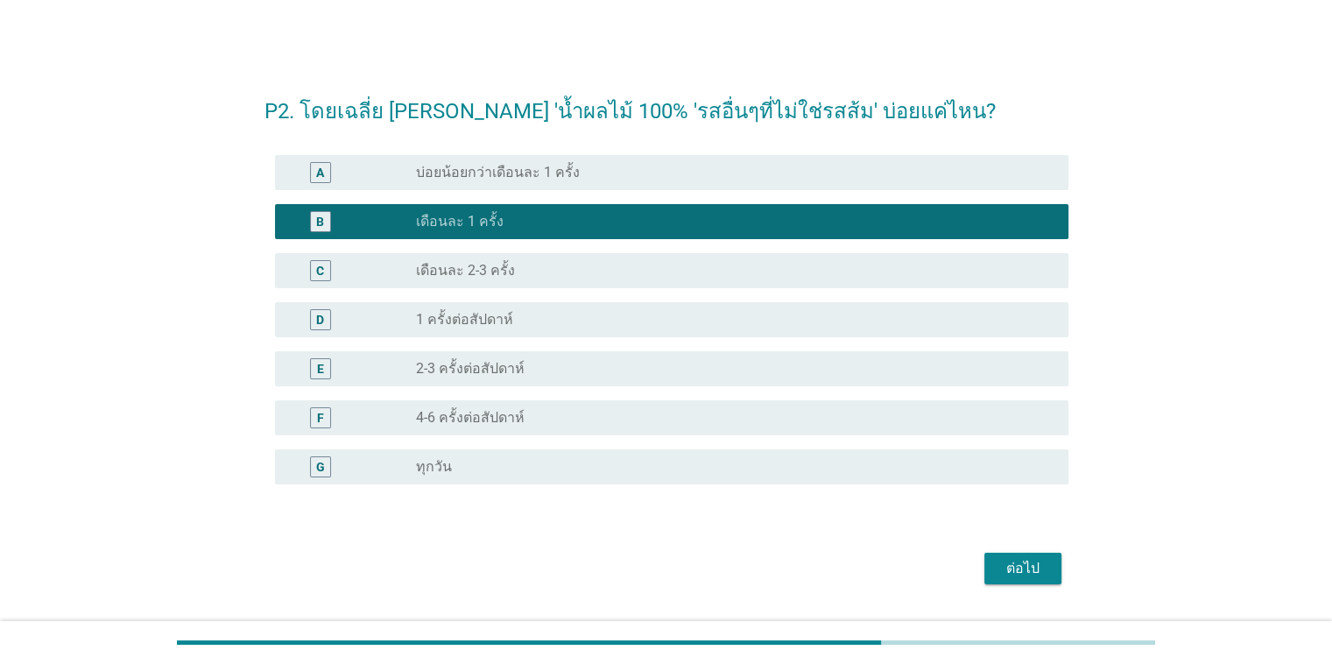
click at [578, 269] on div "radio_button_unchecked เดือนละ 2-3 ครั้ง" at bounding box center [728, 271] width 624 height 18
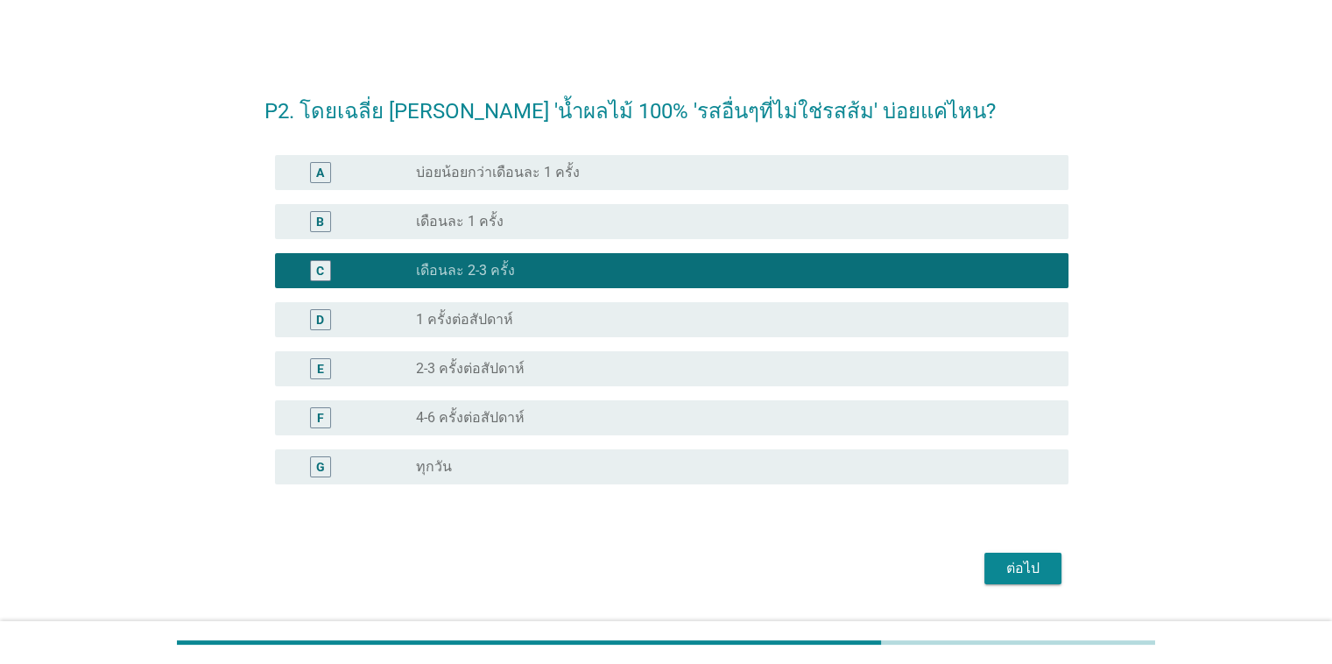
click at [866, 576] on div "ต่อไป" at bounding box center [1023, 568] width 49 height 21
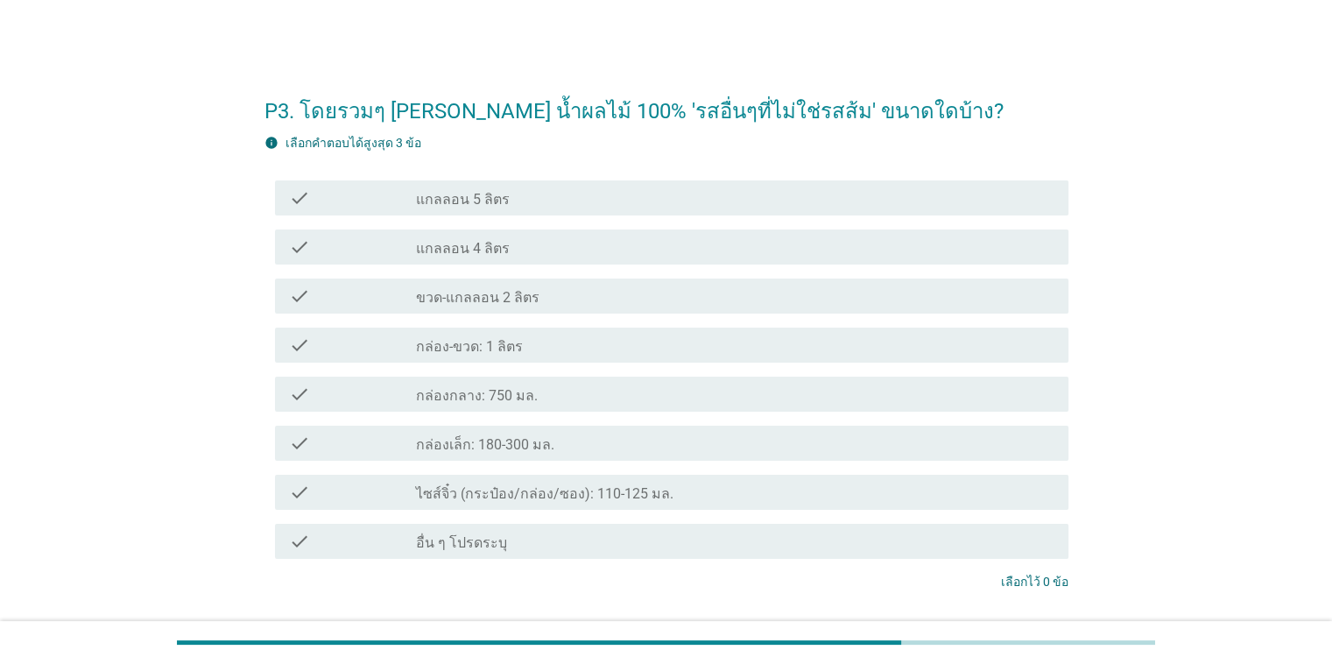
click at [515, 352] on label "กล่อง-ขวด: 1 ลิตร" at bounding box center [469, 347] width 107 height 18
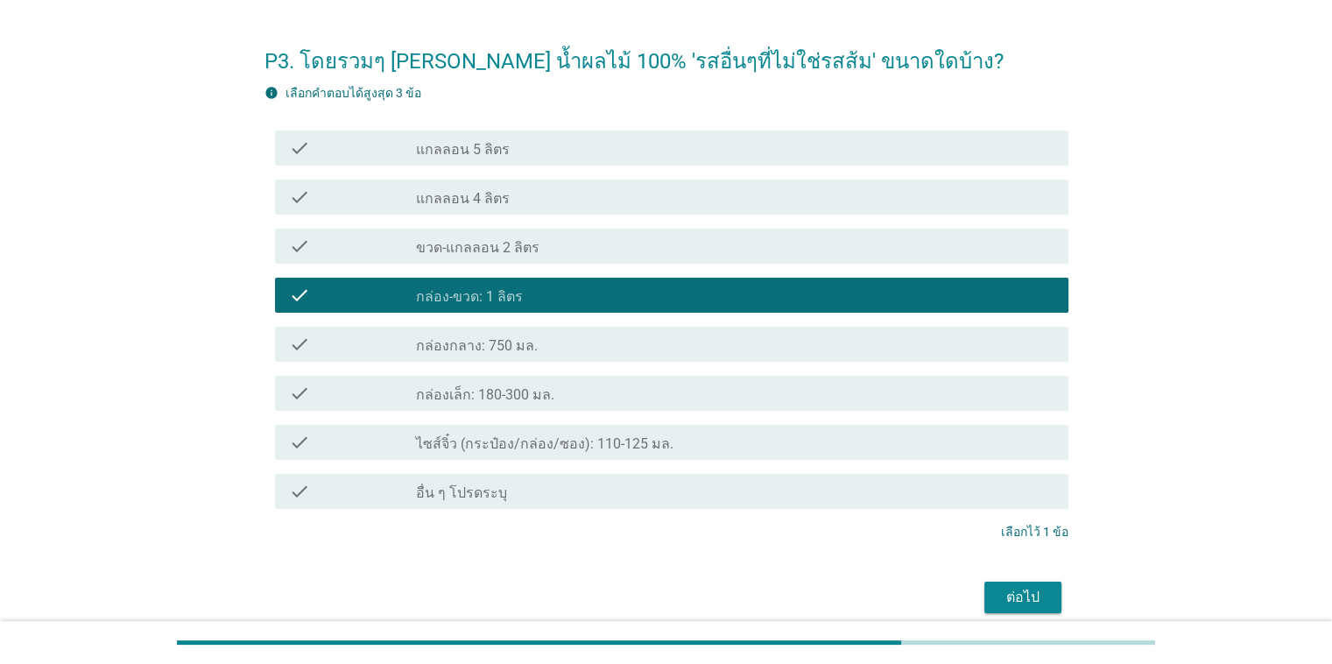
scroll to position [124, 0]
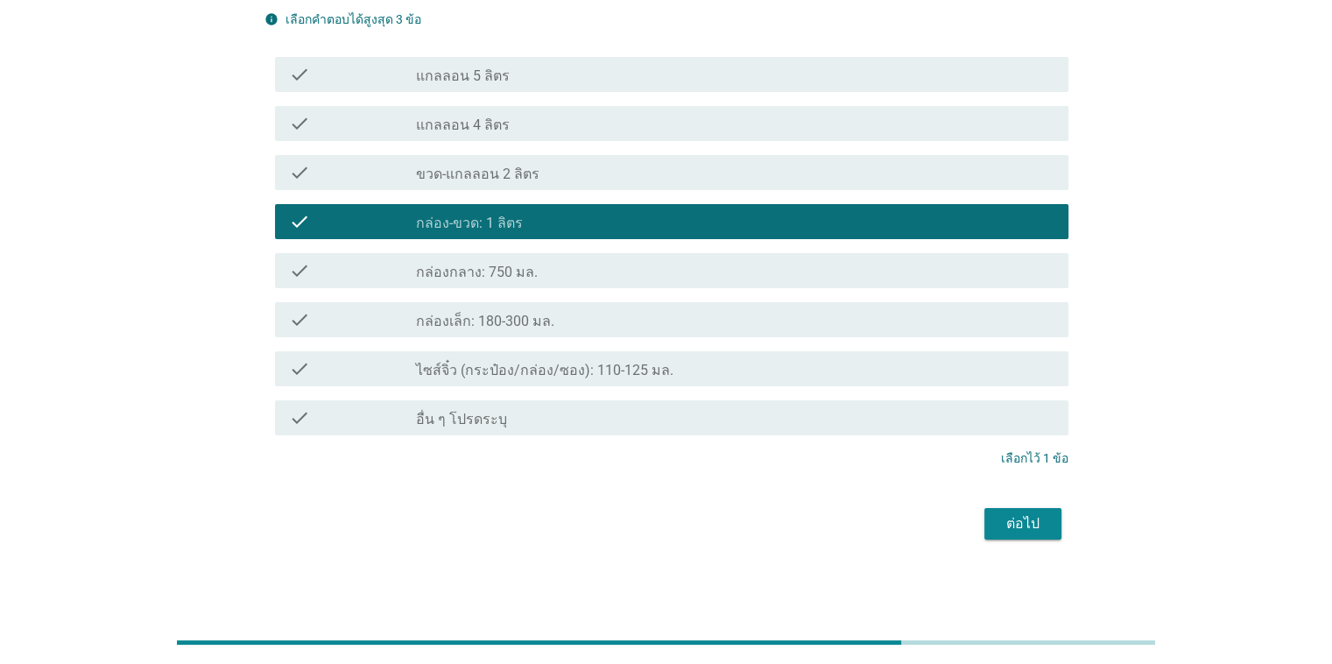
click at [866, 532] on div "ต่อไป" at bounding box center [1023, 523] width 49 height 21
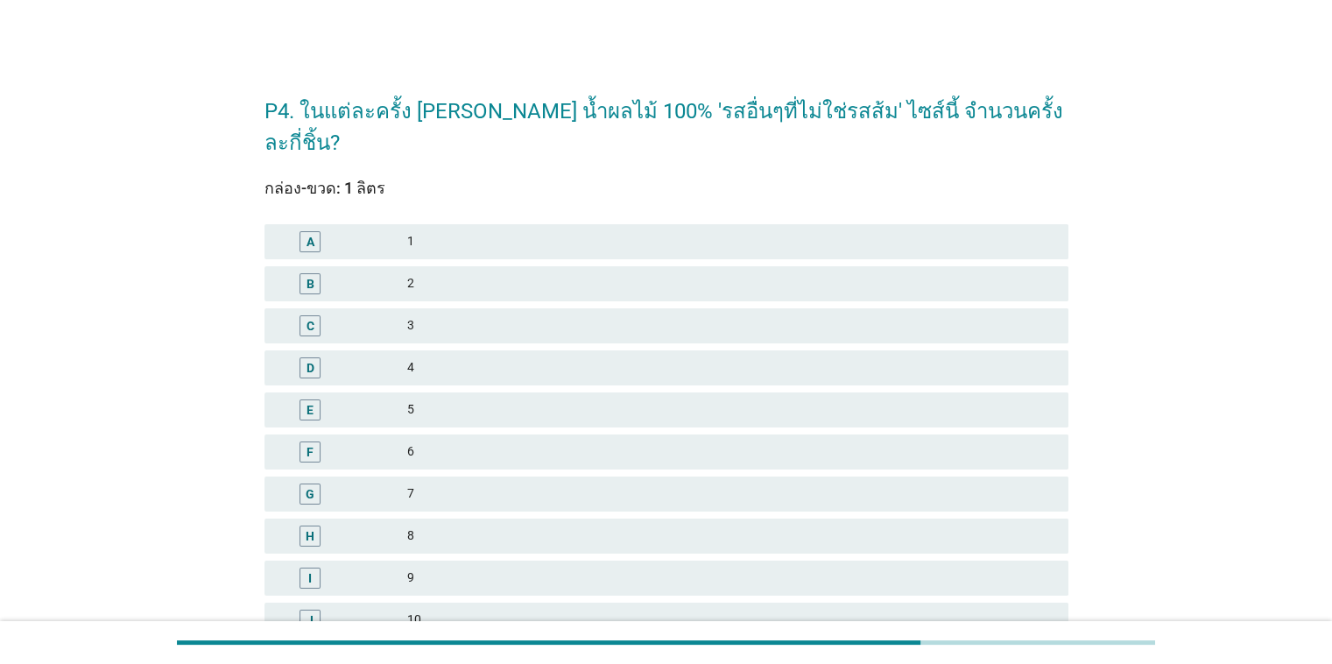
click at [523, 273] on div "2" at bounding box center [730, 283] width 647 height 21
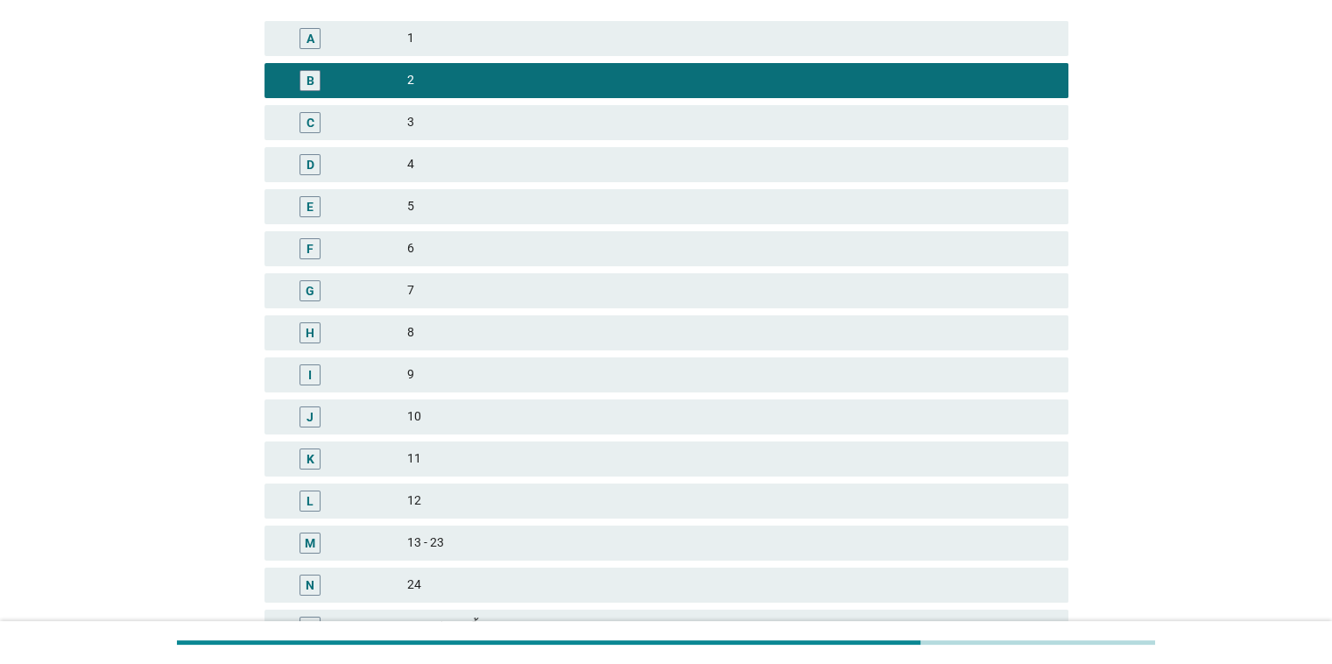
scroll to position [342, 0]
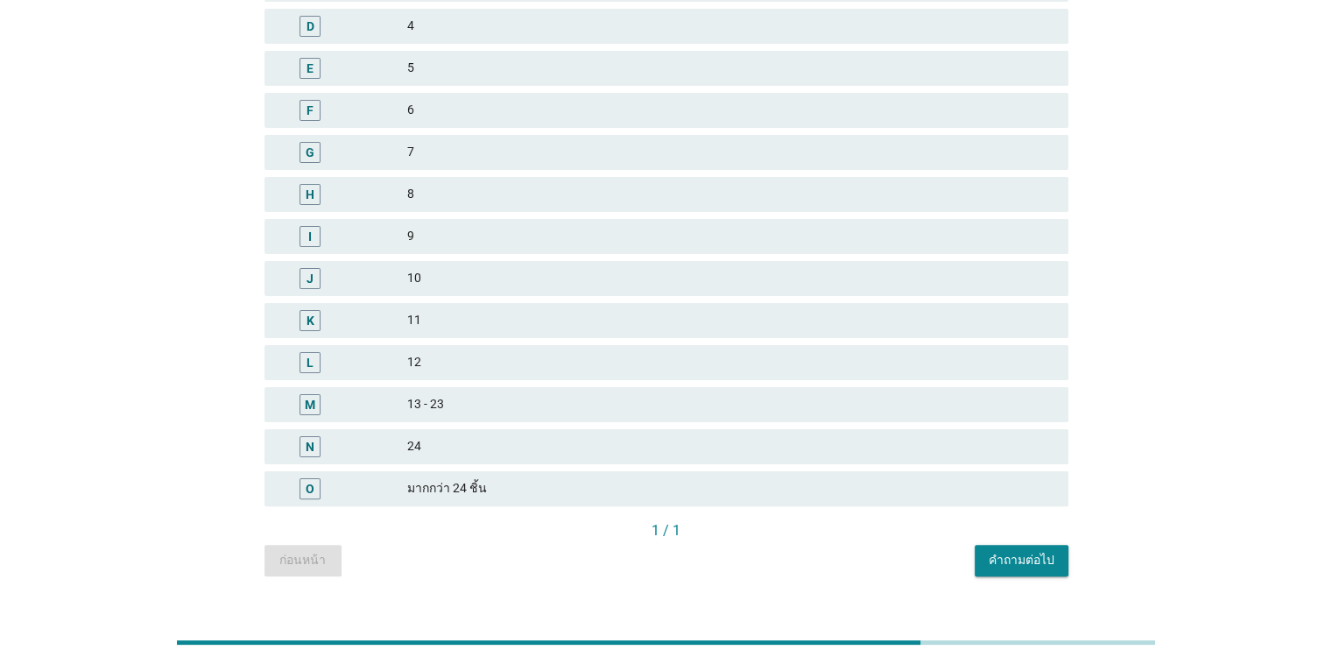
click at [866, 551] on div "คำถามต่อไป" at bounding box center [1022, 560] width 66 height 18
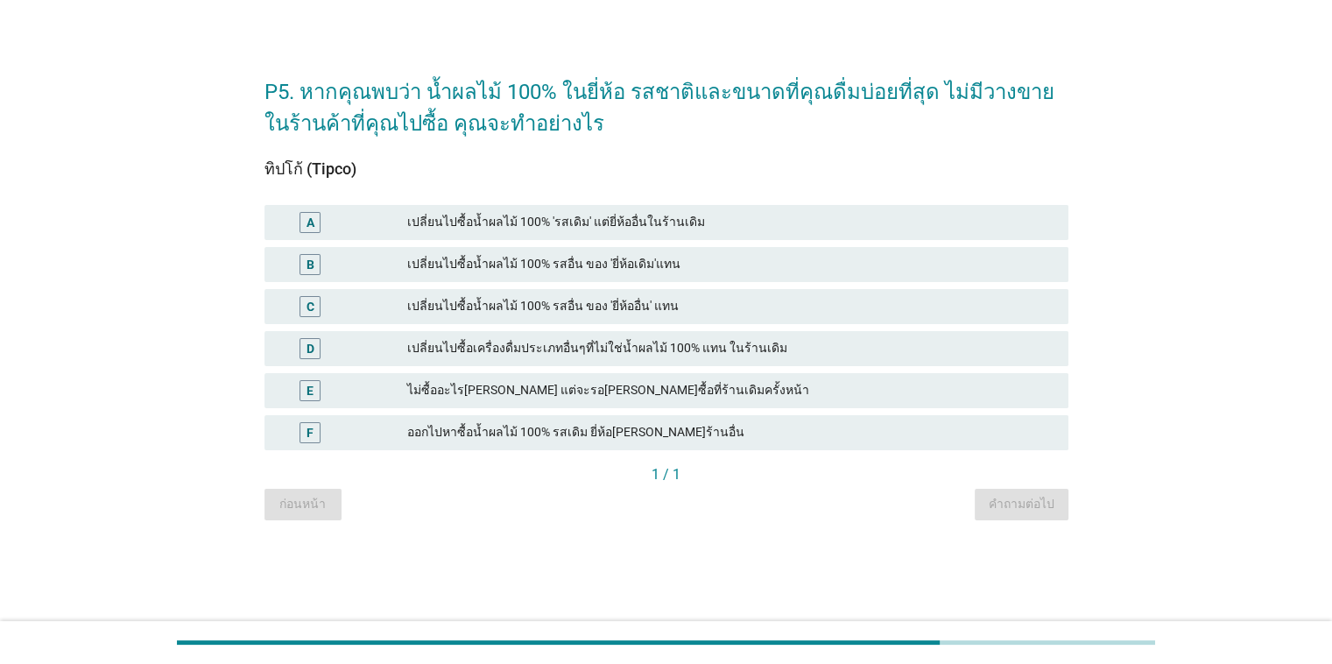
scroll to position [0, 0]
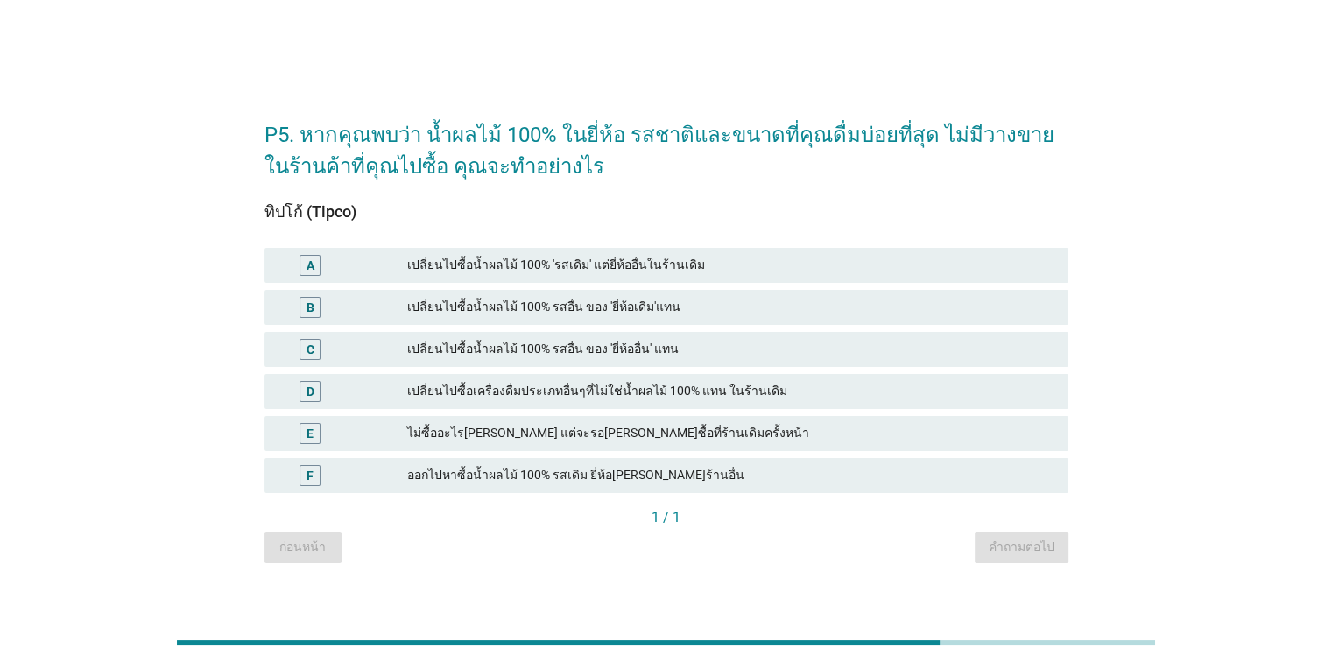
drag, startPoint x: 690, startPoint y: 434, endPoint x: 713, endPoint y: 445, distance: 25.5
click at [695, 436] on div "ไม่ซื้ออะไร[PERSON_NAME] แต่จะรอ[PERSON_NAME]ซื้อที่ร้านเดิมครั้งหน้า" at bounding box center [730, 433] width 647 height 21
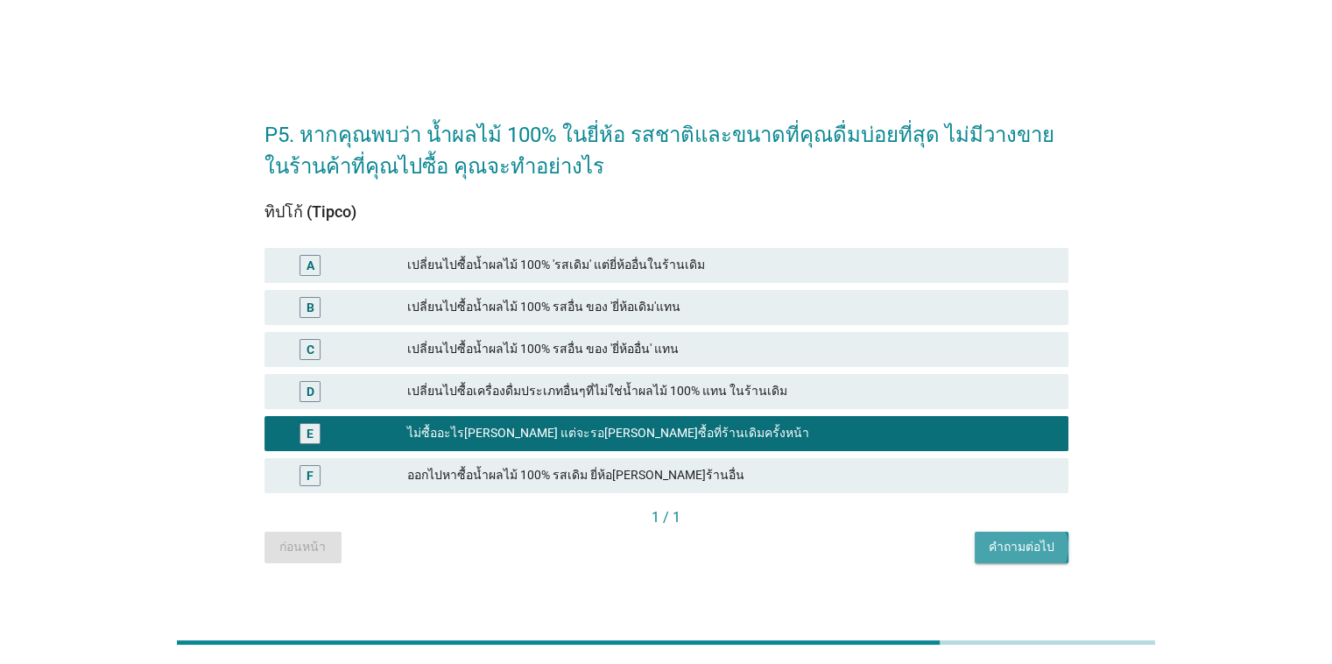
click at [866, 545] on div "คำถามต่อไป" at bounding box center [1022, 547] width 66 height 18
